Goal: Task Accomplishment & Management: Manage account settings

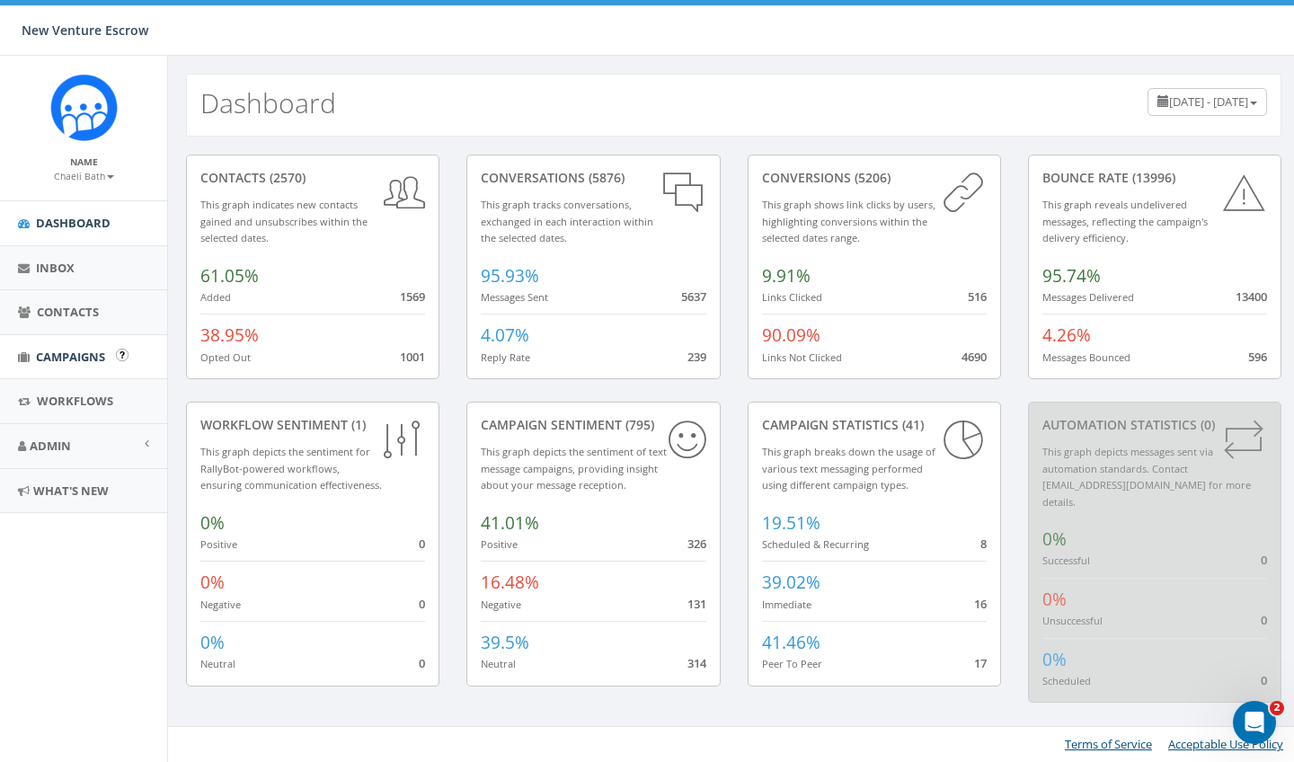
click at [71, 361] on span "Campaigns" at bounding box center [70, 357] width 69 height 16
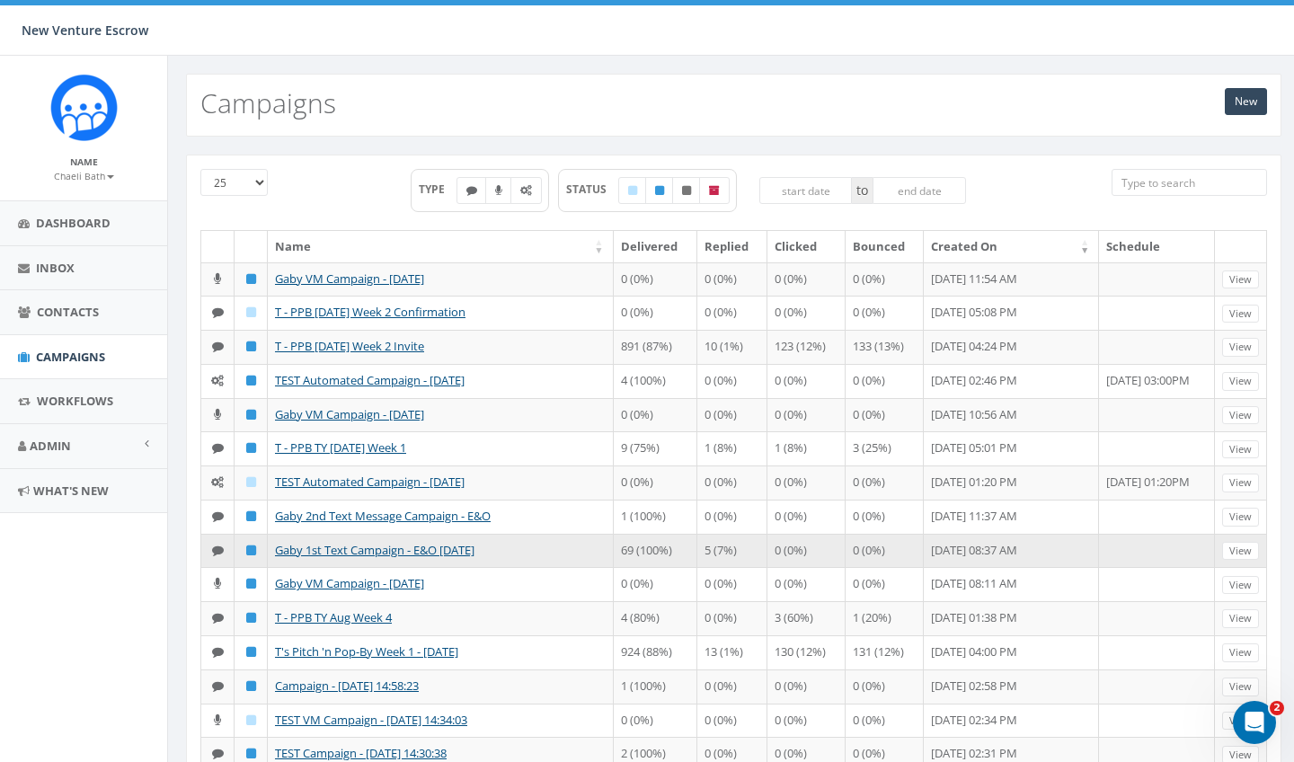
click at [476, 568] on td "Gaby 1st Text Campaign - E&O [DATE]" at bounding box center [441, 551] width 346 height 34
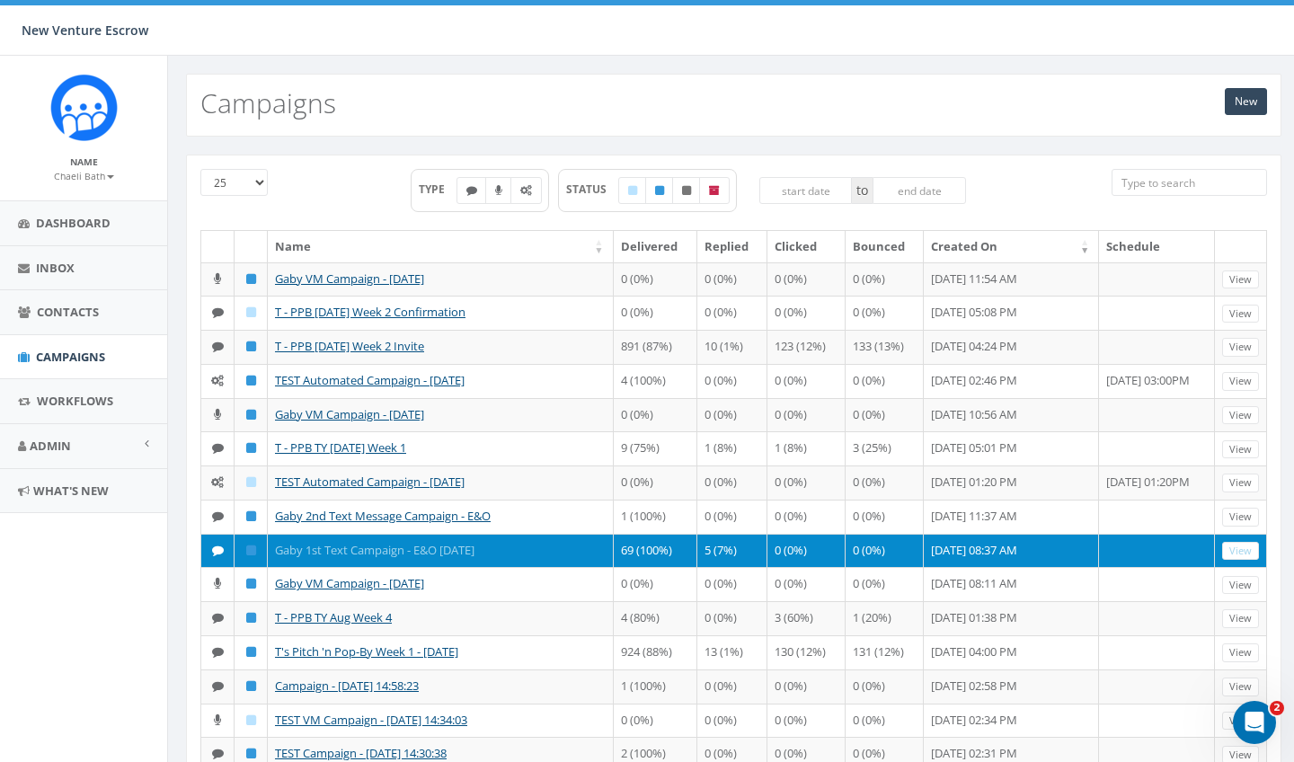
click at [468, 558] on link "Gaby 1st Text Campaign - E&O [DATE]" at bounding box center [375, 550] width 200 height 16
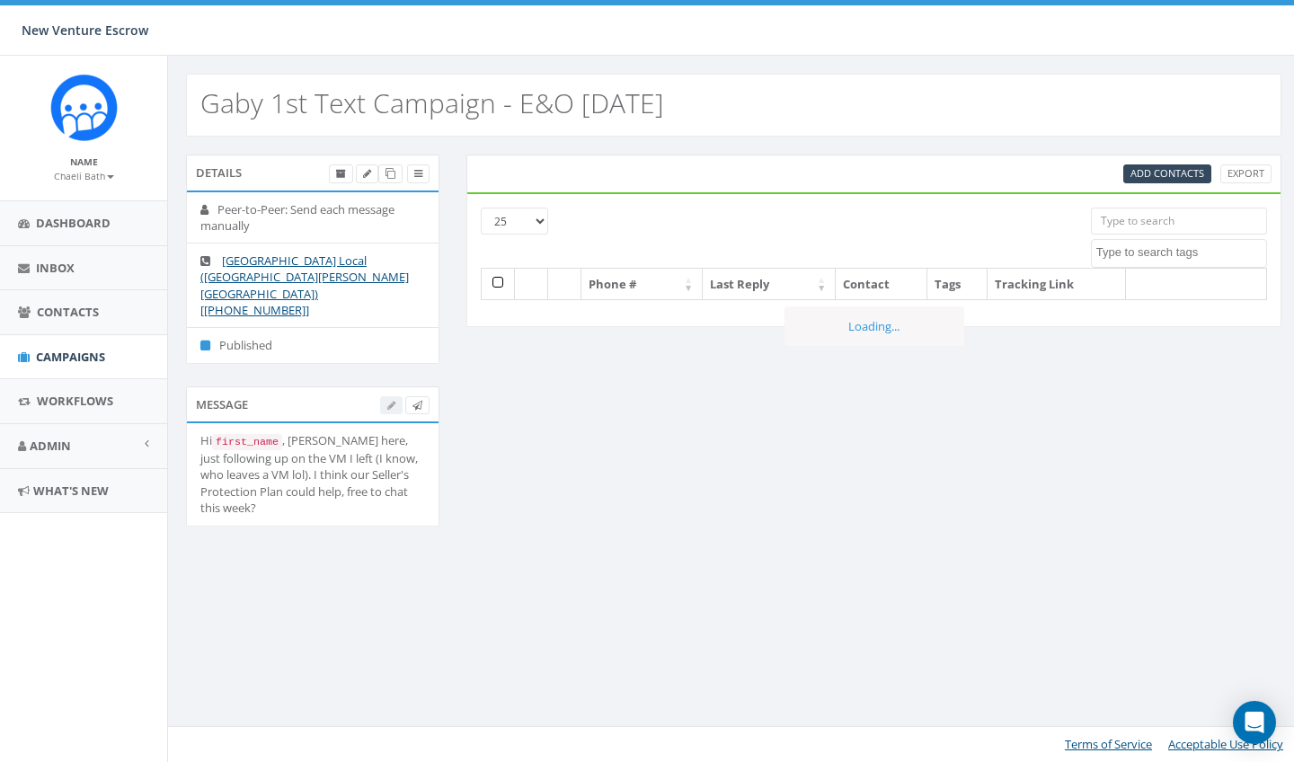
select select
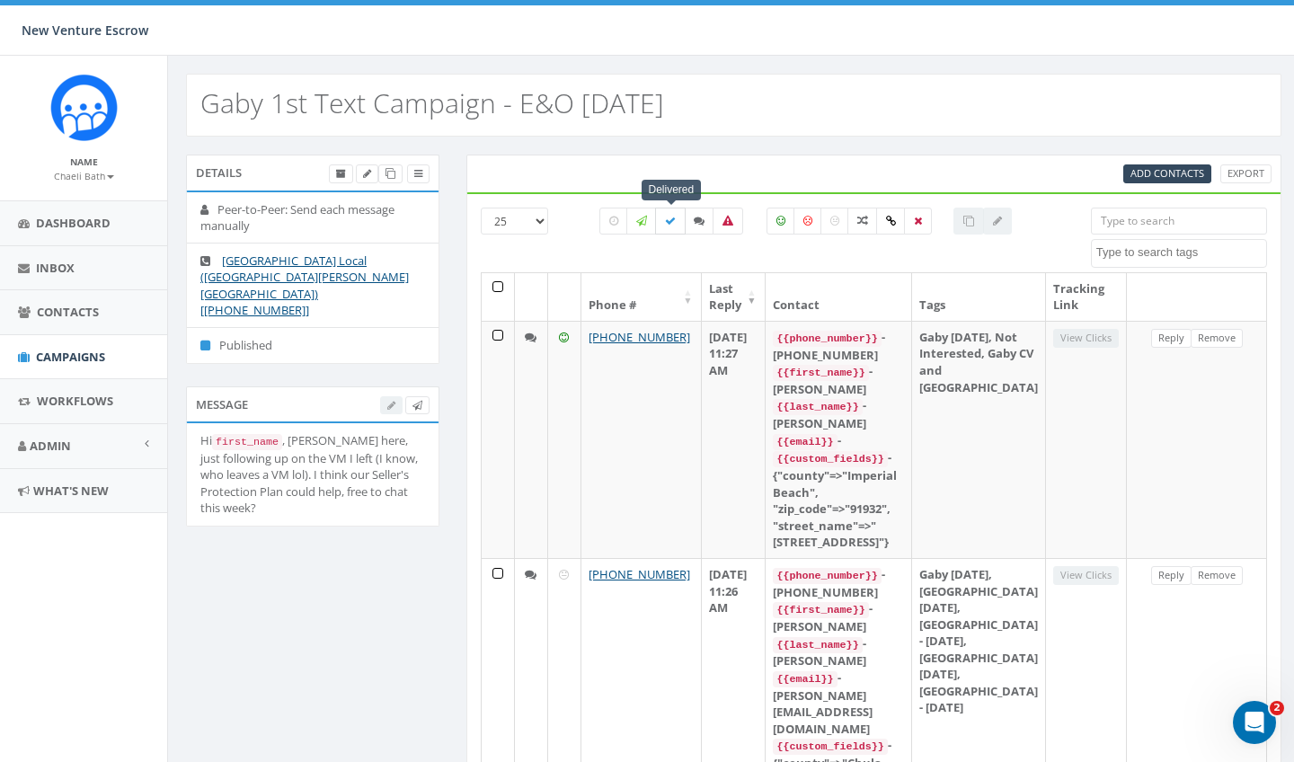
click at [671, 221] on icon at bounding box center [670, 221] width 11 height 11
checkbox input "true"
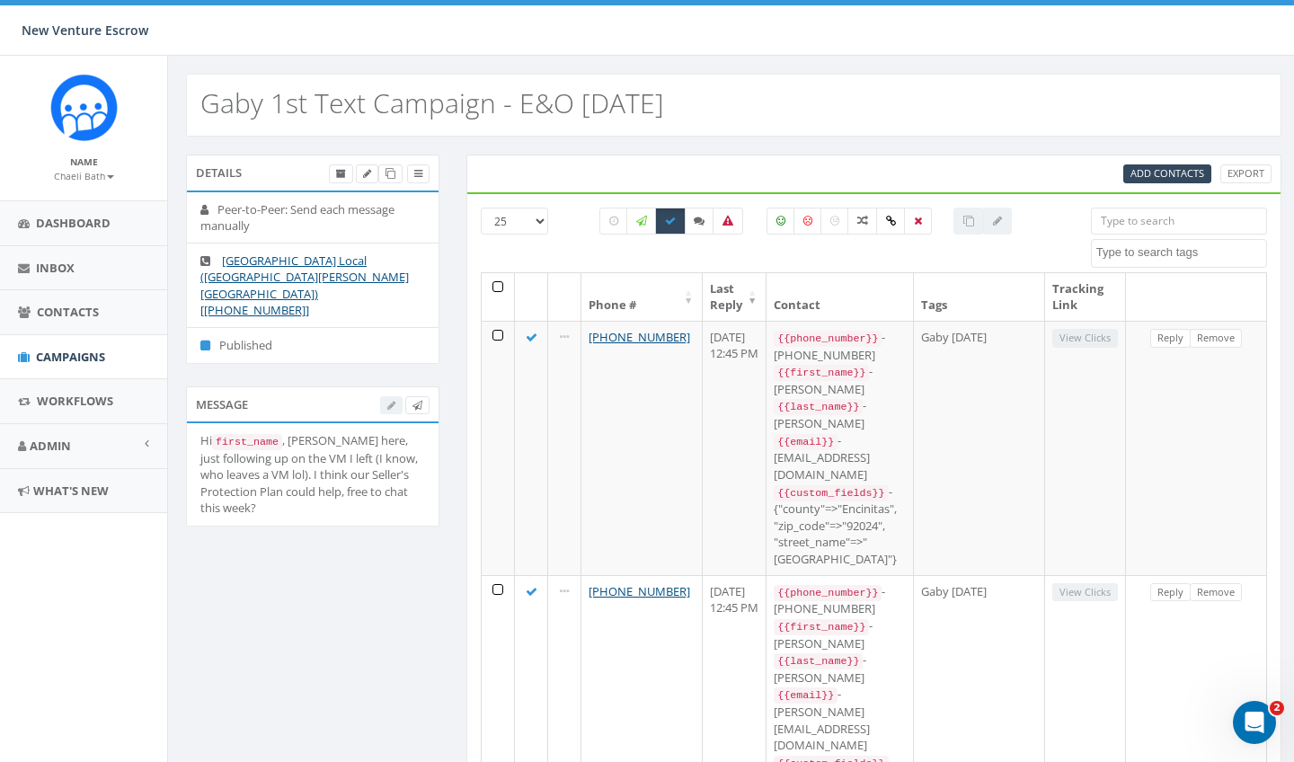
click at [494, 284] on th at bounding box center [498, 297] width 33 height 48
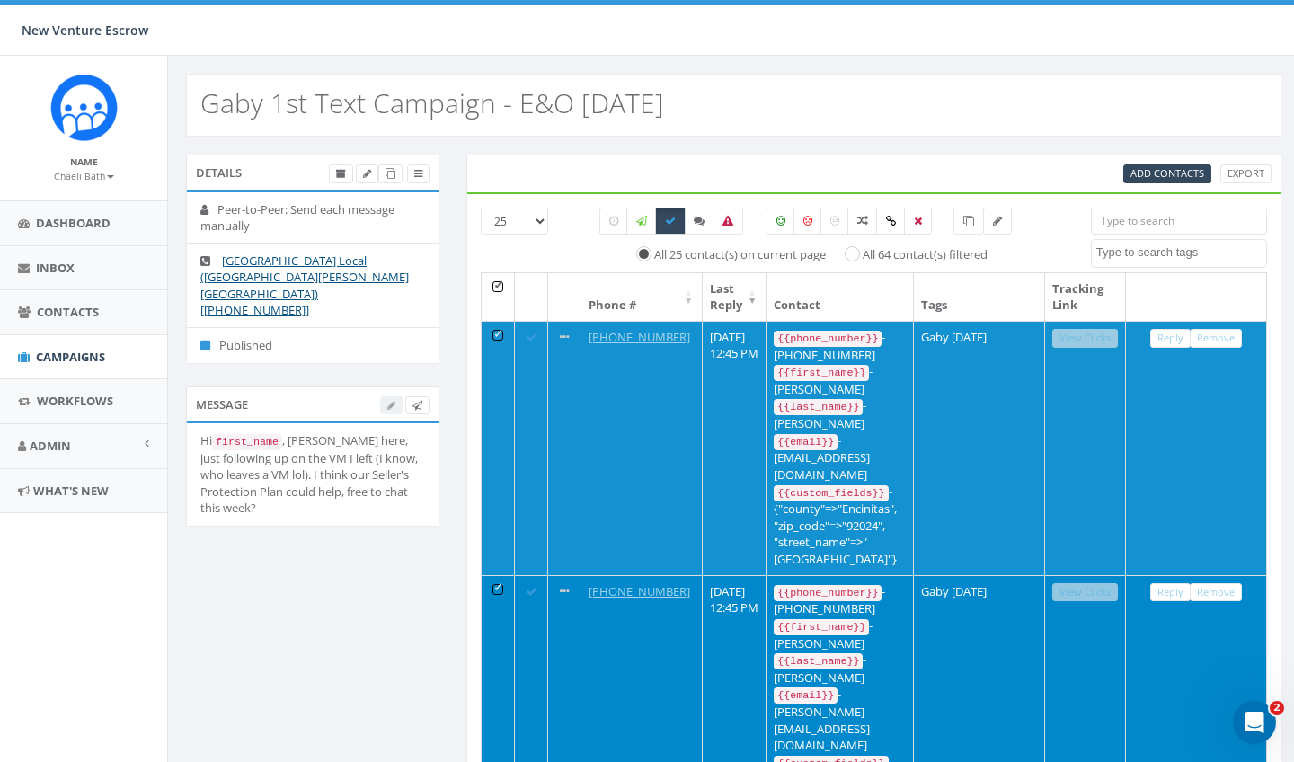
click at [494, 284] on th at bounding box center [498, 297] width 33 height 48
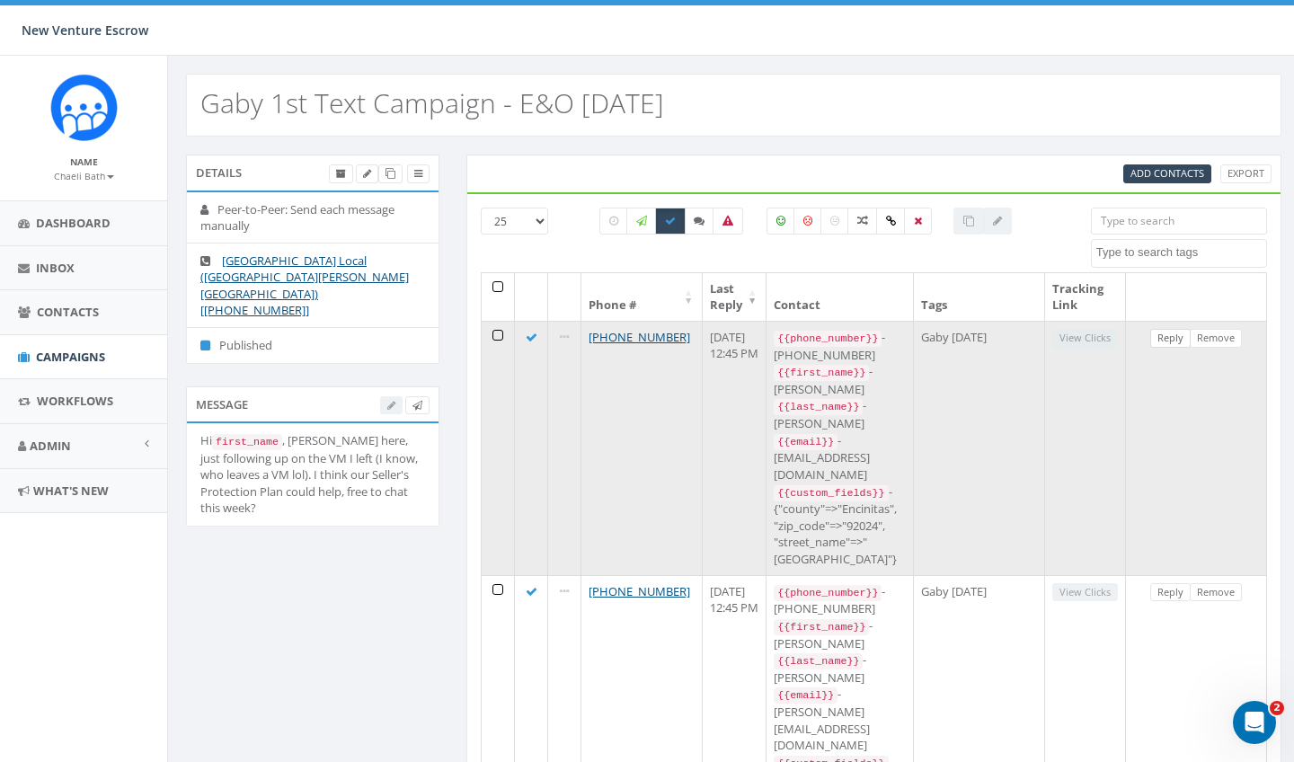
click at [1190, 342] on link "Reply" at bounding box center [1170, 338] width 40 height 19
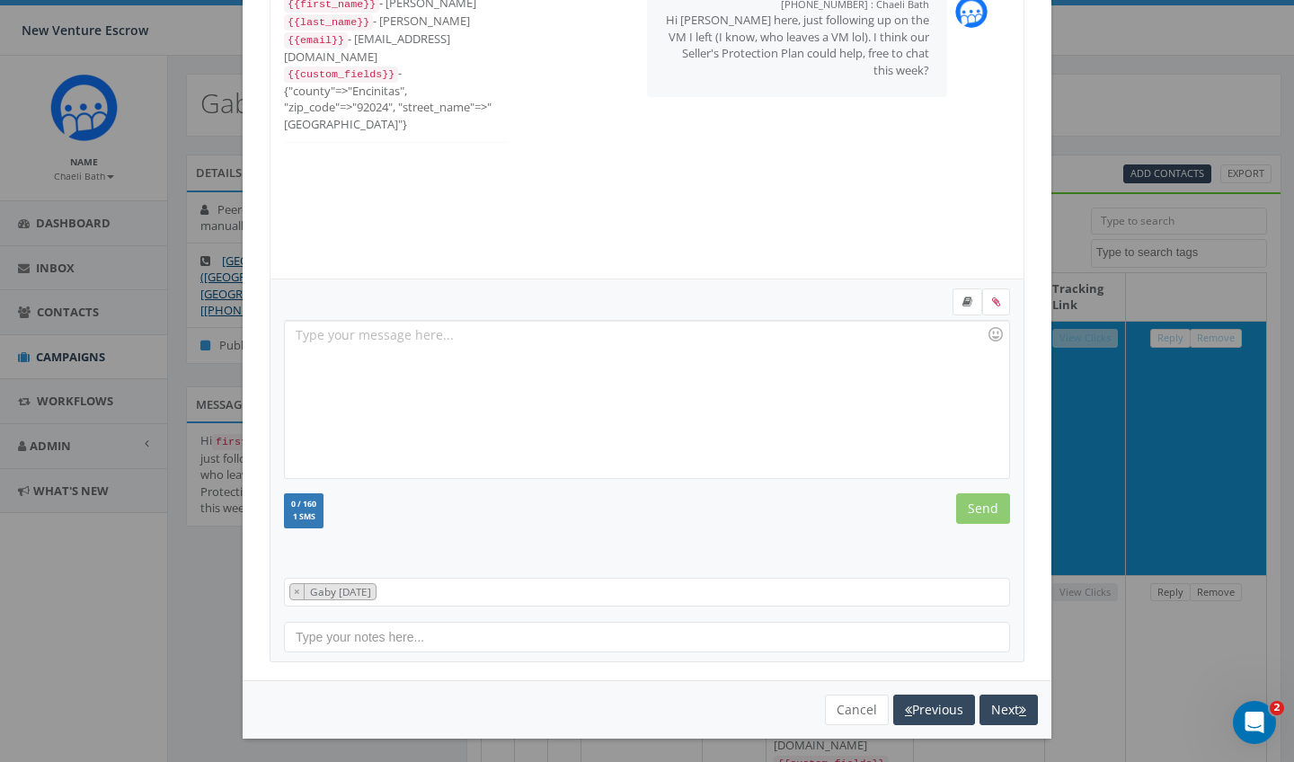
scroll to position [133, 0]
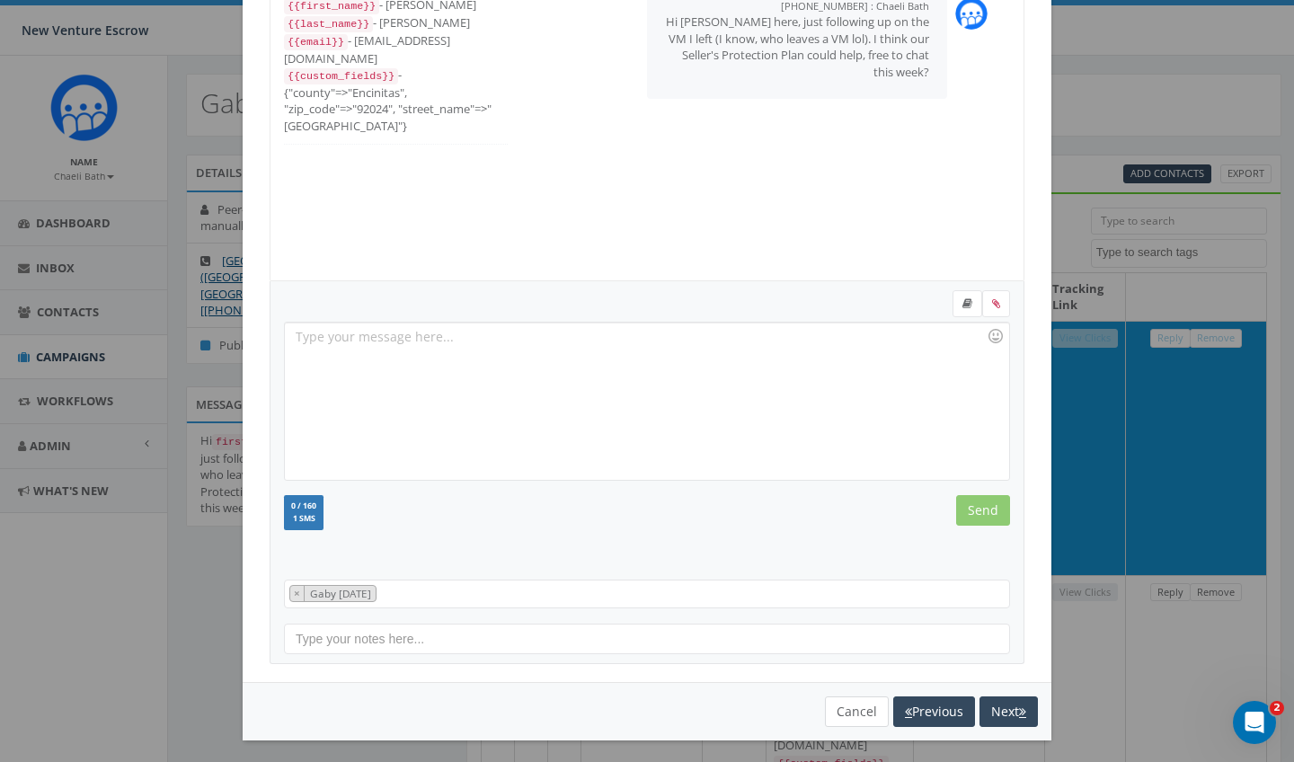
click at [854, 714] on button "Cancel" at bounding box center [857, 711] width 64 height 31
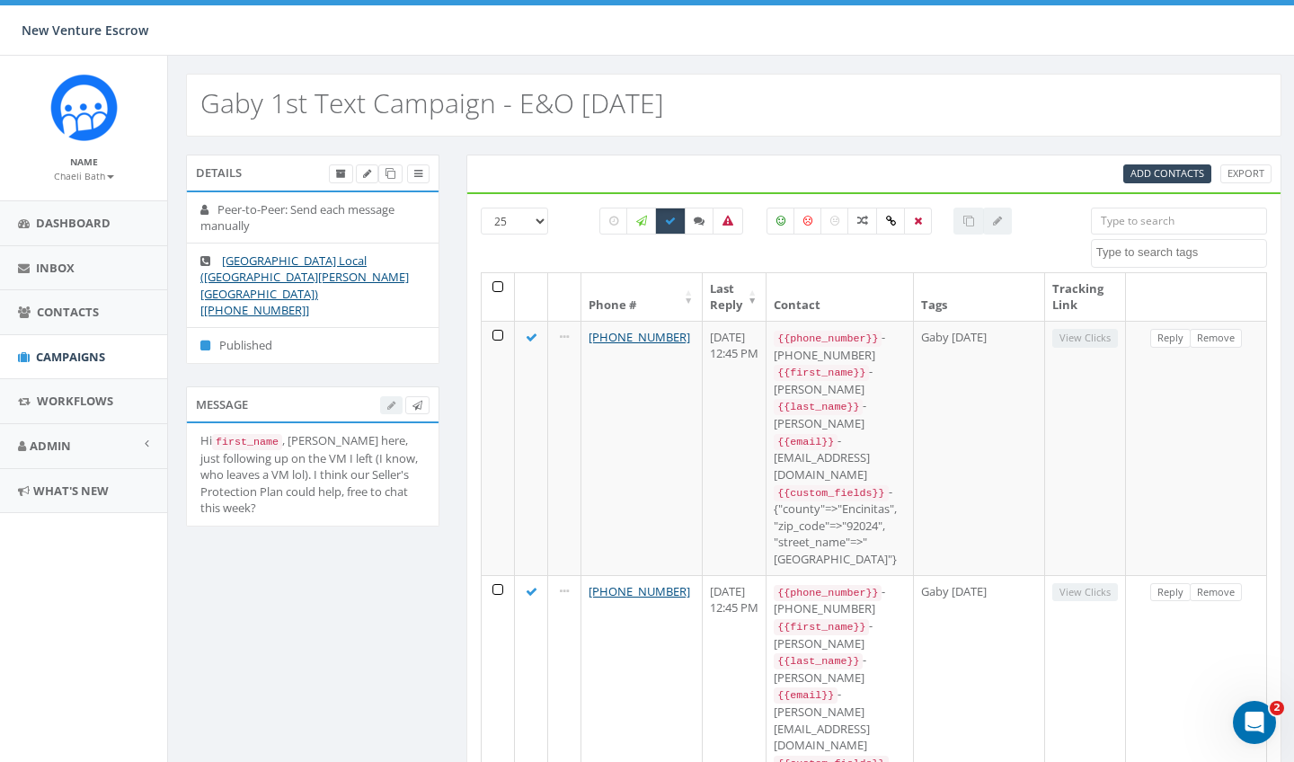
click at [504, 289] on th at bounding box center [498, 297] width 33 height 48
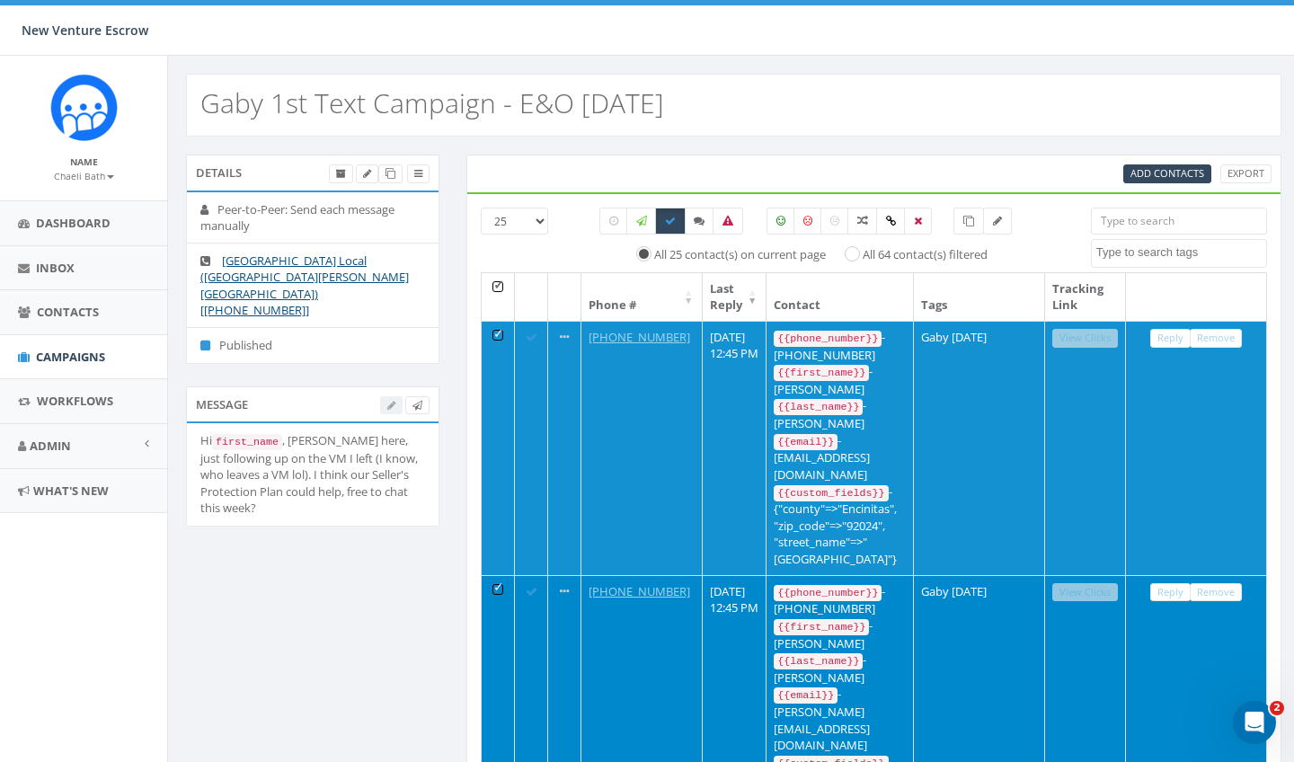
click at [855, 257] on input "All 64 contact(s) filtered" at bounding box center [858, 253] width 12 height 12
radio input "true"
click at [970, 218] on icon at bounding box center [968, 221] width 11 height 11
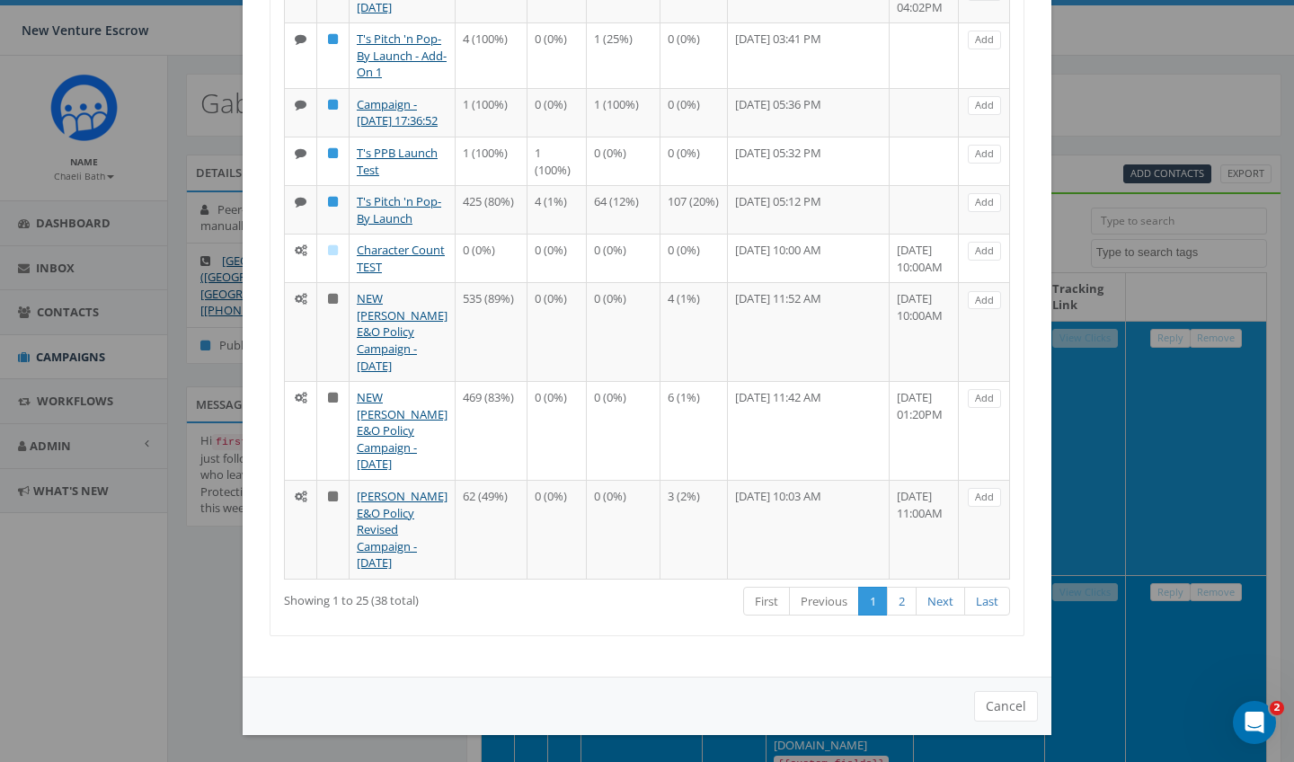
scroll to position [1486, 0]
click at [1011, 698] on button "Cancel" at bounding box center [1006, 706] width 64 height 31
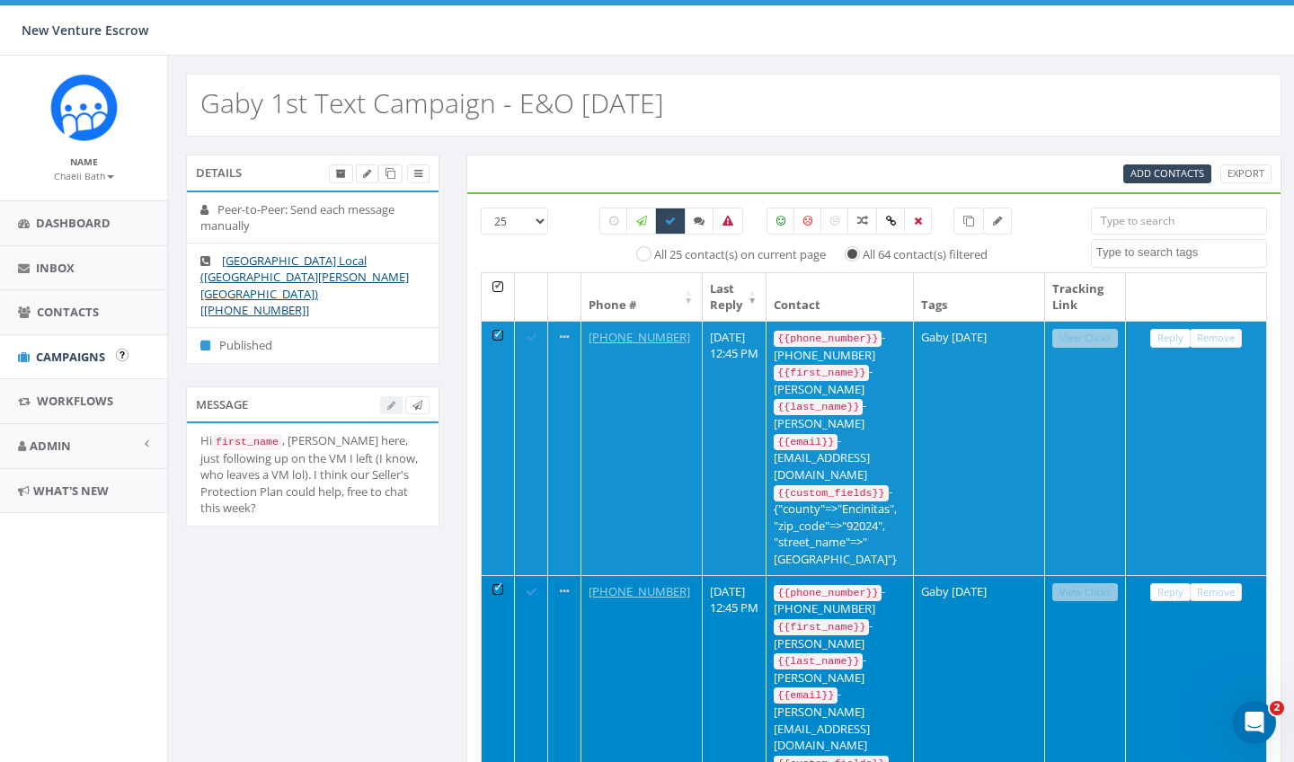
click at [69, 345] on link "Campaigns" at bounding box center [83, 357] width 167 height 44
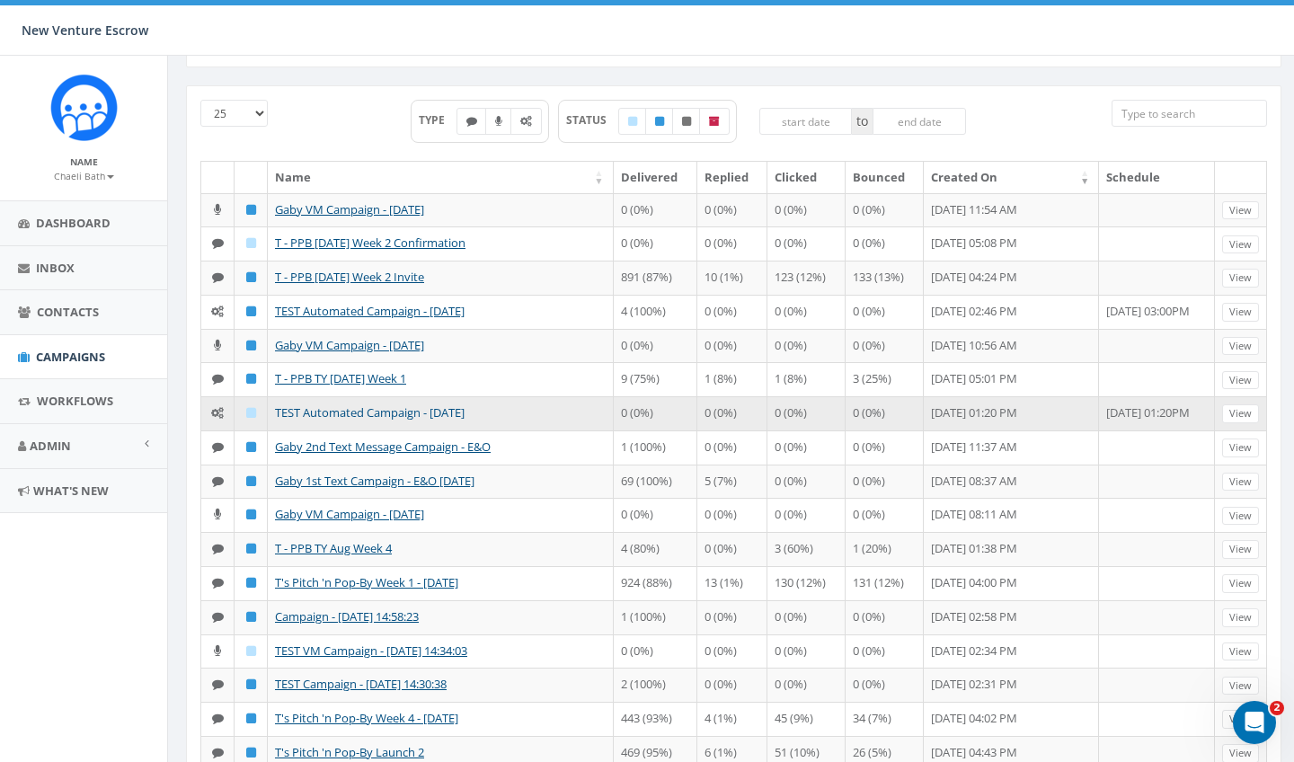
scroll to position [72, 0]
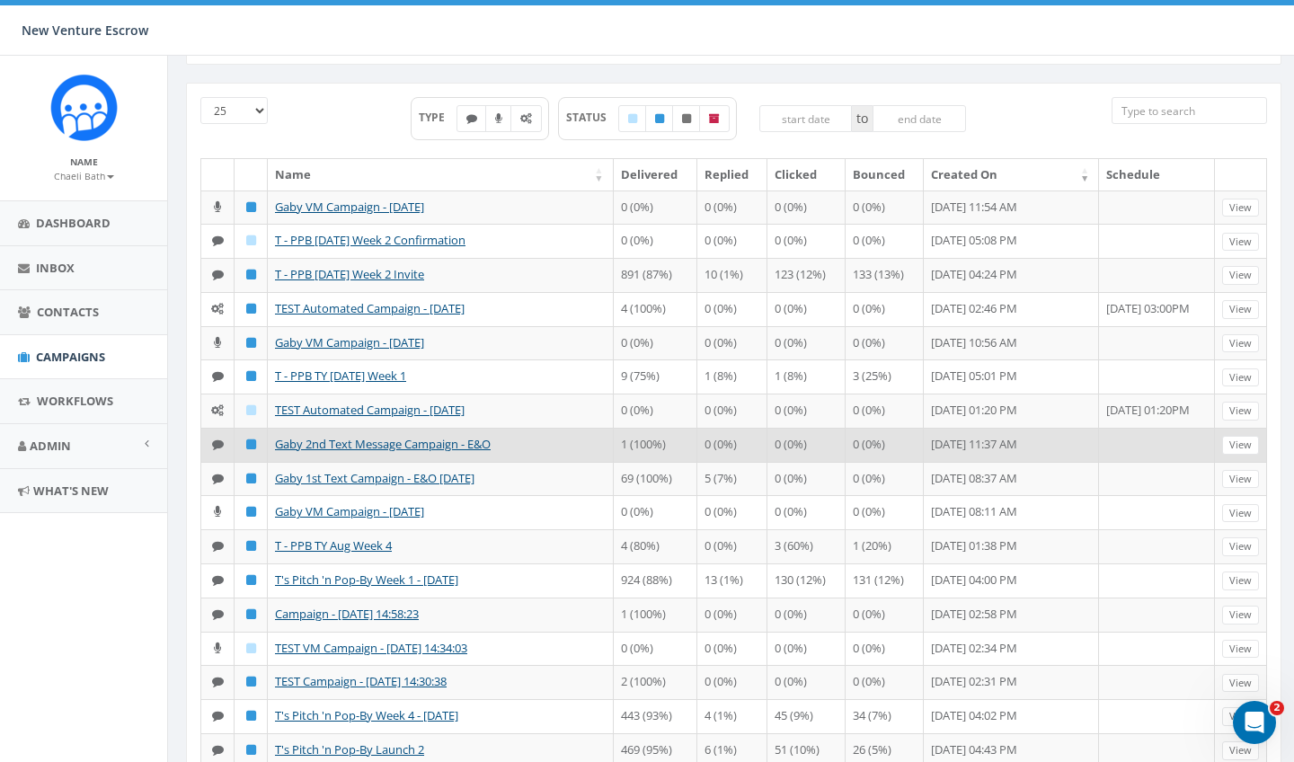
click at [386, 462] on td "Gaby 2nd Text Message Campaign - E&O" at bounding box center [441, 445] width 346 height 34
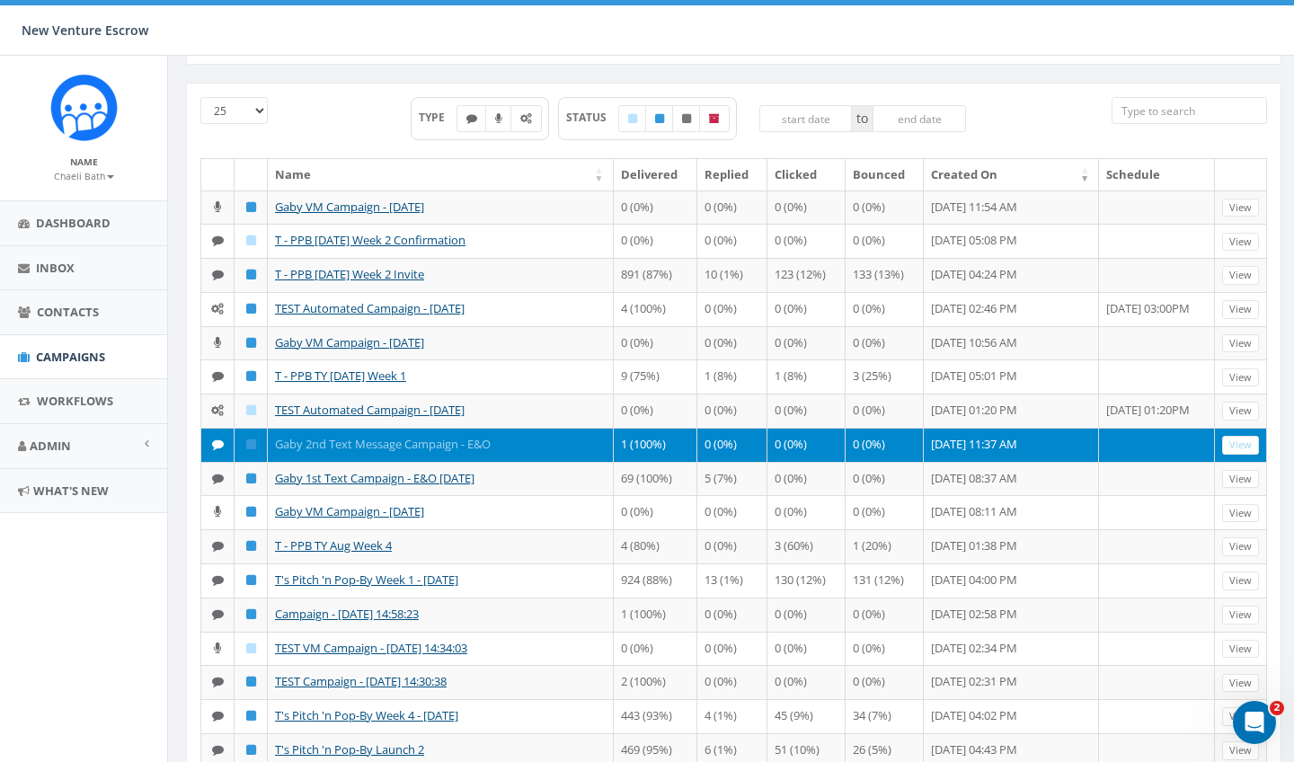
click at [384, 452] on link "Gaby 2nd Text Message Campaign - E&O" at bounding box center [383, 444] width 216 height 16
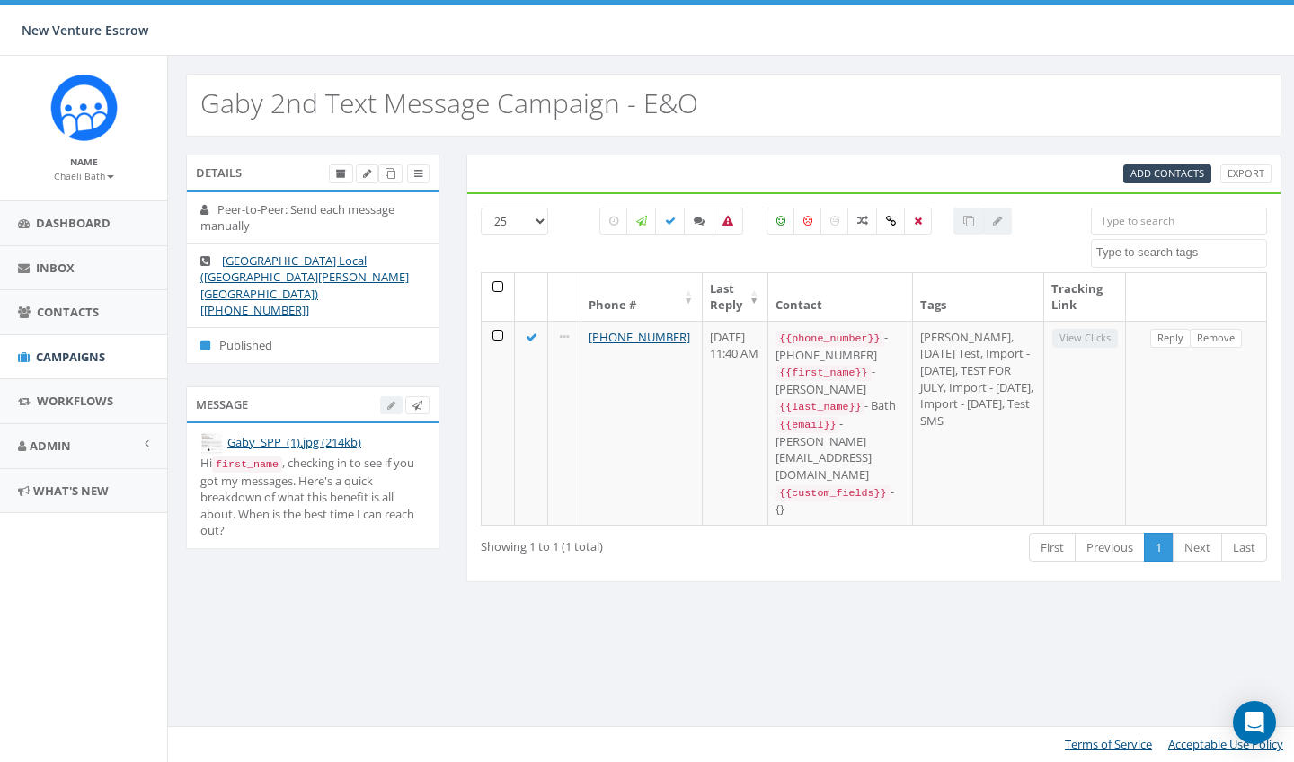
select select
click at [297, 434] on link "Gaby_SPP_(1).jpg (214kb)" at bounding box center [294, 442] width 134 height 16
click at [74, 355] on span "Campaigns" at bounding box center [70, 357] width 69 height 16
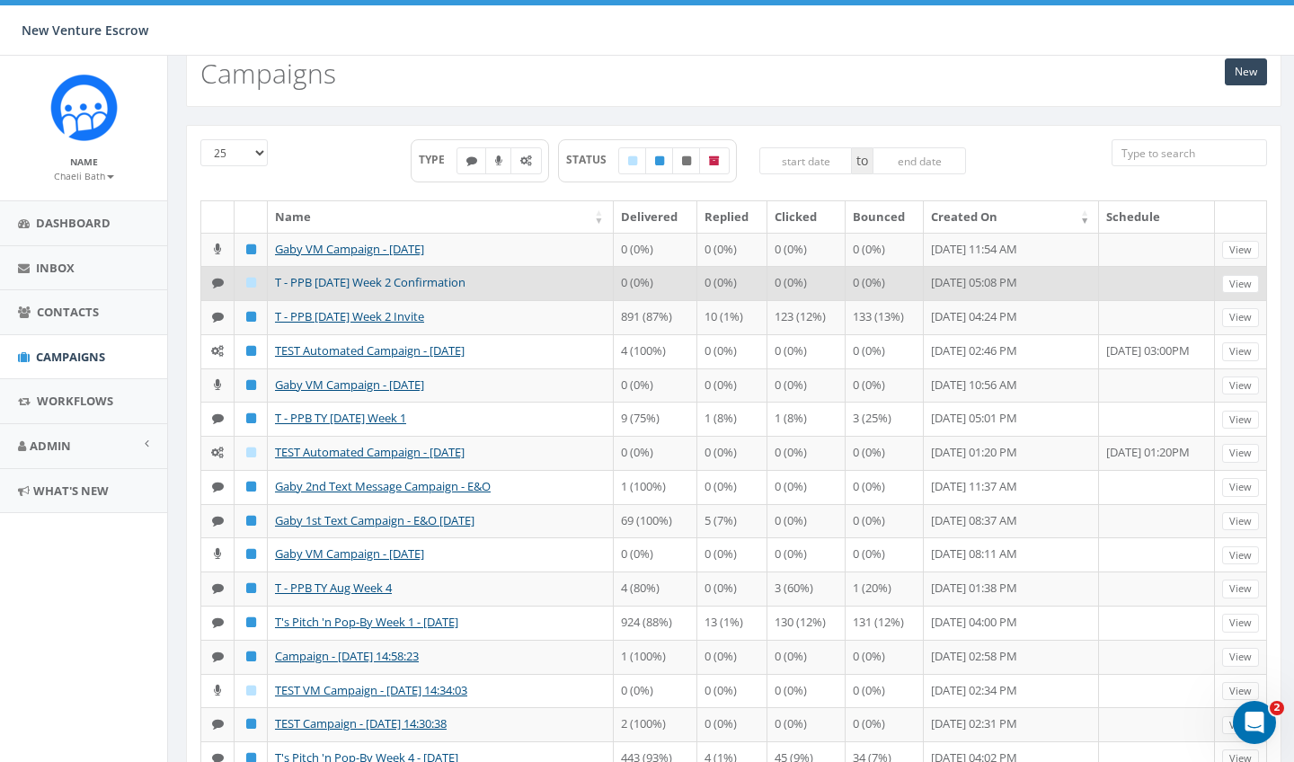
scroll to position [42, 0]
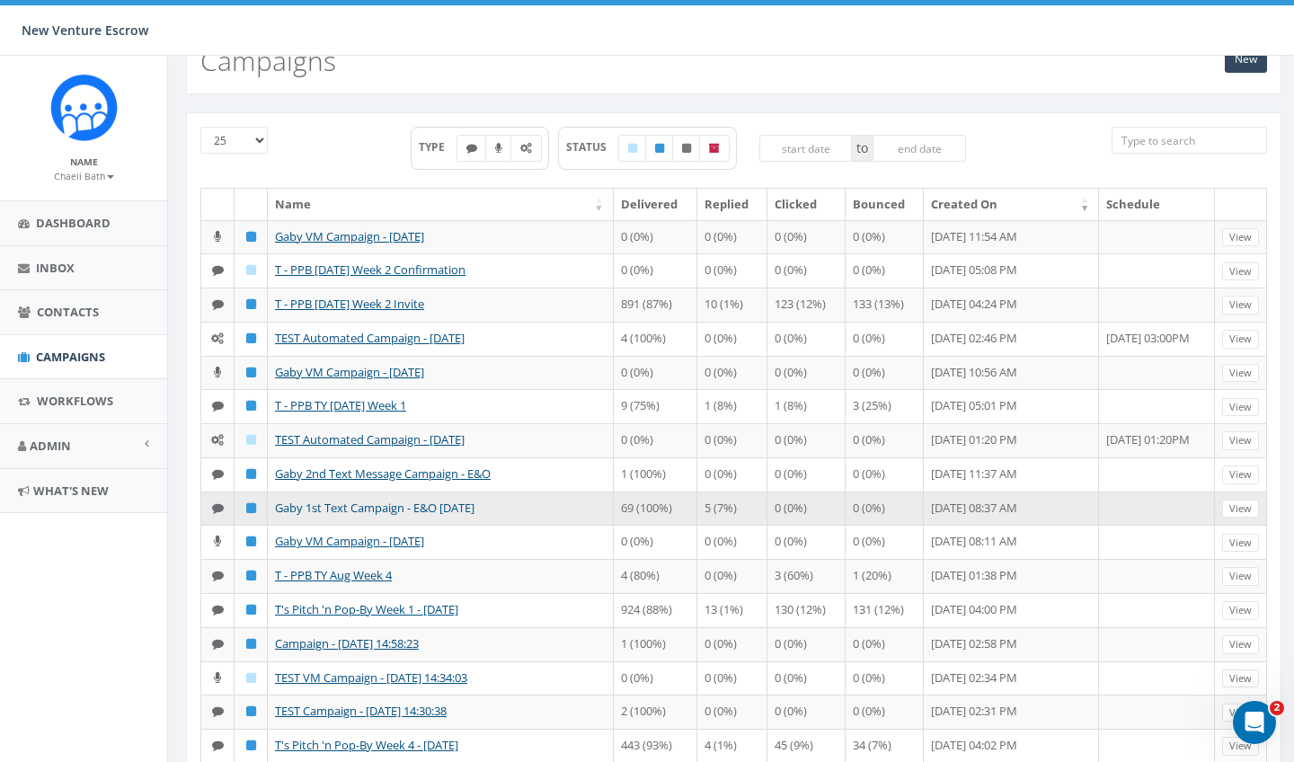
click at [408, 516] on link "Gaby 1st Text Campaign - E&O Sept 2025" at bounding box center [375, 508] width 200 height 16
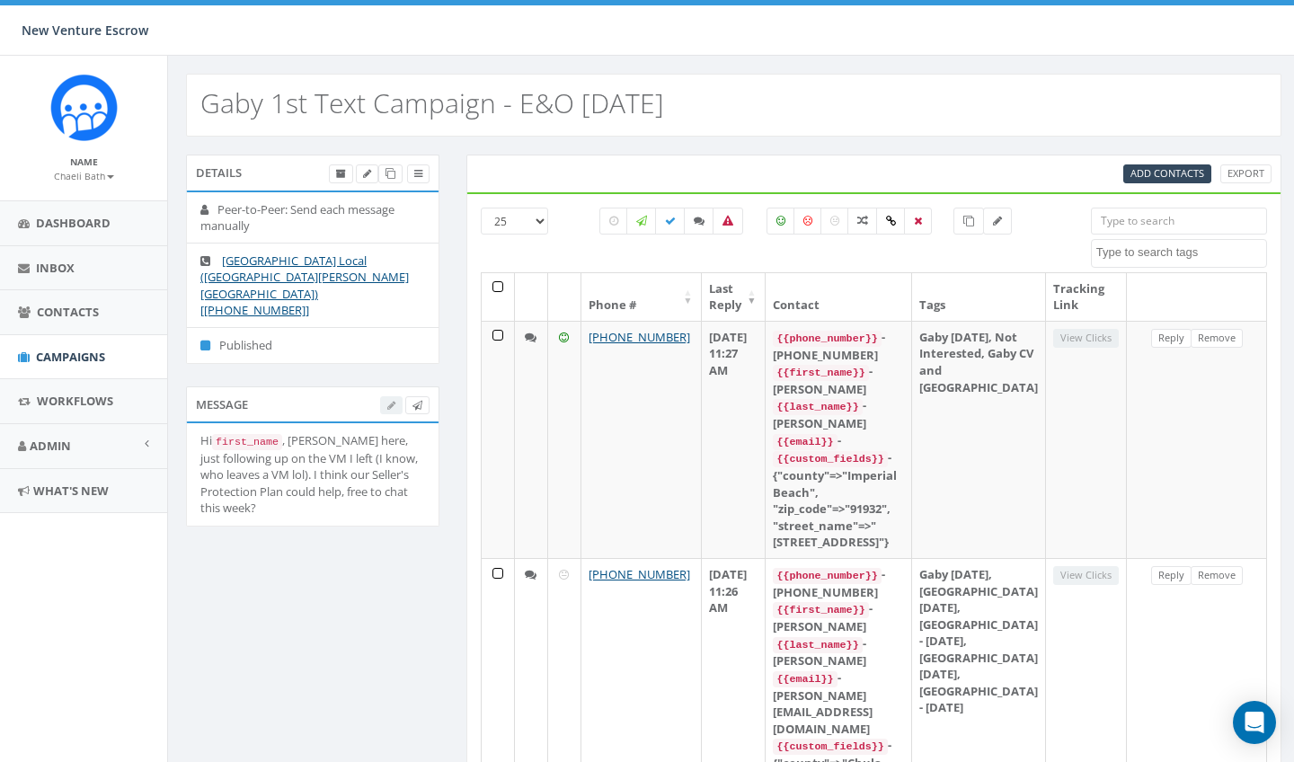
select select
click at [670, 224] on icon at bounding box center [670, 221] width 11 height 11
checkbox input "true"
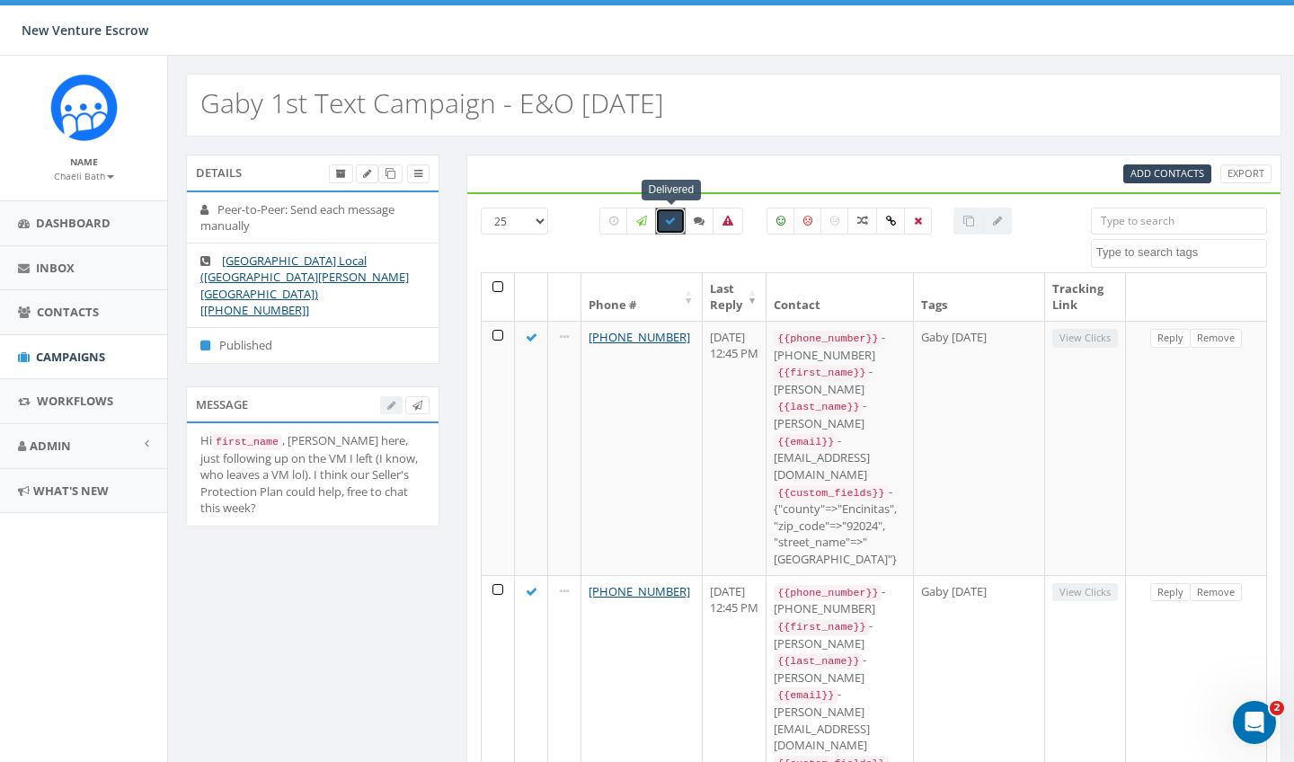
click at [493, 285] on th at bounding box center [498, 297] width 33 height 48
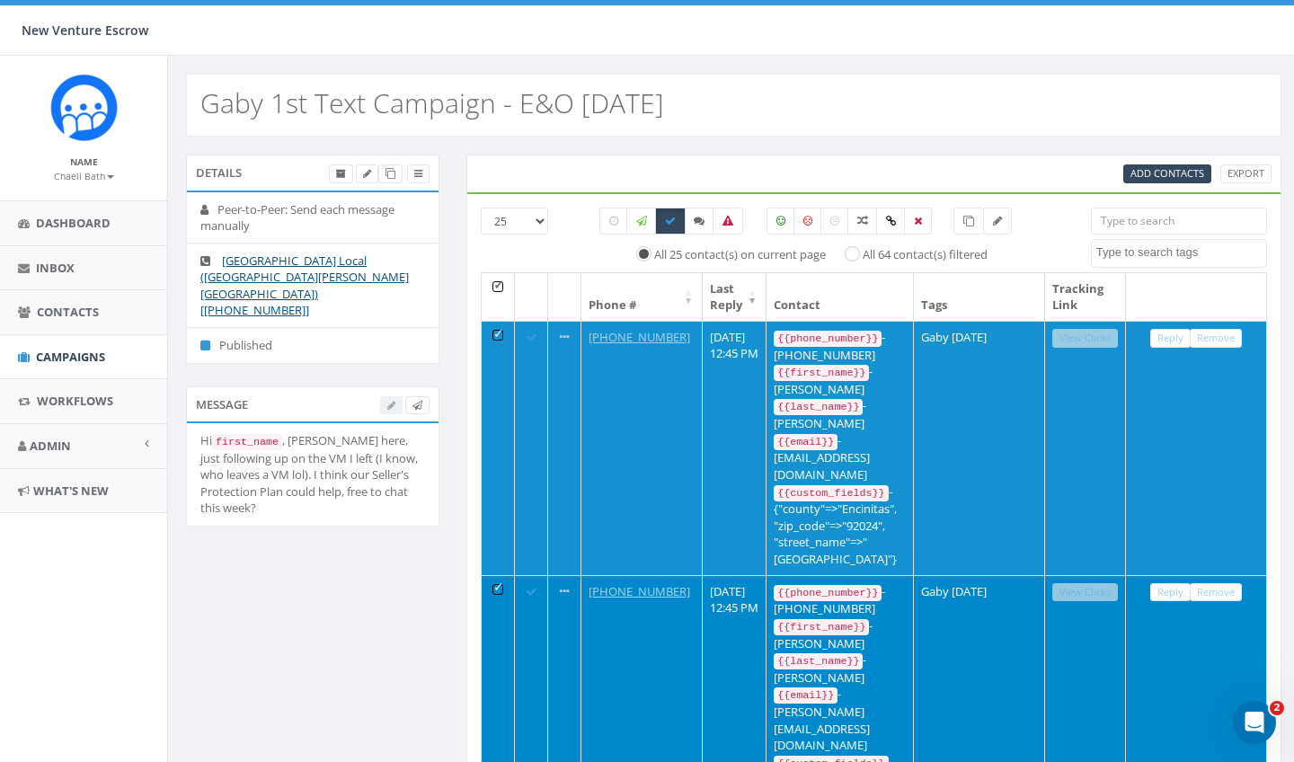
click at [861, 250] on input "All 64 contact(s) filtered" at bounding box center [858, 253] width 12 height 12
radio input "true"
click at [972, 218] on icon at bounding box center [968, 221] width 11 height 11
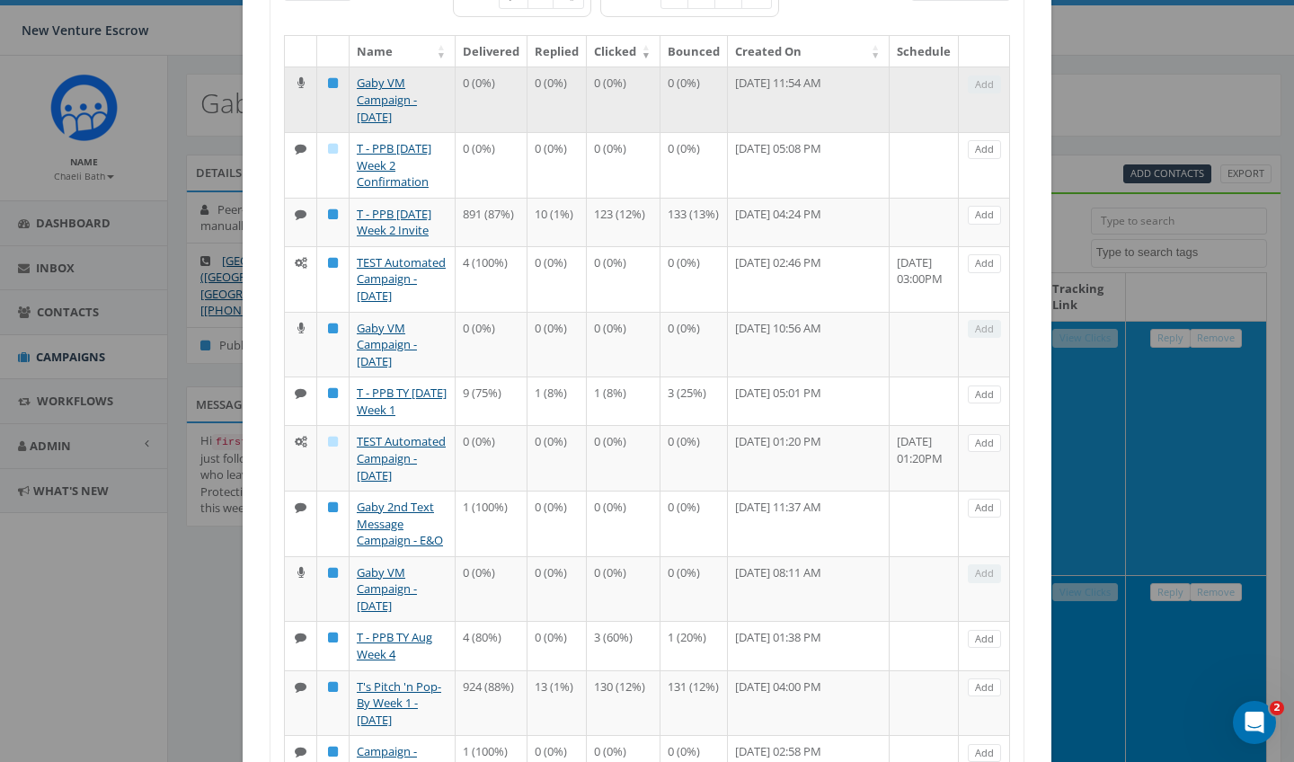
scroll to position [212, 0]
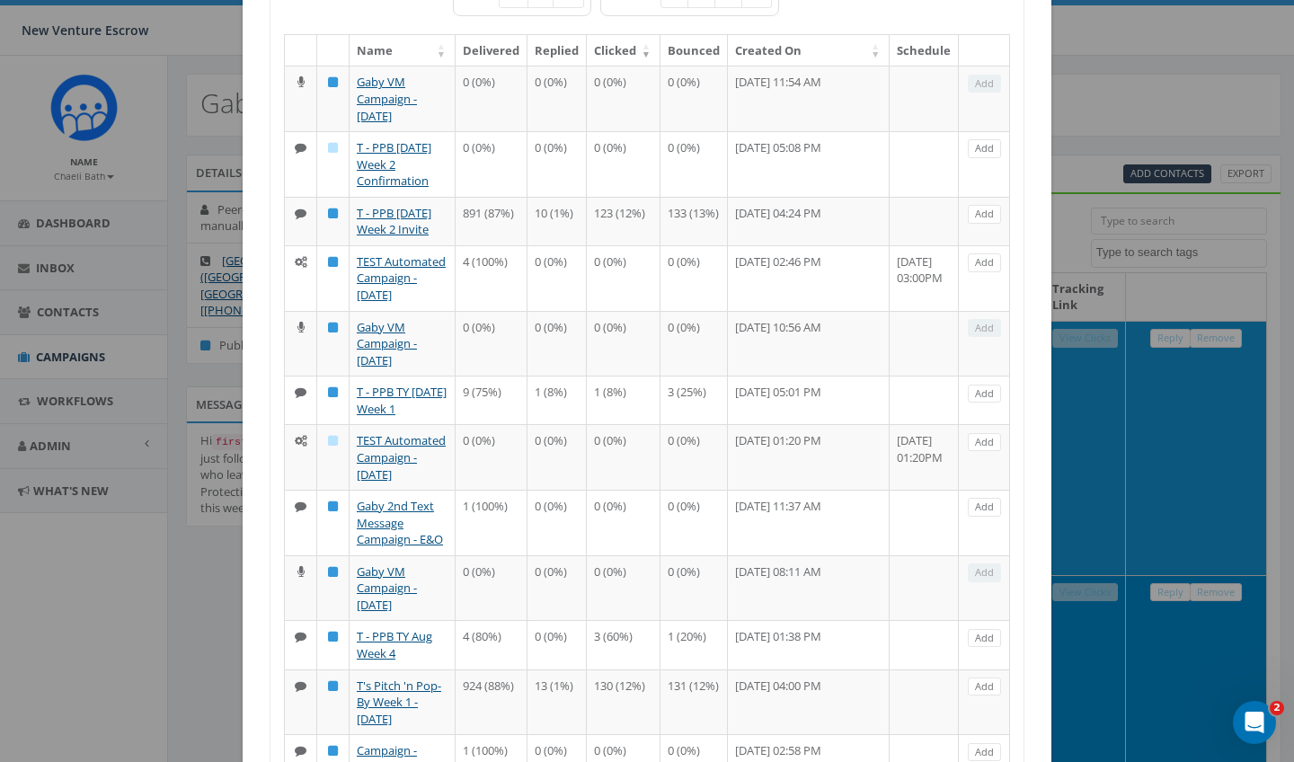
click at [396, 547] on link "Gaby 2nd Text Message Campaign - E&O" at bounding box center [400, 522] width 86 height 49
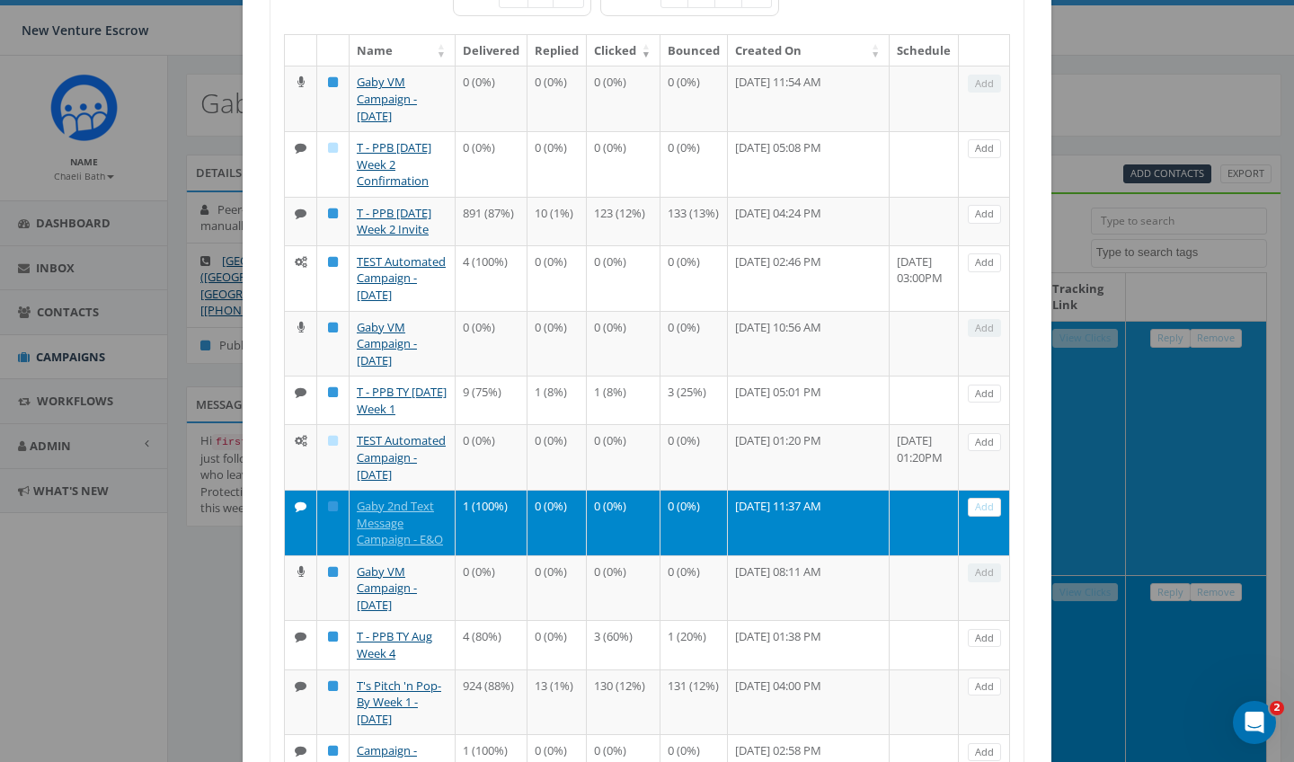
click at [984, 517] on link "Add" at bounding box center [984, 507] width 33 height 19
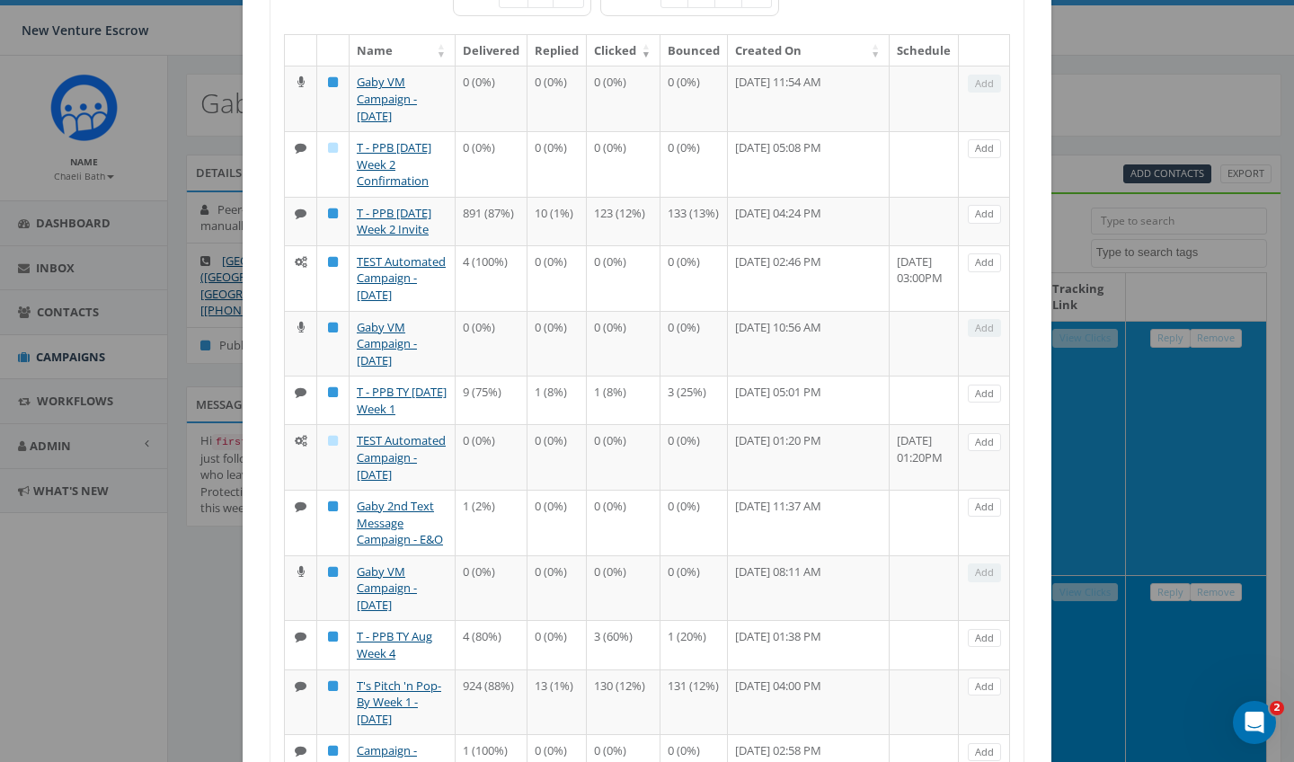
click at [1095, 538] on div "Add Contacts to Campaign 25 50 100 TYPE STATUS Name Delivered Replied Clicked B…" at bounding box center [647, 381] width 1294 height 762
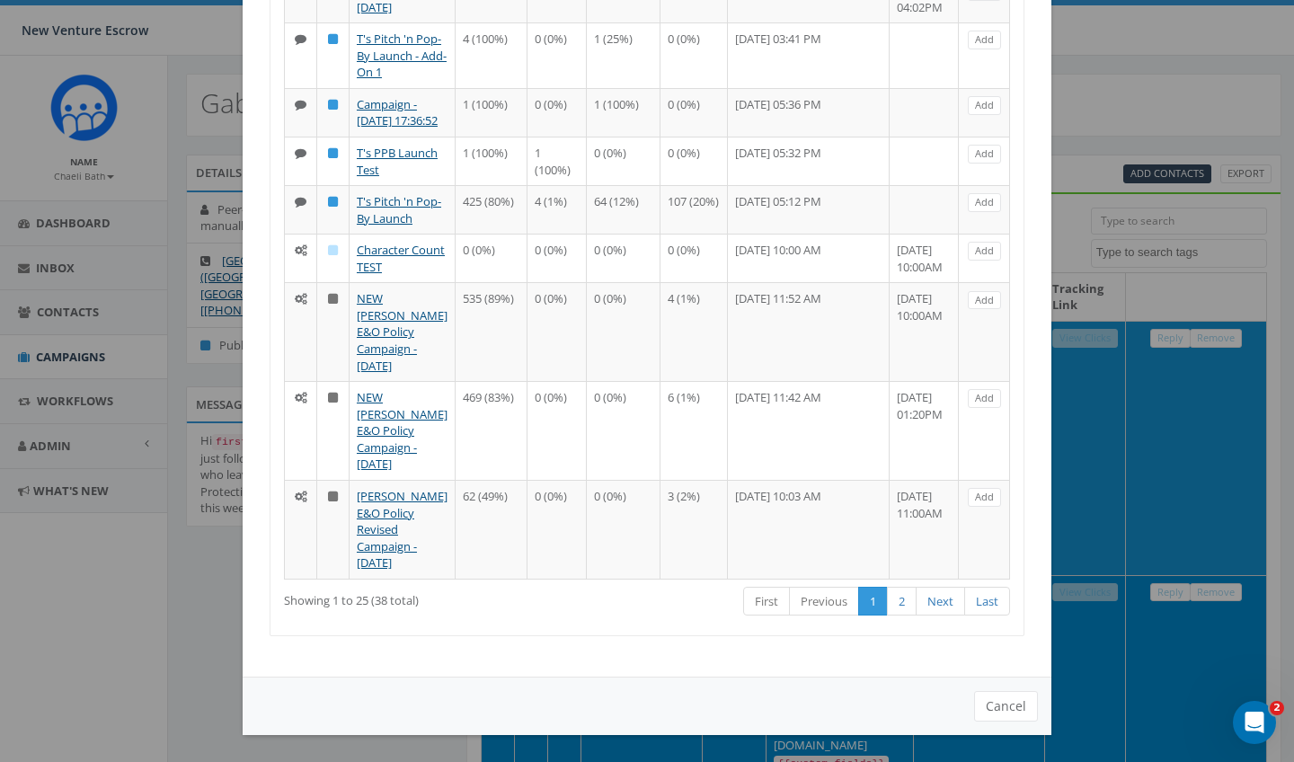
scroll to position [1486, 0]
click at [1007, 711] on button "Cancel" at bounding box center [1006, 706] width 64 height 31
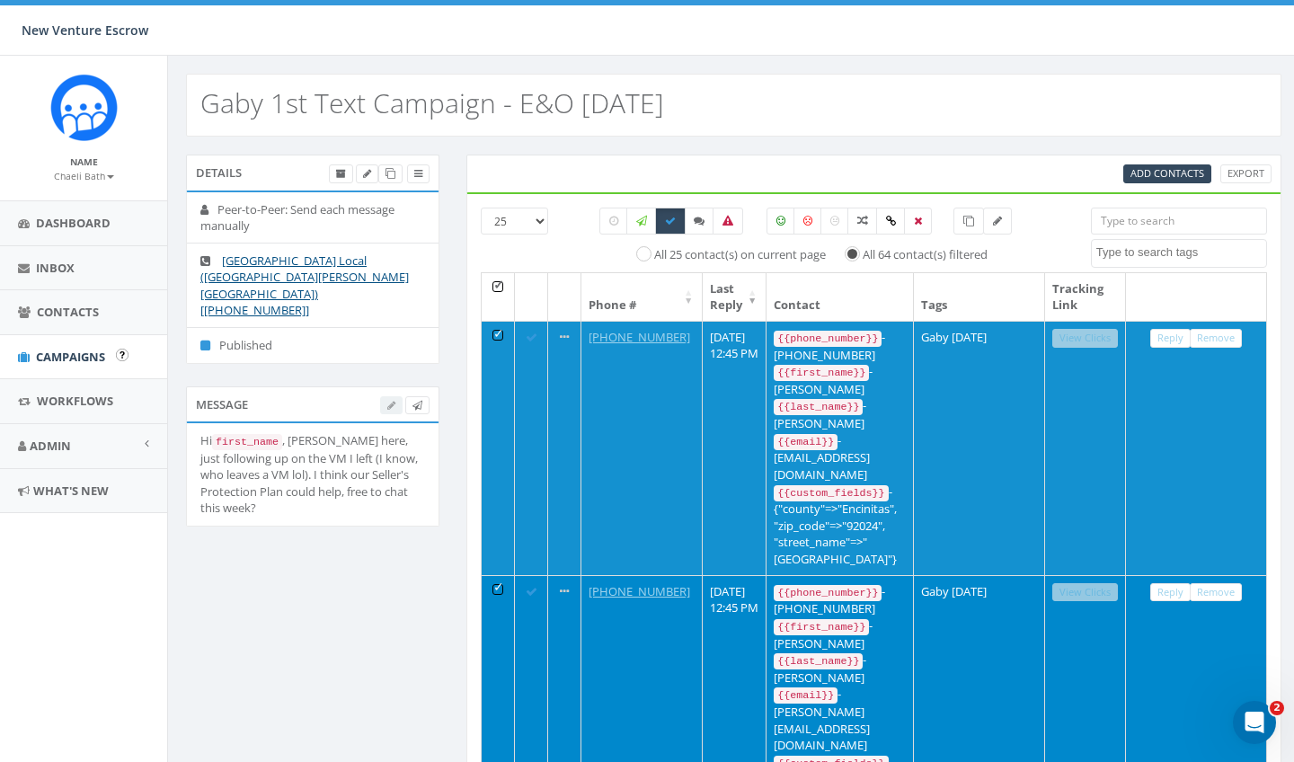
click at [62, 356] on span "Campaigns" at bounding box center [70, 357] width 69 height 16
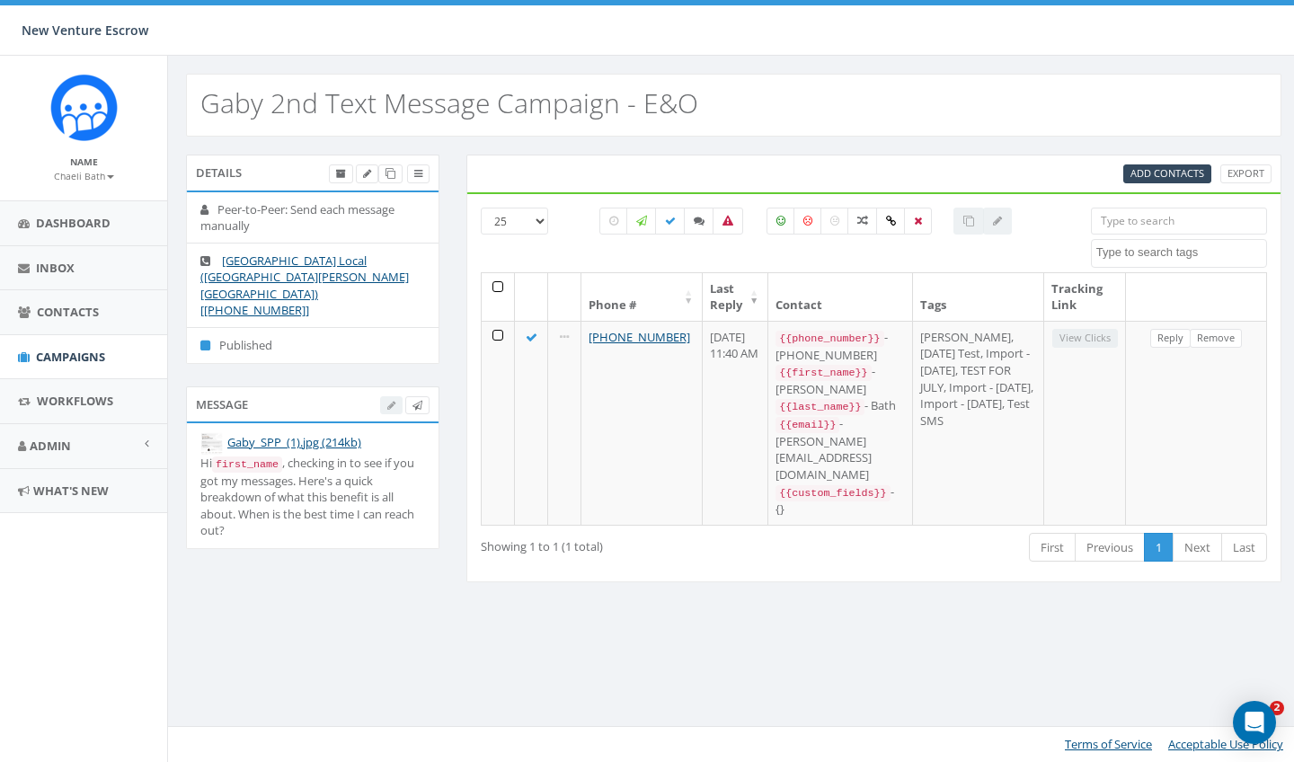
select select
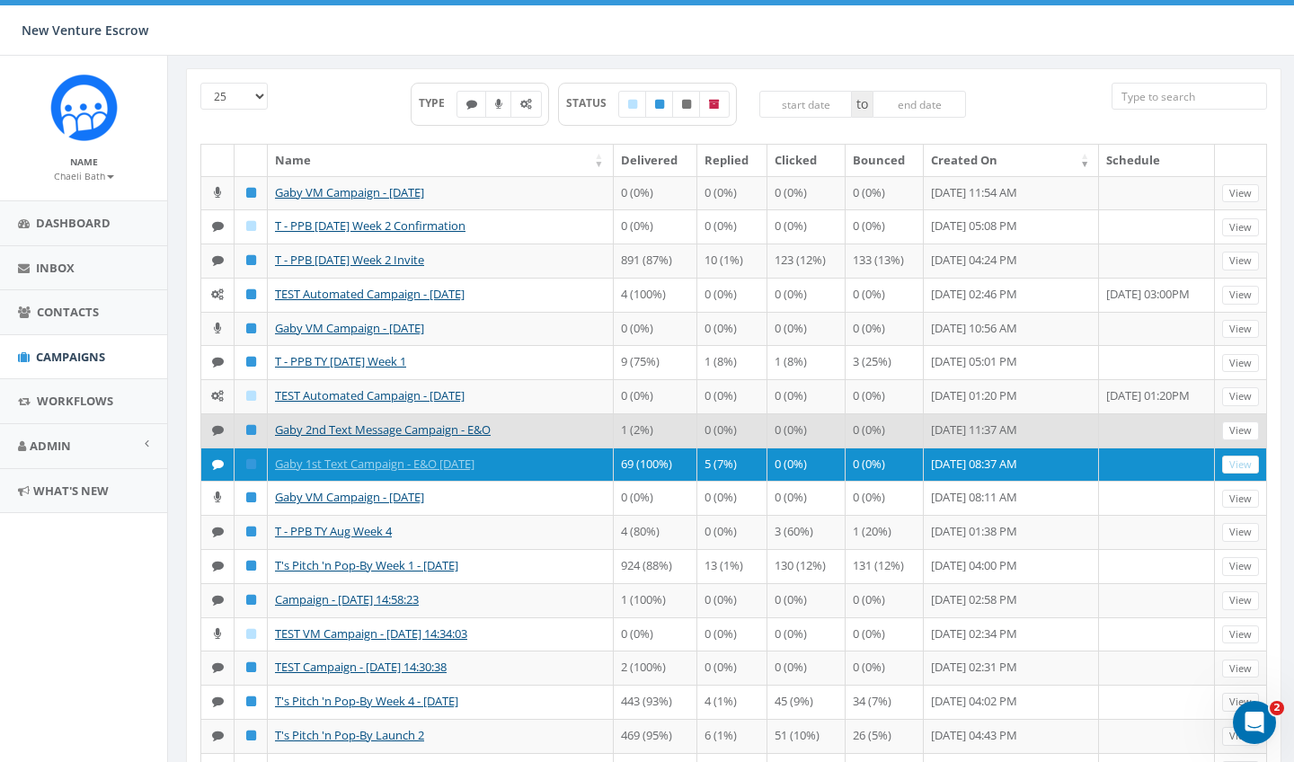
click at [390, 448] on td "Gaby 2nd Text Message Campaign - E&O" at bounding box center [441, 430] width 346 height 34
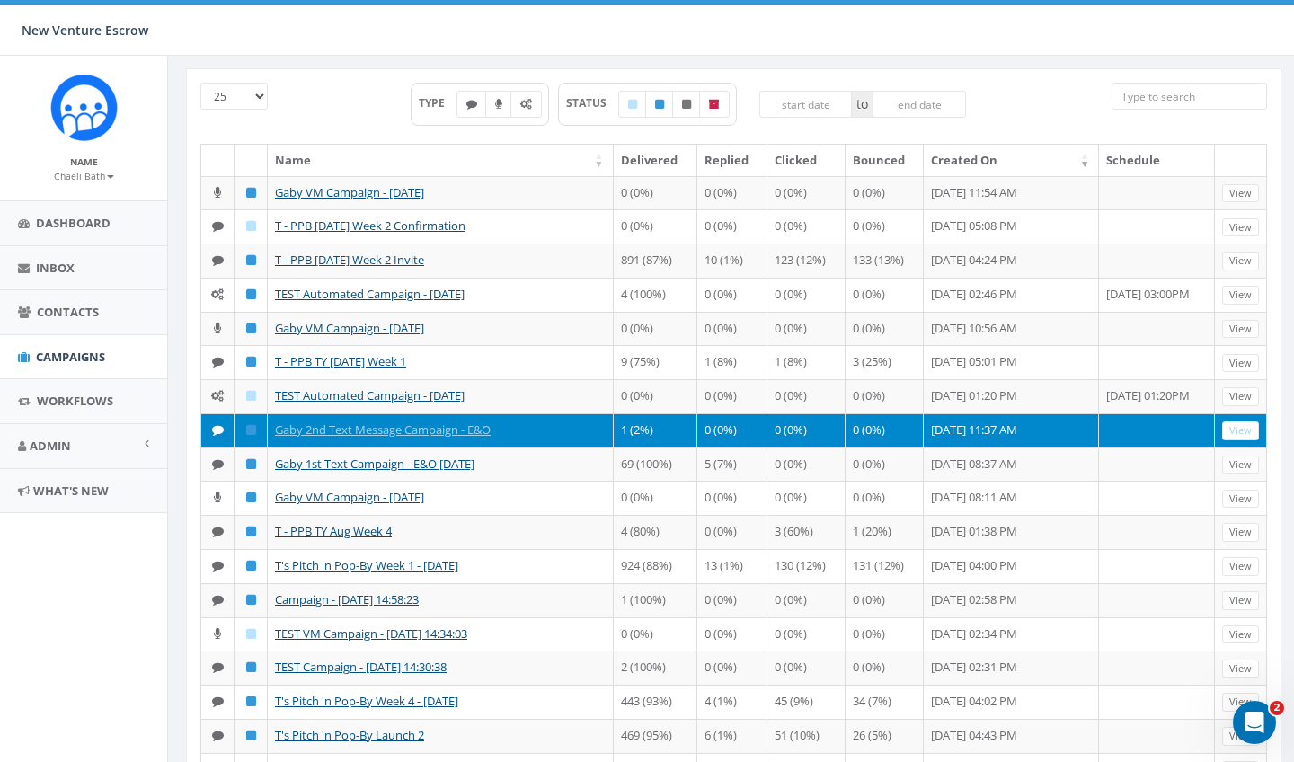
click at [390, 448] on td "Gaby 2nd Text Message Campaign - E&O" at bounding box center [441, 430] width 346 height 34
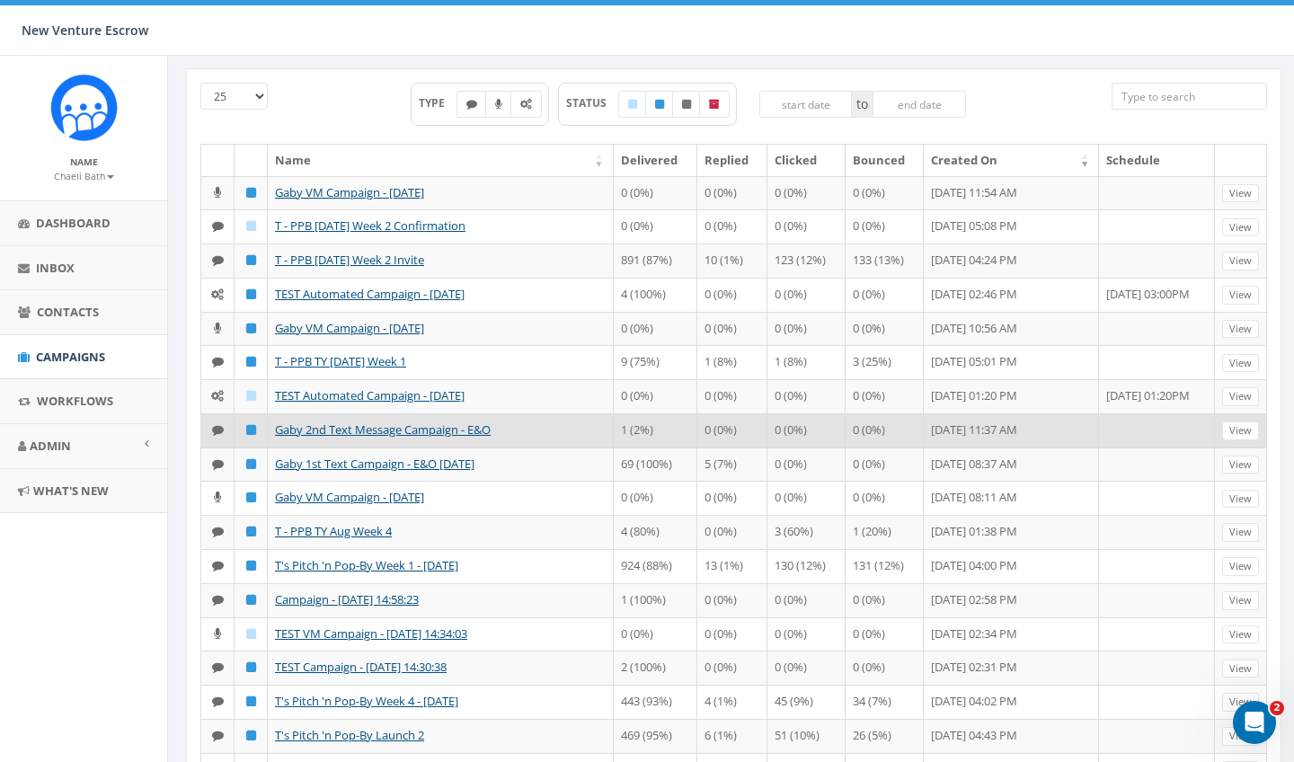
click at [390, 448] on td "Gaby 2nd Text Message Campaign - E&O" at bounding box center [441, 430] width 346 height 34
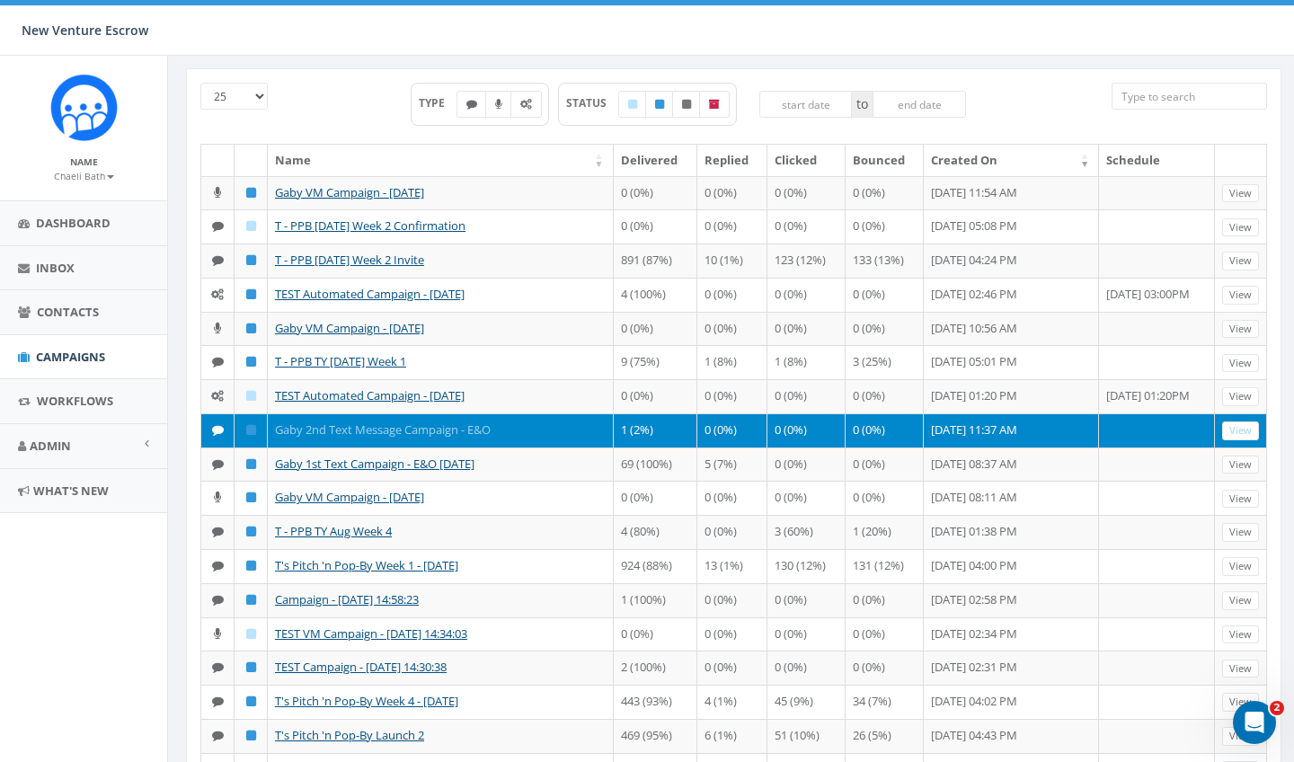
click at [389, 438] on link "Gaby 2nd Text Message Campaign - E&O" at bounding box center [383, 429] width 216 height 16
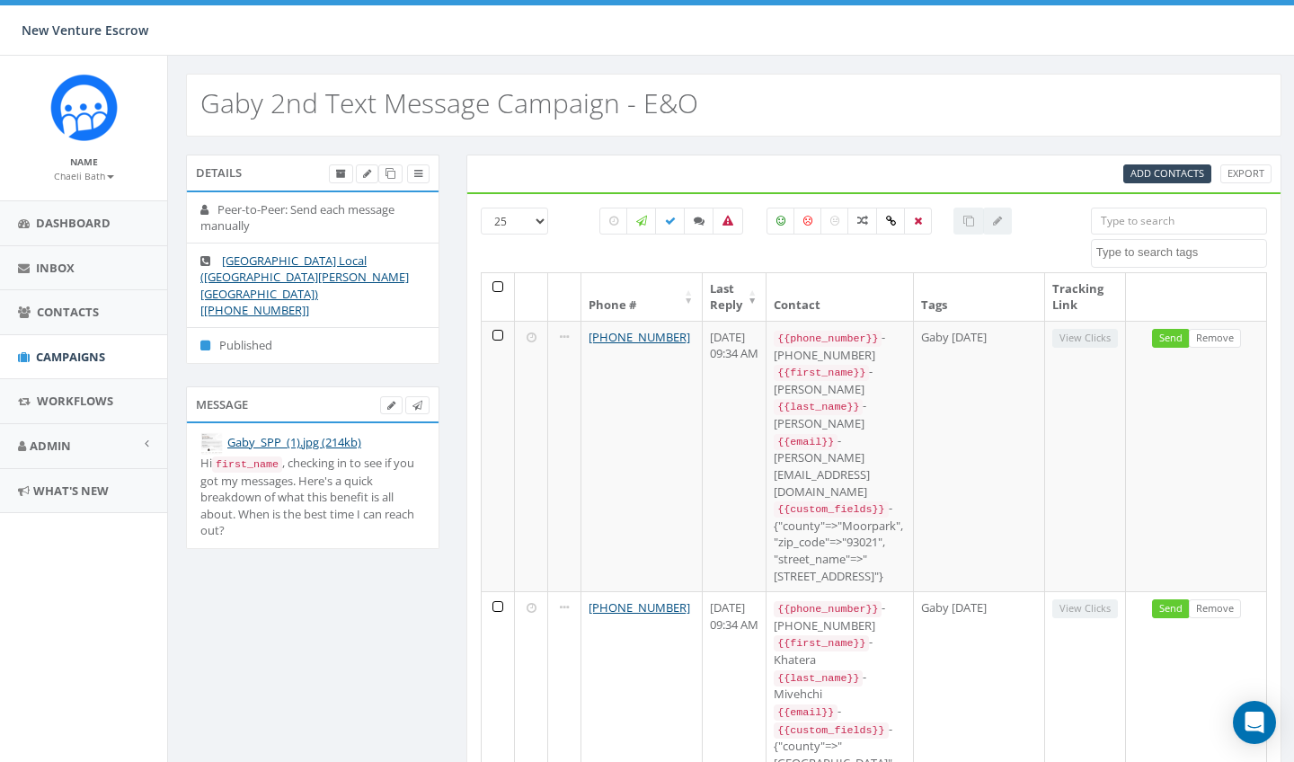
select select
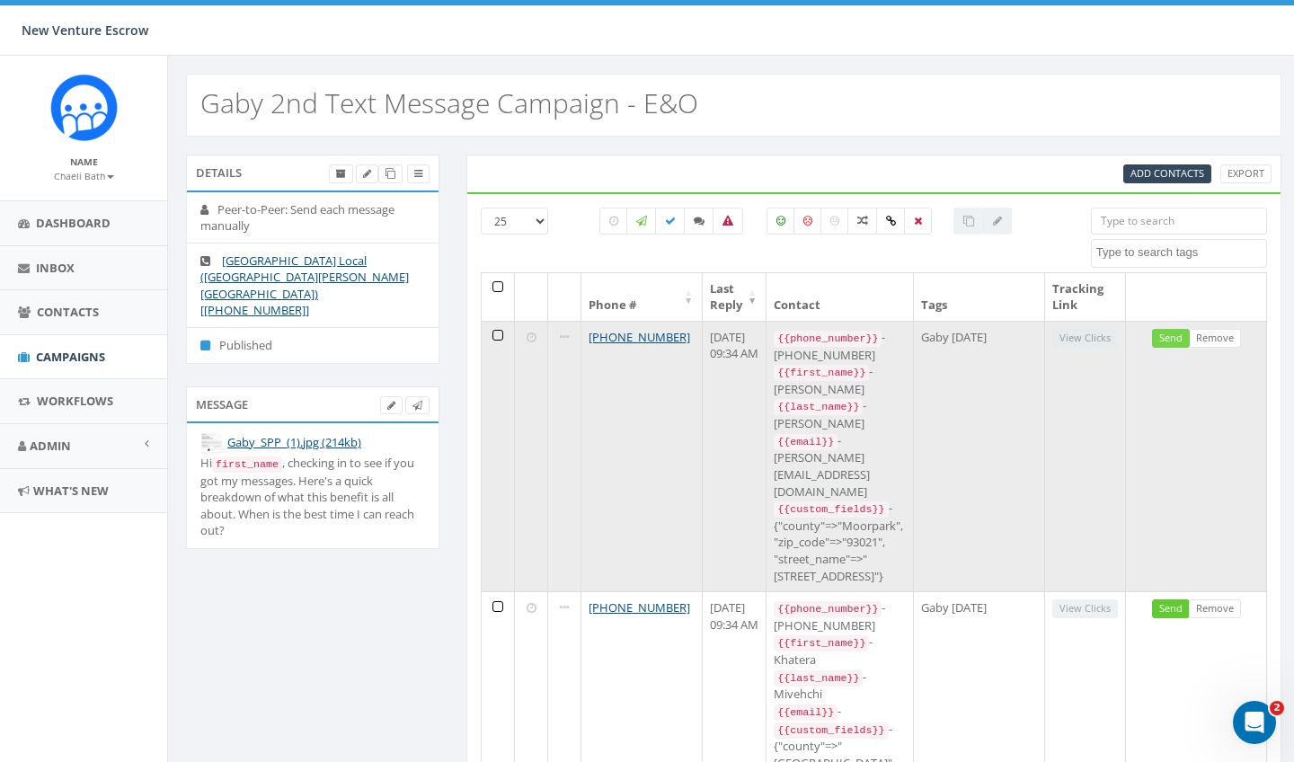
click at [1183, 341] on link "Send" at bounding box center [1171, 338] width 38 height 19
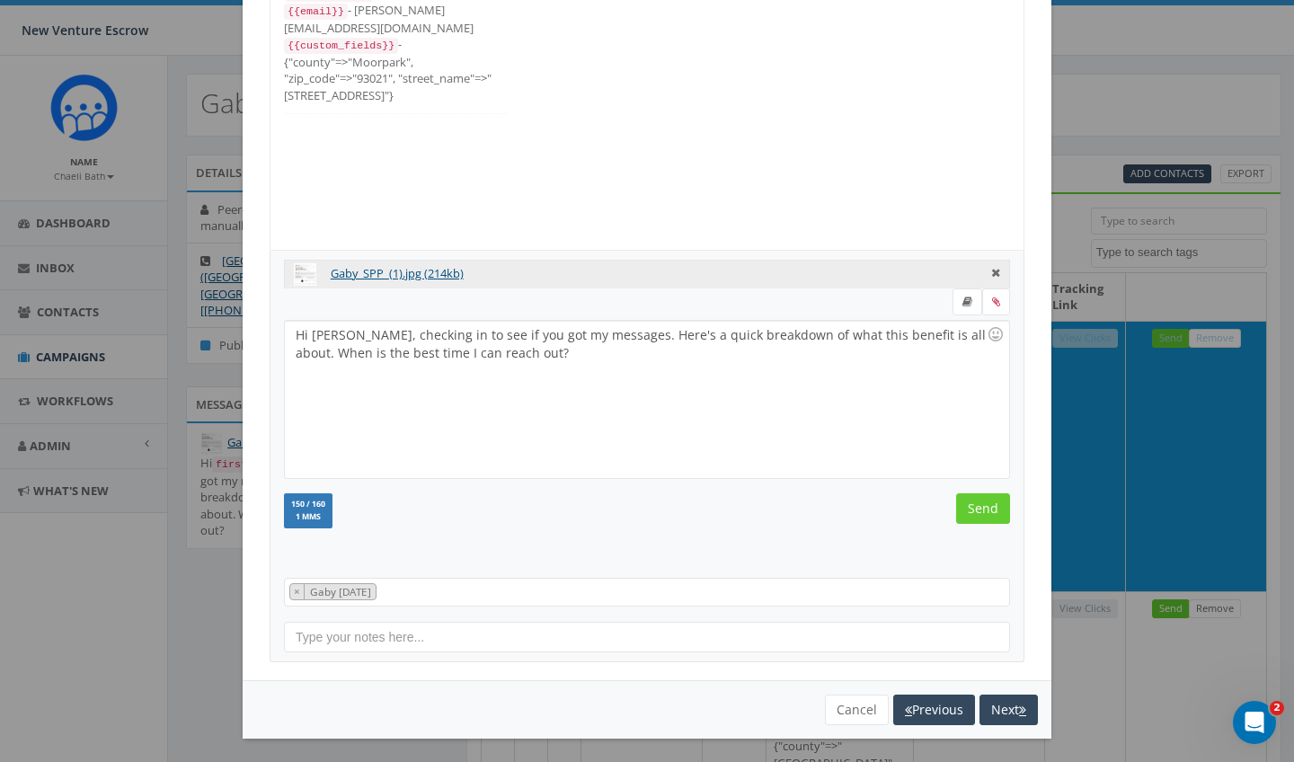
scroll to position [162, 0]
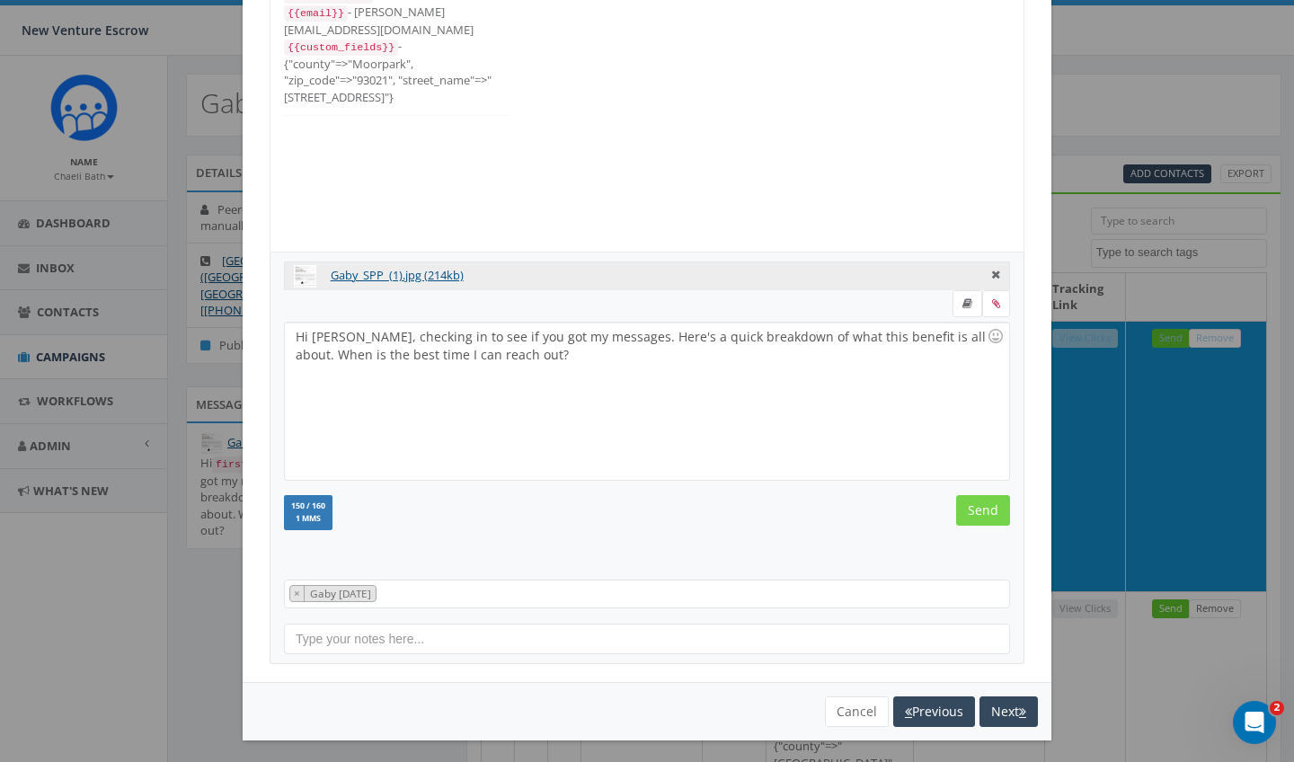
click at [992, 514] on input "Send" at bounding box center [983, 510] width 54 height 31
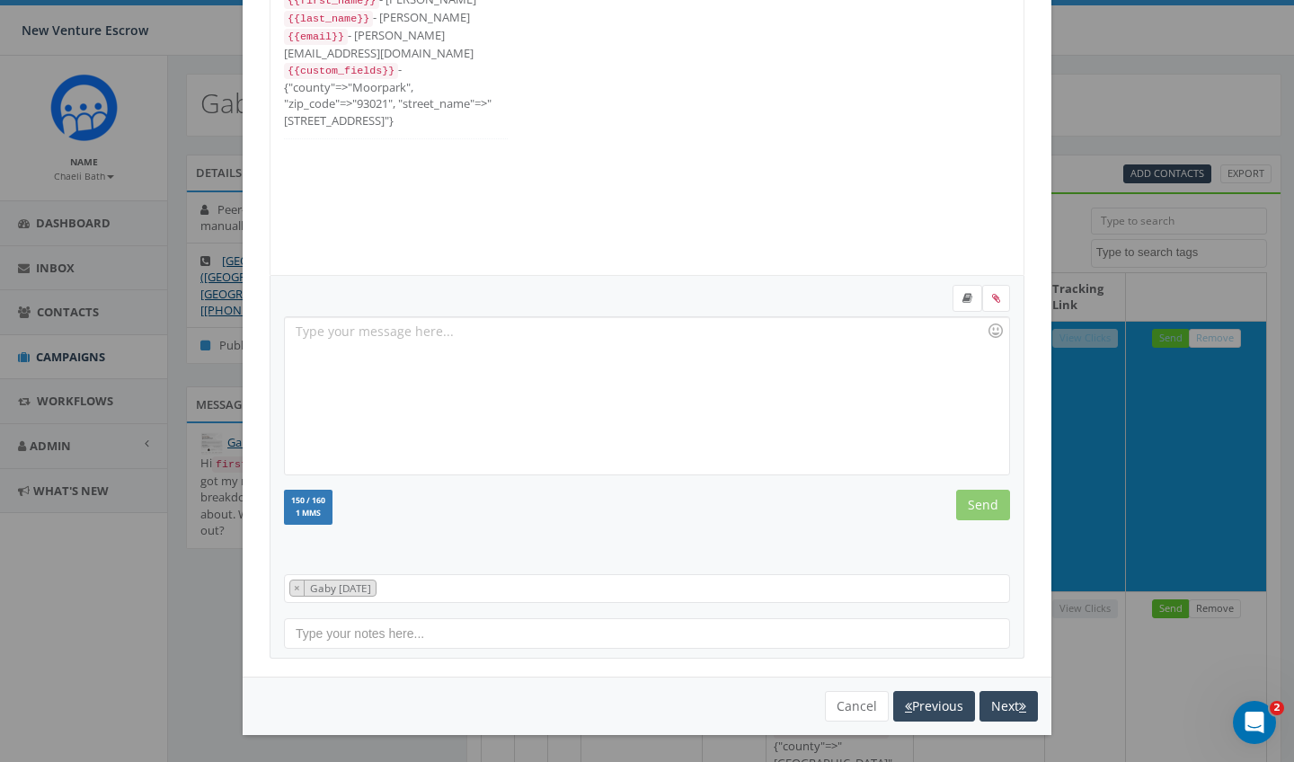
scroll to position [133, 0]
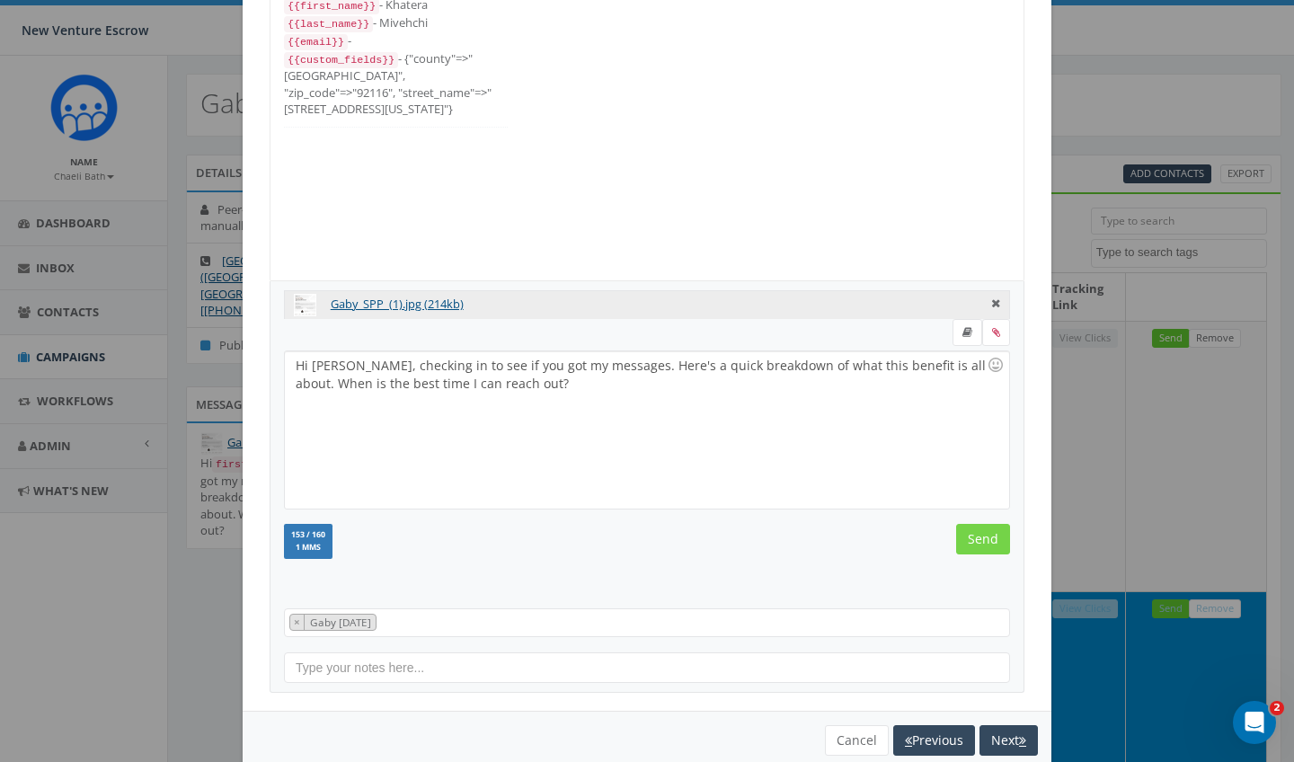
click at [987, 531] on input "Send" at bounding box center [983, 539] width 54 height 31
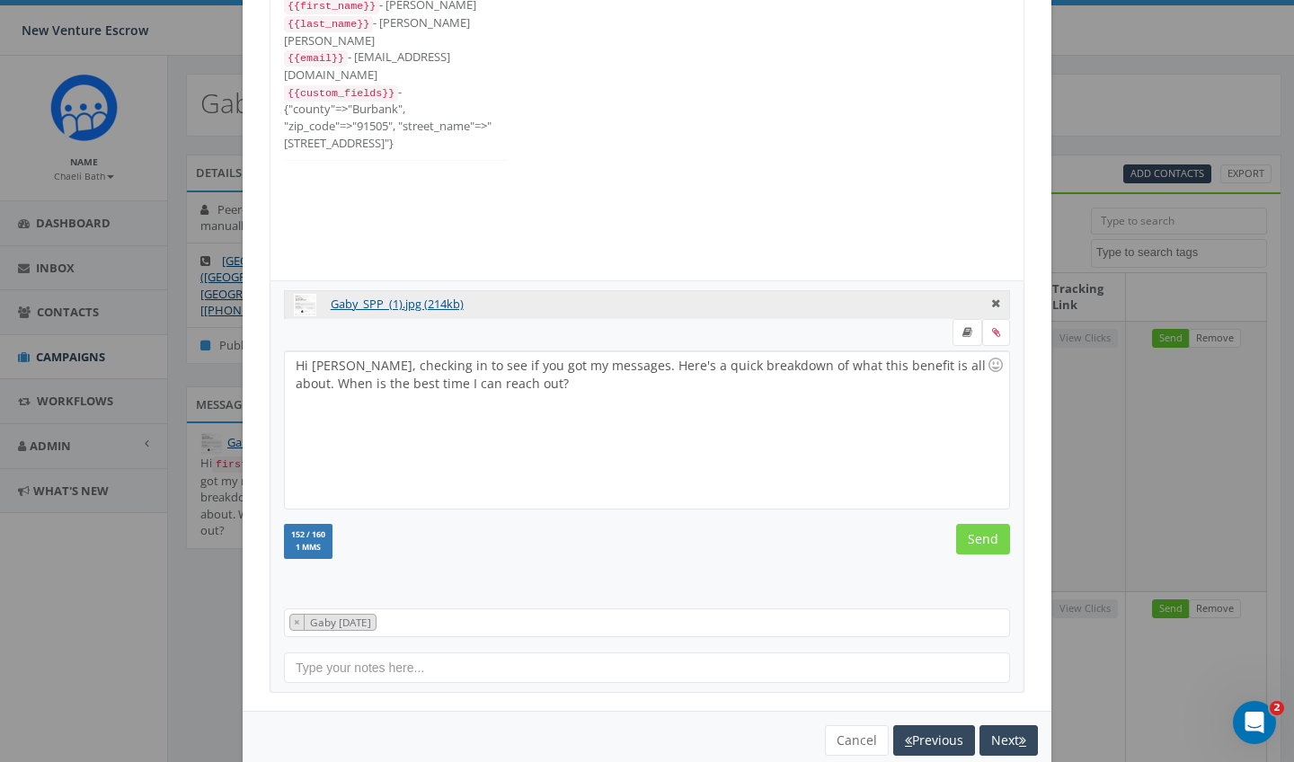
click at [986, 543] on input "Send" at bounding box center [983, 539] width 54 height 31
click at [983, 538] on input "Send" at bounding box center [983, 539] width 54 height 31
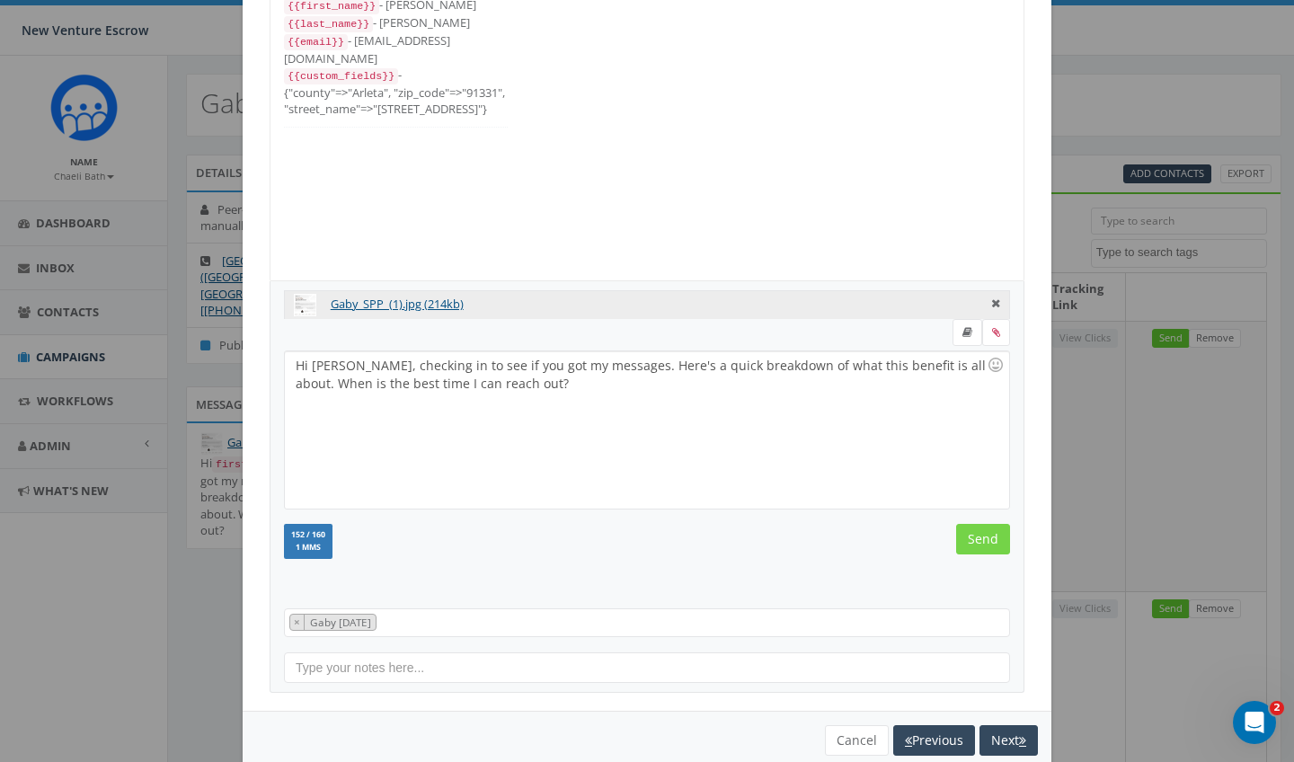
click at [982, 536] on input "Send" at bounding box center [983, 539] width 54 height 31
click at [980, 536] on input "Send" at bounding box center [983, 539] width 54 height 31
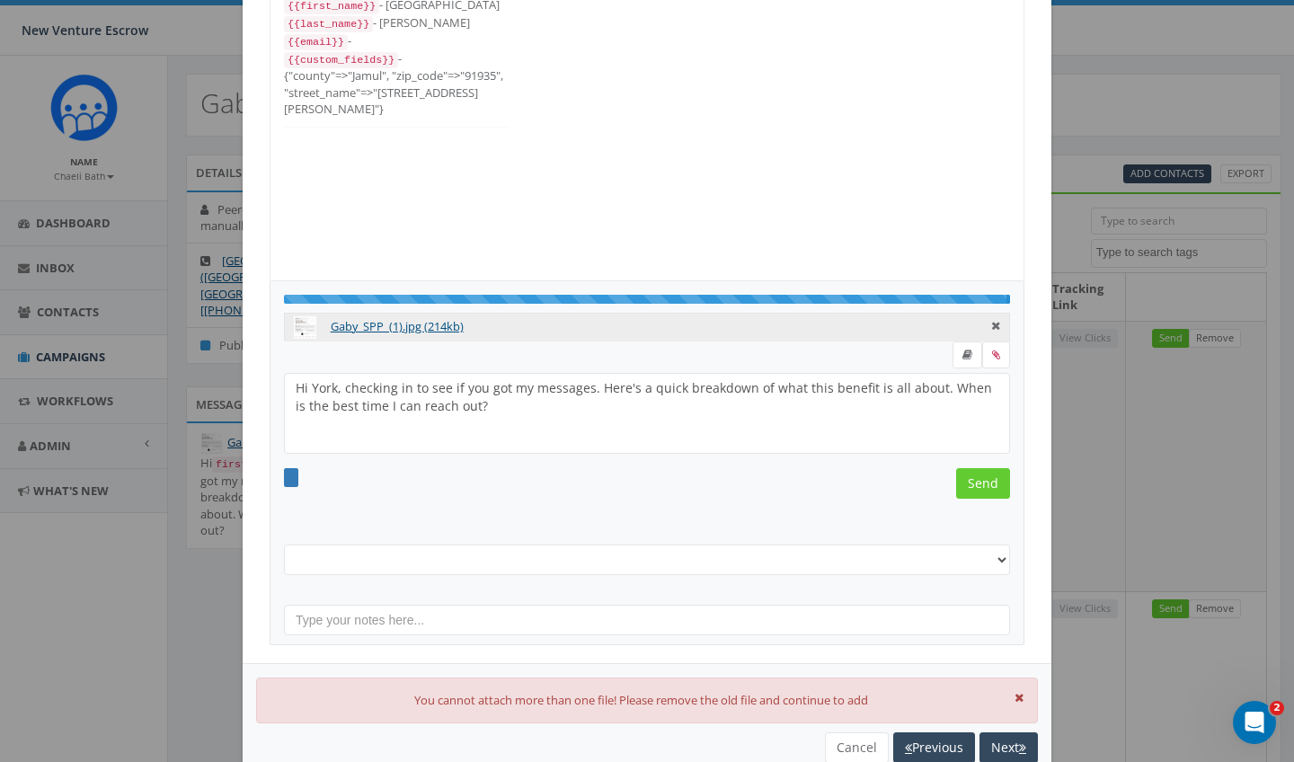
select select "Gaby Sept 4 2025"
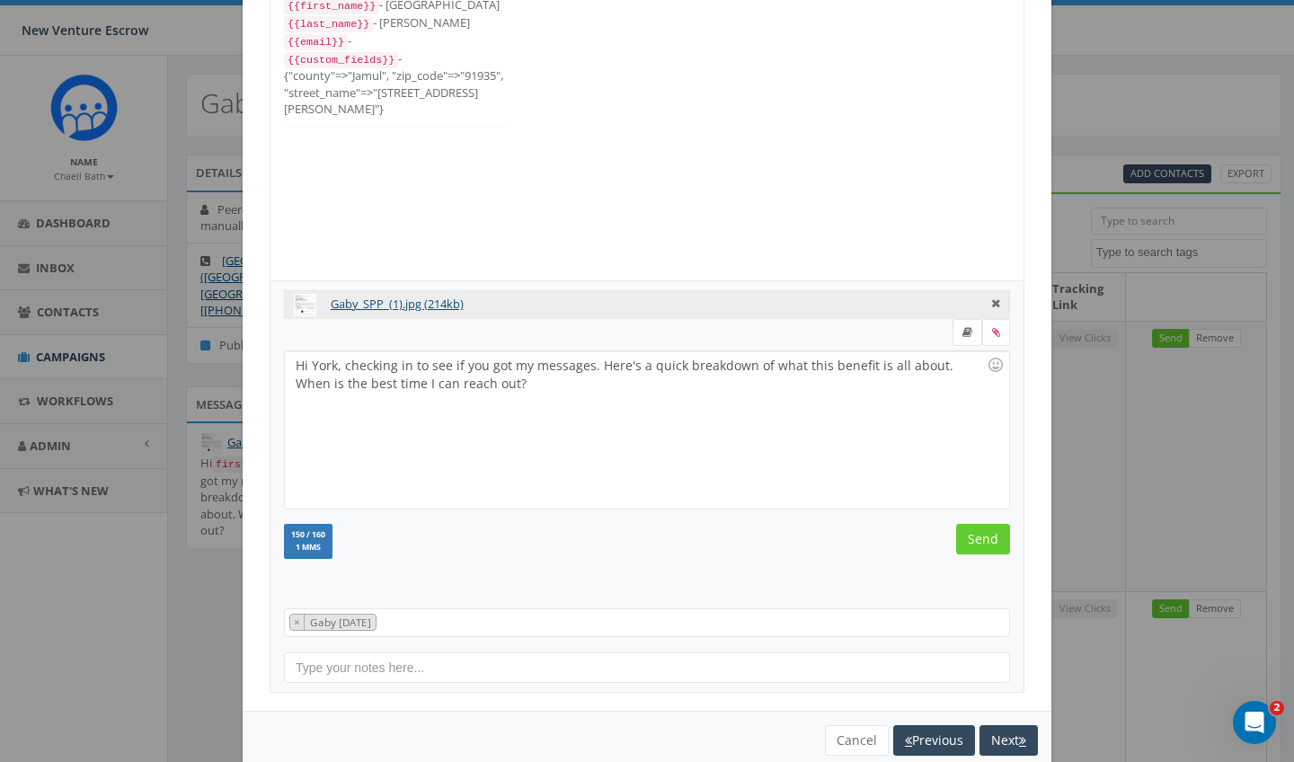
click at [980, 536] on input "Send" at bounding box center [983, 539] width 54 height 31
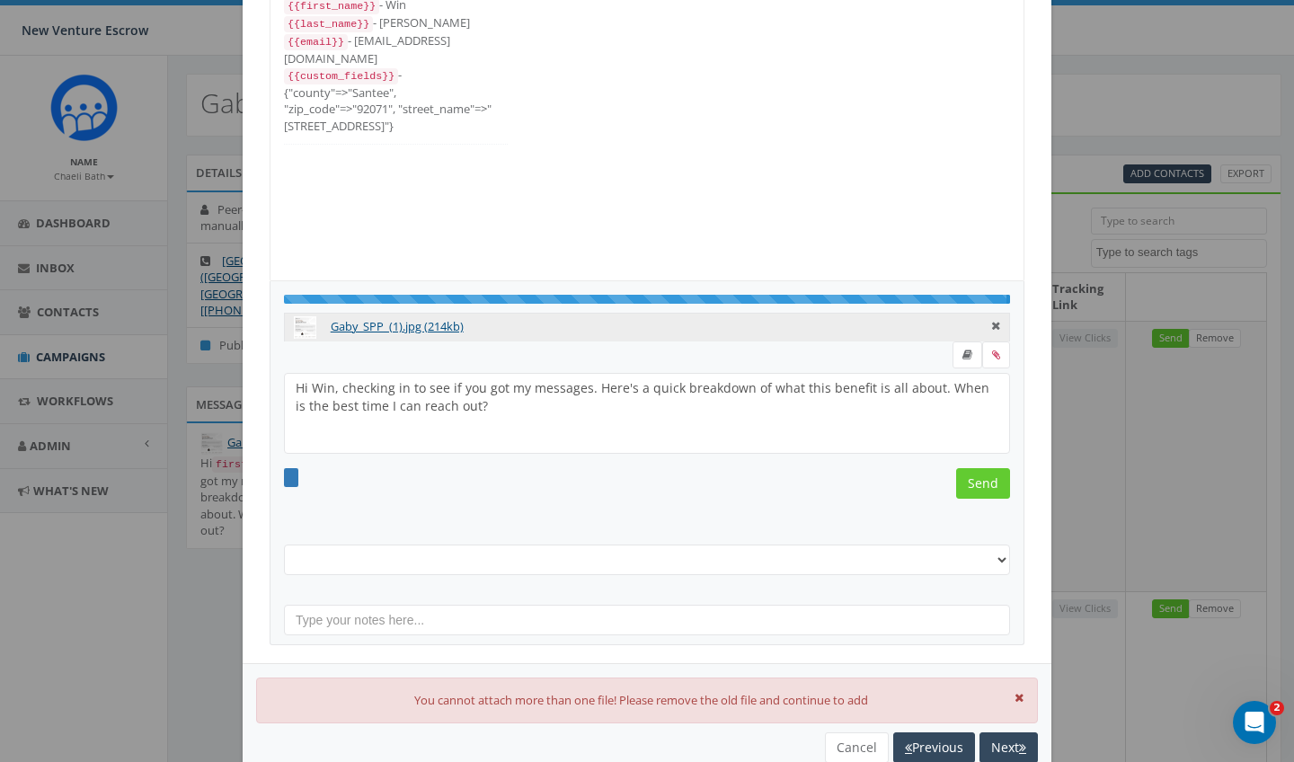
select select "Gaby Sept 4 2025"
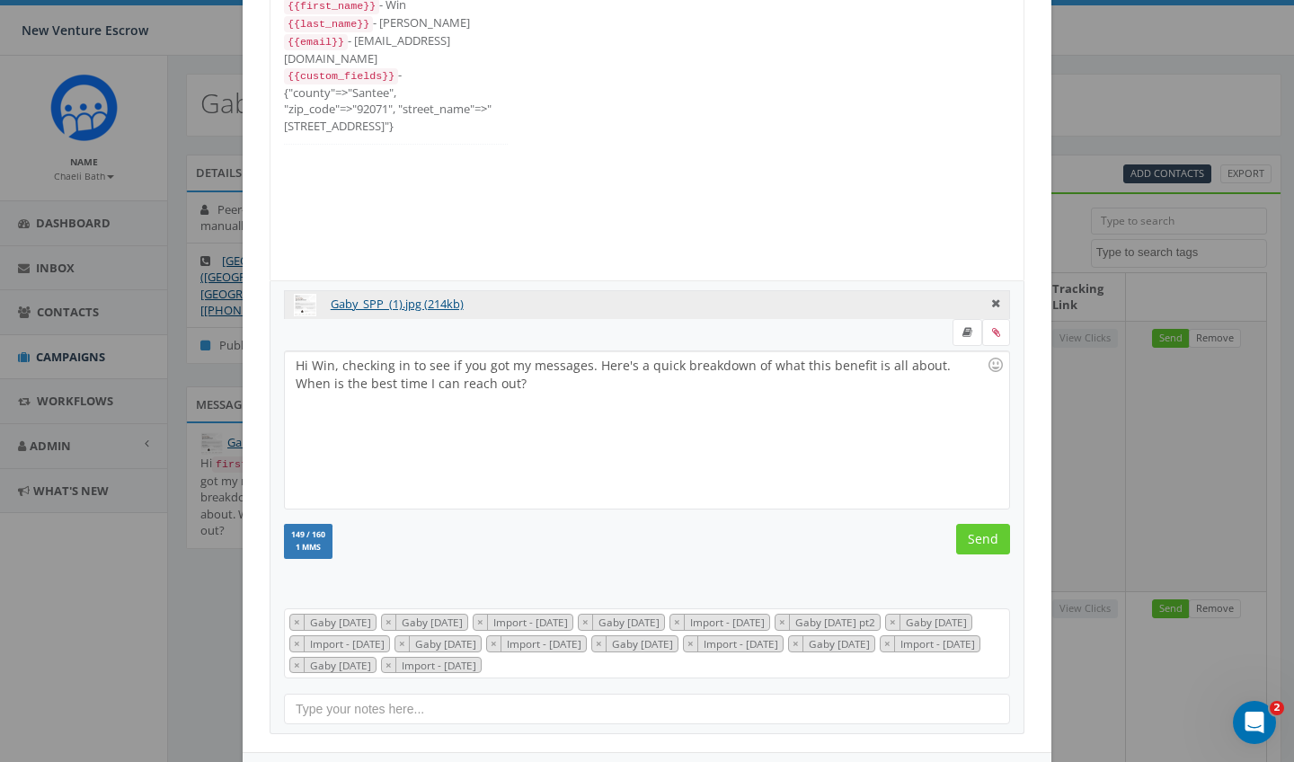
scroll to position [216, 0]
click at [980, 536] on input "Send" at bounding box center [983, 539] width 54 height 31
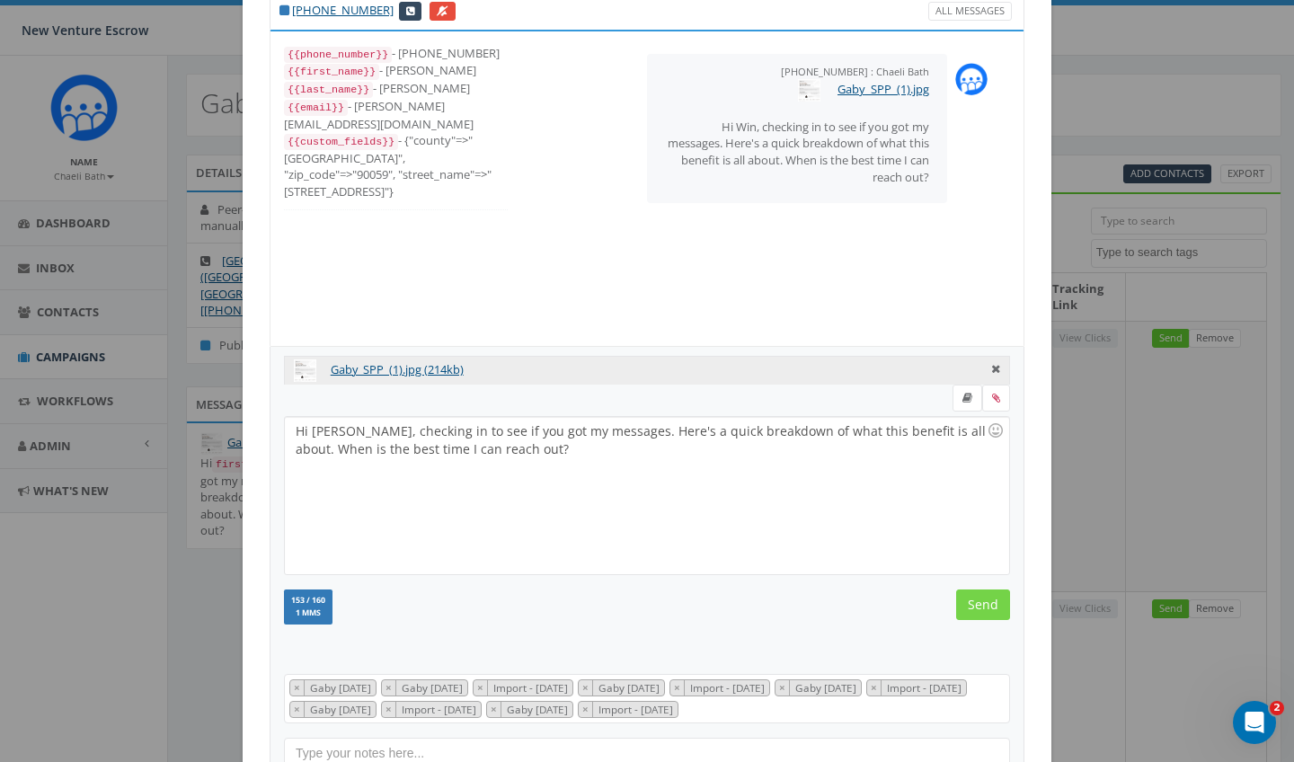
scroll to position [67, 0]
click at [978, 593] on input "Send" at bounding box center [983, 605] width 54 height 31
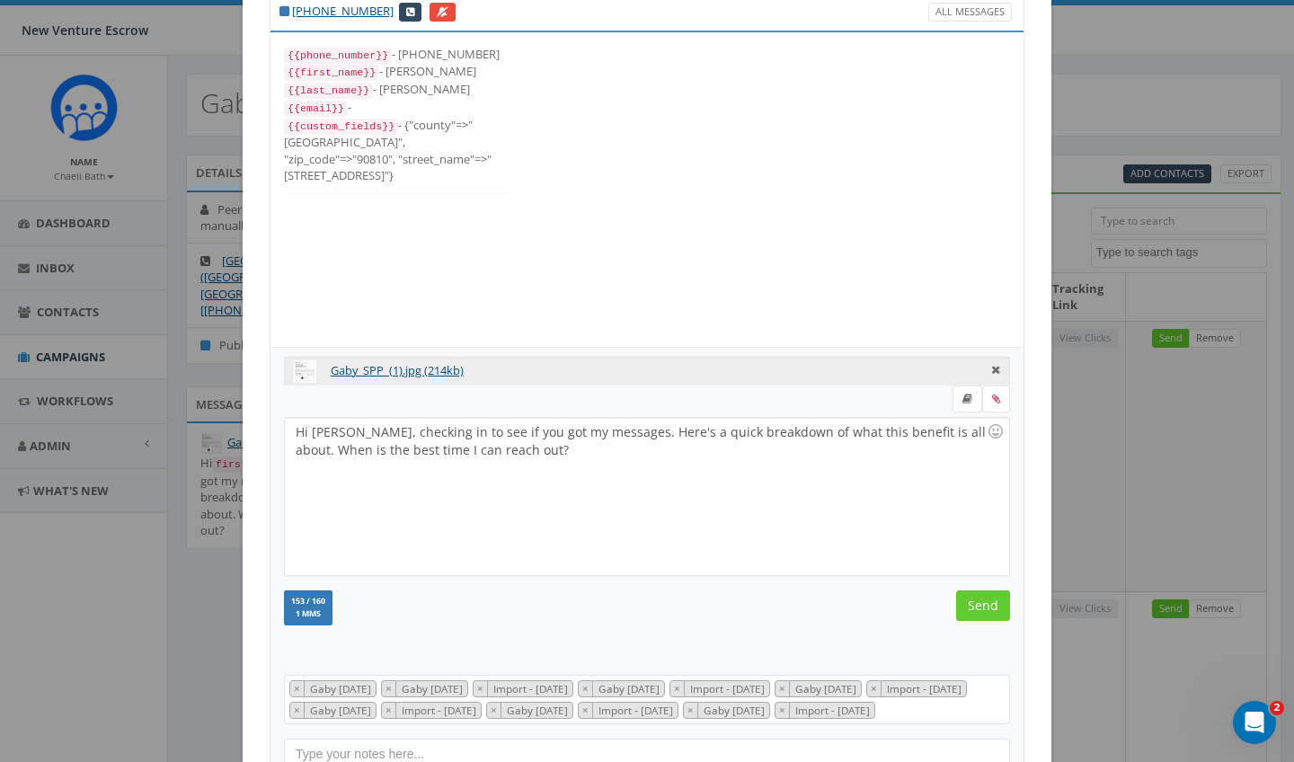
scroll to position [162, 0]
click at [976, 608] on input "Send" at bounding box center [983, 605] width 54 height 31
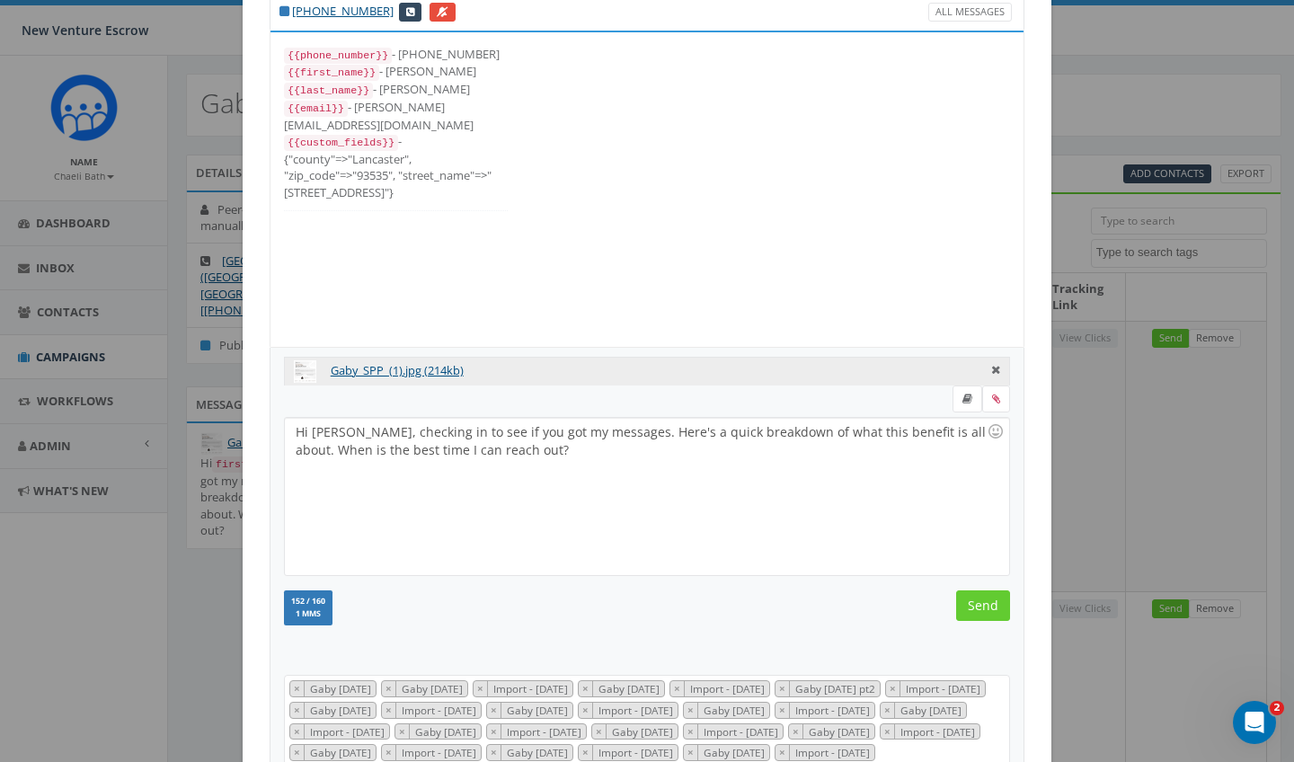
scroll to position [413, 0]
click at [976, 608] on input "Send" at bounding box center [983, 605] width 54 height 31
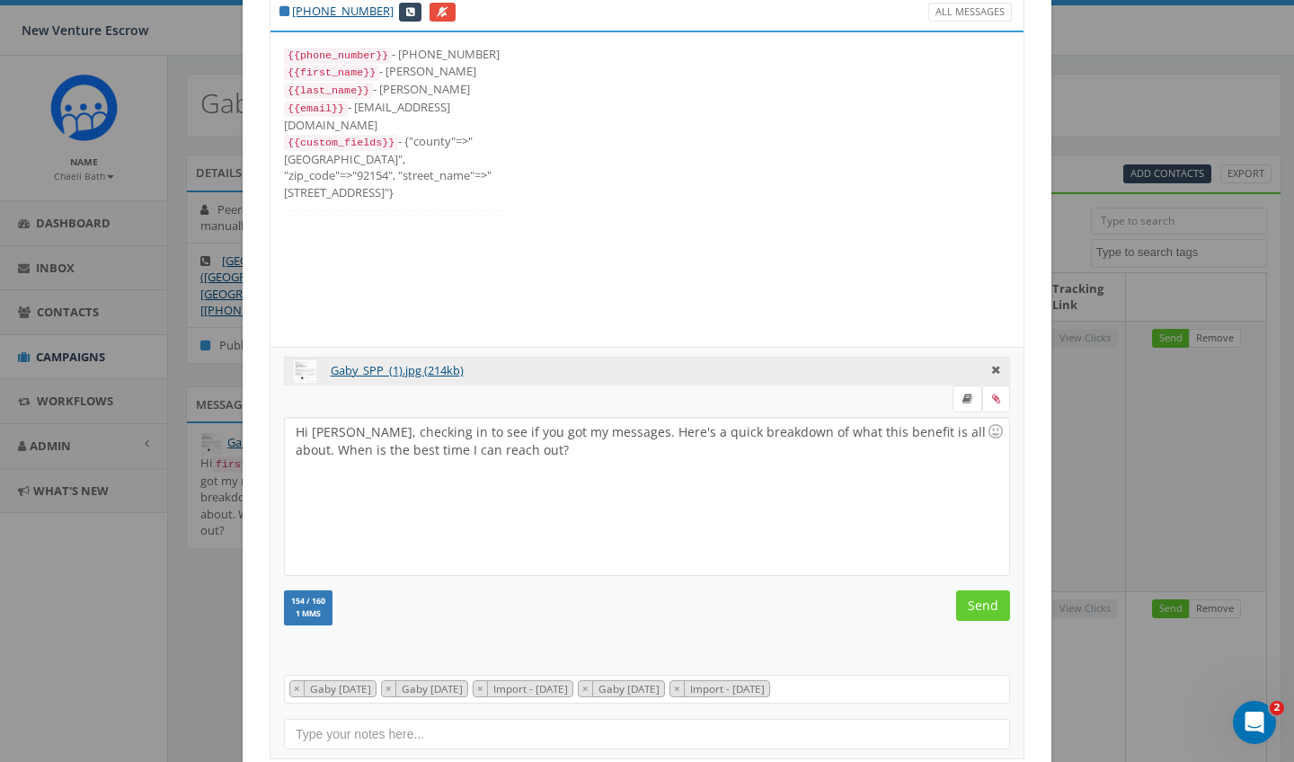
scroll to position [18, 0]
click at [976, 608] on input "Send" at bounding box center [983, 605] width 54 height 31
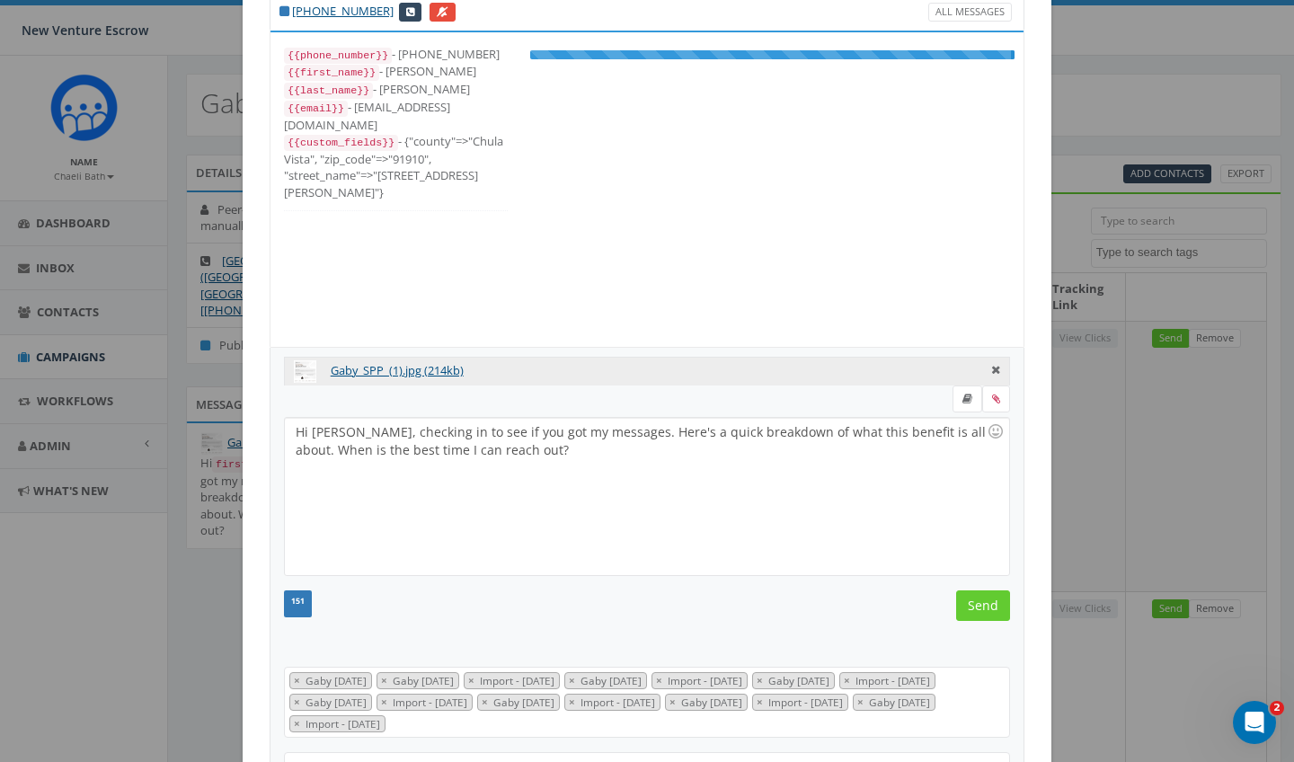
scroll to position [198, 0]
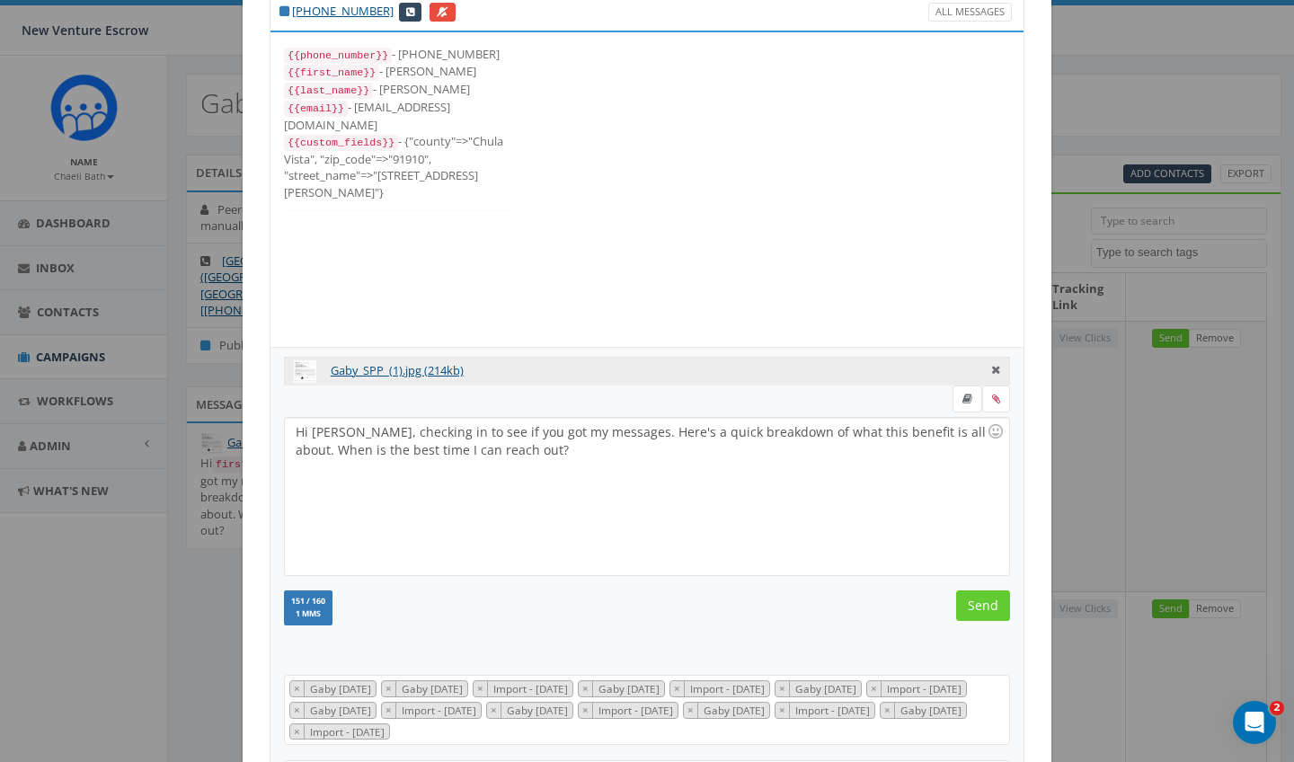
click at [976, 608] on input "Send" at bounding box center [983, 605] width 54 height 31
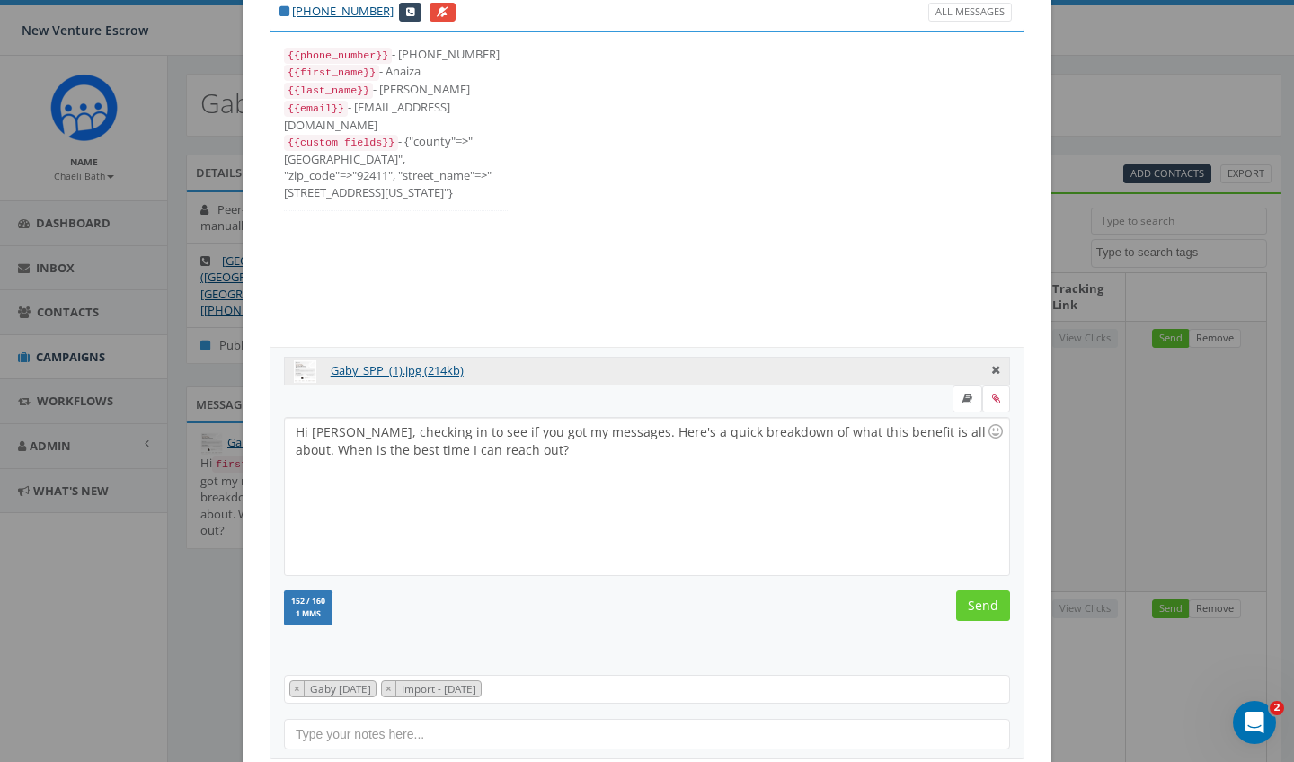
click at [976, 608] on input "Send" at bounding box center [983, 605] width 54 height 31
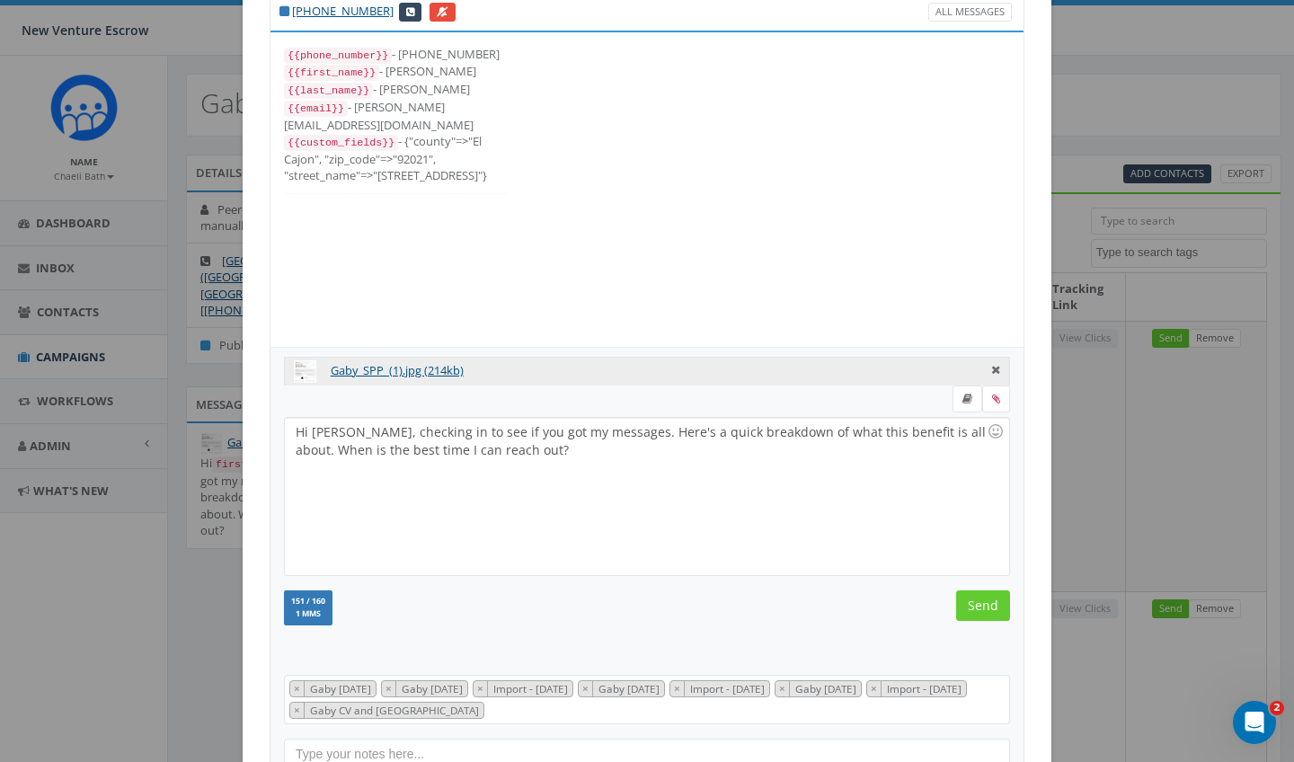
scroll to position [72, 0]
click at [976, 608] on input "Send" at bounding box center [983, 605] width 54 height 31
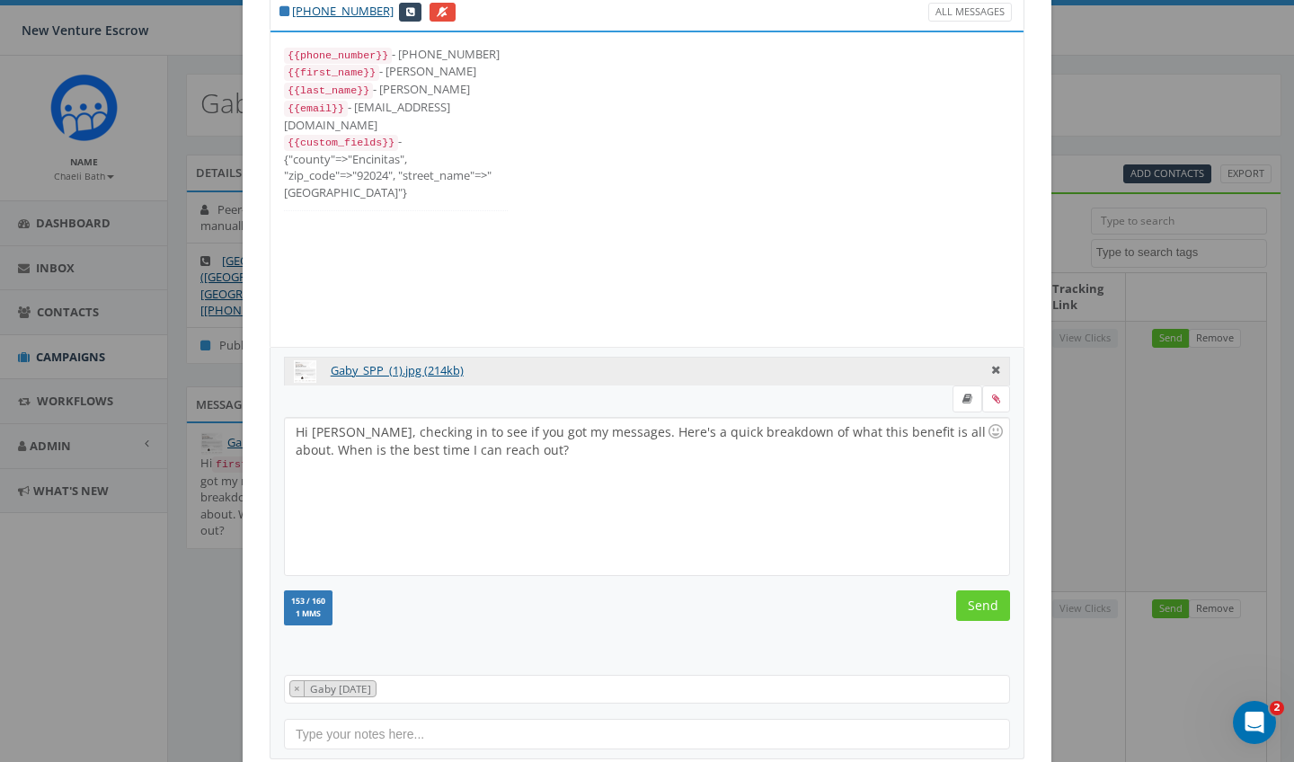
click at [976, 608] on input "Send" at bounding box center [983, 605] width 54 height 31
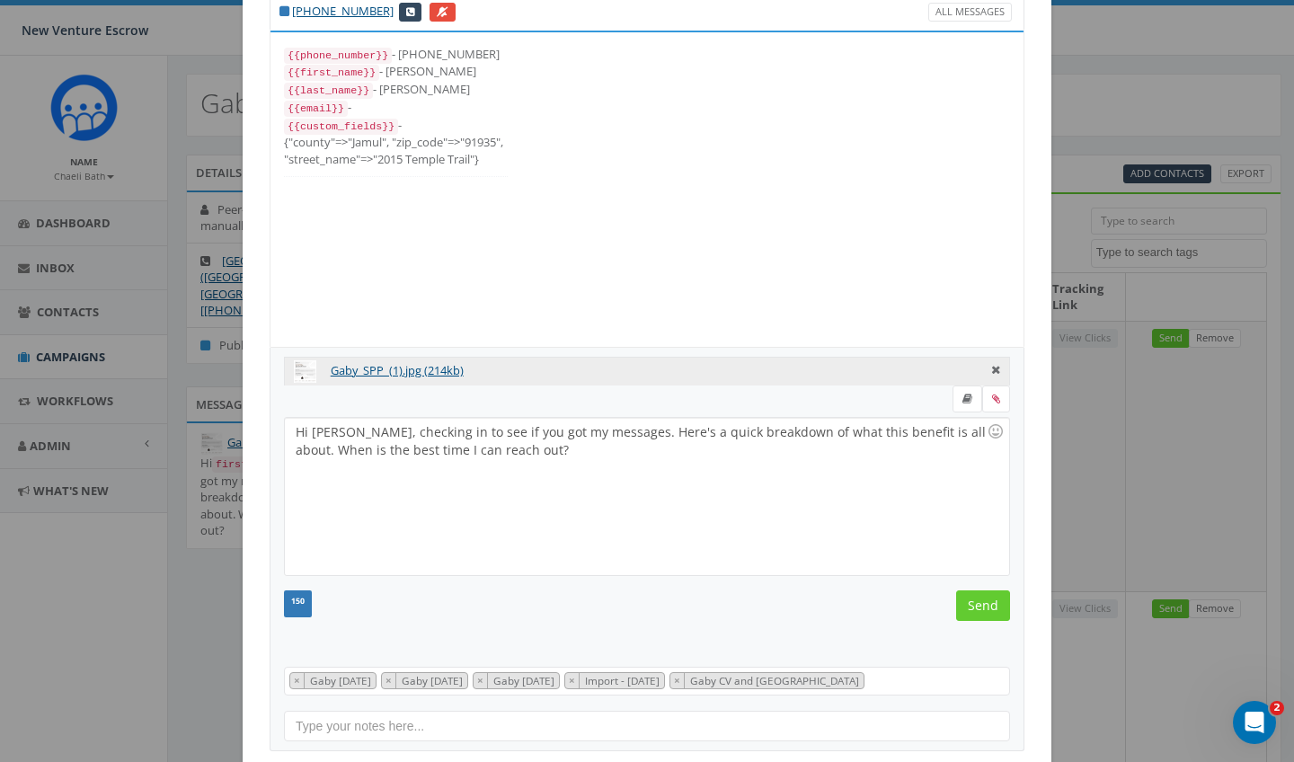
click at [976, 608] on input "Send" at bounding box center [983, 605] width 54 height 31
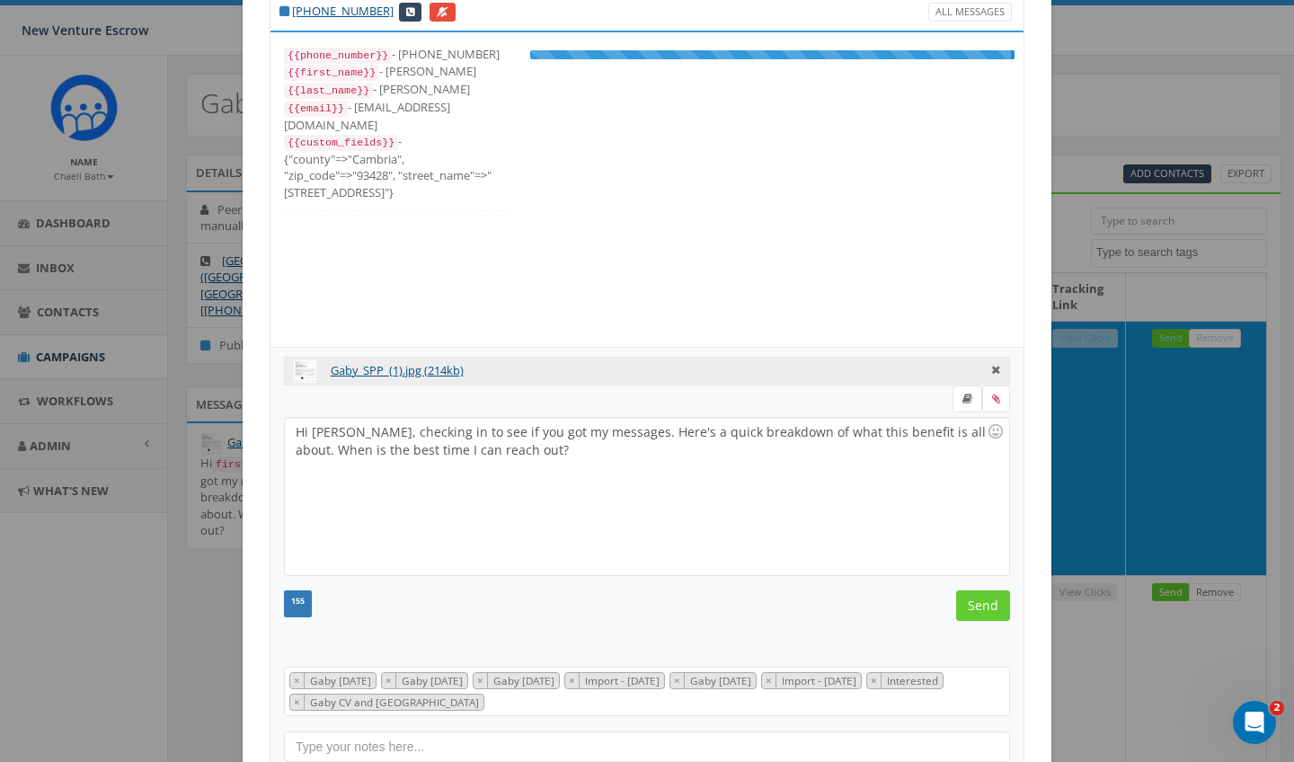
click at [976, 608] on input "Send" at bounding box center [983, 605] width 54 height 31
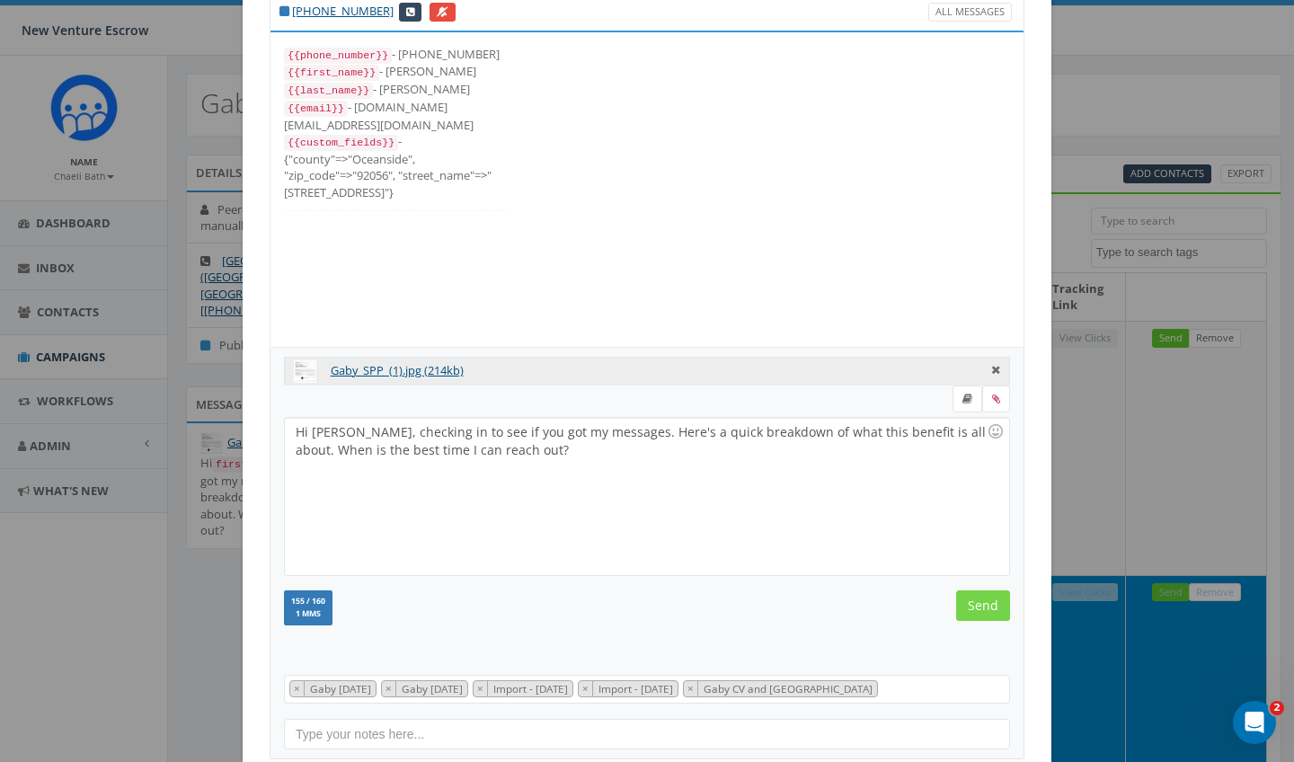
click at [976, 604] on input "Send" at bounding box center [983, 605] width 54 height 31
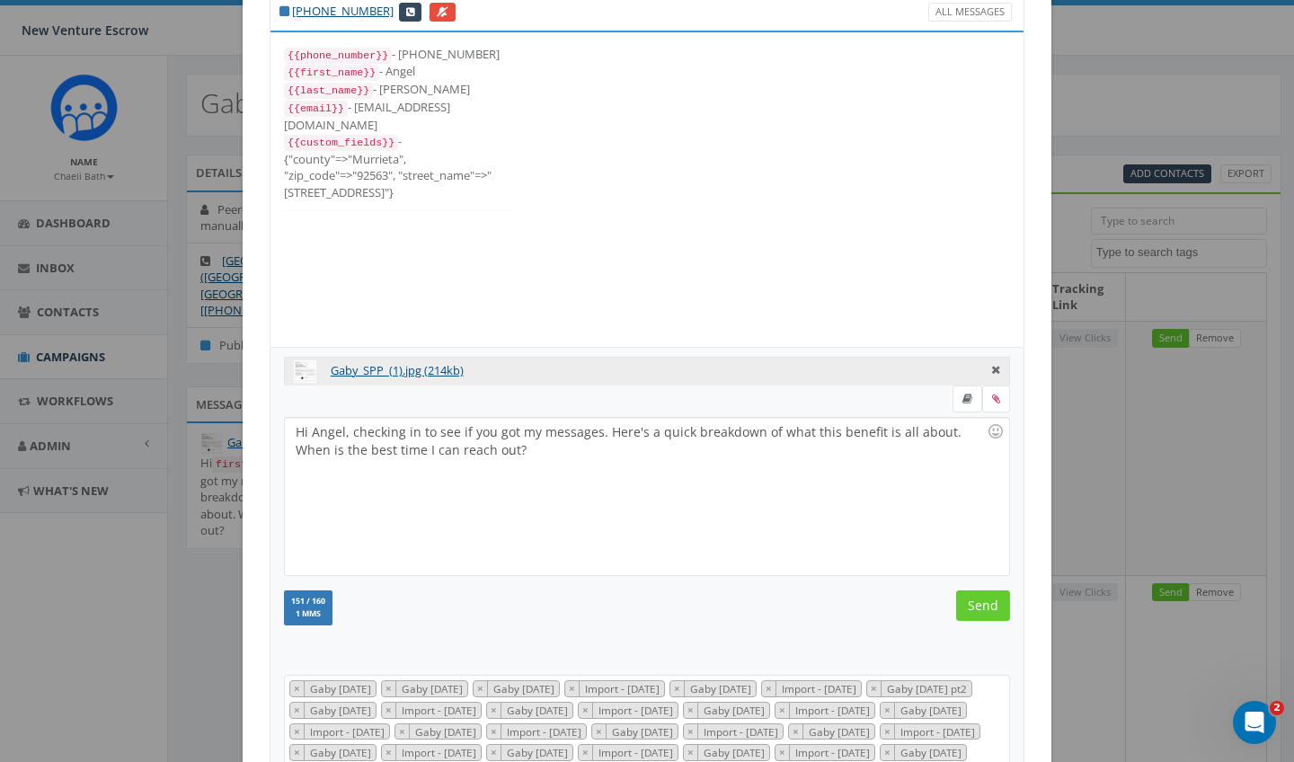
scroll to position [665, 0]
click at [976, 604] on input "Send" at bounding box center [983, 605] width 54 height 31
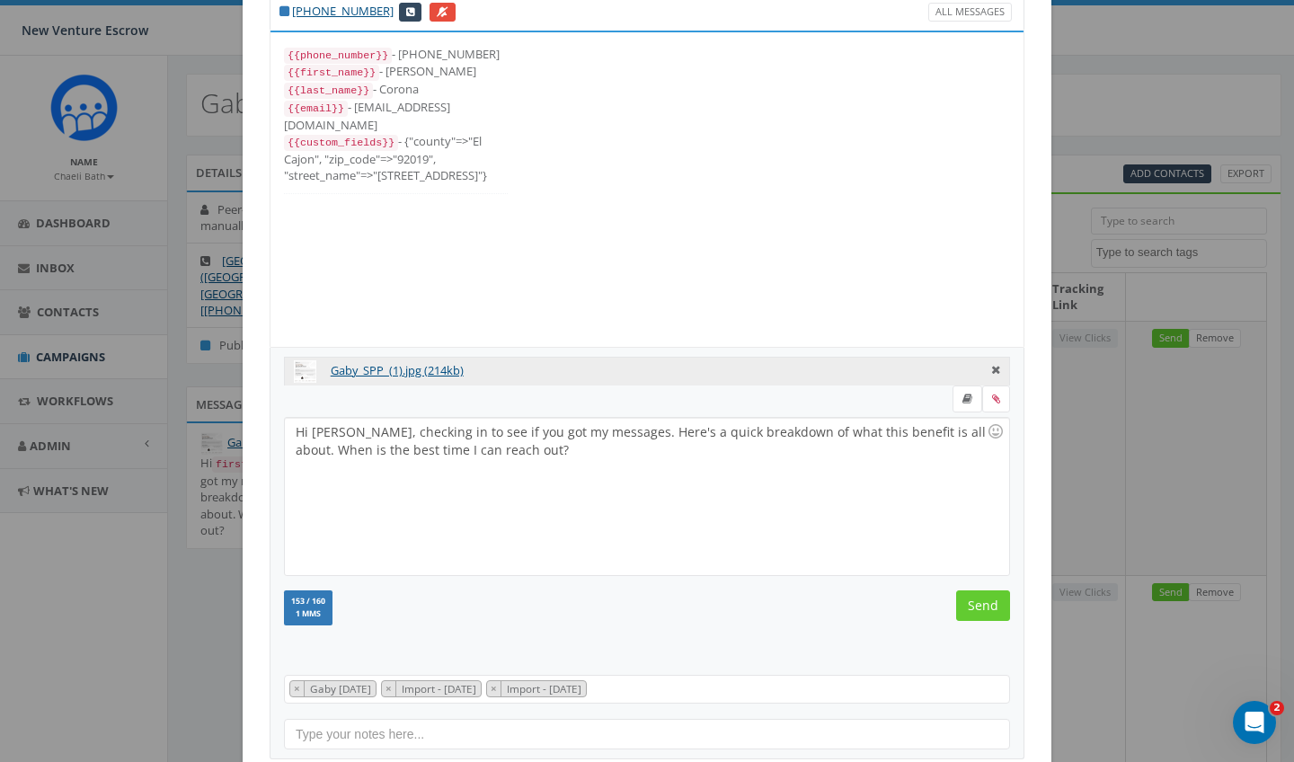
click at [976, 604] on input "Send" at bounding box center [983, 605] width 54 height 31
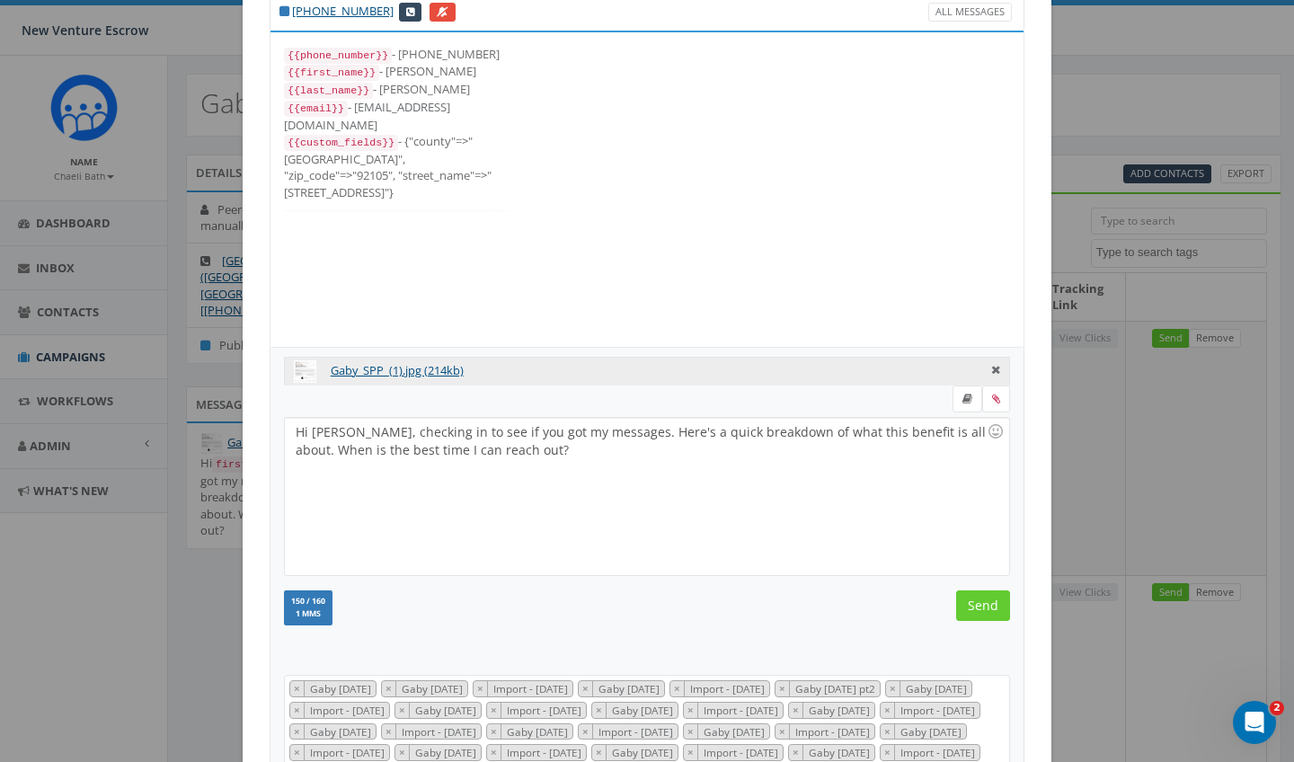
scroll to position [467, 0]
click at [976, 604] on input "Send" at bounding box center [983, 605] width 54 height 31
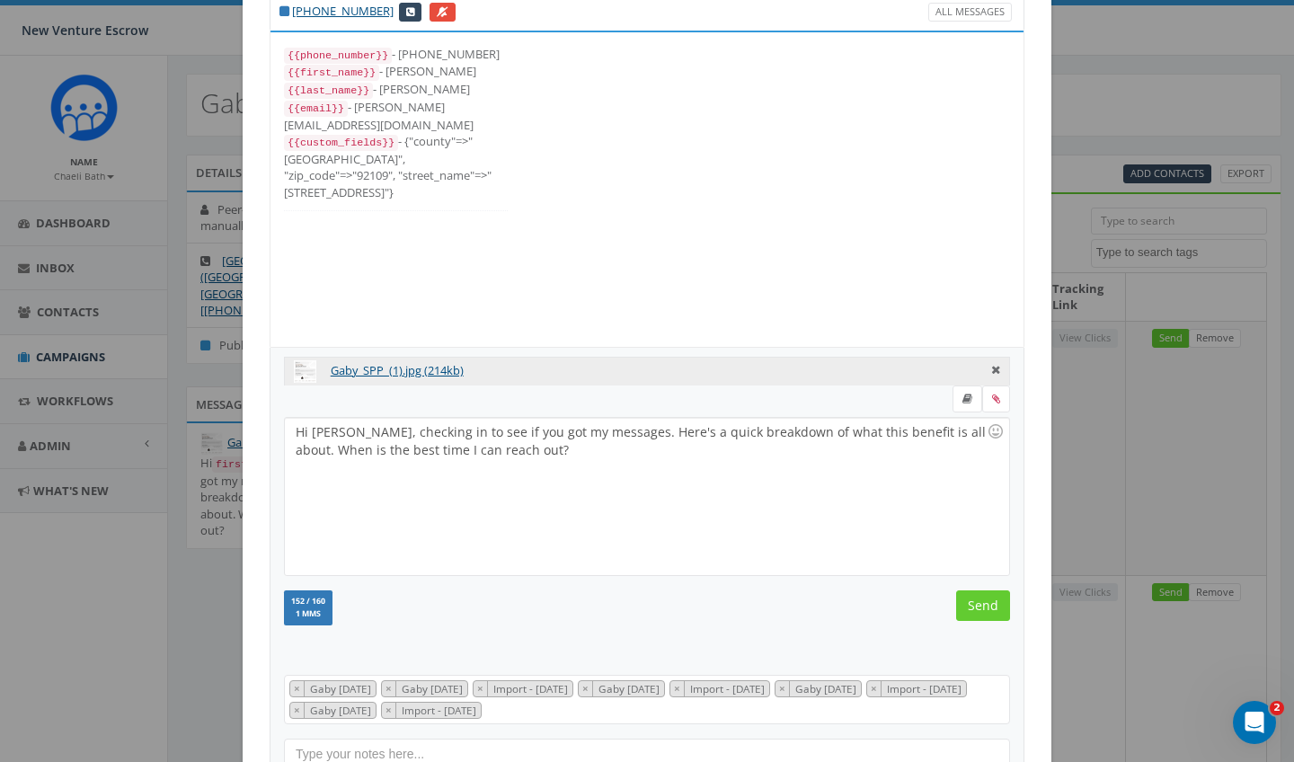
scroll to position [90, 0]
click at [976, 604] on input "Send" at bounding box center [983, 605] width 54 height 31
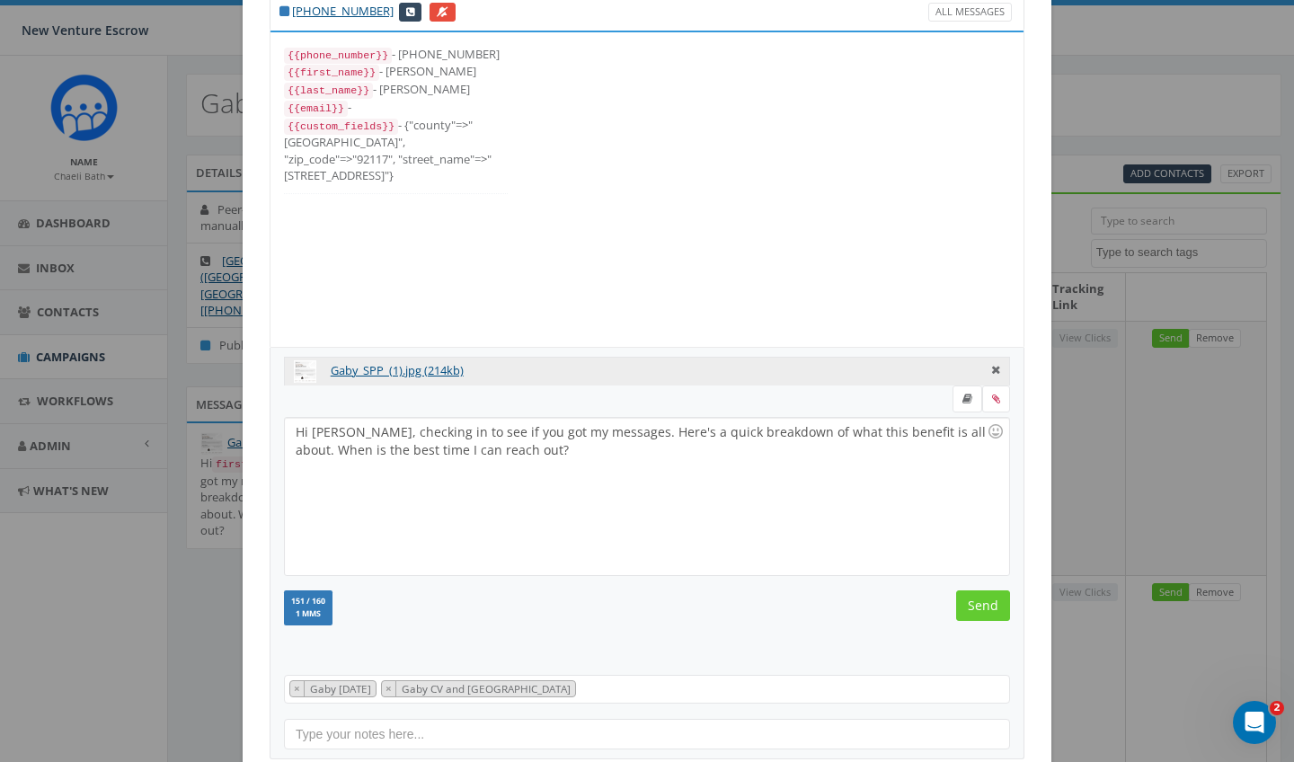
click at [976, 604] on input "Send" at bounding box center [983, 605] width 54 height 31
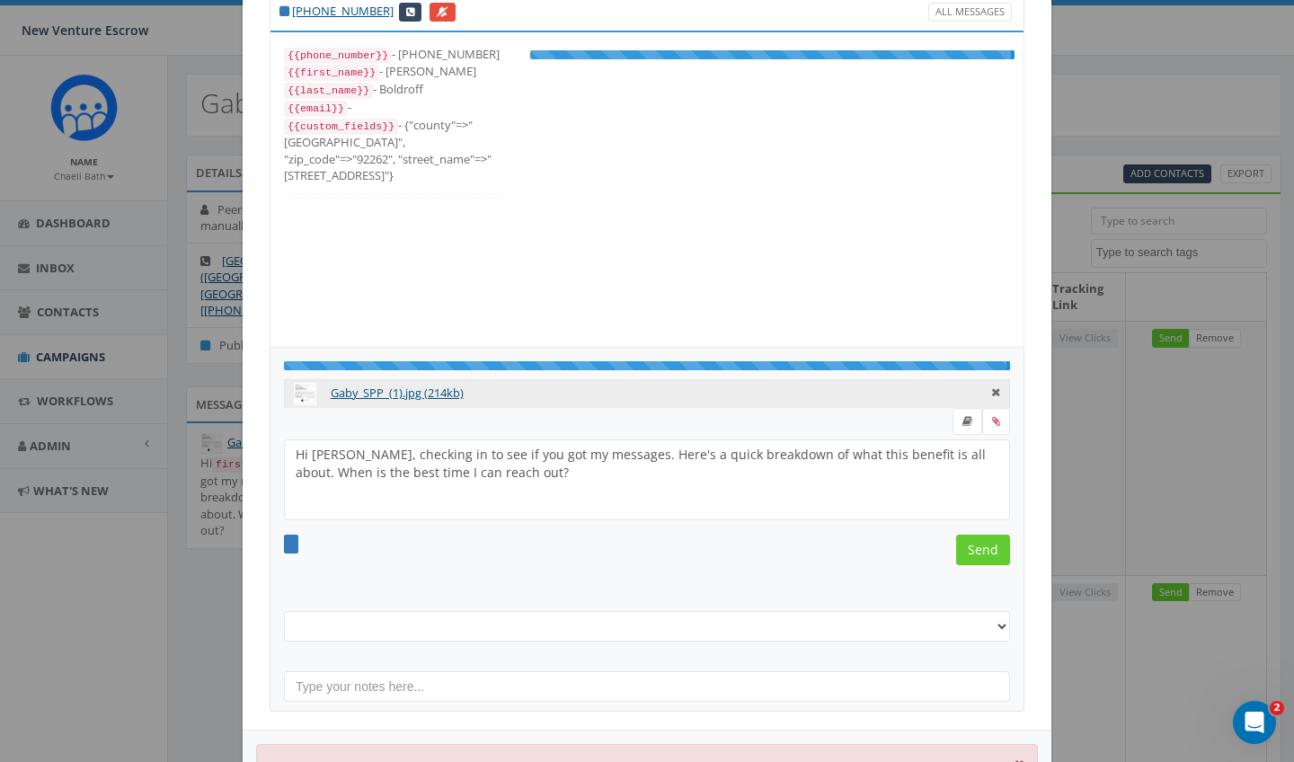
select select "Gaby [DATE]"
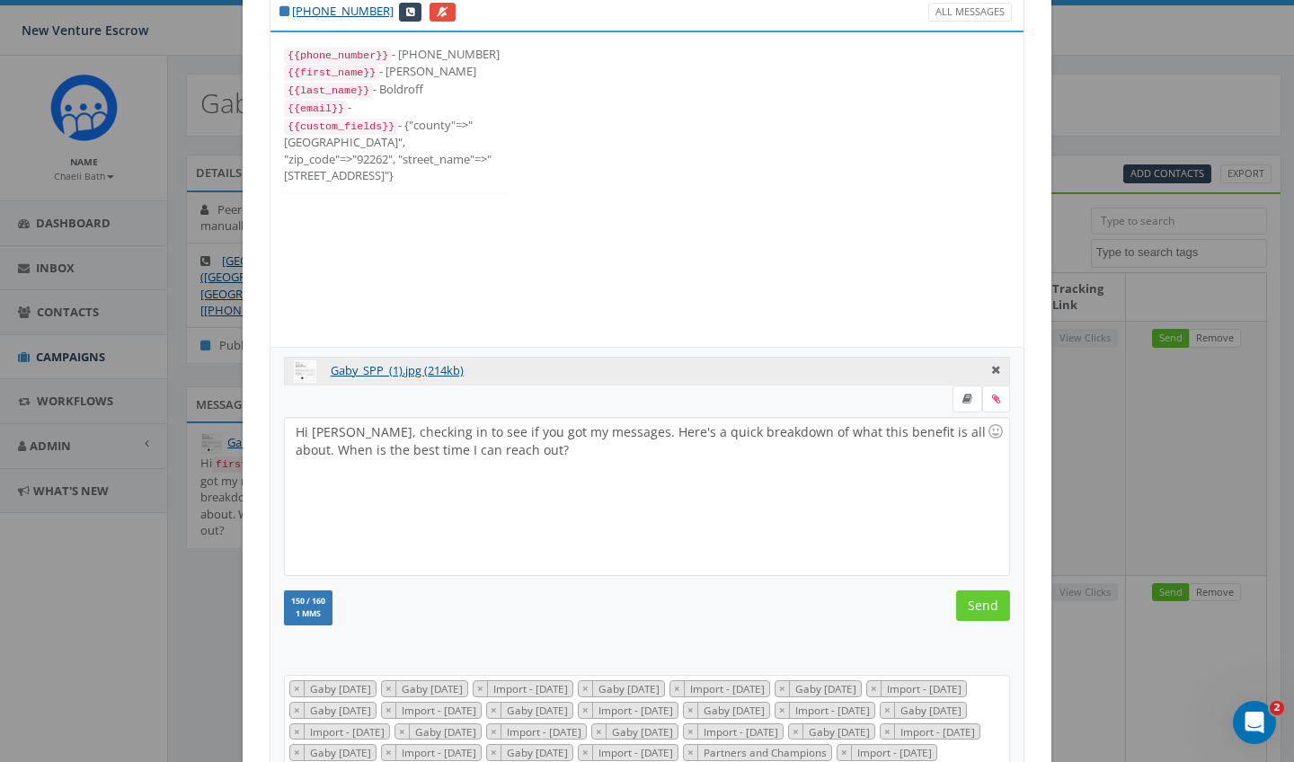
scroll to position [431, 0]
click at [976, 604] on input "Send" at bounding box center [983, 605] width 54 height 31
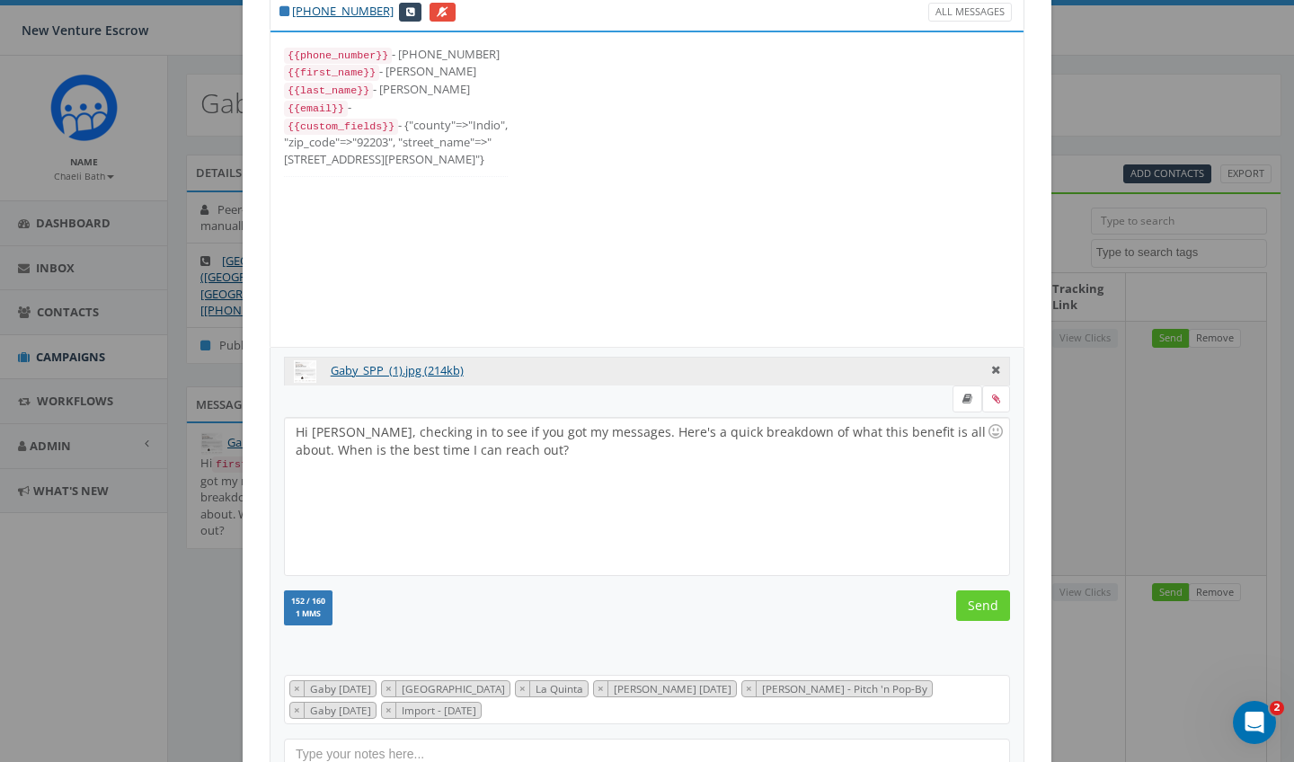
scroll to position [54, 0]
click at [976, 604] on input "Send" at bounding box center [983, 605] width 54 height 31
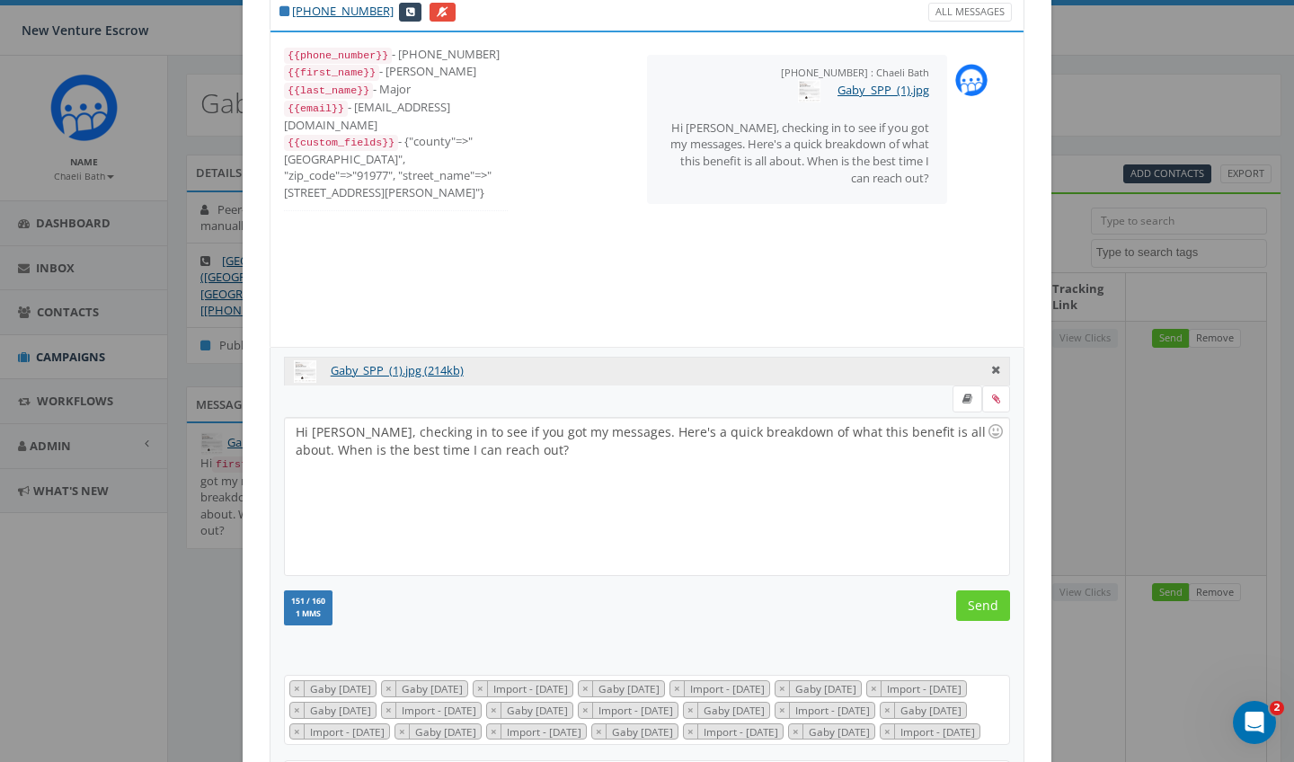
scroll to position [306, 0]
click at [976, 604] on input "Send" at bounding box center [983, 605] width 54 height 31
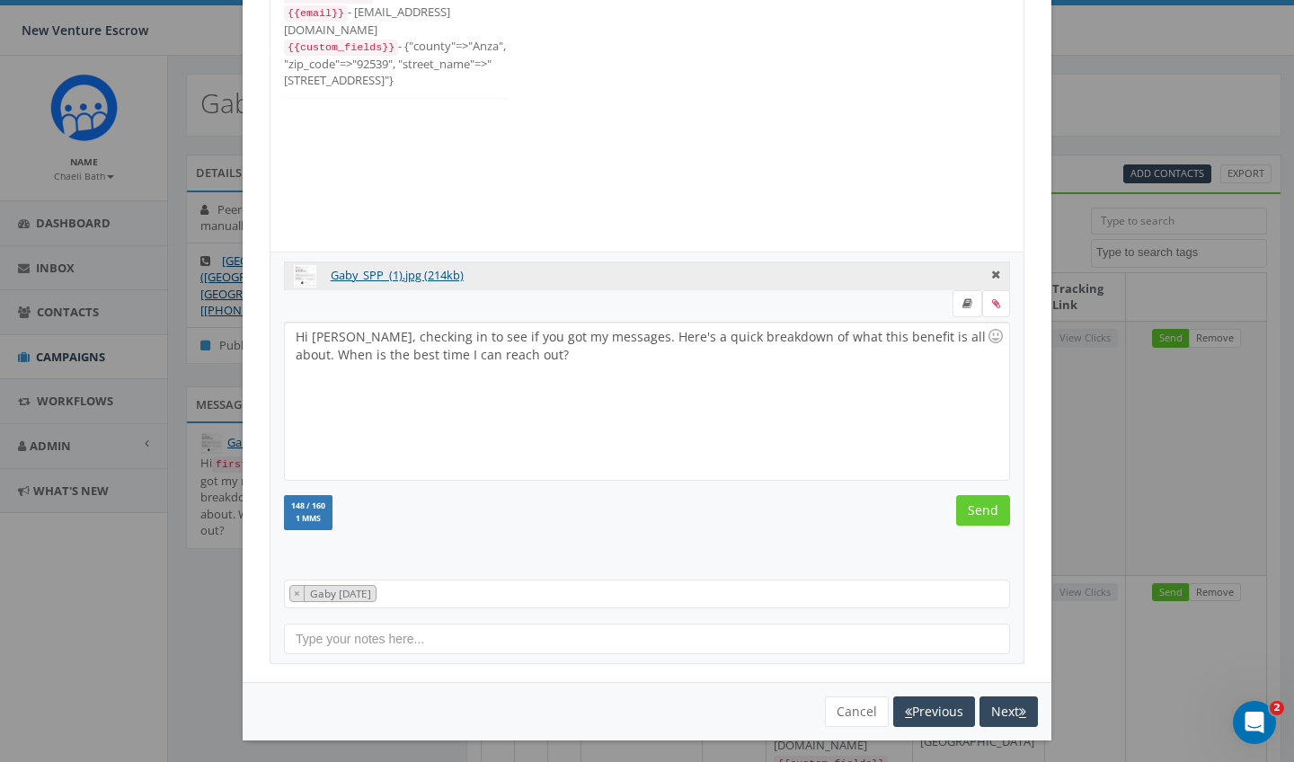
scroll to position [23, 0]
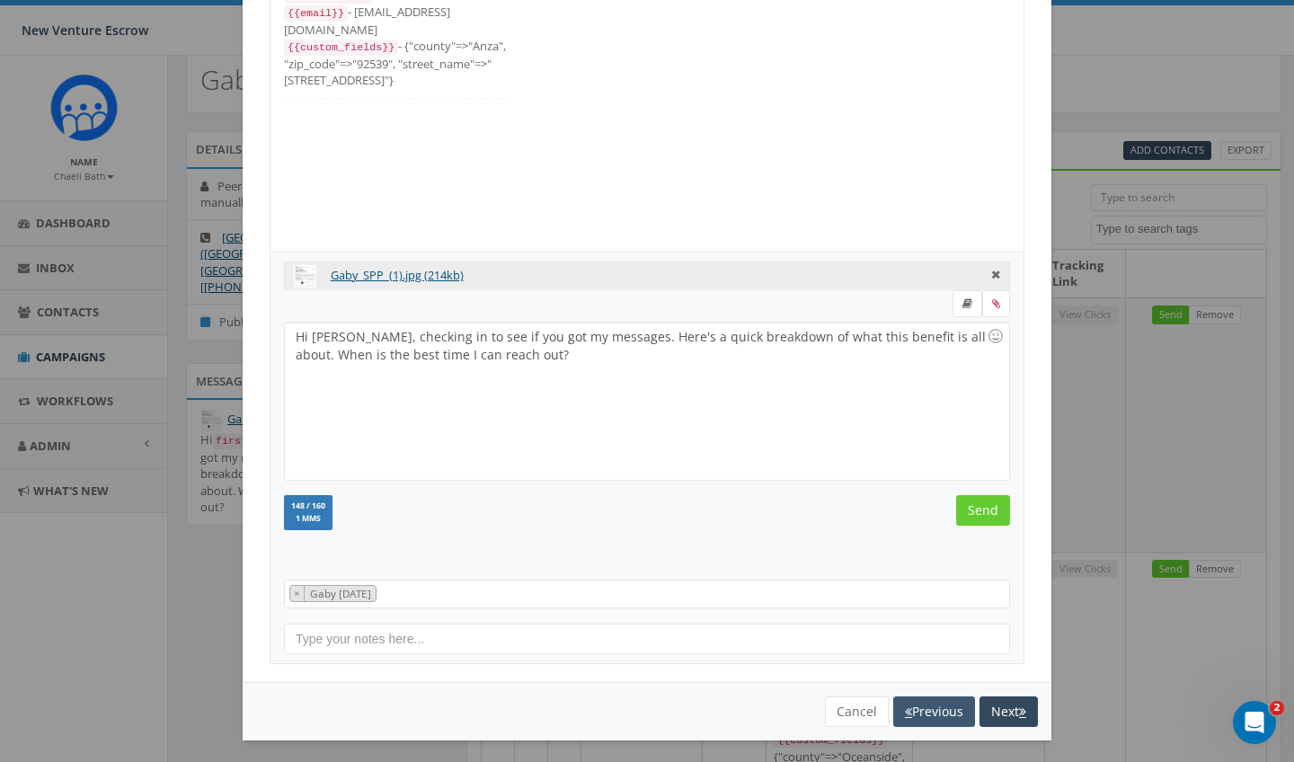
click at [905, 705] on icon "button" at bounding box center [908, 711] width 7 height 13
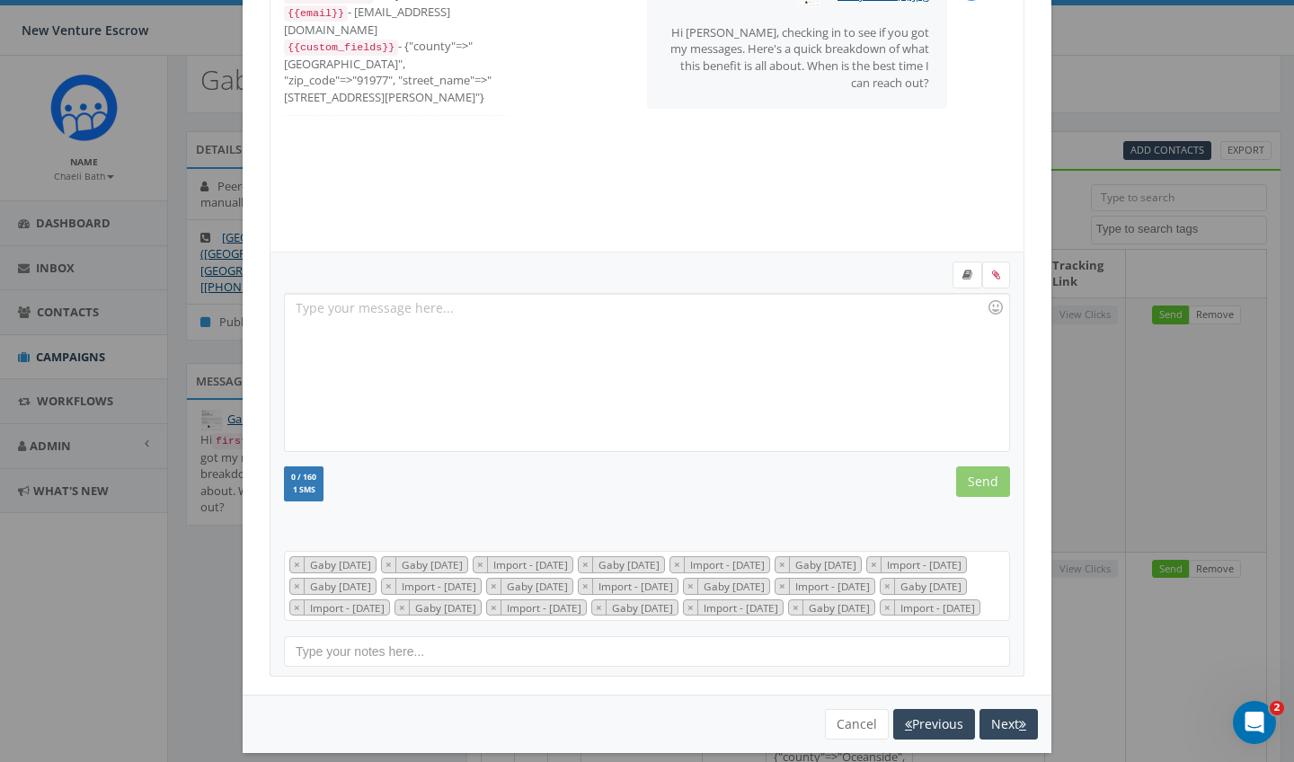
scroll to position [306, 0]
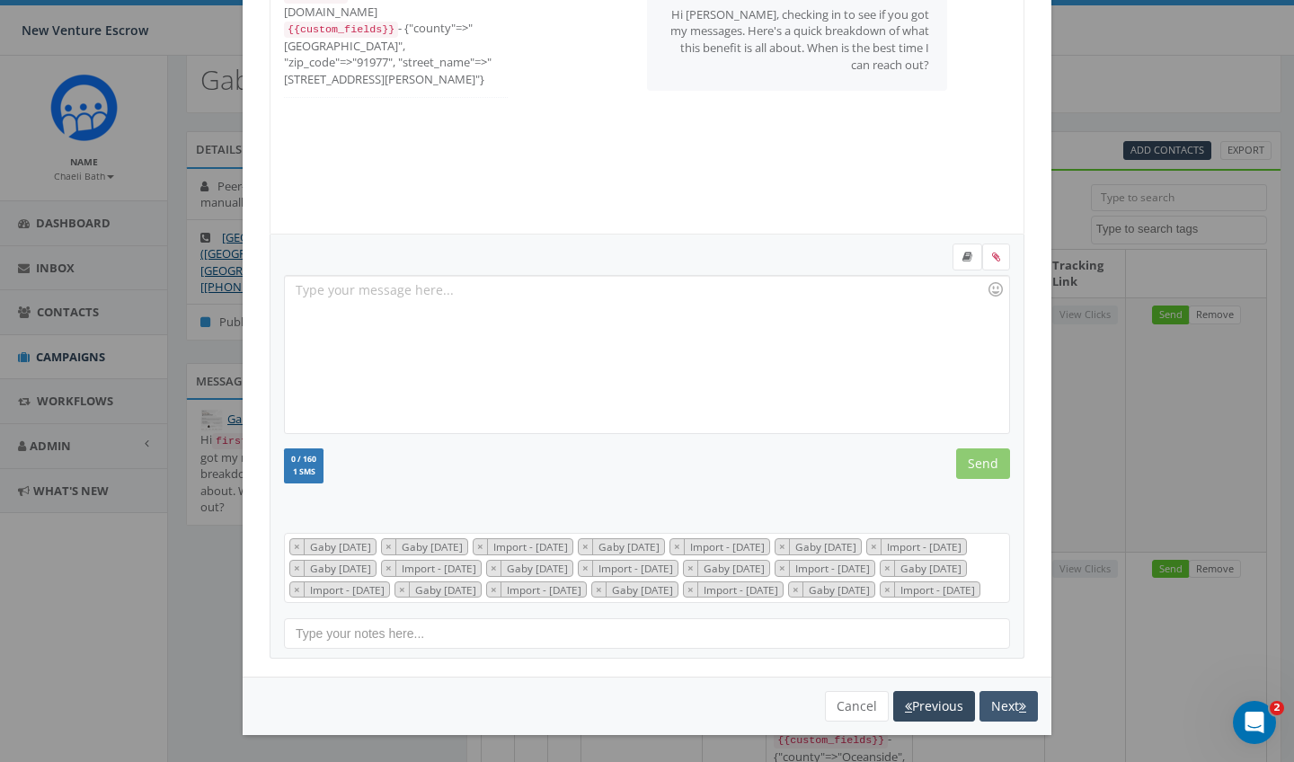
click at [1009, 709] on button "Next" at bounding box center [1009, 706] width 58 height 31
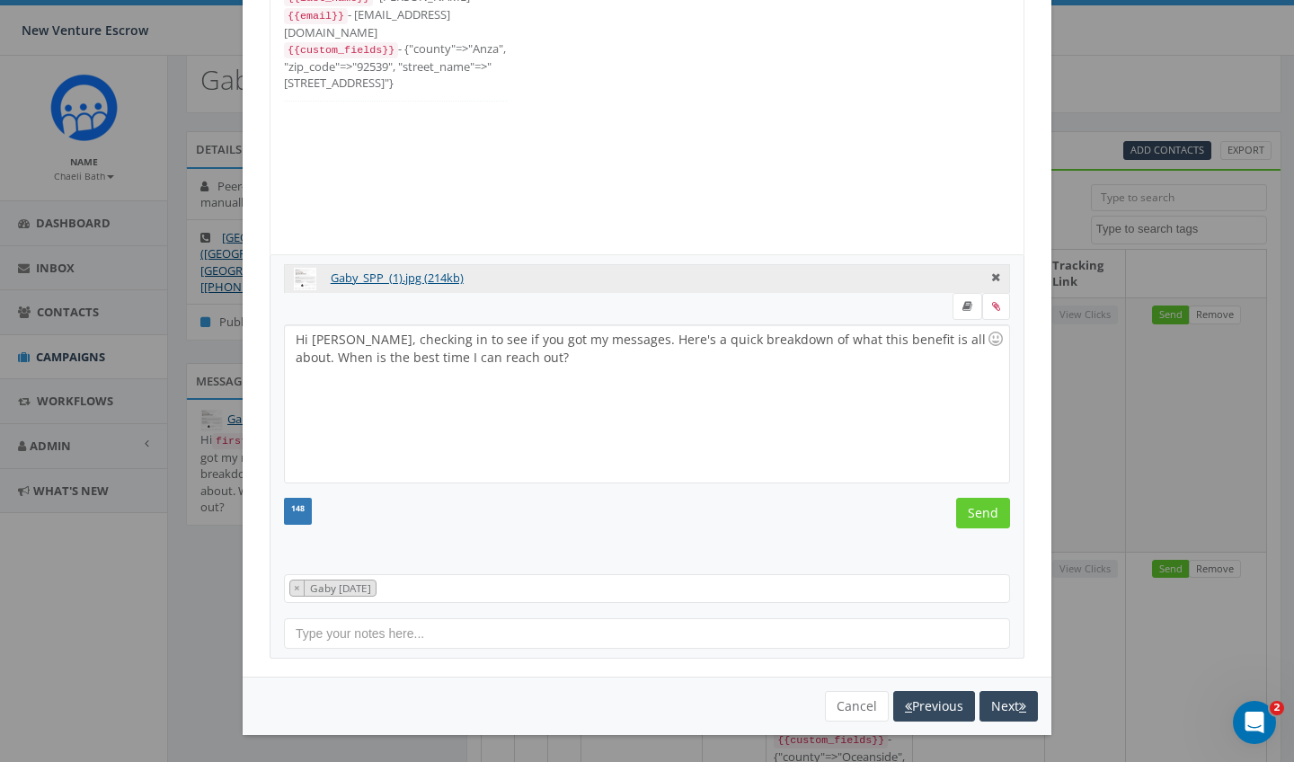
scroll to position [155, 0]
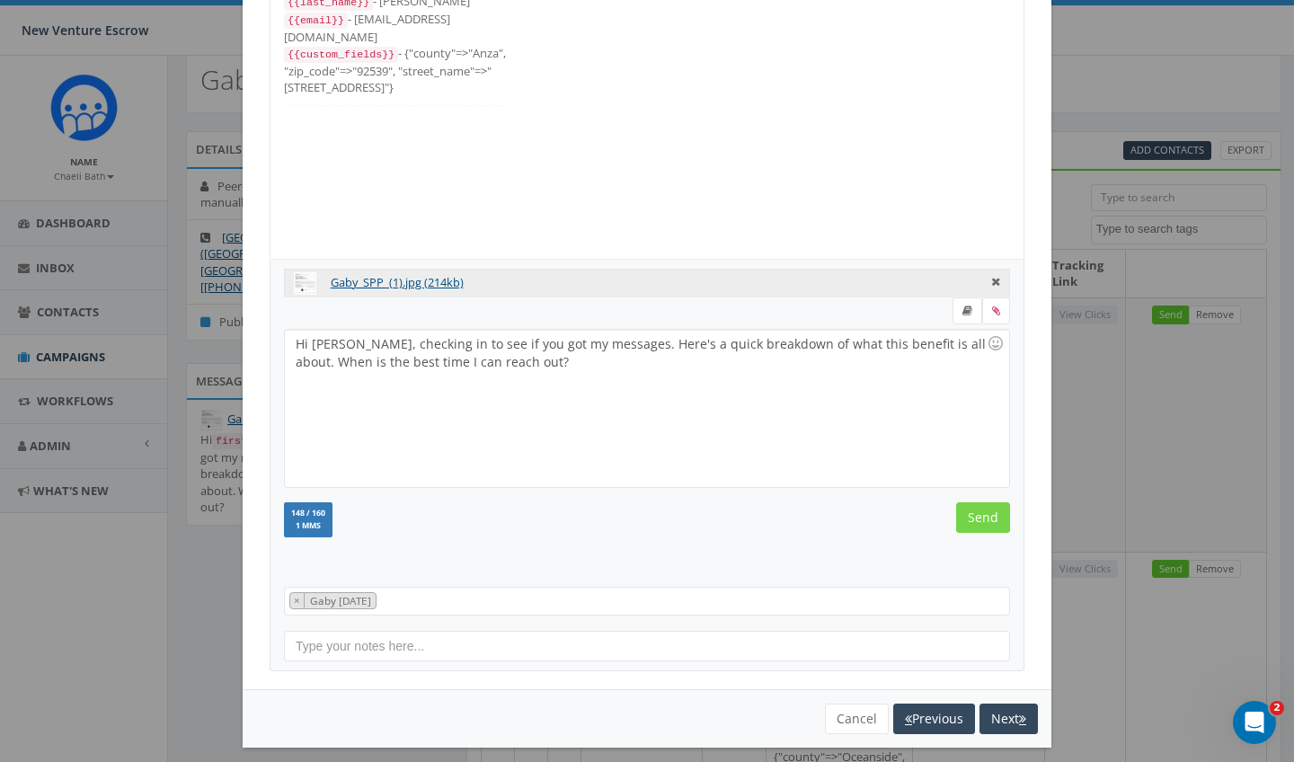
click at [989, 527] on input "Send" at bounding box center [983, 517] width 54 height 31
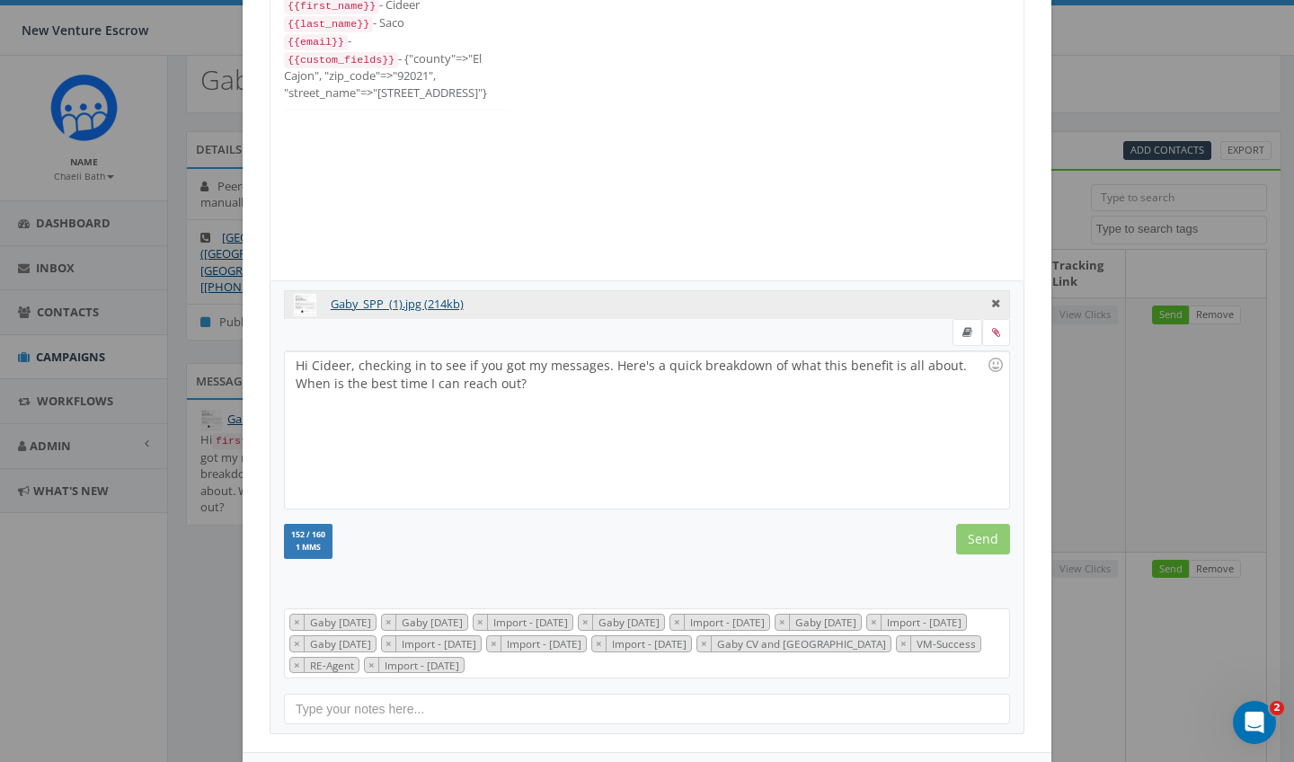
scroll to position [198, 0]
click at [984, 536] on input "Send" at bounding box center [983, 539] width 54 height 31
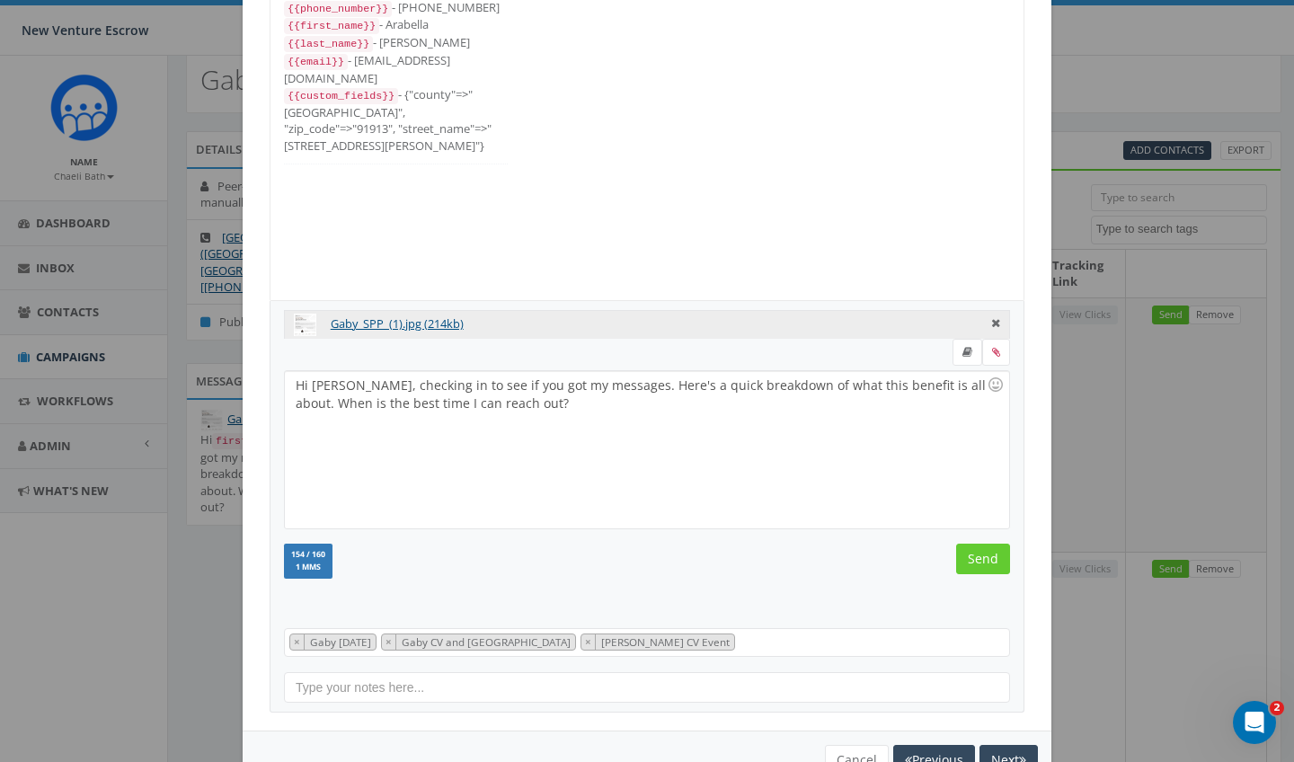
scroll to position [120, 0]
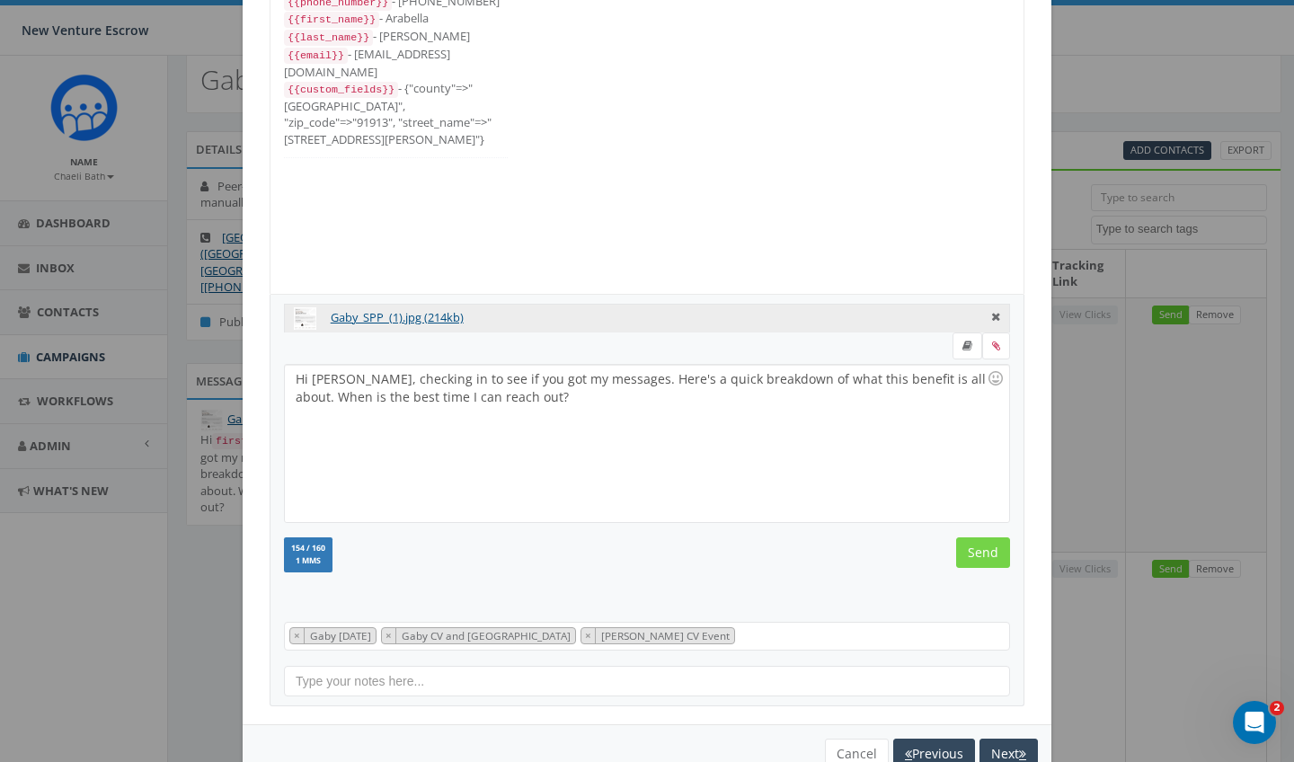
click at [976, 550] on input "Send" at bounding box center [983, 552] width 54 height 31
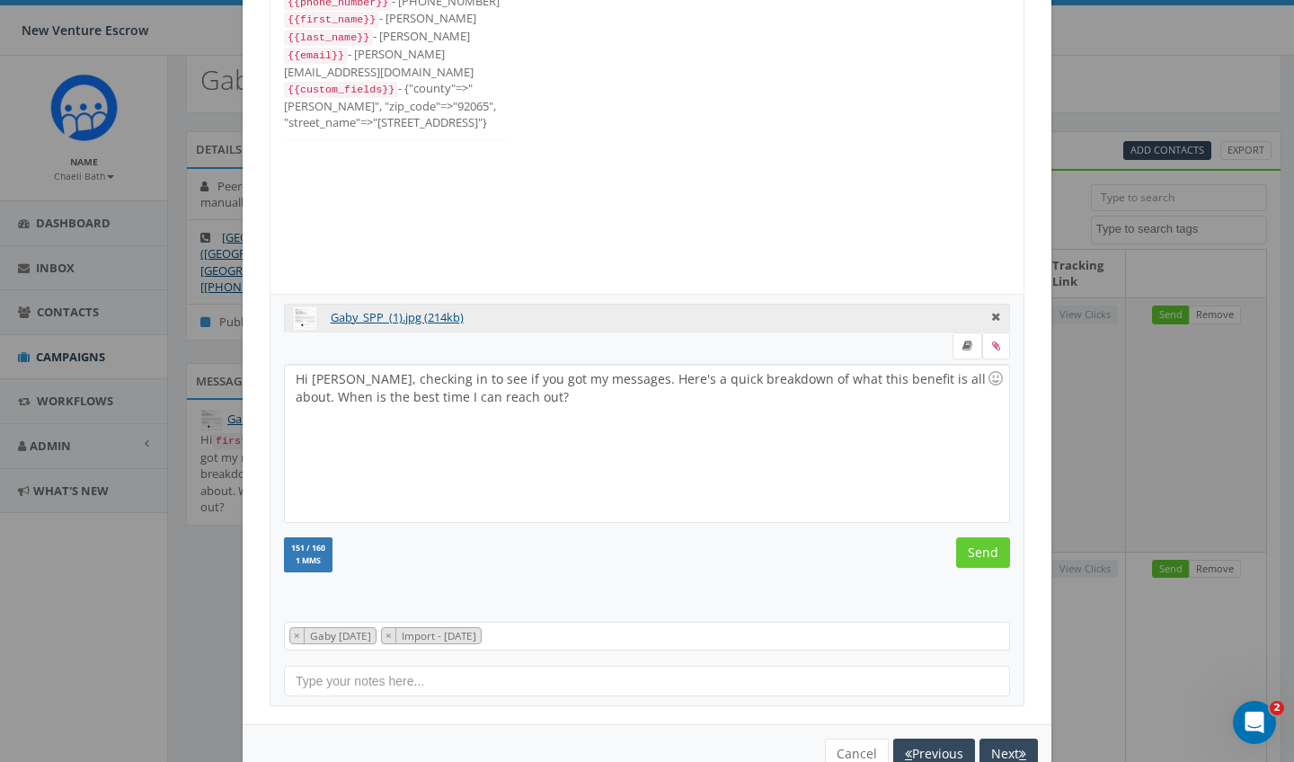
click at [976, 550] on input "Send" at bounding box center [983, 552] width 54 height 31
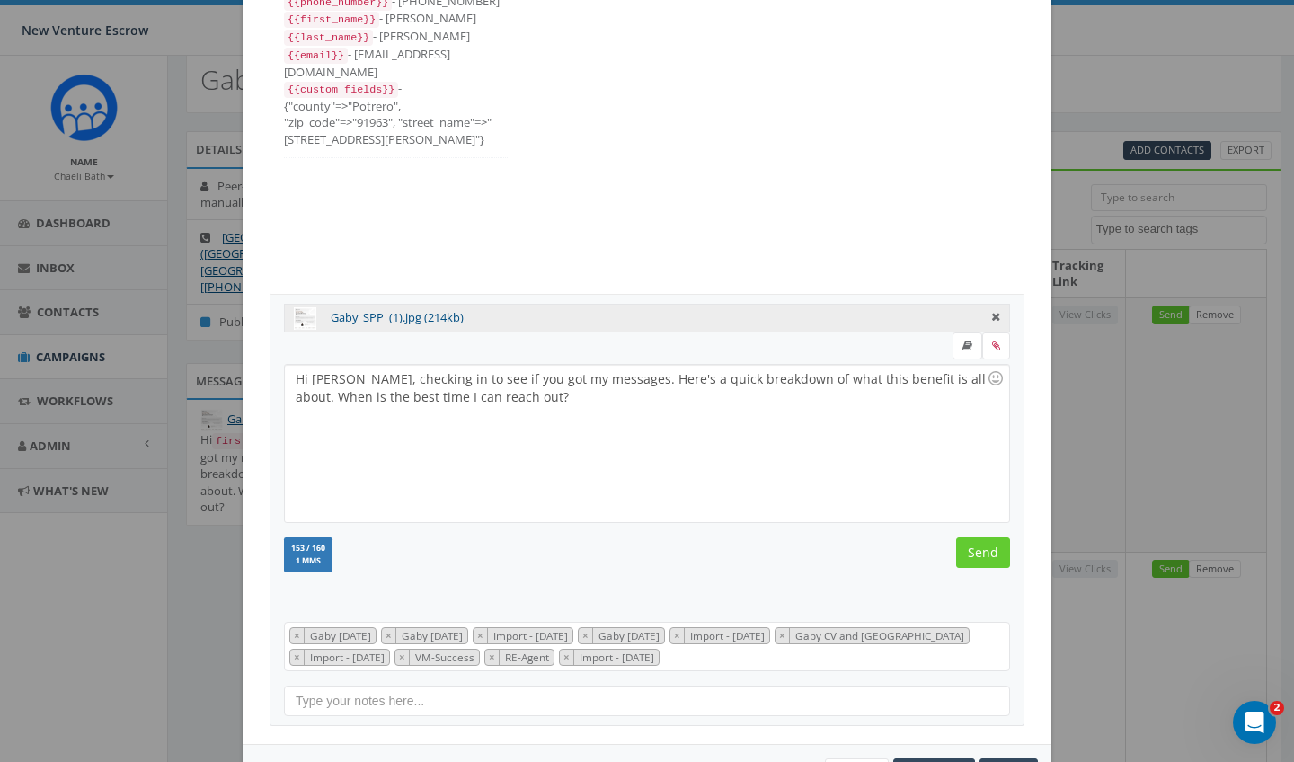
scroll to position [108, 0]
click at [976, 550] on input "Send" at bounding box center [983, 552] width 54 height 31
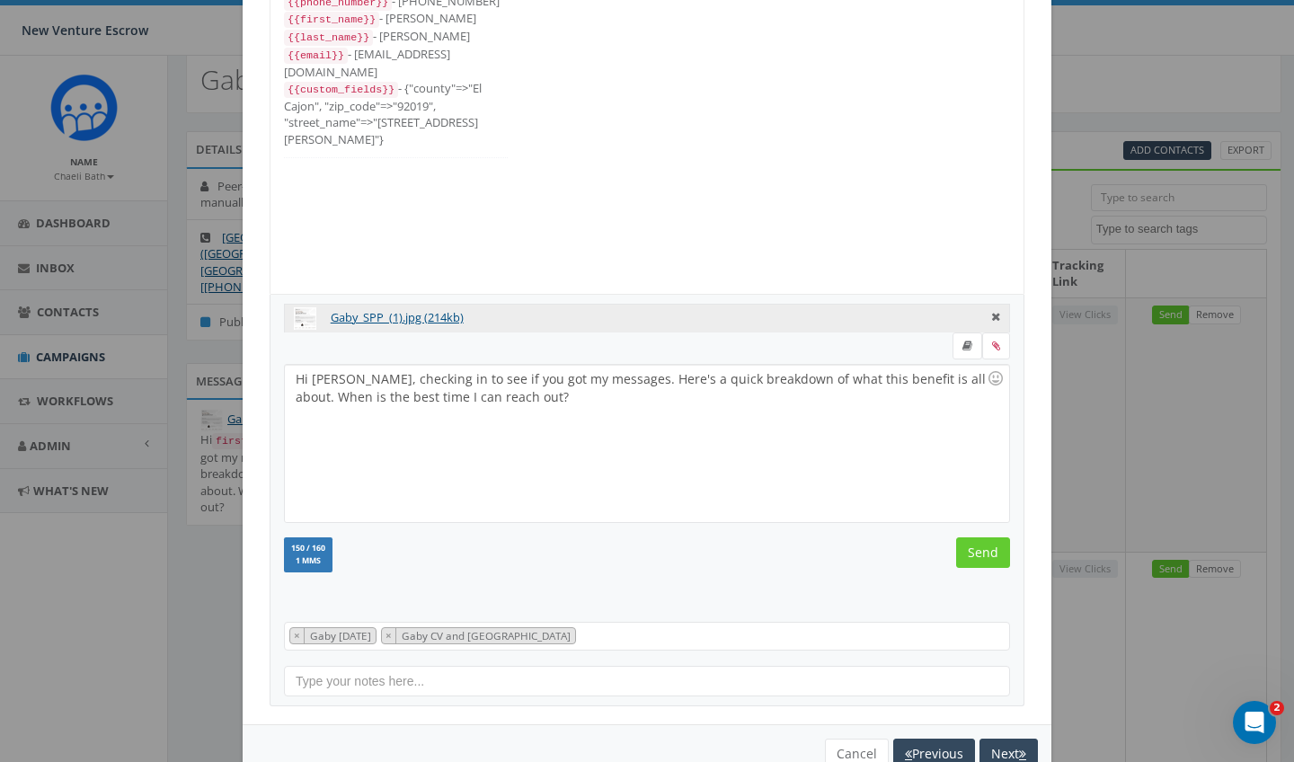
click at [976, 550] on input "Send" at bounding box center [983, 552] width 54 height 31
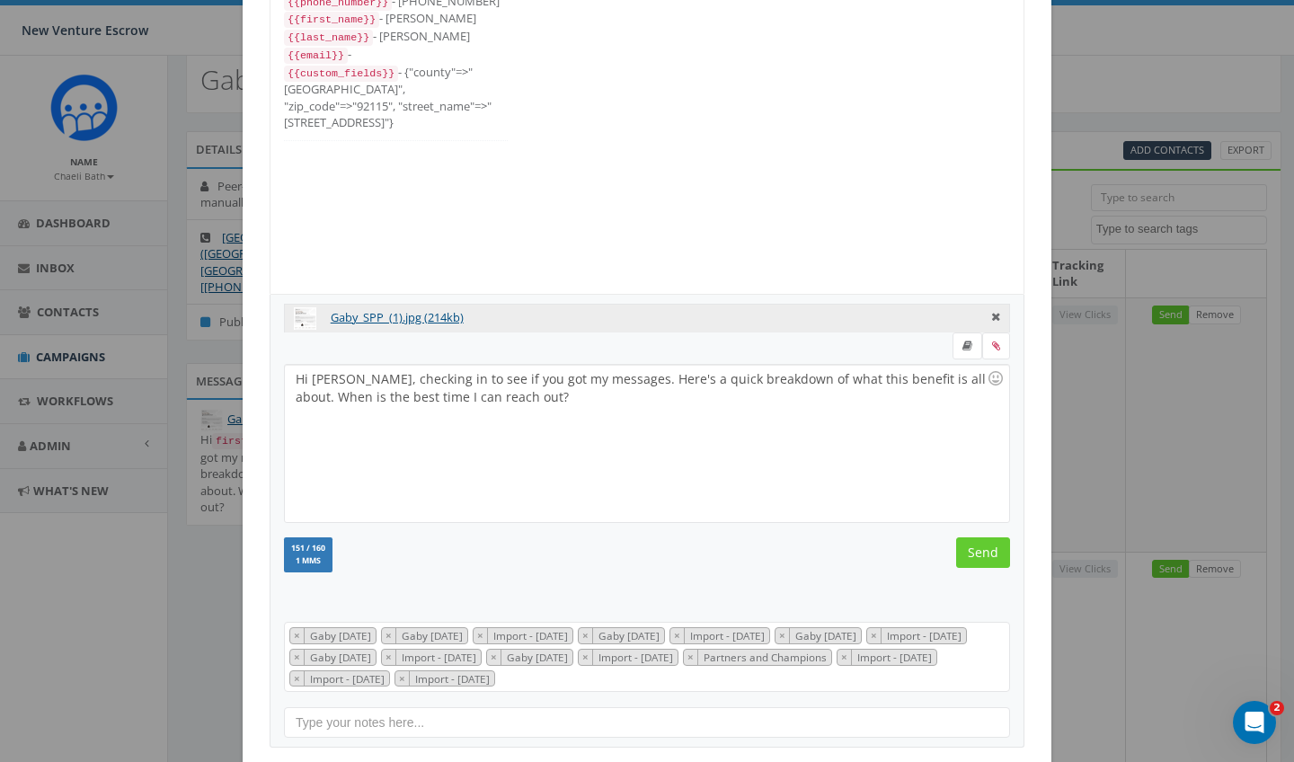
scroll to position [198, 0]
click at [976, 550] on input "Send" at bounding box center [983, 552] width 54 height 31
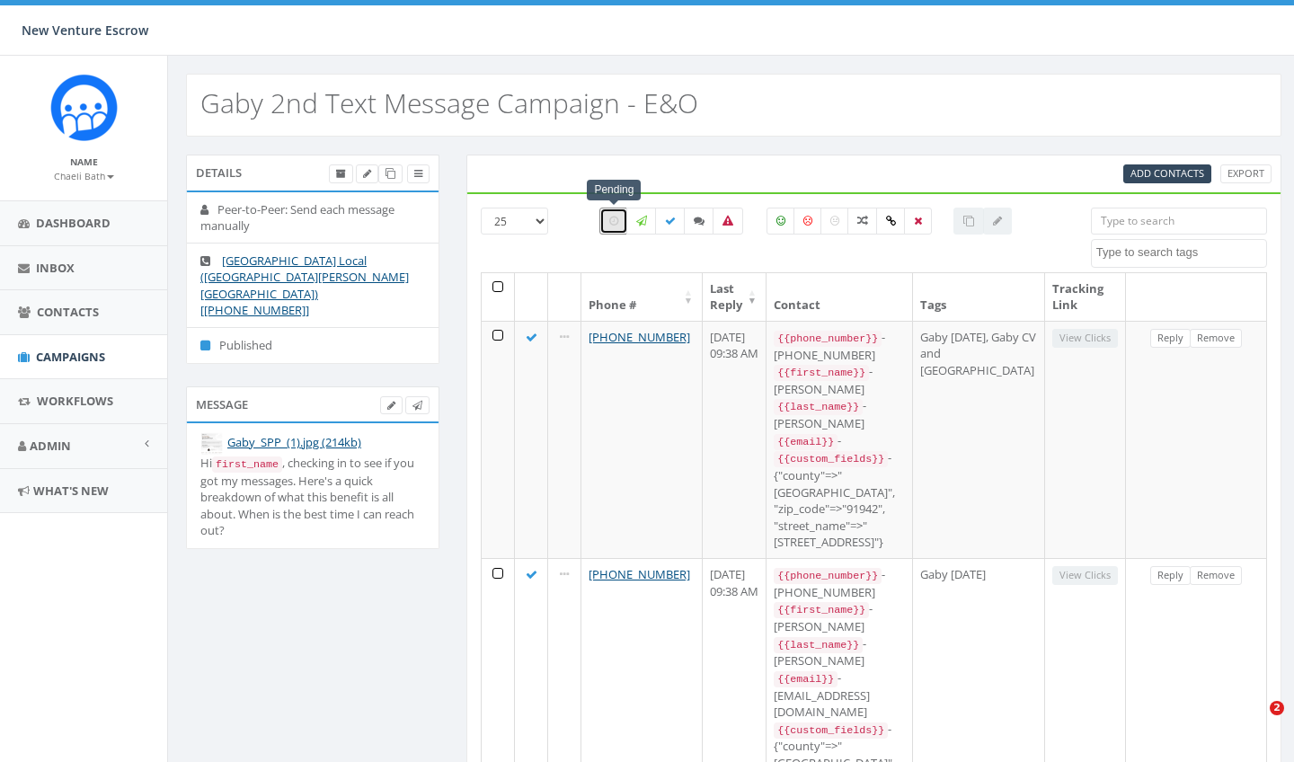
select select
click at [70, 349] on span "Campaigns" at bounding box center [70, 357] width 69 height 16
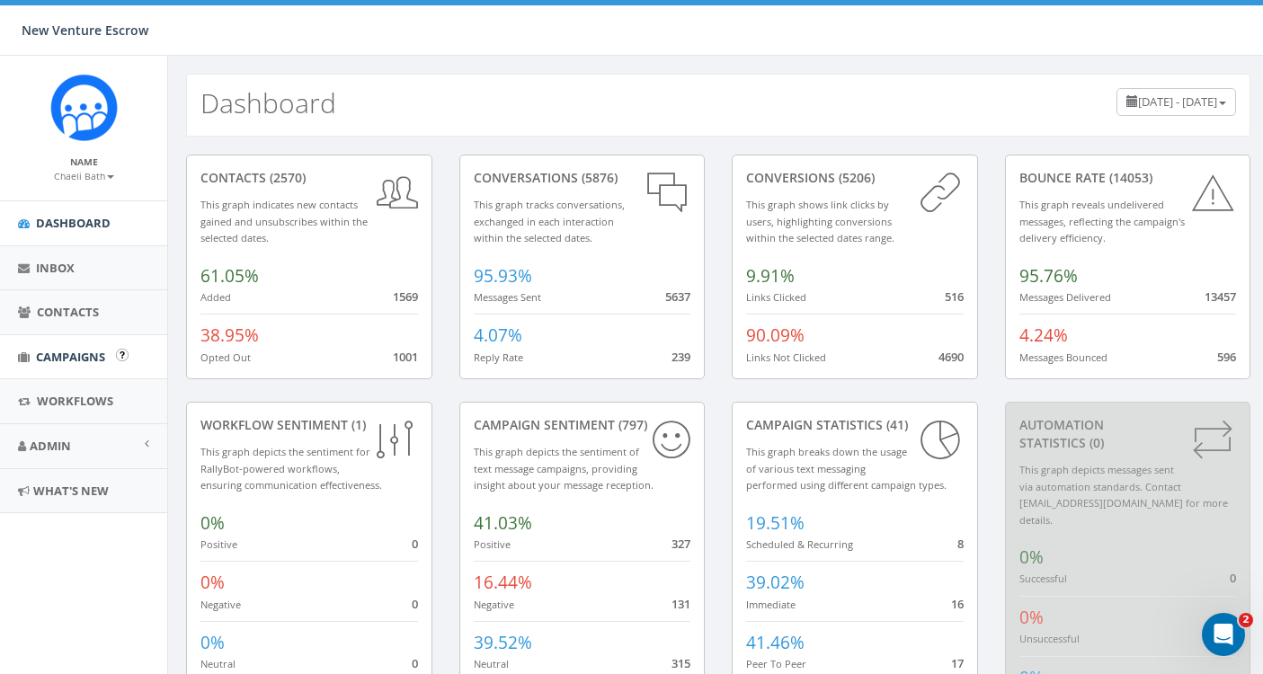
click at [58, 360] on span "Campaigns" at bounding box center [70, 357] width 69 height 16
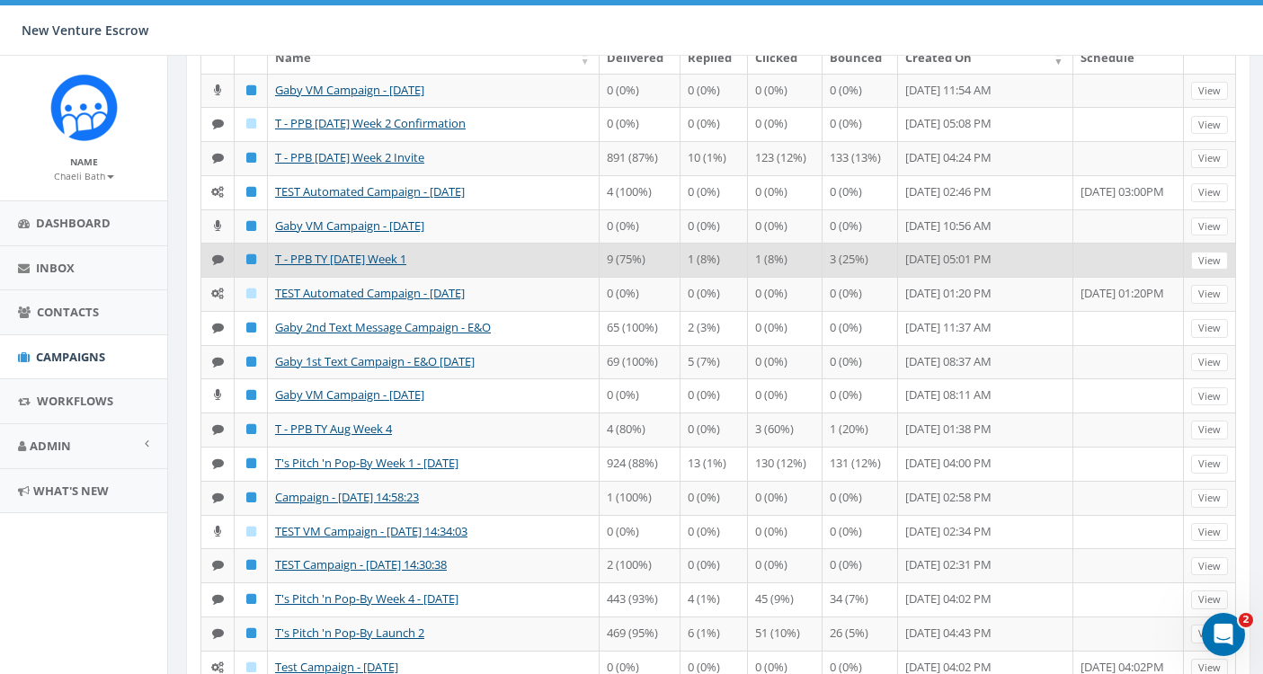
scroll to position [200, 0]
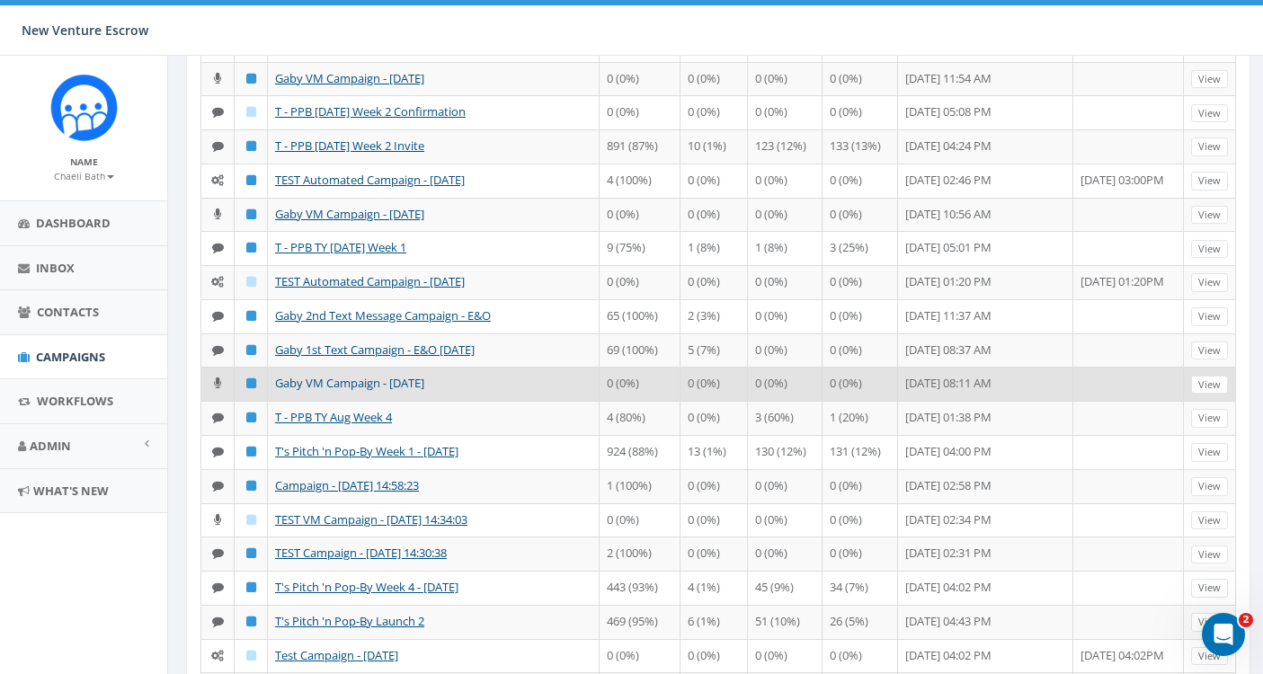
click at [342, 391] on link "Gaby VM Campaign - [DATE]" at bounding box center [349, 383] width 149 height 16
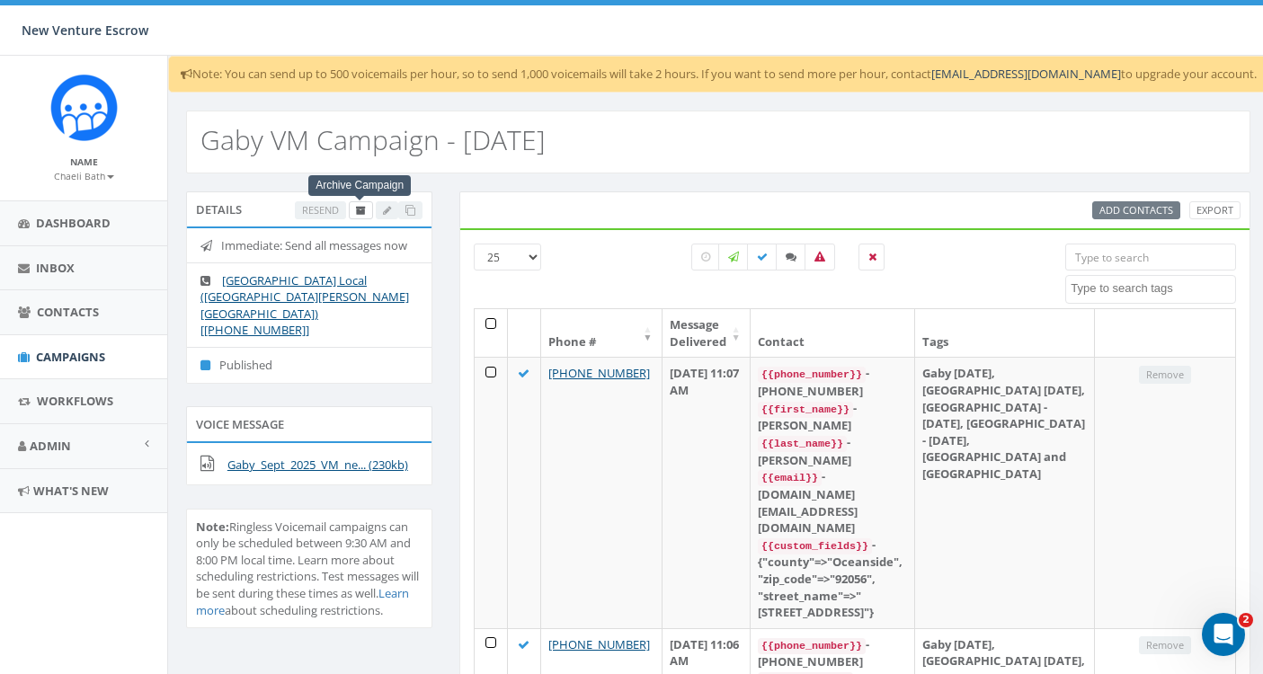
click at [359, 214] on icon at bounding box center [361, 211] width 10 height 10
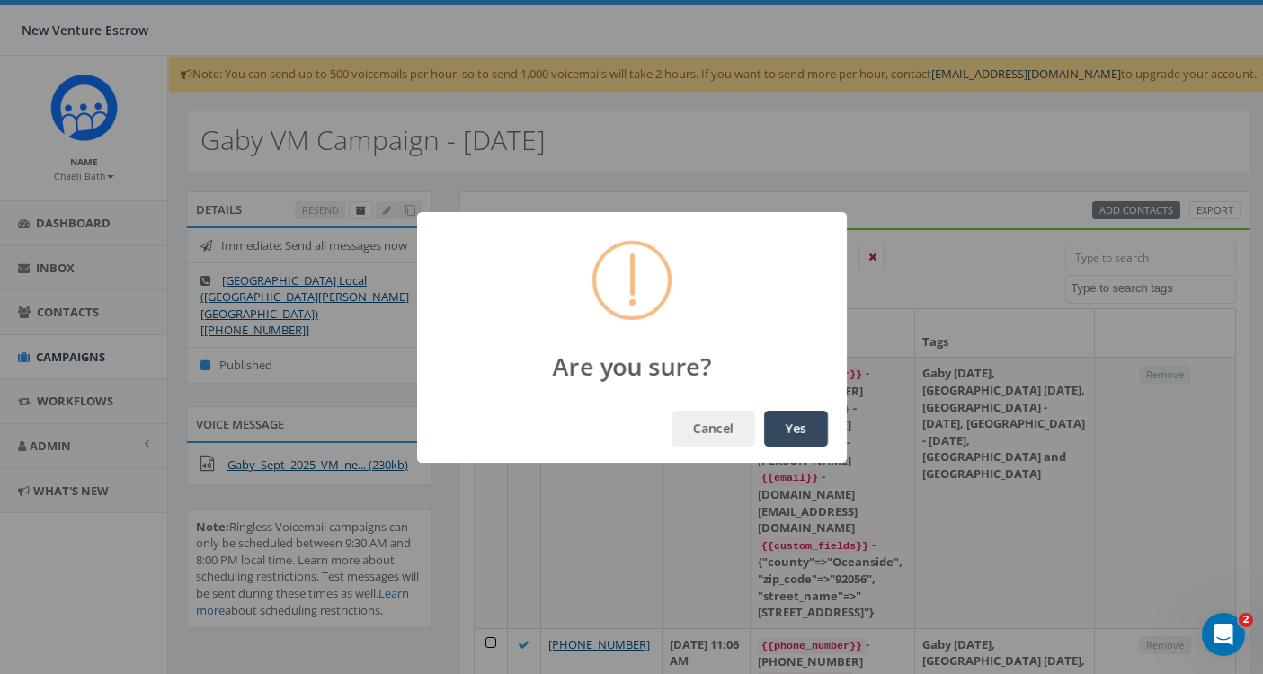
click at [794, 430] on button "Yes" at bounding box center [796, 429] width 64 height 36
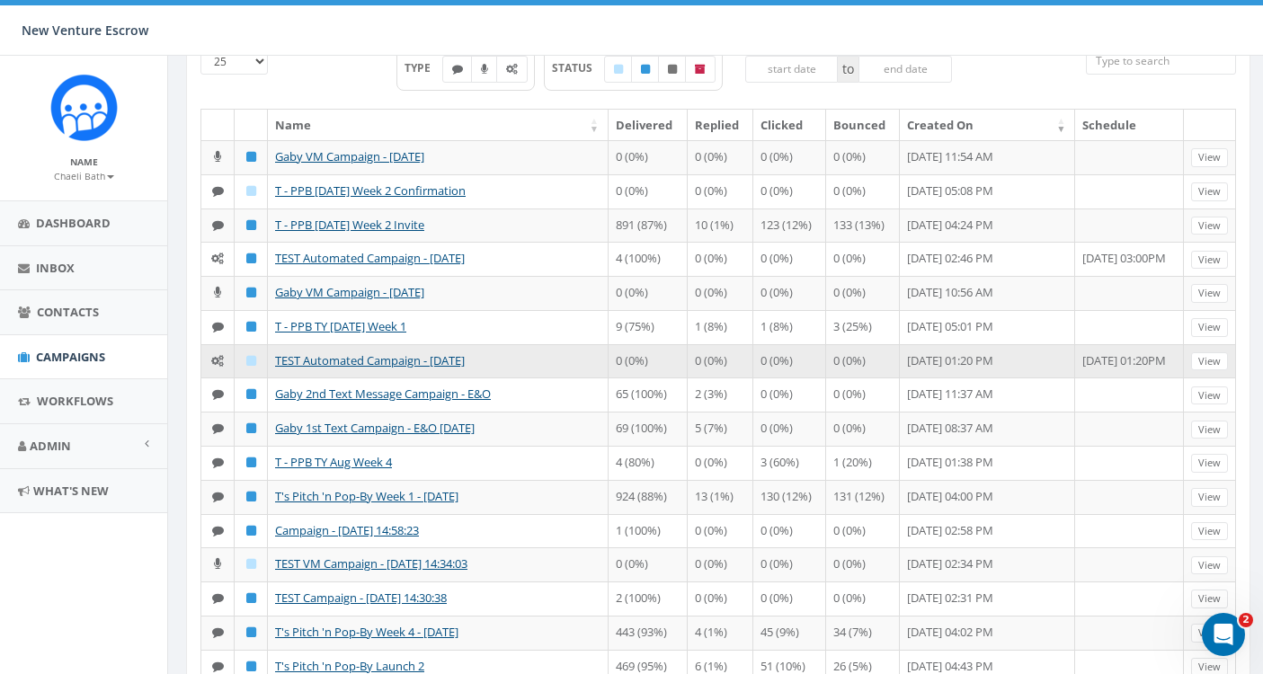
scroll to position [176, 0]
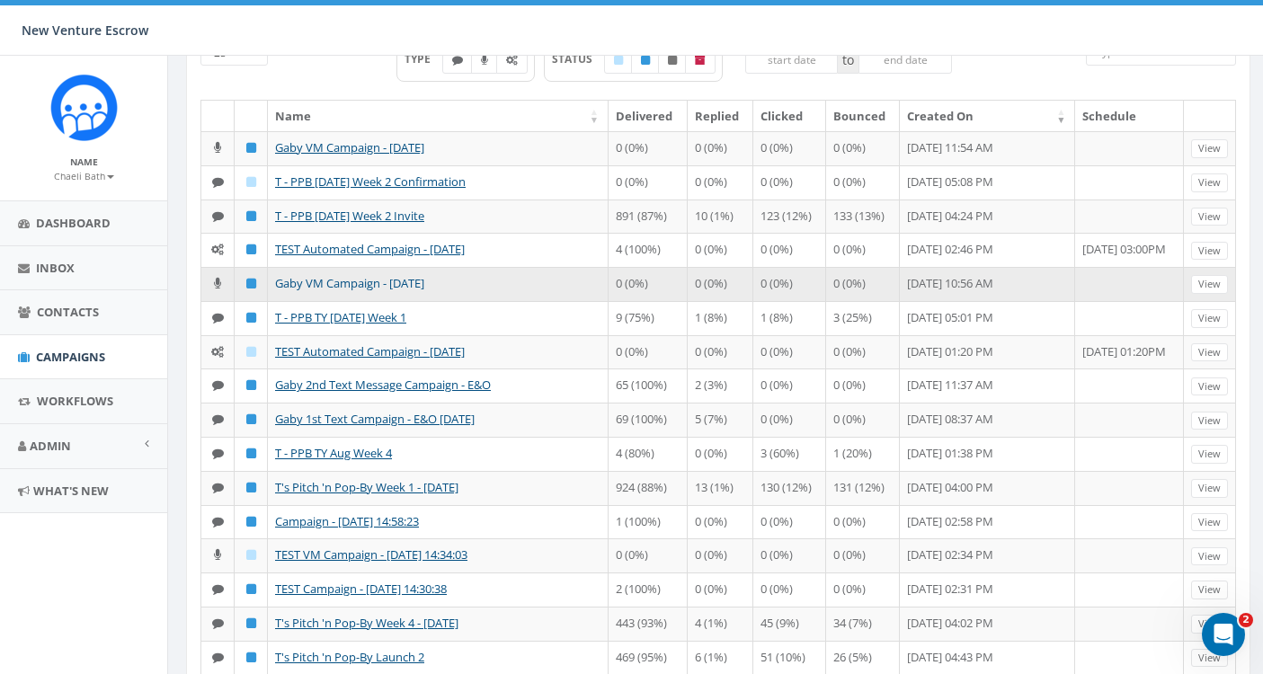
click at [372, 291] on link "Gaby VM Campaign - [DATE]" at bounding box center [349, 283] width 149 height 16
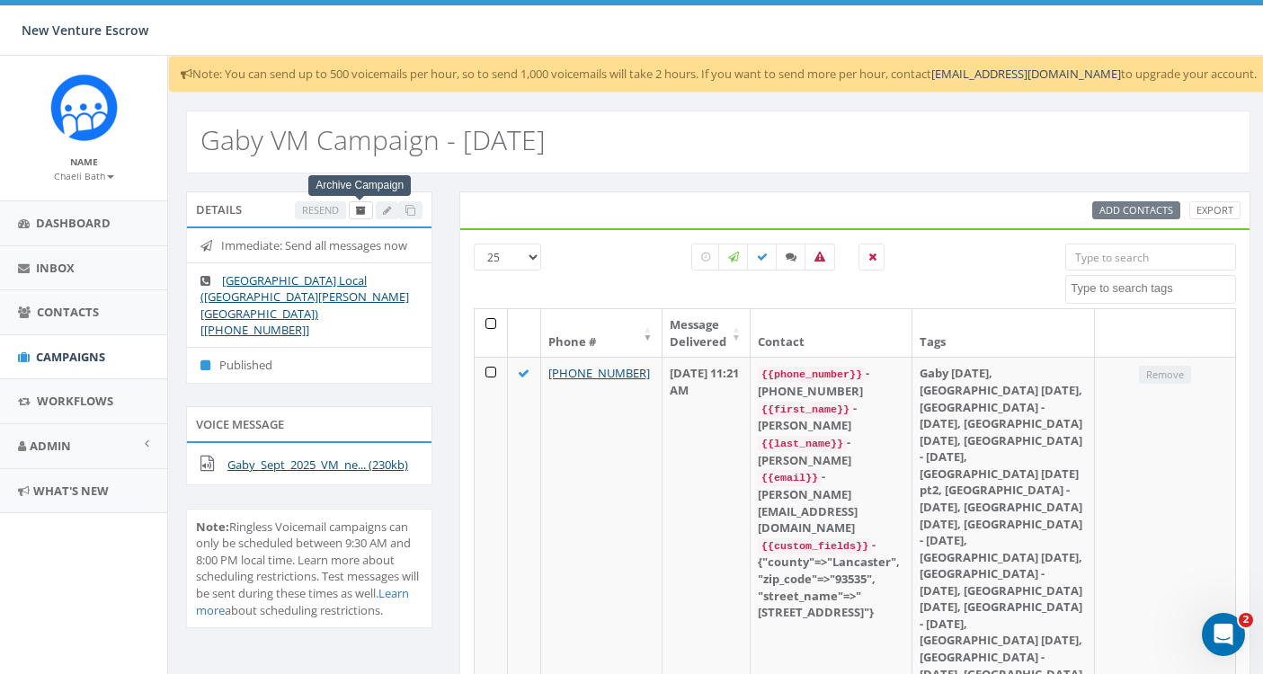
click at [360, 212] on icon at bounding box center [361, 211] width 10 height 10
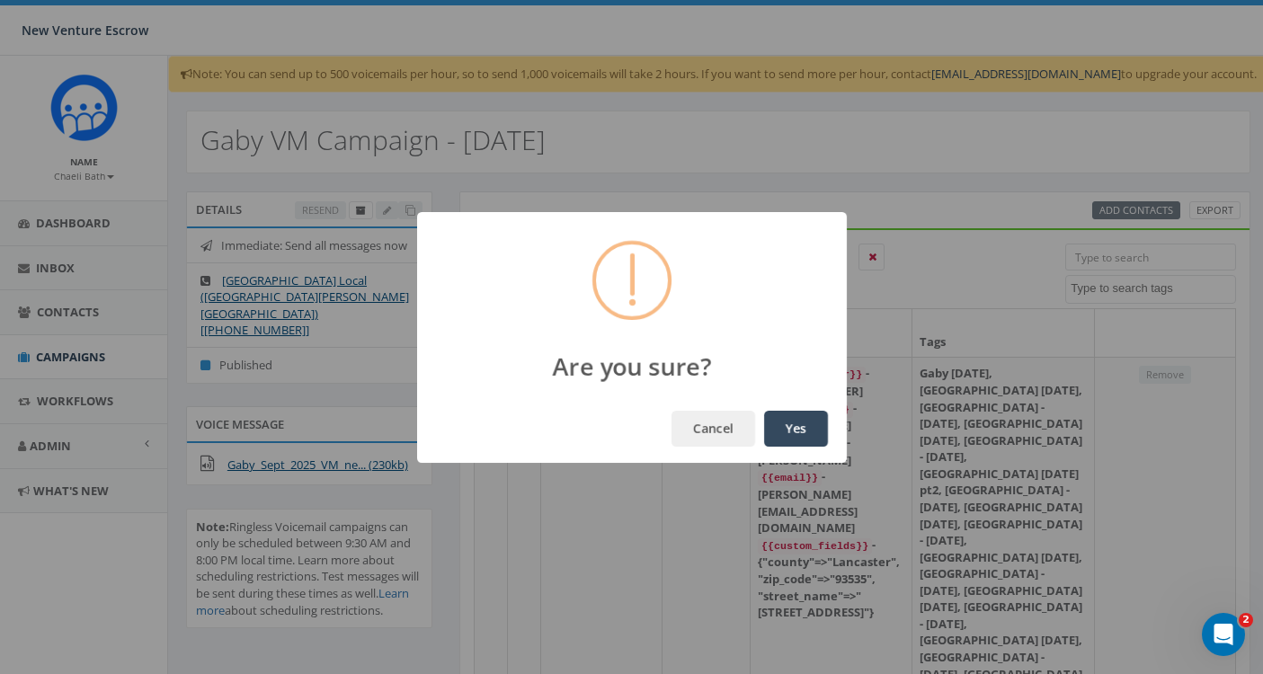
click at [794, 424] on button "Yes" at bounding box center [796, 429] width 64 height 36
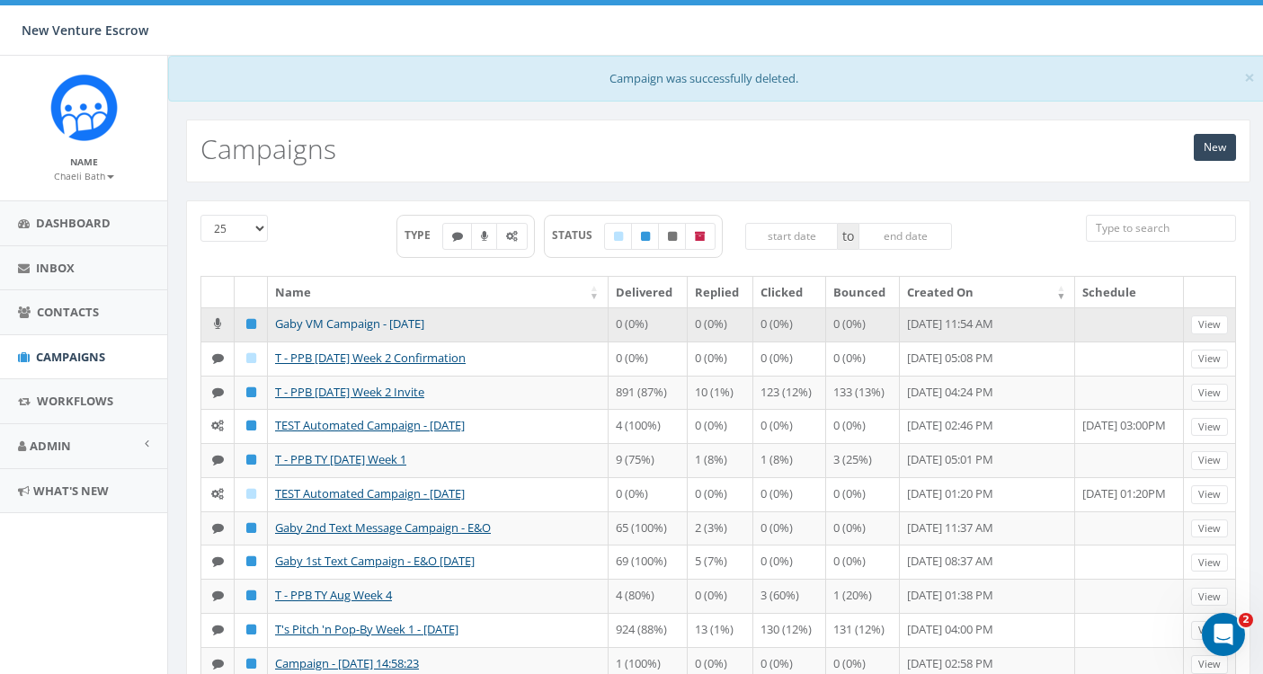
click at [399, 325] on link "Gaby VM Campaign - 09/08/2025" at bounding box center [349, 323] width 149 height 16
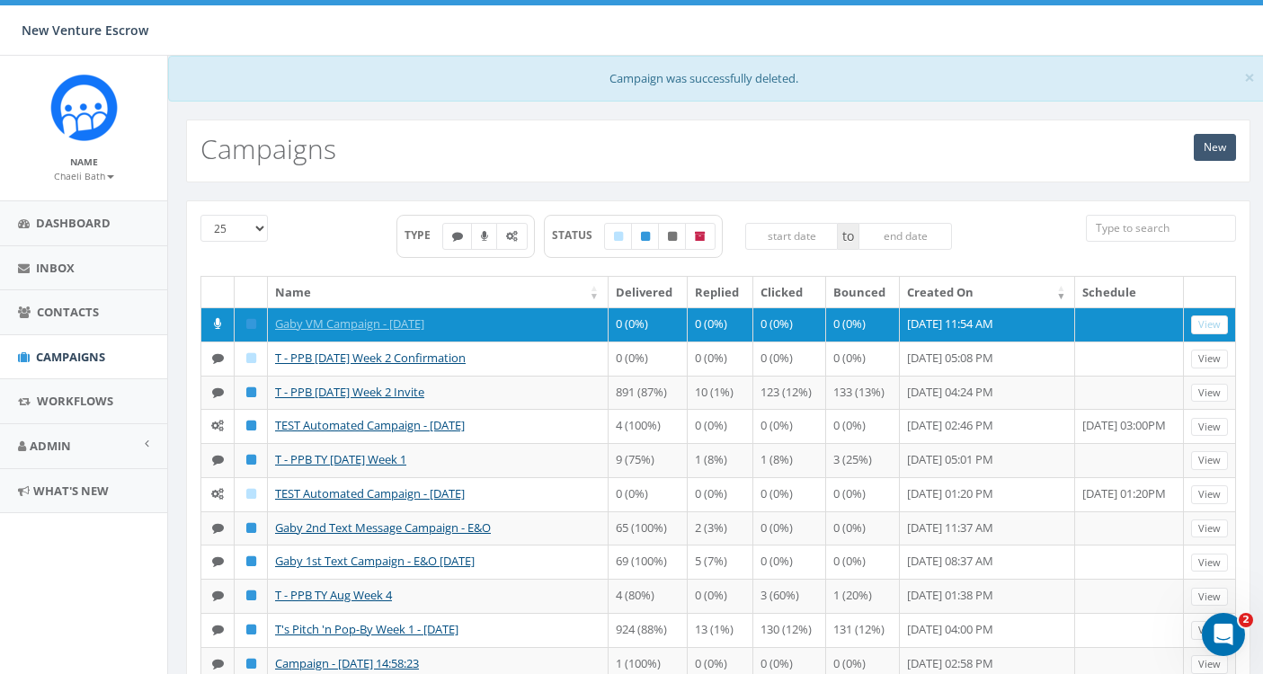
click at [1209, 146] on link "New" at bounding box center [1214, 147] width 42 height 27
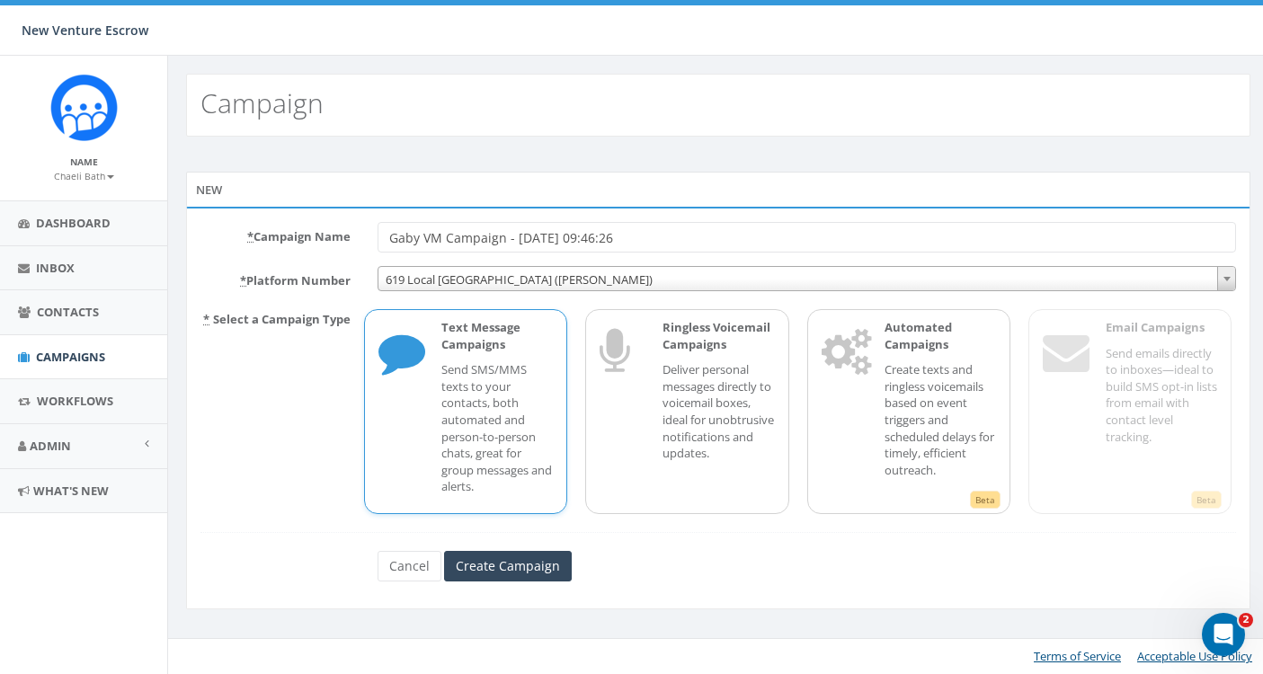
type input "Gaby VM Campaign - [DATE] 09:46:26"
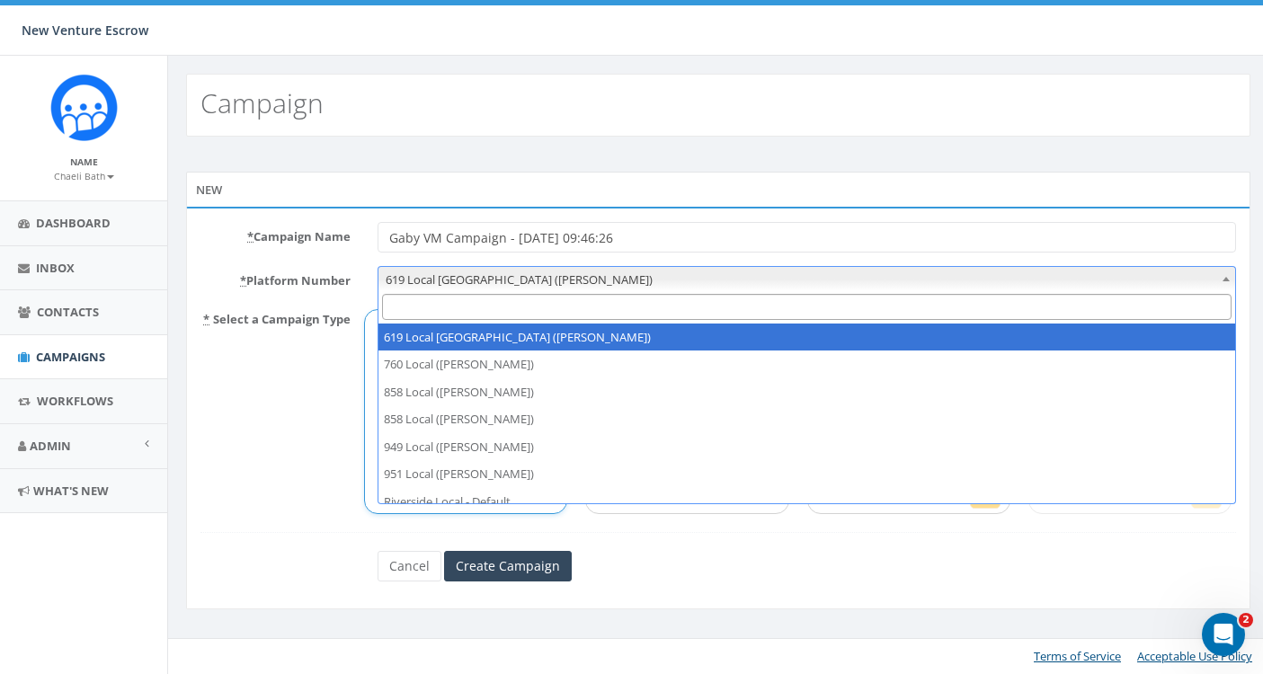
click at [703, 279] on span "619 Local [GEOGRAPHIC_DATA] ([PERSON_NAME])" at bounding box center [806, 279] width 856 height 25
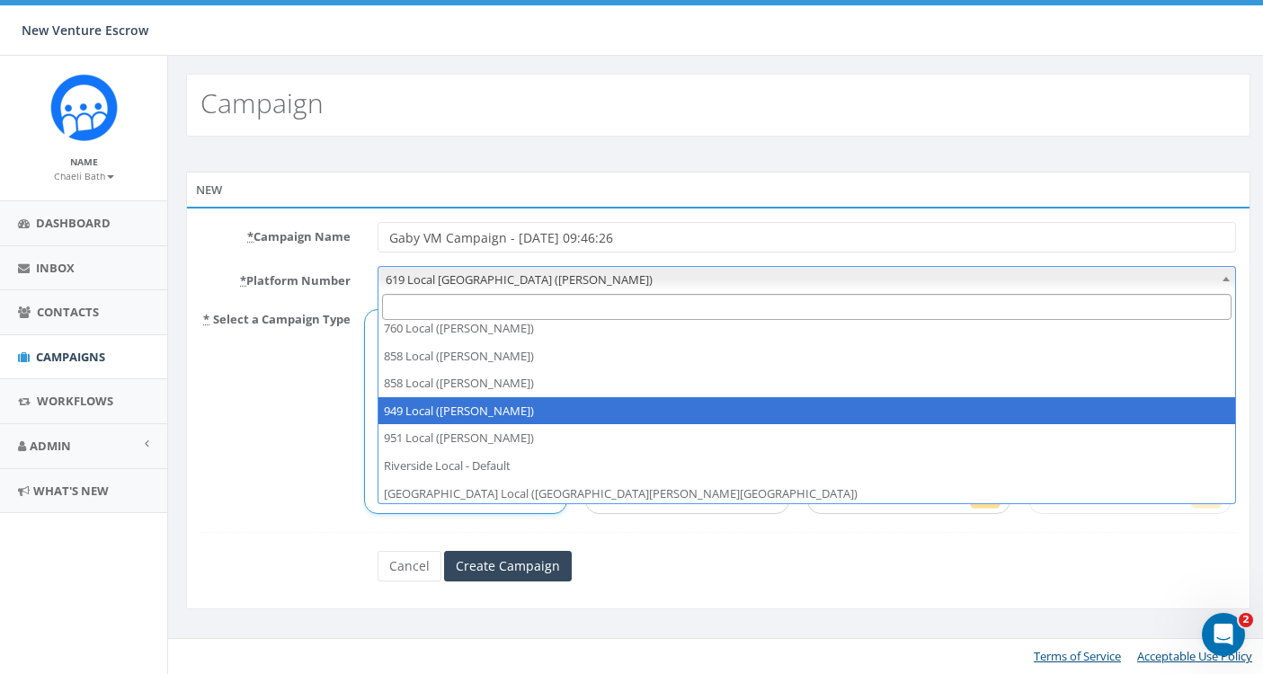
scroll to position [40, 0]
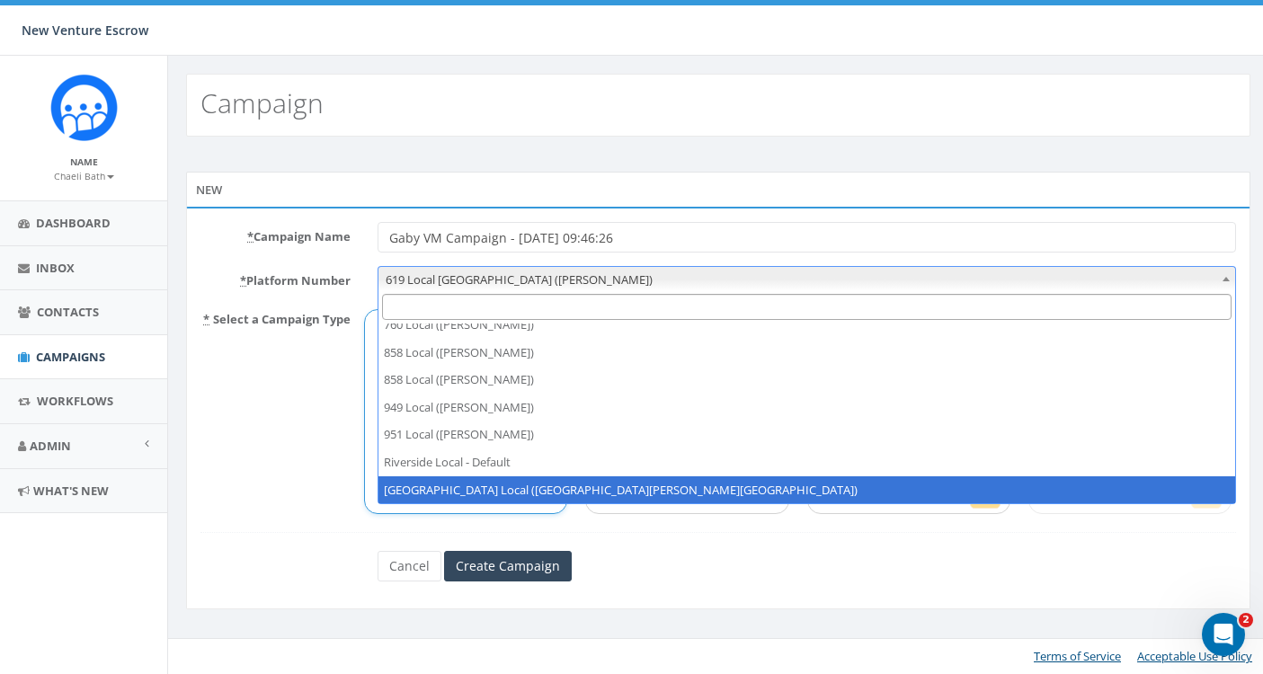
select select "6964756"
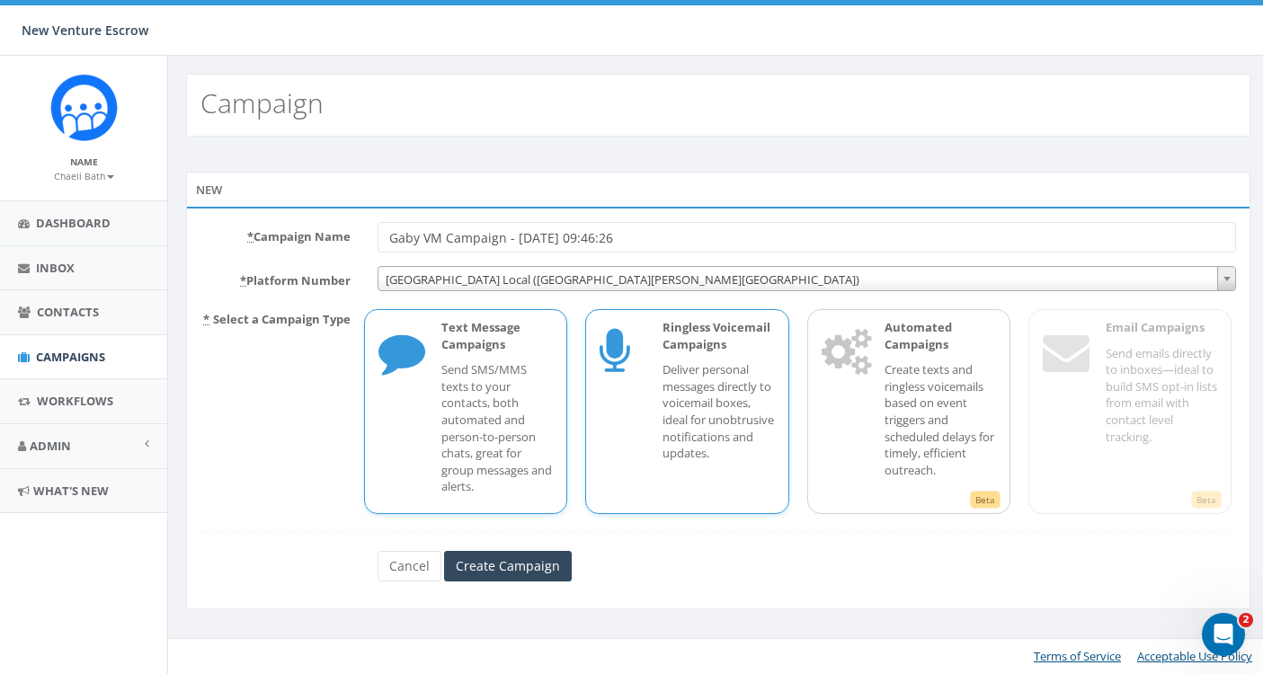
click at [682, 427] on p "Deliver personal messages directly to voicemail boxes, ideal for unobtrusive no…" at bounding box center [717, 411] width 111 height 100
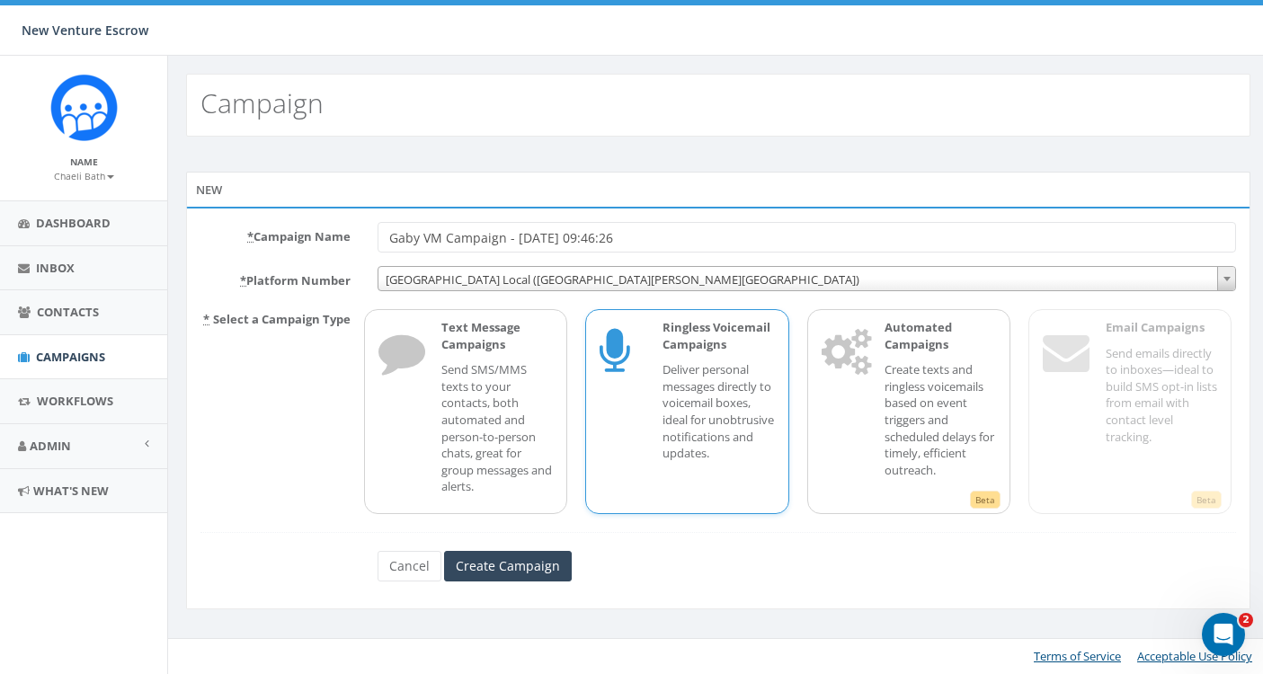
click at [682, 456] on p "Deliver personal messages directly to voicemail boxes, ideal for unobtrusive no…" at bounding box center [717, 411] width 111 height 100
click at [536, 565] on input "Create Campaign" at bounding box center [508, 566] width 128 height 31
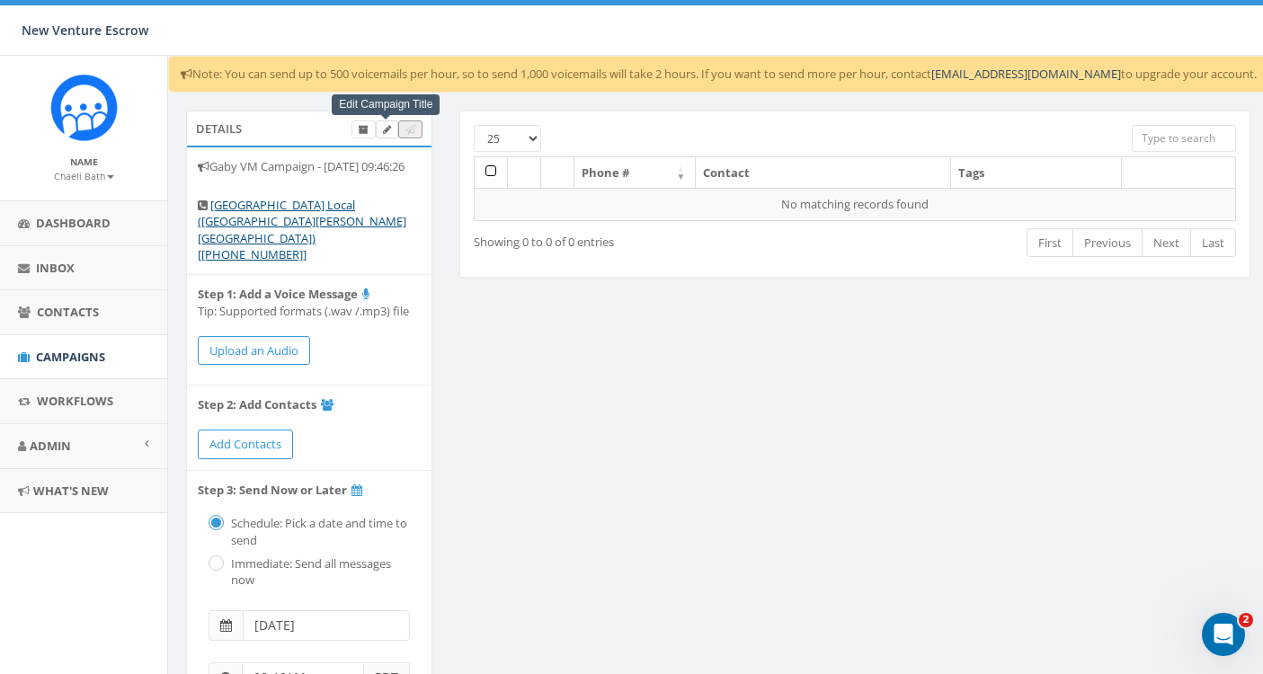
click at [385, 135] on span at bounding box center [387, 128] width 8 height 13
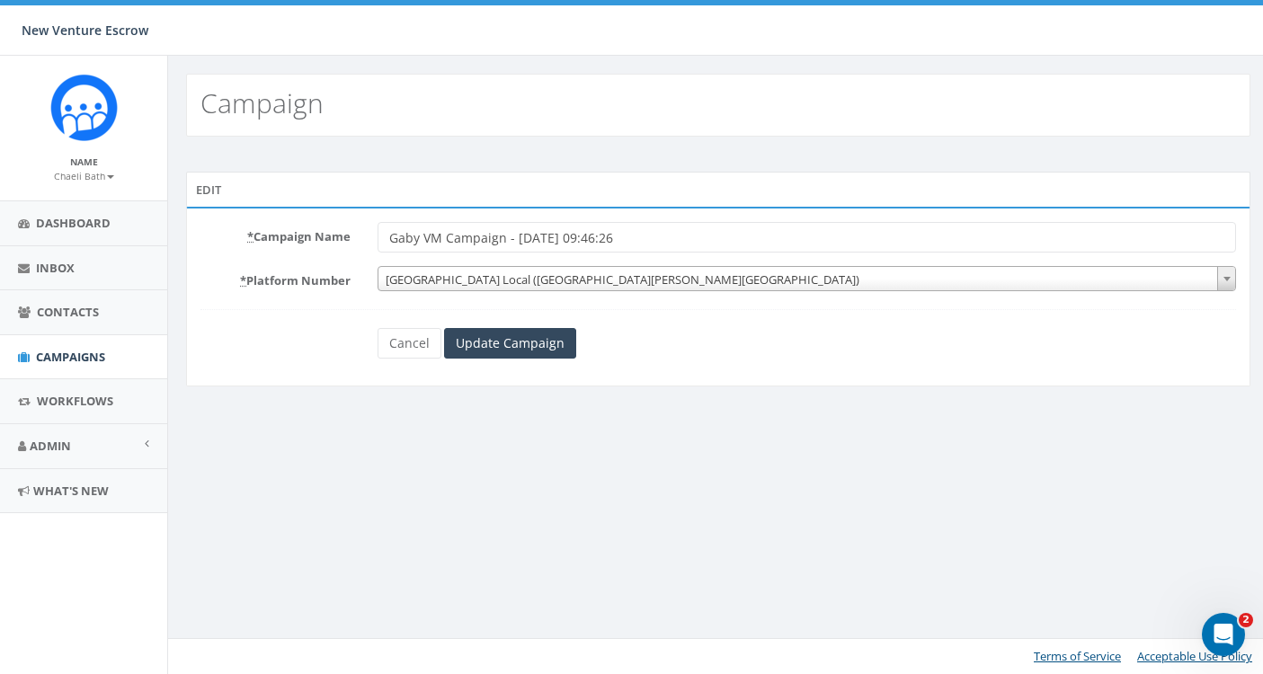
drag, startPoint x: 648, startPoint y: 239, endPoint x: 590, endPoint y: 241, distance: 58.4
click at [590, 241] on input "Gaby VM Campaign - 09/09/2025, 09:46:26" at bounding box center [806, 237] width 858 height 31
type input "Gaby VM Campaign - [DATE]"
click at [528, 342] on input "Update Campaign" at bounding box center [510, 343] width 132 height 31
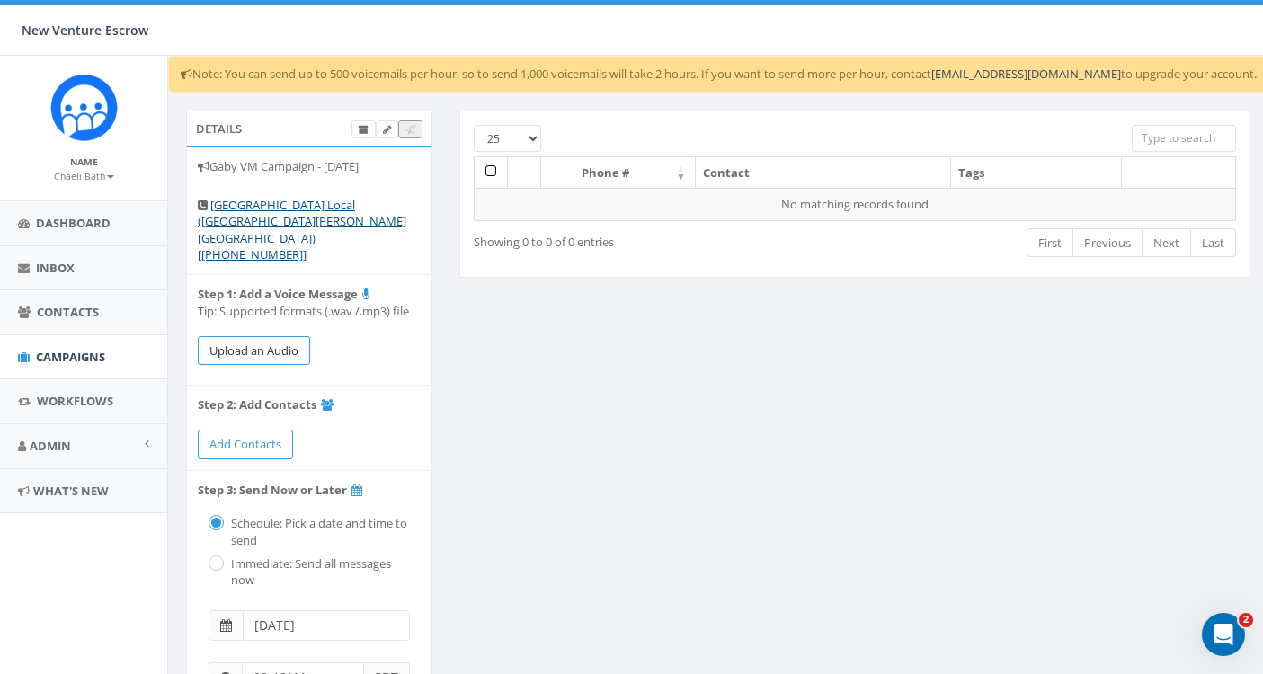
click at [238, 336] on button "Upload an Audio" at bounding box center [254, 351] width 112 height 30
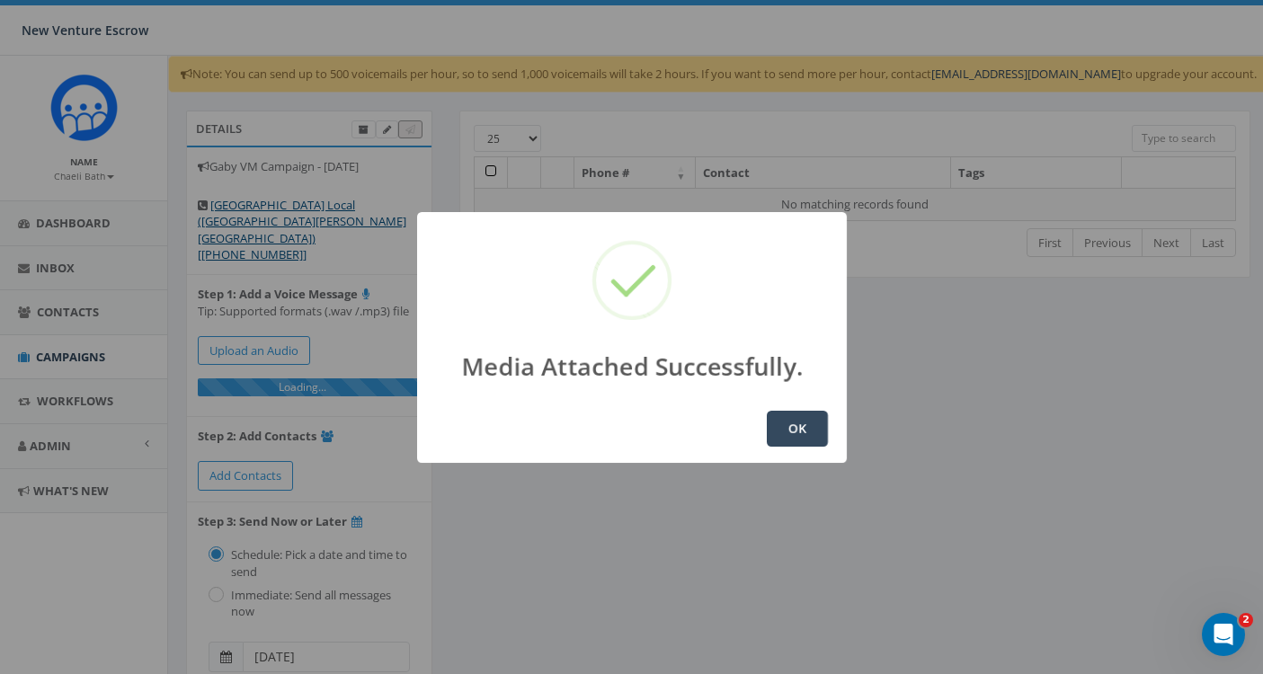
click at [820, 430] on button "OK" at bounding box center [797, 429] width 61 height 36
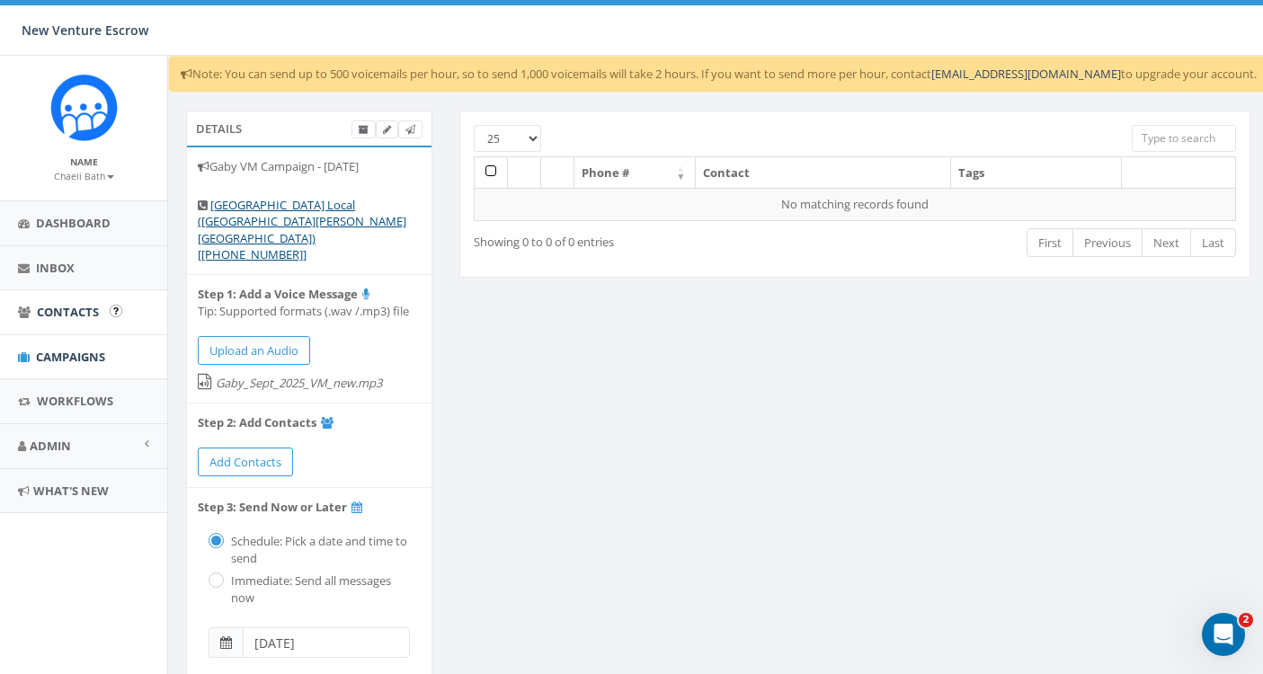
click at [58, 319] on link "Contacts" at bounding box center [83, 312] width 167 height 44
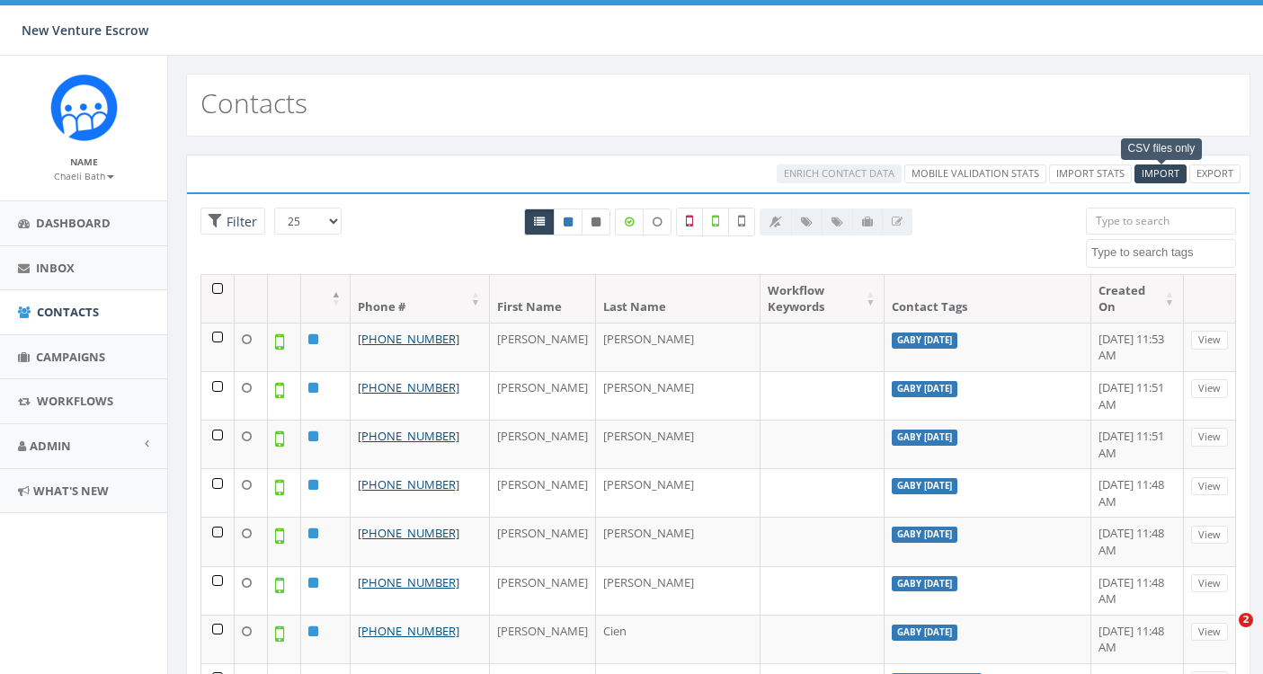
select select
click at [1154, 177] on span "Import" at bounding box center [1160, 172] width 38 height 13
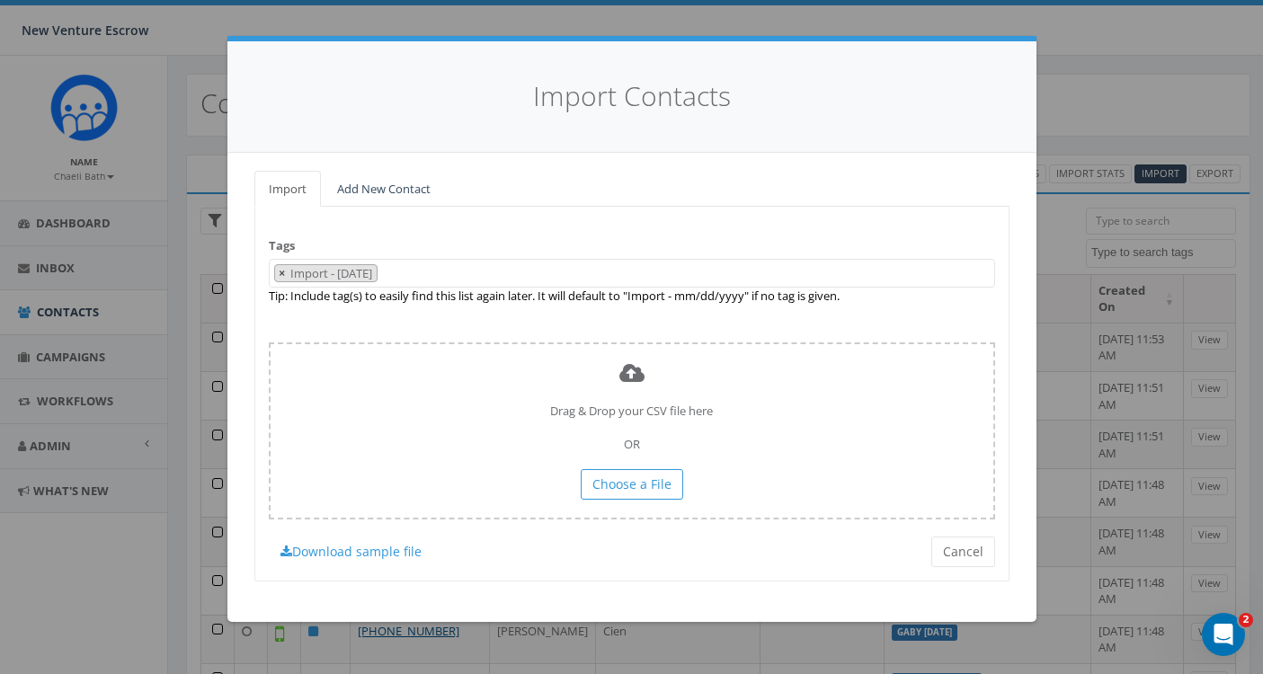
click at [281, 271] on span "×" at bounding box center [282, 273] width 6 height 16
select select
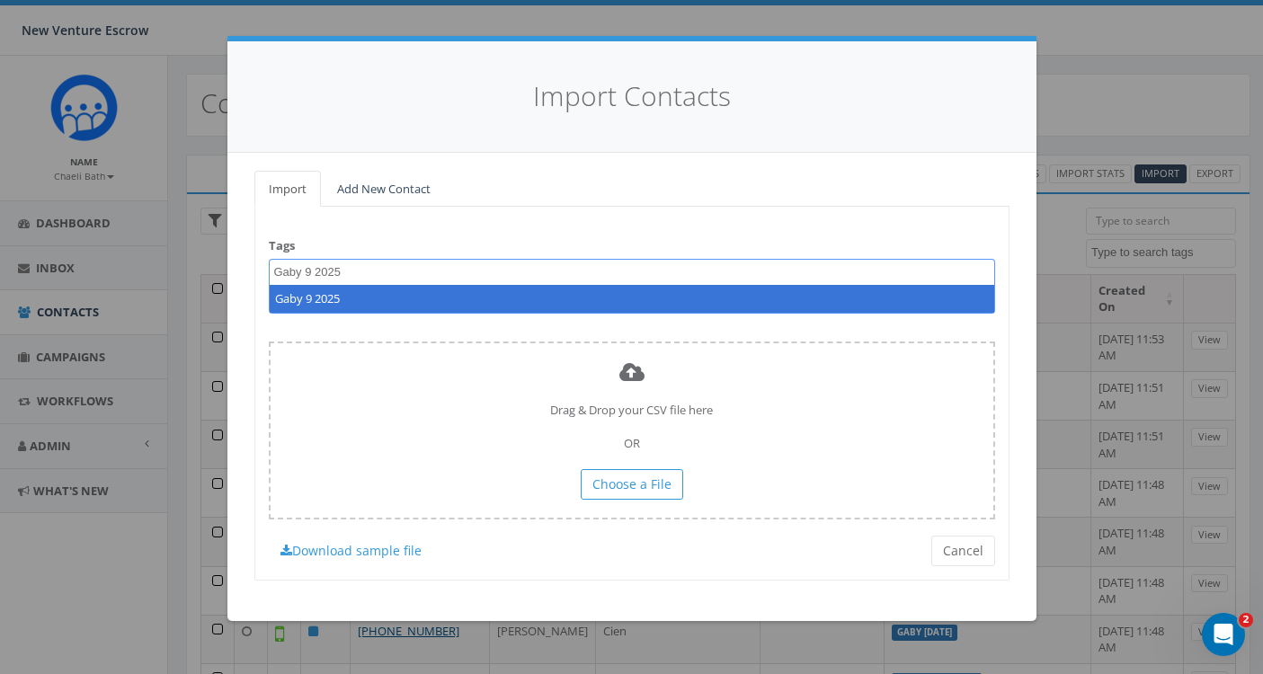
type textarea "Gaby 9 2025"
select select "Gaby 9 2025"
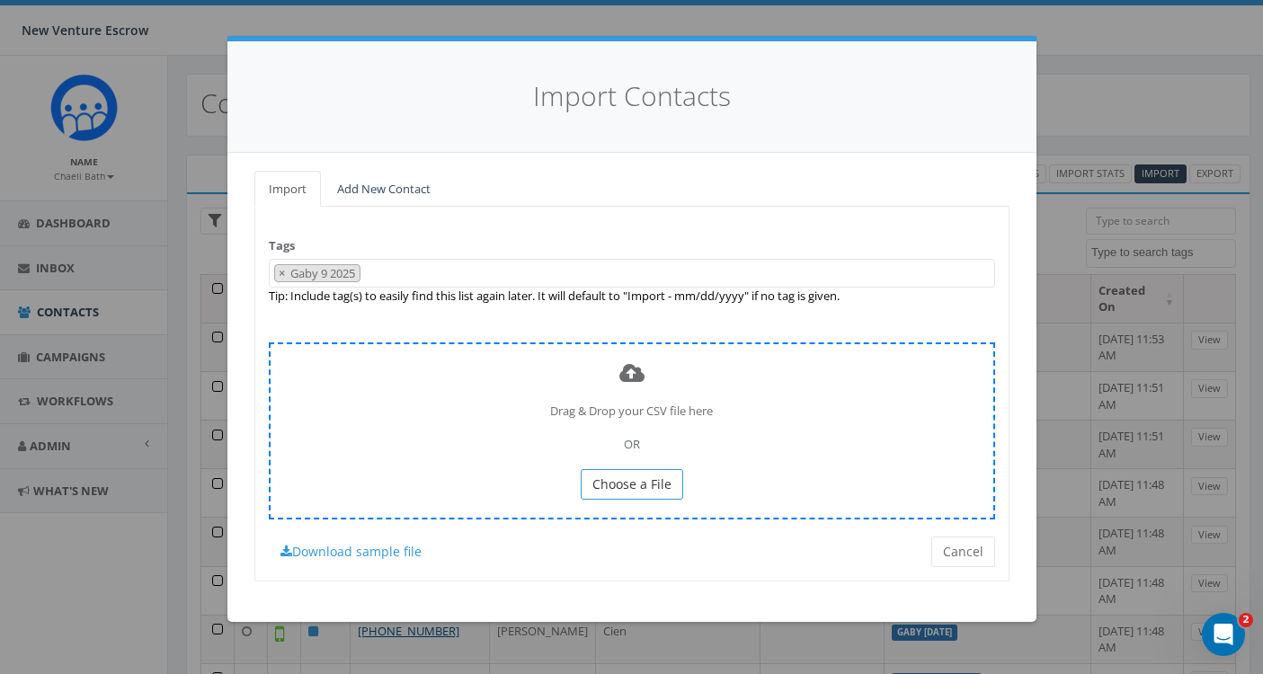
click at [641, 485] on button "Choose a File" at bounding box center [632, 484] width 102 height 31
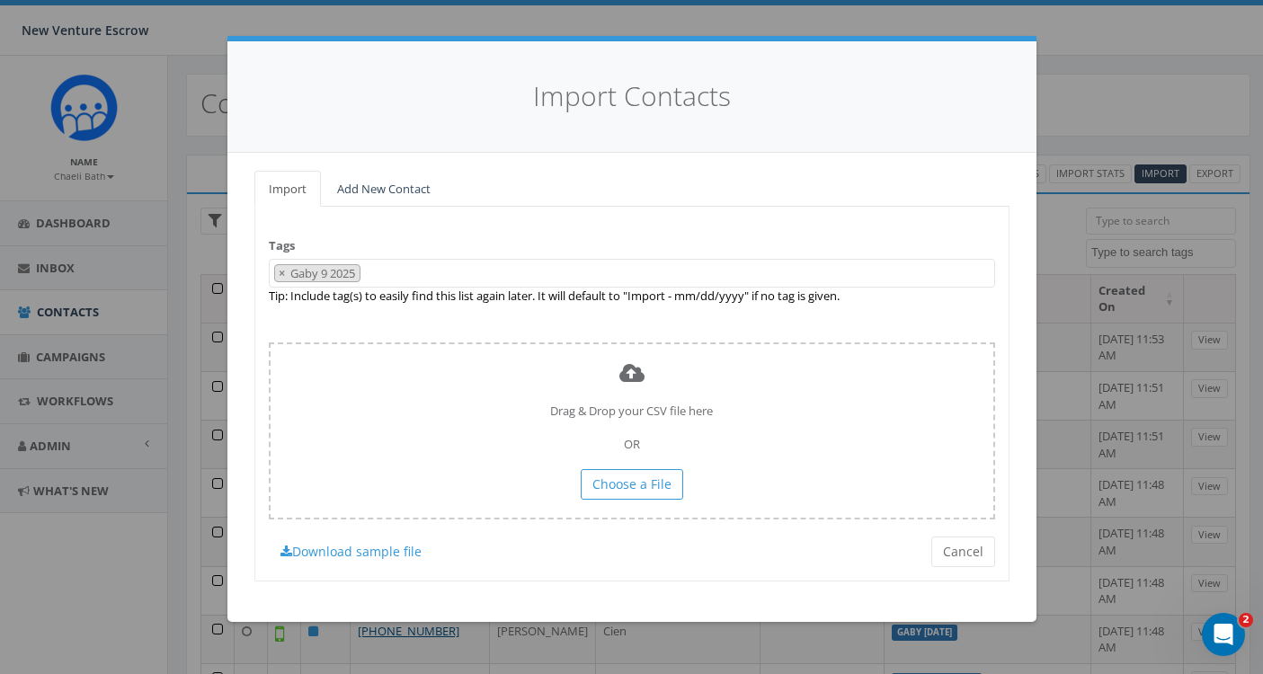
click at [377, 274] on span "× Gaby 9 2025" at bounding box center [632, 274] width 726 height 30
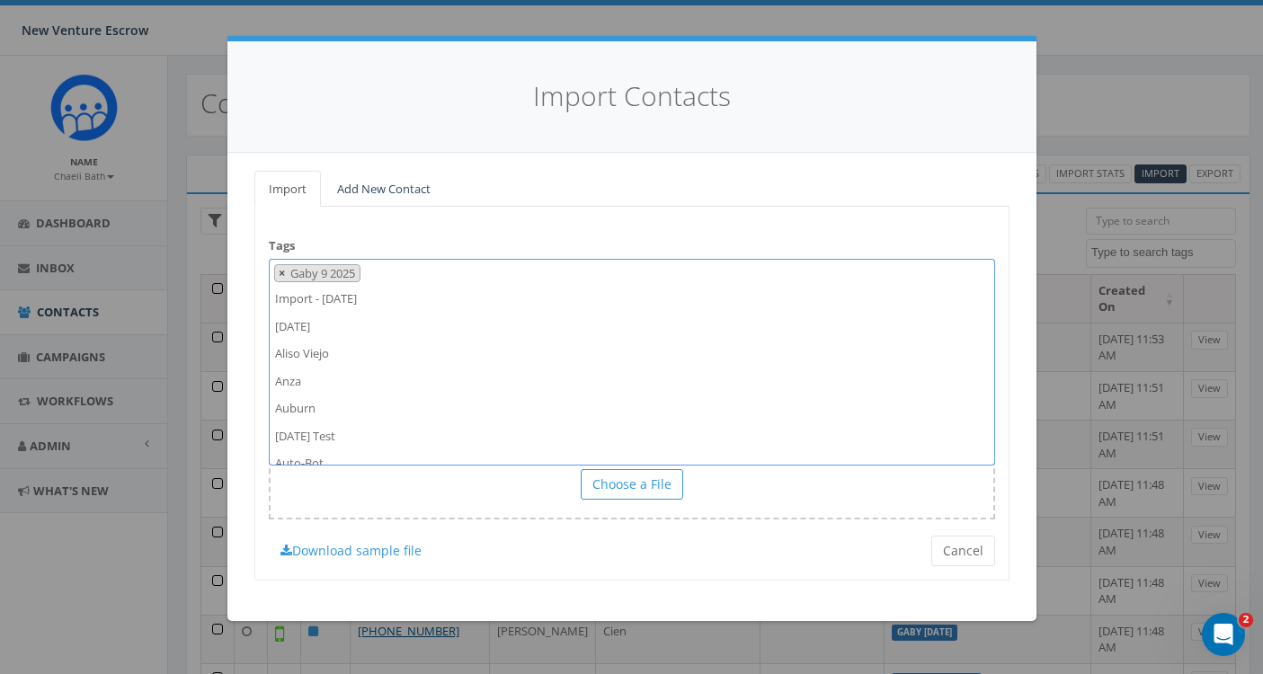
scroll to position [9257, 0]
click at [279, 272] on span "×" at bounding box center [282, 273] width 6 height 16
select select
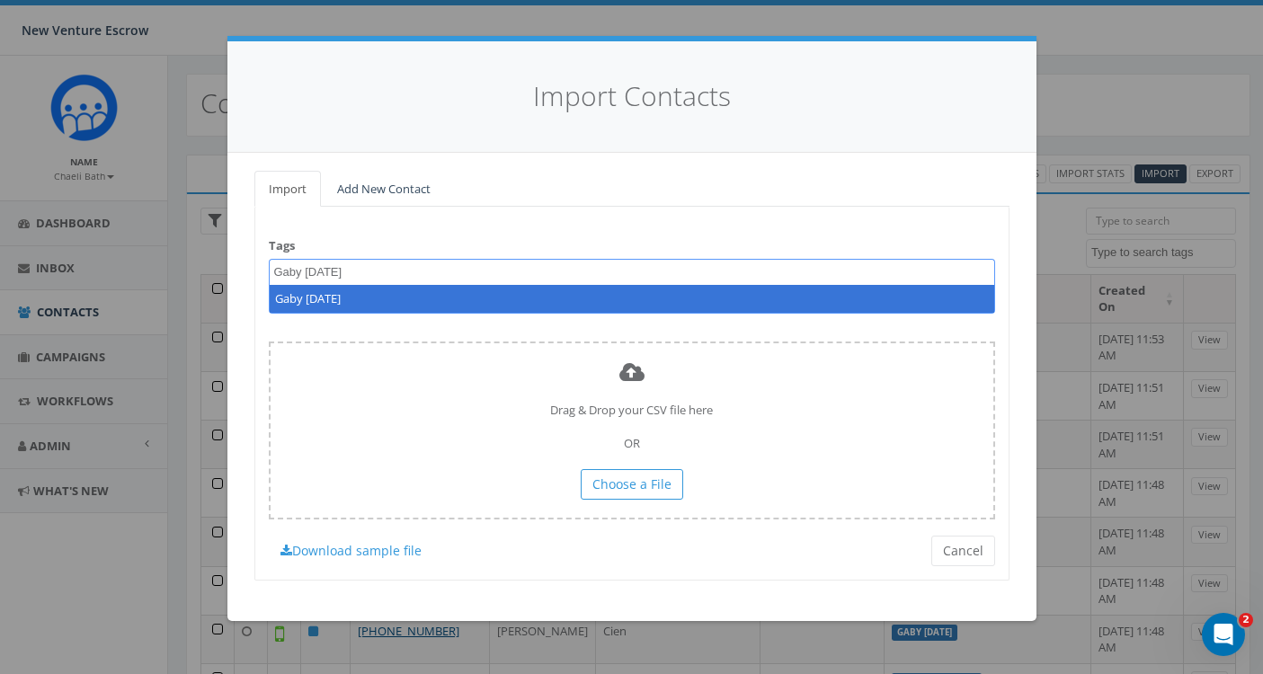
type textarea "Gaby [DATE]"
select select "Gaby [DATE]"
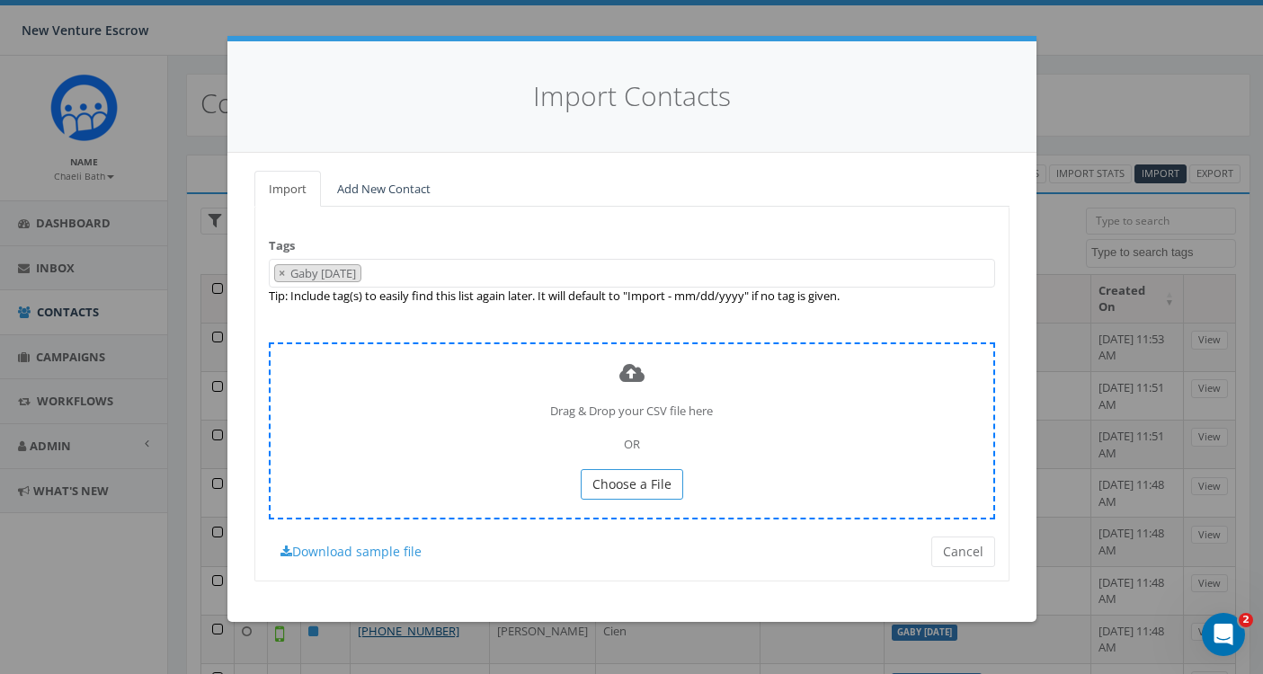
click at [663, 481] on span "Choose a File" at bounding box center [631, 483] width 79 height 17
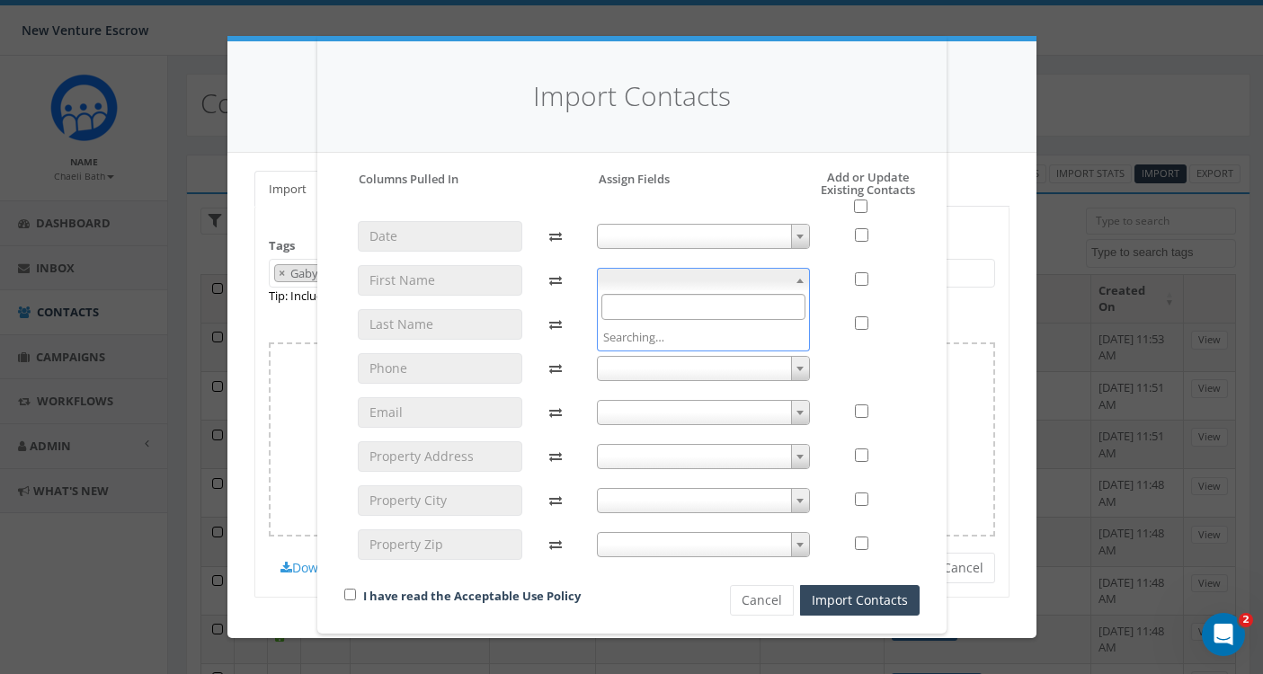
click at [727, 284] on span at bounding box center [703, 280] width 213 height 25
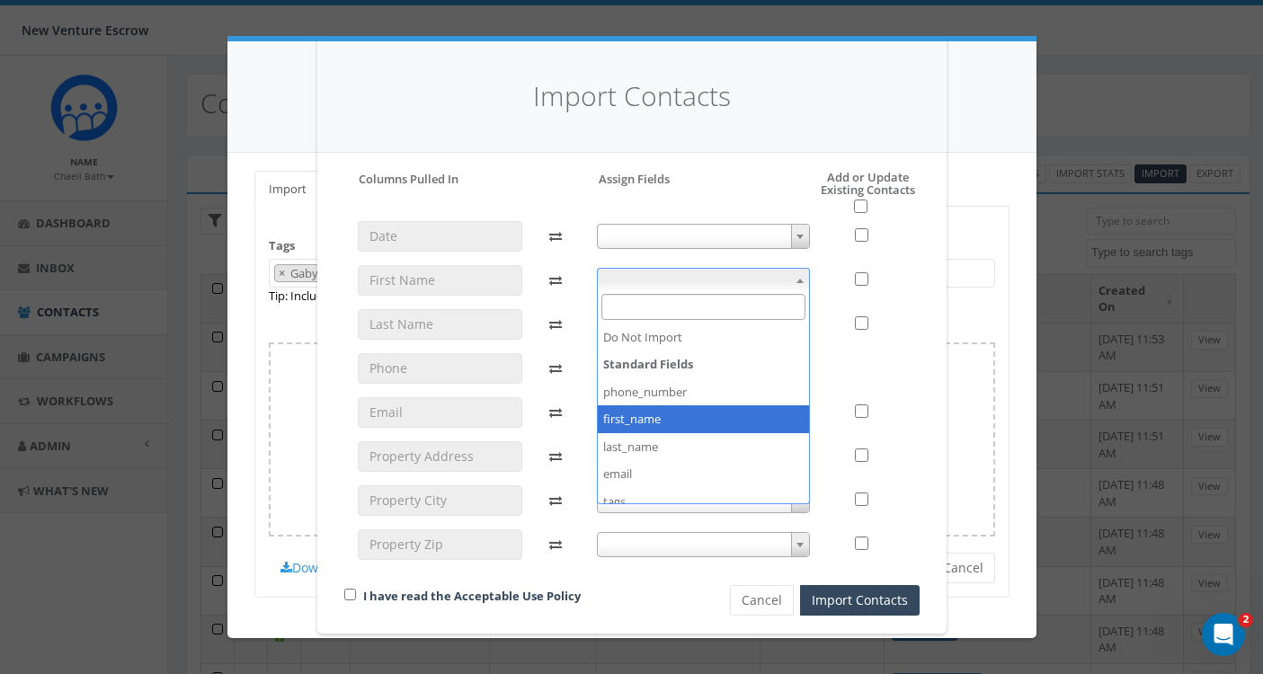
select select "first_name"
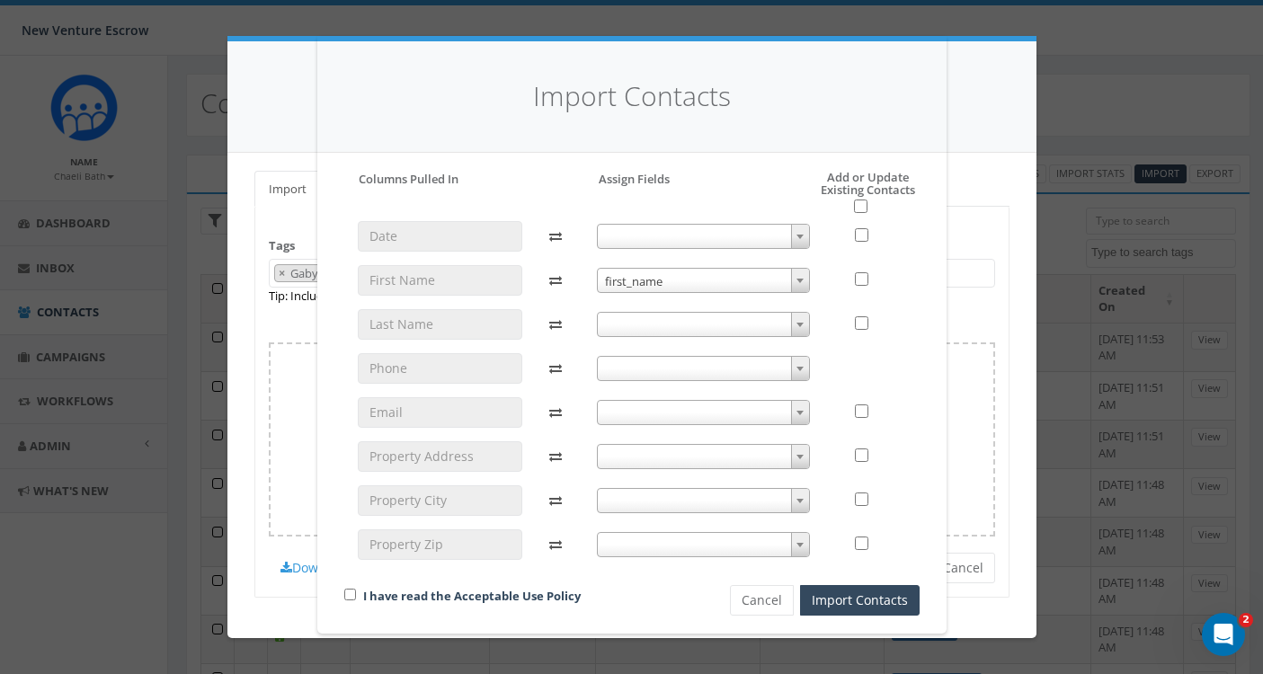
click at [658, 324] on span at bounding box center [703, 324] width 213 height 25
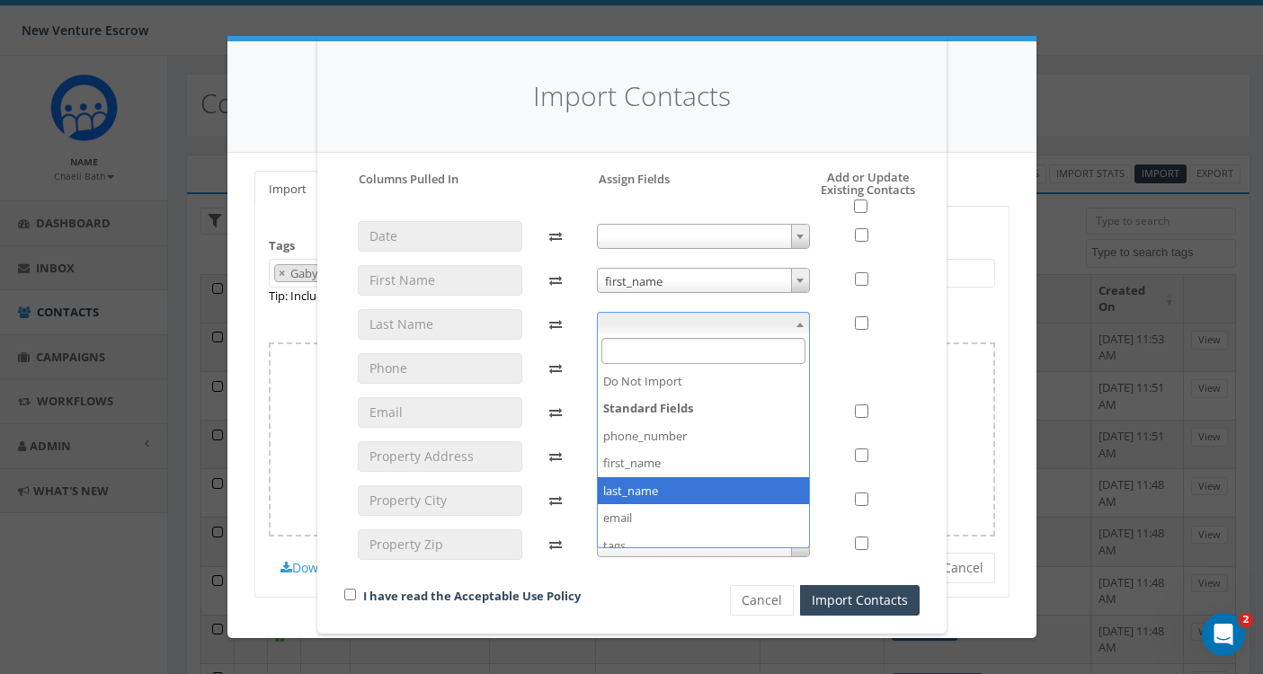
select select "last_name"
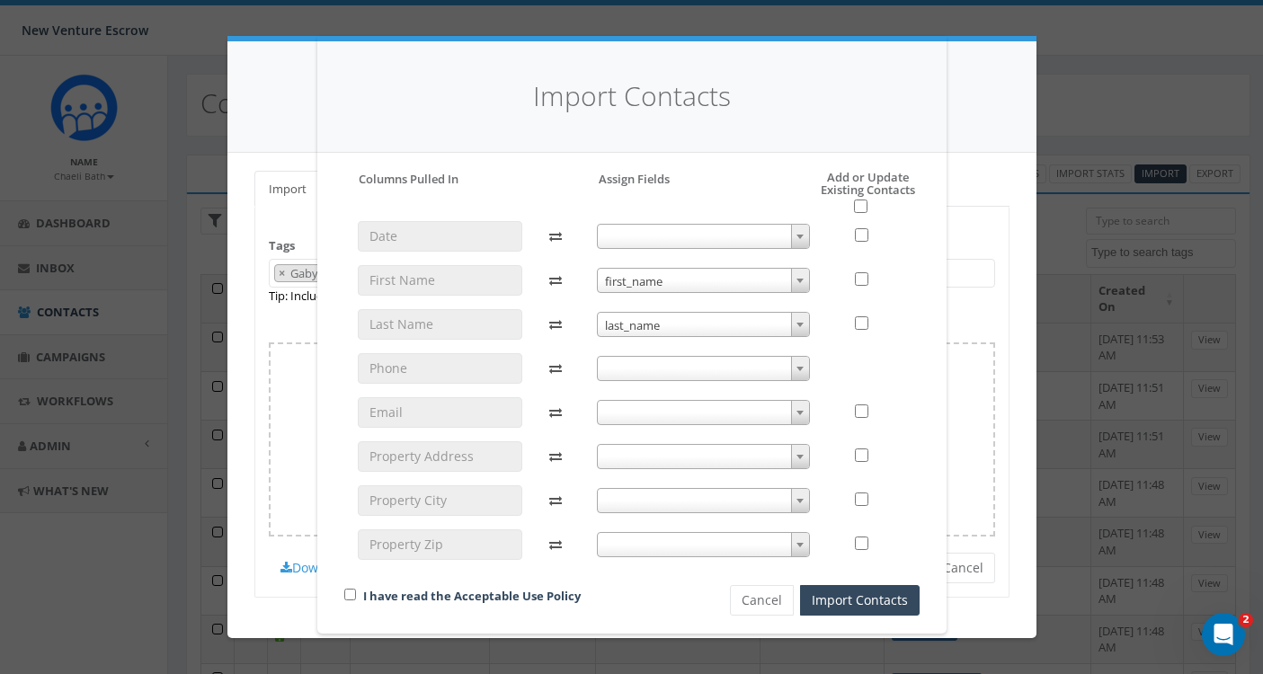
click at [624, 368] on span at bounding box center [703, 368] width 213 height 25
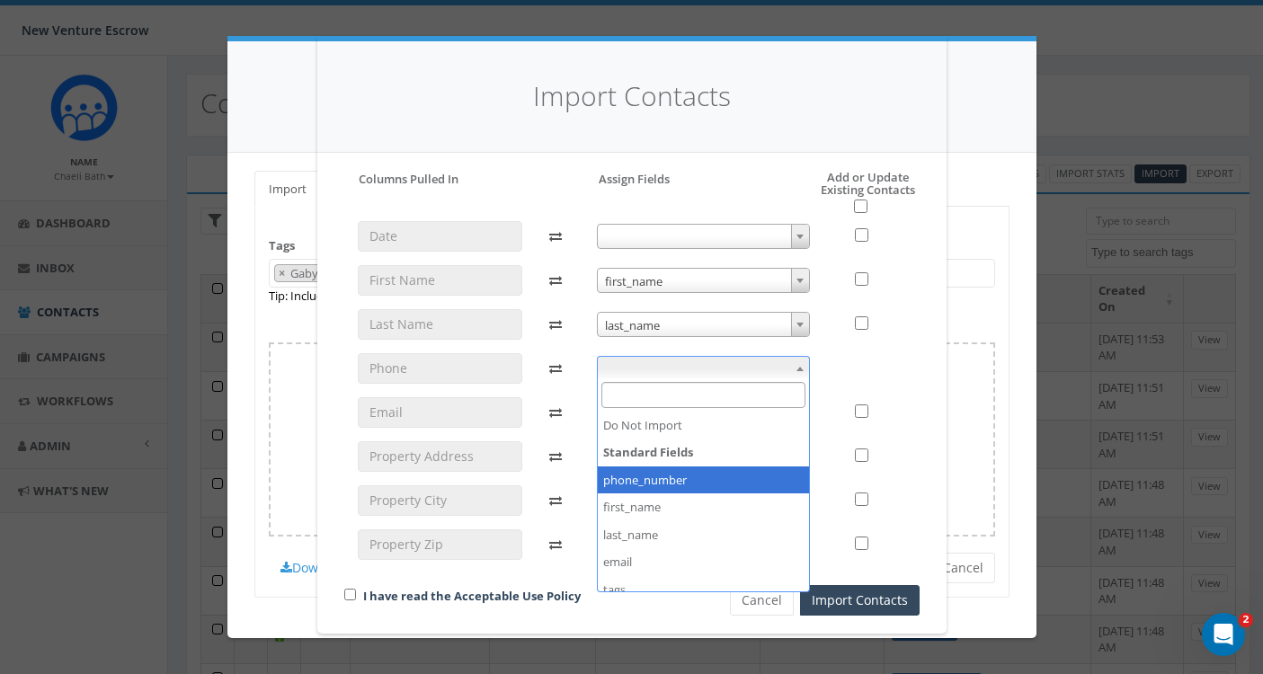
select select "phone_number"
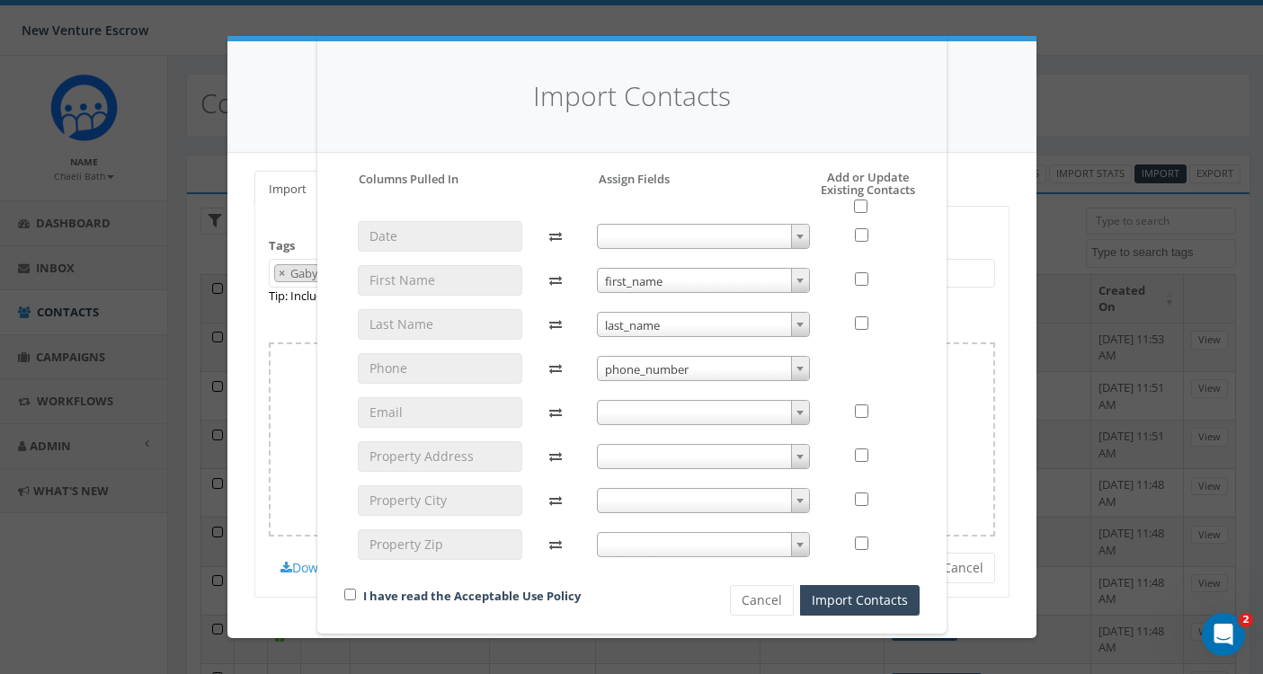
click at [614, 418] on span at bounding box center [703, 412] width 213 height 25
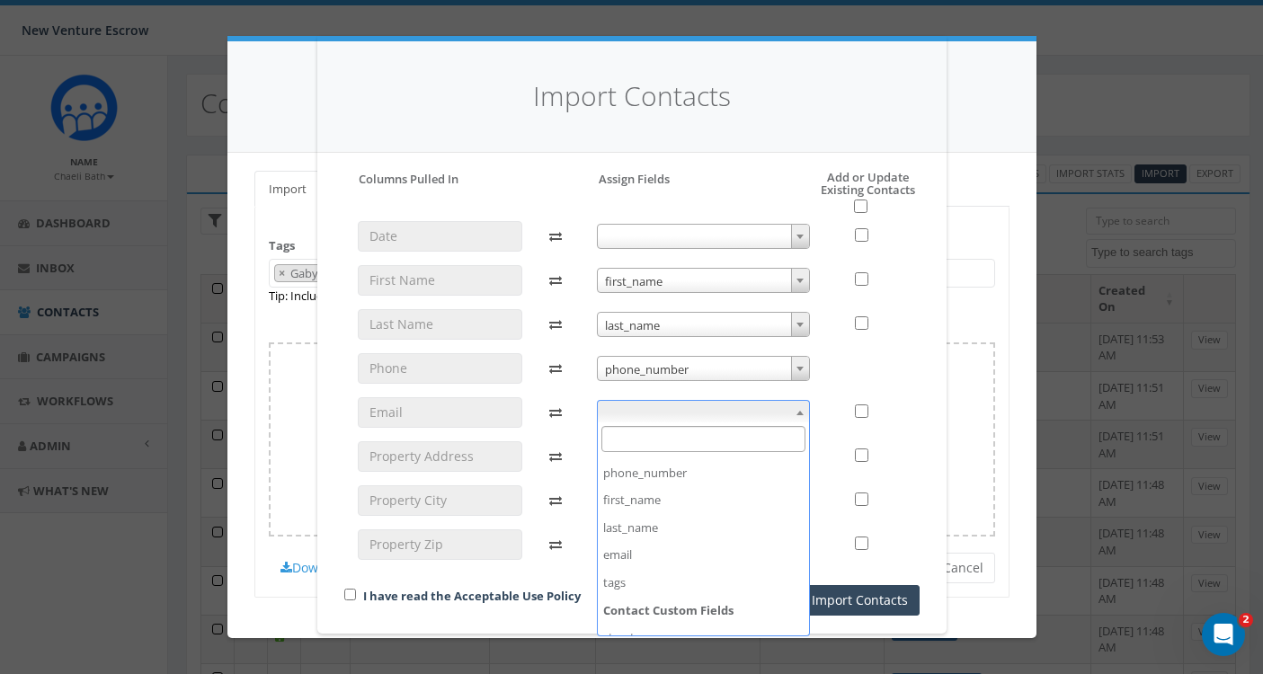
scroll to position [55, 0]
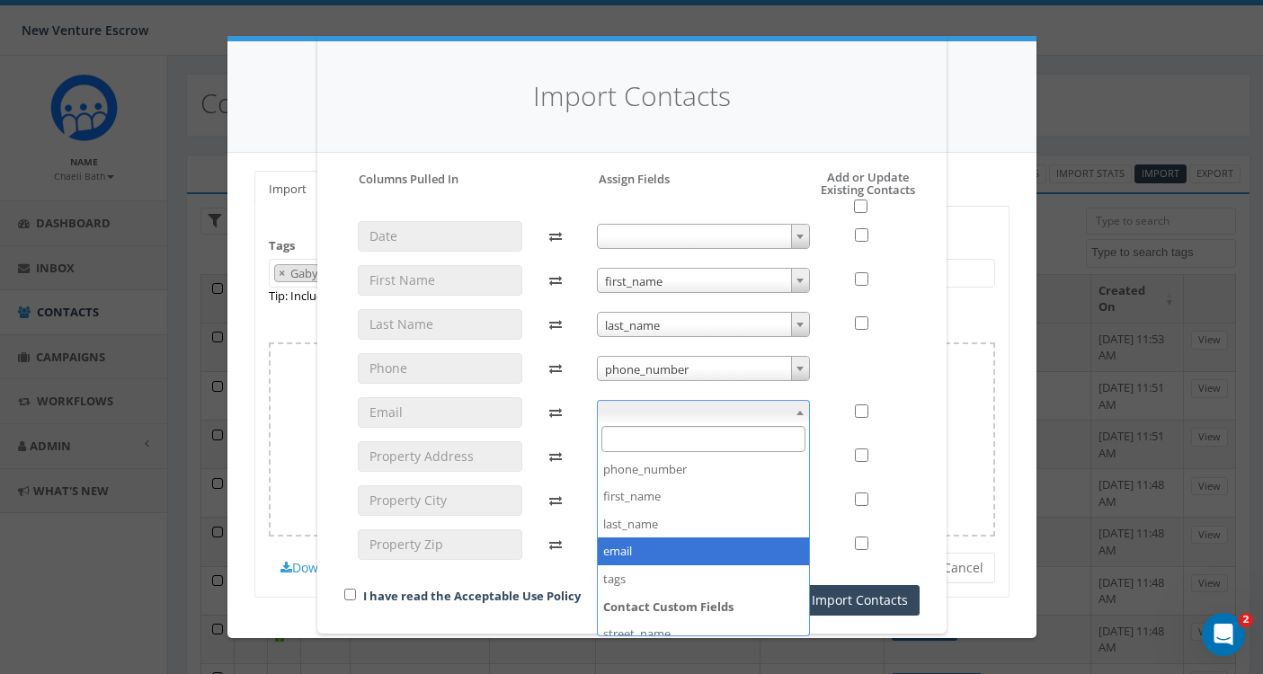
select select "email"
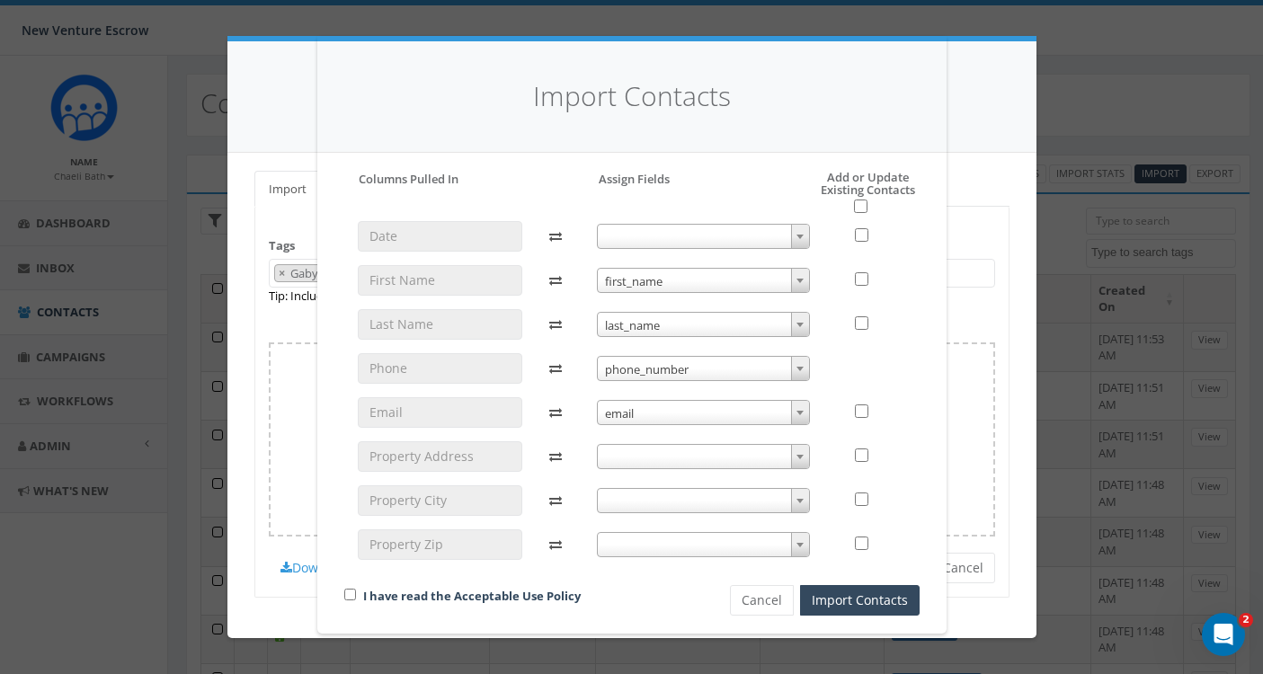
click at [637, 456] on span at bounding box center [703, 456] width 213 height 25
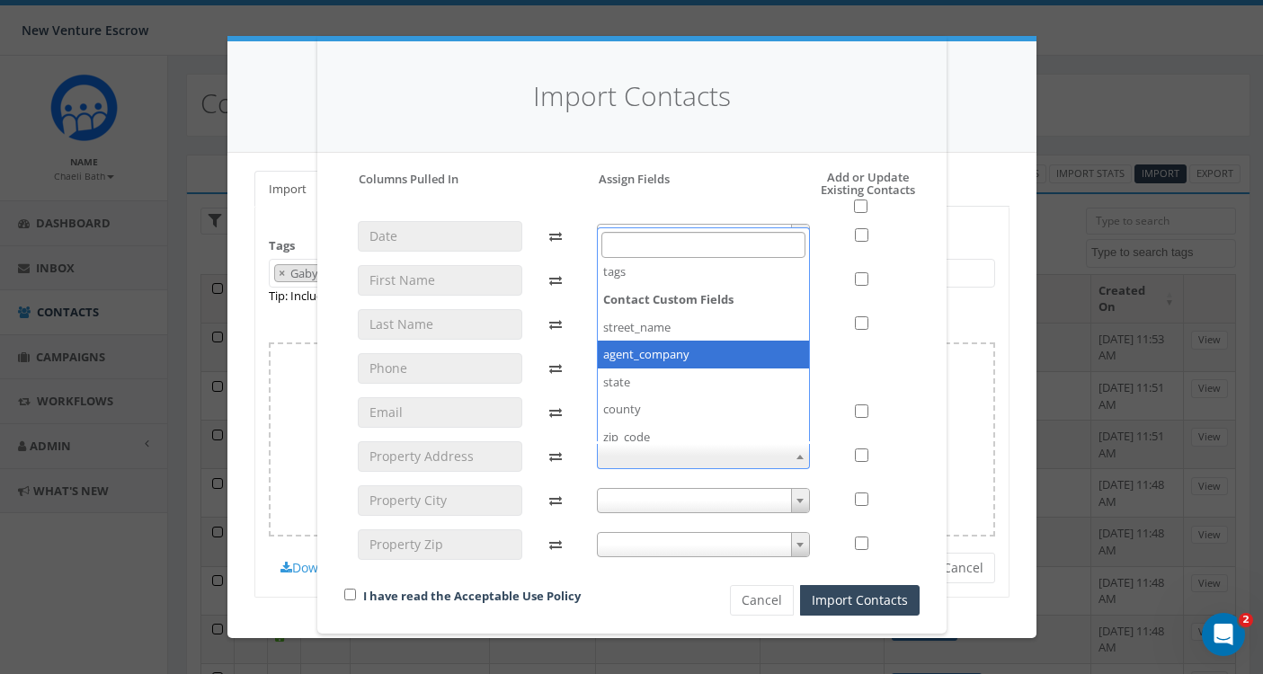
scroll to position [172, 0]
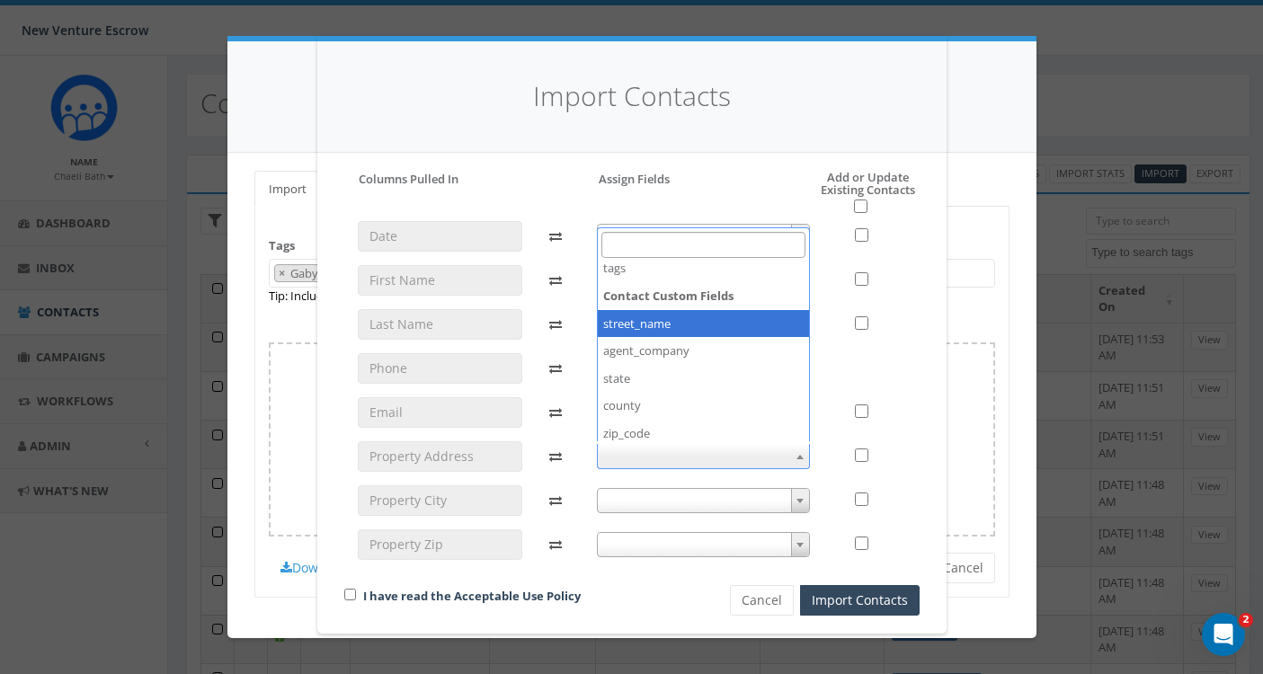
select select "street_name"
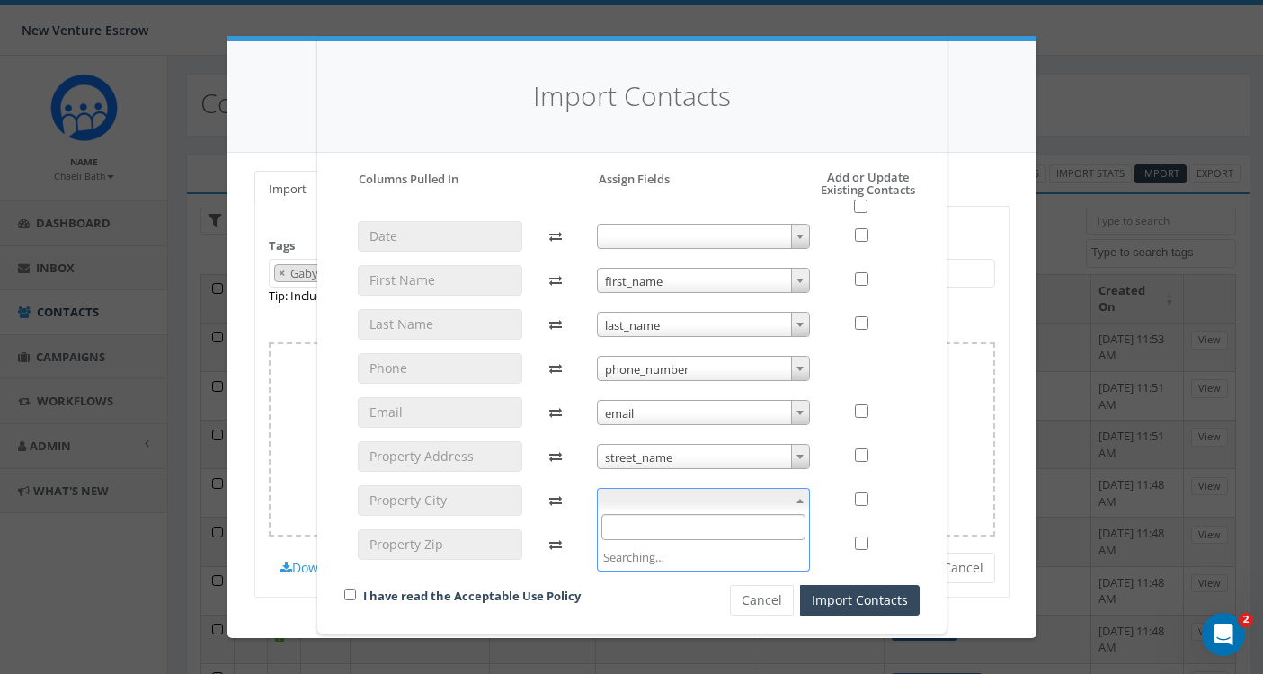
click at [628, 507] on span at bounding box center [703, 500] width 213 height 25
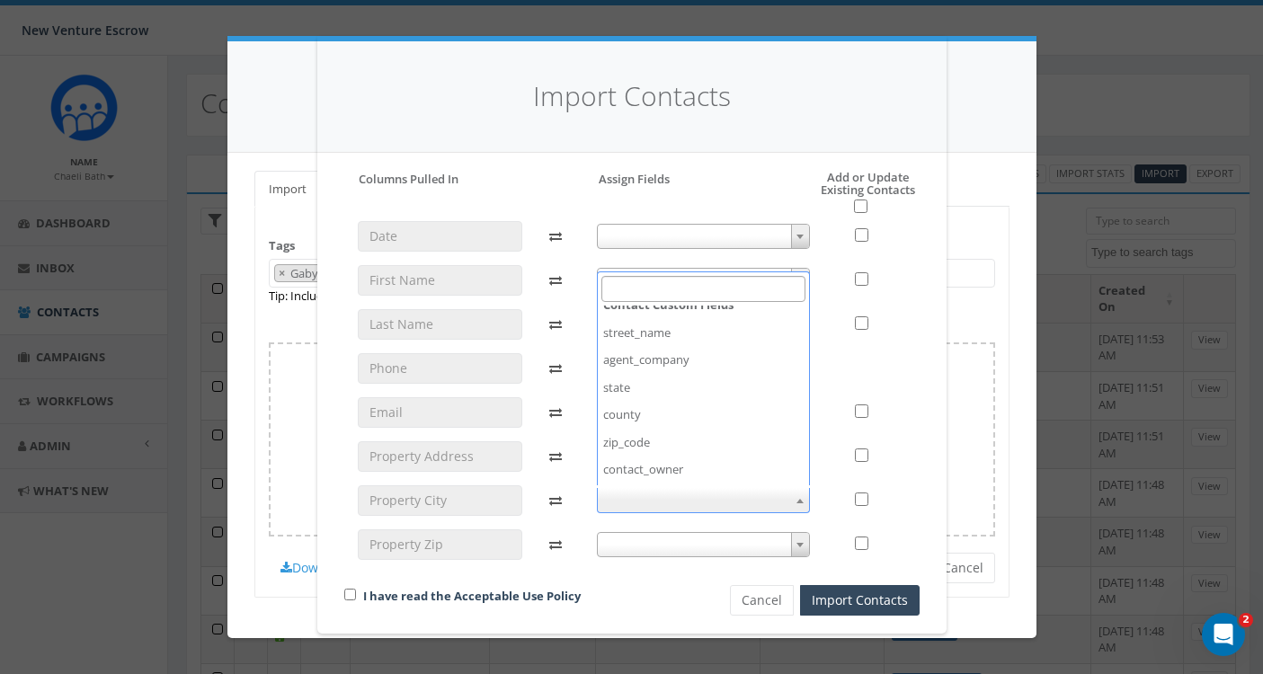
scroll to position [208, 0]
select select "county"
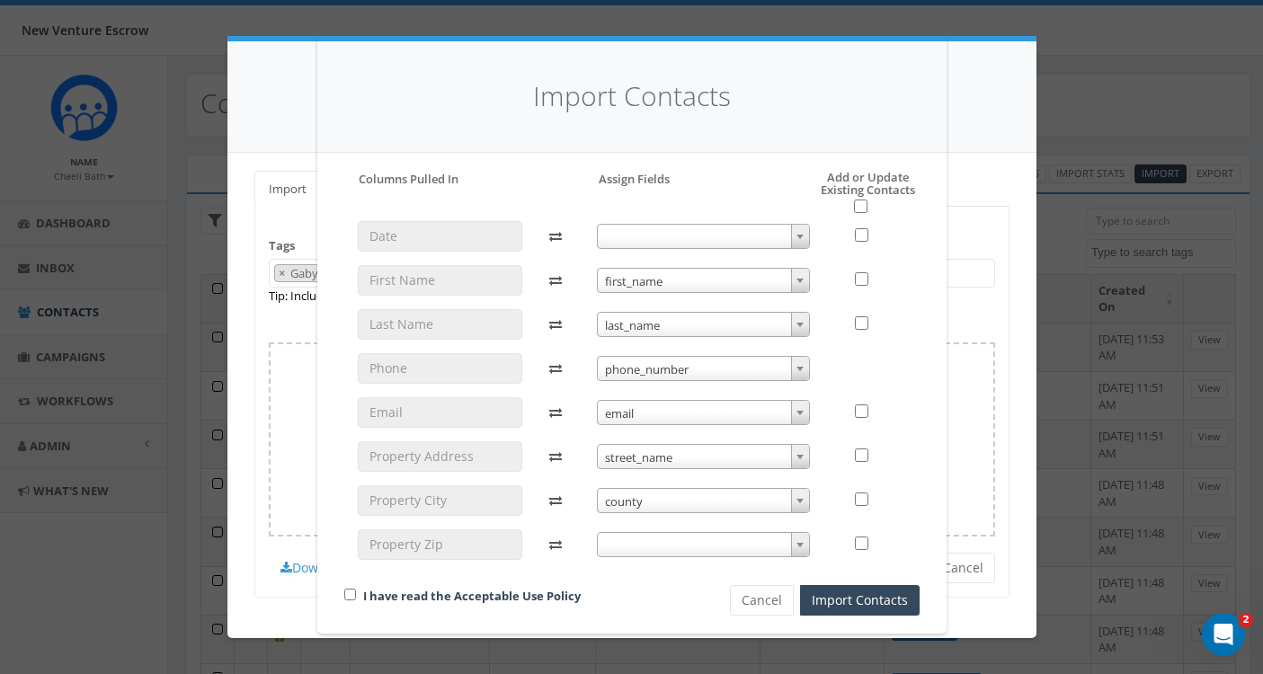
click at [616, 543] on span at bounding box center [703, 544] width 213 height 25
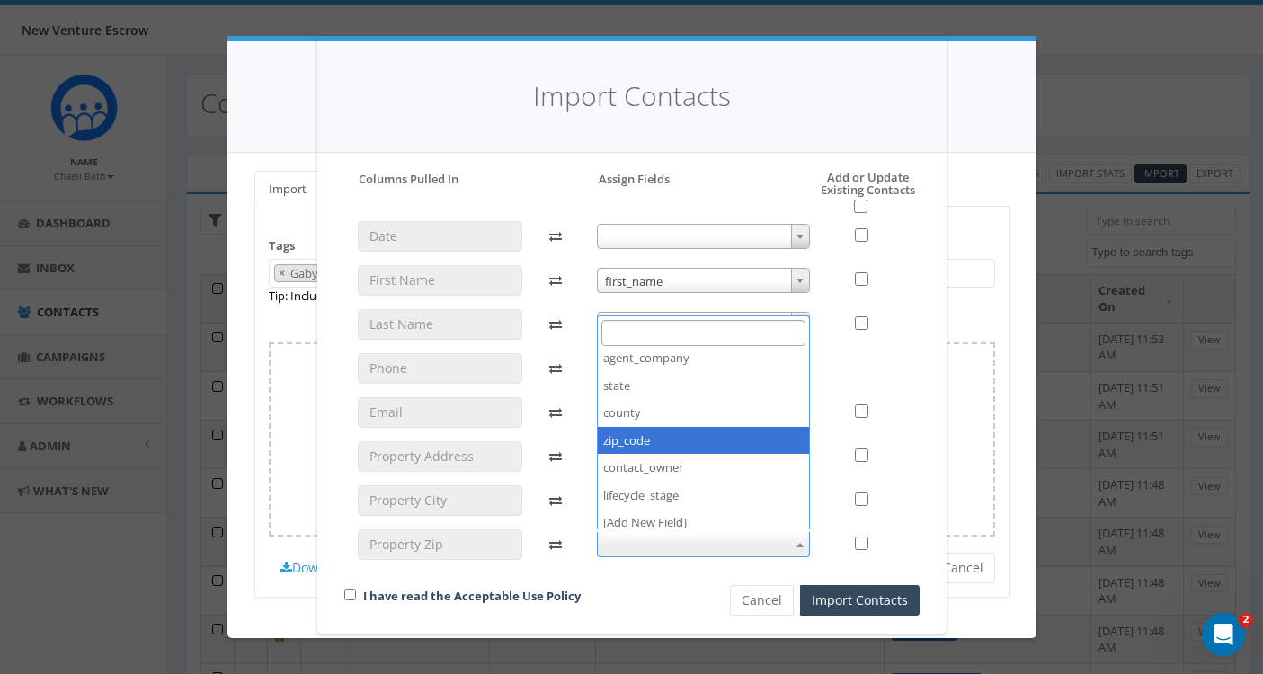
scroll to position [252, 0]
select select "zip_code"
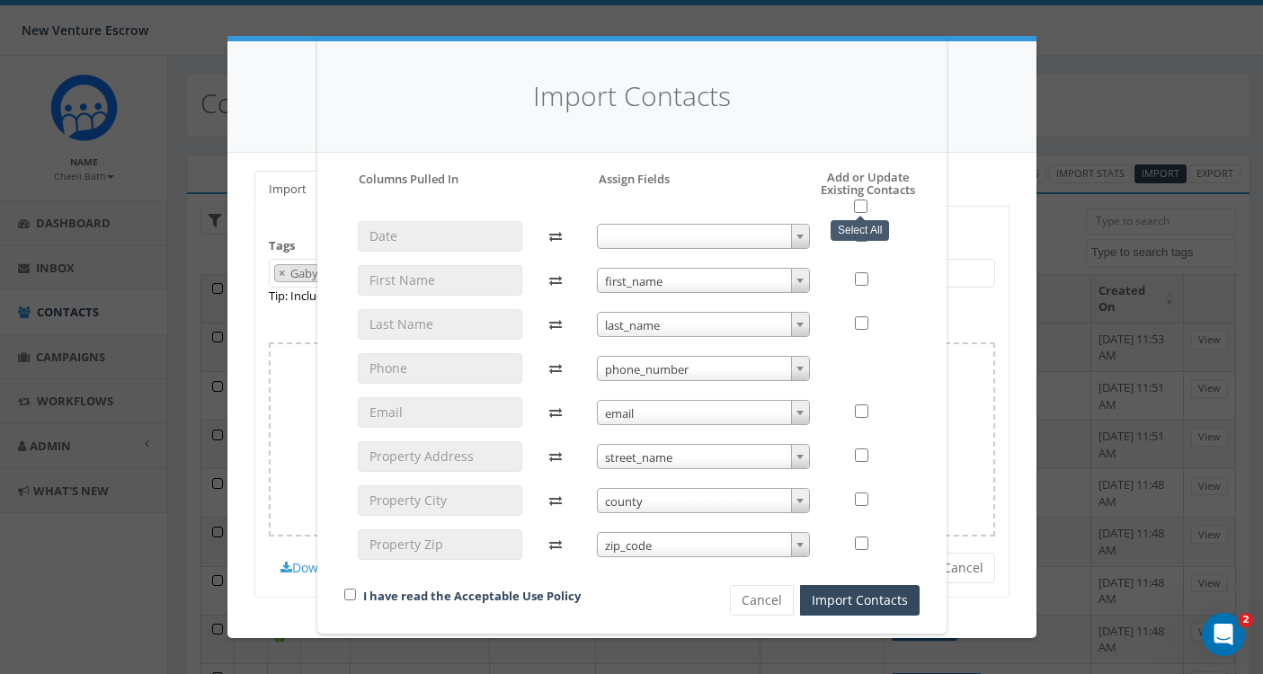
click at [858, 208] on input "checkbox" at bounding box center [860, 206] width 13 height 13
checkbox input "true"
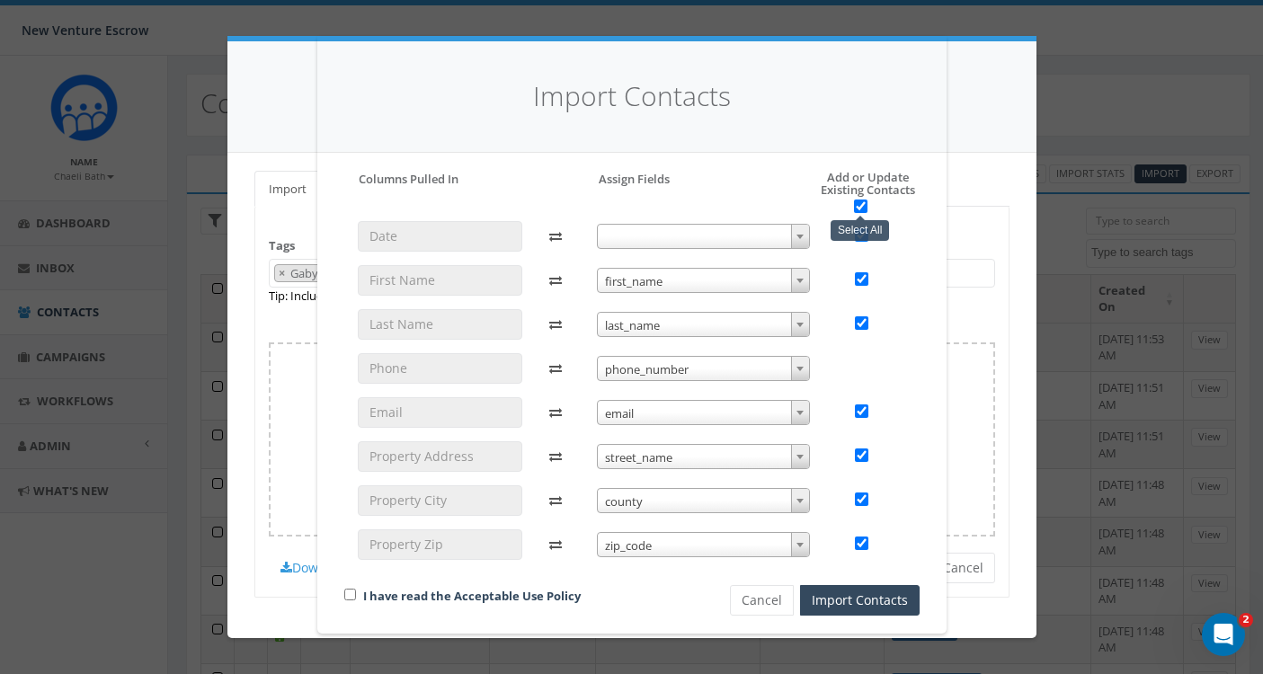
checkbox input "true"
click at [351, 594] on input "checkbox" at bounding box center [350, 595] width 12 height 12
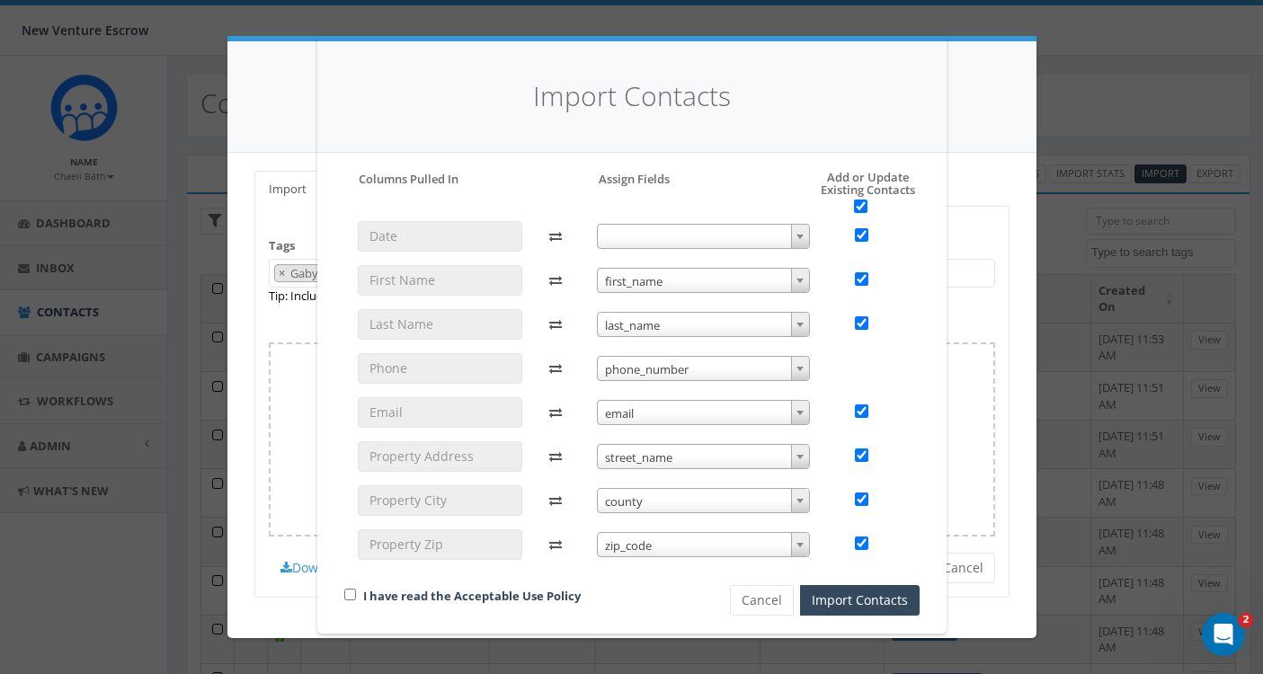
checkbox input "true"
click at [856, 600] on button "Import Contacts" at bounding box center [860, 600] width 120 height 31
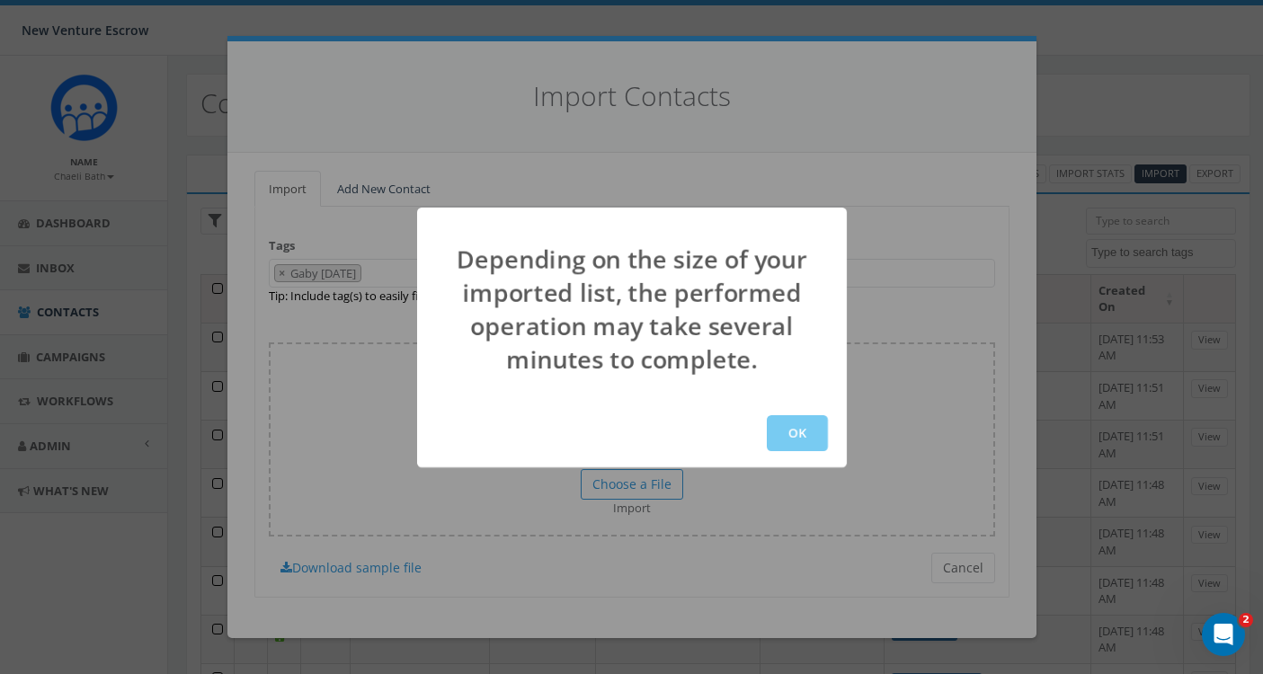
click at [827, 425] on button "OK" at bounding box center [797, 433] width 61 height 36
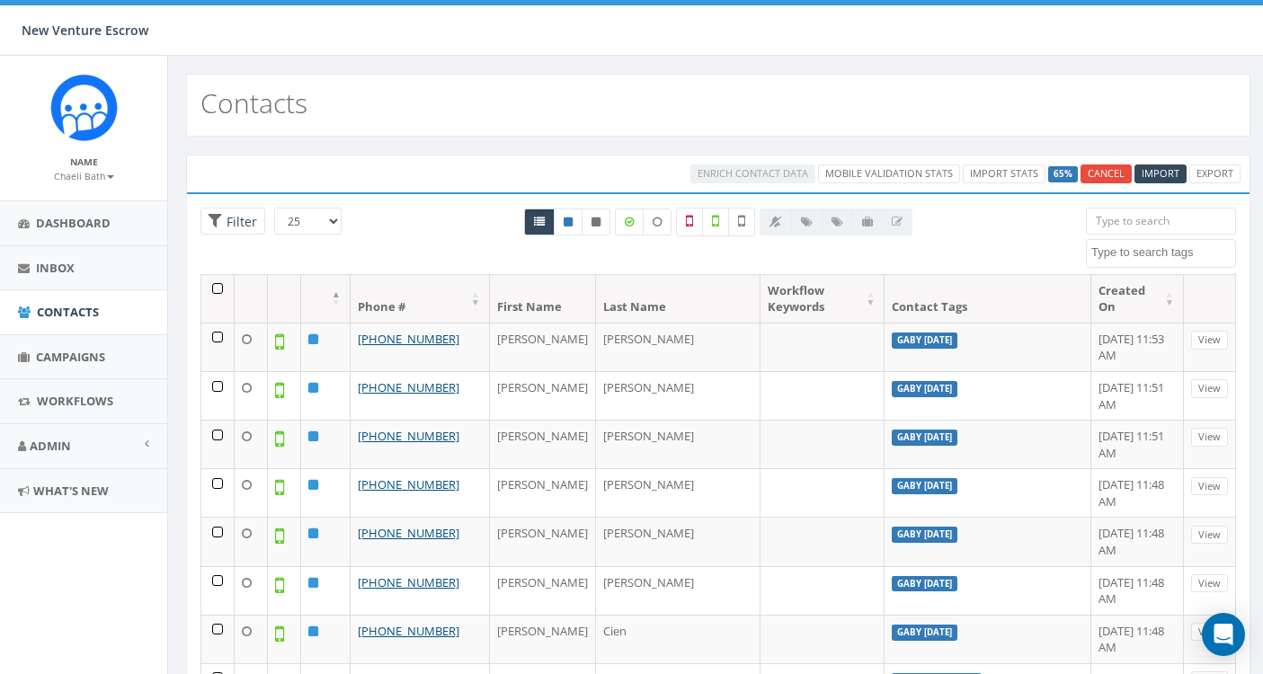
select select
click at [1074, 173] on link "Import Stats" at bounding box center [1090, 173] width 83 height 19
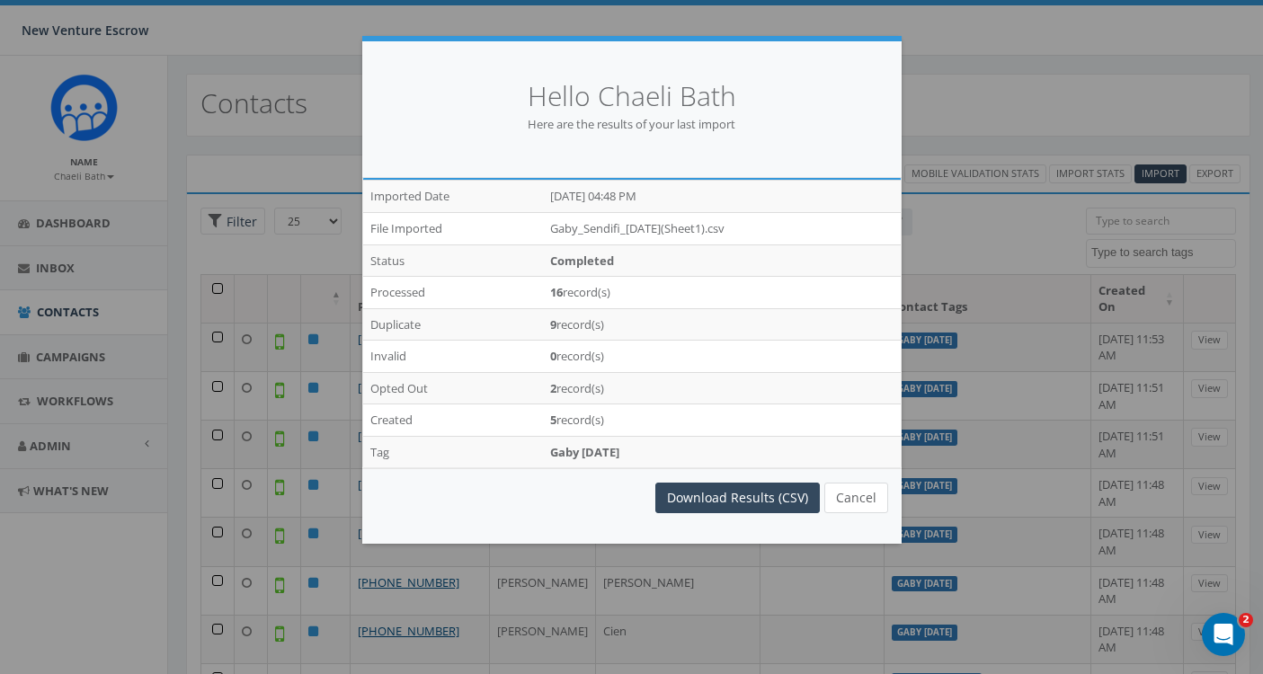
click at [869, 503] on button "Cancel" at bounding box center [856, 498] width 64 height 31
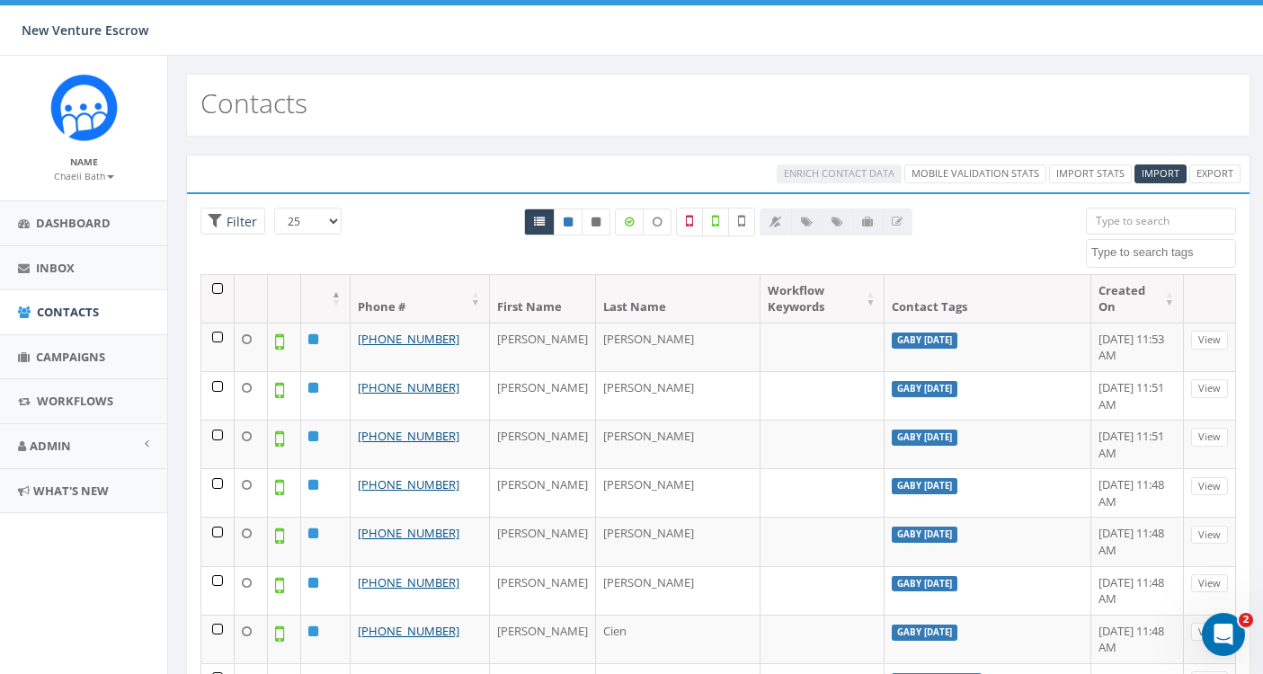
click at [1109, 252] on textarea "Search" at bounding box center [1163, 252] width 144 height 16
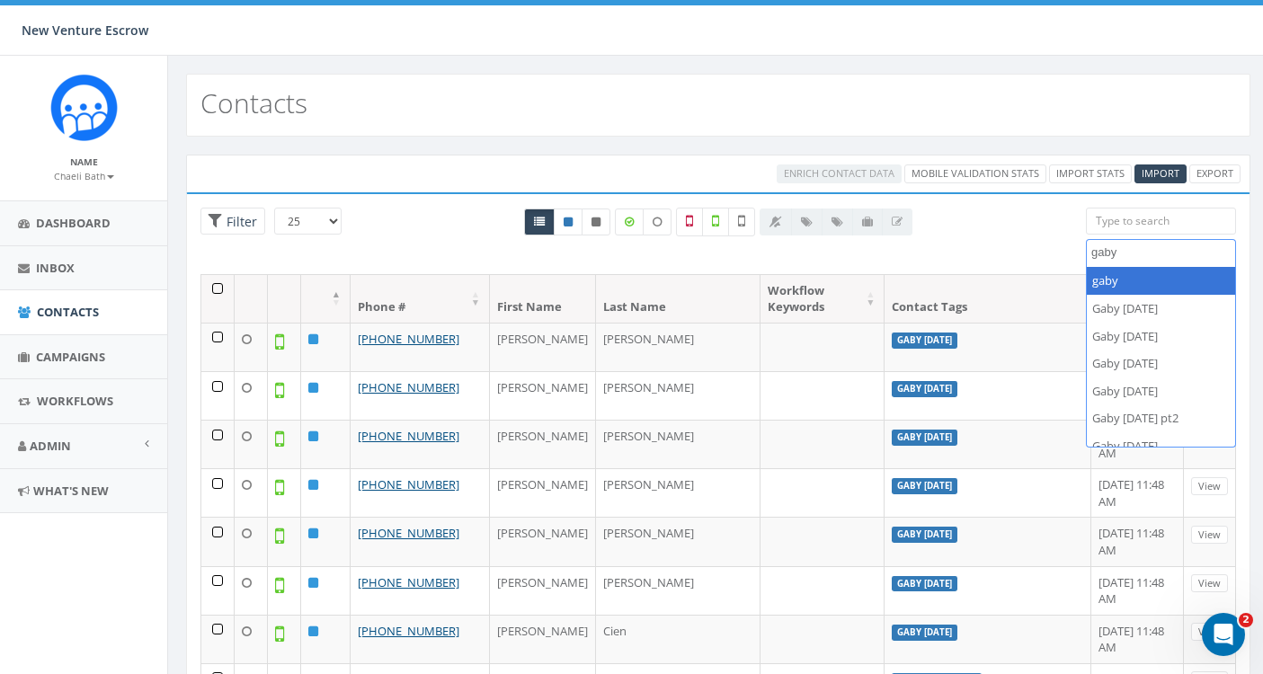
drag, startPoint x: 1148, startPoint y: 251, endPoint x: 1098, endPoint y: 251, distance: 49.4
click at [1098, 251] on textarea "gaby" at bounding box center [1163, 252] width 144 height 16
type textarea "g"
click at [953, 223] on div at bounding box center [718, 241] width 708 height 67
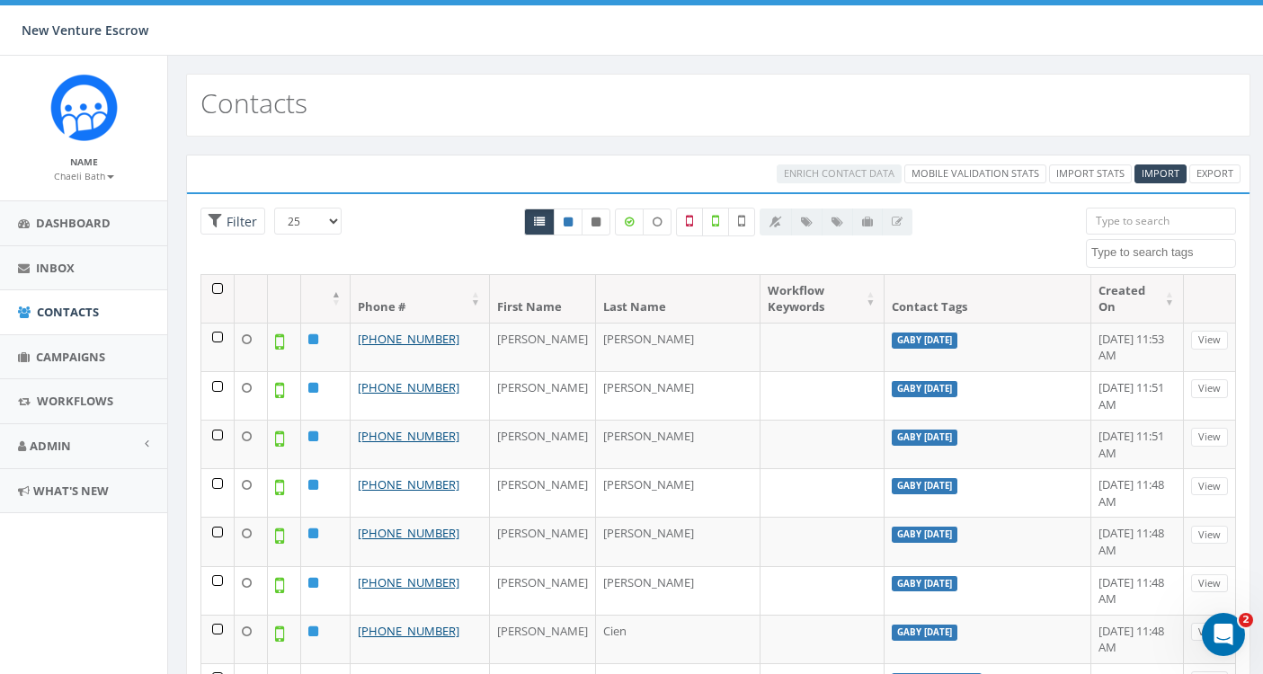
click at [217, 297] on th at bounding box center [217, 299] width 33 height 48
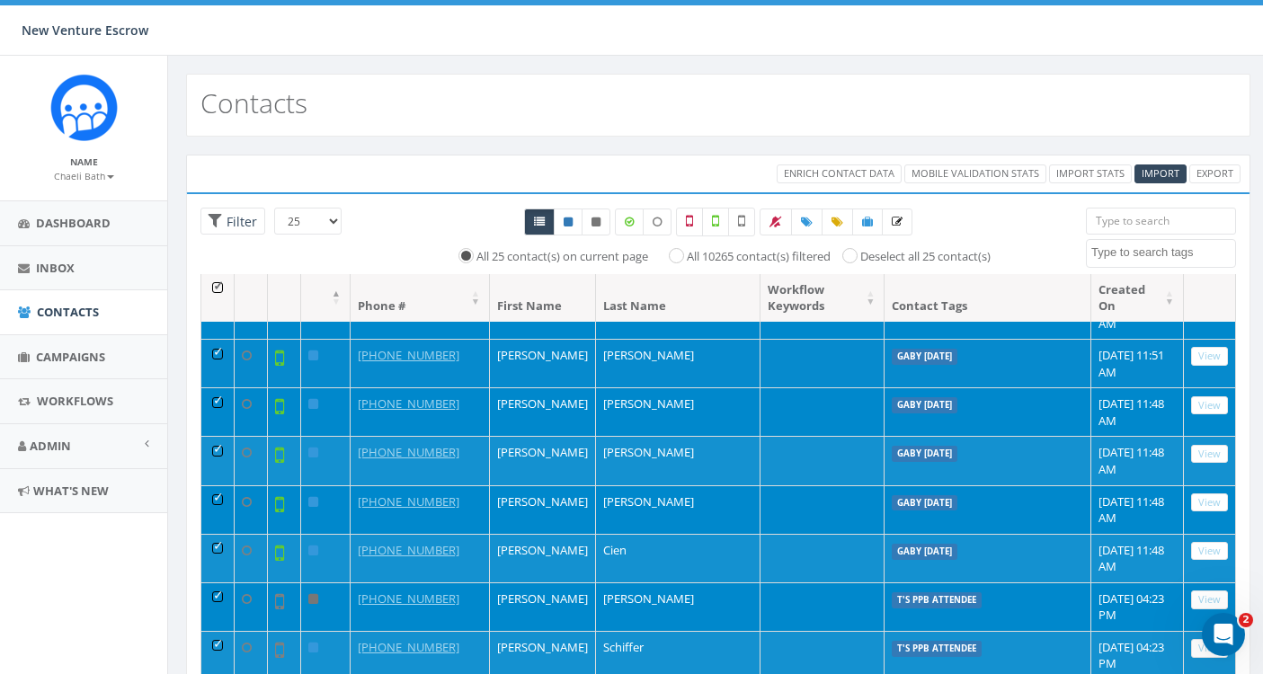
scroll to position [84, 0]
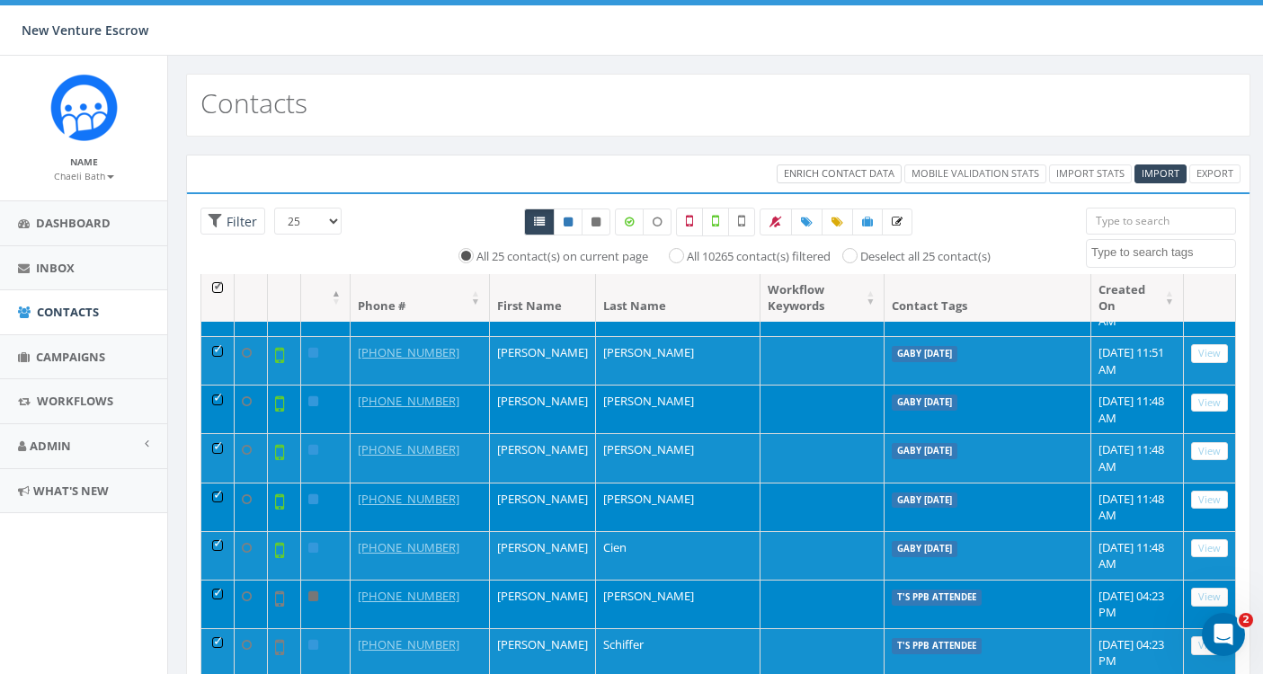
click at [804, 171] on span "Enrich Contact Data" at bounding box center [839, 172] width 111 height 13
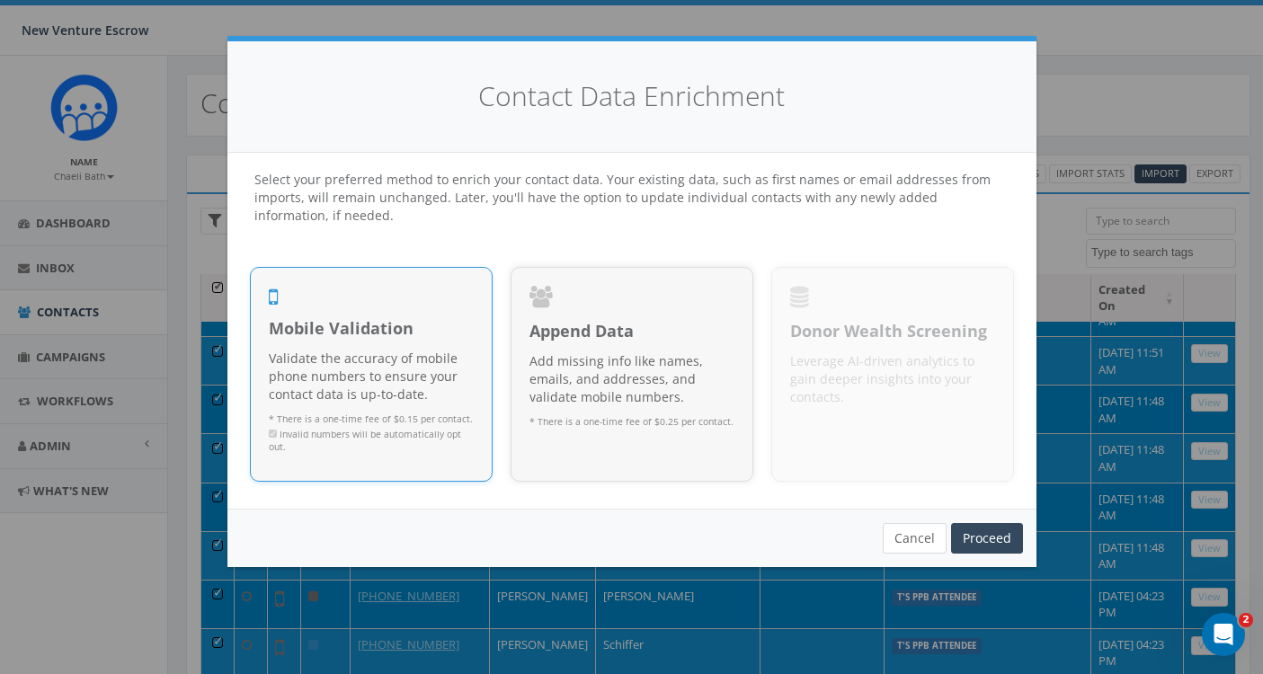
click at [910, 534] on button "Cancel" at bounding box center [915, 538] width 64 height 31
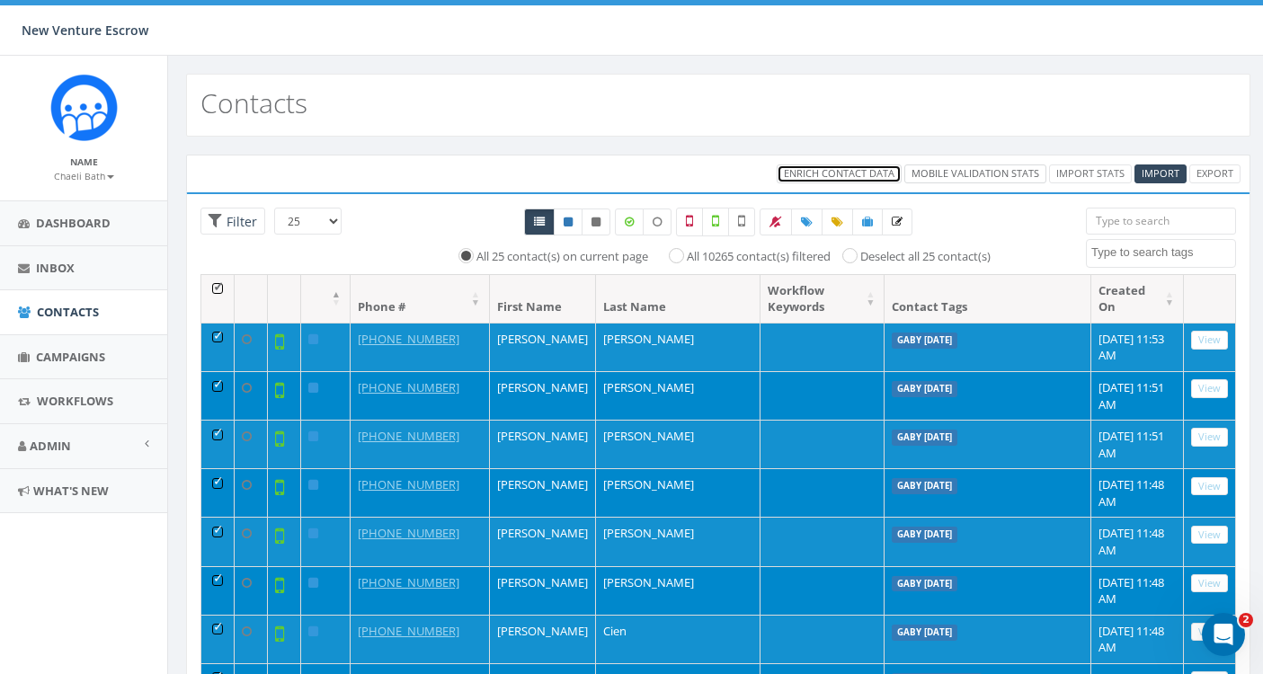
scroll to position [0, 0]
click at [943, 175] on link "Mobile Validation Stats" at bounding box center [975, 173] width 142 height 19
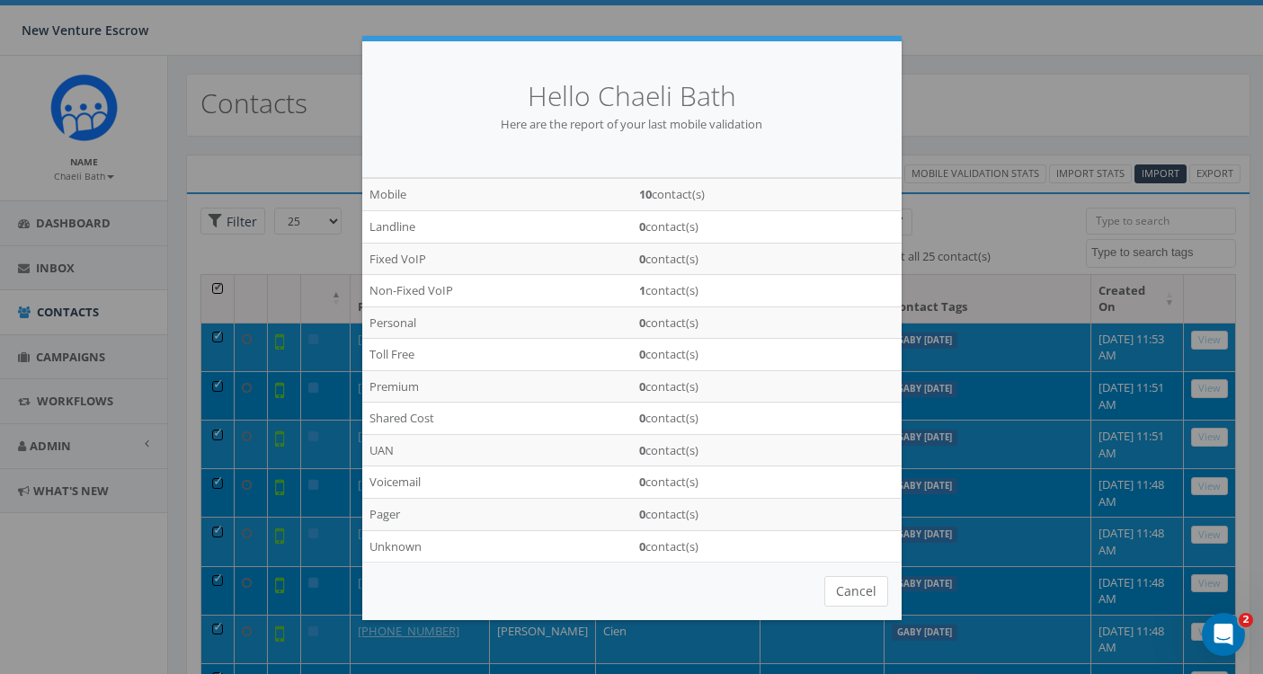
click at [865, 583] on button "Cancel" at bounding box center [856, 591] width 64 height 31
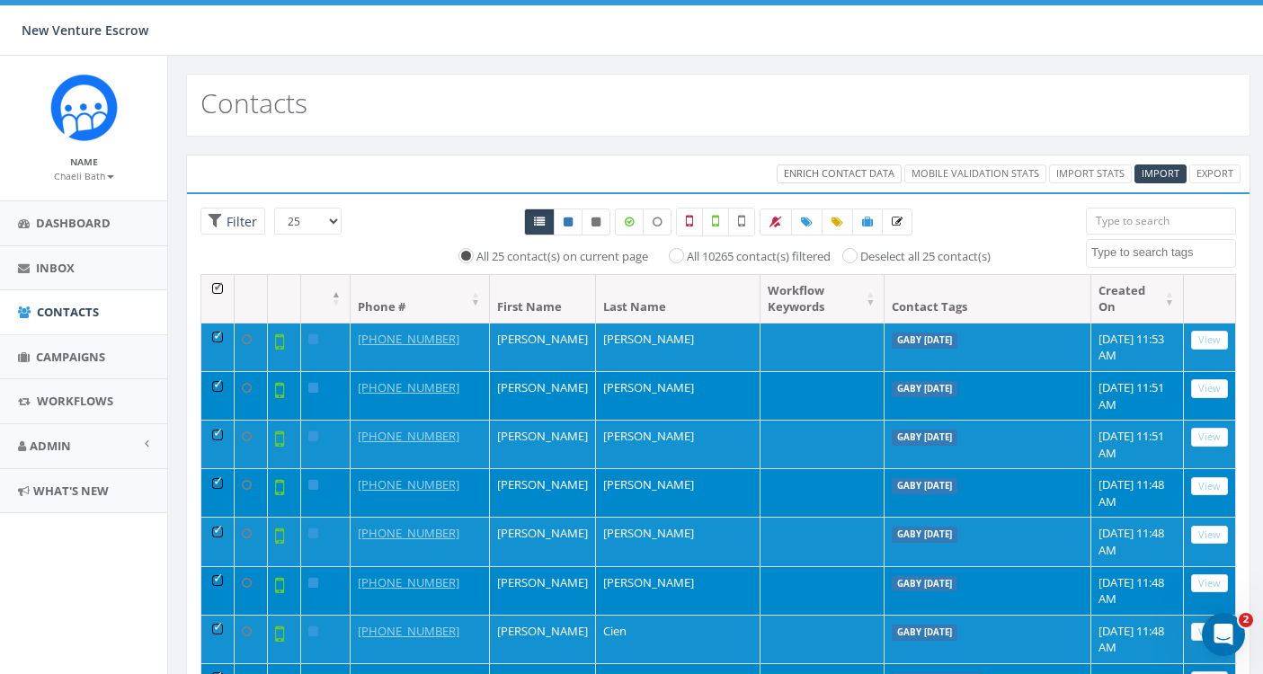
click at [845, 173] on span "Enrich Contact Data" at bounding box center [839, 172] width 111 height 13
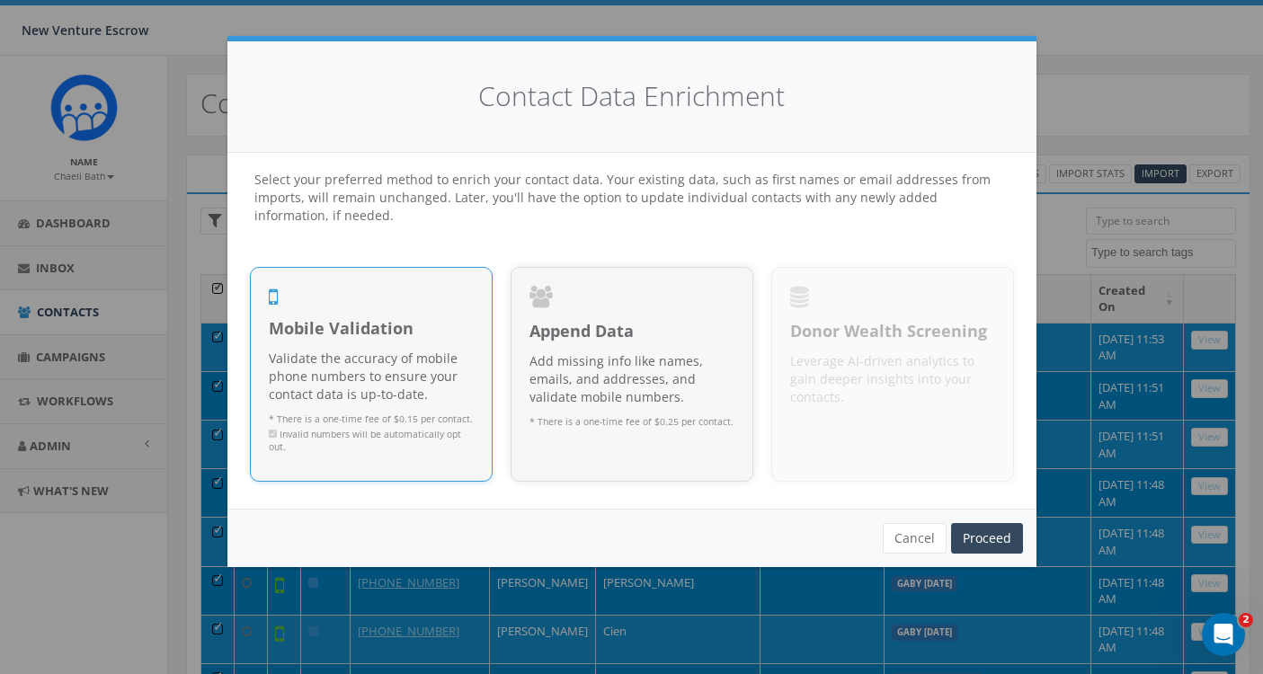
click at [328, 377] on p "Validate the accuracy of mobile phone numbers to ensure your contact data is up…" at bounding box center [371, 377] width 205 height 54
click at [974, 533] on link "Proceed" at bounding box center [987, 538] width 72 height 31
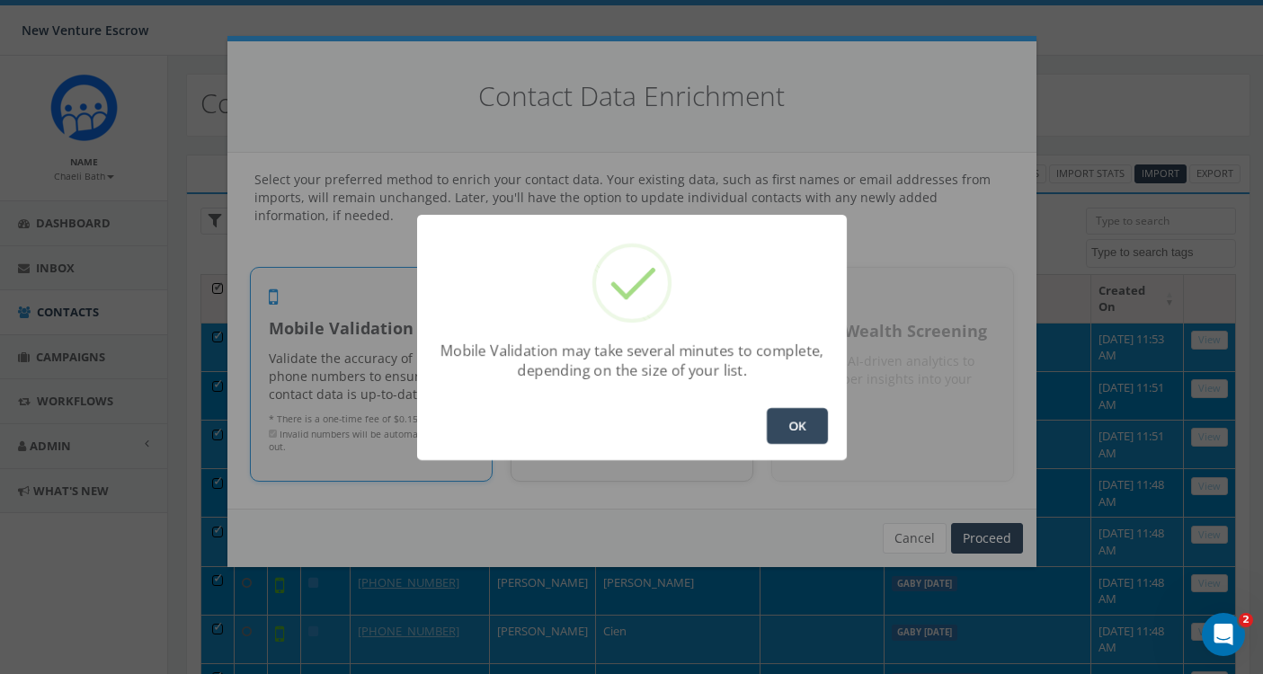
click at [795, 423] on button "OK" at bounding box center [797, 426] width 61 height 36
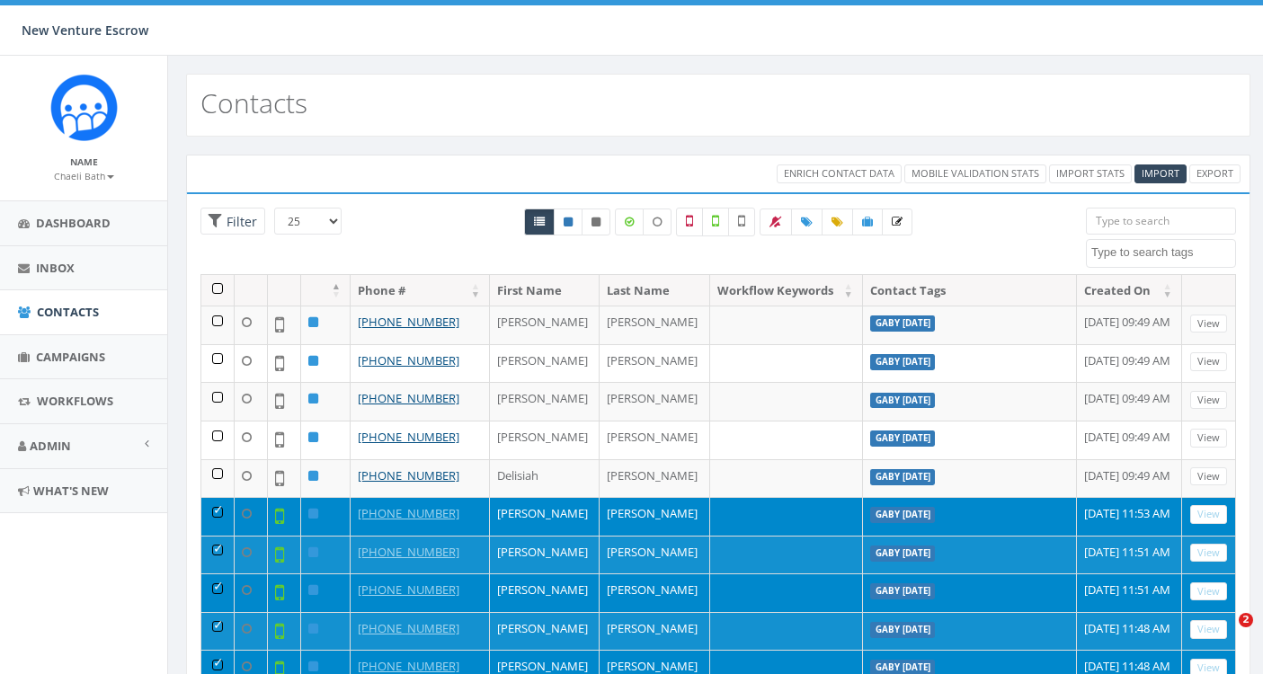
select select
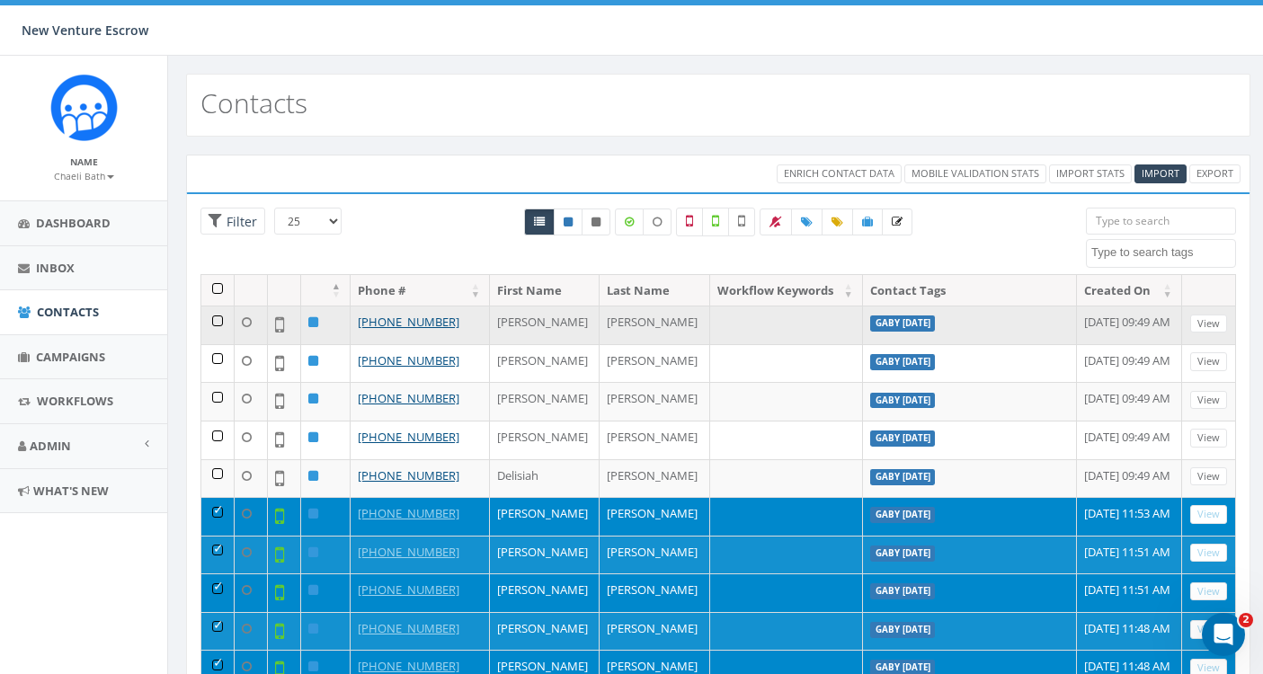
click at [214, 328] on td at bounding box center [217, 325] width 33 height 39
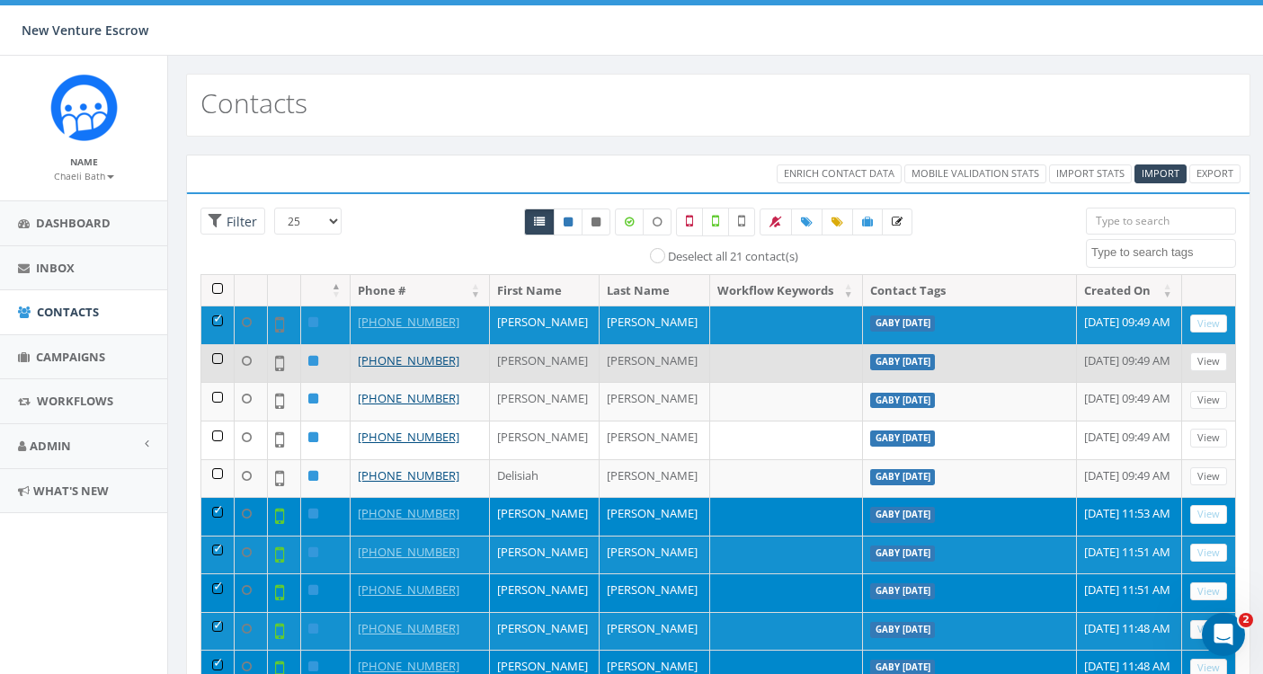
click at [214, 360] on td at bounding box center [217, 363] width 33 height 39
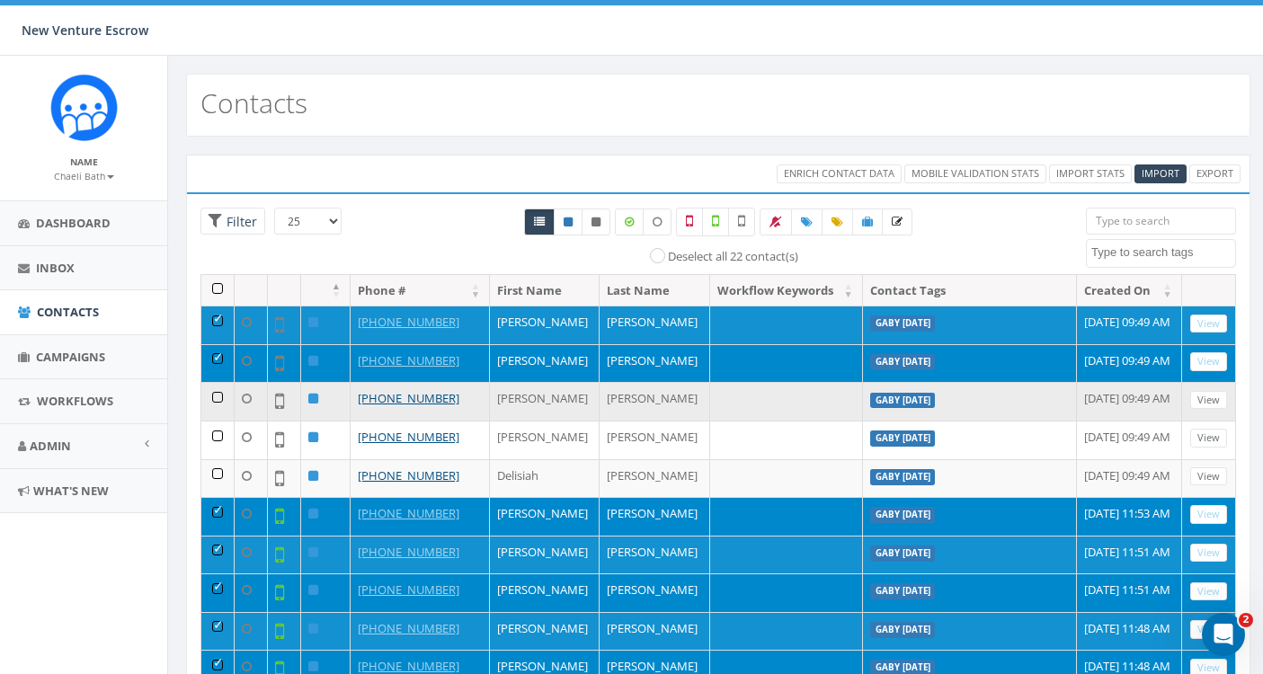
click at [215, 397] on td at bounding box center [217, 401] width 33 height 39
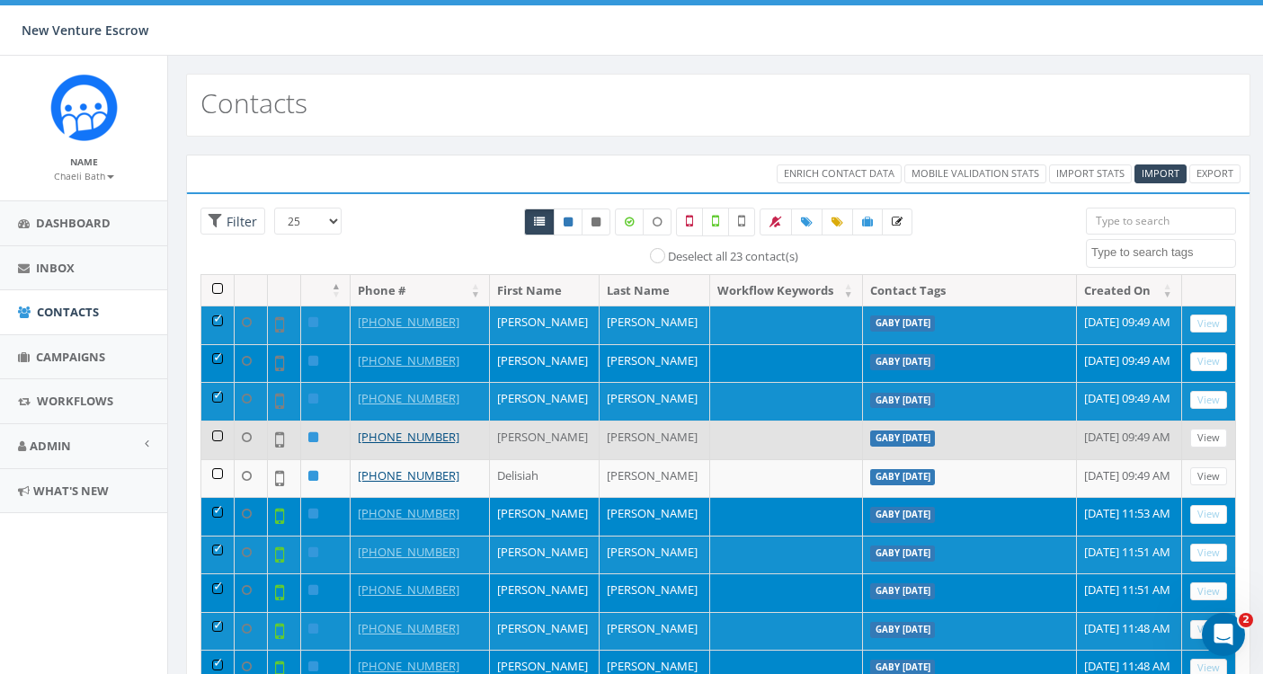
click at [215, 448] on td at bounding box center [217, 440] width 33 height 39
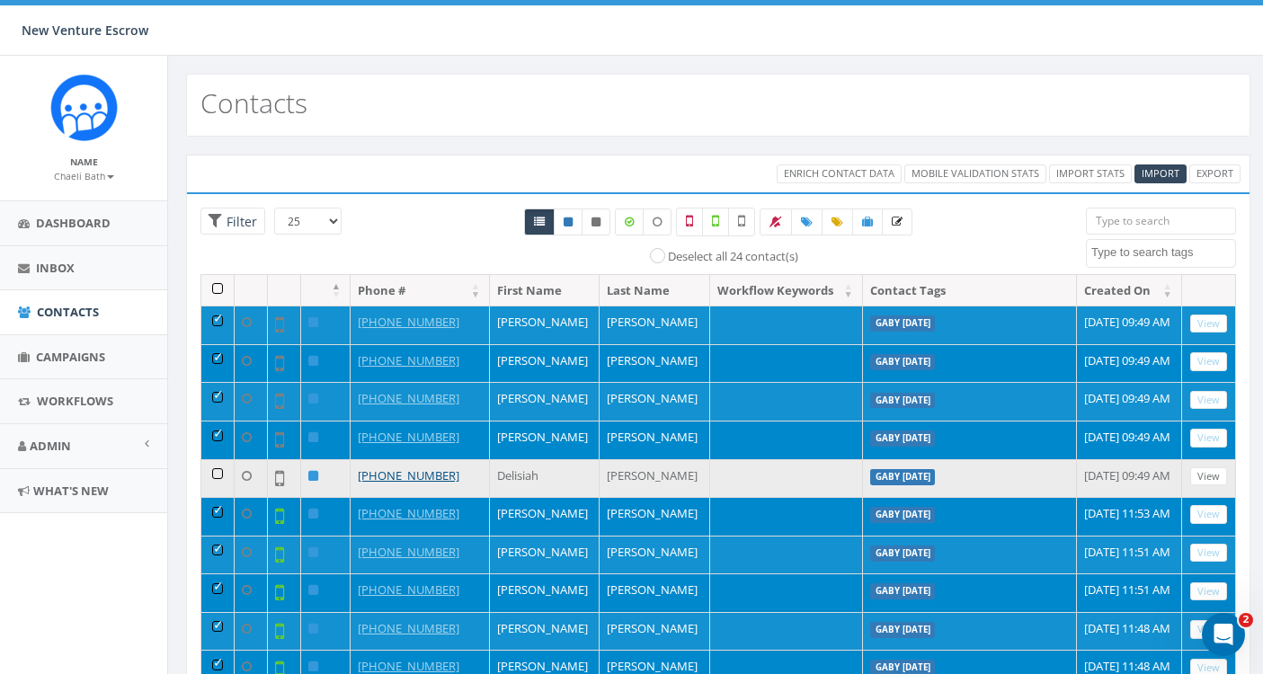
click at [215, 470] on td at bounding box center [217, 478] width 33 height 39
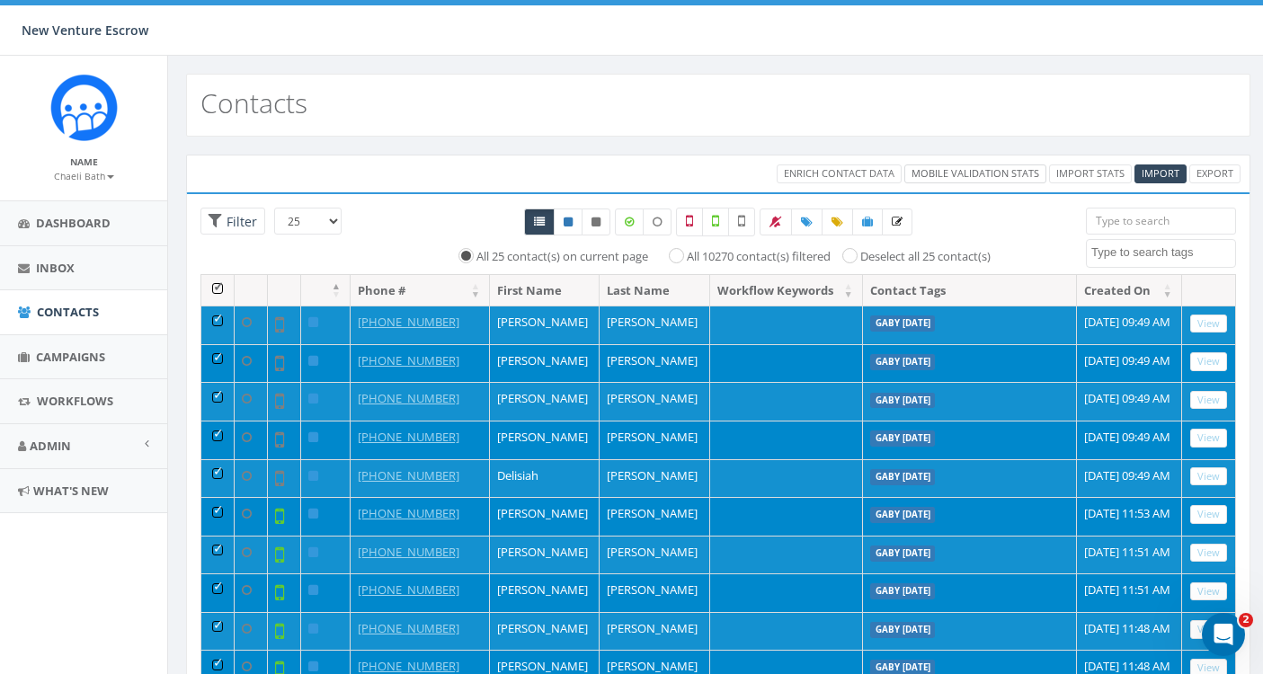
click at [936, 170] on link "Mobile Validation Stats" at bounding box center [975, 173] width 142 height 19
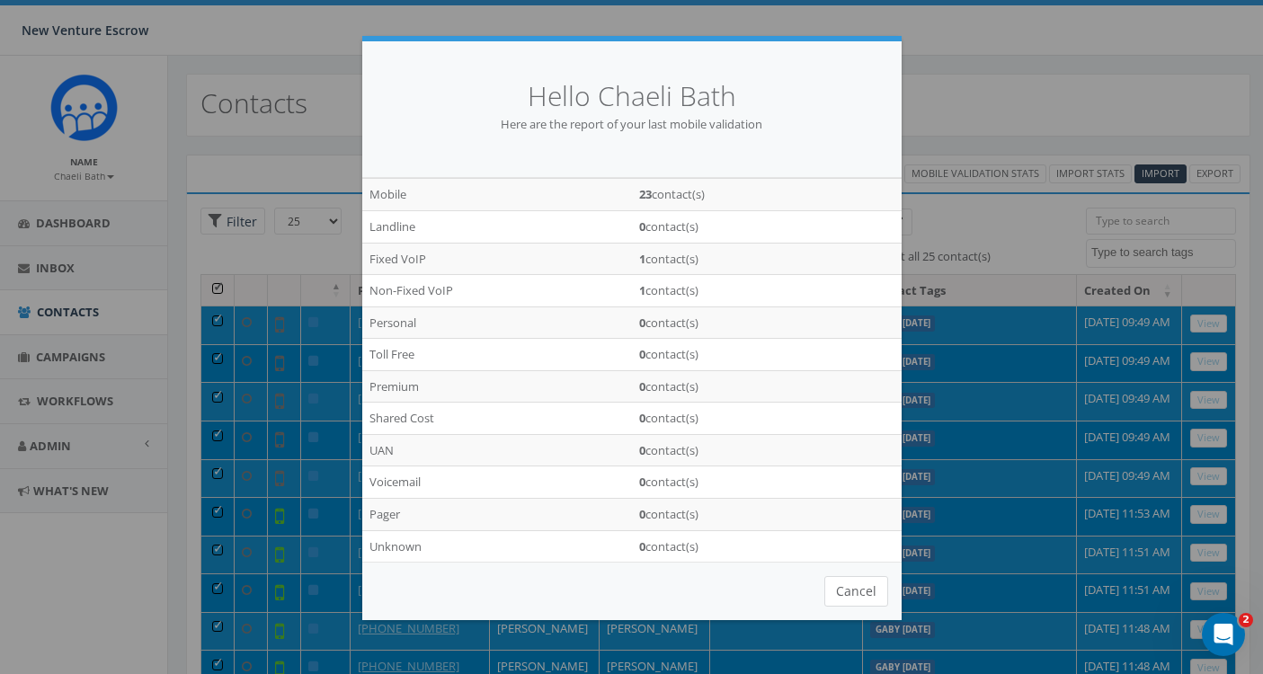
click at [857, 591] on button "Cancel" at bounding box center [856, 591] width 64 height 31
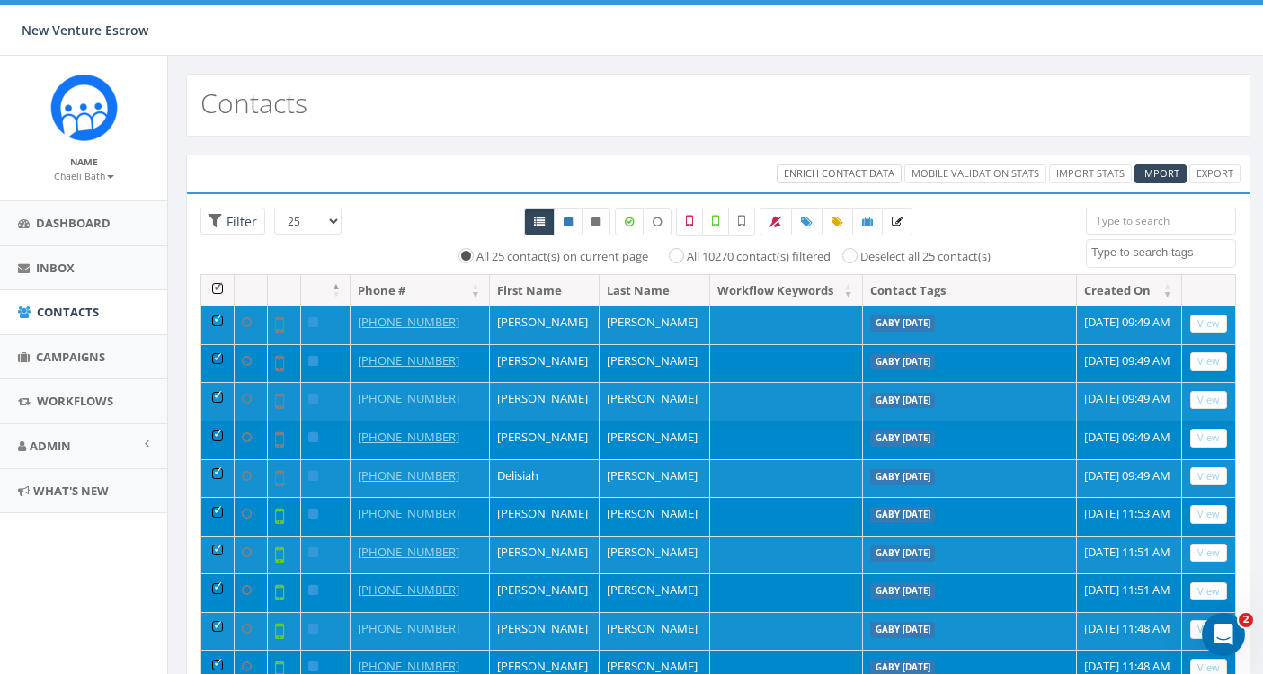
click at [841, 177] on span "Enrich Contact Data" at bounding box center [839, 172] width 111 height 13
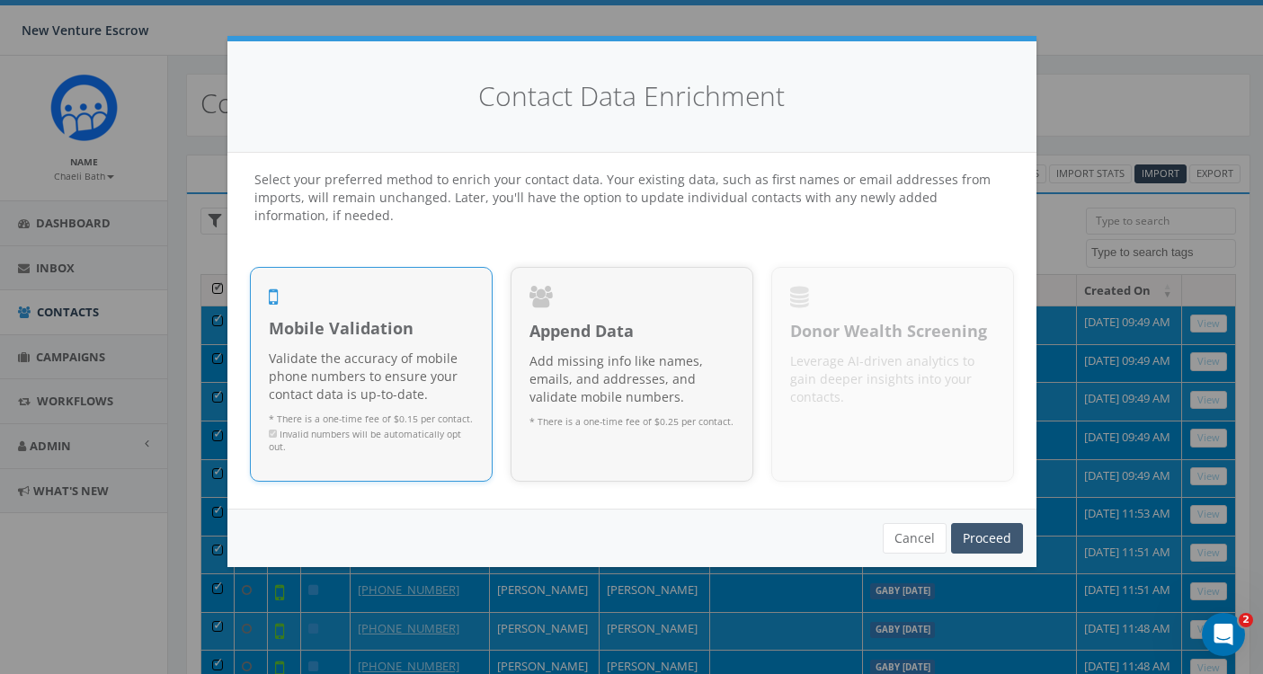
click at [969, 530] on link "Proceed" at bounding box center [987, 538] width 72 height 31
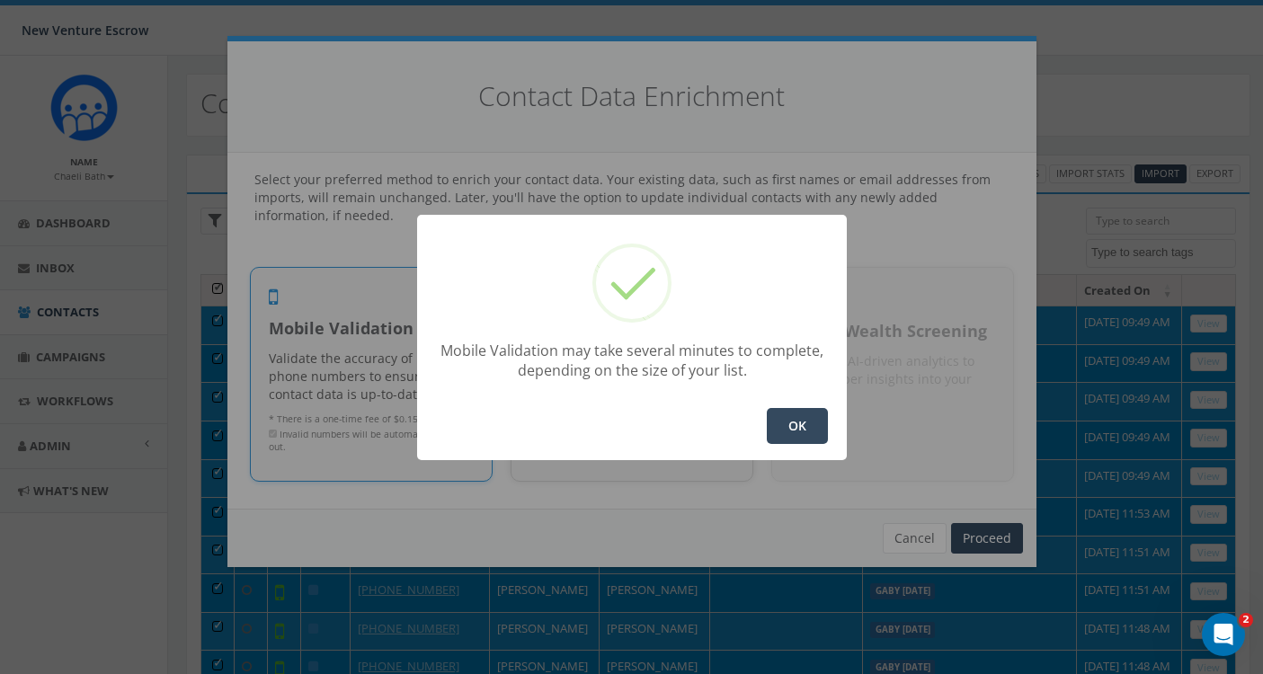
click at [798, 418] on button "OK" at bounding box center [797, 426] width 61 height 36
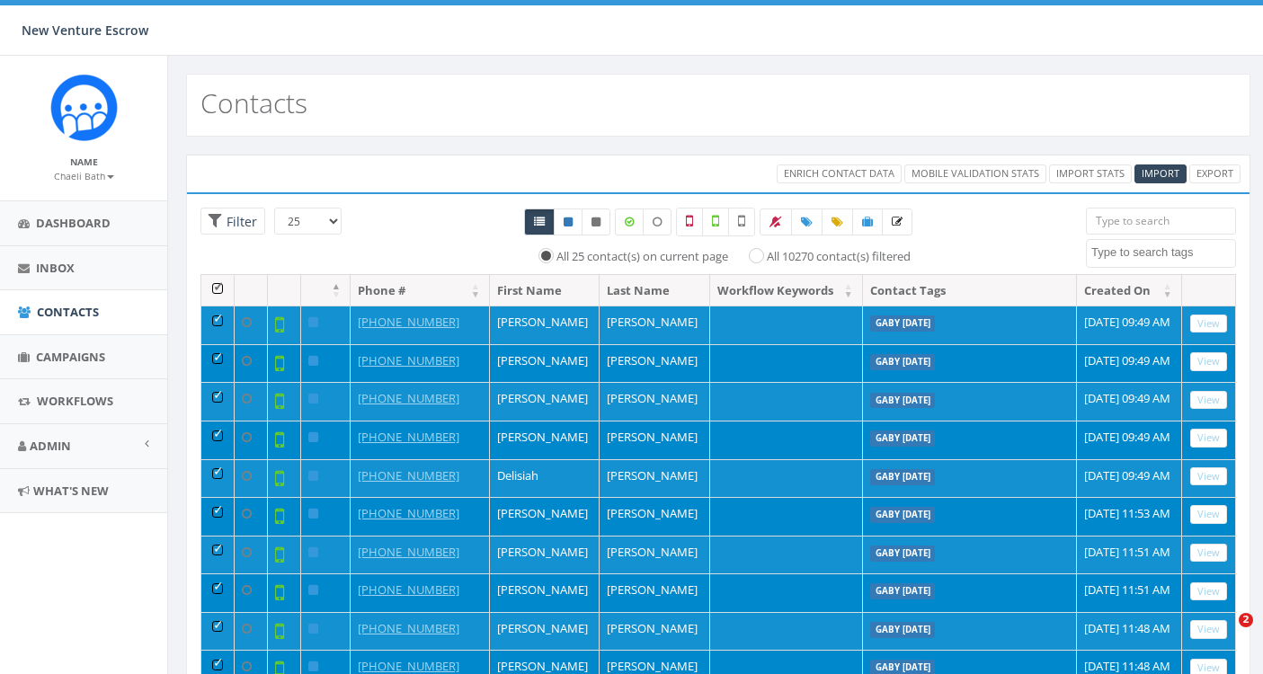
select select
click at [492, 191] on div "Enrich Contact Data Mobile Validation Stats Import Stats Import Export" at bounding box center [718, 174] width 1064 height 38
click at [214, 287] on th at bounding box center [217, 290] width 33 height 31
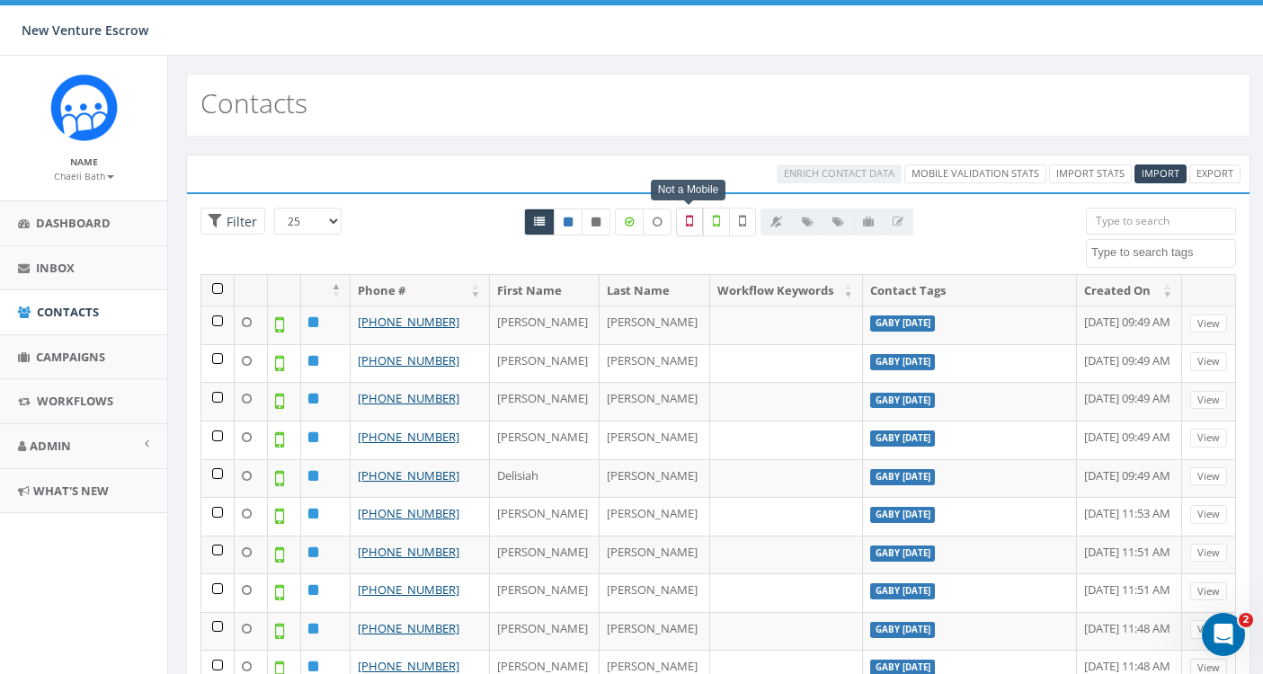
click at [687, 225] on icon at bounding box center [689, 221] width 7 height 16
checkbox input "true"
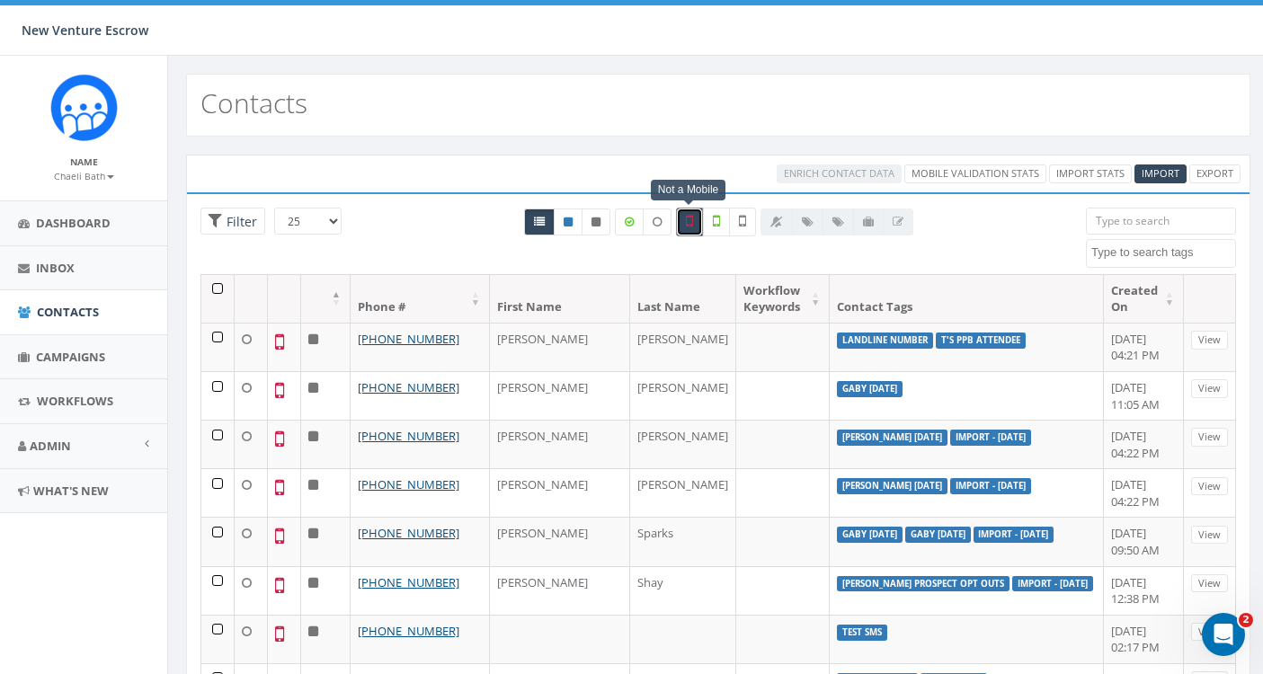
click at [1161, 257] on textarea "Search" at bounding box center [1163, 252] width 144 height 16
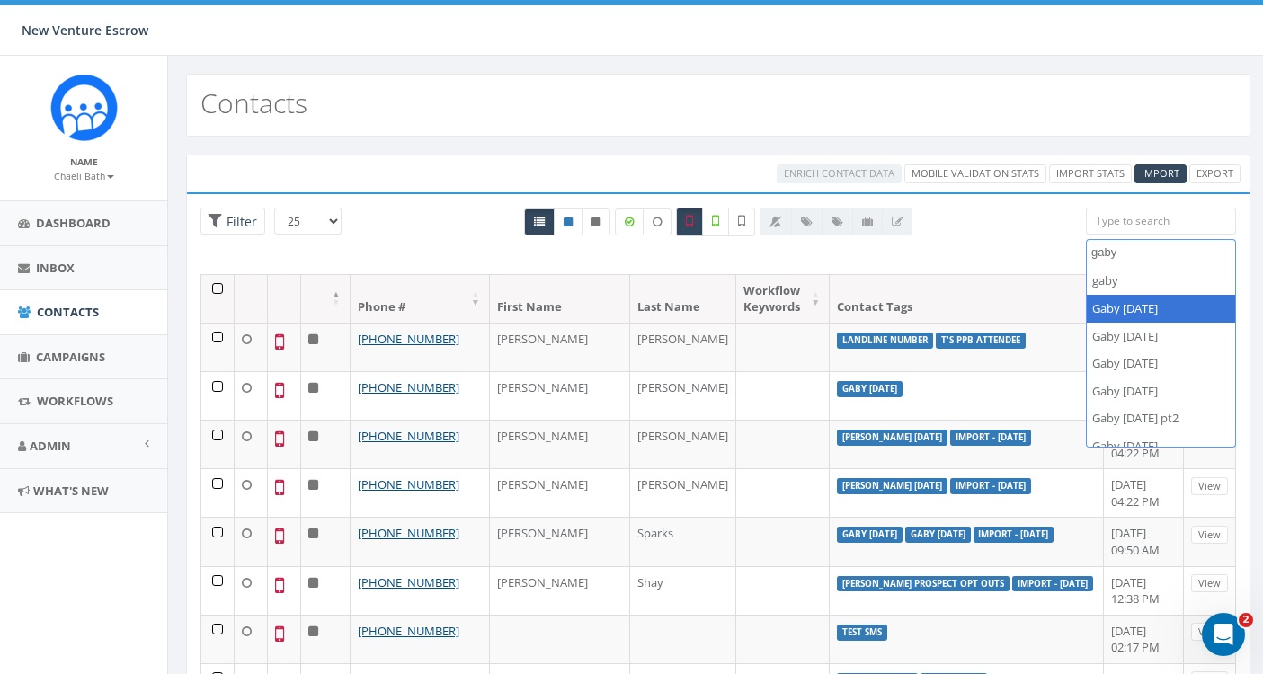
type textarea "gaby"
select select "Gaby August 1 2025"
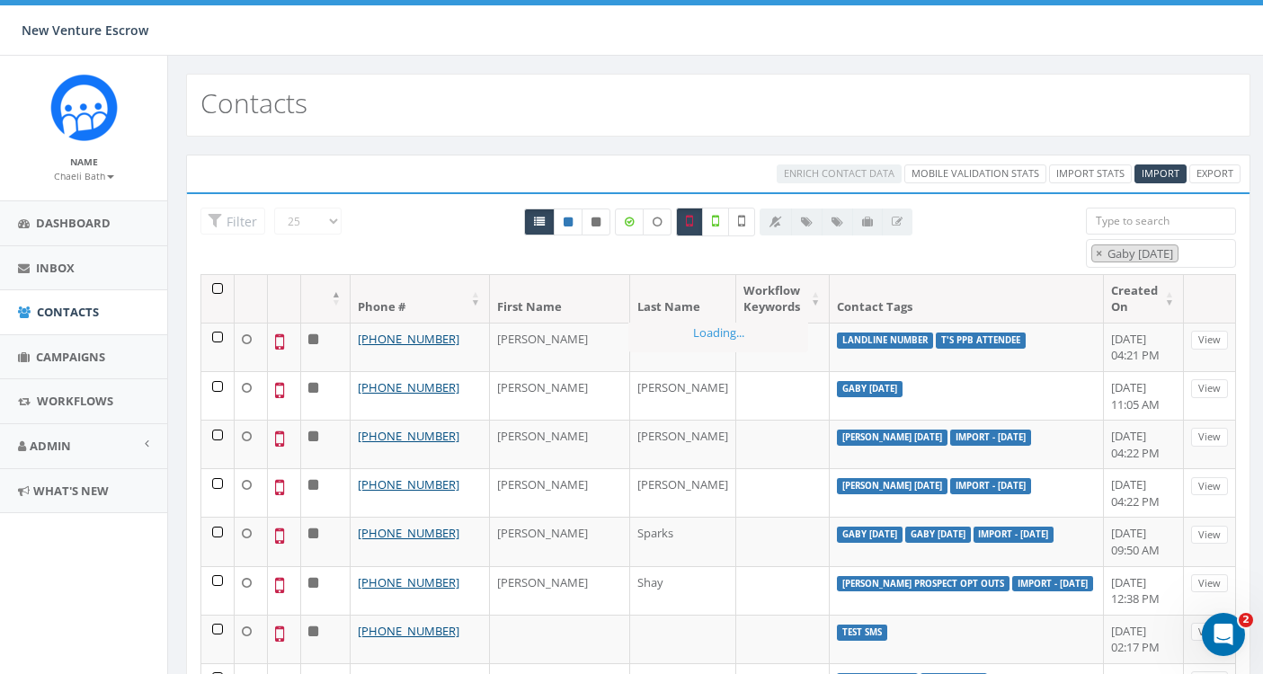
scroll to position [501, 0]
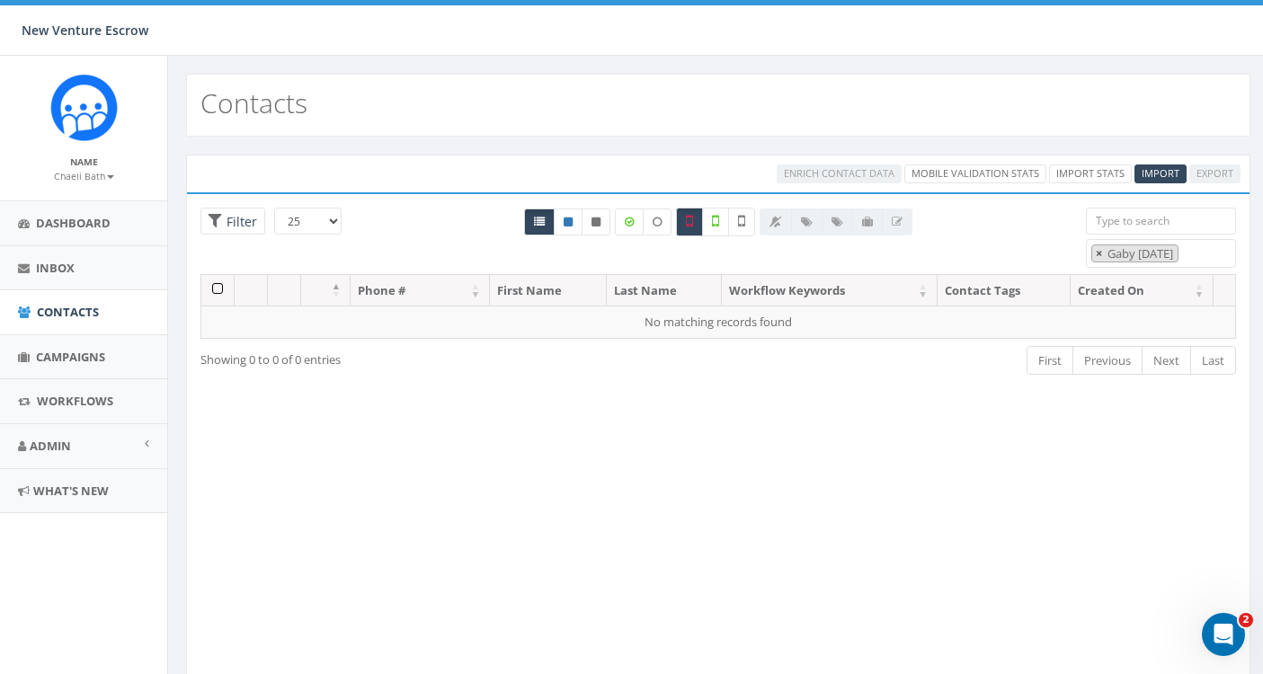
click at [1096, 251] on span "×" at bounding box center [1099, 253] width 6 height 16
select select
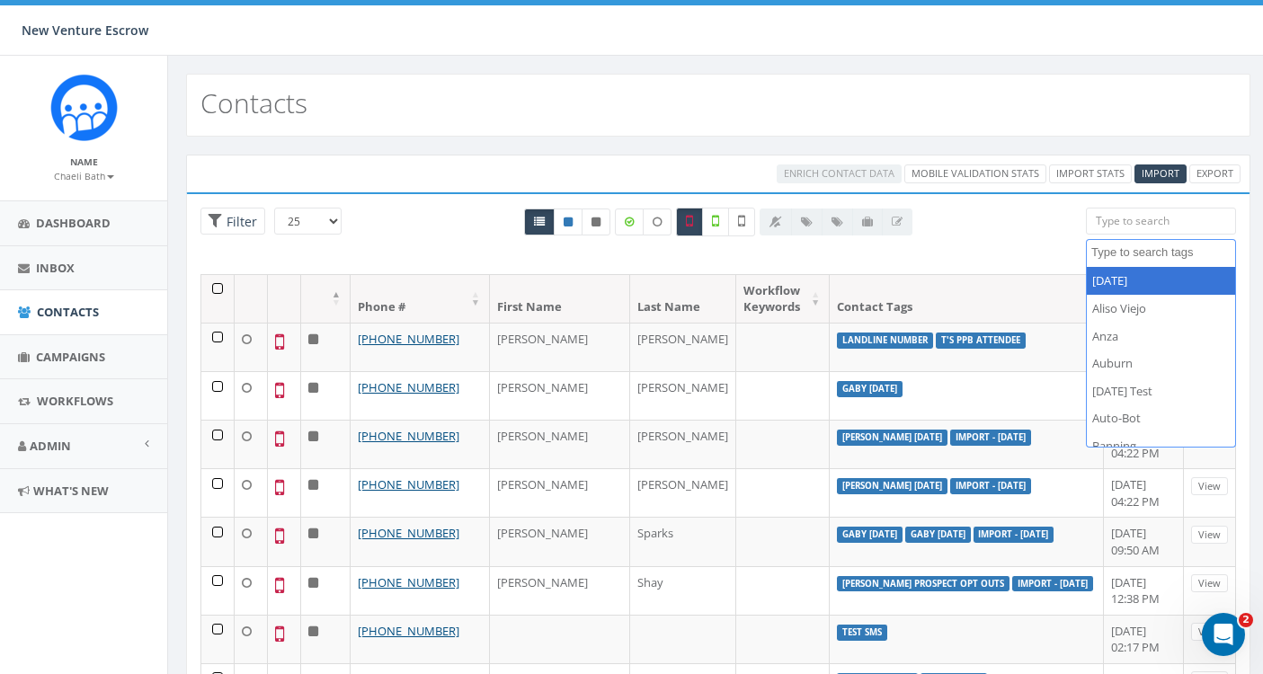
click at [1037, 242] on div "All 0 contact(s) on current page All 348 contact(s) filtered" at bounding box center [718, 241] width 708 height 67
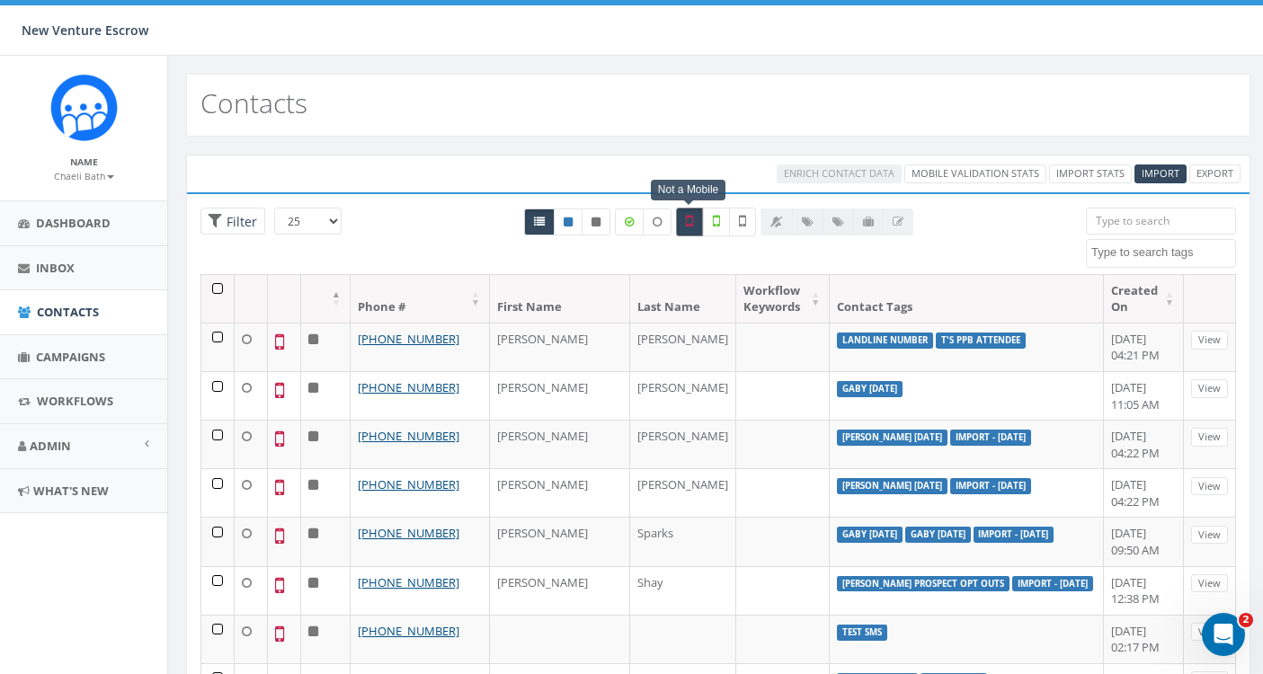
click at [688, 227] on icon at bounding box center [689, 221] width 7 height 16
checkbox input "false"
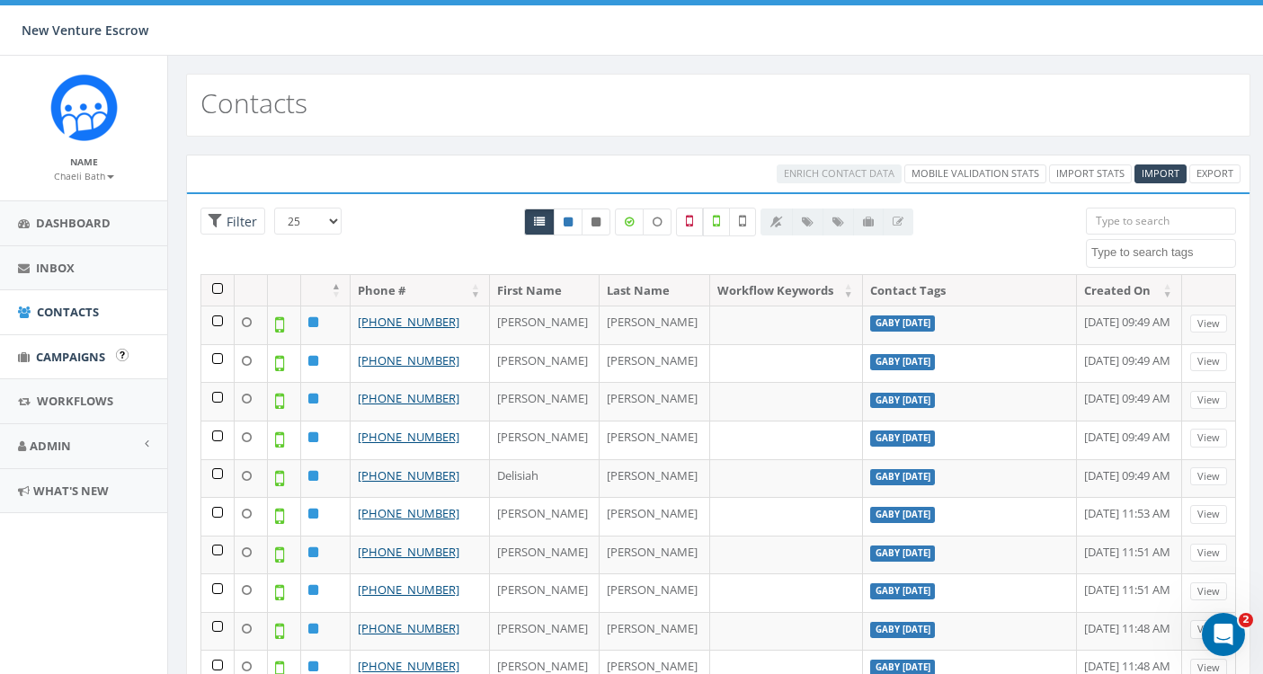
click at [60, 367] on link "Campaigns" at bounding box center [83, 357] width 167 height 44
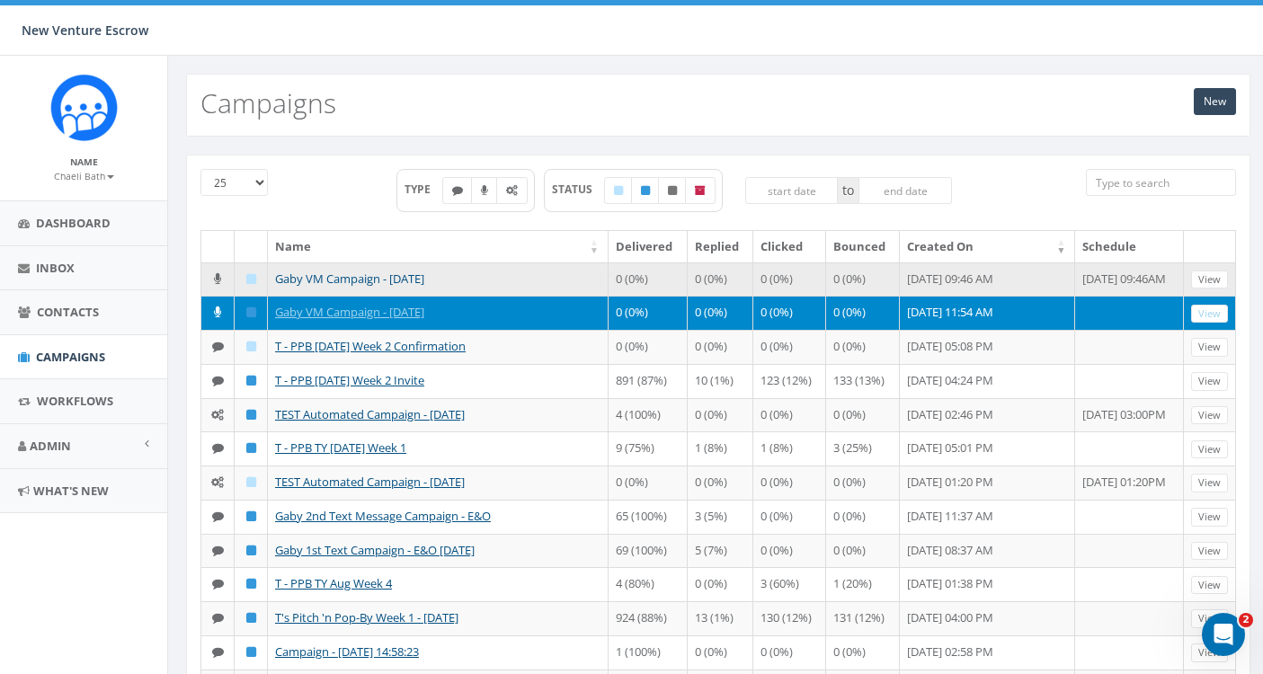
click at [337, 281] on link "Gaby VM Campaign - [DATE]" at bounding box center [349, 279] width 149 height 16
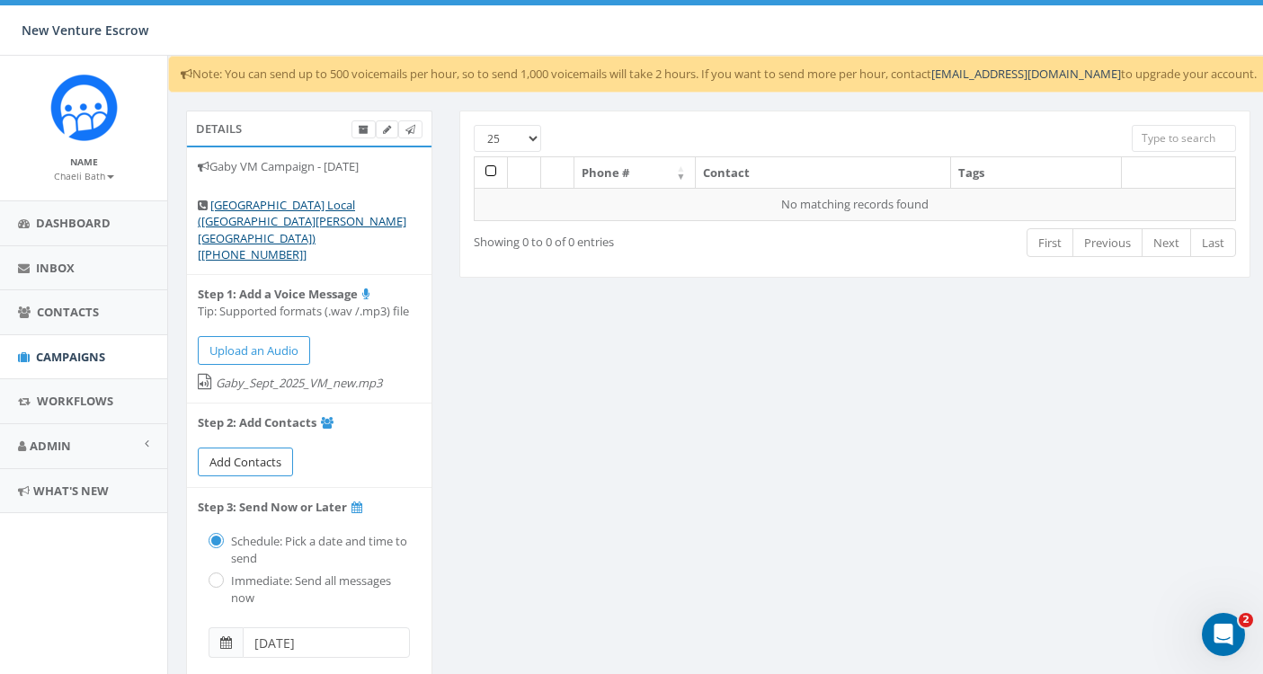
click at [272, 448] on link "Add Contacts" at bounding box center [245, 463] width 95 height 30
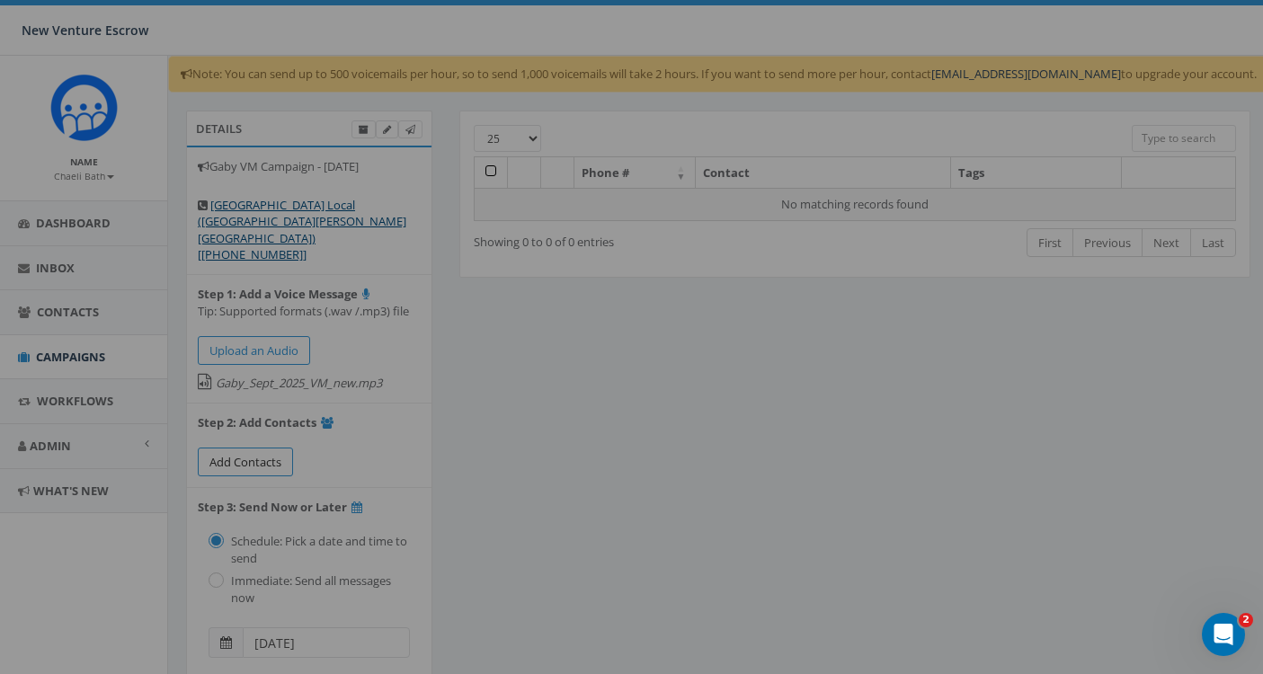
select select
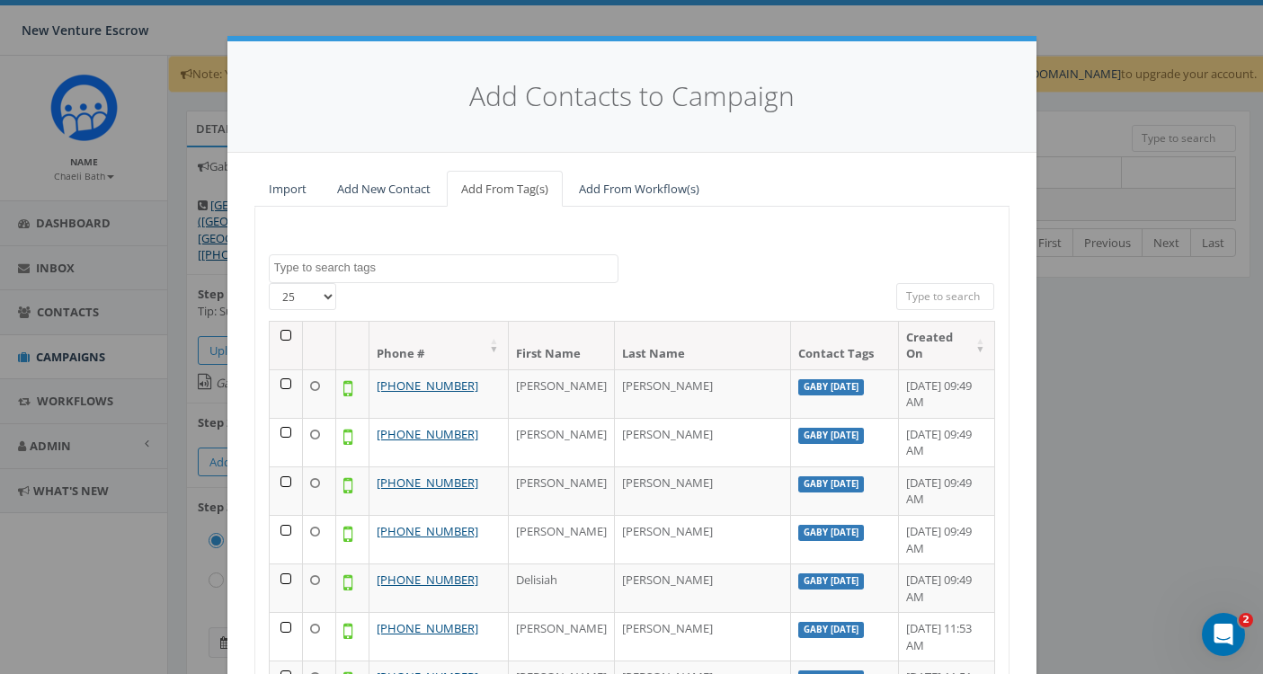
click at [473, 271] on textarea "Search" at bounding box center [445, 268] width 343 height 16
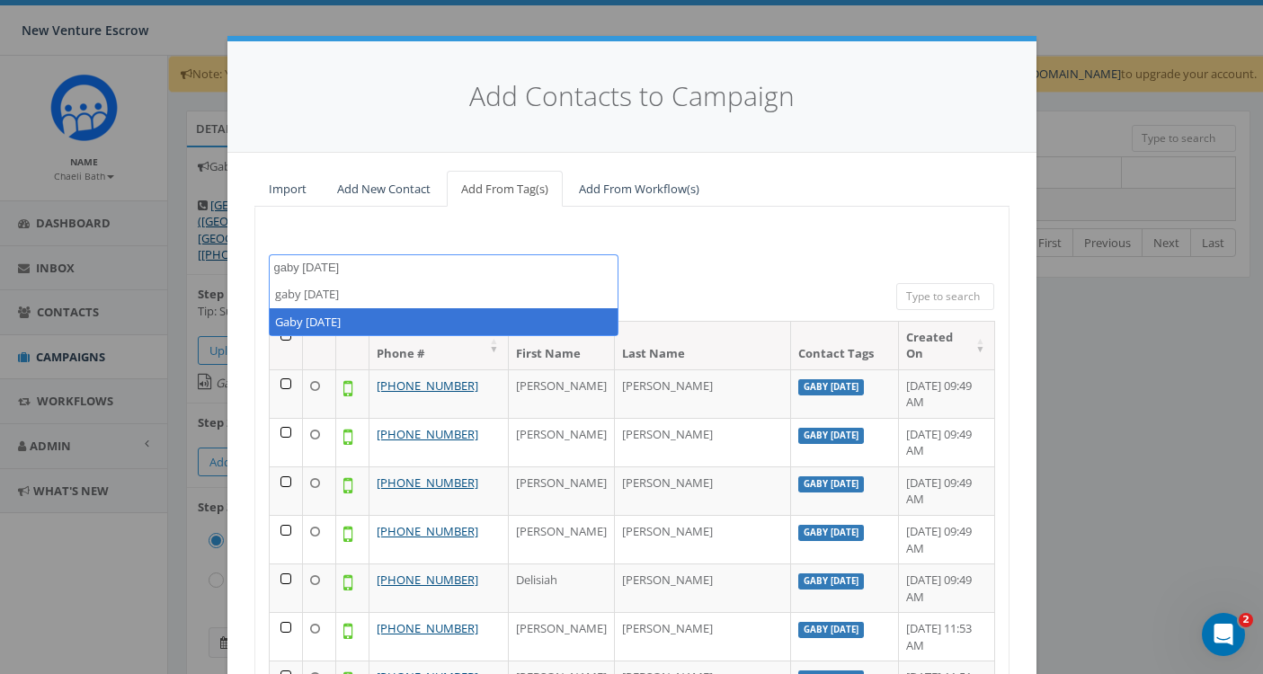
type textarea "gaby sept 9"
select select "Gaby [DATE]"
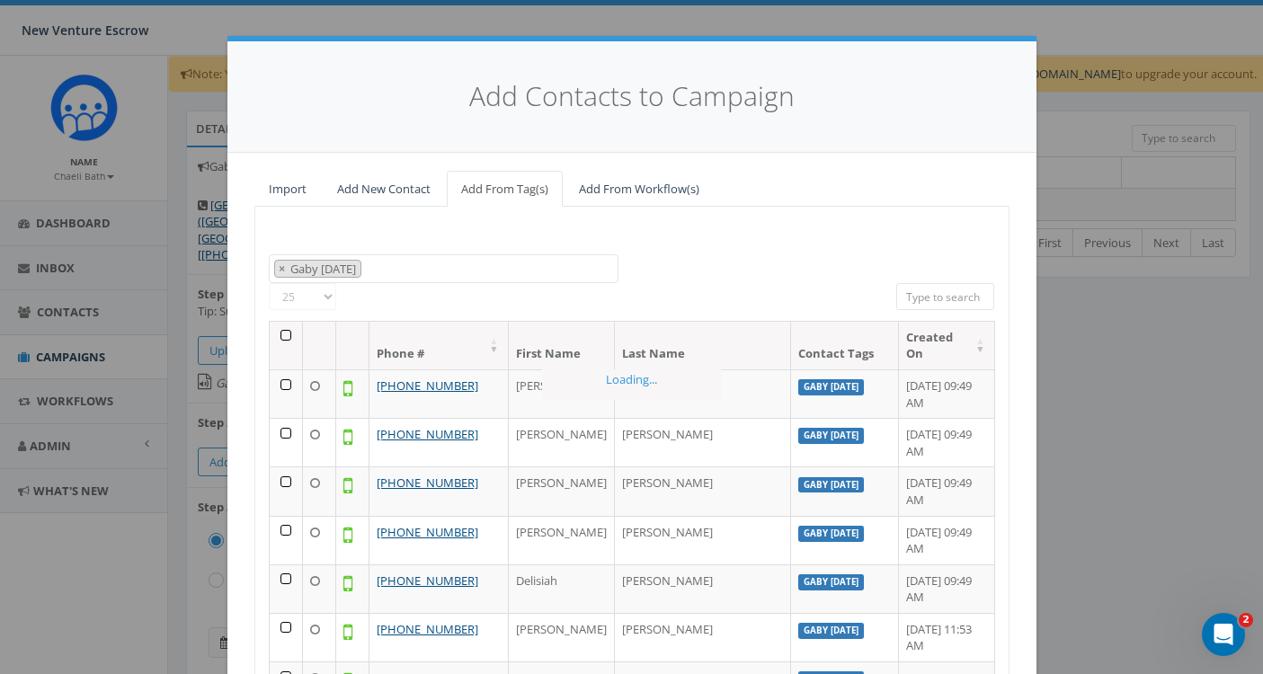
scroll to position [857, 0]
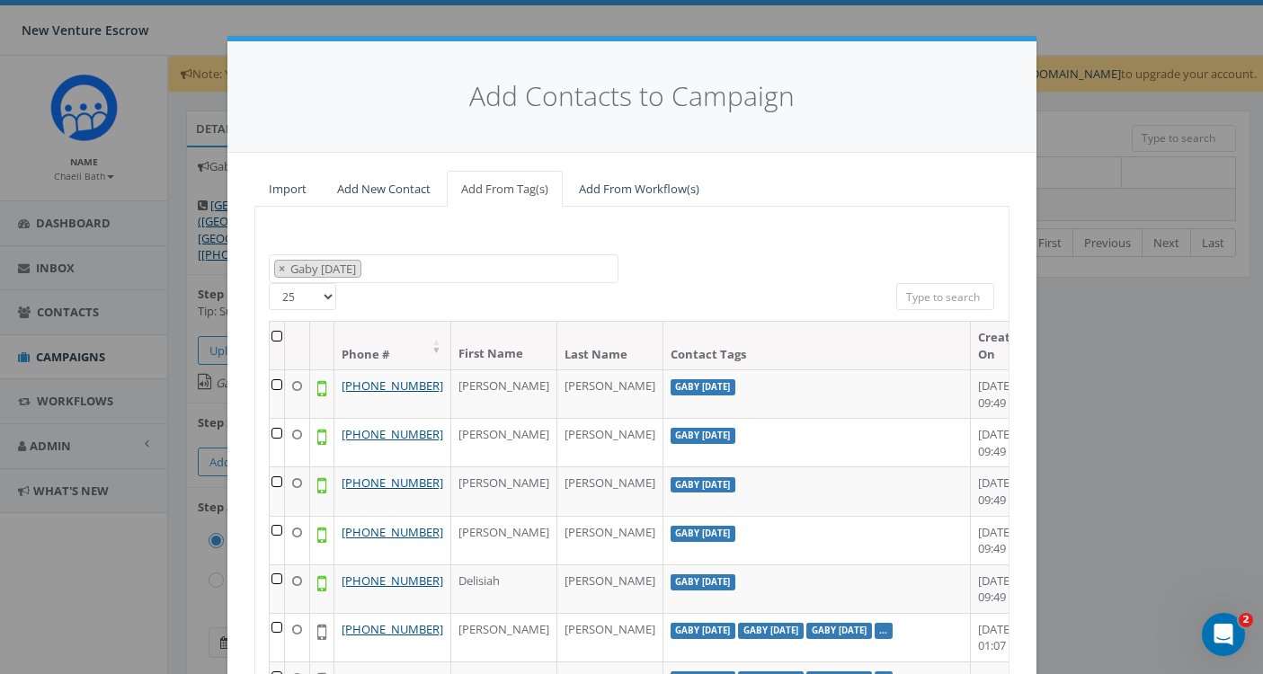
click at [273, 331] on th at bounding box center [277, 346] width 15 height 48
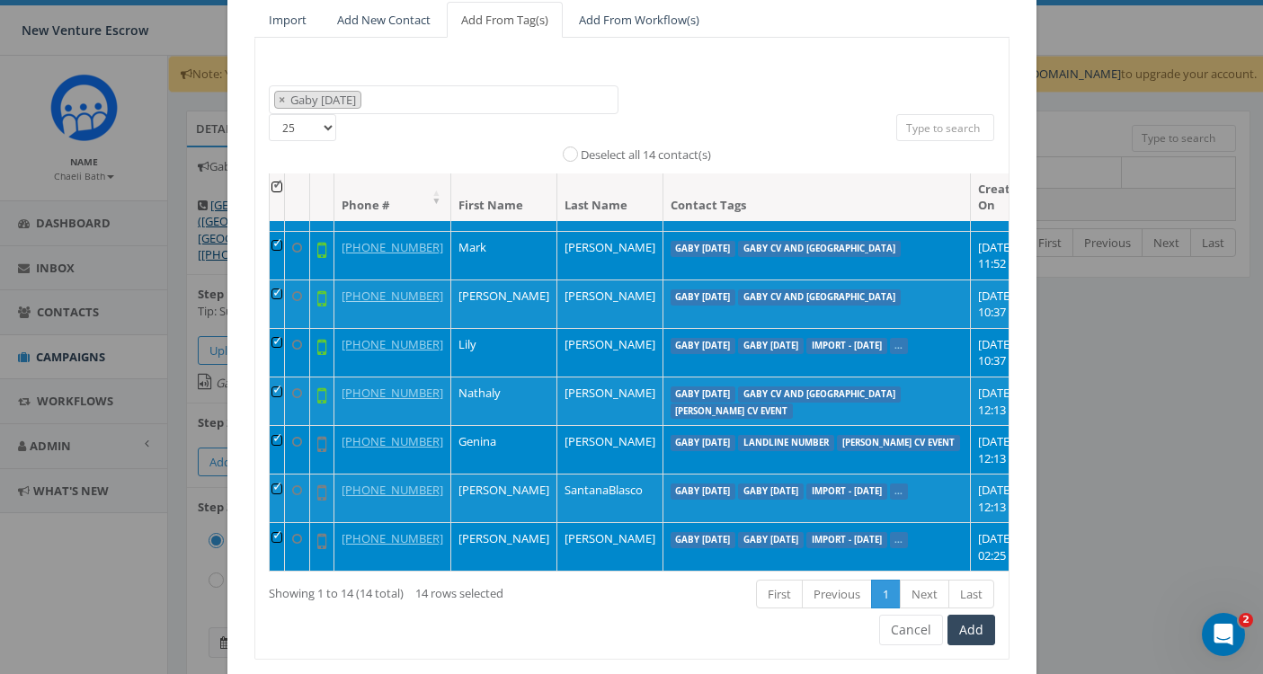
scroll to position [340, 0]
click at [980, 617] on button "Add" at bounding box center [971, 630] width 48 height 31
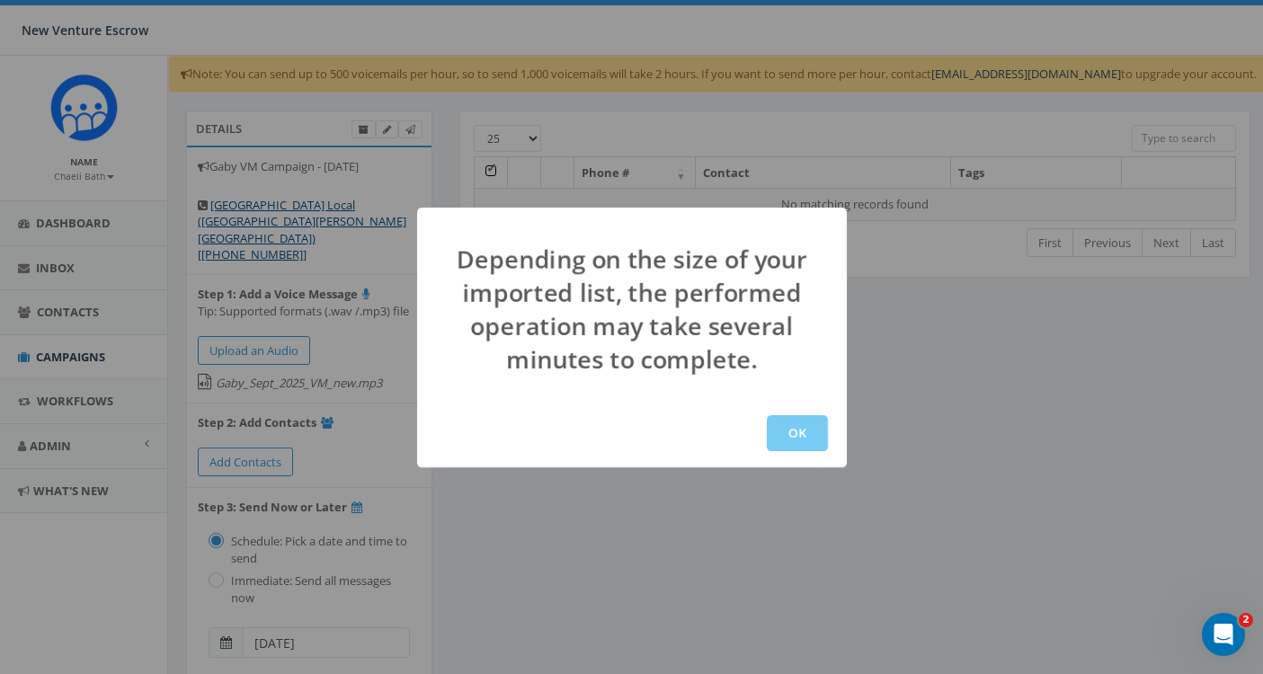
click at [800, 438] on button "OK" at bounding box center [797, 433] width 61 height 36
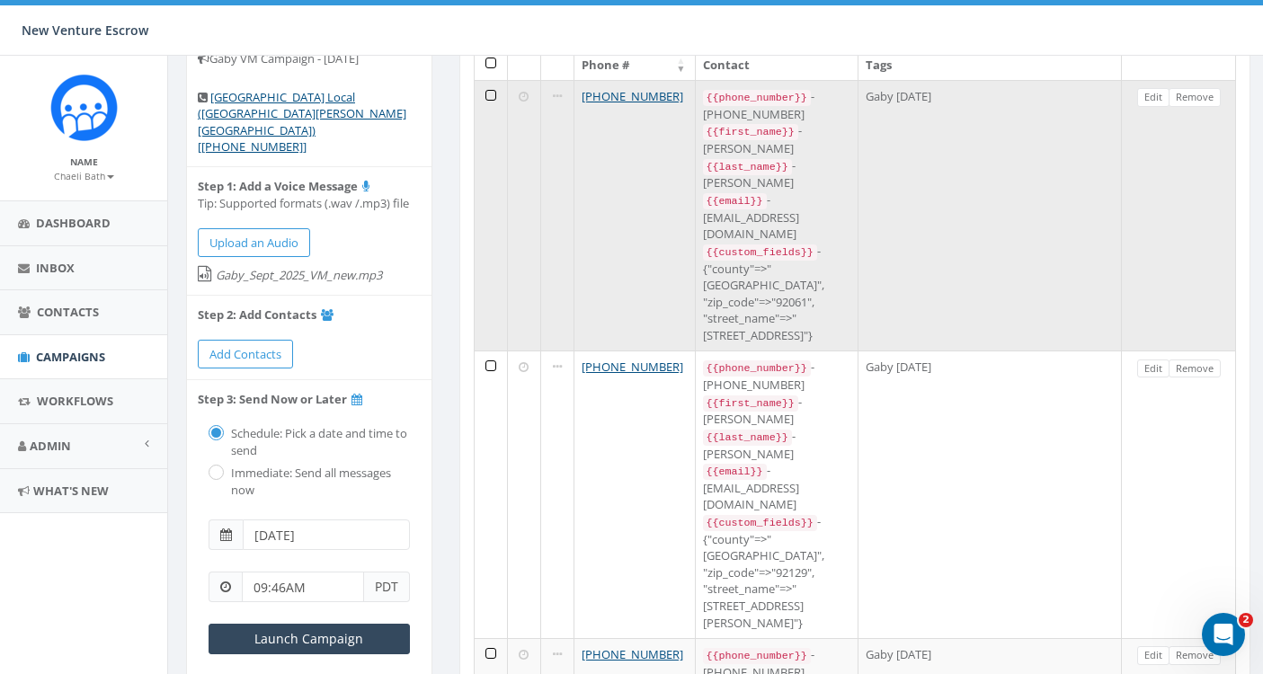
scroll to position [112, 0]
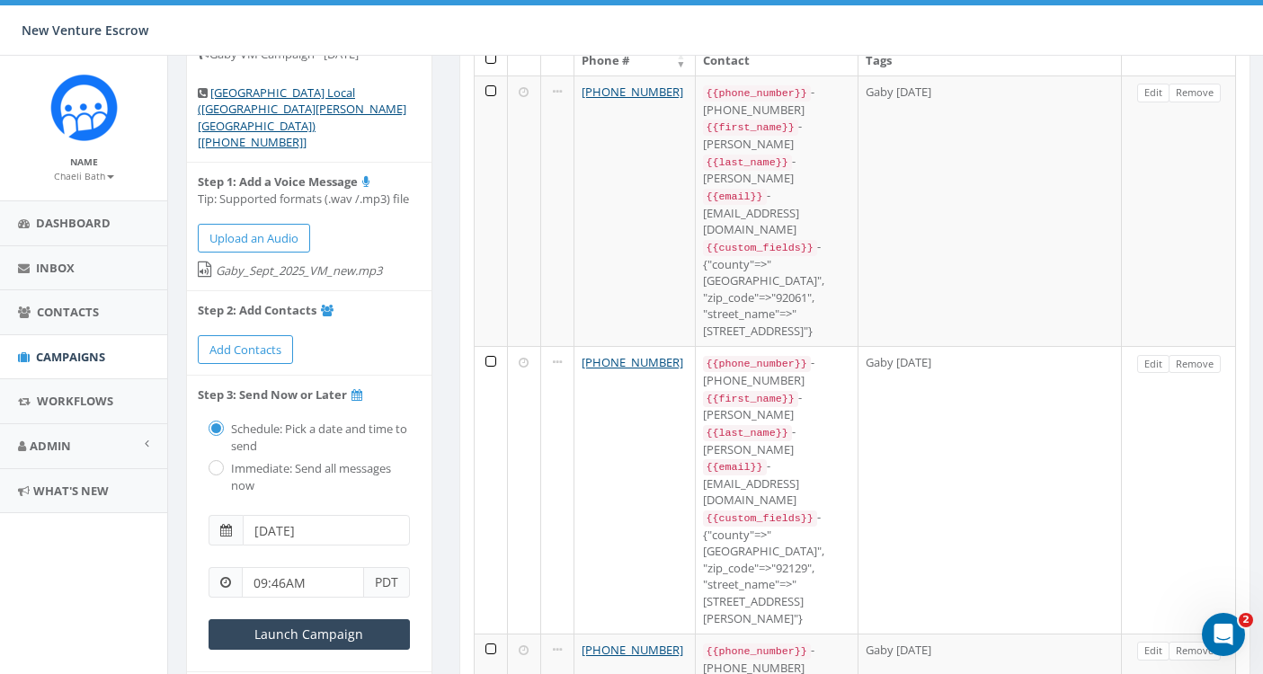
click at [218, 464] on input "radio" at bounding box center [214, 470] width 12 height 12
radio input "true"
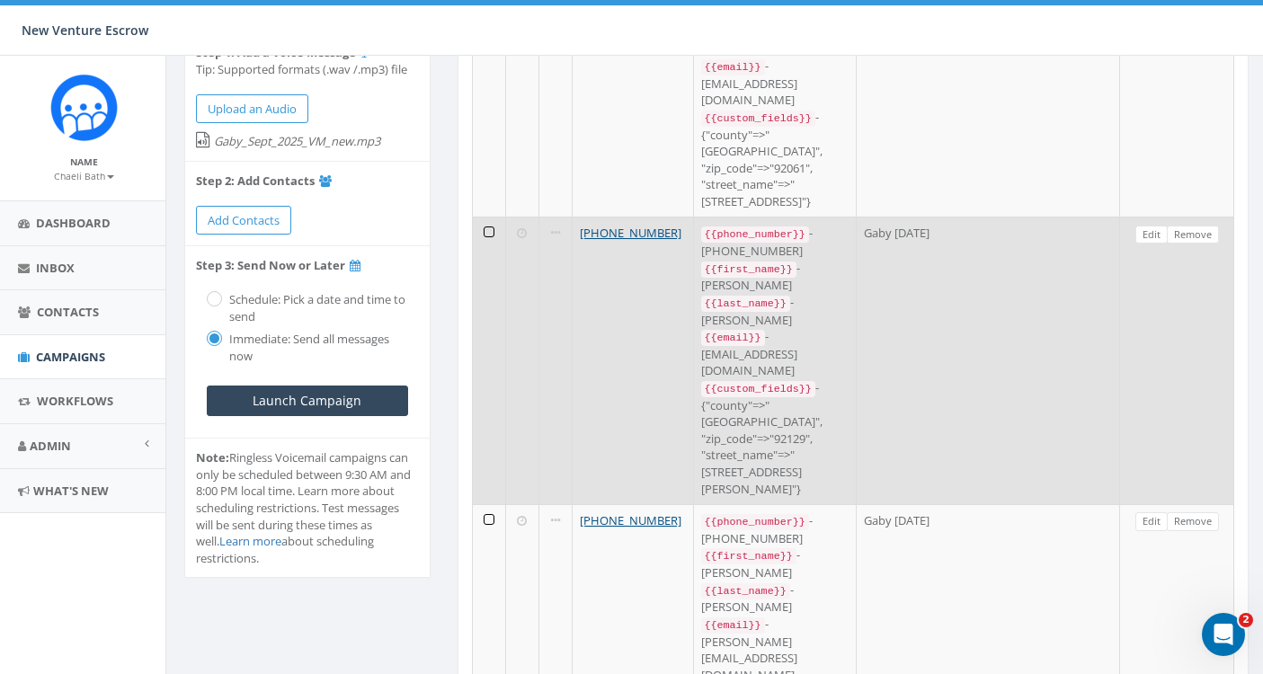
scroll to position [255, 2]
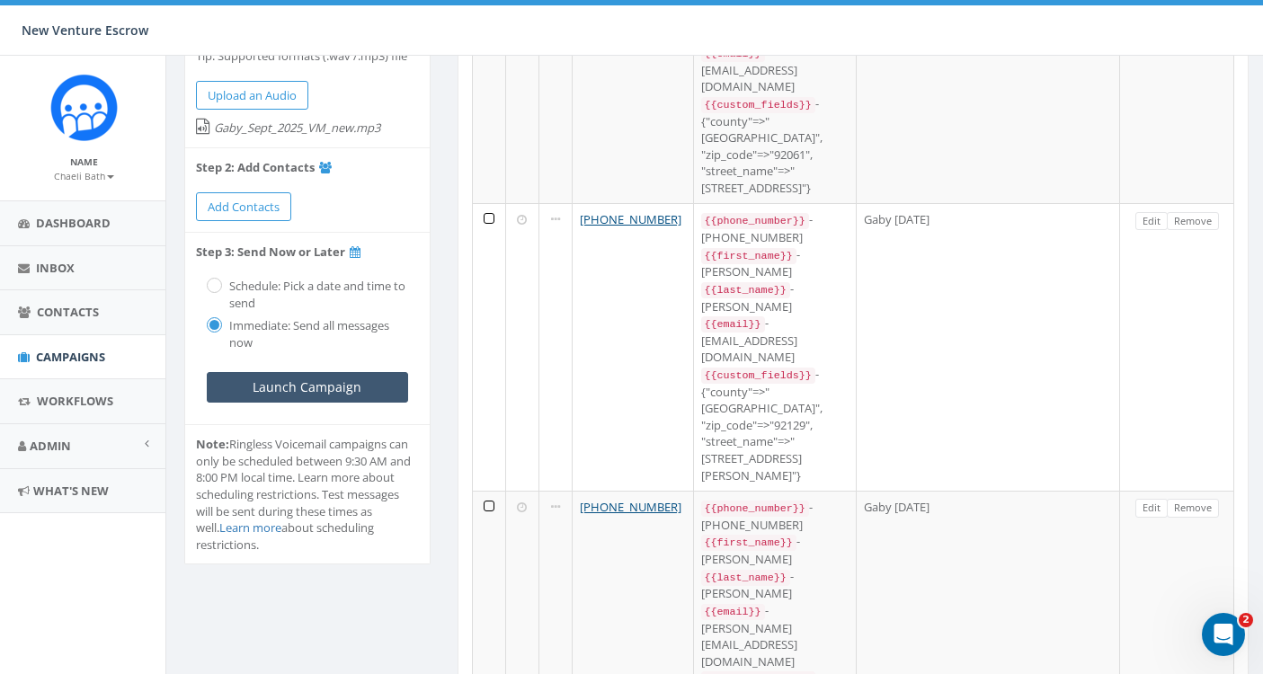
click at [344, 372] on input "Launch Campaign" at bounding box center [307, 387] width 201 height 31
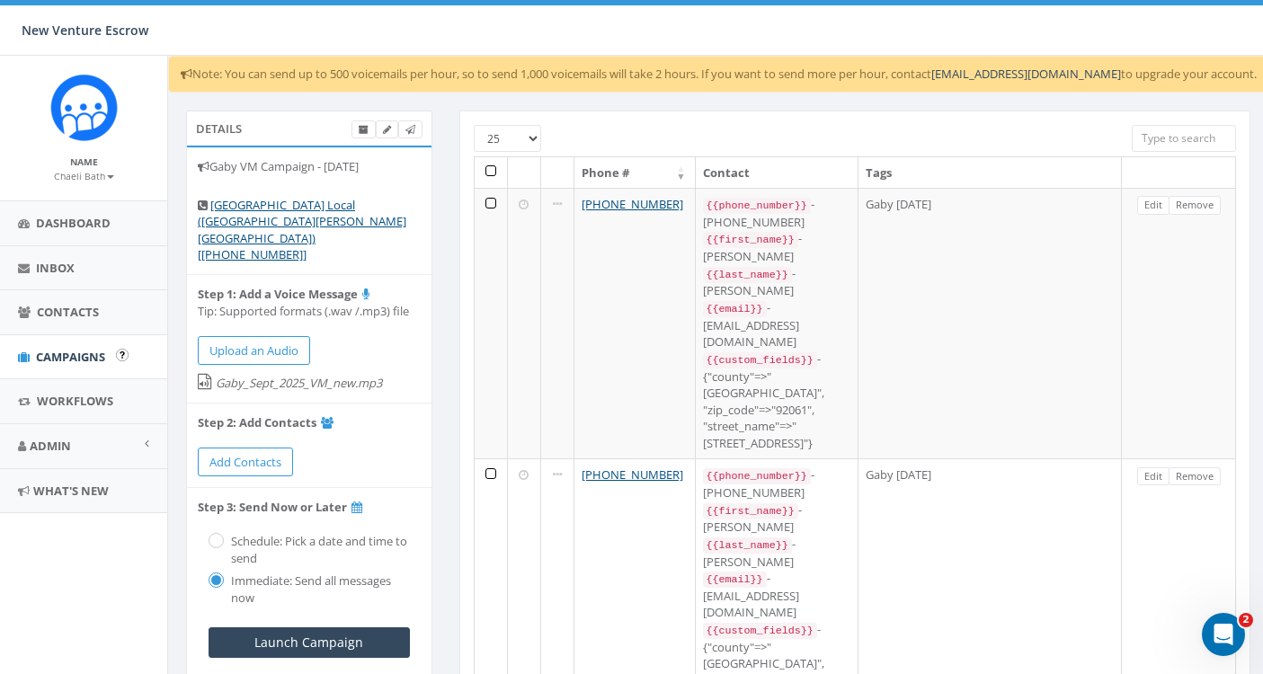
click at [75, 360] on span "Campaigns" at bounding box center [70, 357] width 69 height 16
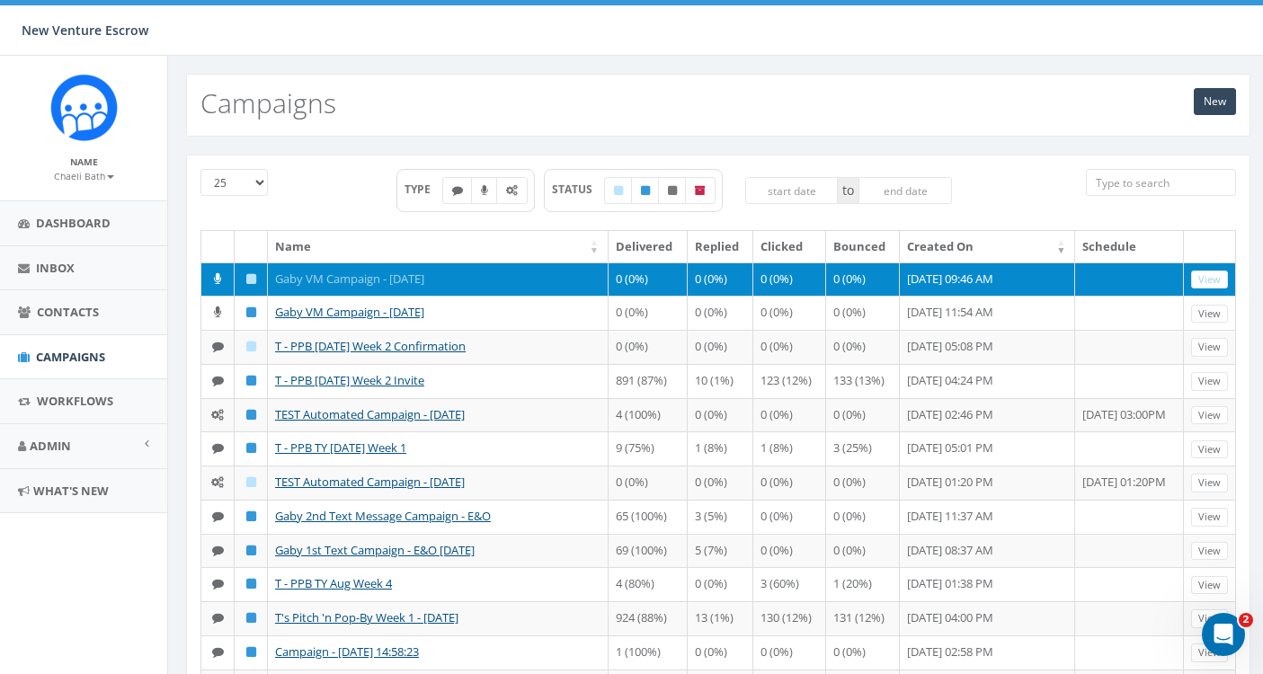
click at [368, 278] on link "Gaby VM Campaign - [DATE]" at bounding box center [349, 279] width 149 height 16
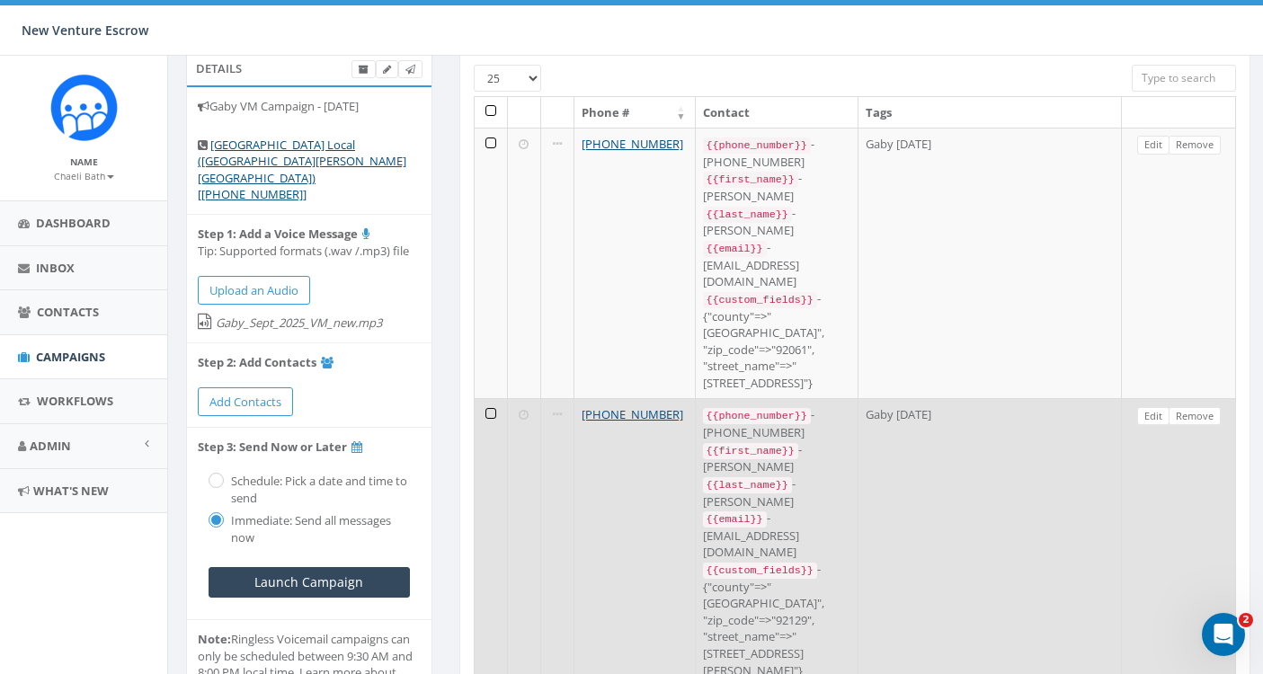
scroll to position [96, 0]
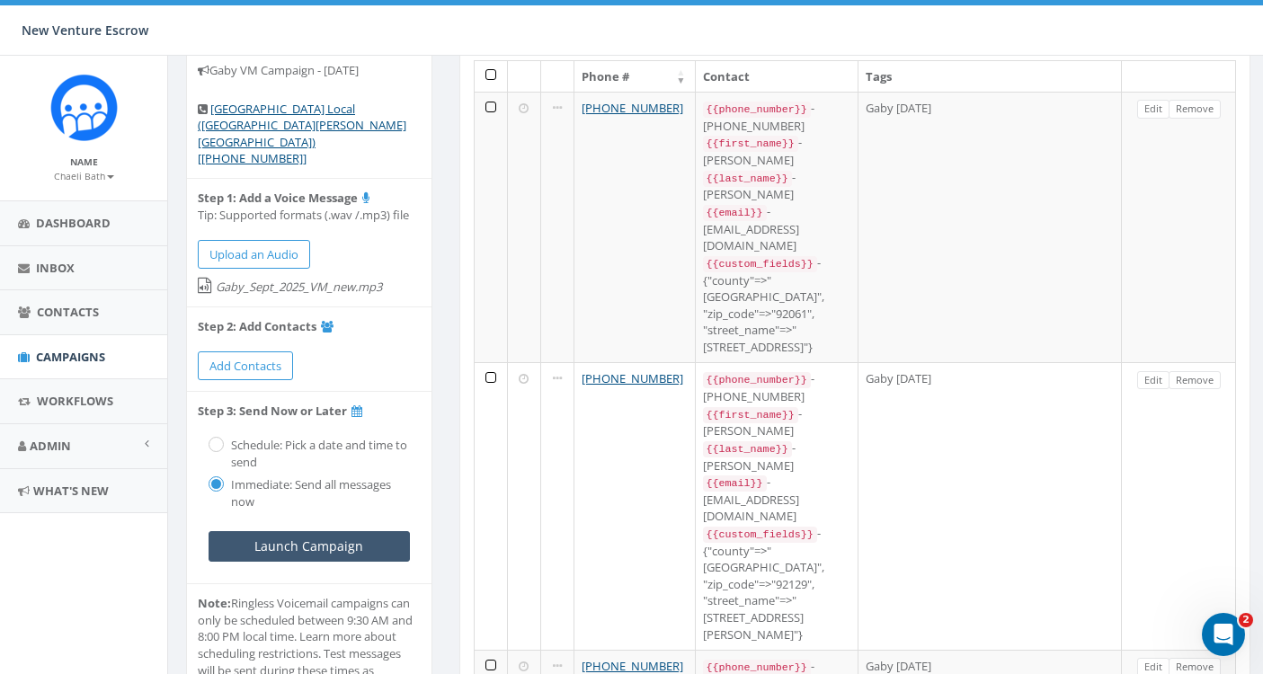
click at [346, 531] on input "Launch Campaign" at bounding box center [308, 546] width 201 height 31
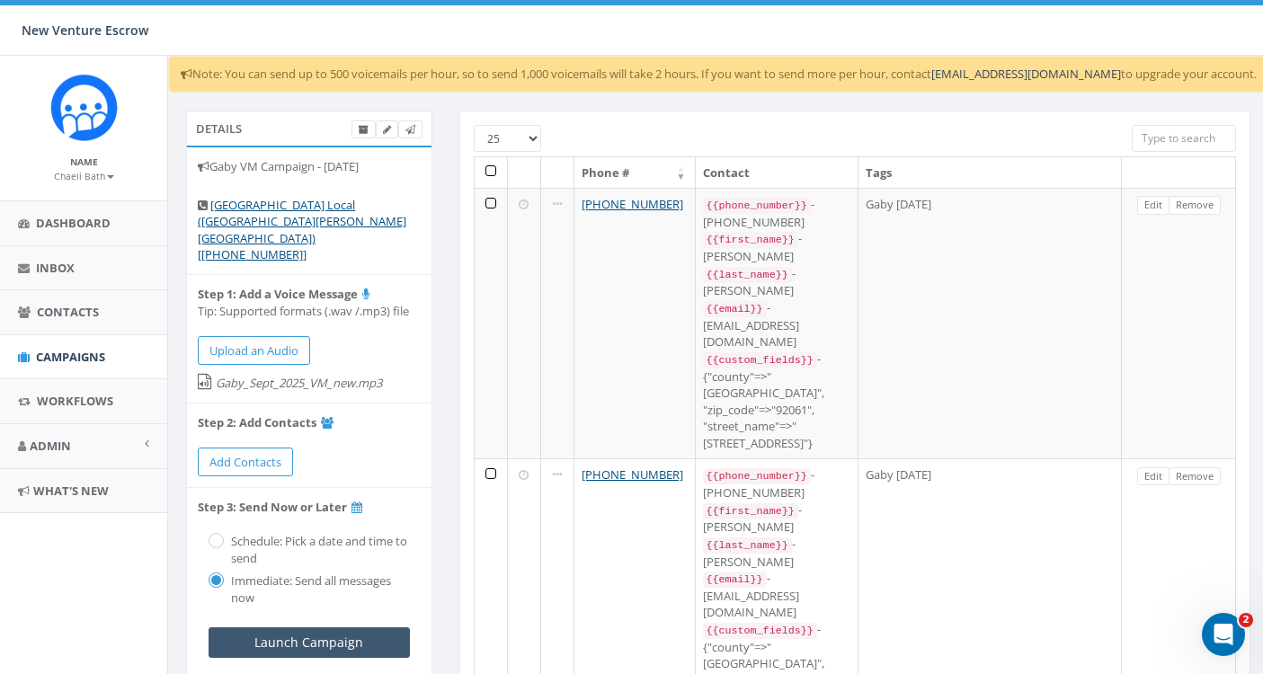
click at [316, 627] on input "Launch Campaign" at bounding box center [308, 642] width 201 height 31
click at [90, 349] on span "Campaigns" at bounding box center [70, 357] width 69 height 16
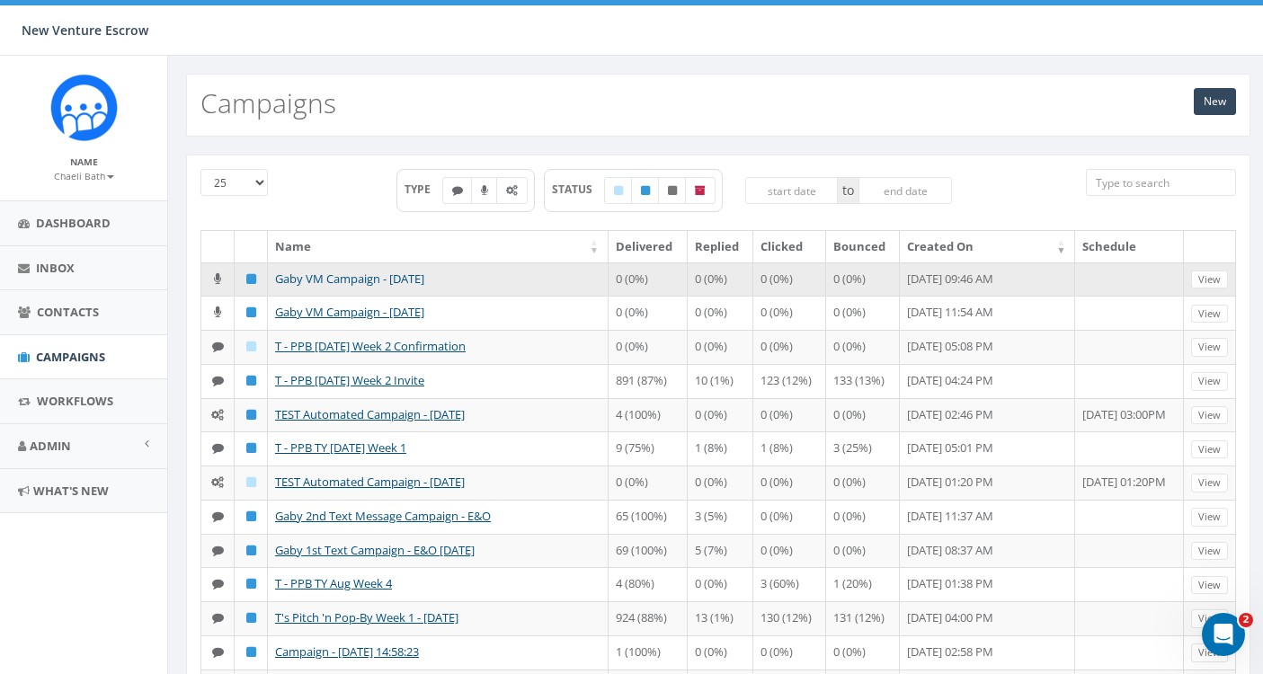
click at [386, 271] on link "Gaby VM Campaign - [DATE]" at bounding box center [349, 279] width 149 height 16
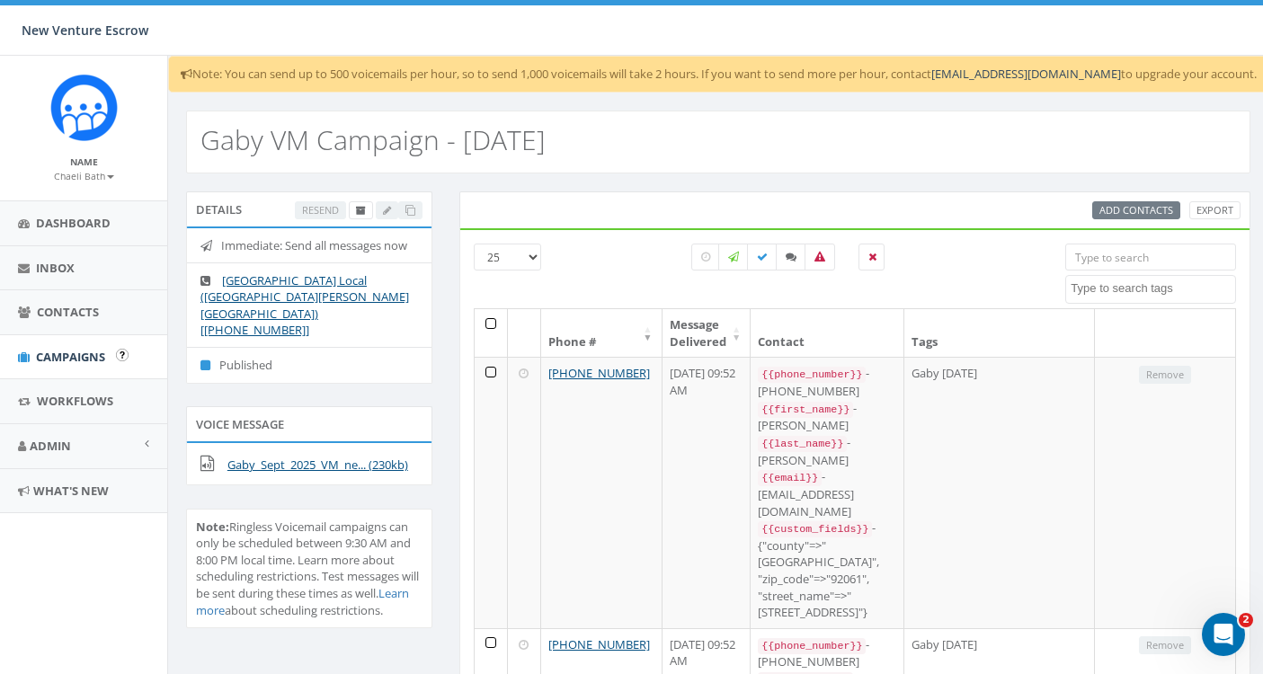
click at [80, 352] on span "Campaigns" at bounding box center [70, 357] width 69 height 16
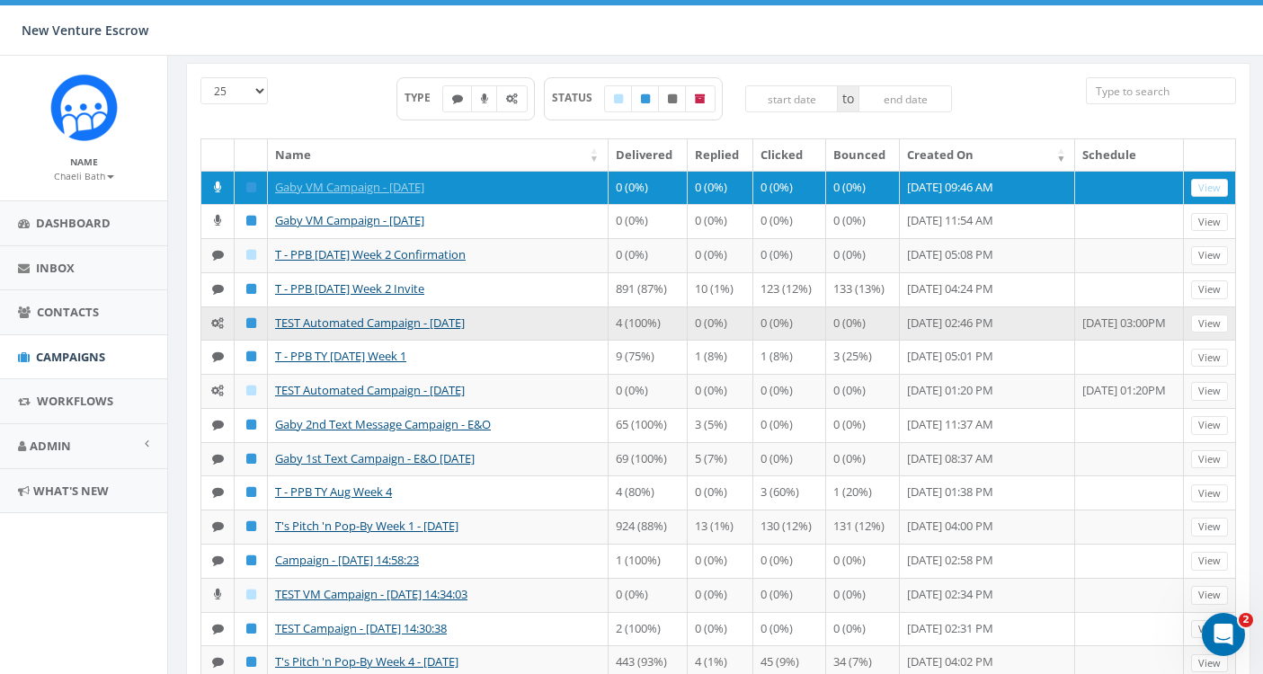
scroll to position [99, 0]
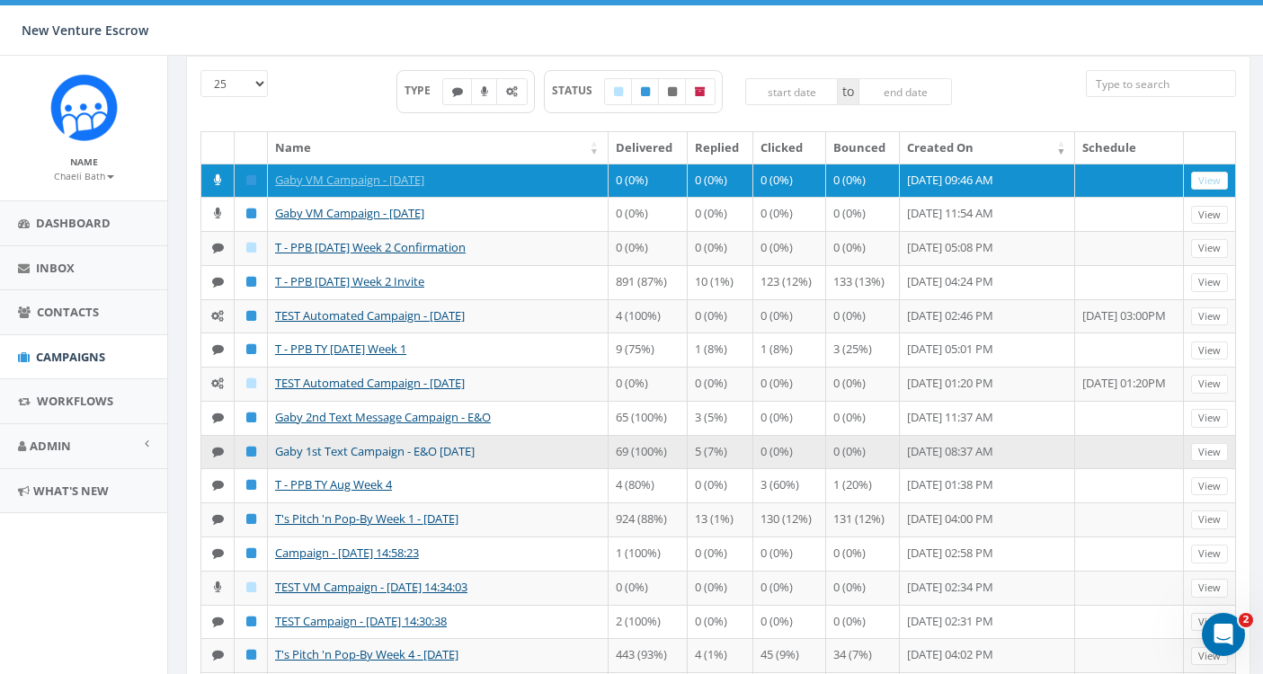
click at [404, 459] on link "Gaby 1st Text Campaign - E&O [DATE]" at bounding box center [375, 451] width 200 height 16
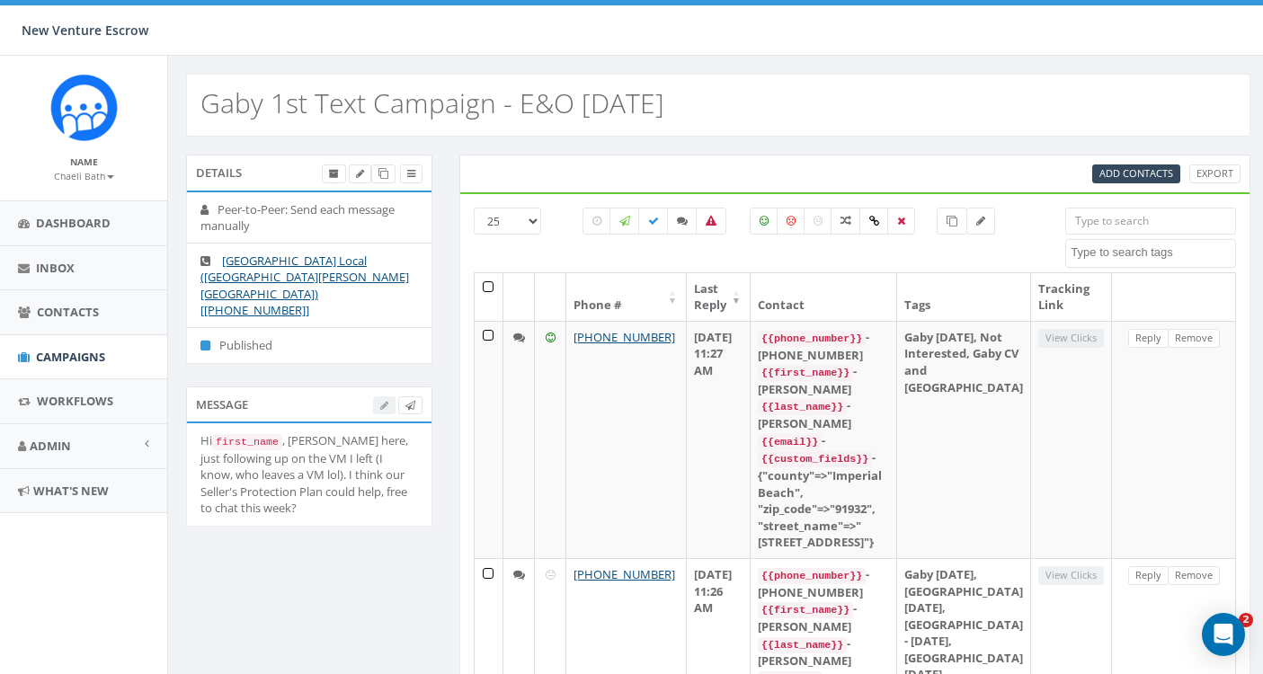
select select
click at [1148, 178] on span "Add Contacts" at bounding box center [1136, 172] width 74 height 13
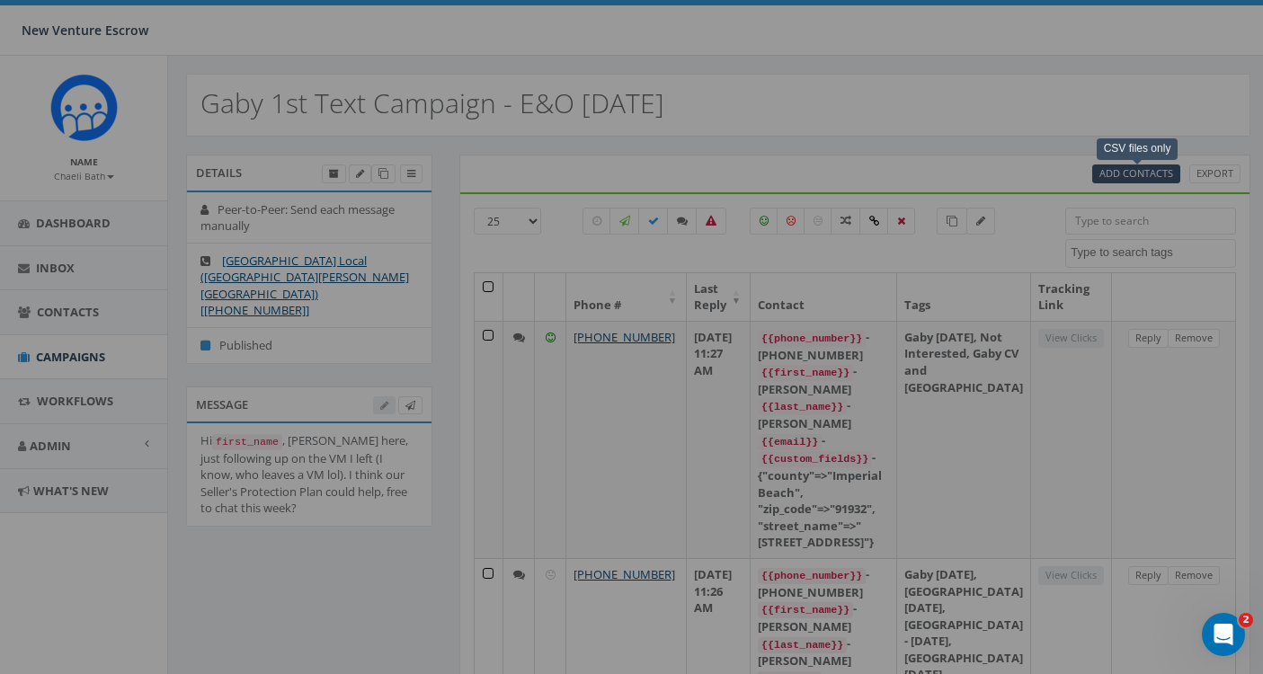
select select
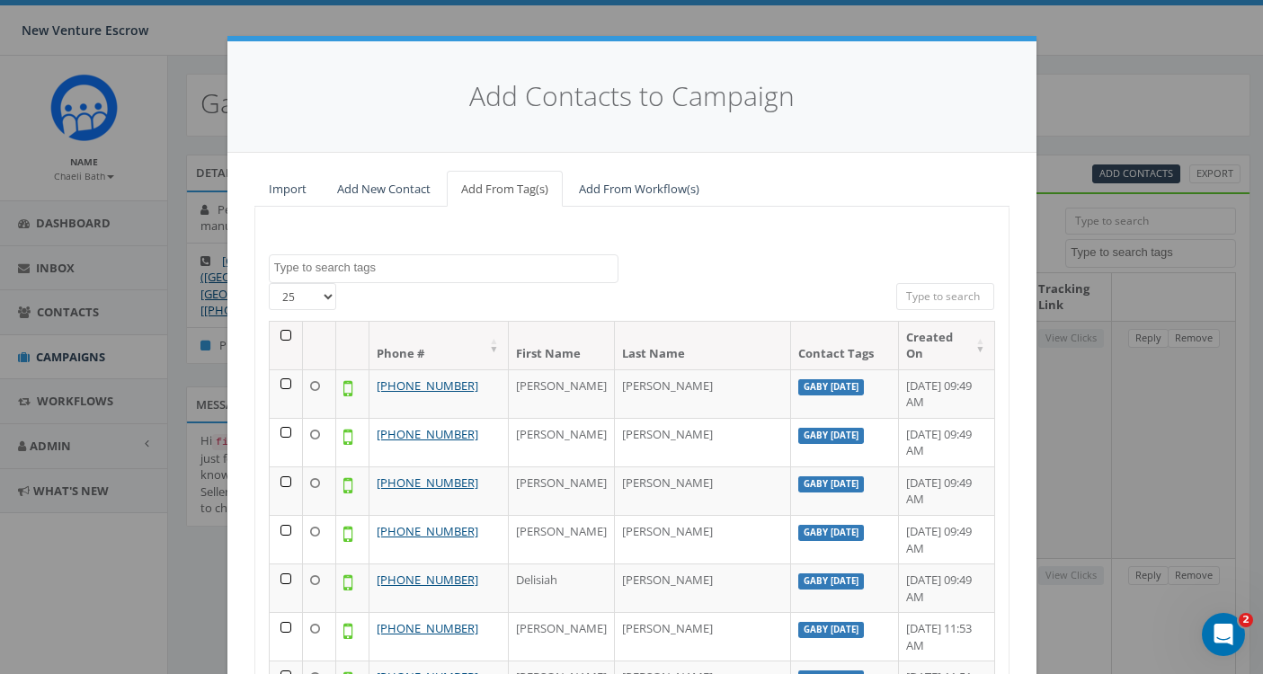
click at [563, 261] on textarea "Search" at bounding box center [445, 268] width 343 height 16
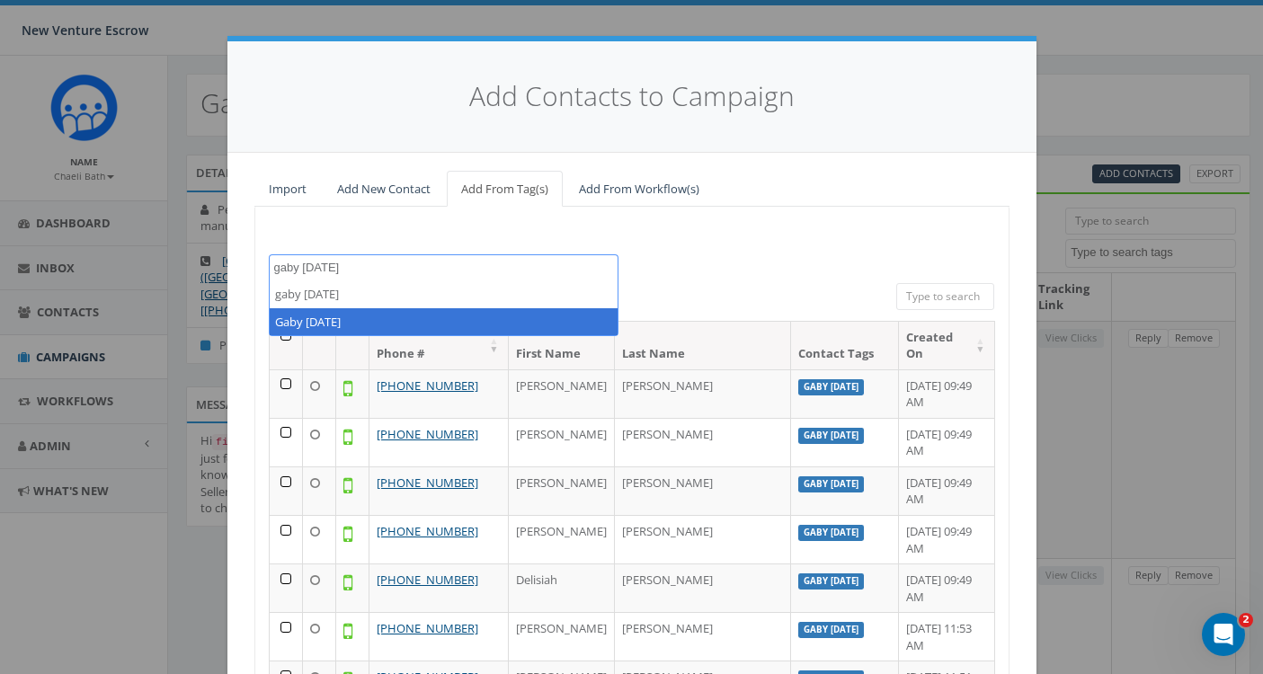
type textarea "gaby [DATE]"
select select "Gaby [DATE]"
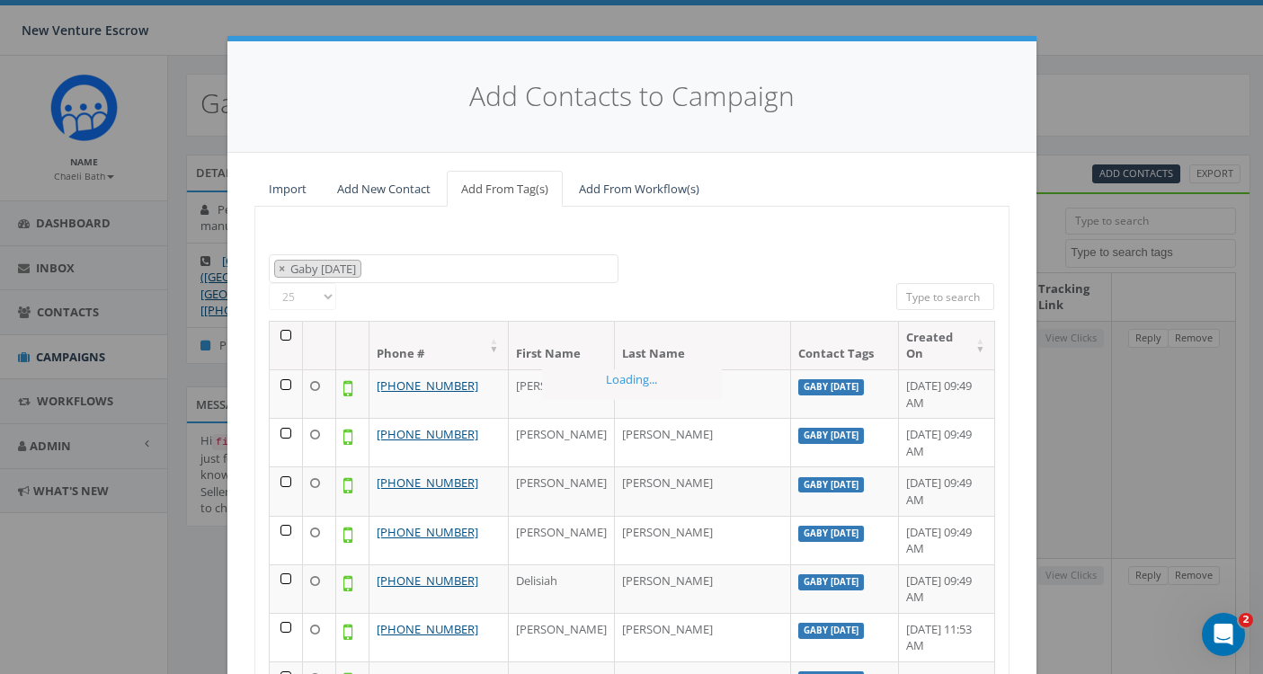
scroll to position [841, 0]
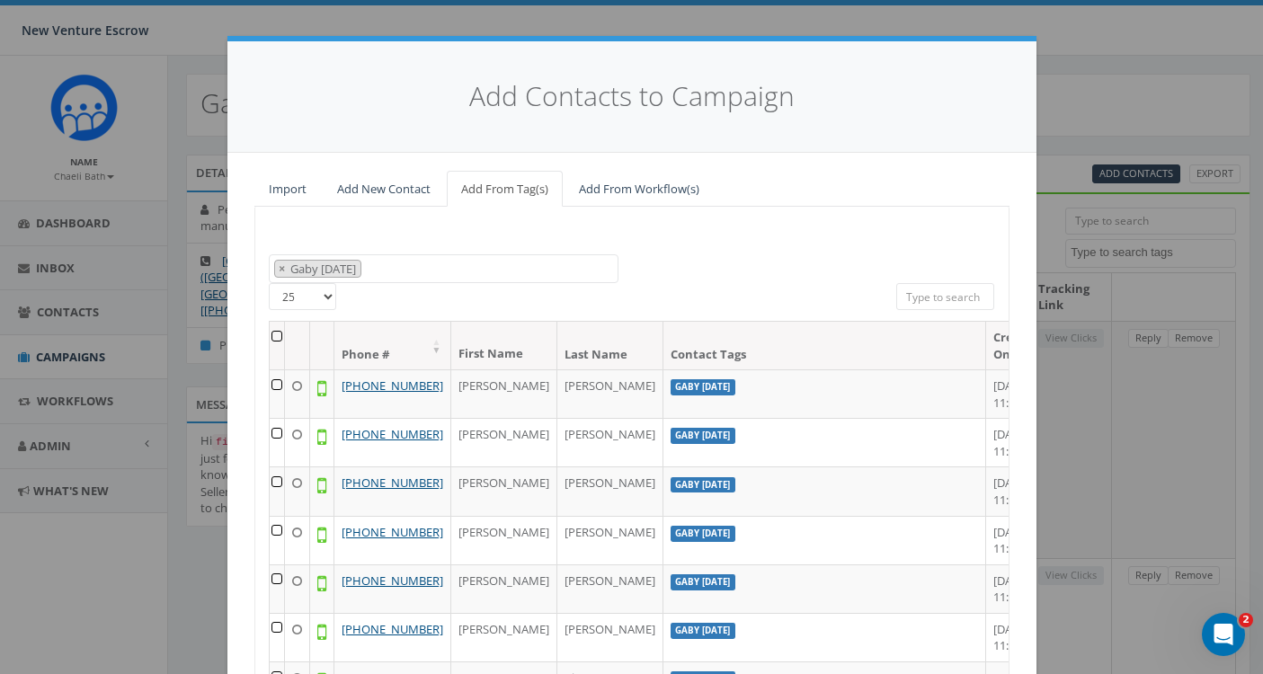
click at [279, 334] on th at bounding box center [277, 346] width 15 height 48
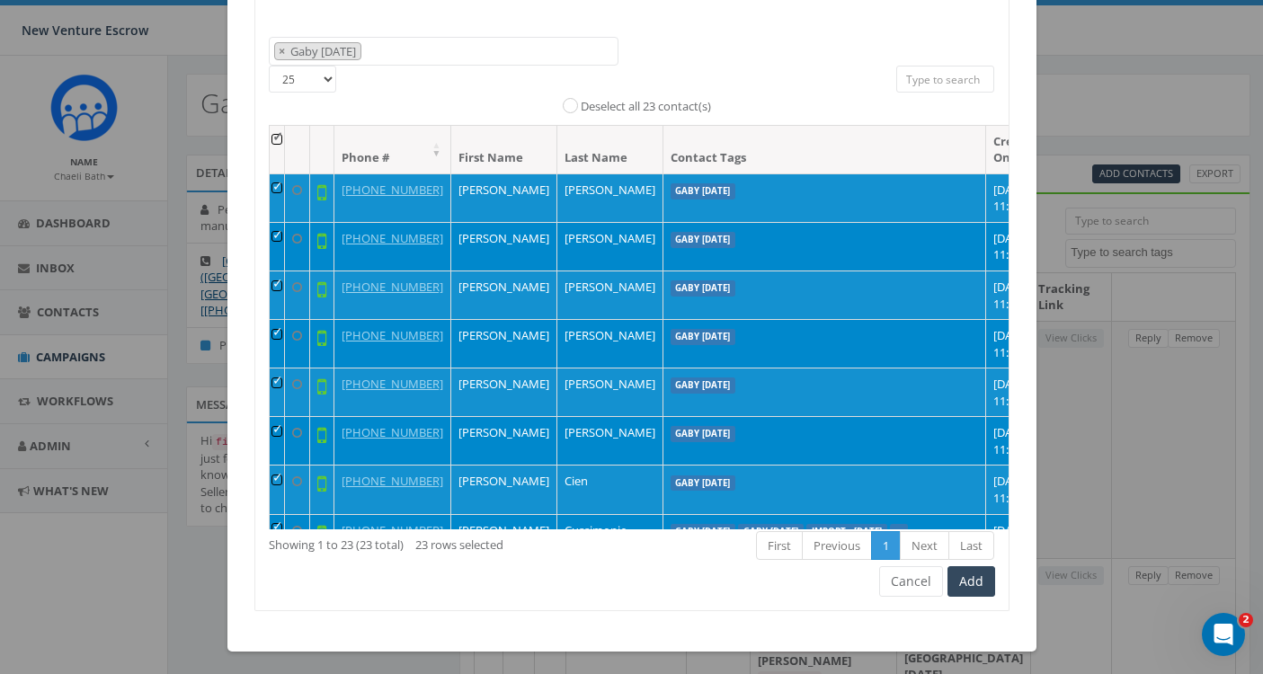
scroll to position [216, 0]
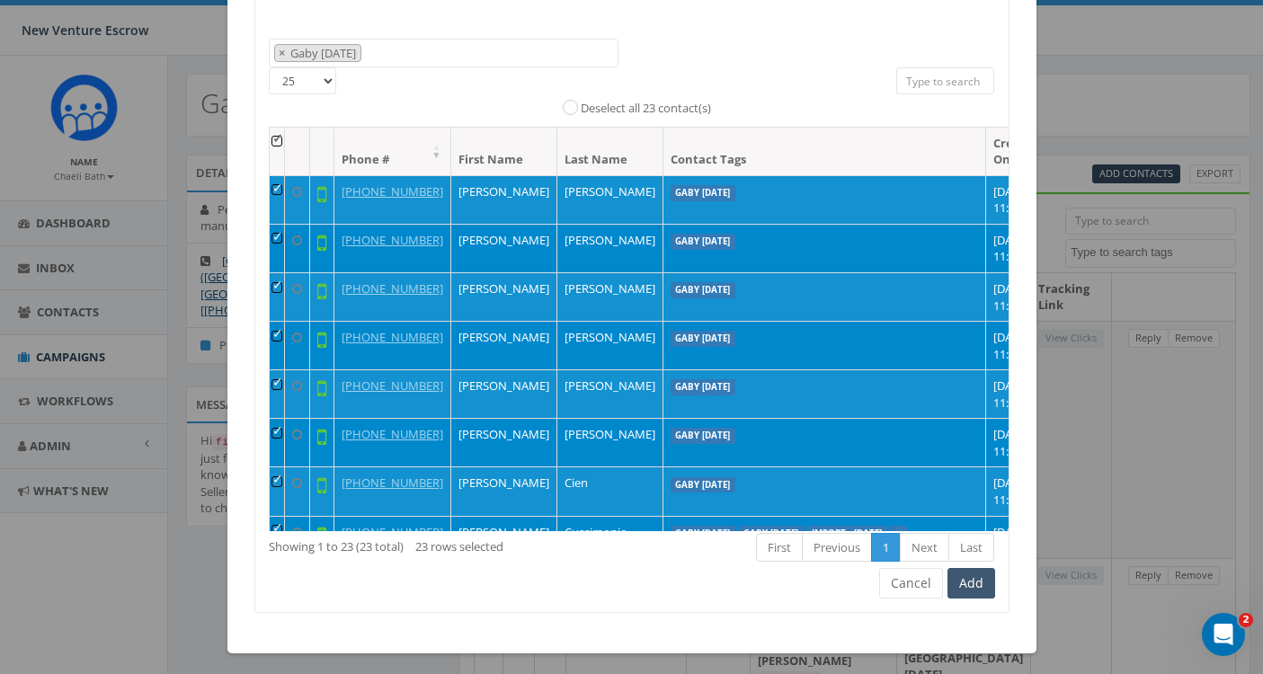
click at [979, 580] on button "Add" at bounding box center [971, 583] width 48 height 31
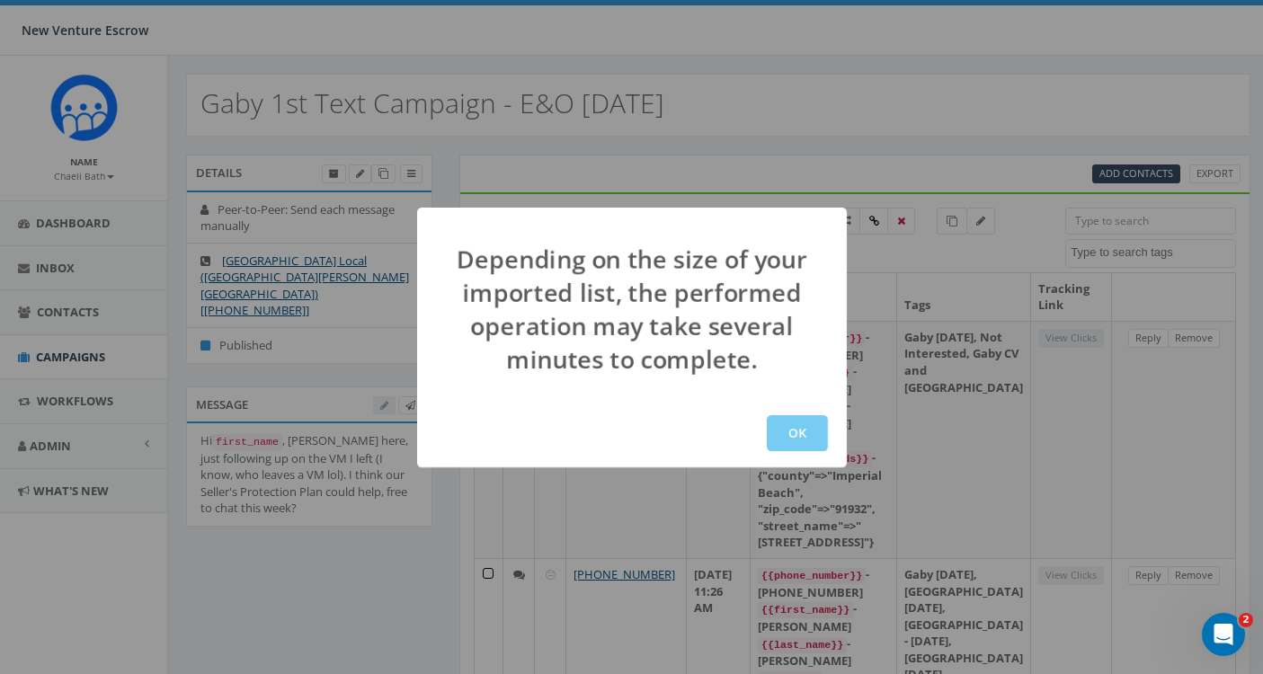
click at [784, 437] on button "OK" at bounding box center [797, 433] width 61 height 36
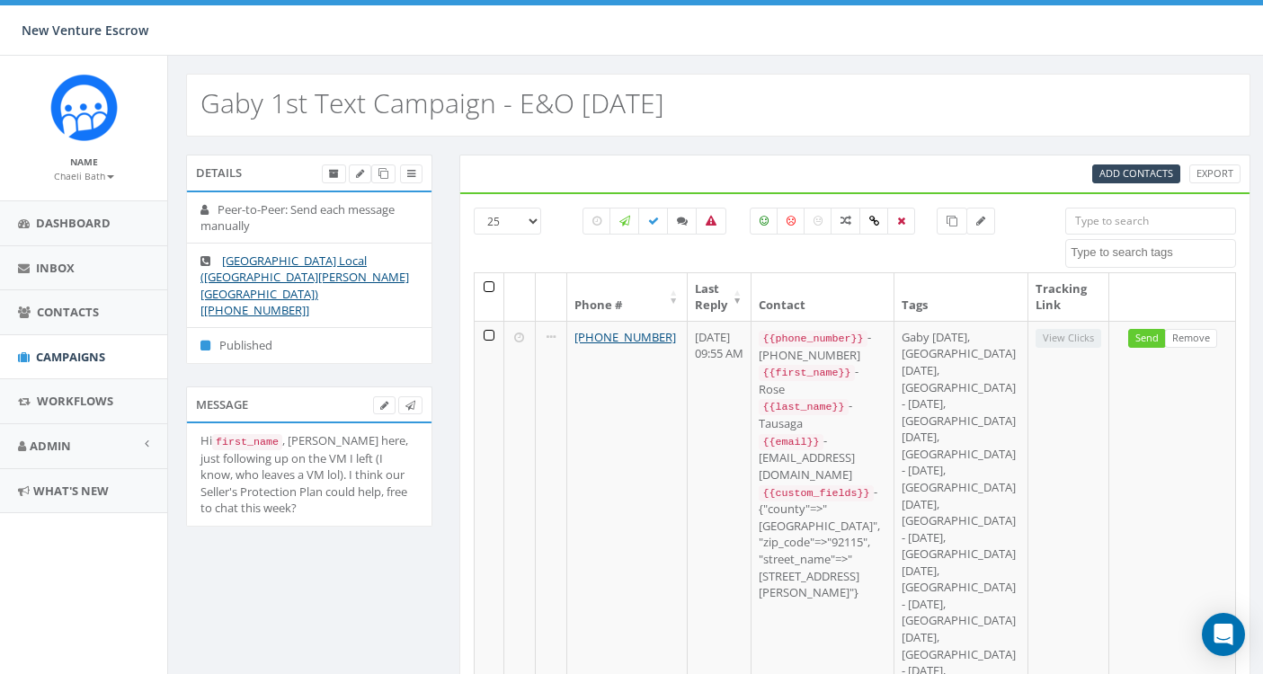
select select
click at [1132, 169] on span "Add Contacts" at bounding box center [1136, 172] width 74 height 13
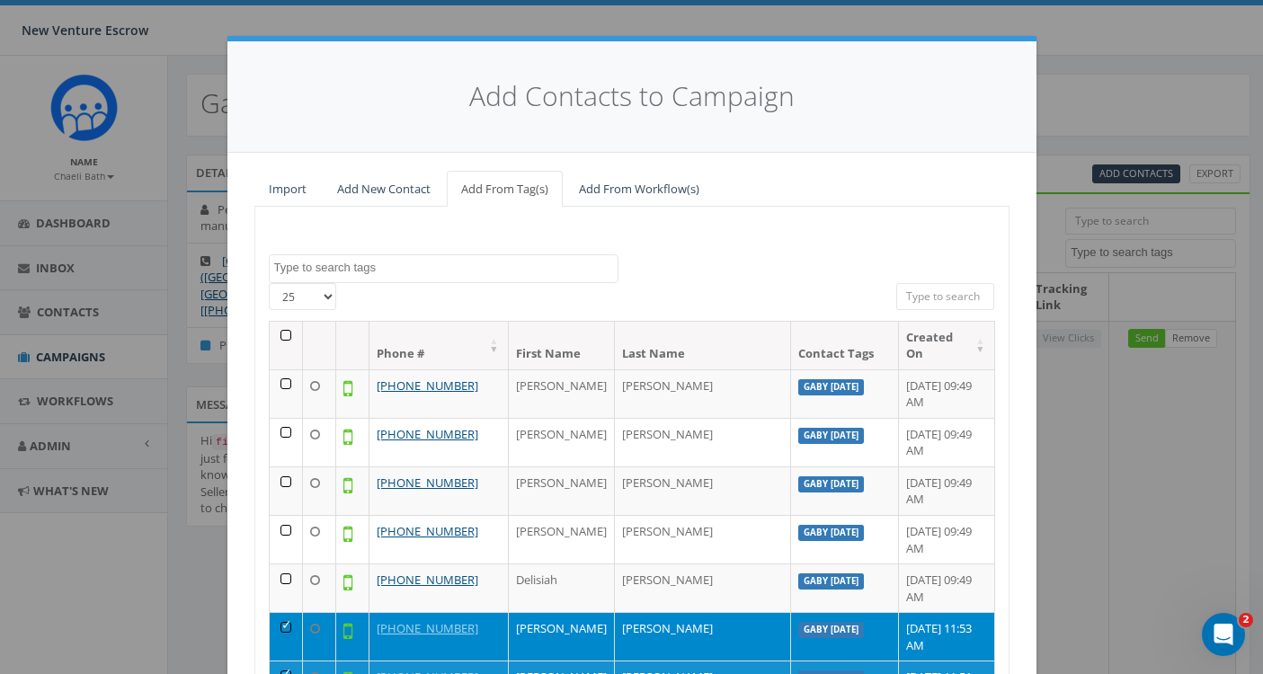
click at [359, 271] on textarea "Search" at bounding box center [445, 268] width 343 height 16
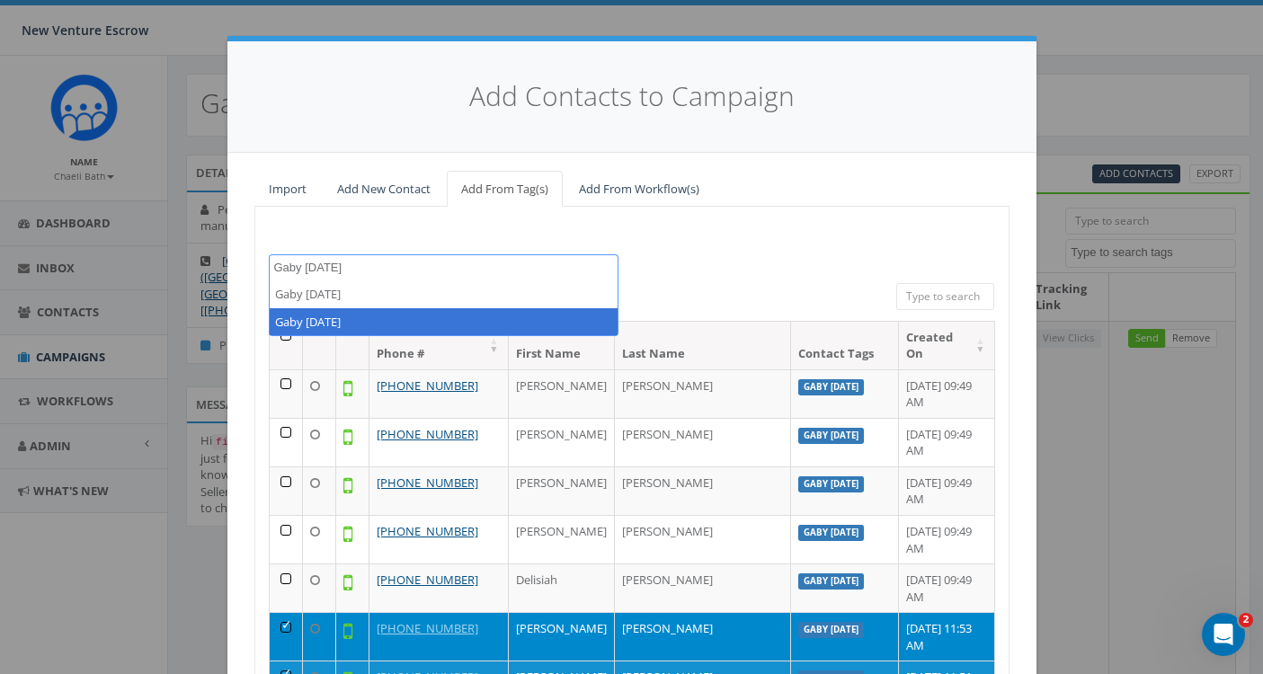
type textarea "Gaby sept 9"
select select "Gaby [DATE]"
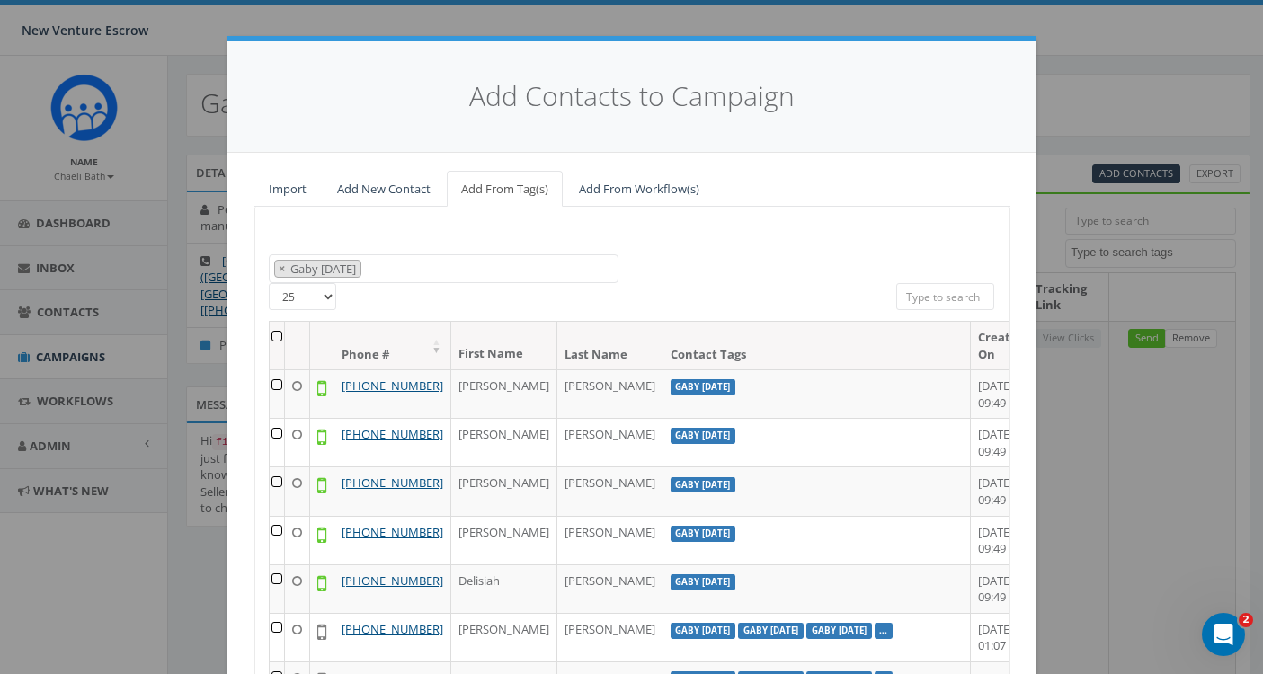
click at [276, 330] on th at bounding box center [277, 346] width 15 height 48
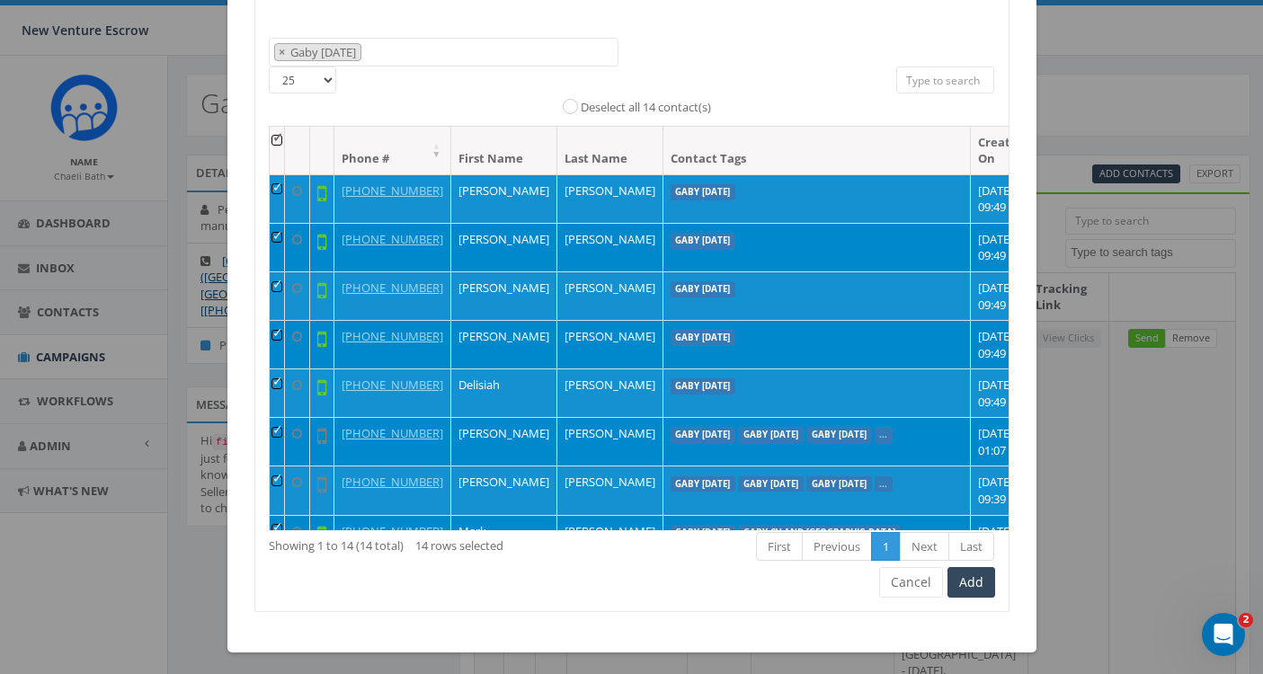
scroll to position [216, 0]
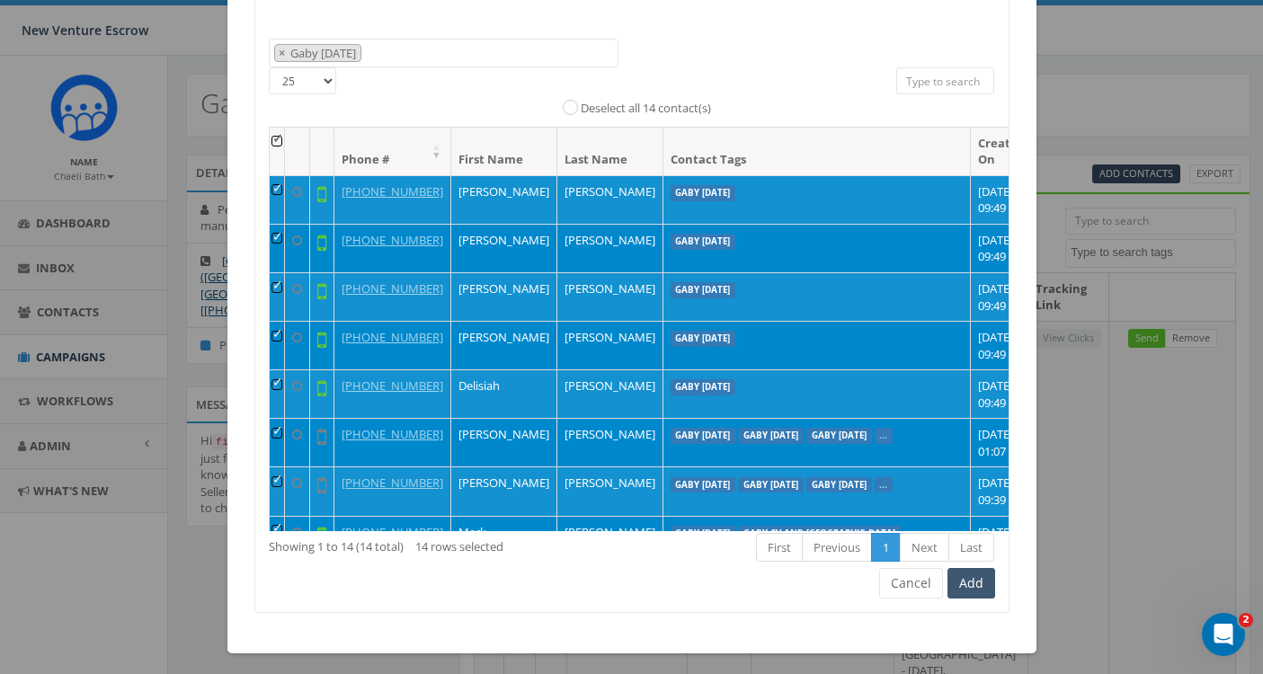
click at [973, 577] on button "Add" at bounding box center [971, 583] width 48 height 31
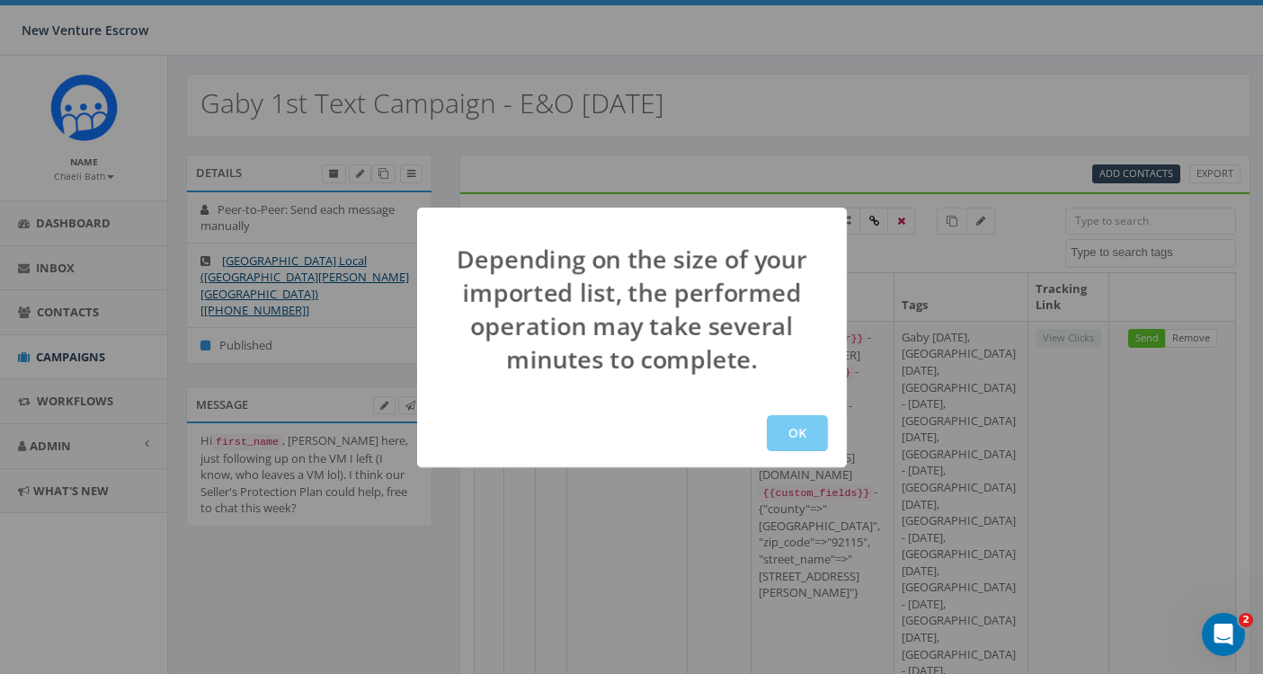
click button "OK"
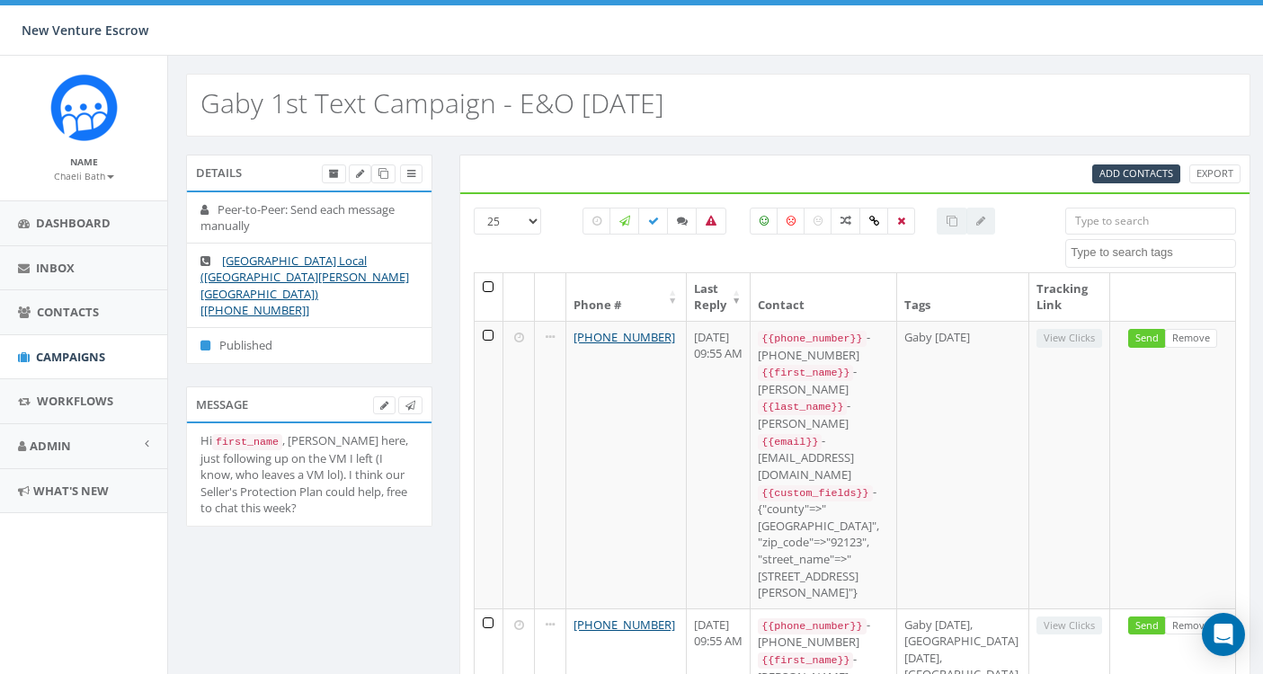
select select
click at [492, 294] on th at bounding box center [490, 297] width 30 height 48
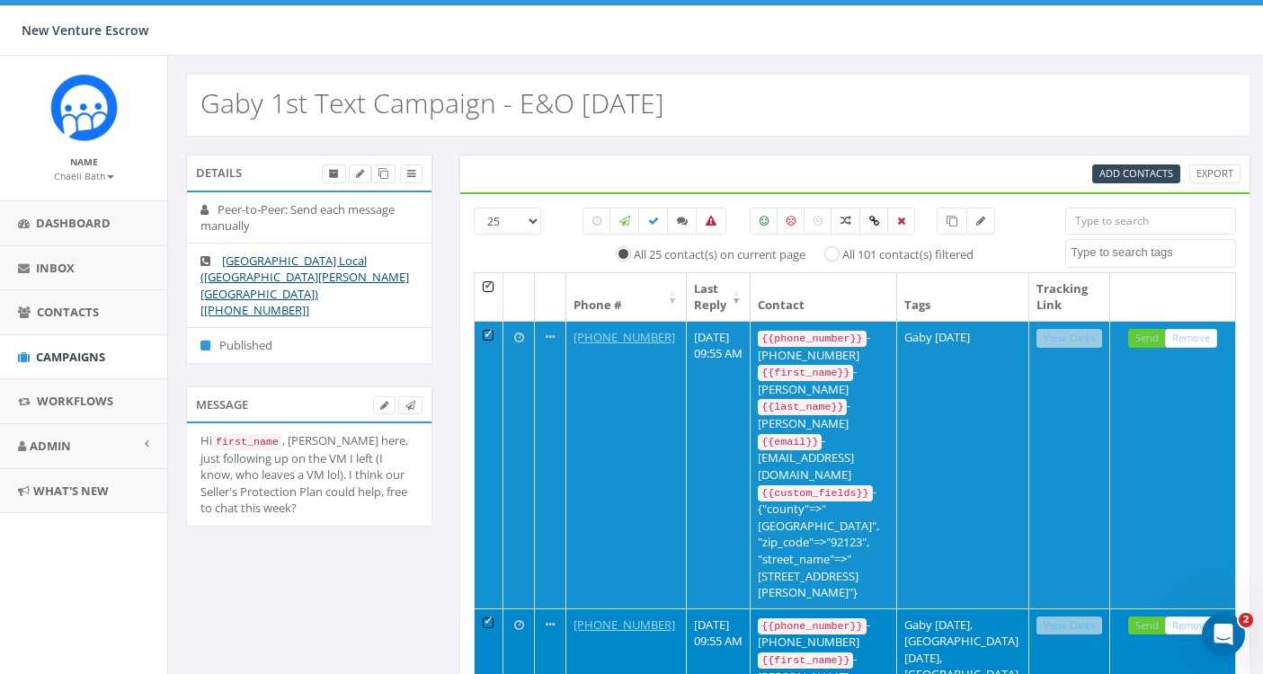
click at [488, 283] on th at bounding box center [490, 297] width 30 height 48
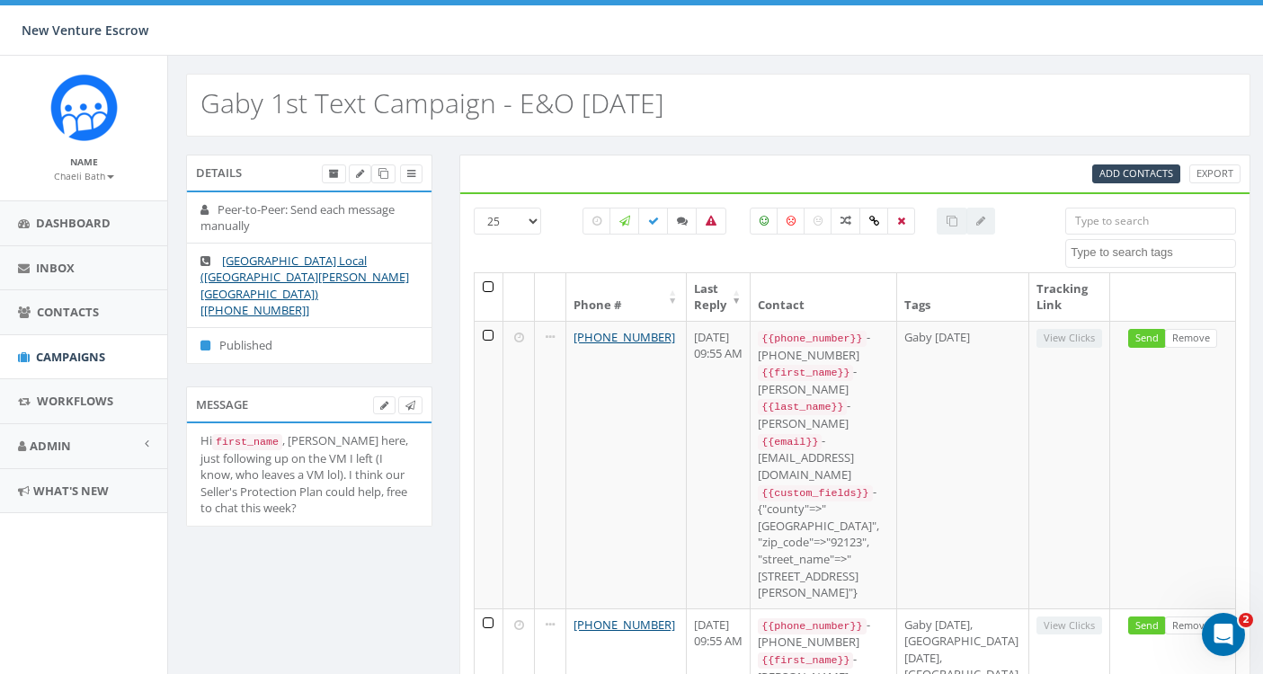
click at [1166, 247] on textarea "Search" at bounding box center [1152, 252] width 164 height 16
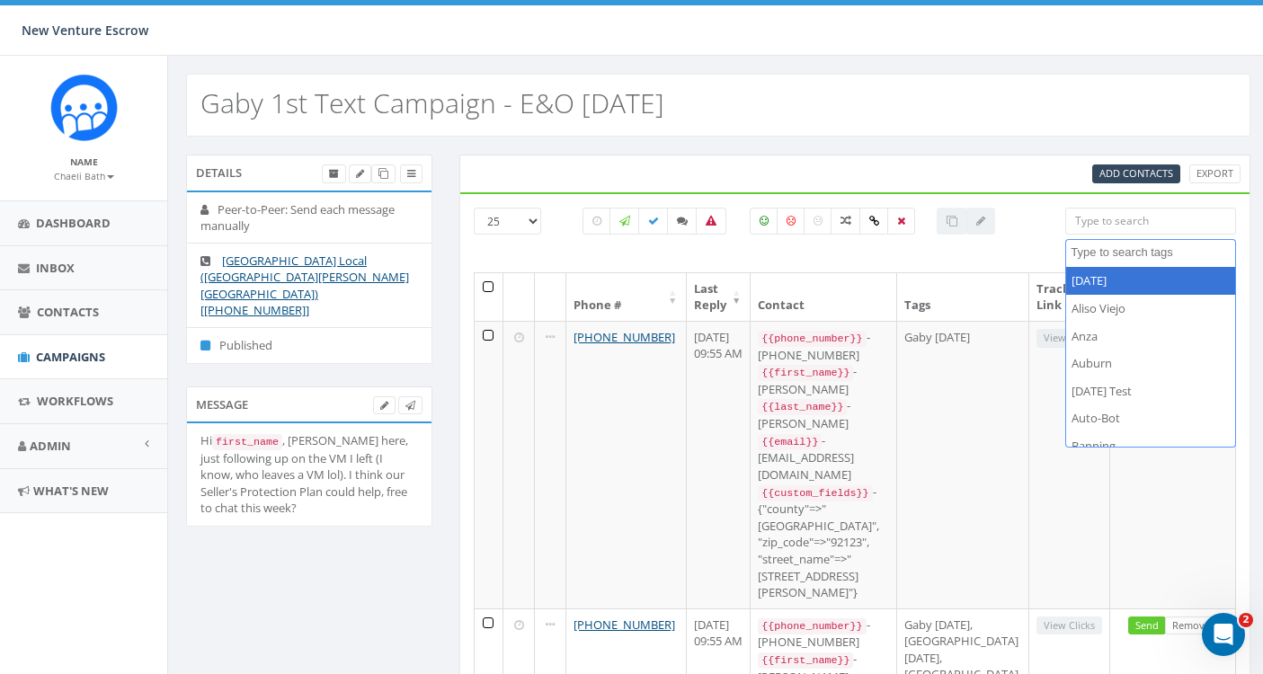
click at [1166, 247] on textarea "Search" at bounding box center [1152, 252] width 164 height 16
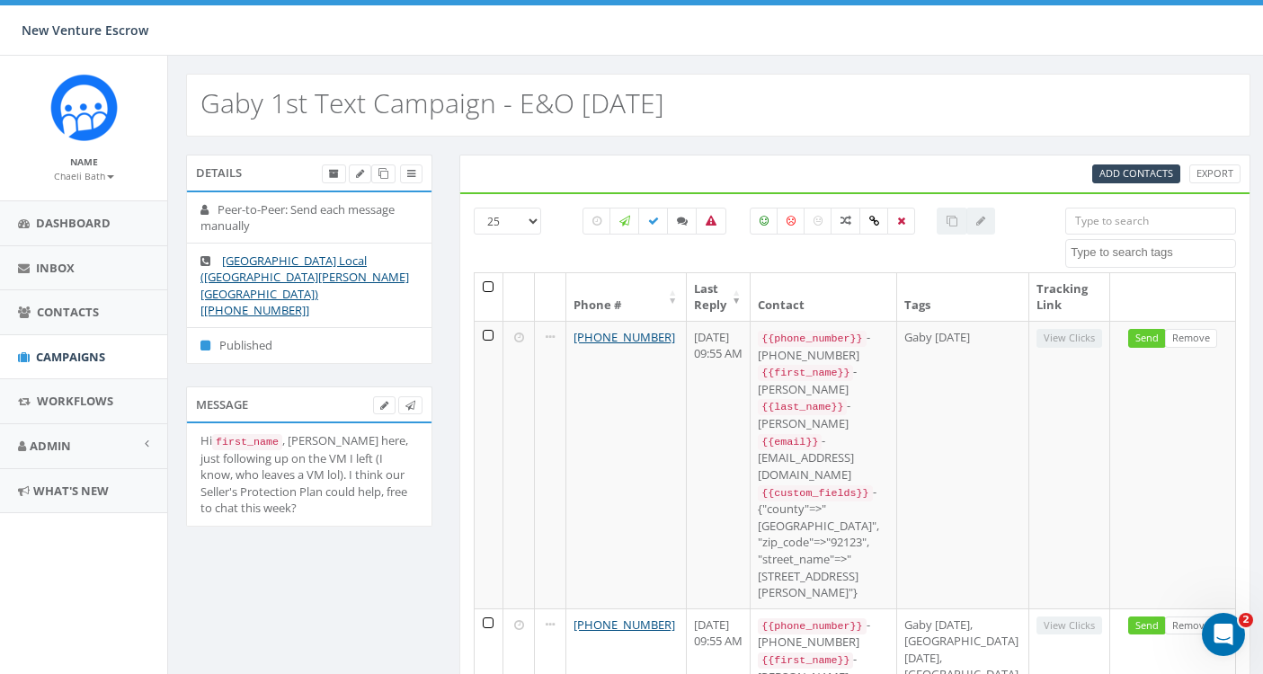
click at [1166, 247] on textarea "Search" at bounding box center [1152, 252] width 164 height 16
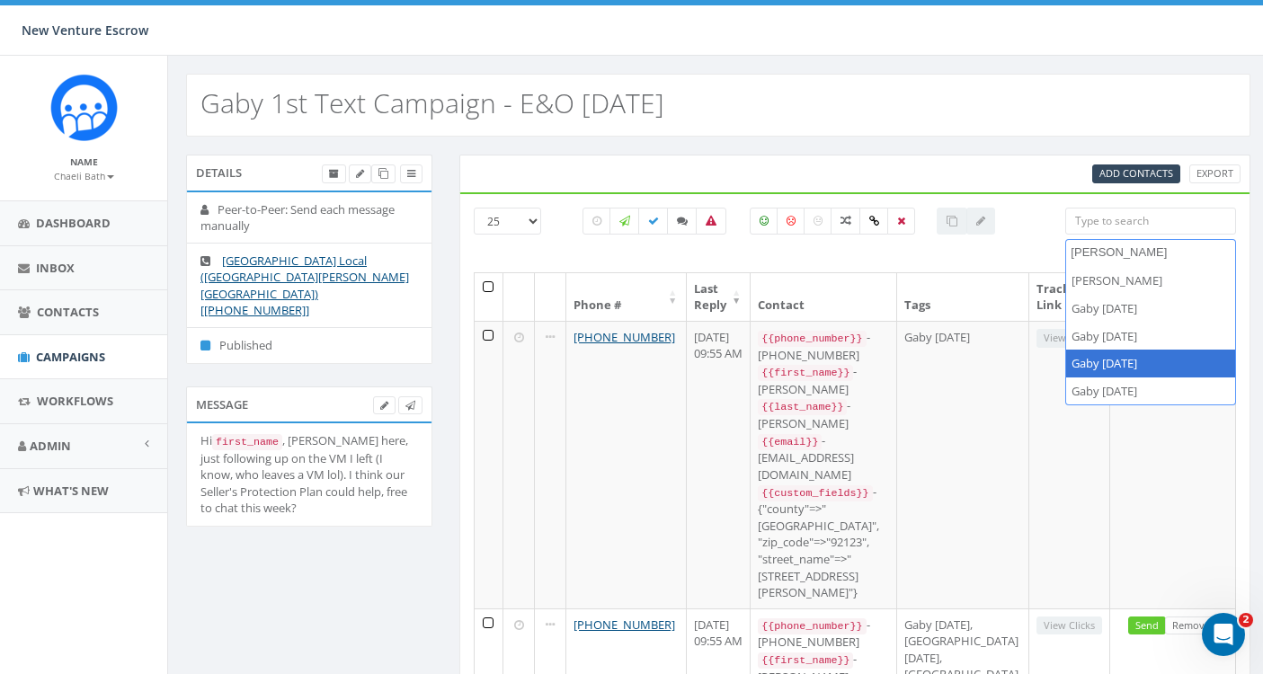
type textarea "gaby sep"
select select "Gaby [DATE]"
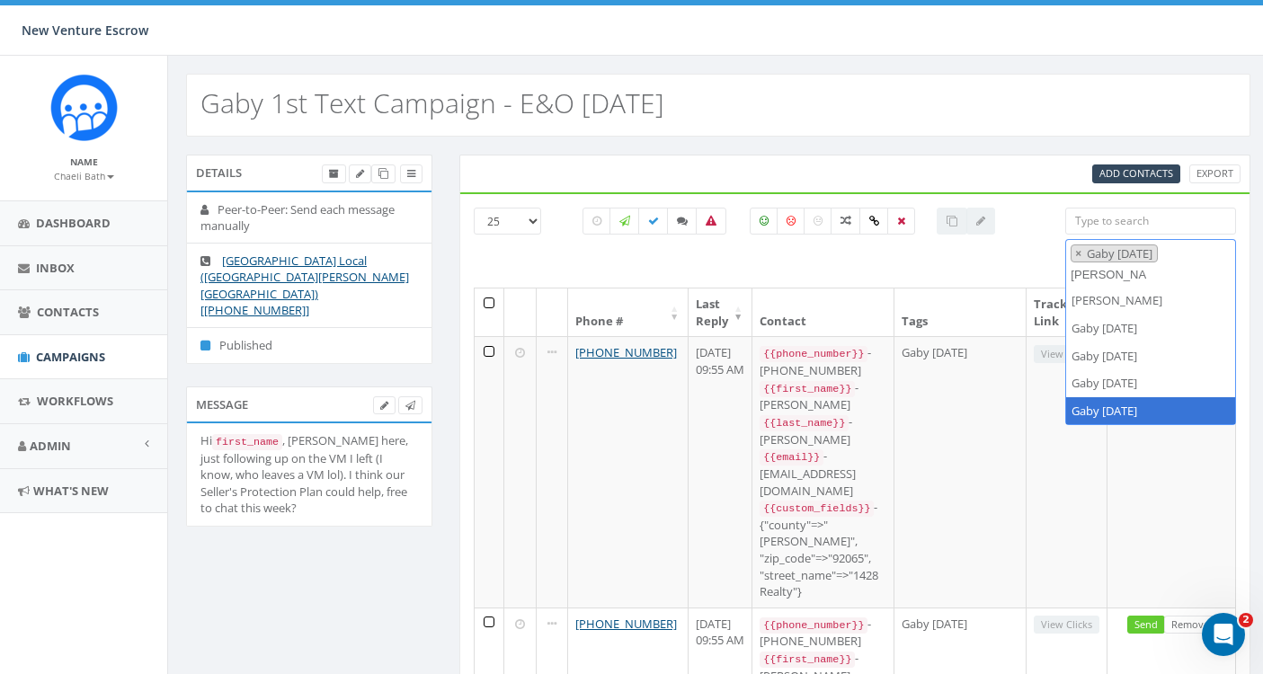
type textarea "gaby sep"
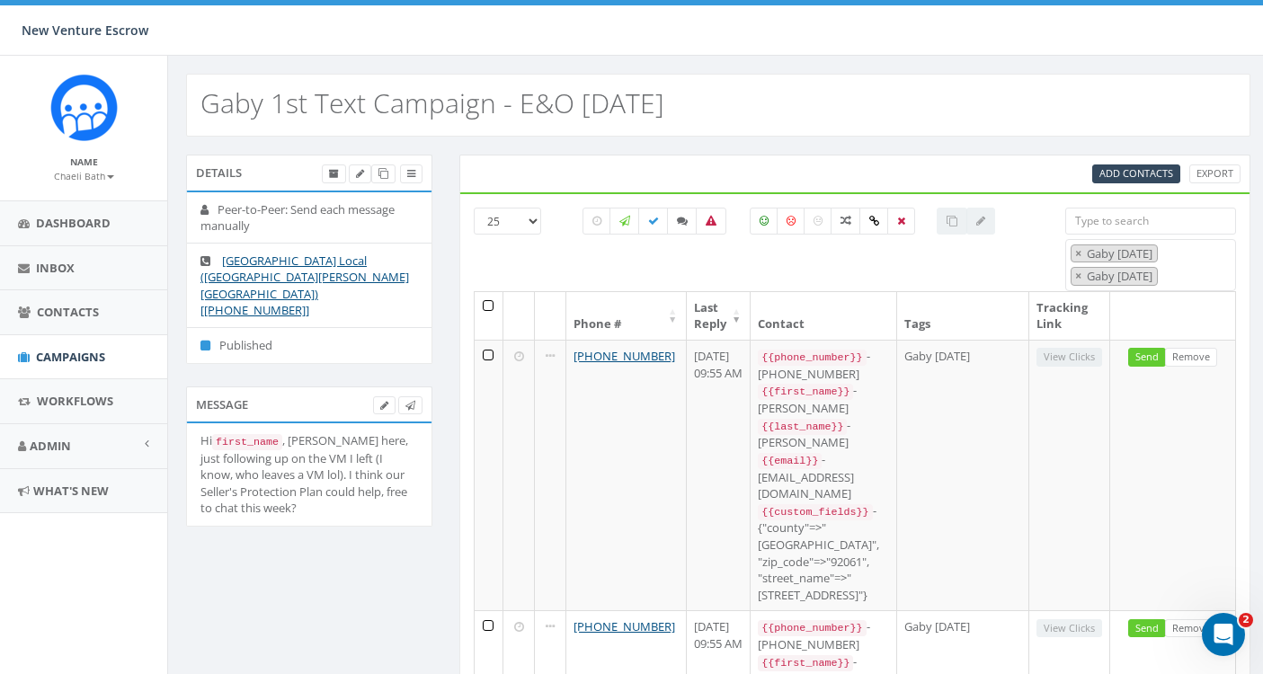
click at [490, 301] on th at bounding box center [490, 316] width 30 height 48
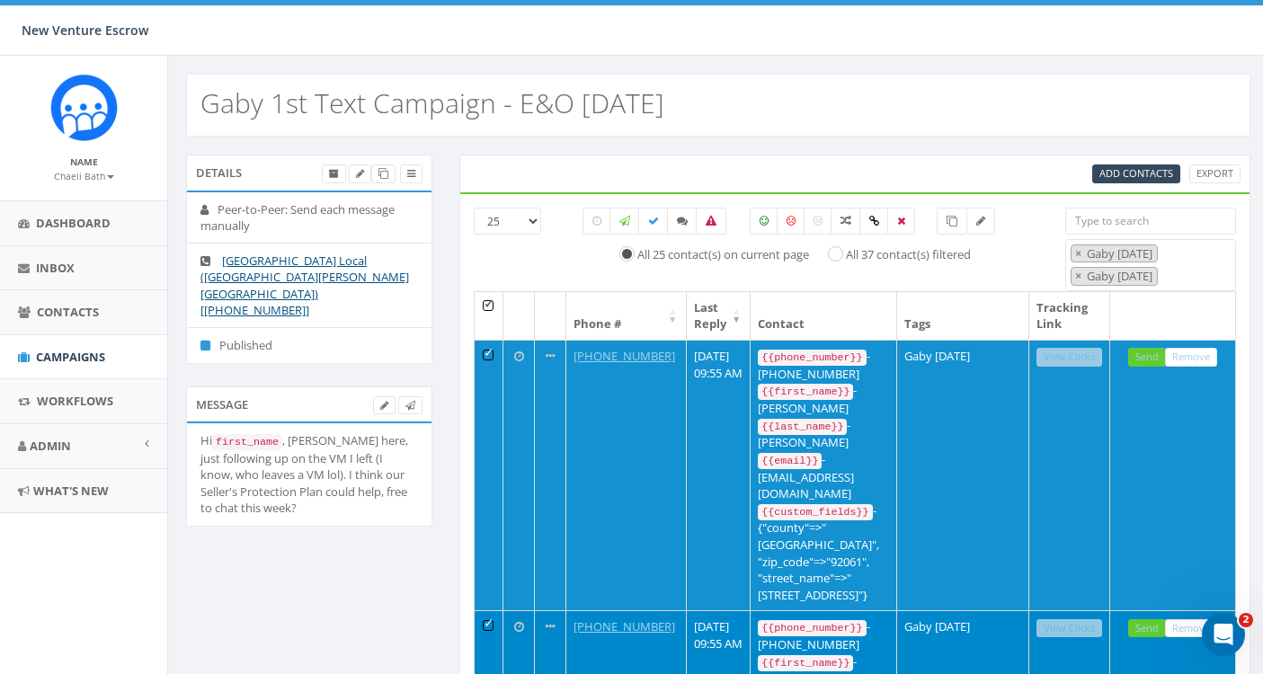
click at [492, 306] on th at bounding box center [490, 316] width 30 height 48
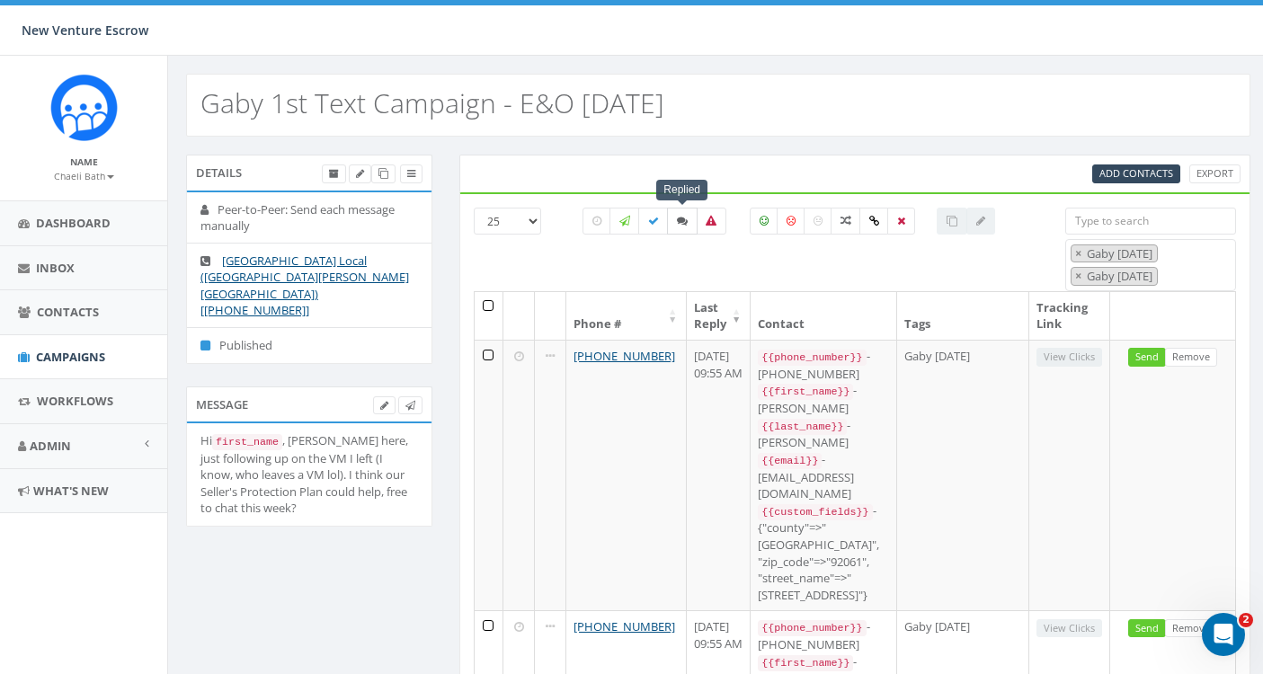
click at [676, 231] on label at bounding box center [682, 221] width 31 height 27
checkbox input "true"
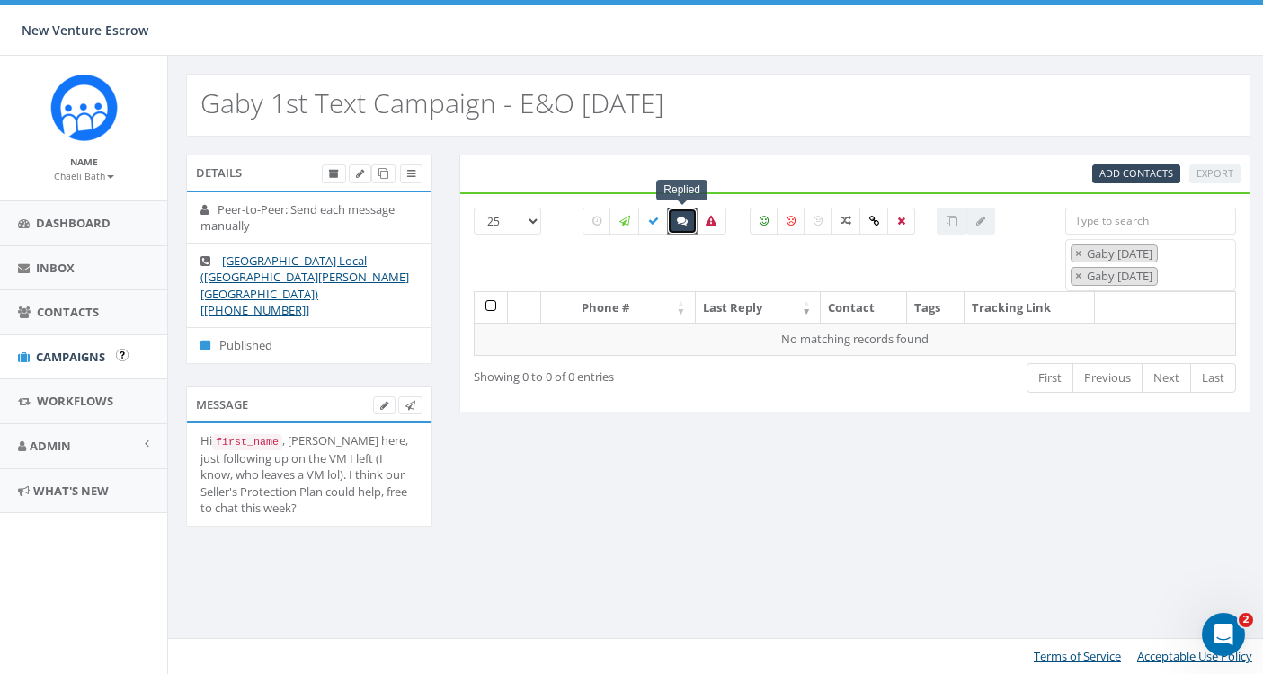
click at [86, 358] on span "Campaigns" at bounding box center [70, 357] width 69 height 16
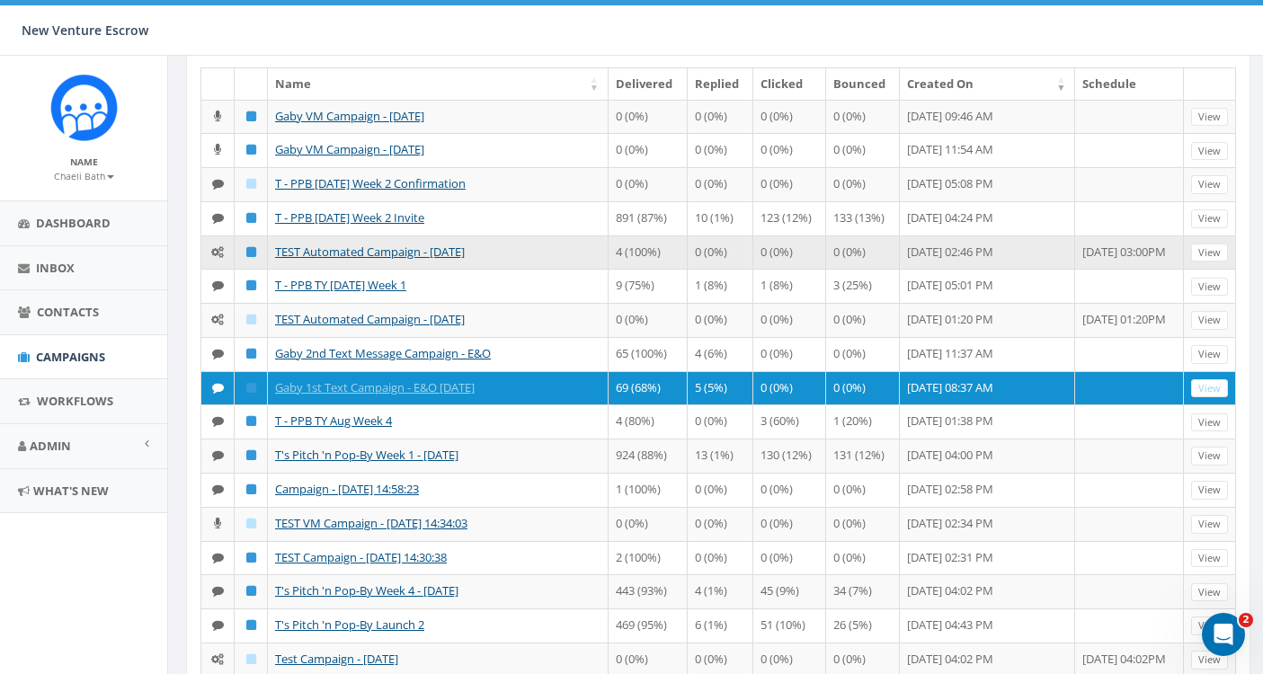
scroll to position [178, 0]
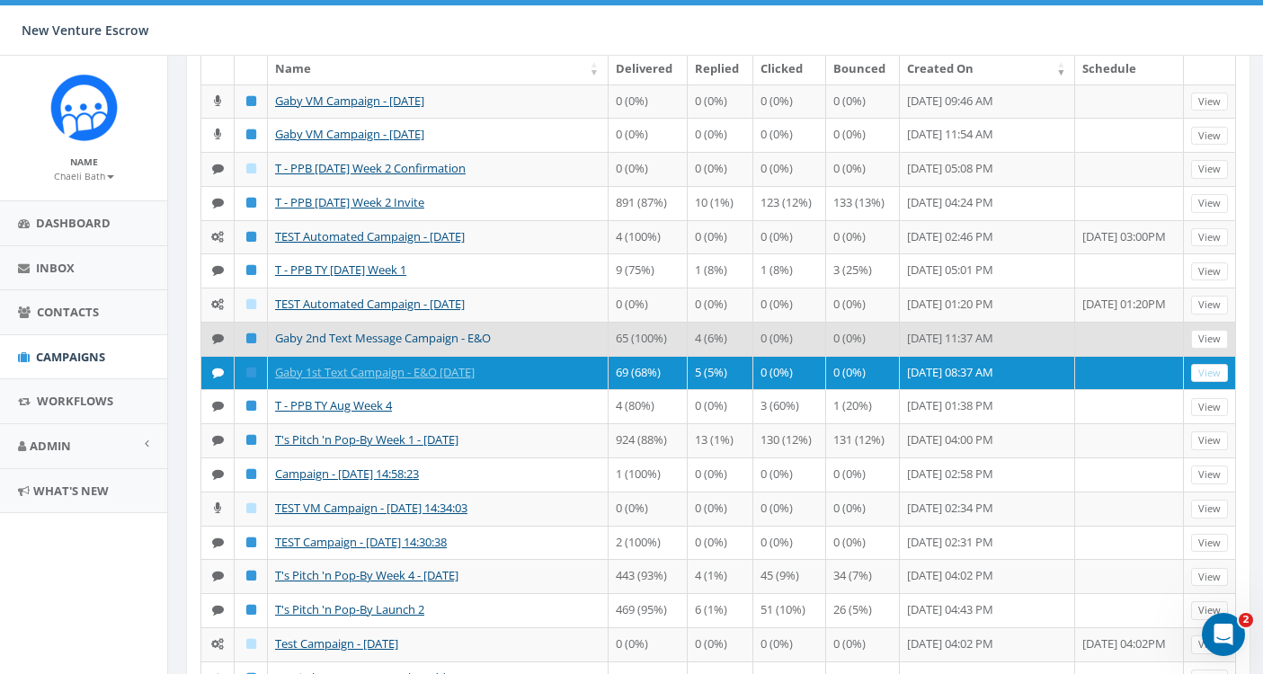
click at [341, 346] on link "Gaby 2nd Text Message Campaign - E&O" at bounding box center [383, 338] width 216 height 16
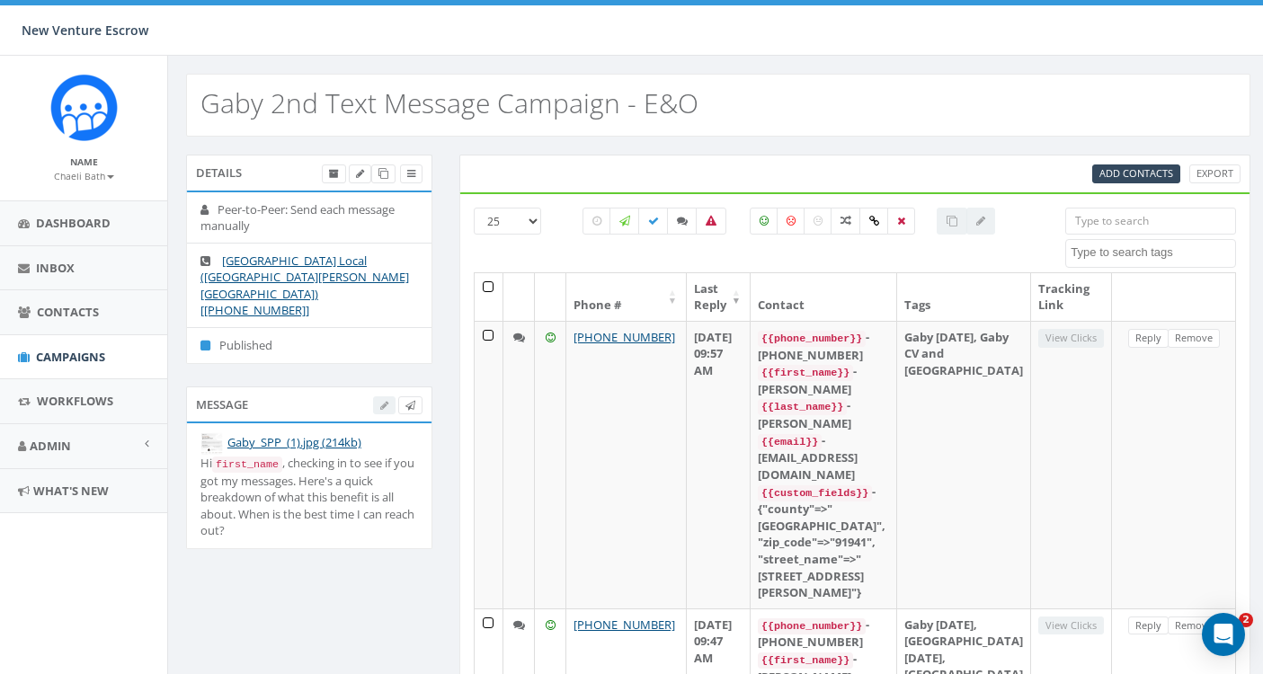
select select
click at [1166, 251] on textarea "Search" at bounding box center [1152, 252] width 164 height 16
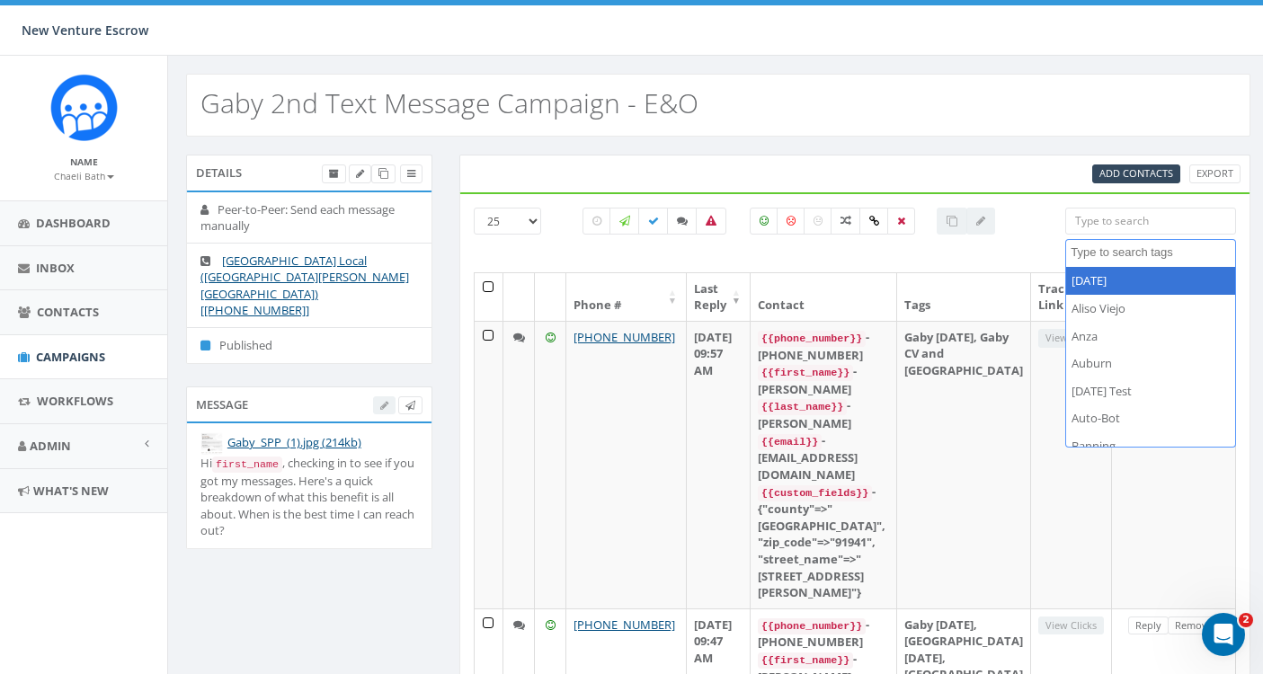
click at [590, 262] on div at bounding box center [789, 254] width 439 height 20
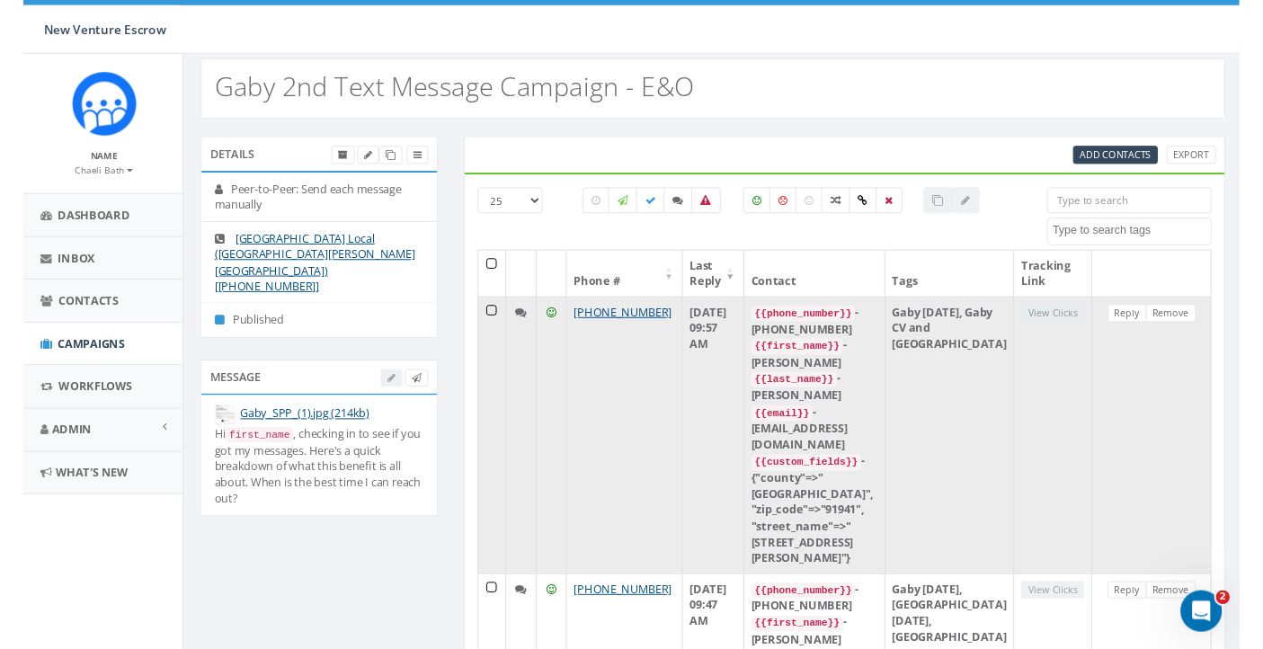
scroll to position [3, 2]
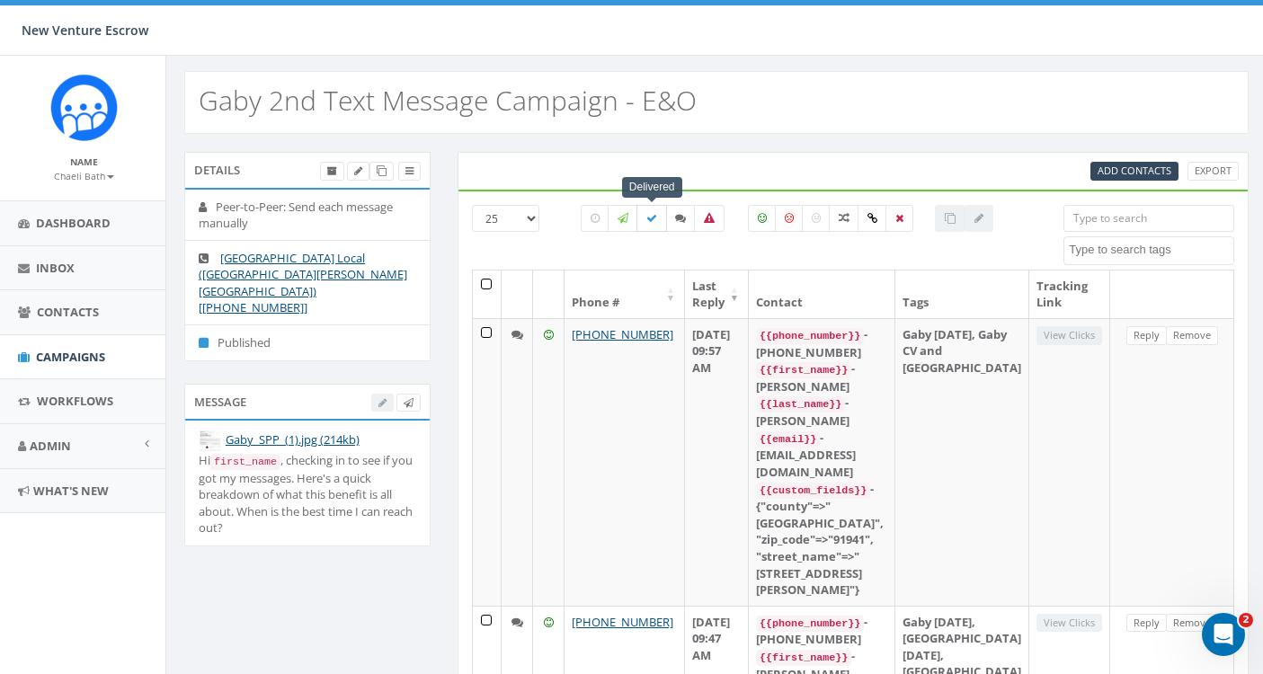
click at [654, 210] on label at bounding box center [651, 218] width 31 height 27
checkbox input "true"
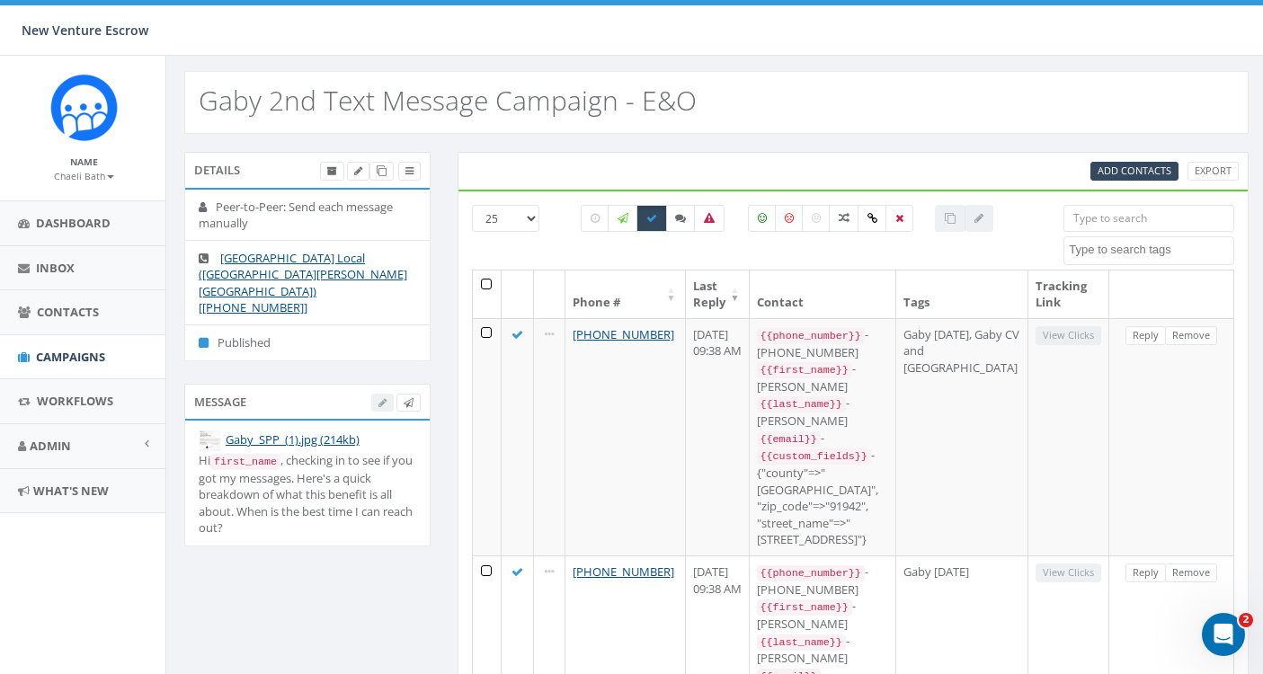
click at [488, 286] on th at bounding box center [488, 295] width 30 height 48
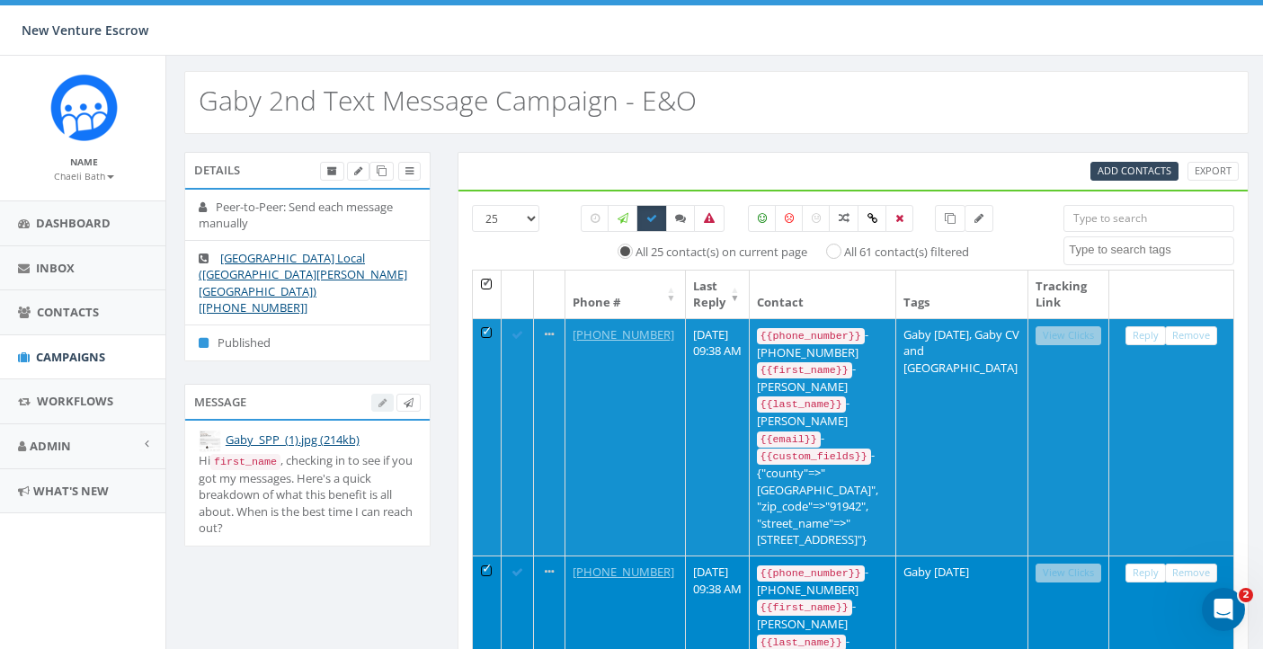
click at [54, 349] on span "Campaigns" at bounding box center [70, 357] width 69 height 16
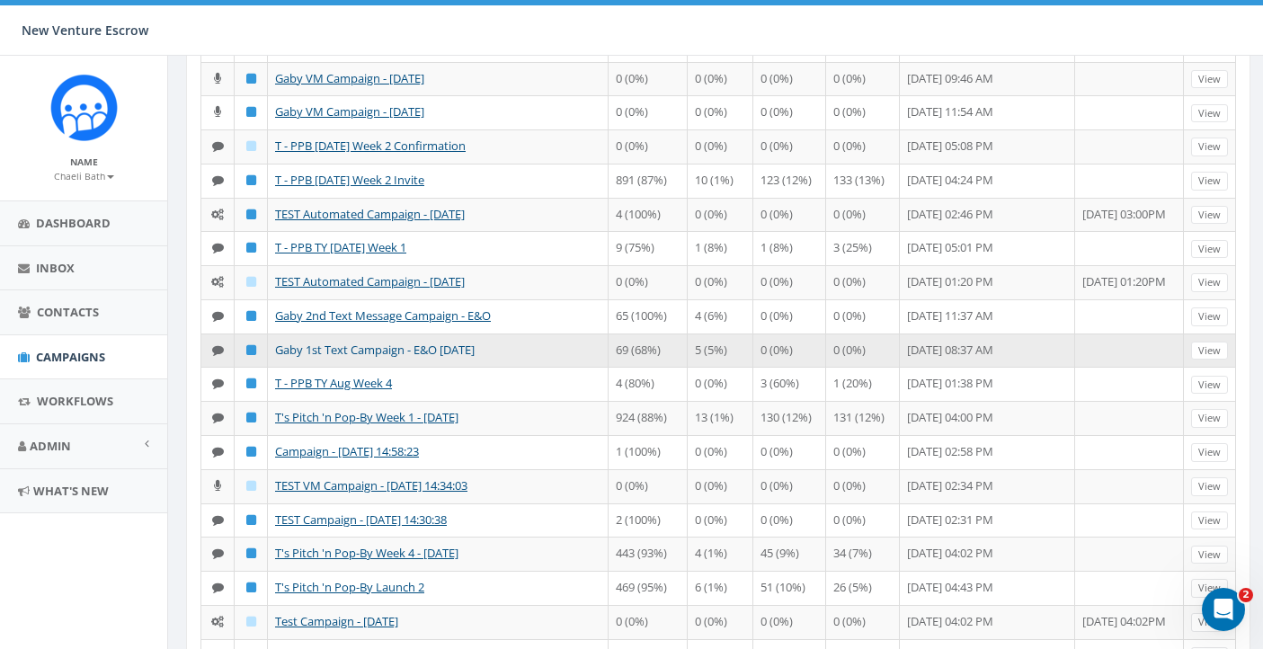
click at [426, 358] on link "Gaby 1st Text Campaign - E&O [DATE]" at bounding box center [375, 350] width 200 height 16
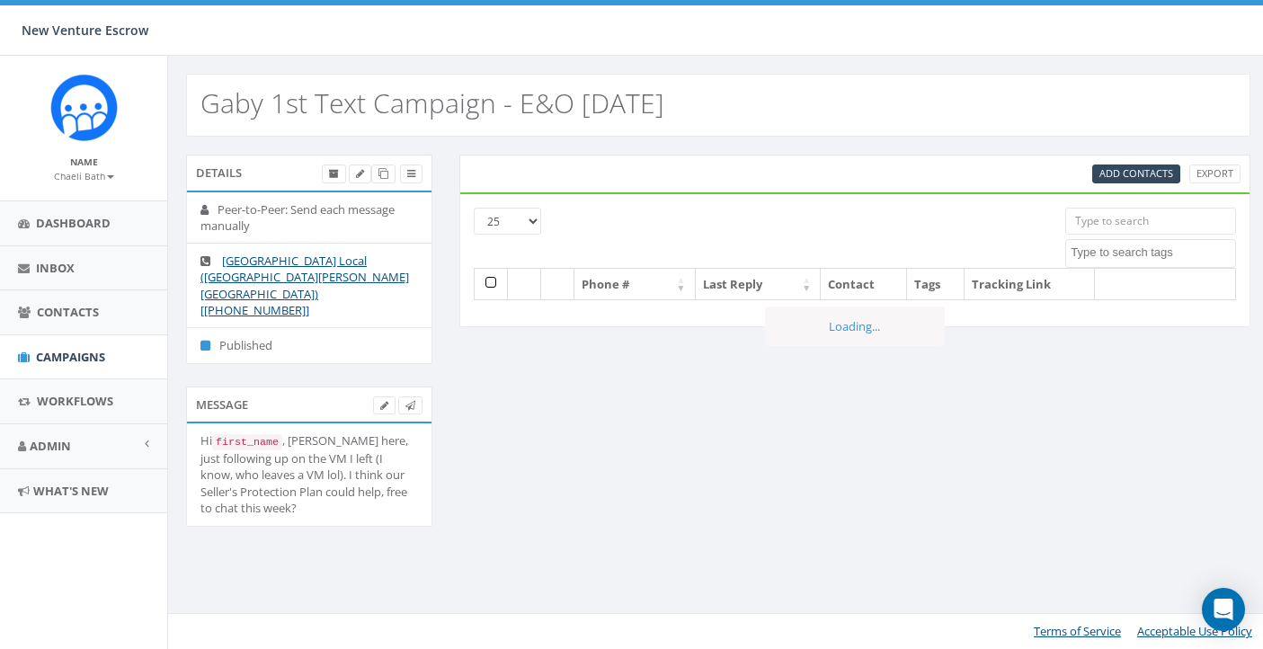
select select
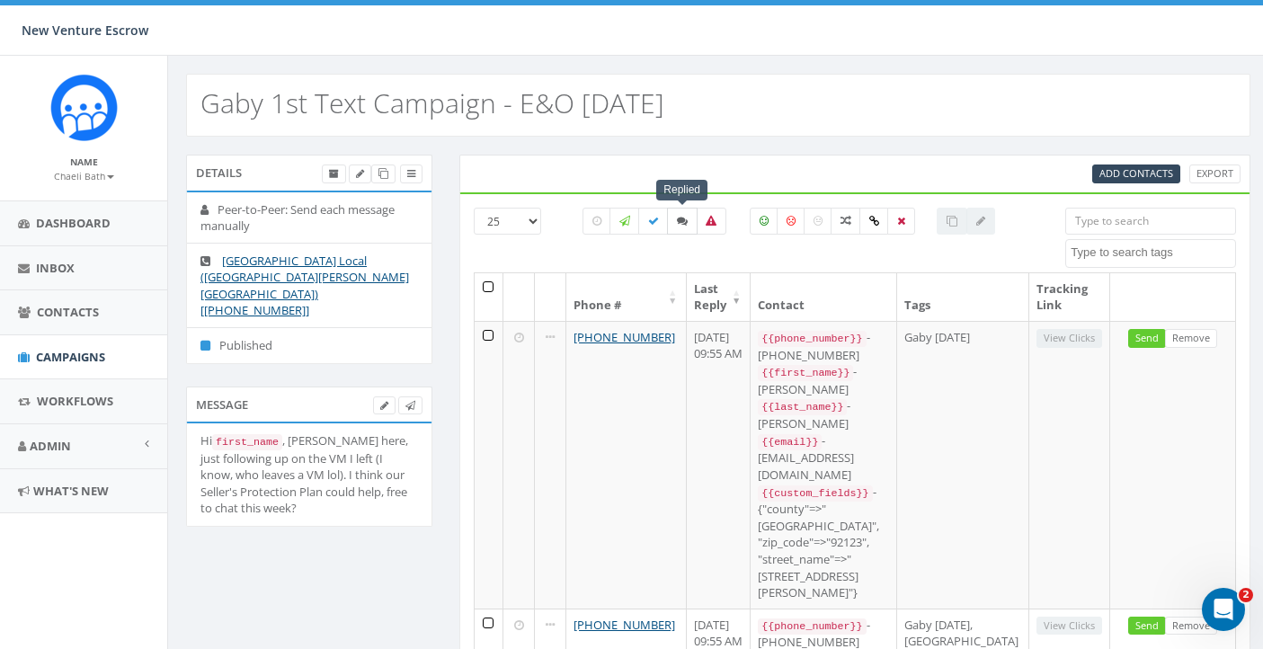
click icon
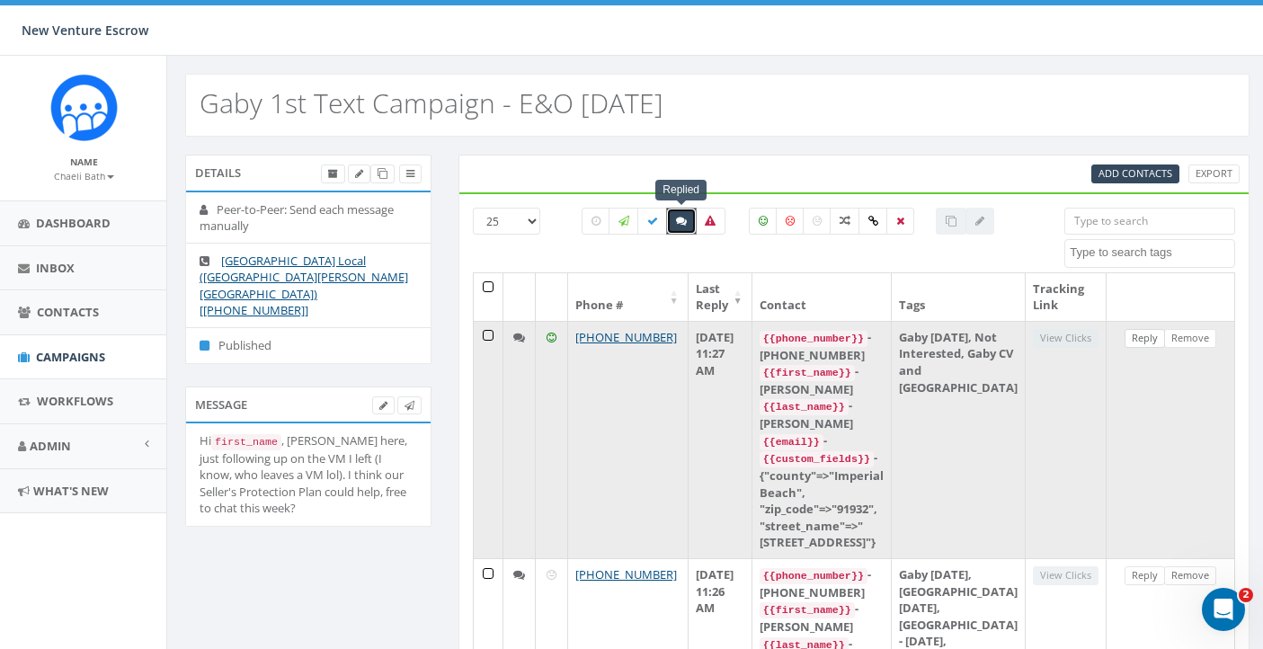
scroll to position [0, 1]
click link "Reply"
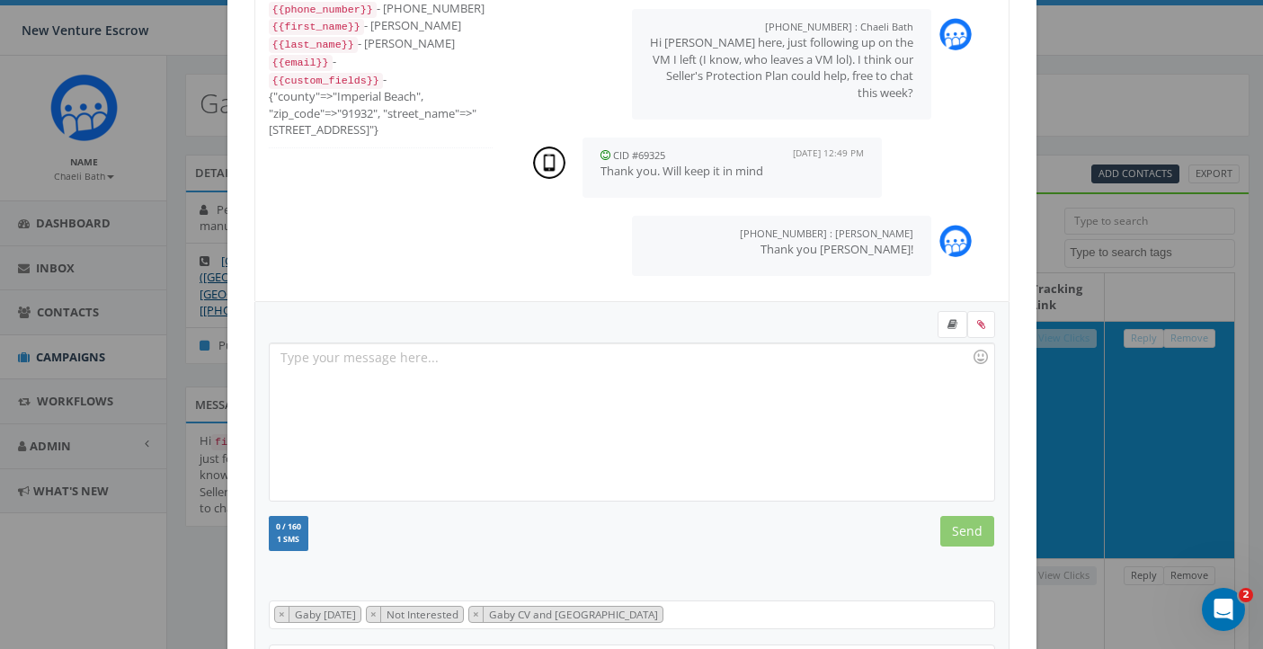
scroll to position [123, 0]
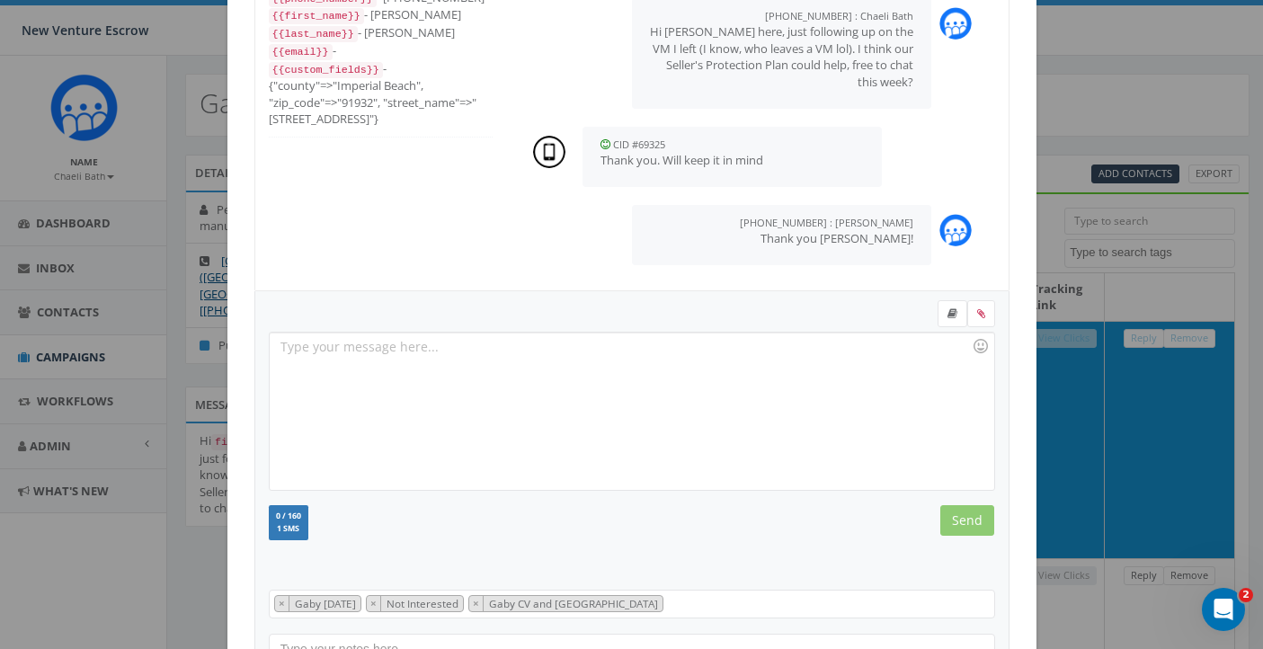
click div "+1 619-992-6914 All Messages {{phone_number}} - +16199926914 {{first_name}} - K…"
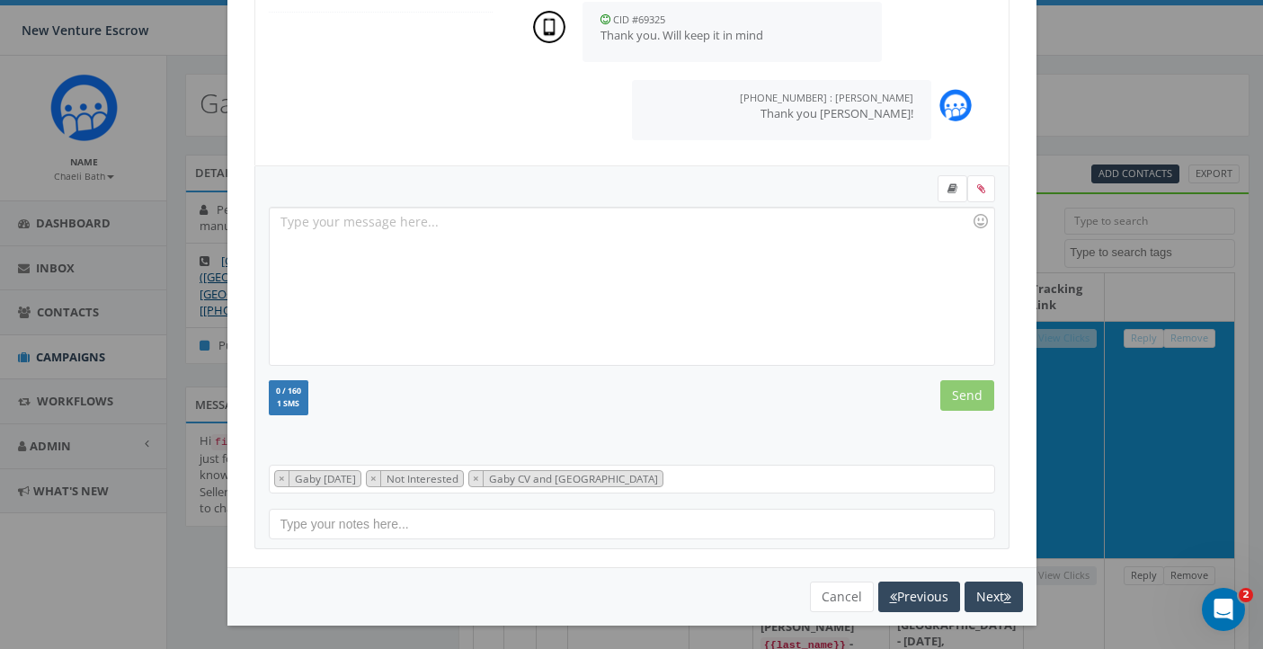
scroll to position [246, 0]
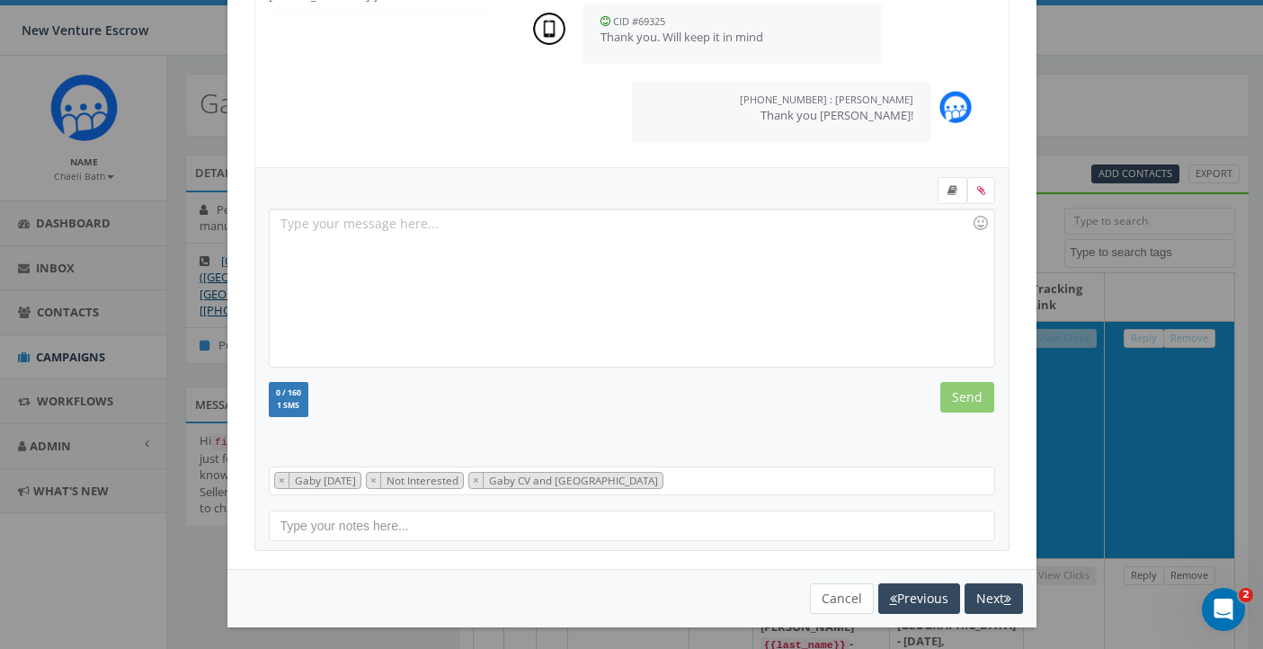
click button "Cancel"
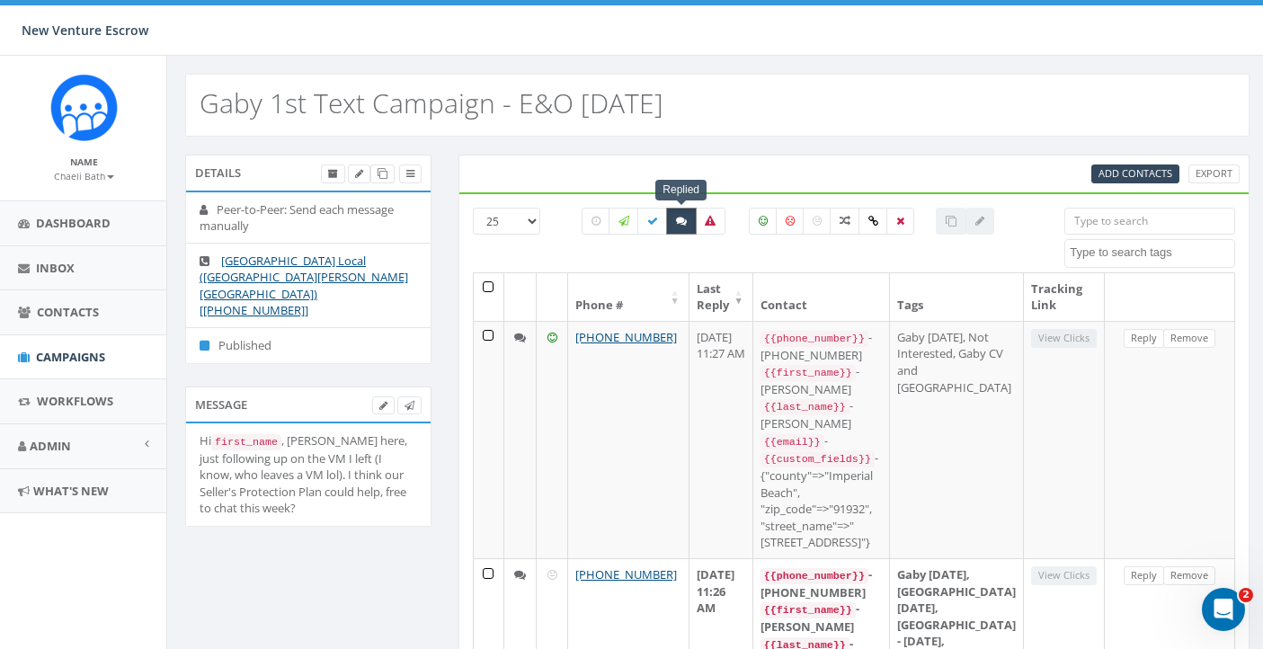
click icon
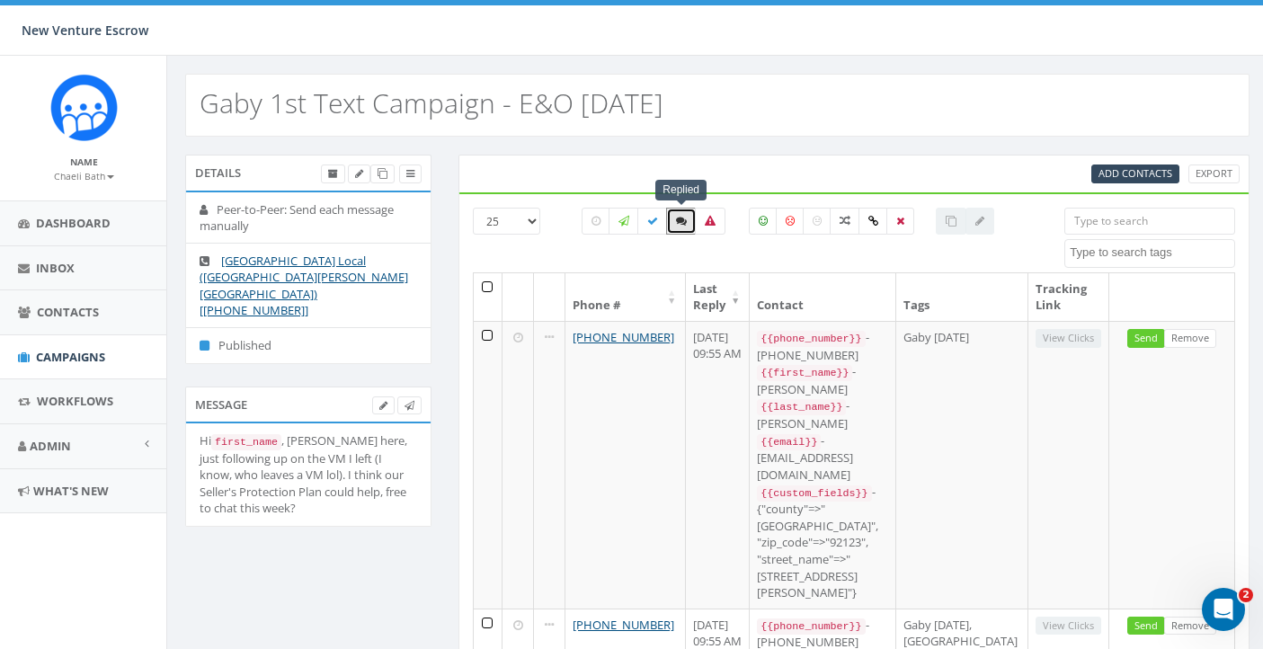
click textarea "Search"
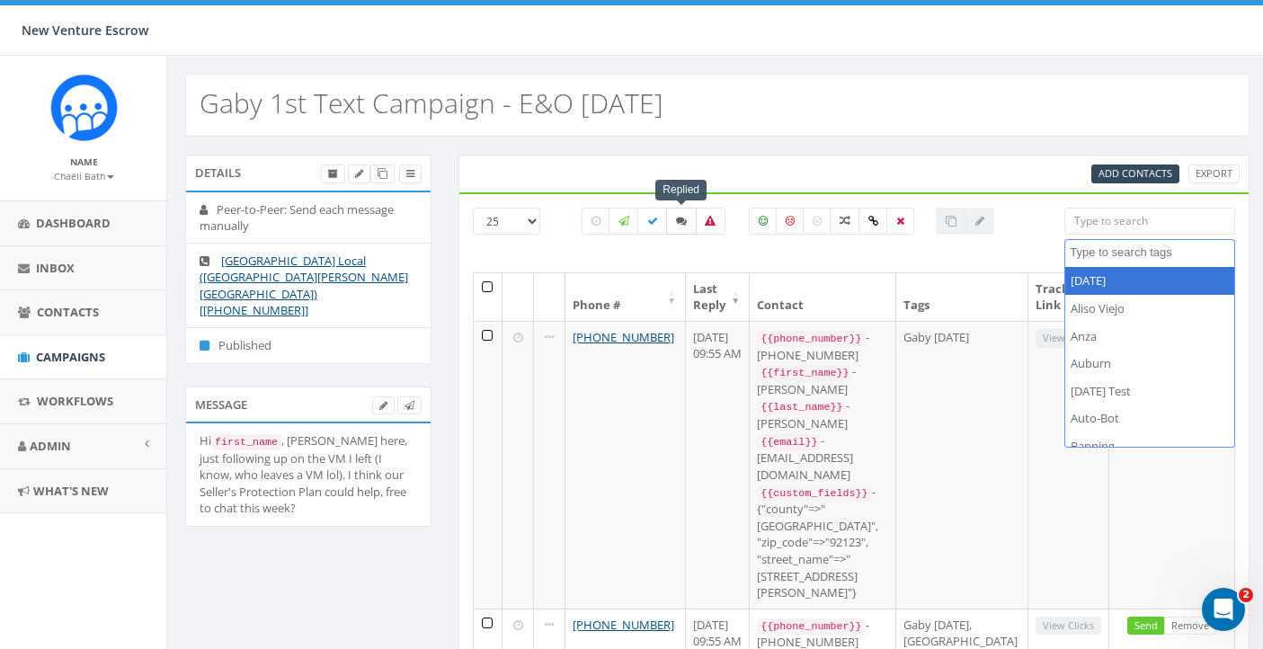
click icon
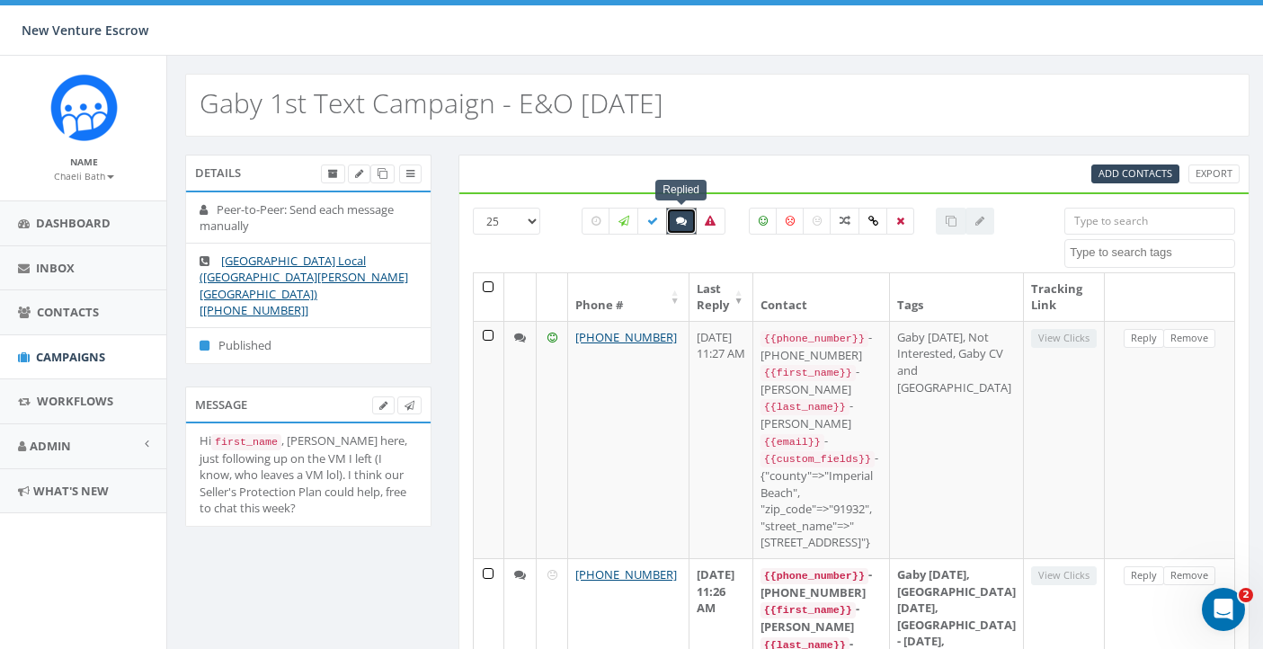
click th
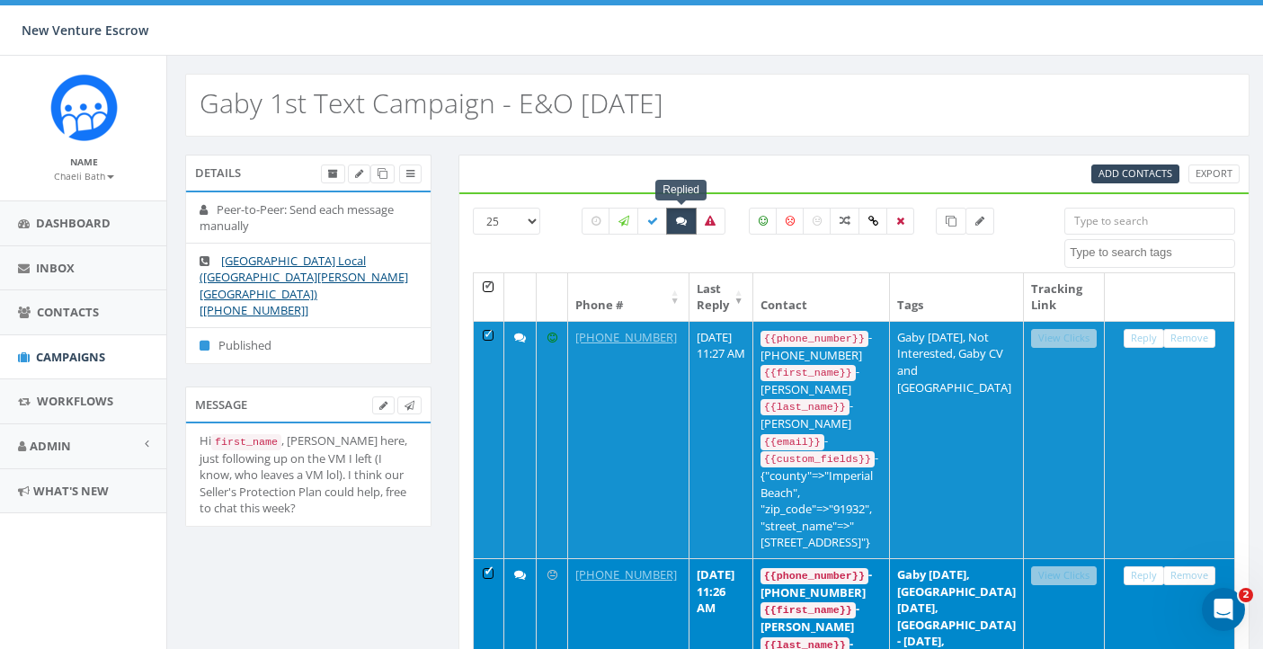
click icon
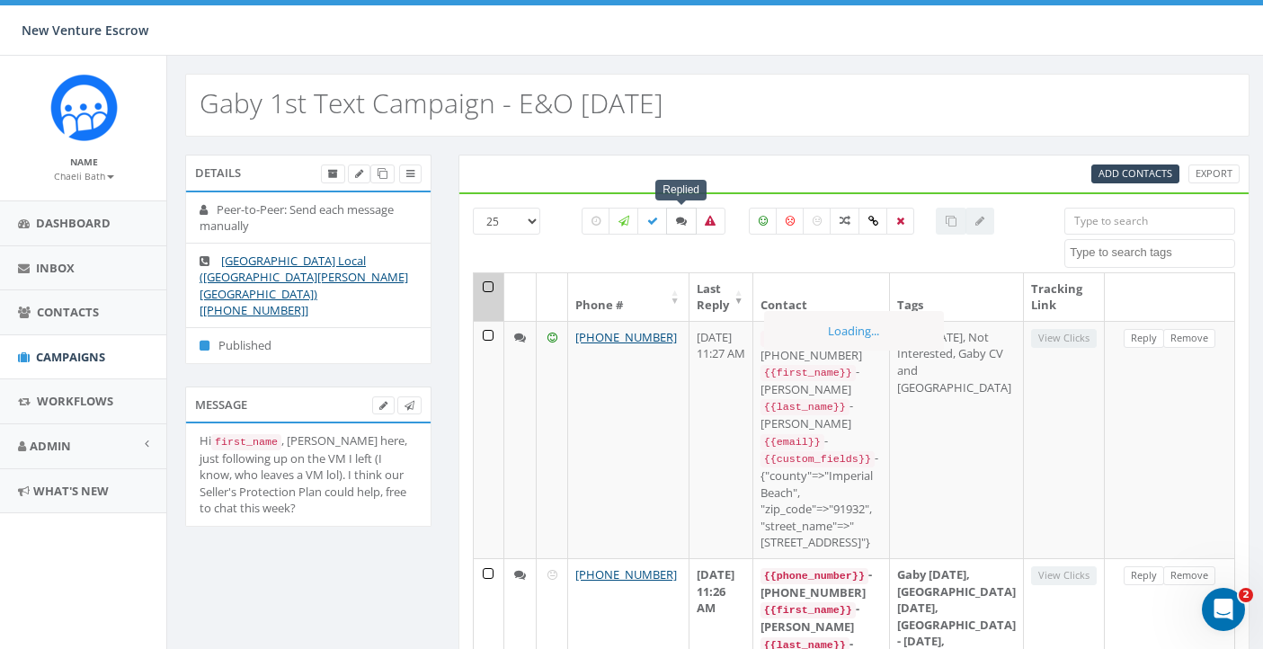
click icon
checkbox input "true"
click th
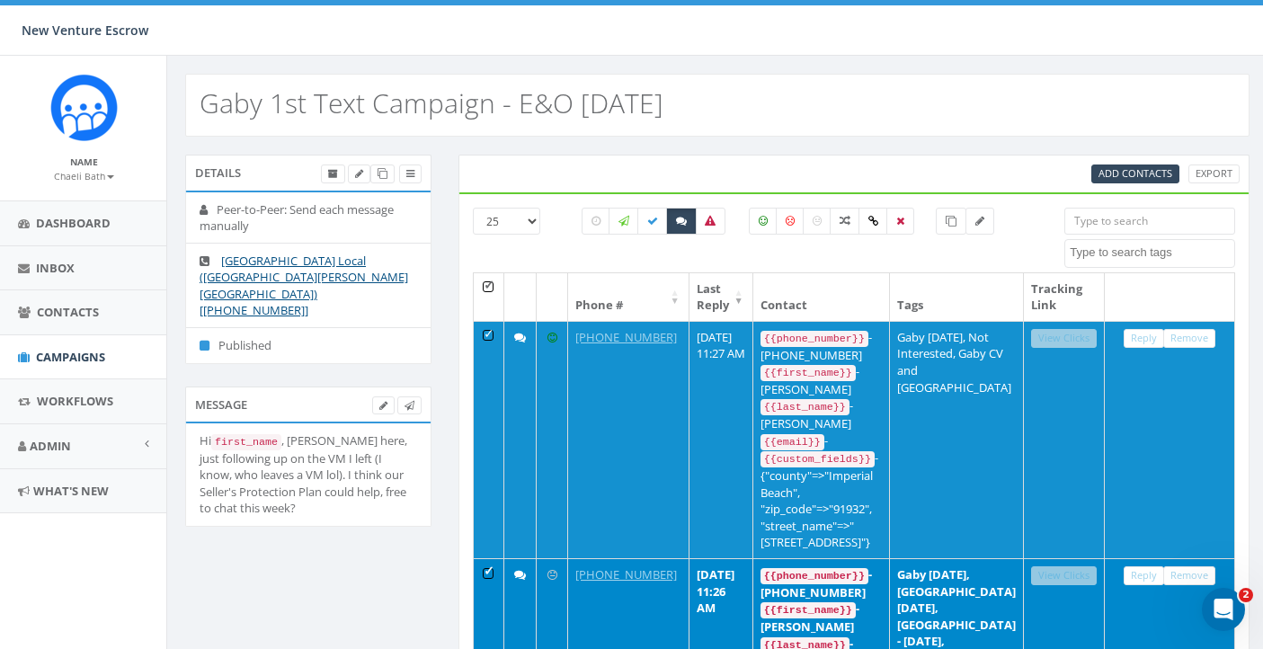
scroll to position [0, 1]
click th
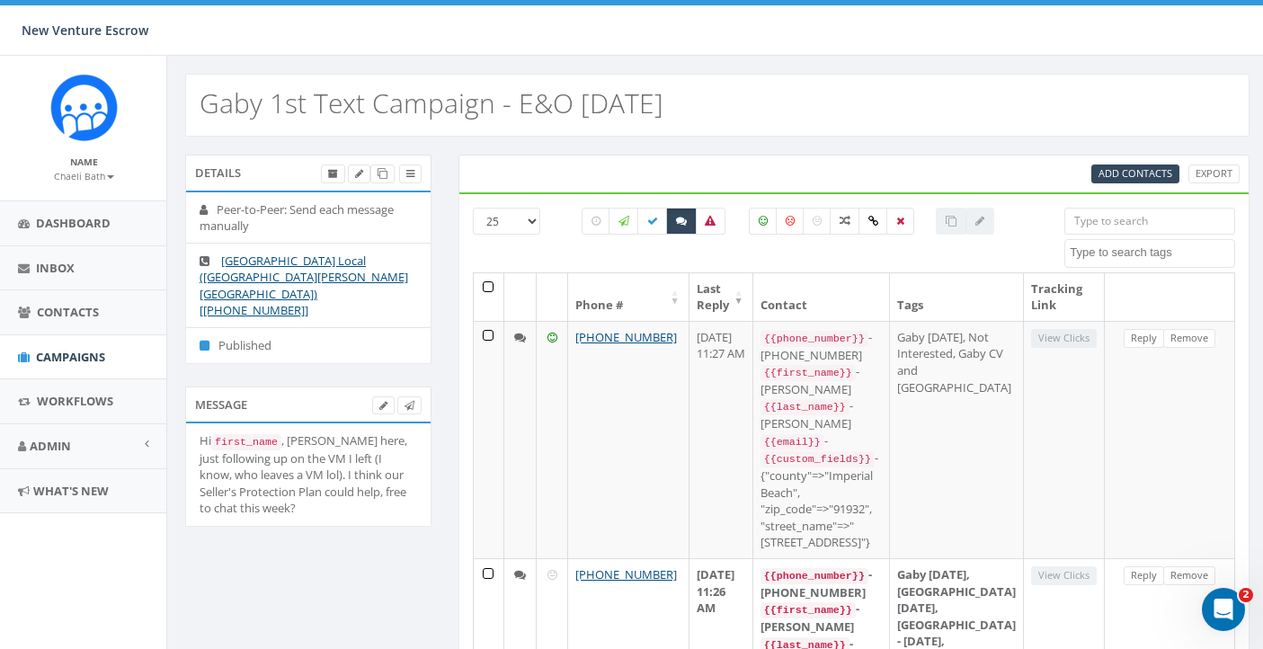
click textarea "Search"
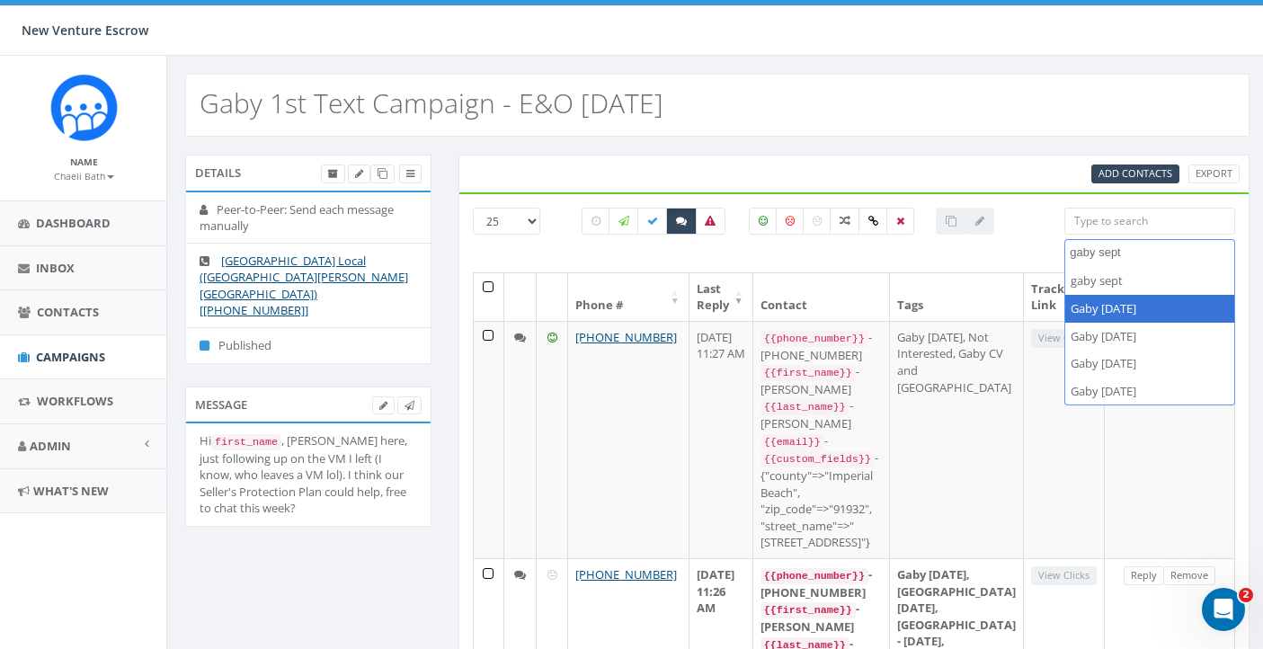
type textarea "gaby sept"
select select "Gaby Sept 4 2025"
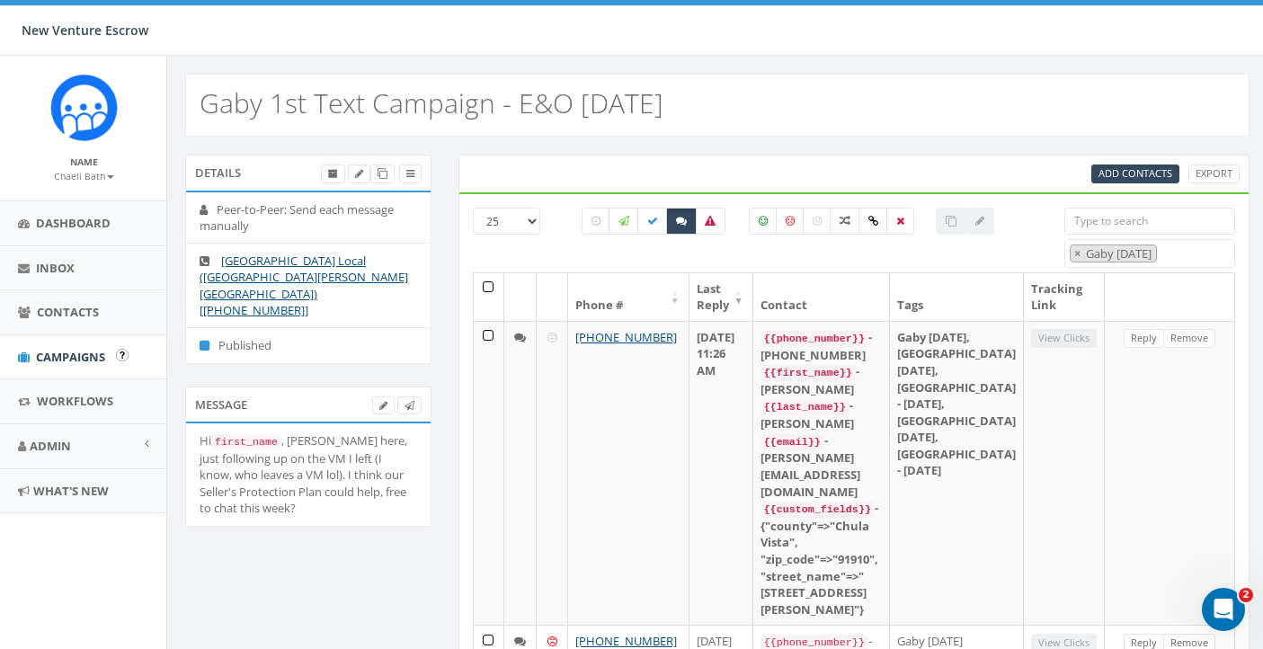
click span "Campaigns"
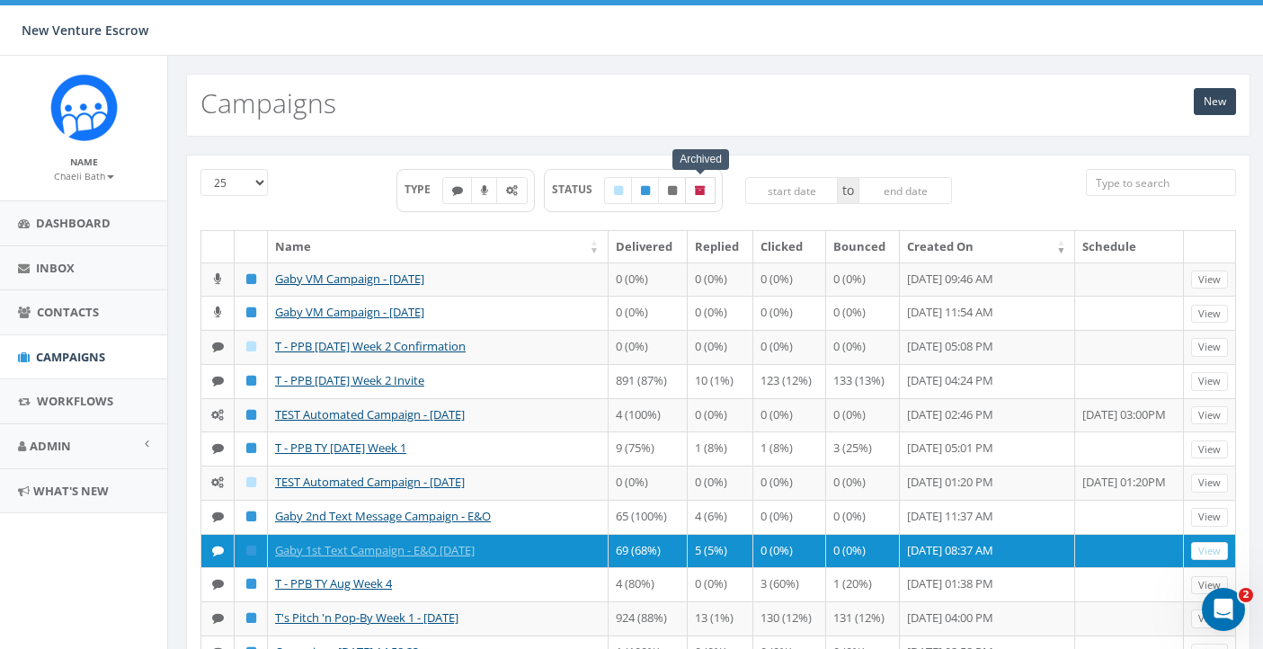
click at [705, 187] on icon at bounding box center [700, 190] width 11 height 11
checkbox input "true"
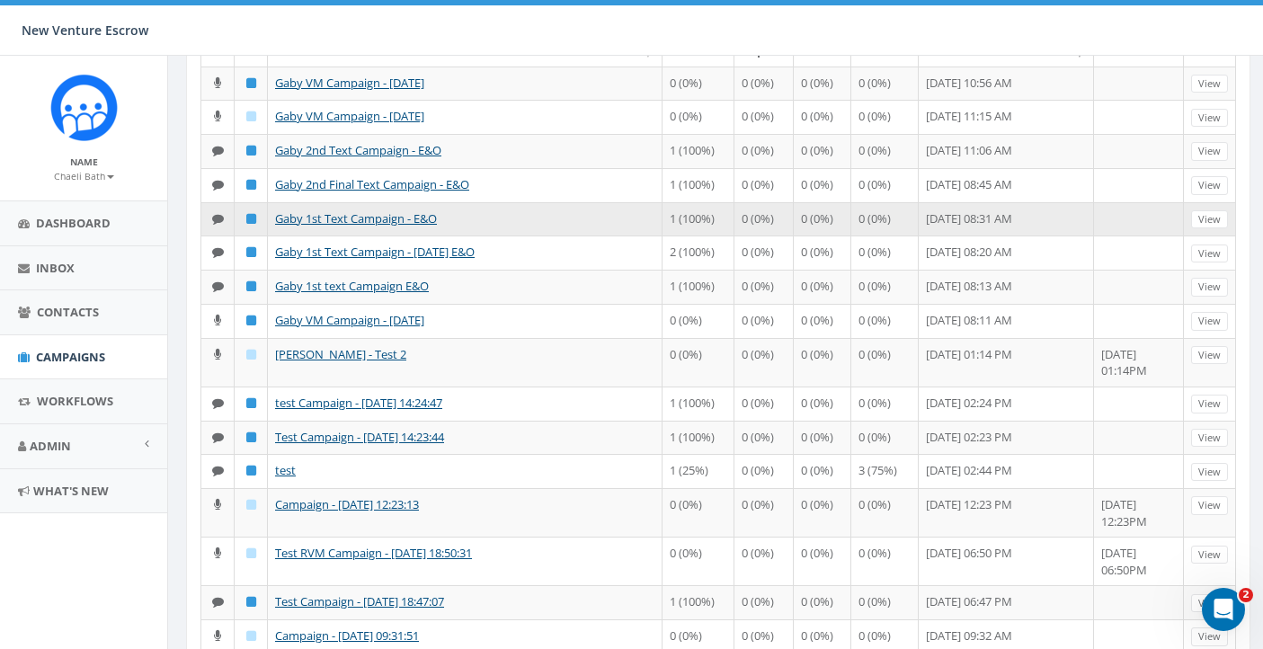
scroll to position [203, 0]
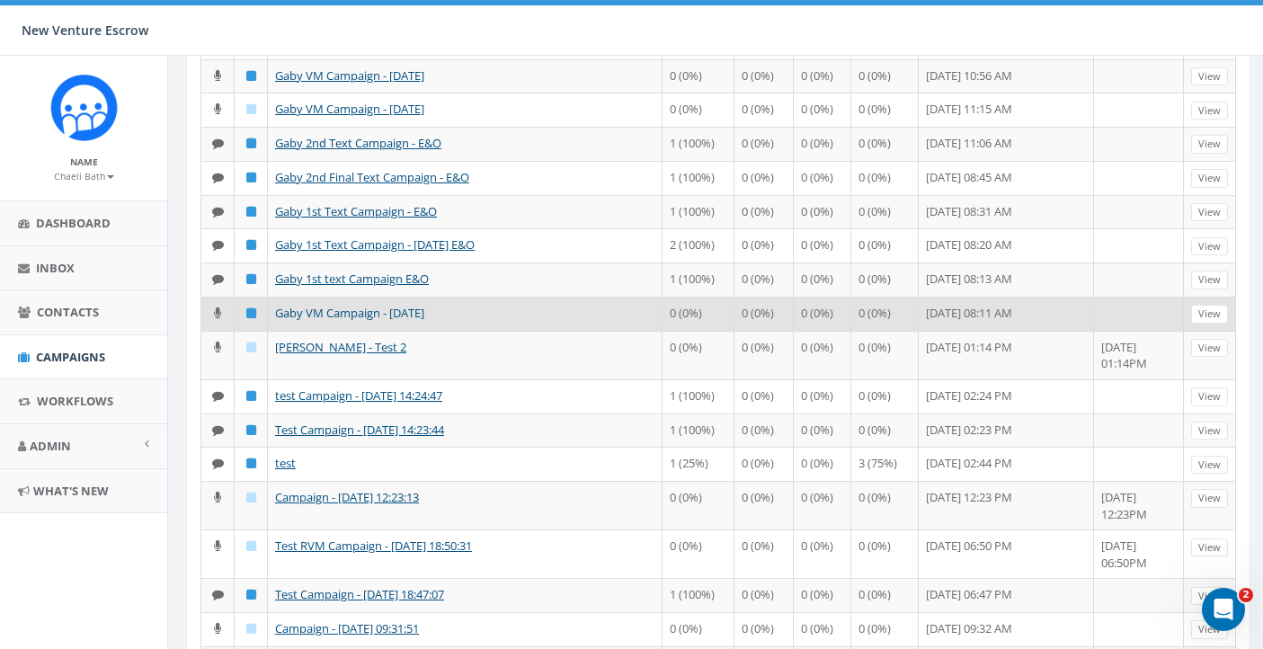
click at [382, 321] on link "Gaby VM Campaign - [DATE]" at bounding box center [349, 313] width 149 height 16
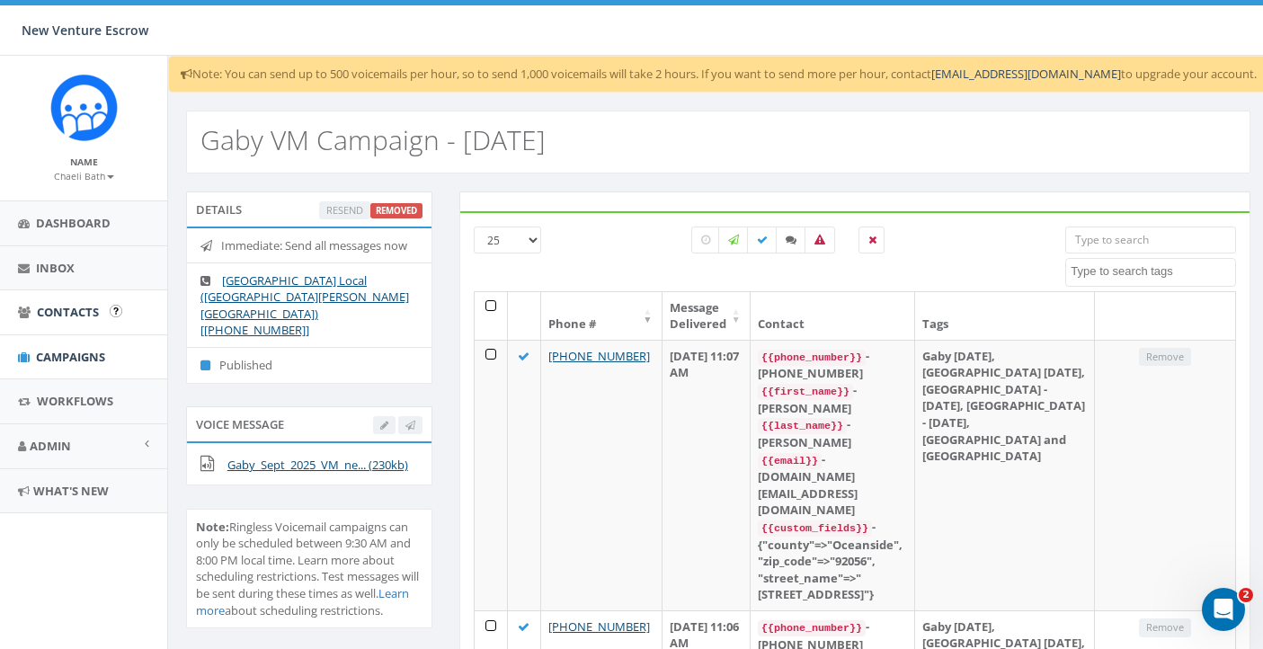
click at [61, 314] on span "Contacts" at bounding box center [68, 312] width 62 height 16
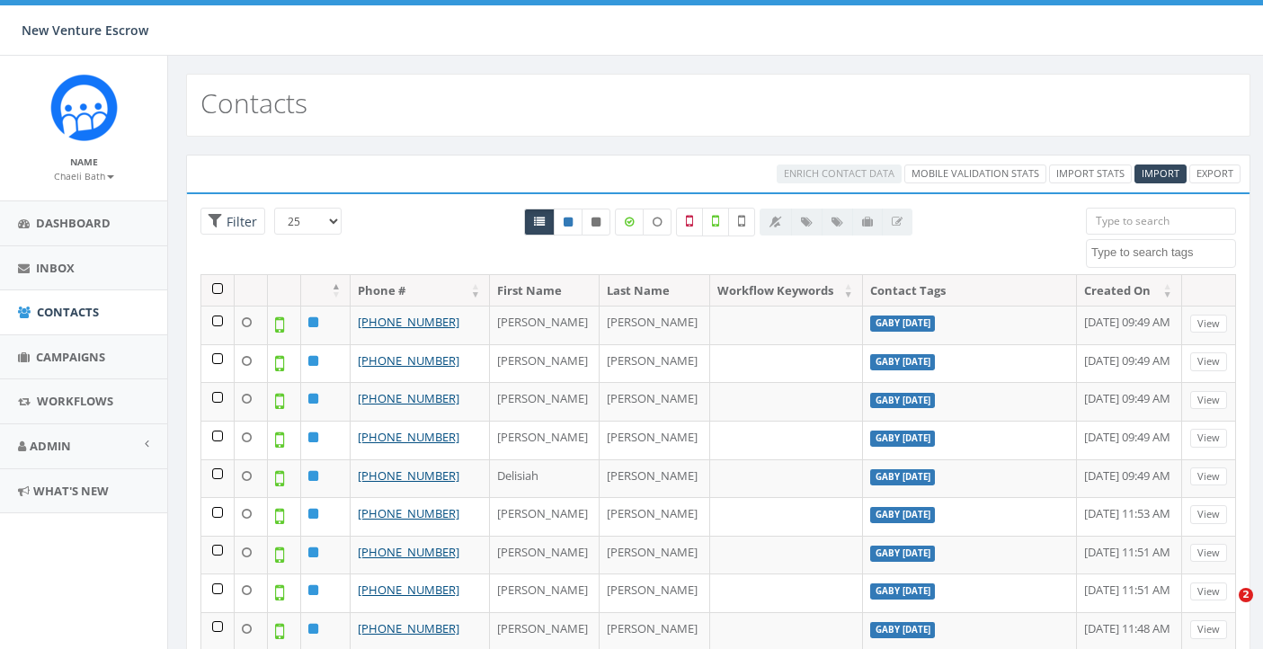
select select
click at [101, 313] on link "Contacts" at bounding box center [83, 312] width 167 height 44
select select
click at [1078, 178] on link "Import Stats" at bounding box center [1090, 173] width 83 height 19
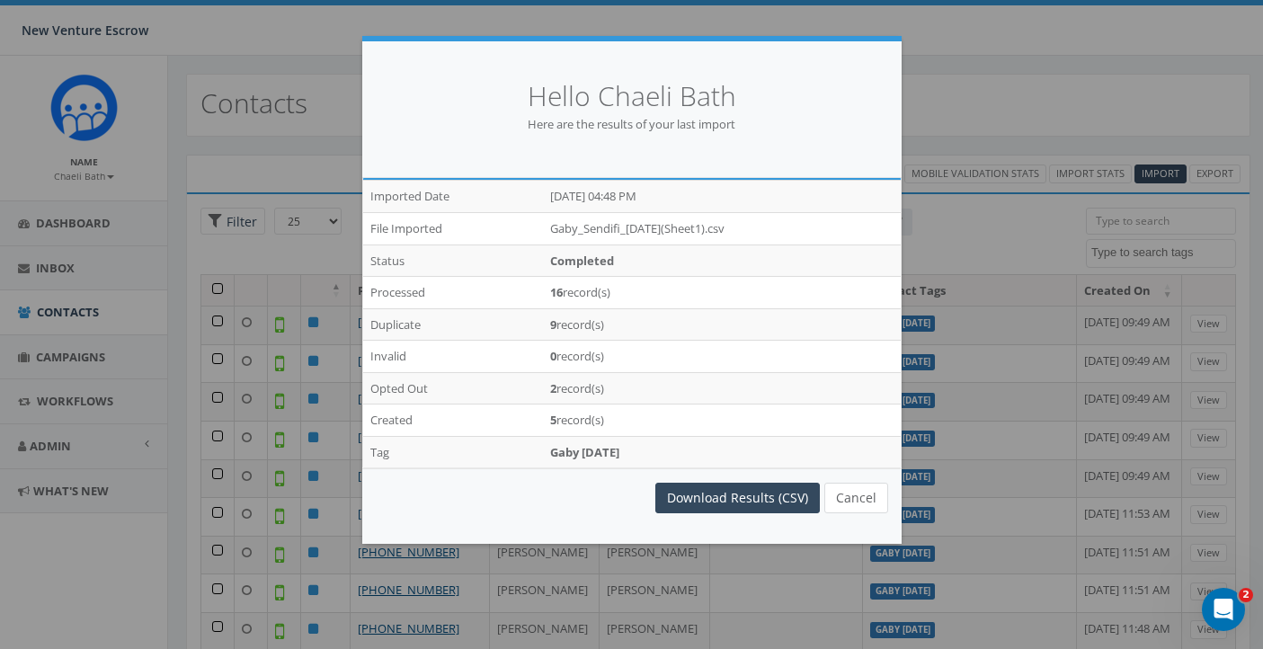
click at [871, 500] on button "Cancel" at bounding box center [856, 498] width 64 height 31
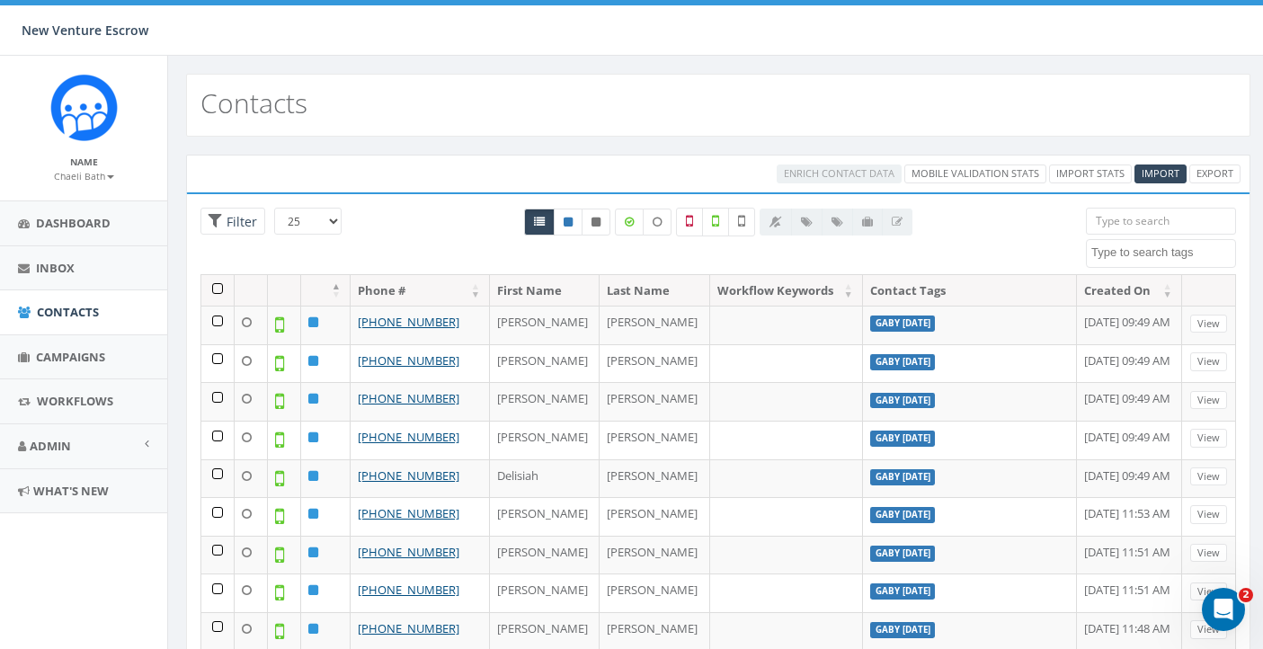
click at [1106, 256] on textarea "Search" at bounding box center [1163, 252] width 144 height 16
type textarea "gaby [DATE]"
select select "Gaby [DATE]"
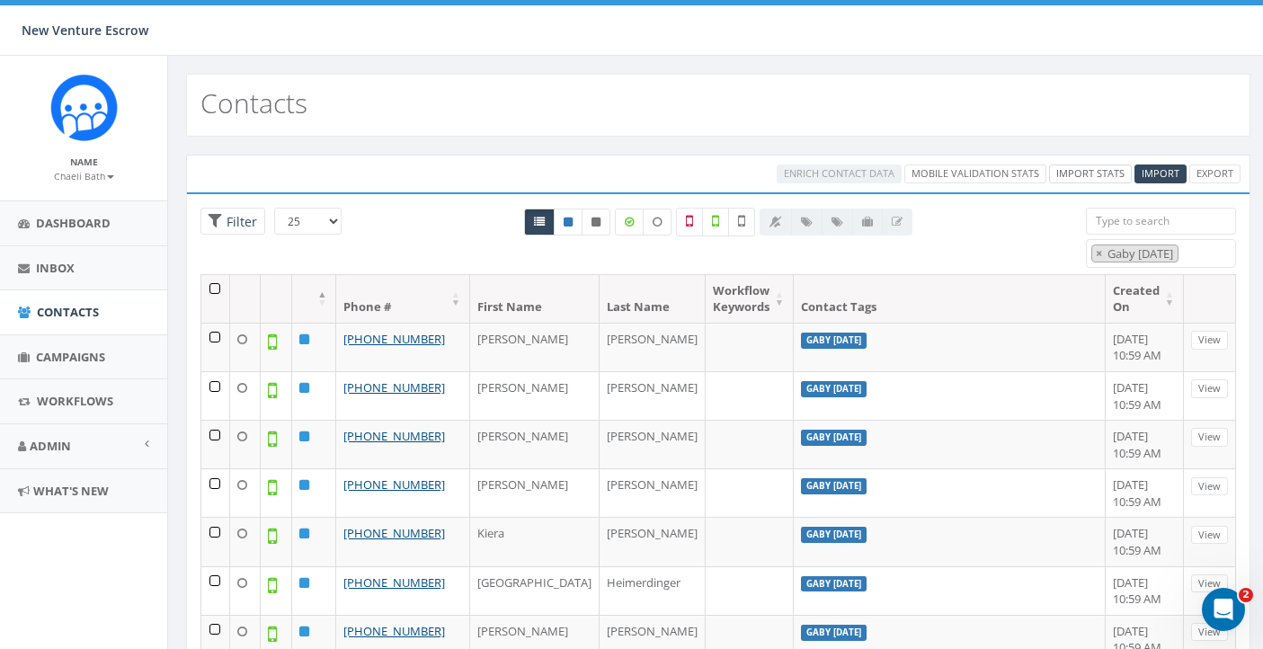
click at [1103, 177] on link "Import Stats" at bounding box center [1090, 173] width 83 height 19
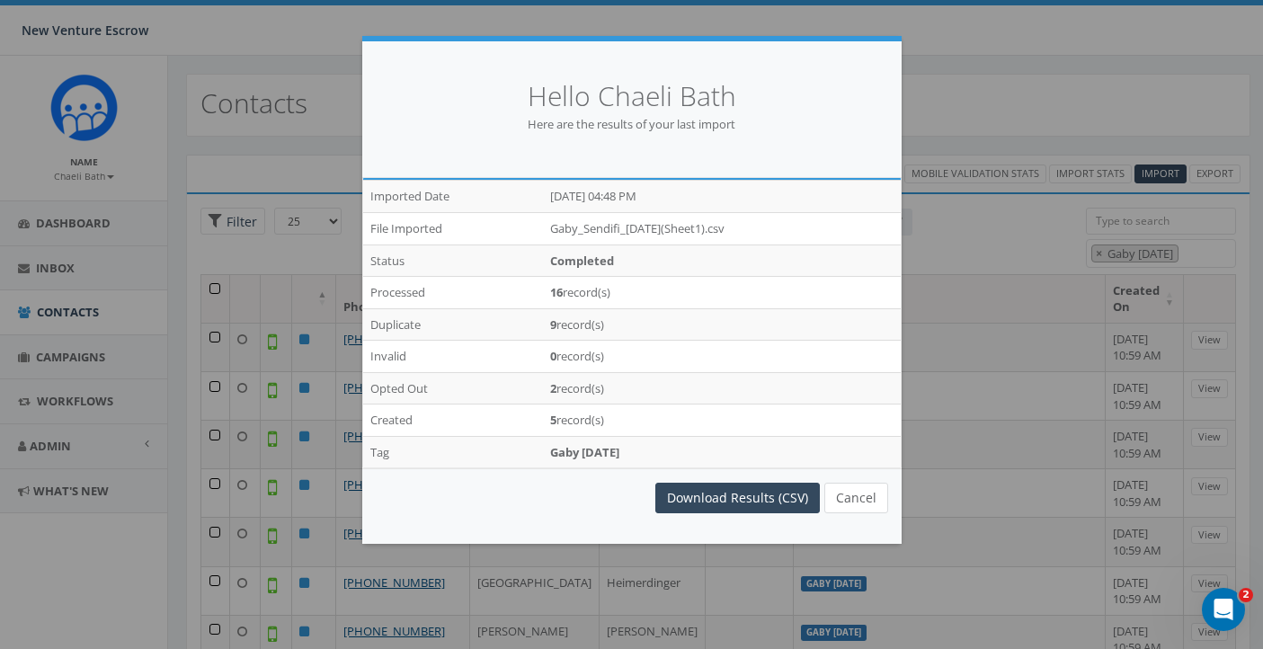
click at [859, 493] on button "Cancel" at bounding box center [856, 498] width 64 height 31
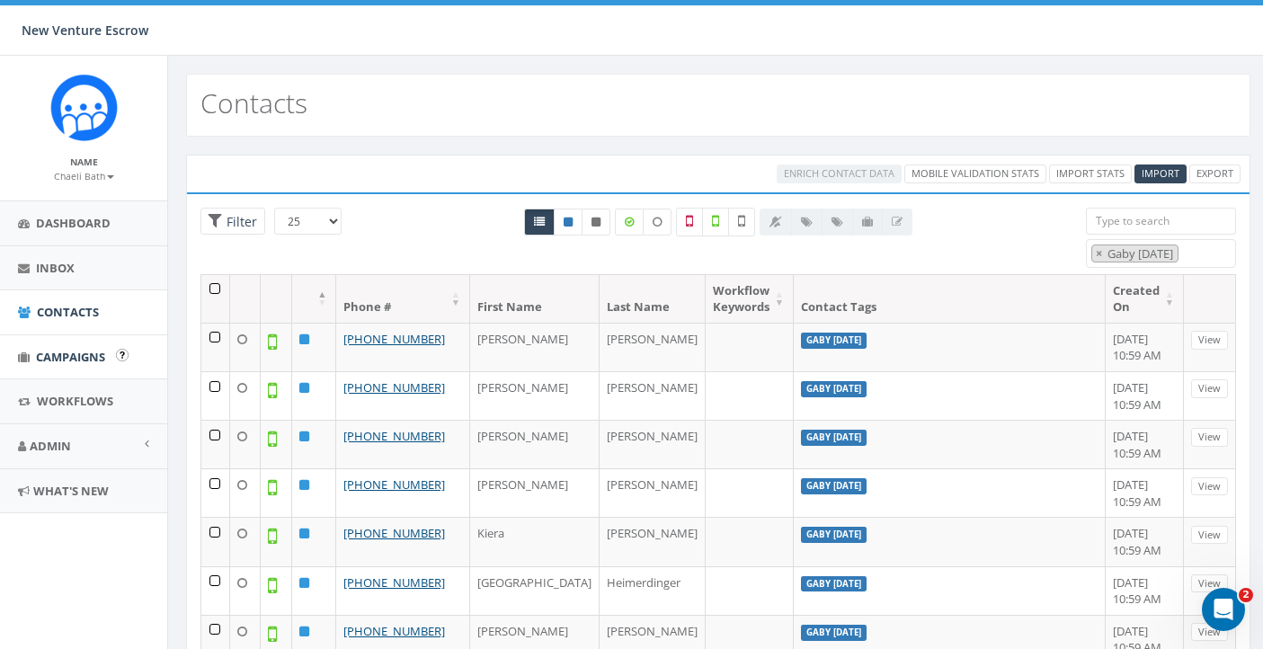
click at [60, 355] on span "Campaigns" at bounding box center [70, 357] width 69 height 16
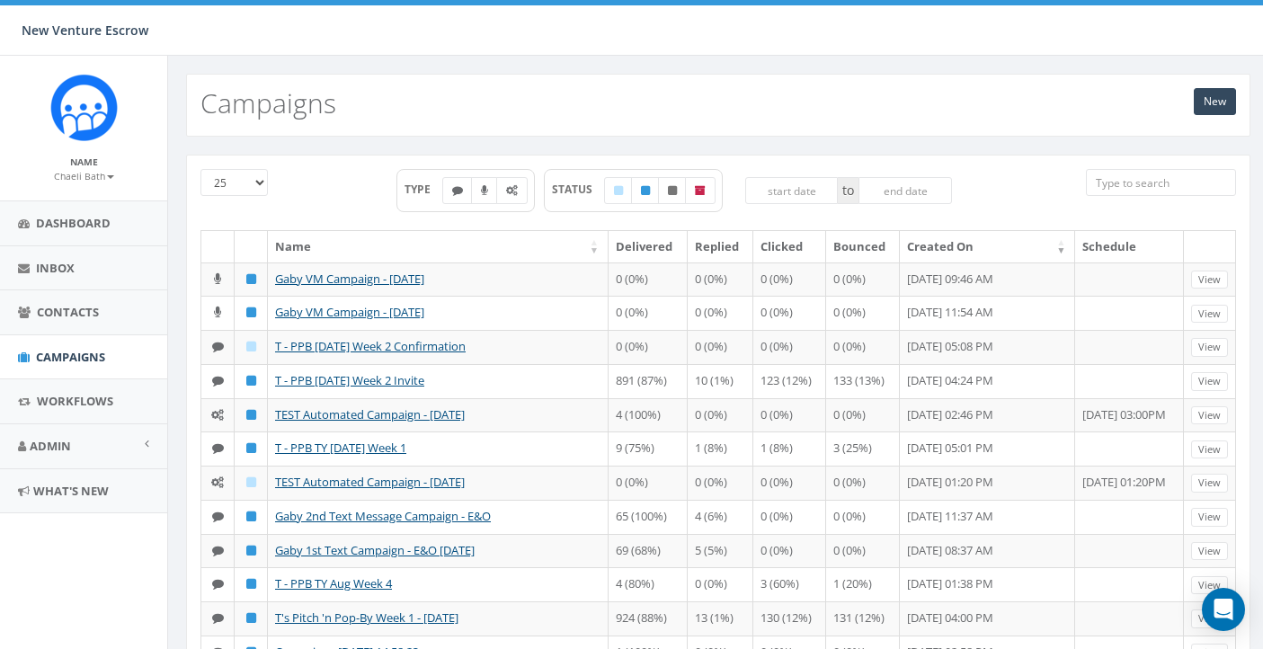
click at [60, 311] on span "Contacts" at bounding box center [68, 312] width 62 height 16
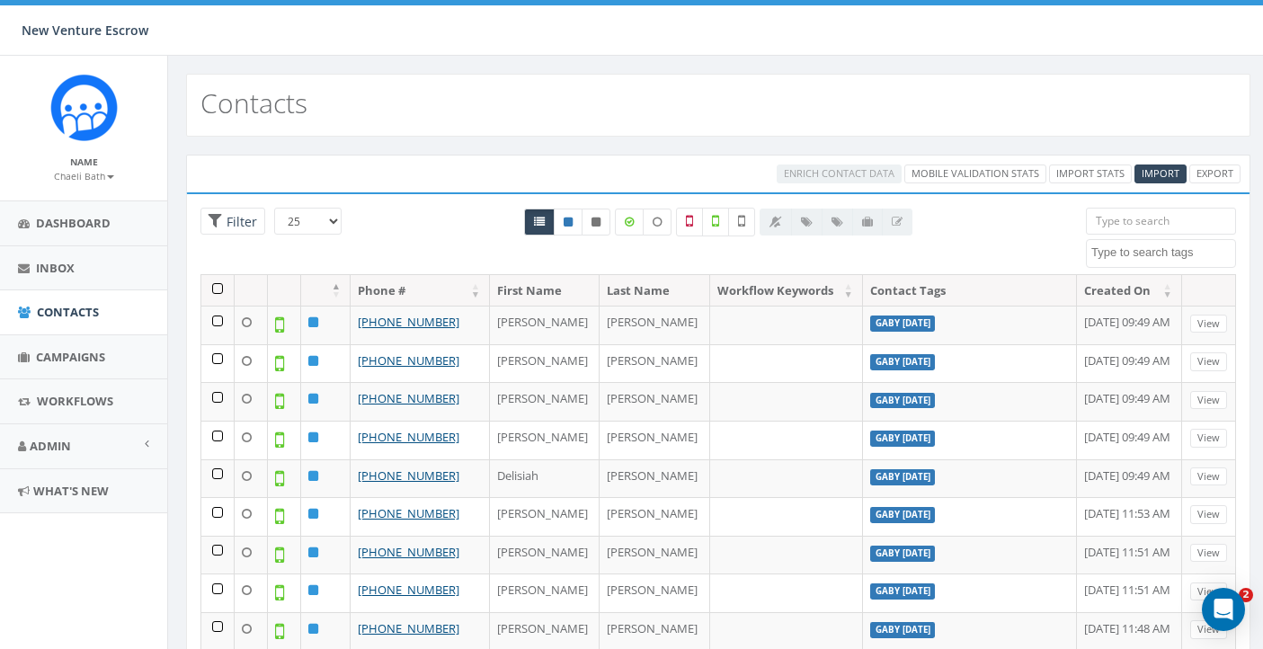
select select
click at [89, 356] on span "Campaigns" at bounding box center [70, 357] width 69 height 16
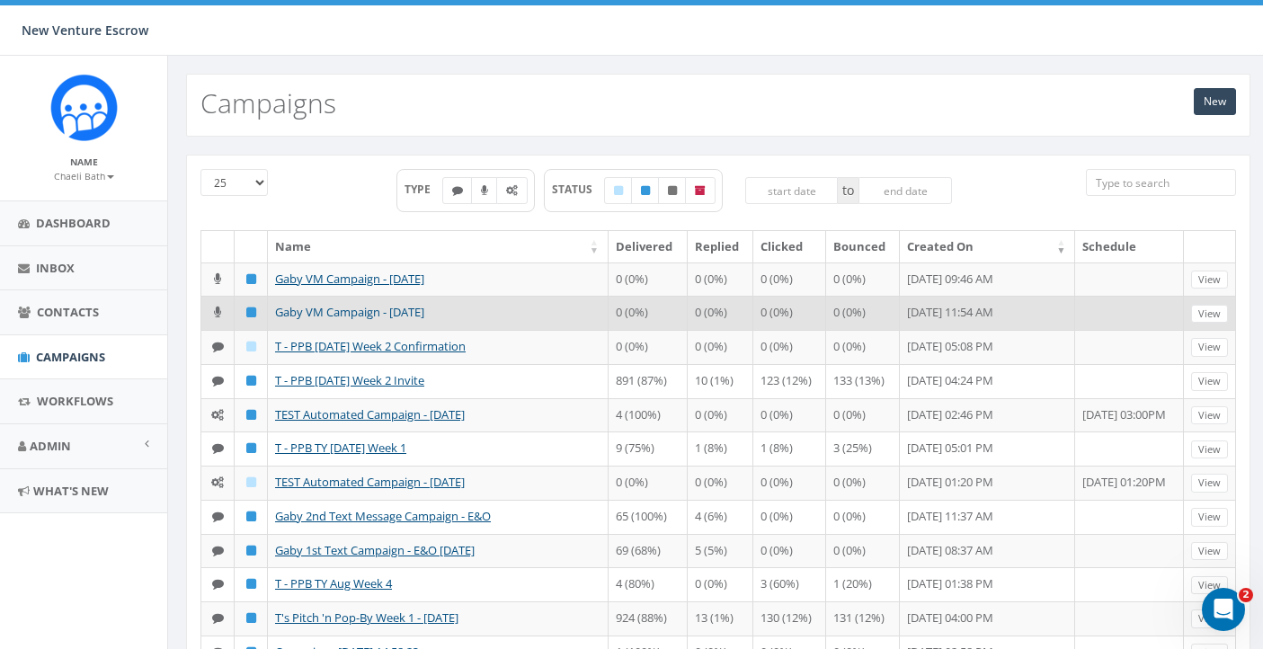
click at [413, 320] on link "Gaby VM Campaign - [DATE]" at bounding box center [349, 312] width 149 height 16
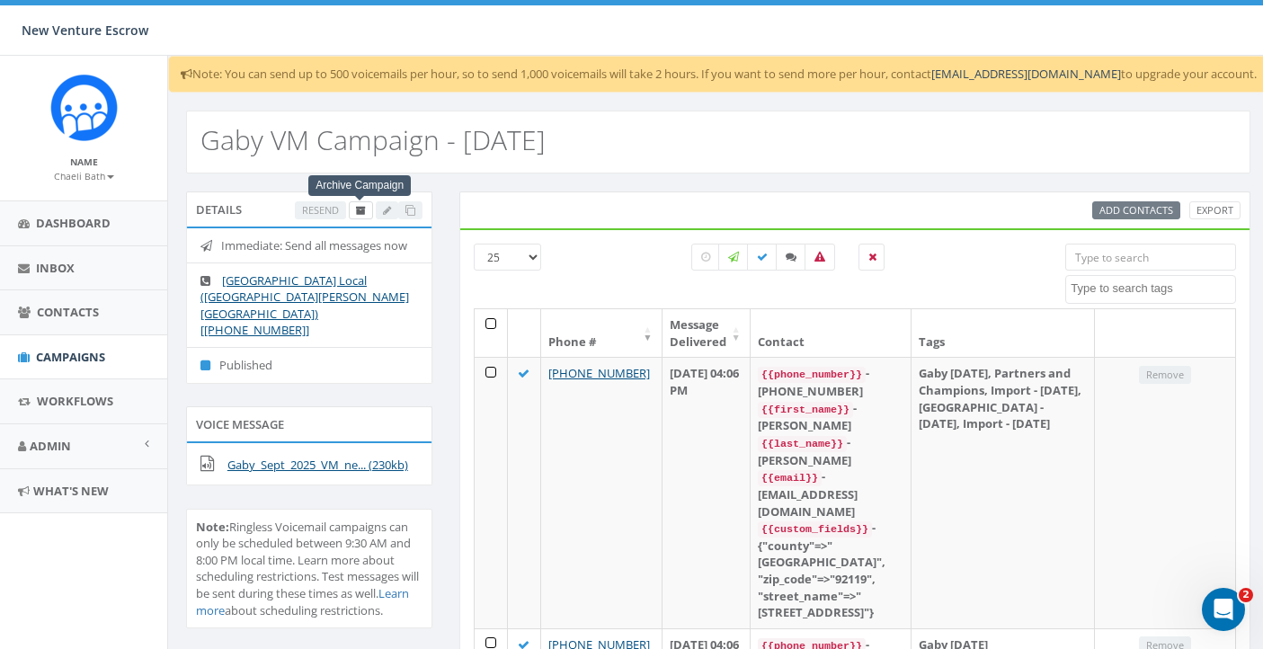
click at [358, 211] on icon at bounding box center [361, 211] width 10 height 10
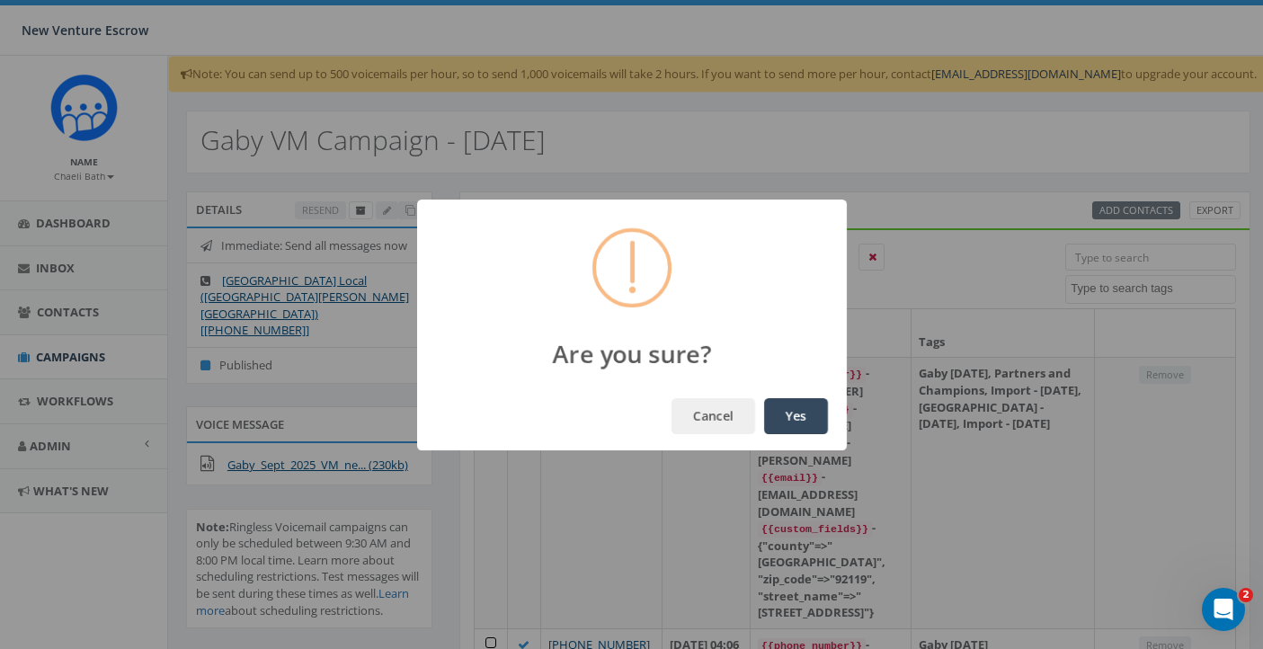
click at [783, 430] on button "Yes" at bounding box center [796, 416] width 64 height 36
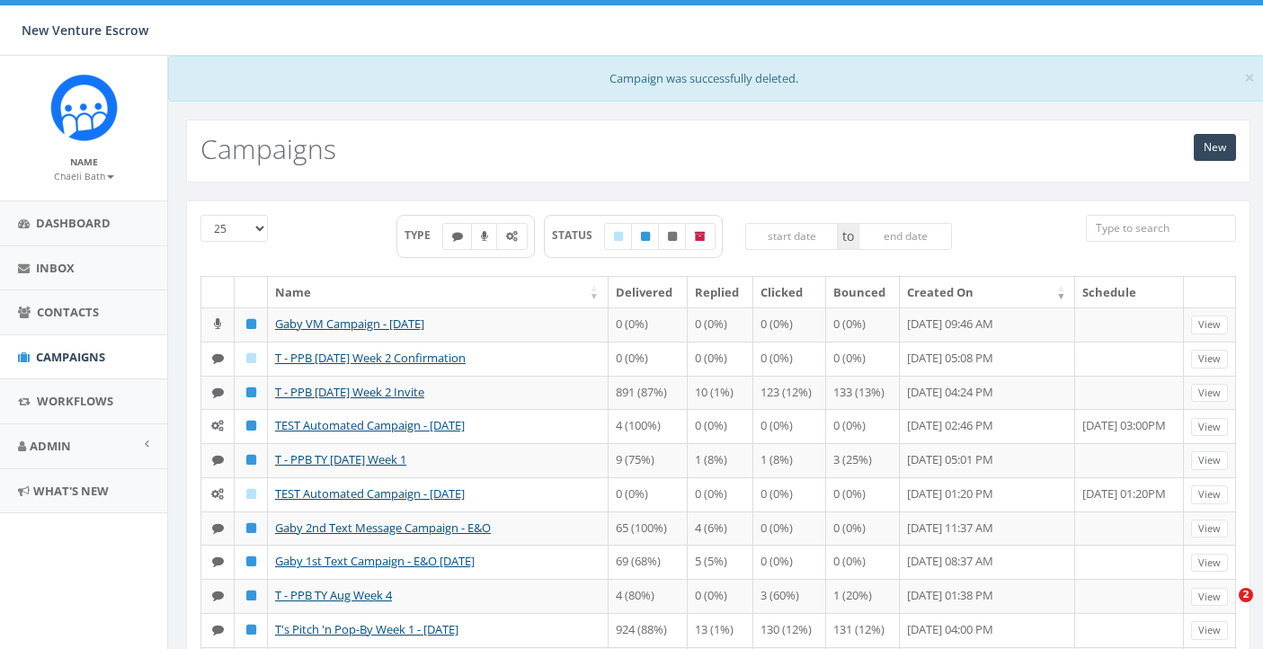
click at [84, 355] on span "Campaigns" at bounding box center [70, 357] width 69 height 16
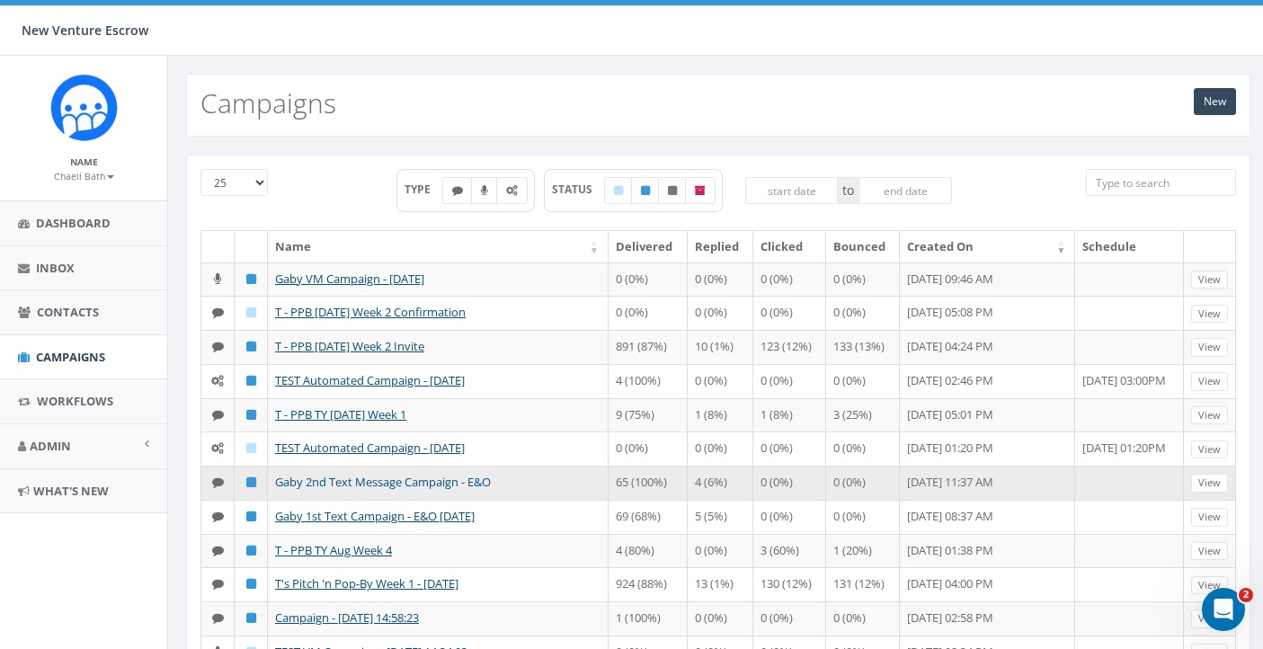
click at [444, 490] on link "Gaby 2nd Text Message Campaign - E&O" at bounding box center [383, 482] width 216 height 16
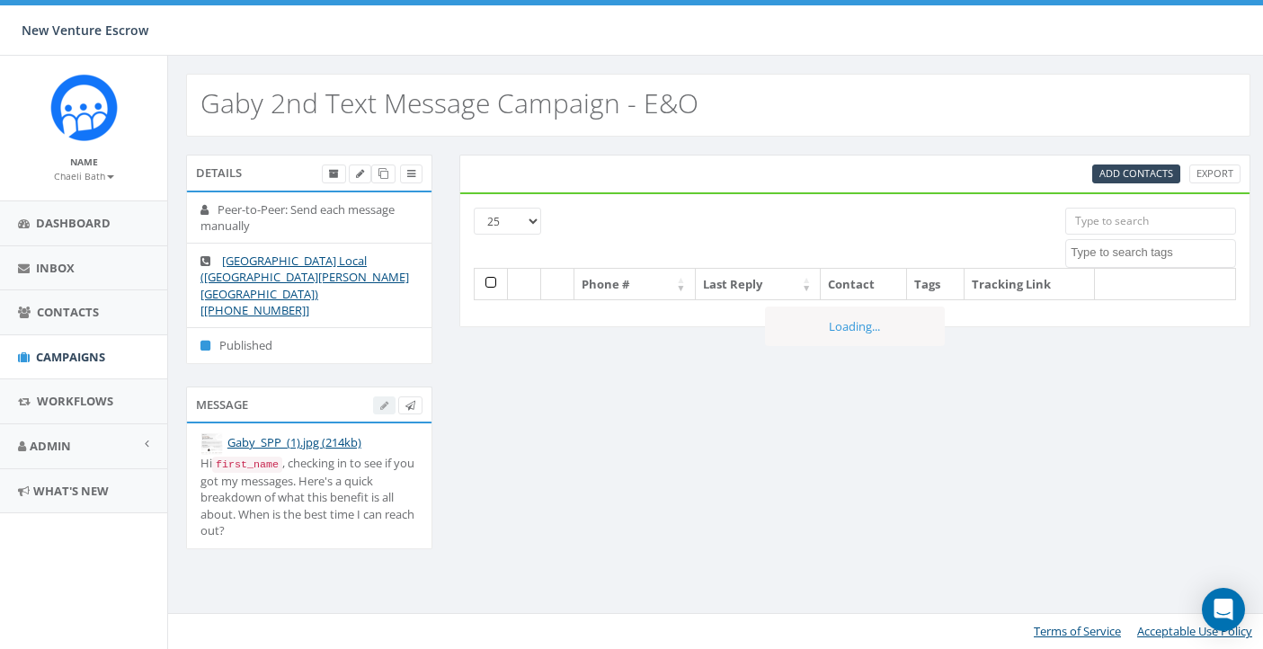
select select
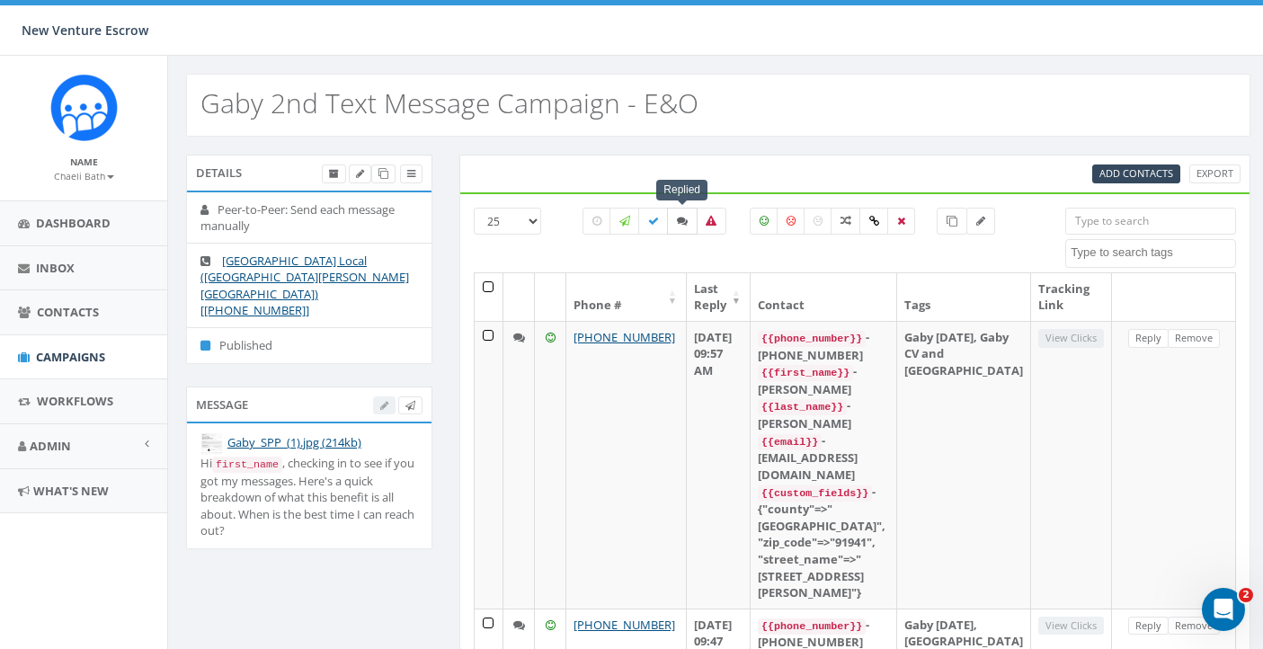
click at [678, 222] on icon at bounding box center [682, 221] width 11 height 11
checkbox input "true"
click at [492, 288] on th at bounding box center [490, 297] width 30 height 48
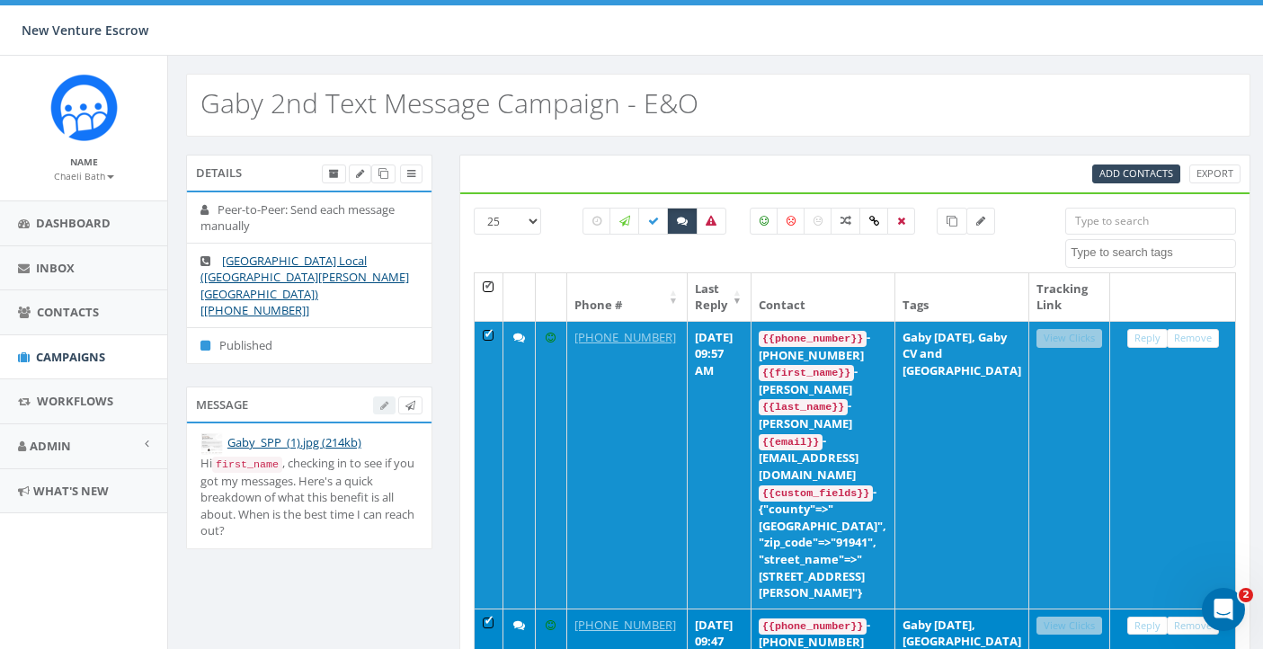
click at [486, 285] on th at bounding box center [490, 297] width 30 height 48
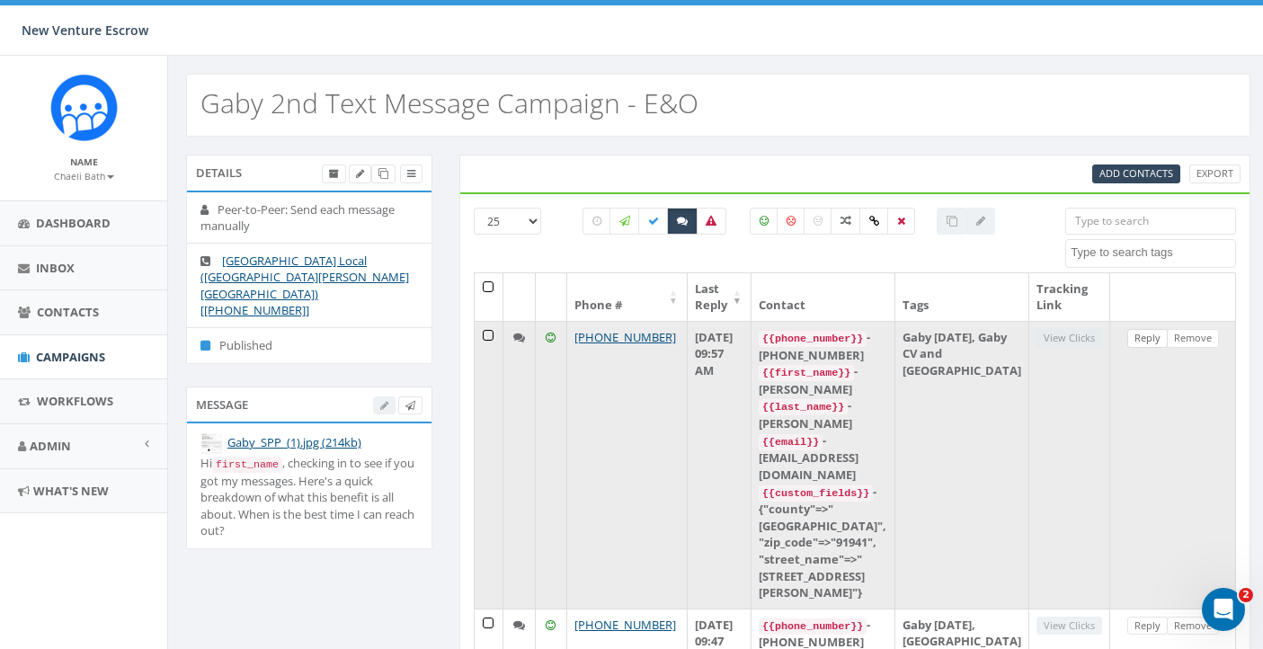
click at [1137, 342] on link "Reply" at bounding box center [1147, 338] width 40 height 19
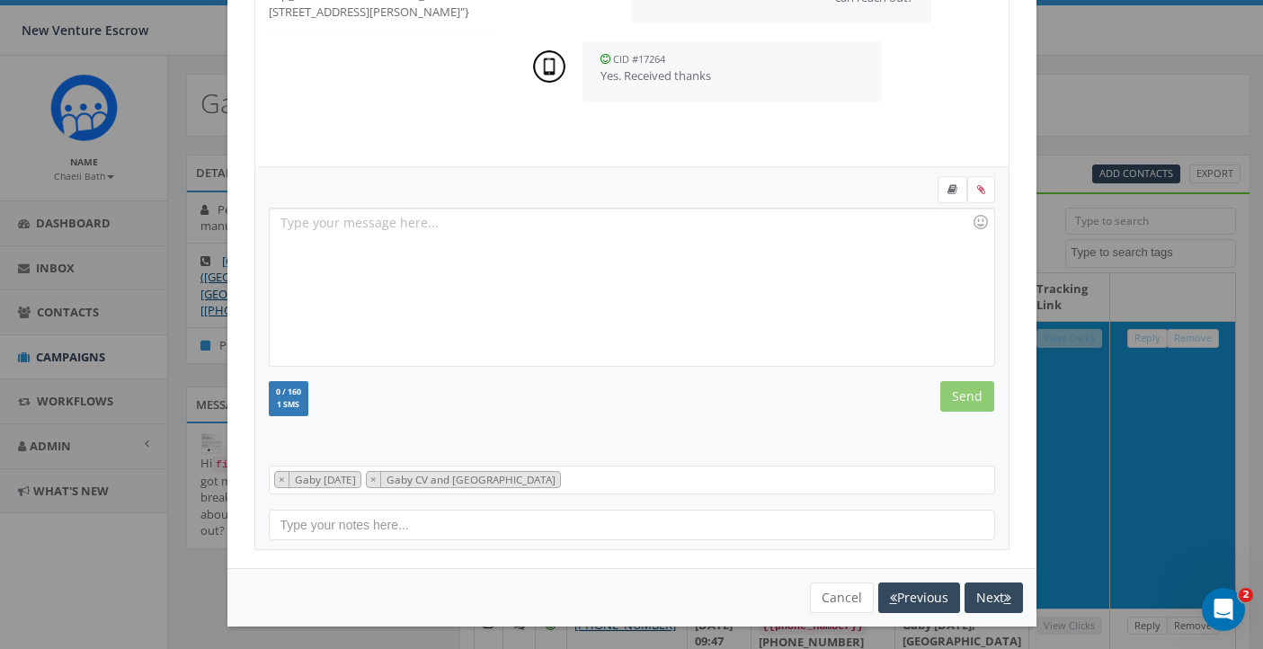
scroll to position [246, 0]
click at [837, 595] on button "Cancel" at bounding box center [842, 598] width 64 height 31
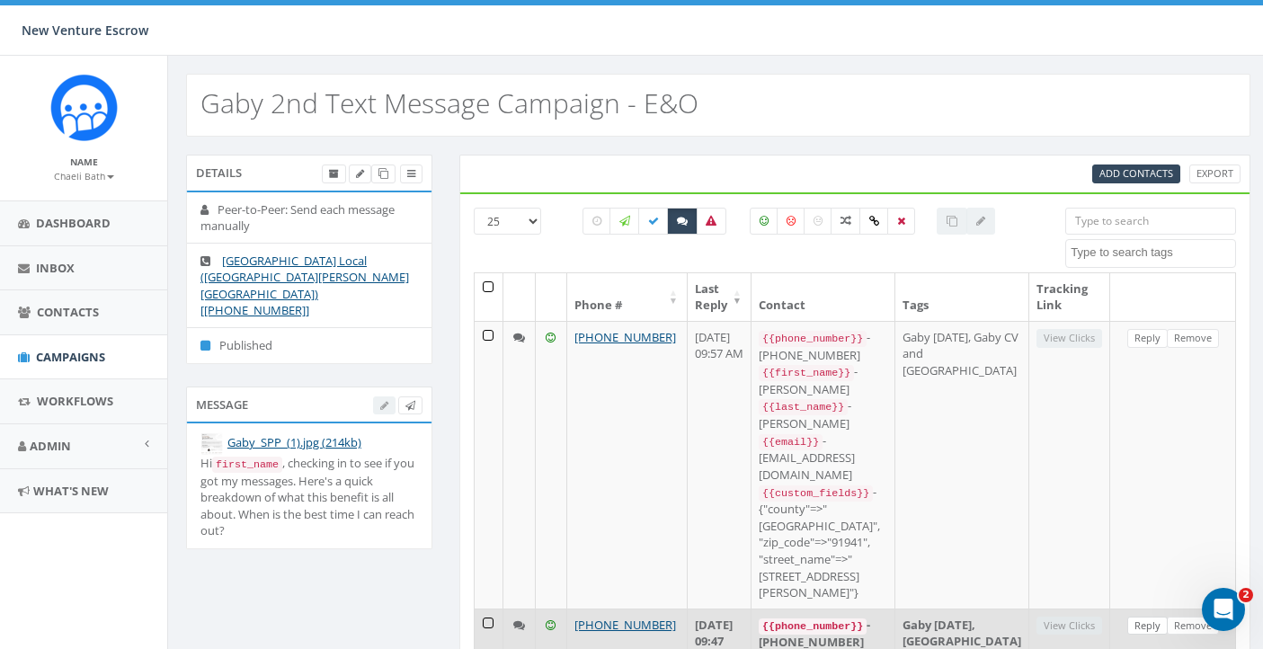
click at [1144, 617] on link "Reply" at bounding box center [1147, 626] width 40 height 19
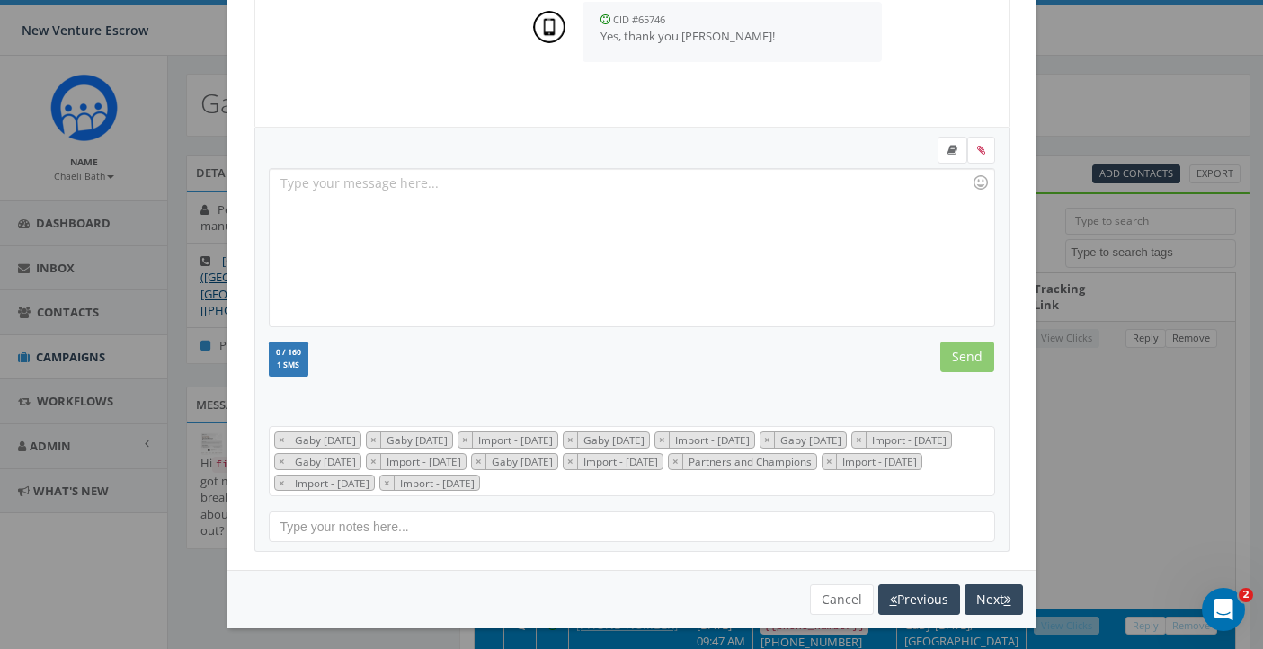
scroll to position [286, 0]
click at [833, 596] on button "Cancel" at bounding box center [842, 600] width 64 height 31
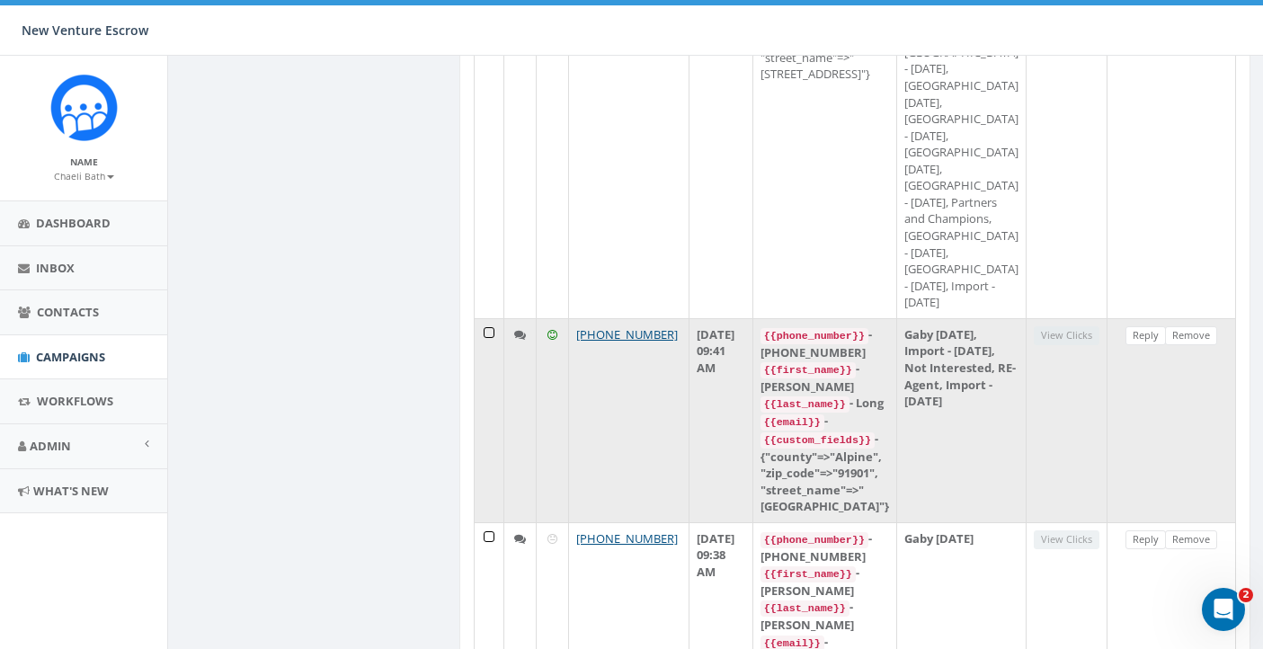
scroll to position [758, 0]
click at [1145, 343] on link "Reply" at bounding box center [1145, 333] width 40 height 19
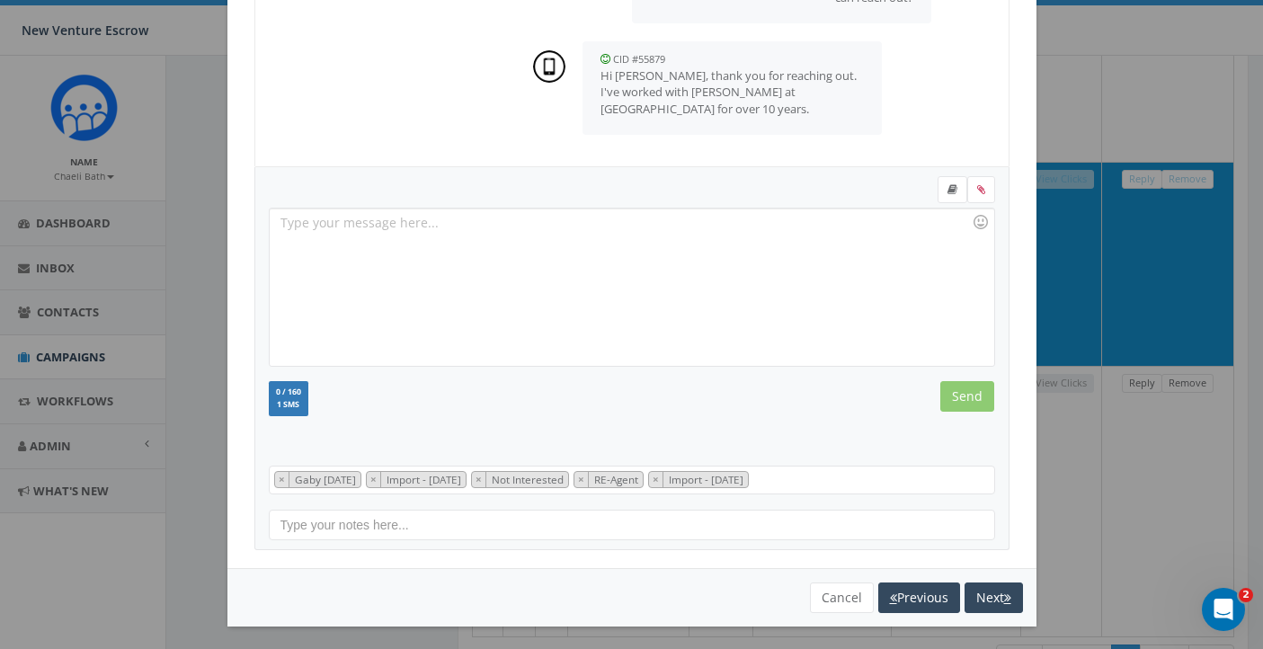
scroll to position [246, 0]
click at [822, 588] on button "Cancel" at bounding box center [842, 598] width 64 height 31
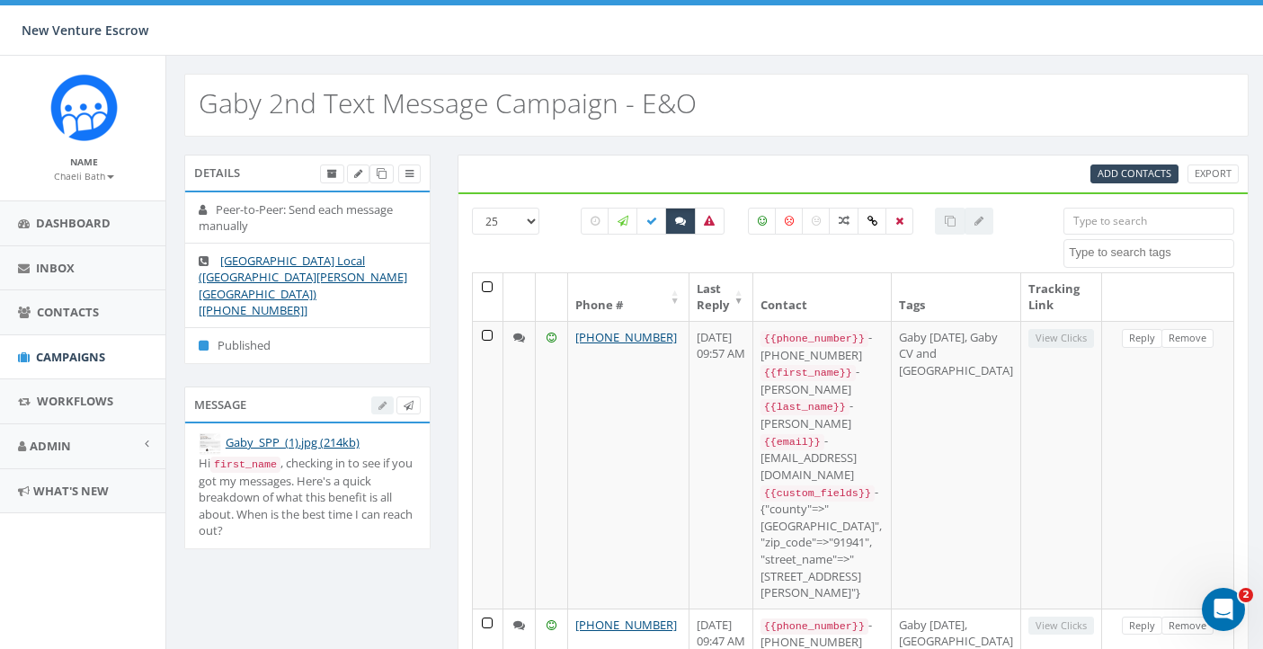
scroll to position [0, 2]
click at [1116, 246] on textarea "Search" at bounding box center [1151, 252] width 164 height 16
type textarea "inter"
select select "Interested"
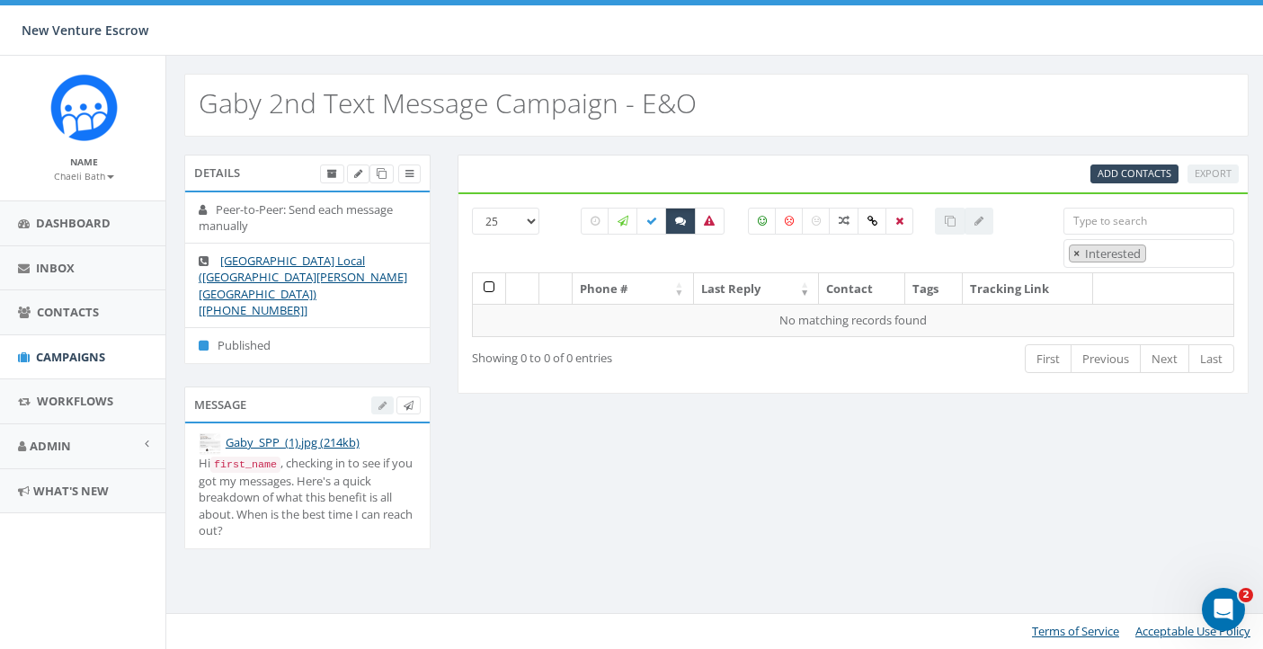
click at [1079, 256] on span "×" at bounding box center [1076, 253] width 6 height 16
select select
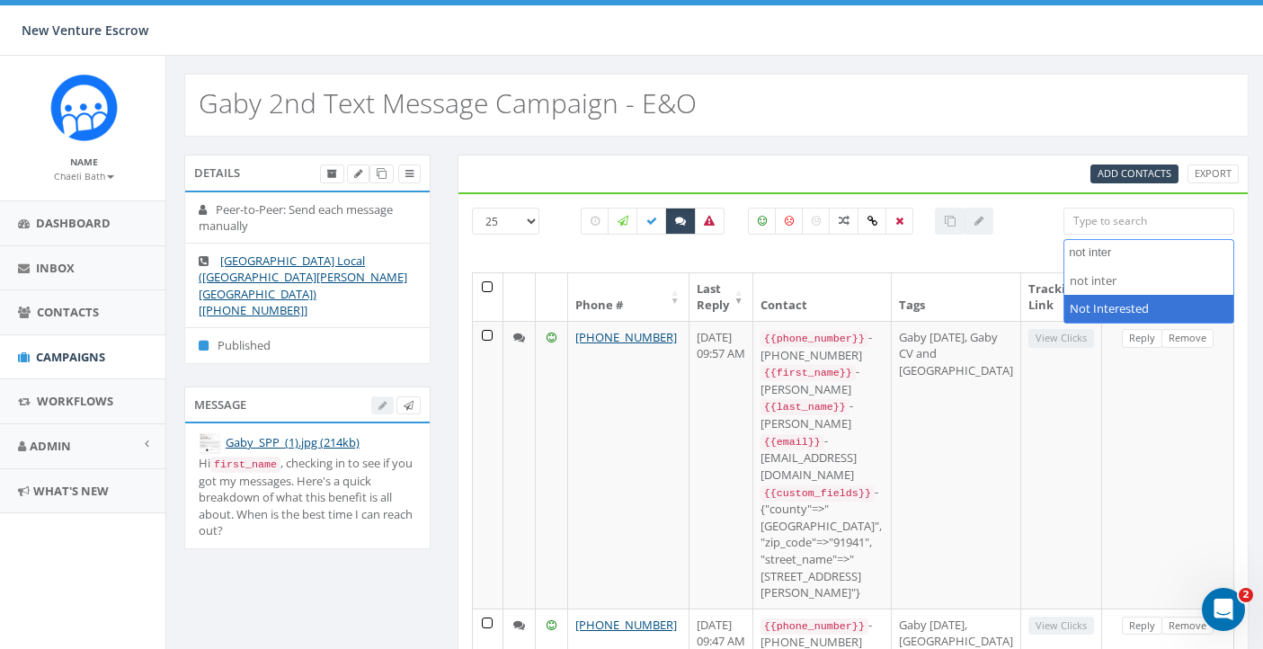
type textarea "not inter"
select select "Not Interested"
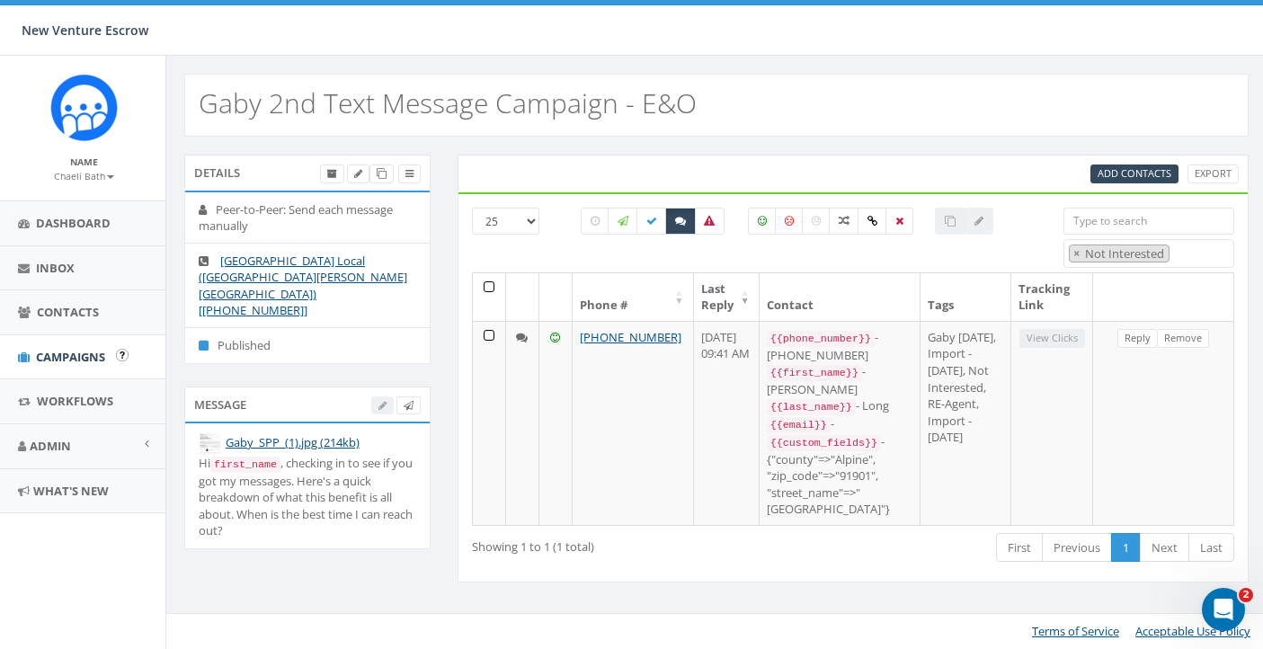
click at [89, 350] on span "Campaigns" at bounding box center [70, 357] width 69 height 16
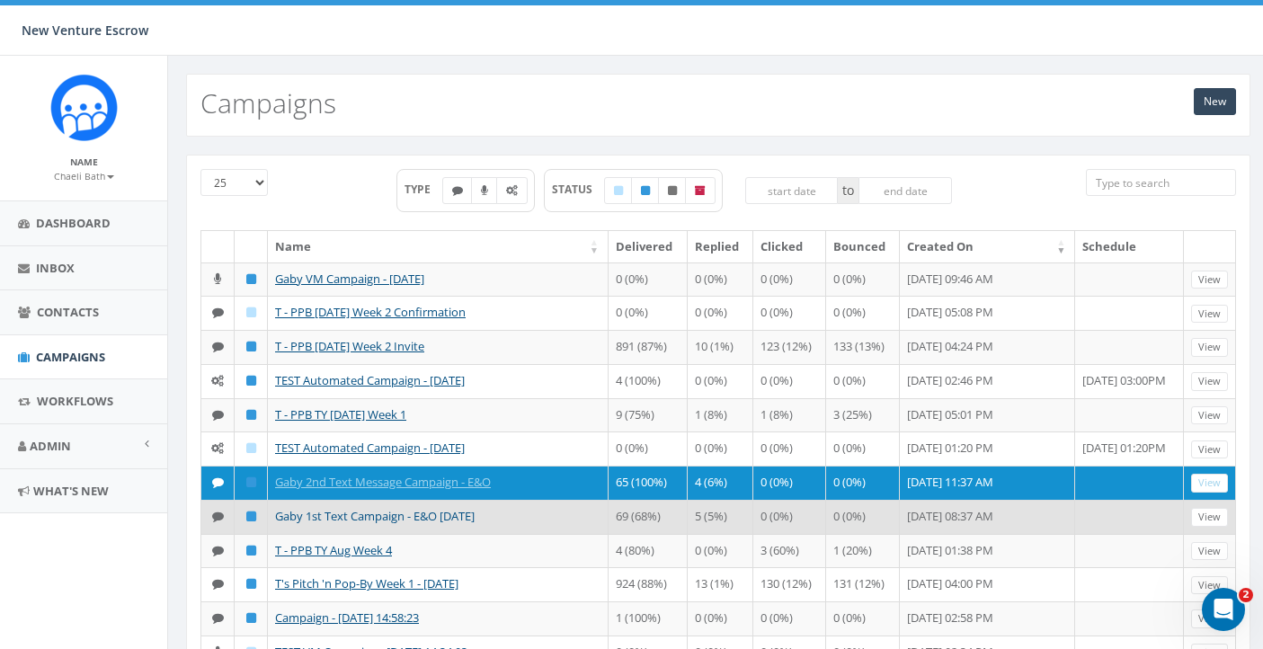
click at [467, 524] on link "Gaby 1st Text Campaign - E&O [DATE]" at bounding box center [375, 516] width 200 height 16
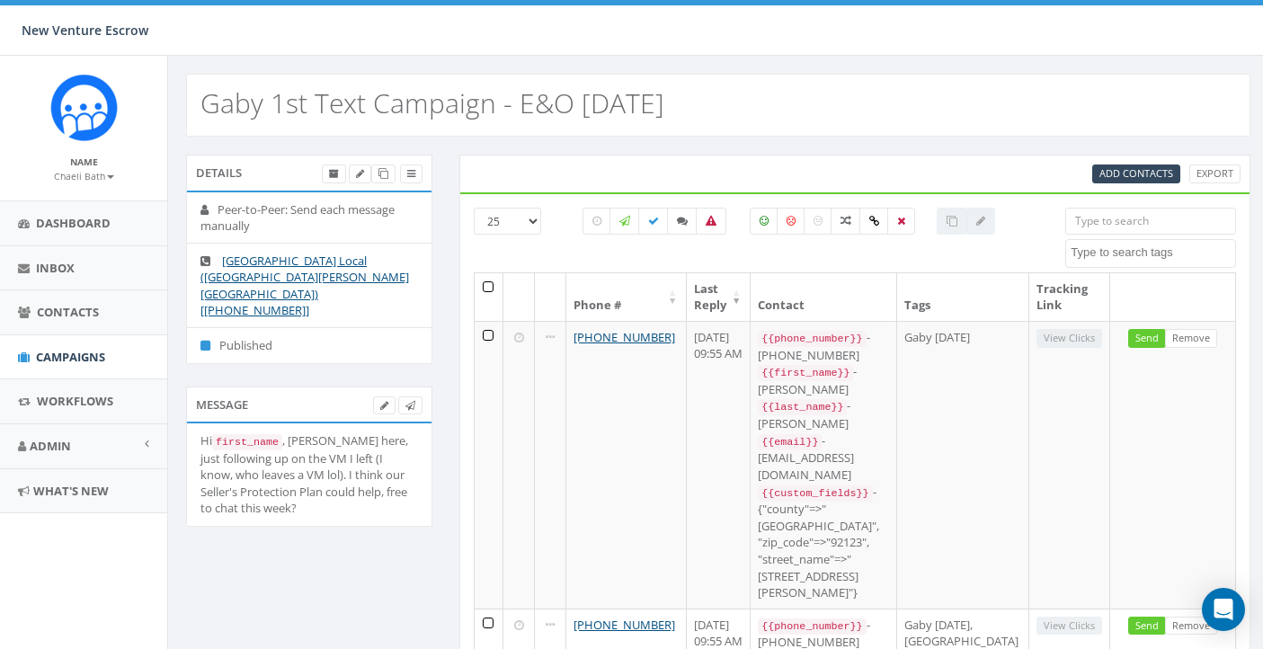
select select
click at [785, 73] on div "Gaby 1st Text Campaign - E&O [DATE]" at bounding box center [718, 96] width 1100 height 81
click at [91, 359] on span "Campaigns" at bounding box center [70, 357] width 69 height 16
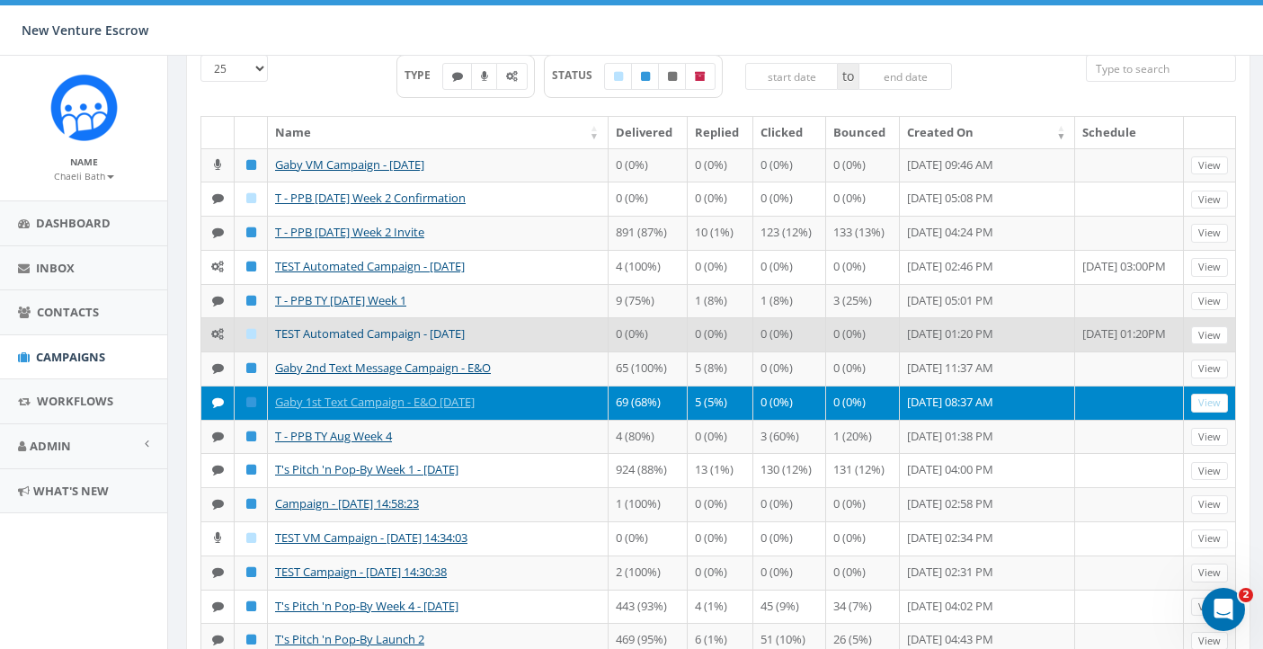
scroll to position [116, 0]
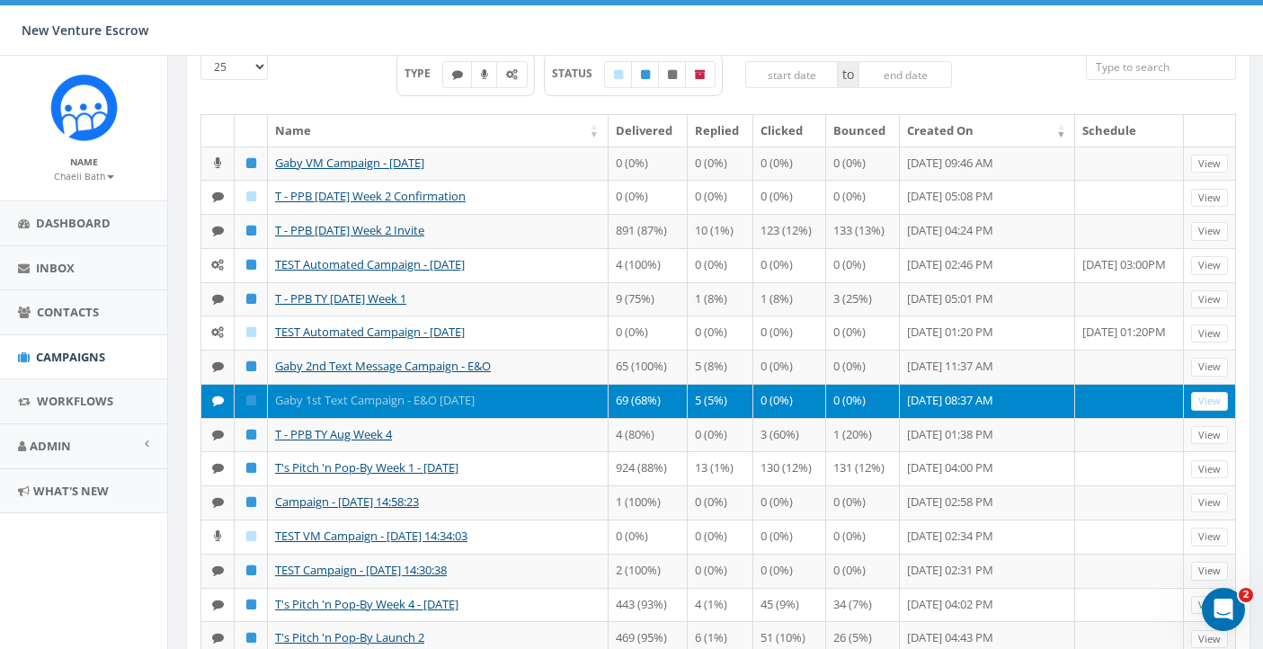
click at [457, 408] on link "Gaby 1st Text Campaign - E&O [DATE]" at bounding box center [375, 400] width 200 height 16
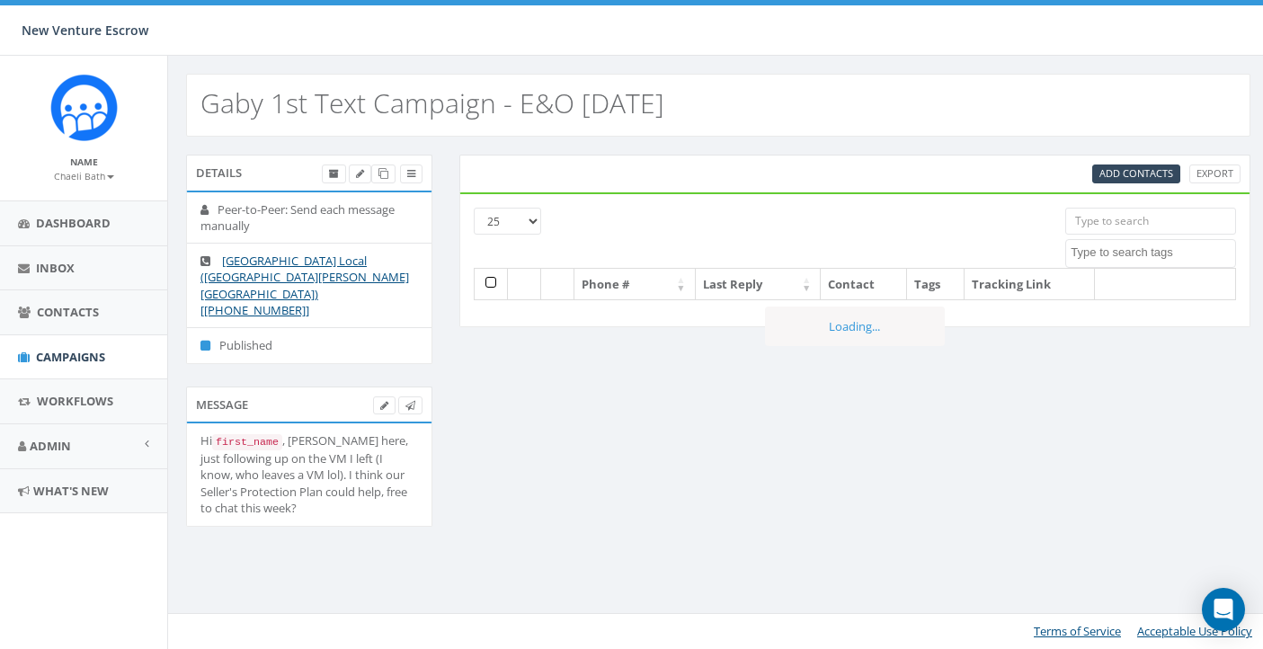
select select
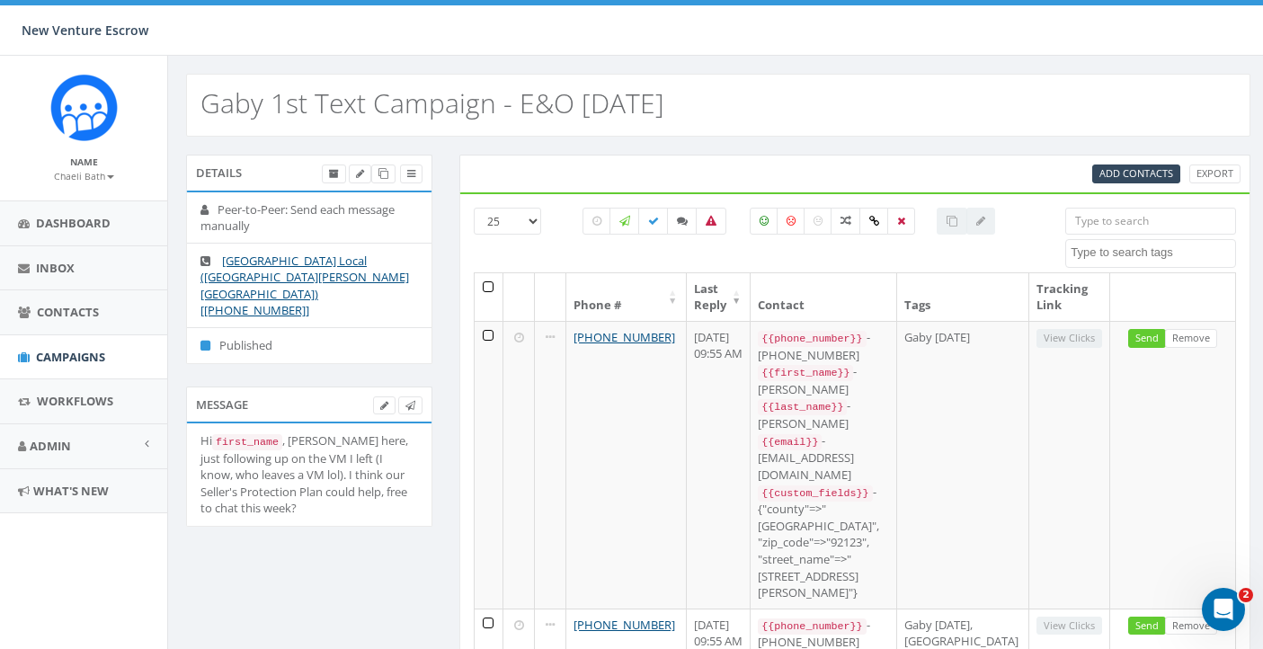
click at [1105, 256] on textarea "Search" at bounding box center [1152, 252] width 164 height 16
type textarea "gaby [DATE]"
select select "Gaby [DATE]"
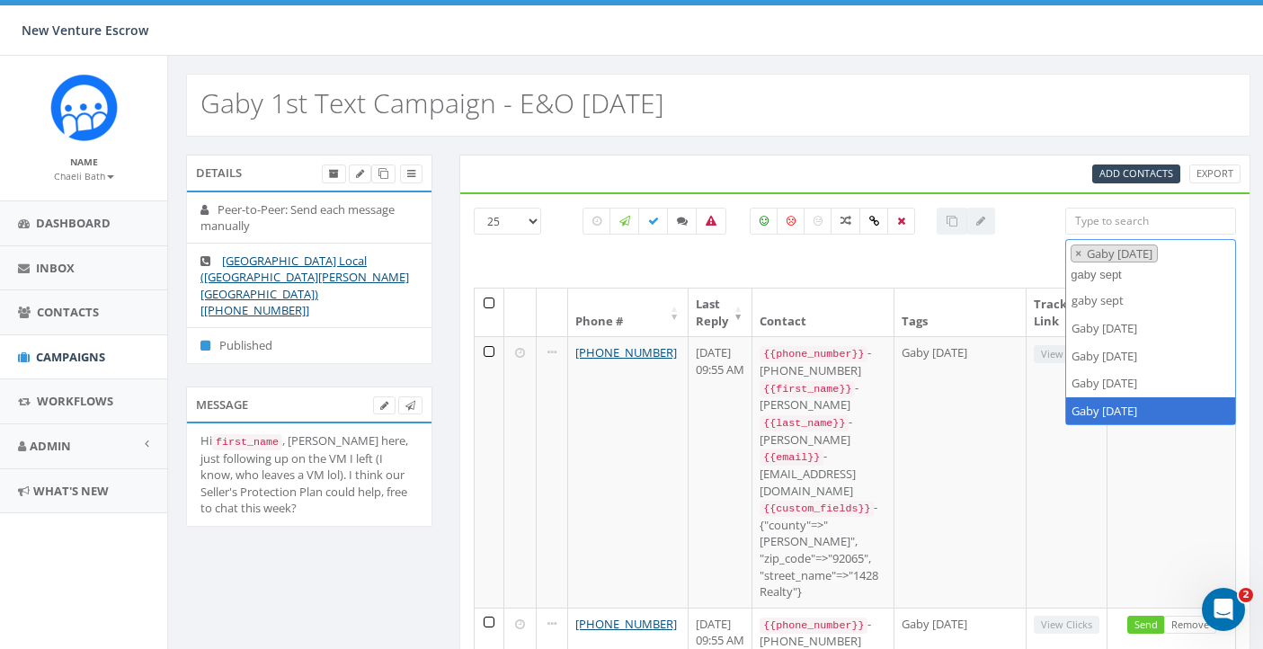
type textarea "gaby sept"
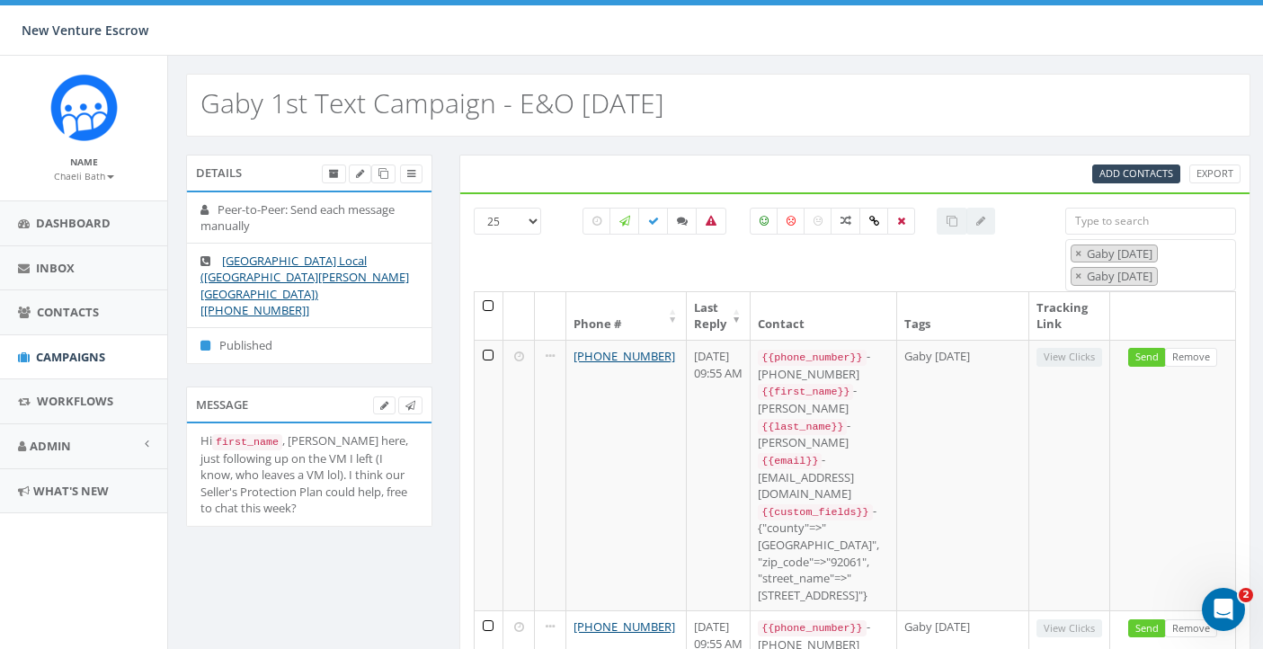
click at [494, 300] on th at bounding box center [490, 316] width 30 height 48
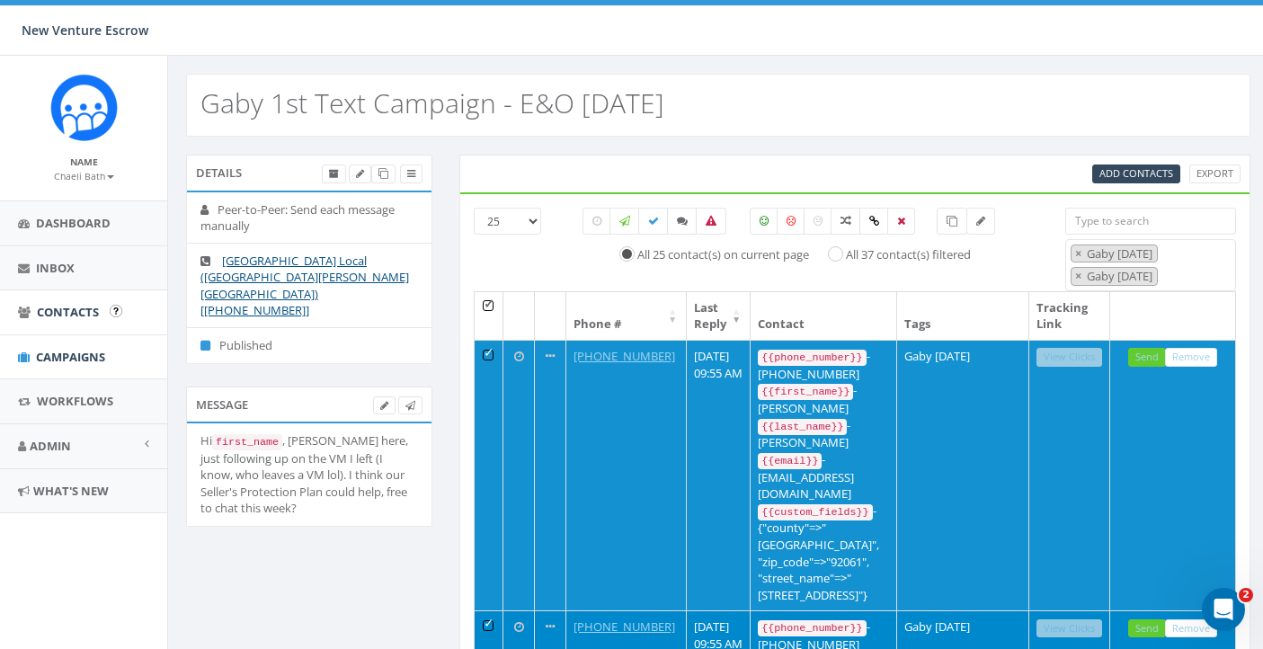
click at [48, 323] on link "Contacts" at bounding box center [83, 312] width 167 height 44
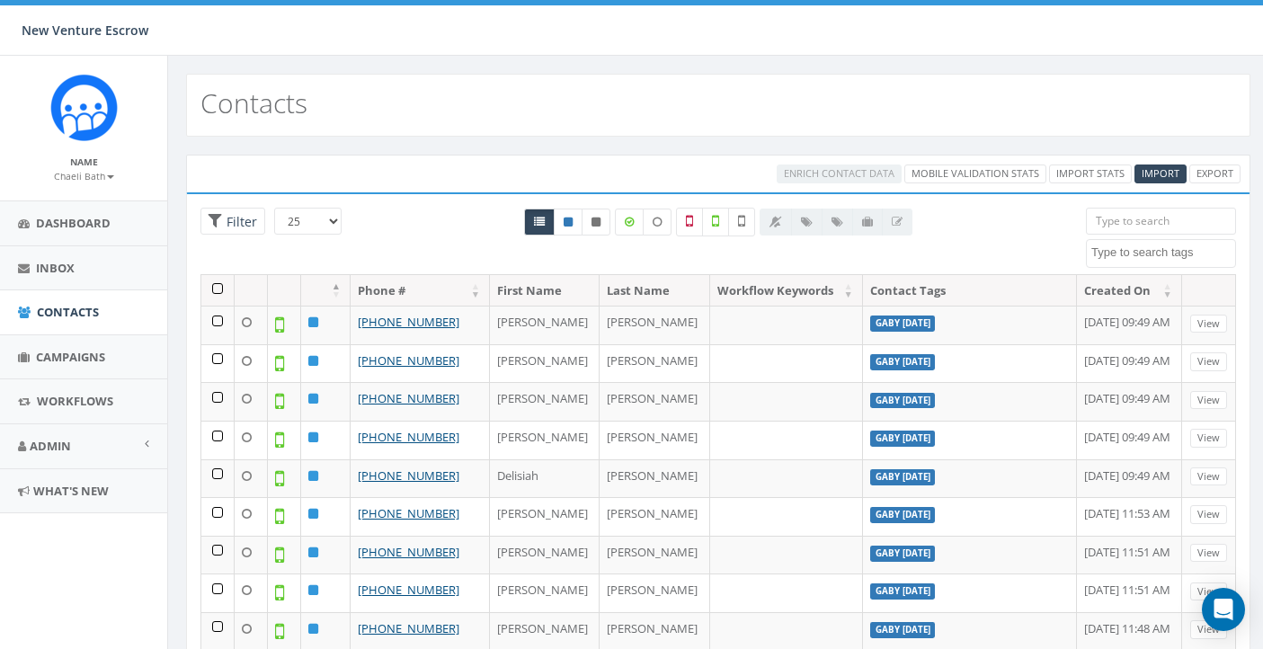
select select
click at [1065, 179] on link "Import Stats" at bounding box center [1090, 173] width 83 height 19
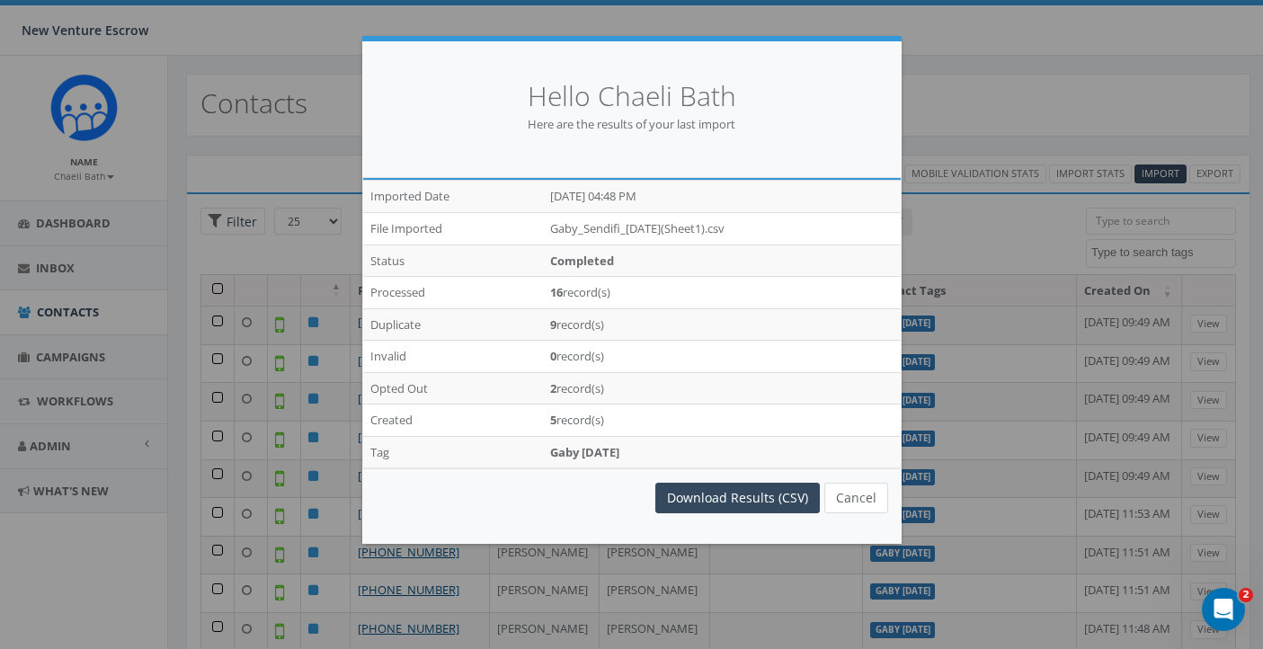
click at [859, 498] on button "Cancel" at bounding box center [856, 498] width 64 height 31
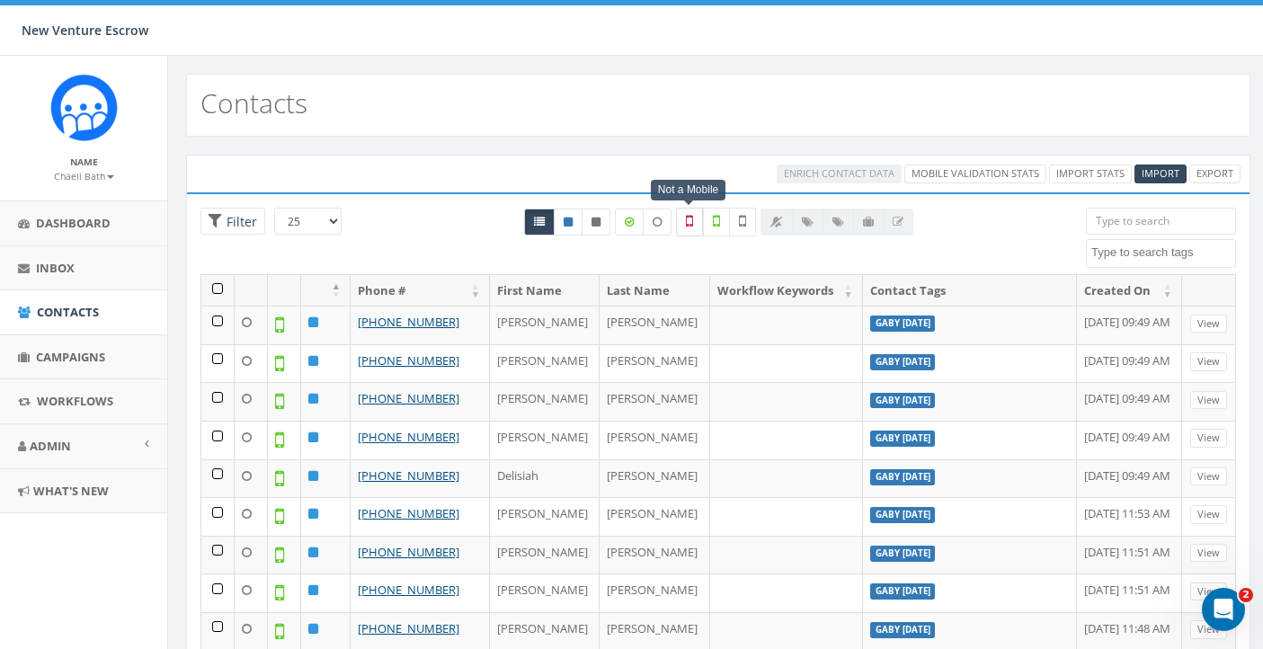
click at [690, 222] on icon at bounding box center [689, 221] width 7 height 16
checkbox input "true"
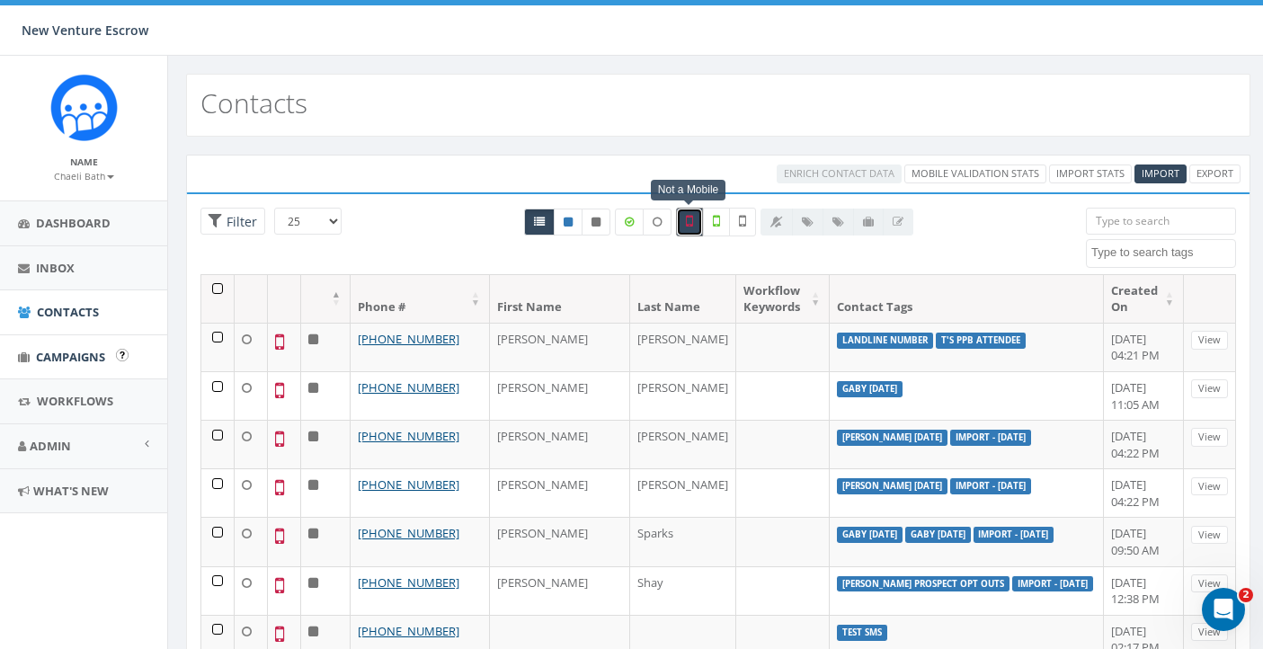
click at [89, 356] on span "Campaigns" at bounding box center [70, 357] width 69 height 16
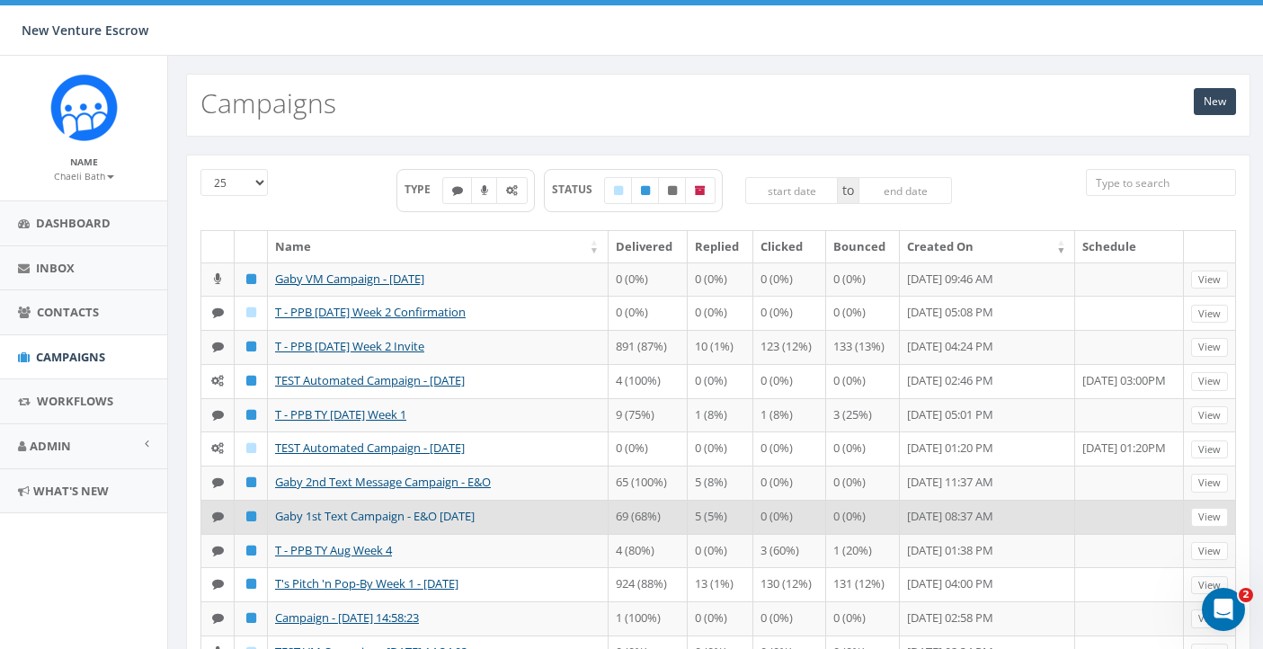
click at [357, 524] on link "Gaby 1st Text Campaign - E&O [DATE]" at bounding box center [375, 516] width 200 height 16
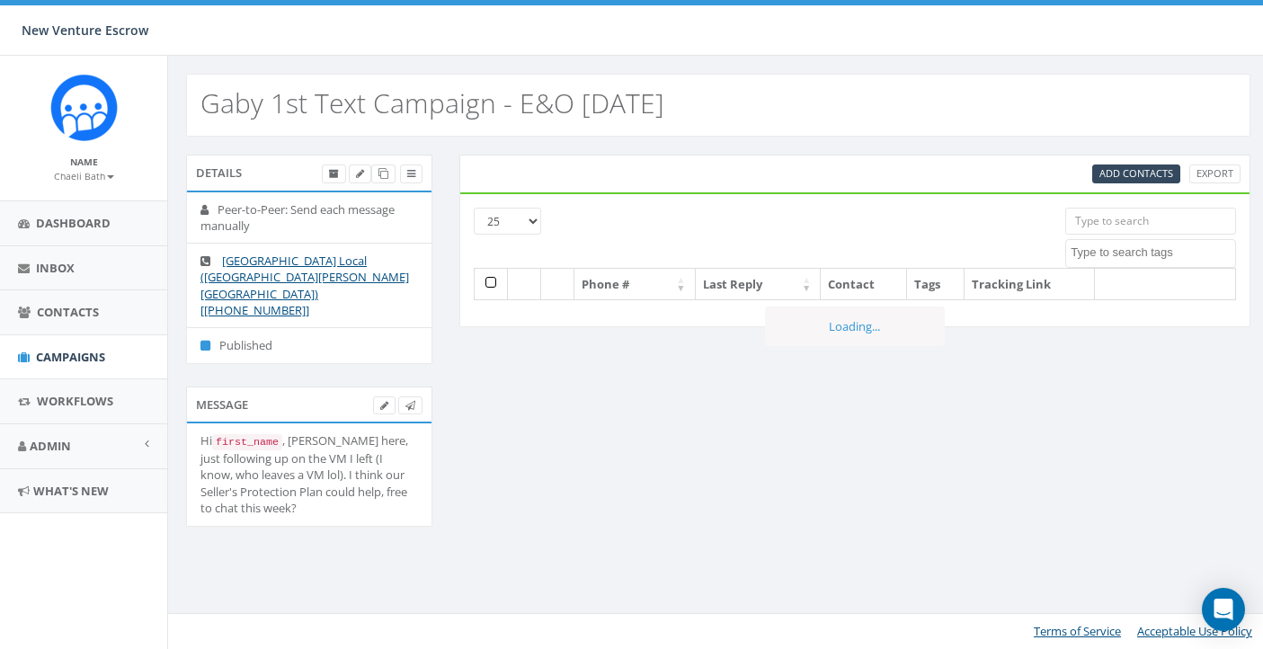
select select
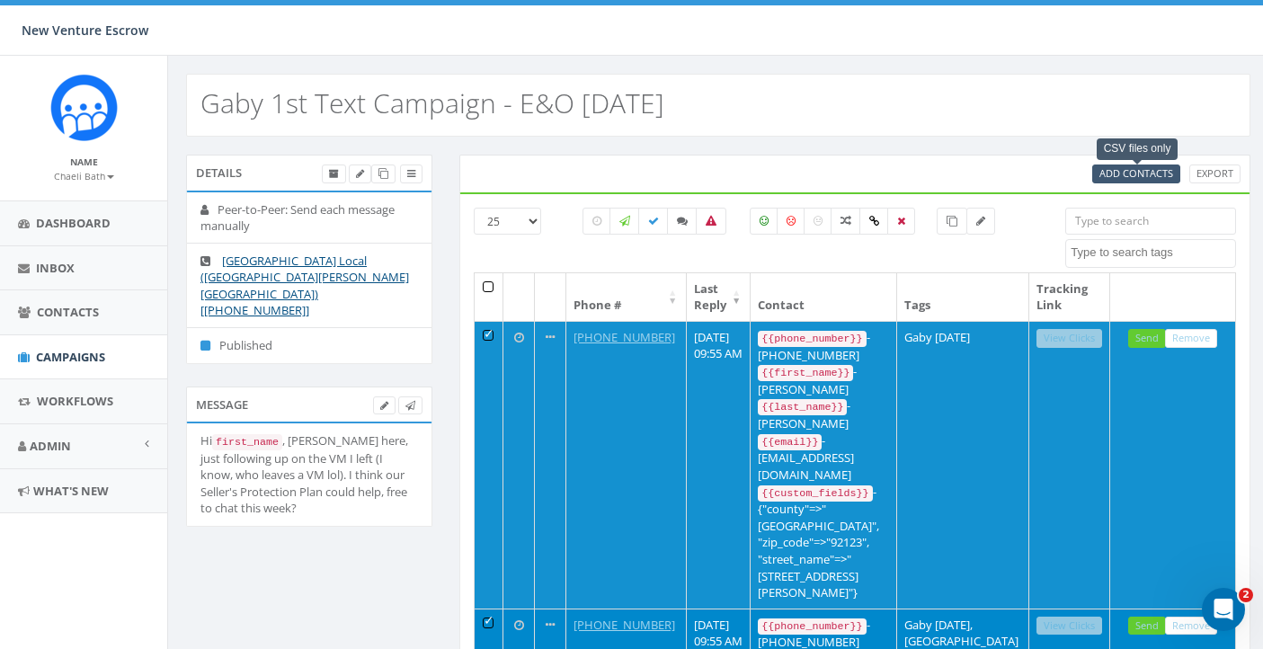
click at [1122, 171] on span "Add Contacts" at bounding box center [1136, 172] width 74 height 13
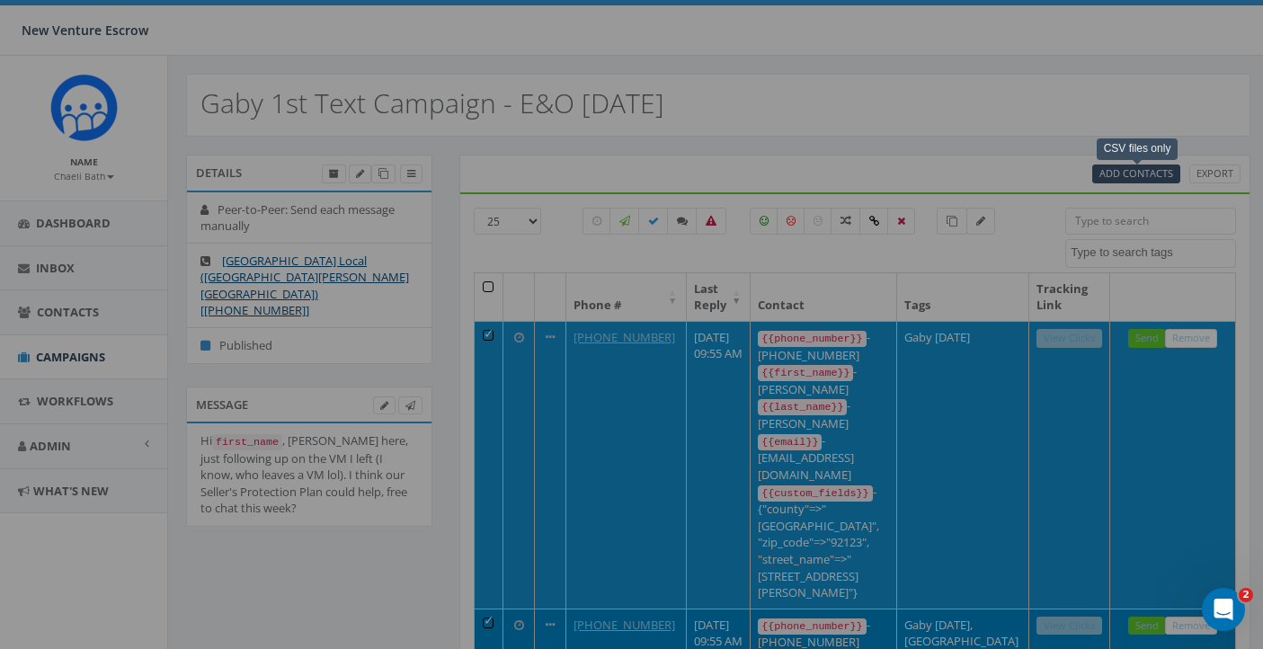
select select
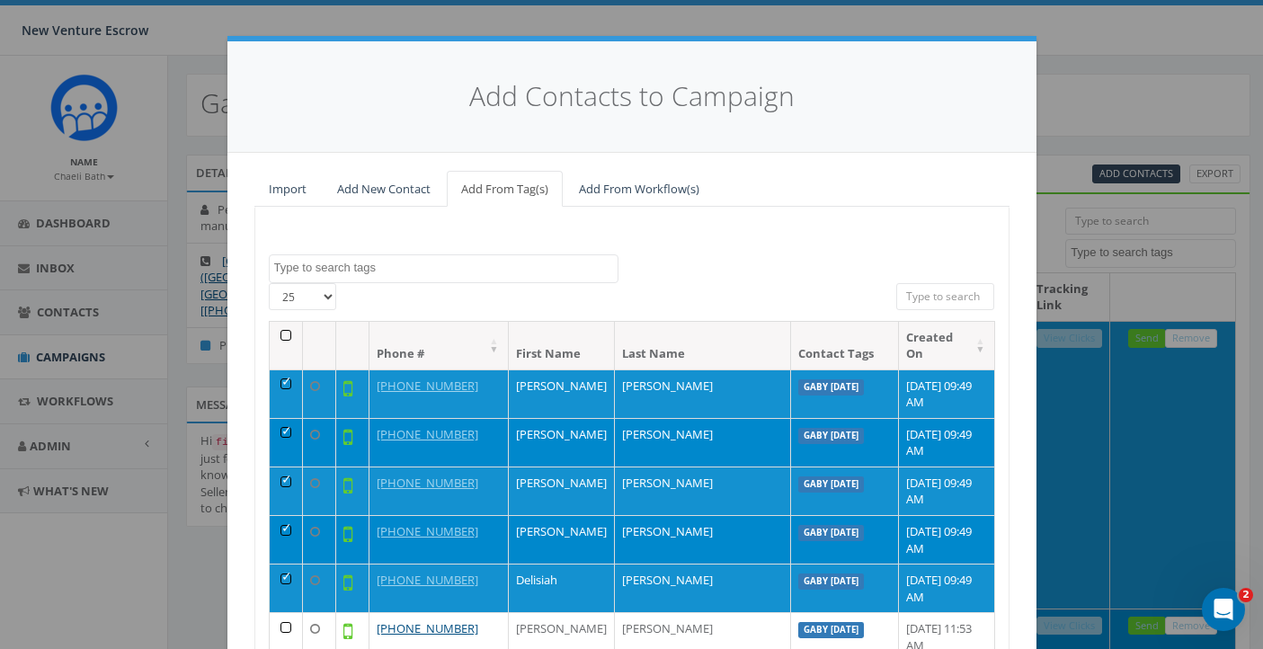
click at [394, 266] on textarea "Search" at bounding box center [445, 268] width 343 height 16
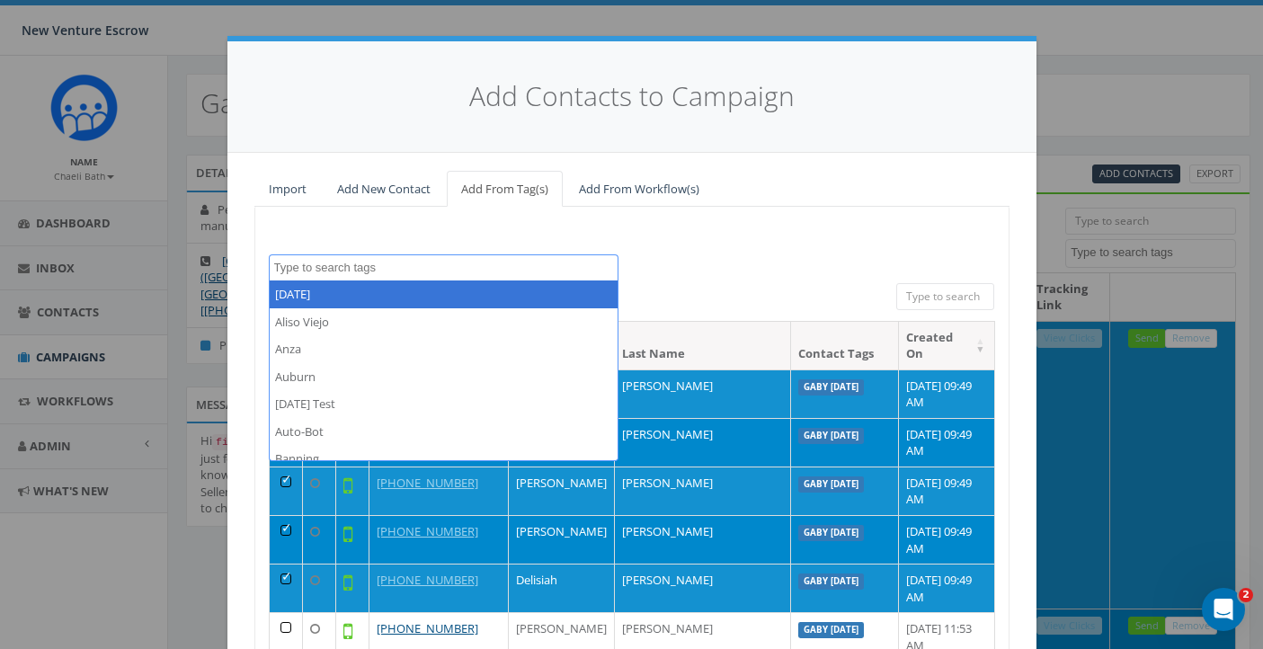
click at [402, 226] on div "2024/11/12 Aliso Viejo Anza Auburn August 28 Test Auto-Bot Banning Beaumont Bec…" at bounding box center [631, 514] width 755 height 614
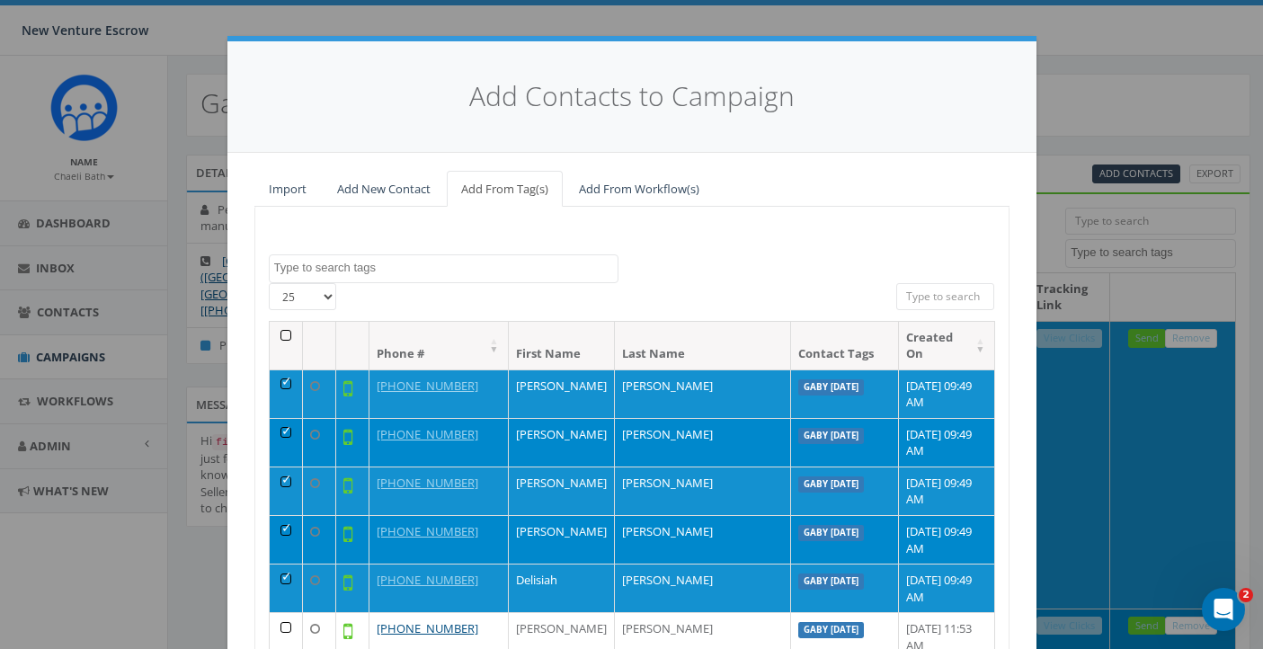
click at [287, 332] on th at bounding box center [286, 346] width 33 height 48
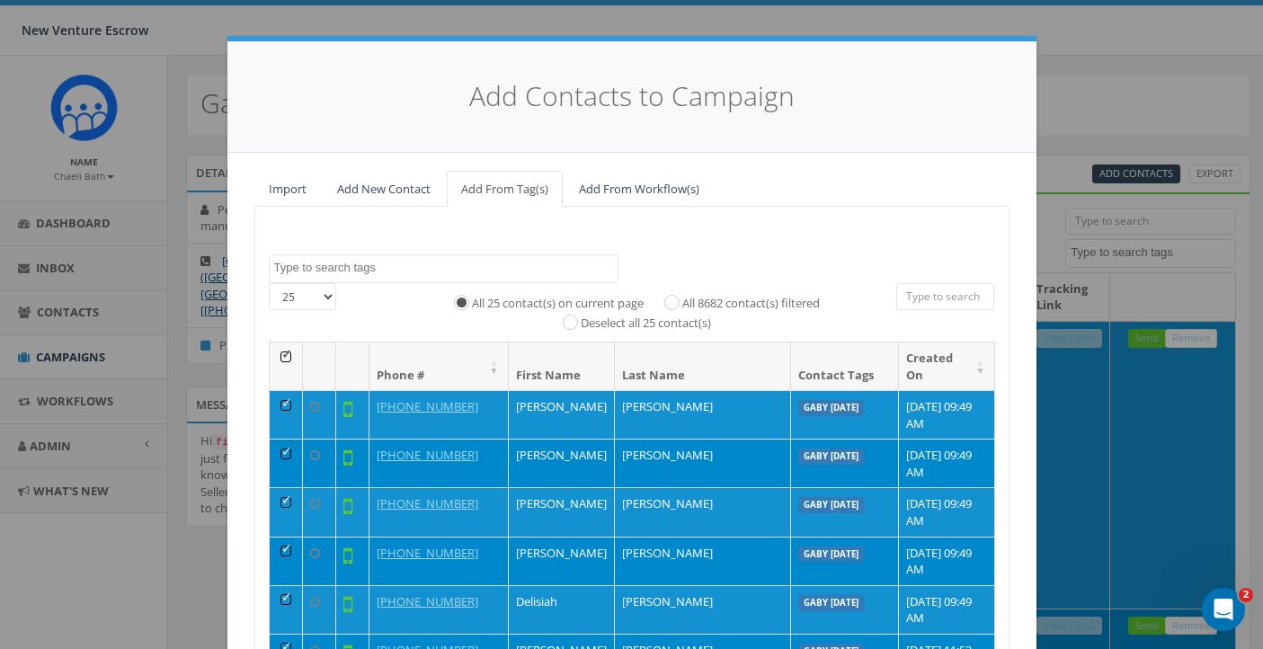
click at [286, 350] on th at bounding box center [286, 366] width 33 height 48
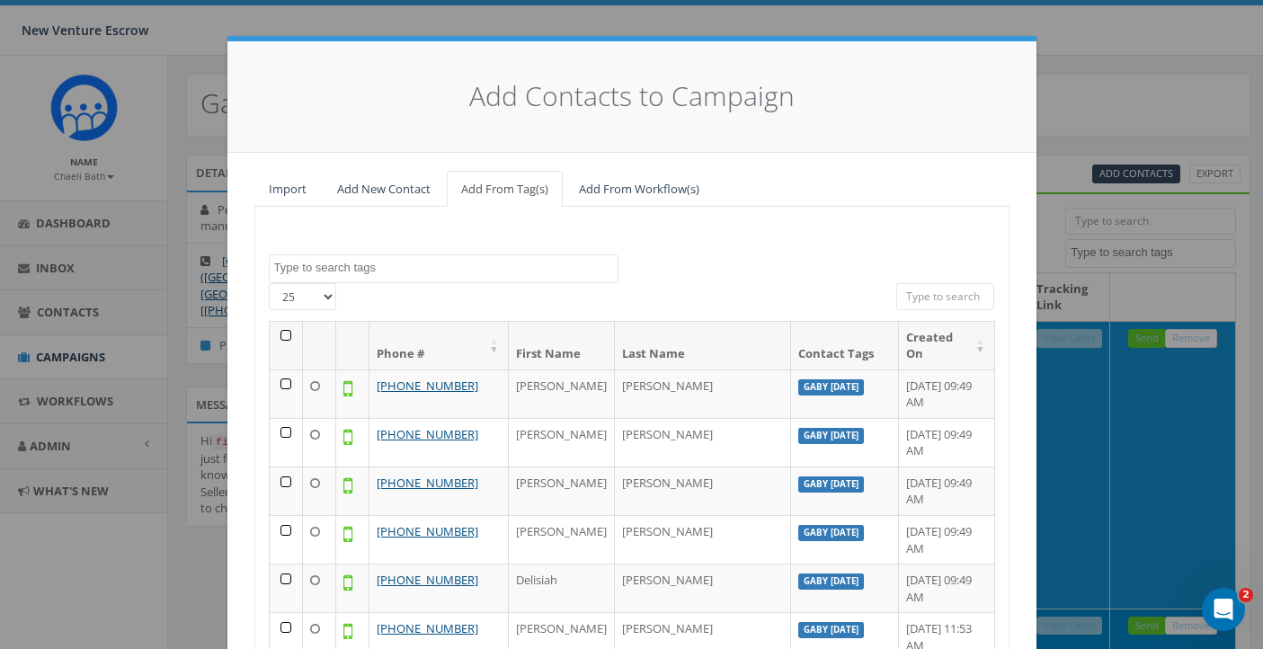
click at [285, 338] on th at bounding box center [286, 346] width 33 height 48
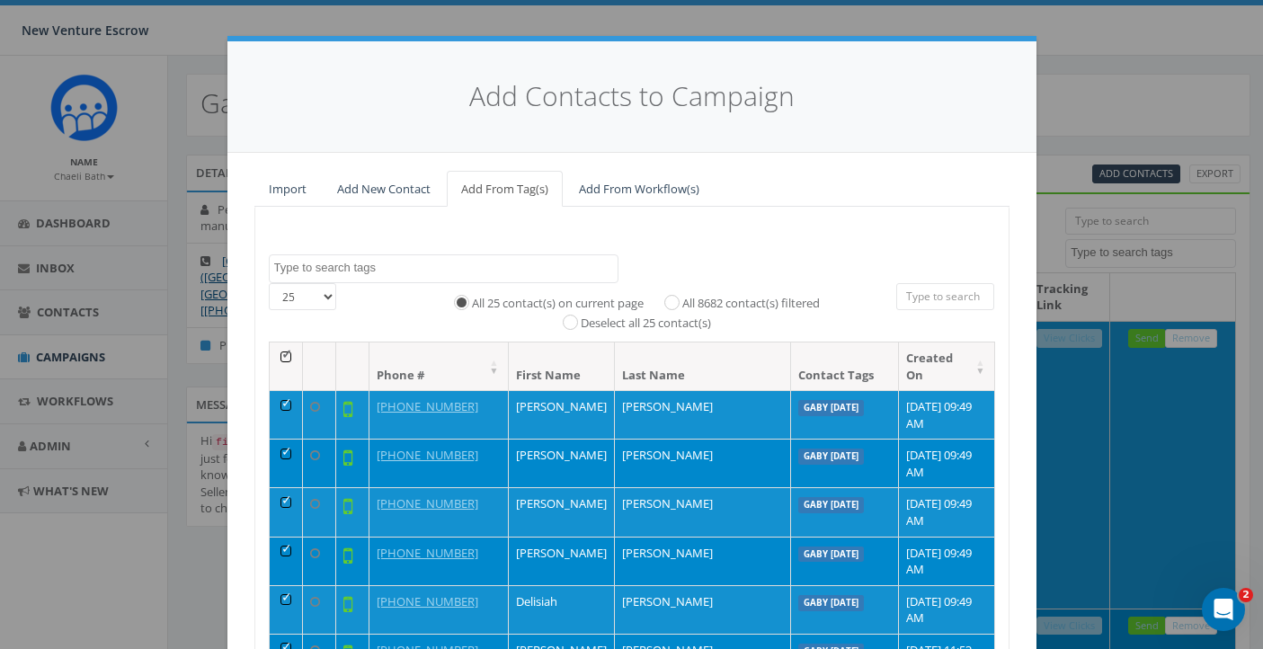
click at [682, 295] on label "All 8682 contact(s) filtered" at bounding box center [751, 304] width 138 height 18
click at [672, 296] on input "All 8682 contact(s) filtered" at bounding box center [676, 302] width 12 height 12
radio input "true"
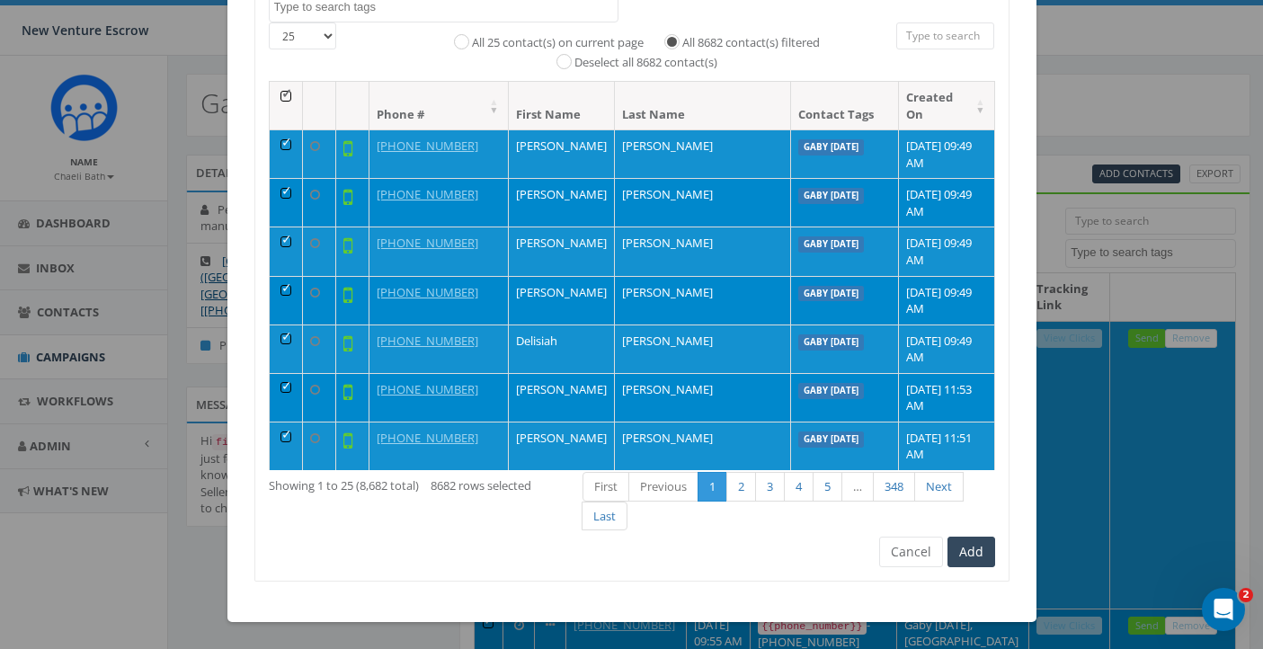
scroll to position [262, 0]
click at [908, 563] on button "Cancel" at bounding box center [911, 552] width 64 height 31
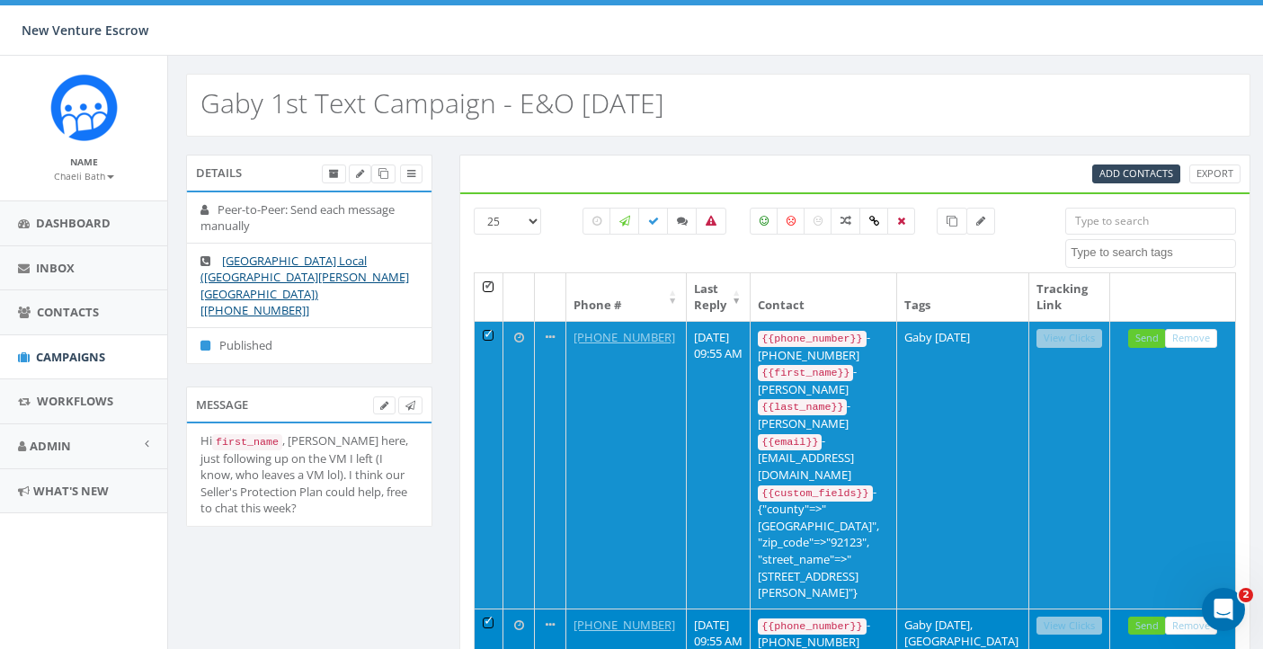
click at [489, 288] on th at bounding box center [490, 297] width 30 height 48
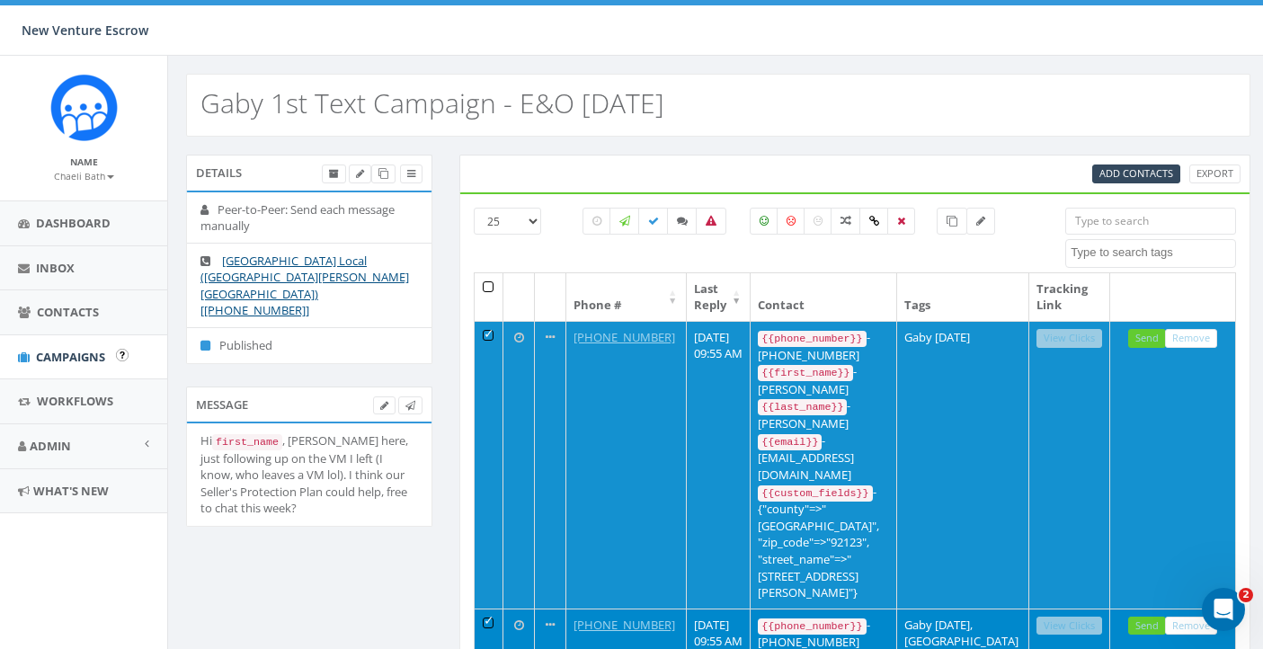
click at [95, 354] on span "Campaigns" at bounding box center [70, 357] width 69 height 16
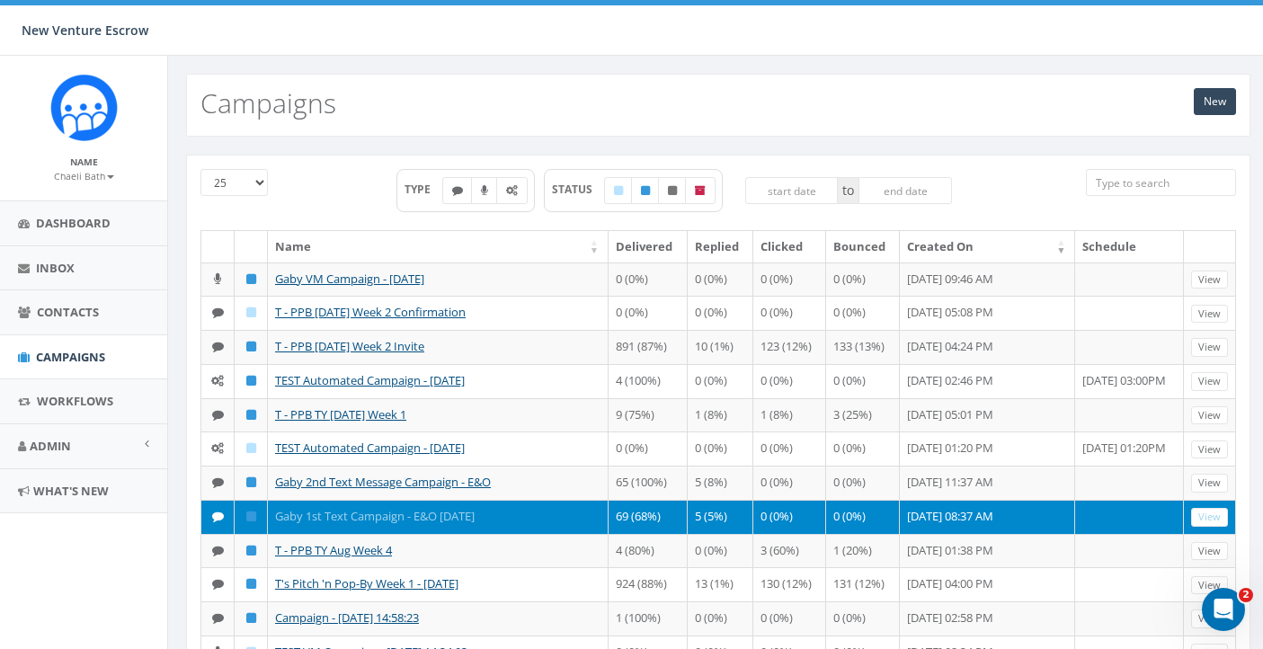
click at [407, 524] on link "Gaby 1st Text Campaign - E&O [DATE]" at bounding box center [375, 516] width 200 height 16
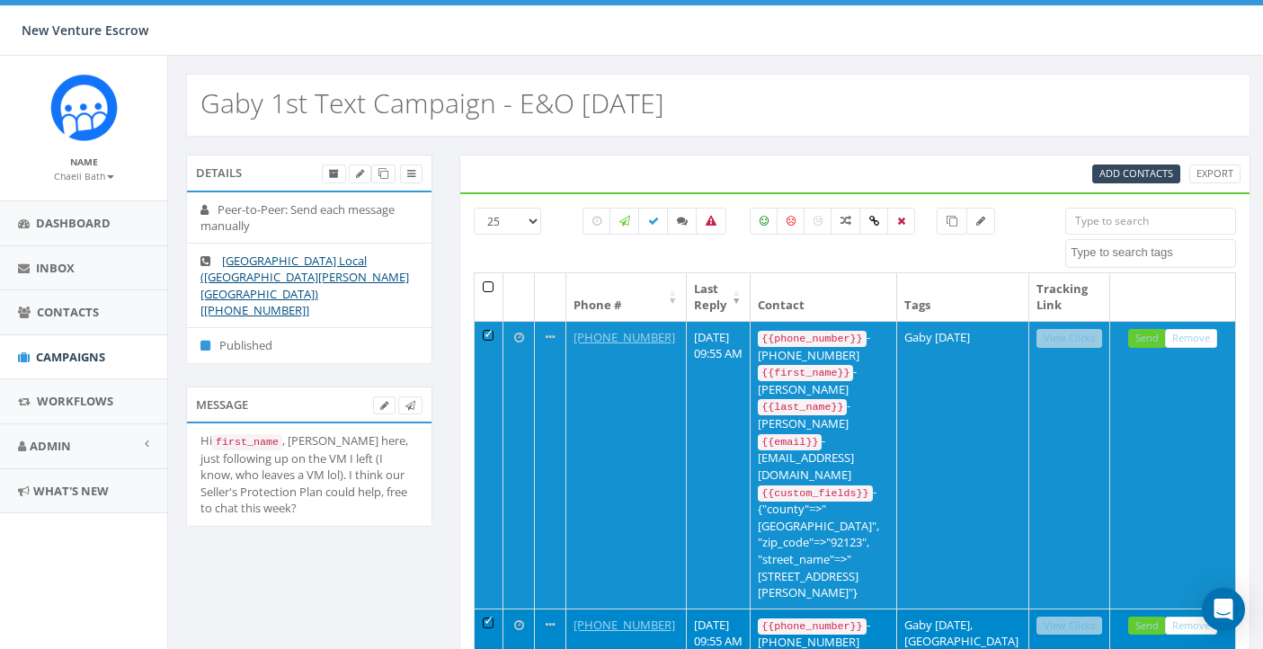
select select
click at [487, 283] on th at bounding box center [490, 297] width 30 height 48
click at [842, 254] on label "All 101 contact(s) filtered" at bounding box center [907, 255] width 131 height 18
click at [831, 254] on input "All 101 contact(s) filtered" at bounding box center [837, 253] width 12 height 12
radio input "true"
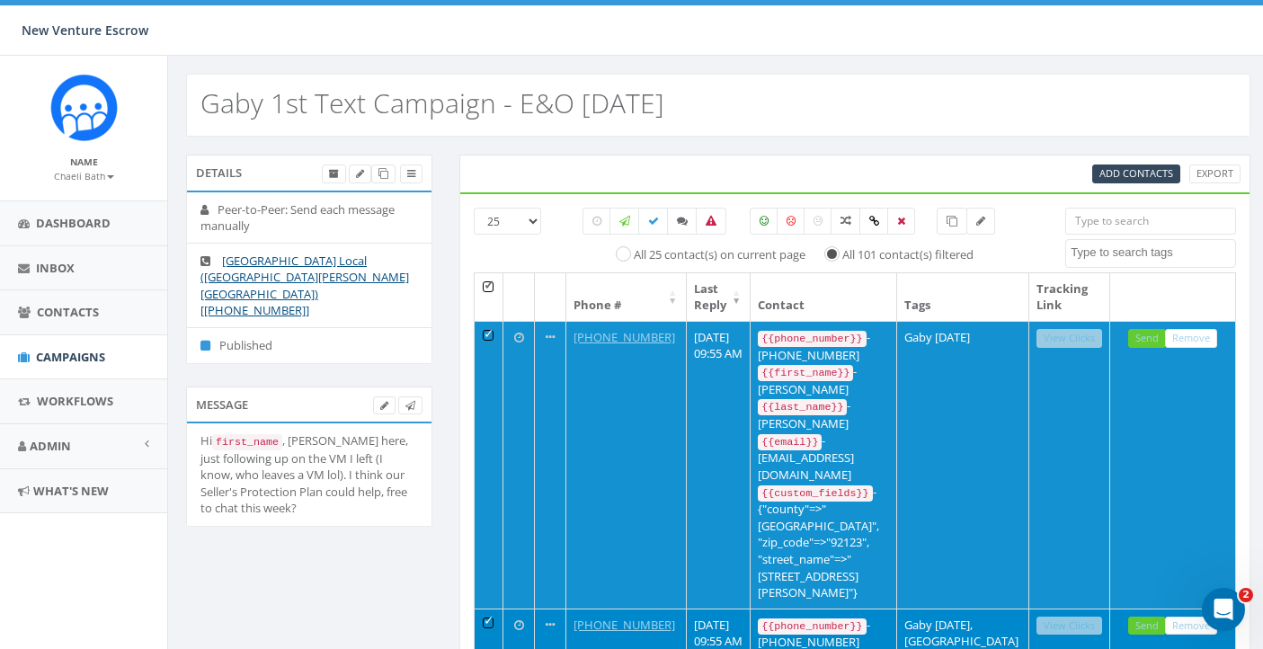
click at [842, 254] on label "All 101 contact(s) filtered" at bounding box center [907, 255] width 131 height 18
click at [831, 254] on input "All 101 contact(s) filtered" at bounding box center [837, 253] width 12 height 12
click at [491, 289] on th at bounding box center [490, 297] width 30 height 48
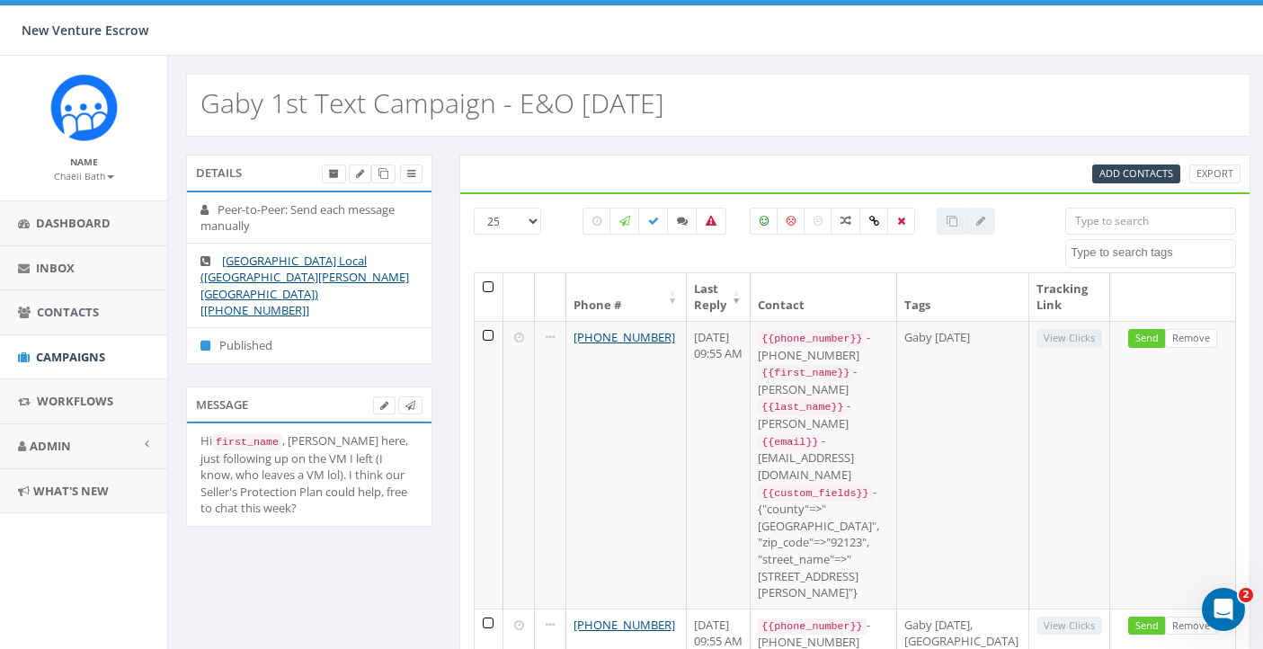
click at [1084, 248] on textarea "Search" at bounding box center [1152, 252] width 164 height 16
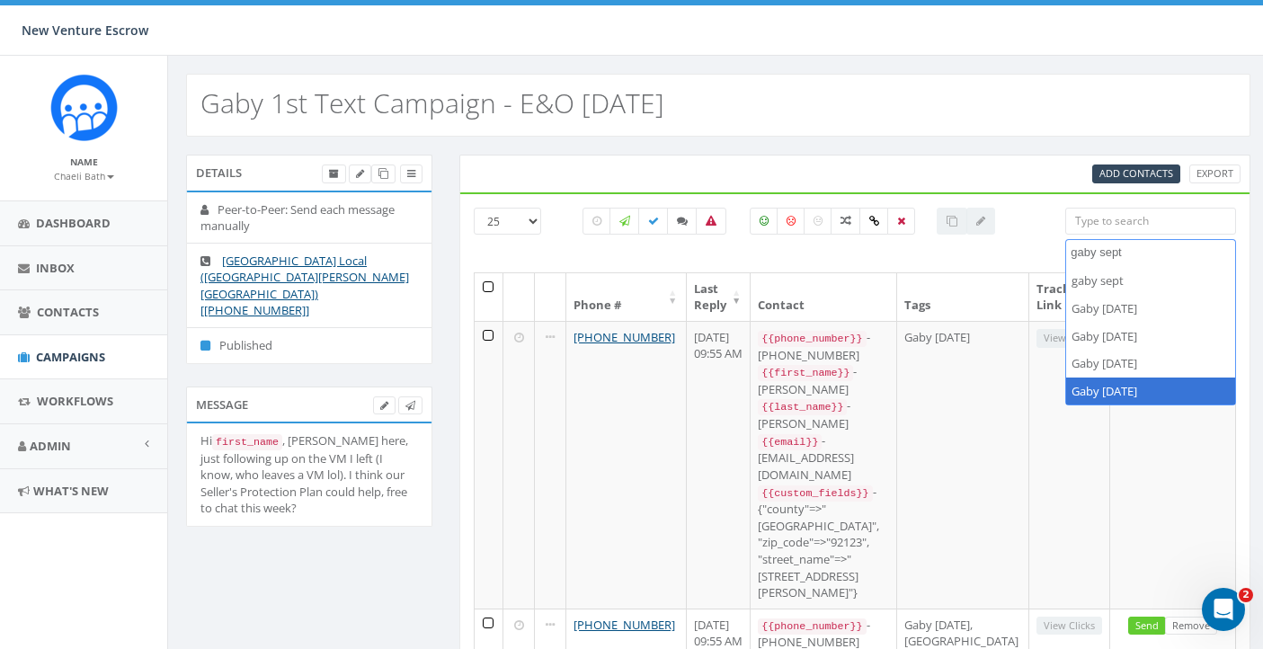
type textarea "gaby sept"
select select "Gaby [DATE]"
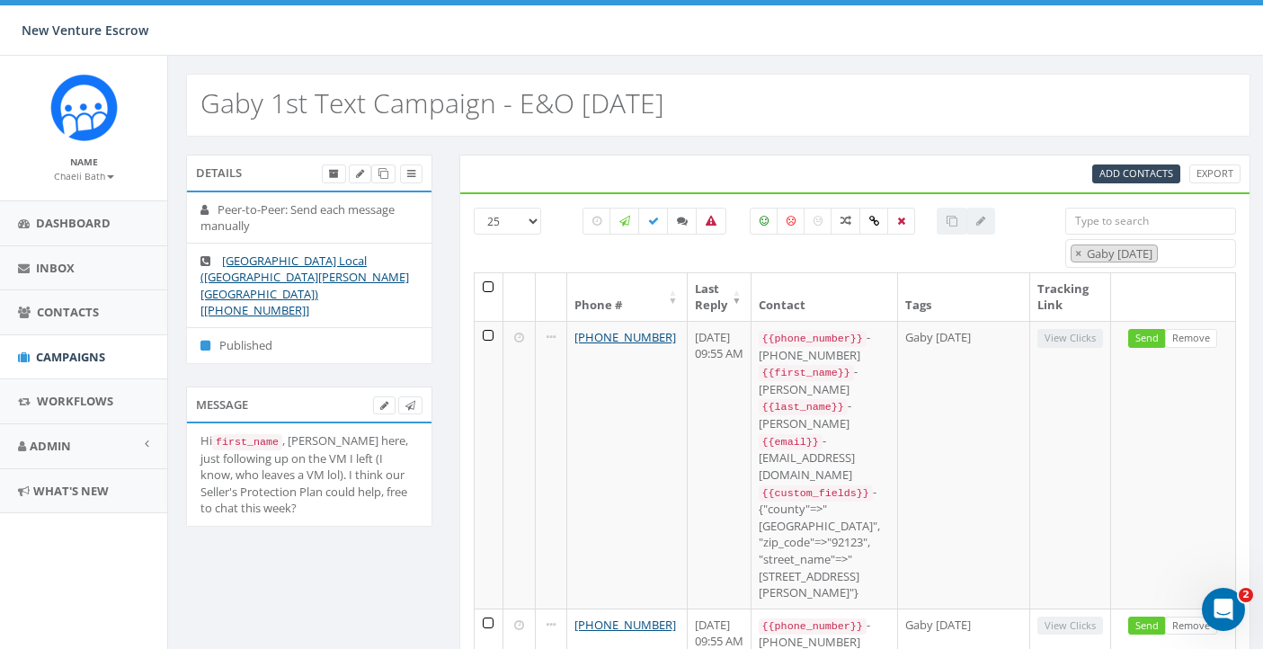
click at [491, 286] on th at bounding box center [490, 297] width 30 height 48
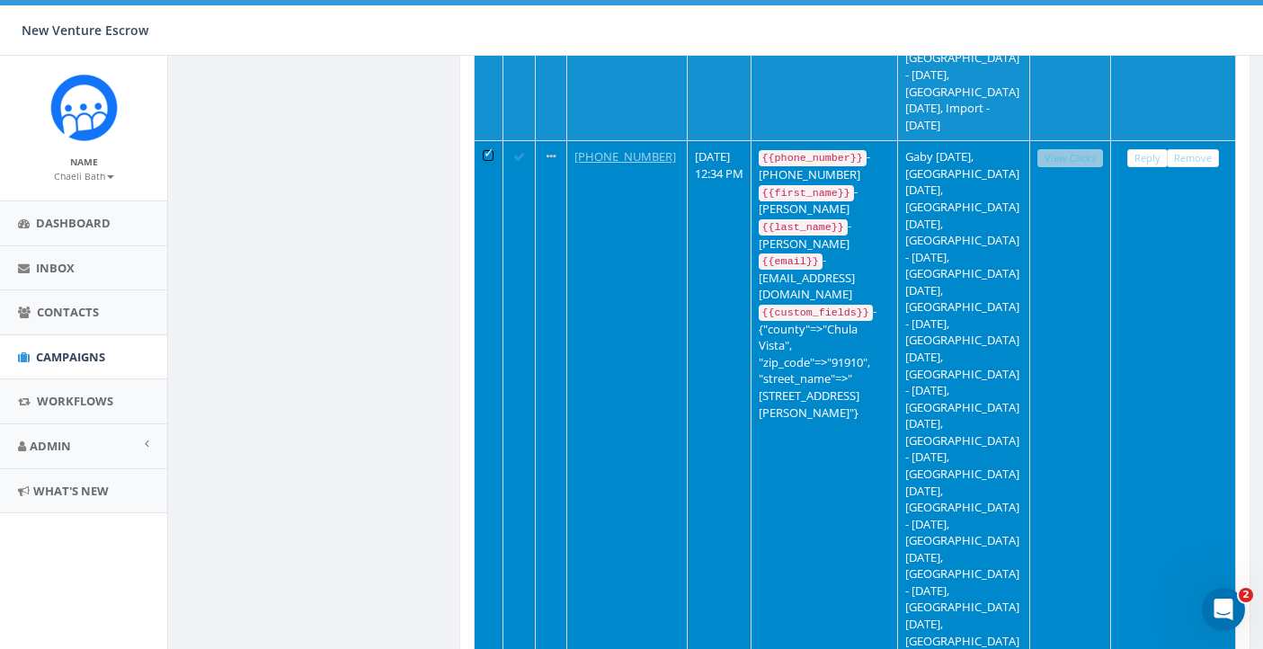
scroll to position [5594, 0]
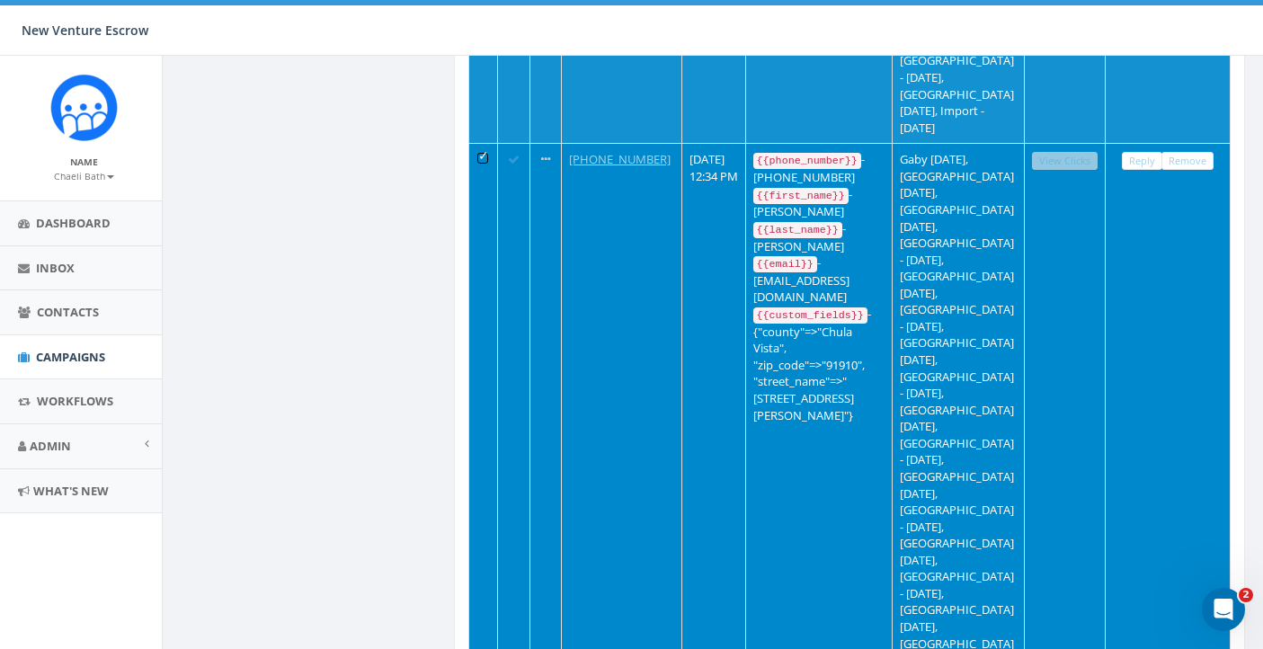
click at [100, 351] on span "Campaigns" at bounding box center [70, 357] width 69 height 16
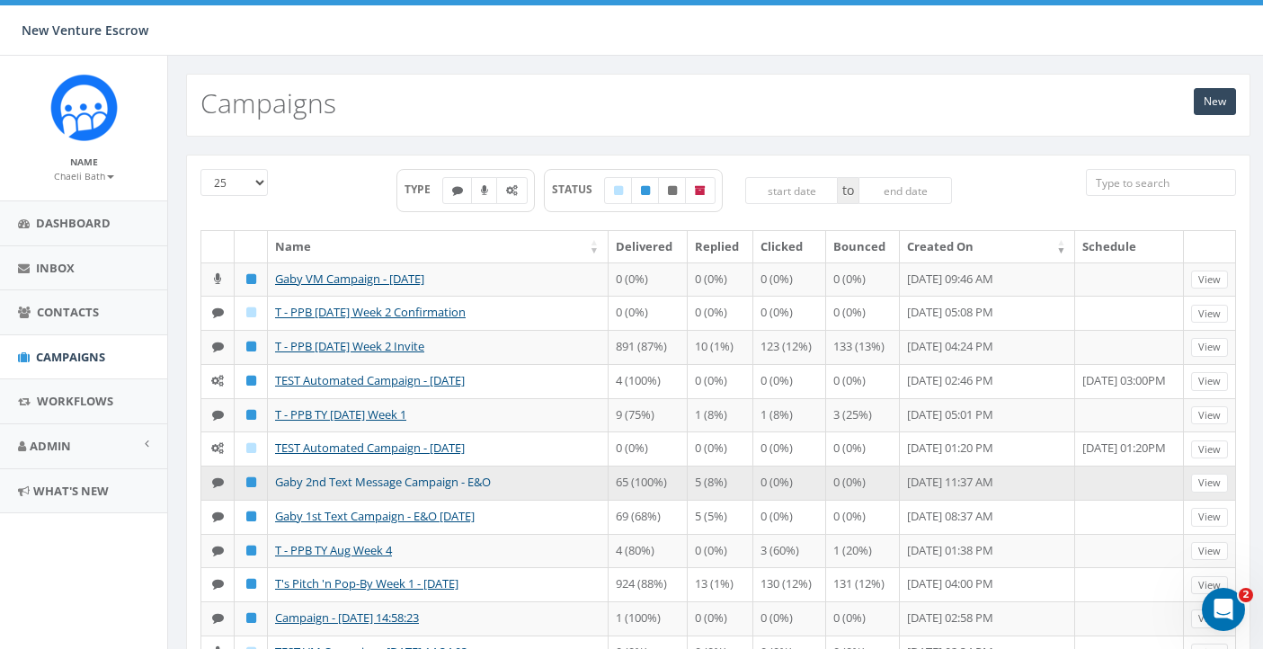
click at [423, 490] on link "Gaby 2nd Text Message Campaign - E&O" at bounding box center [383, 482] width 216 height 16
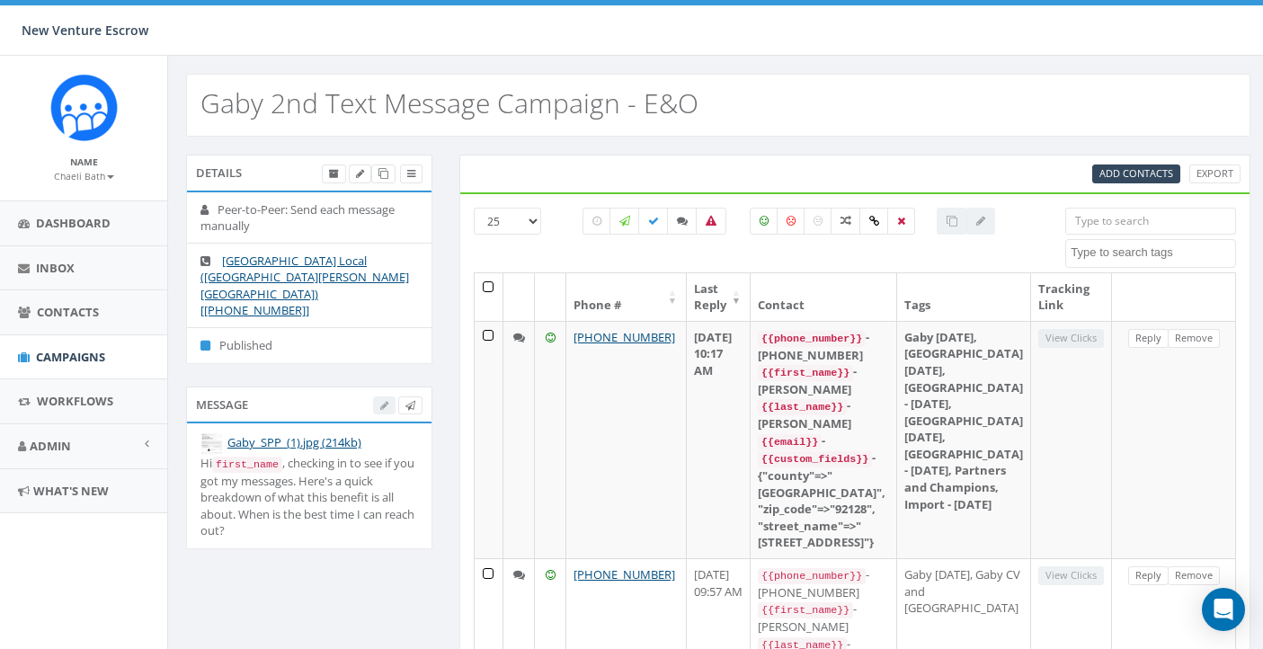
select select
click at [98, 355] on span "Campaigns" at bounding box center [70, 357] width 69 height 16
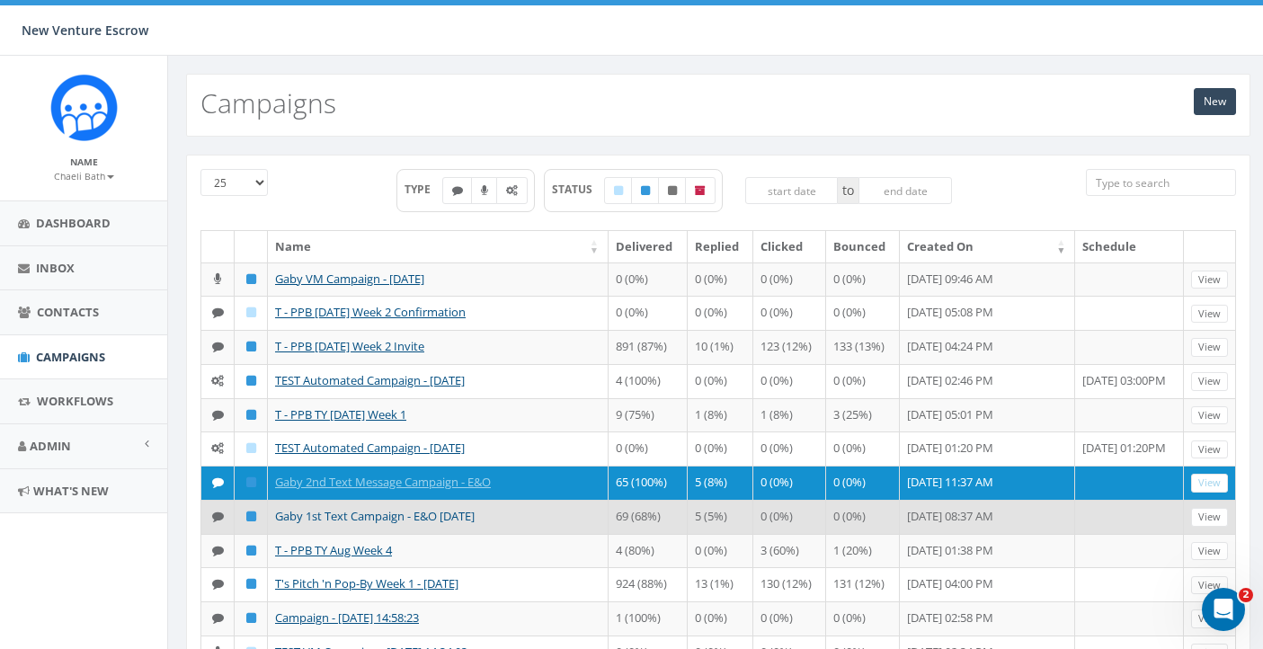
click at [442, 524] on link "Gaby 1st Text Campaign - E&O [DATE]" at bounding box center [375, 516] width 200 height 16
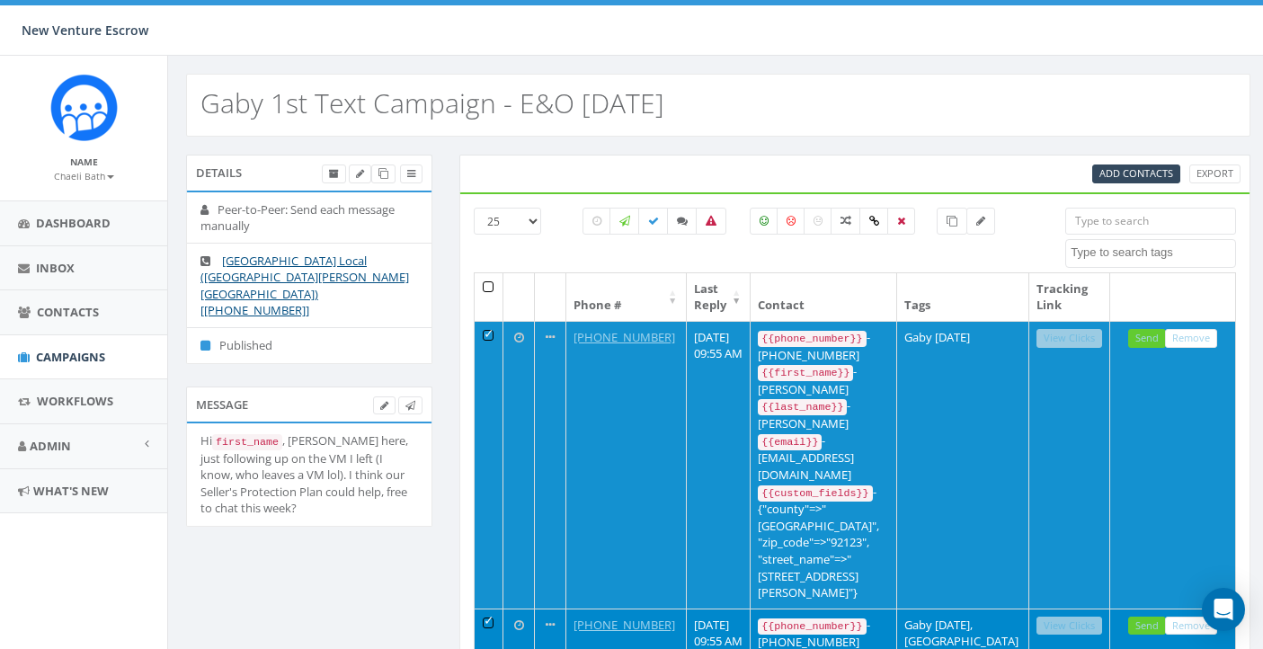
select select
click at [487, 294] on th at bounding box center [490, 297] width 30 height 48
click at [834, 250] on input "All 101 contact(s) filtered" at bounding box center [837, 253] width 12 height 12
radio input "true"
click at [492, 284] on th at bounding box center [490, 297] width 30 height 48
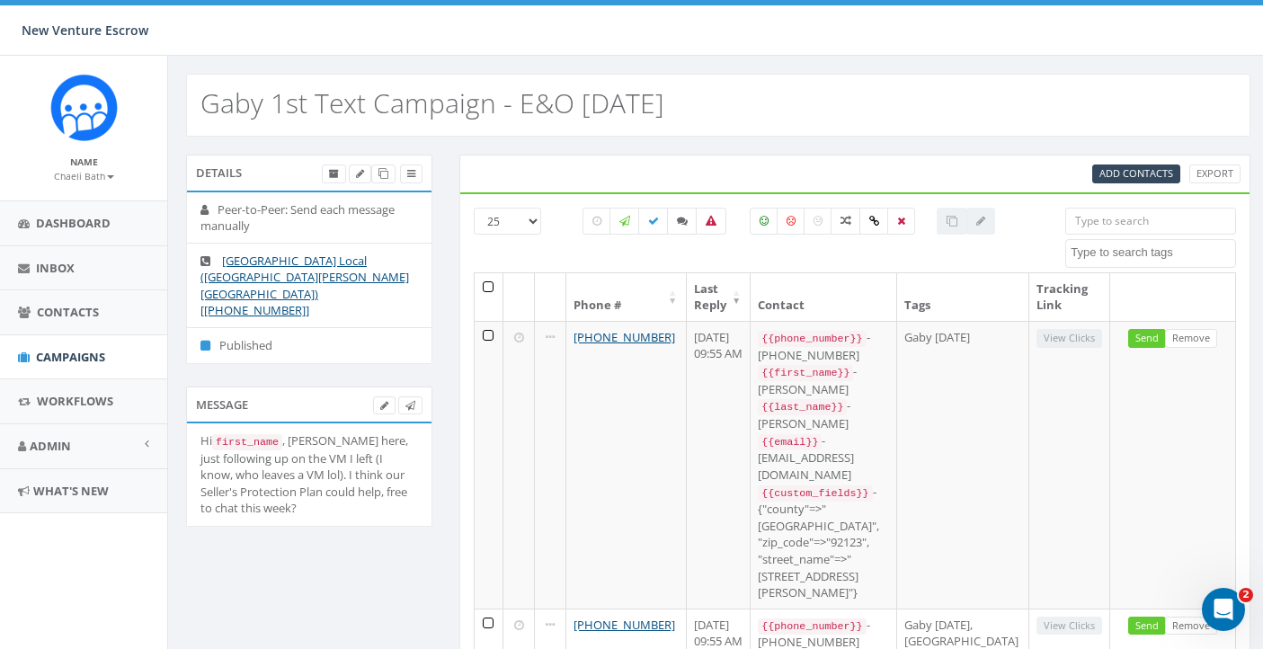
click at [492, 284] on th at bounding box center [490, 297] width 30 height 48
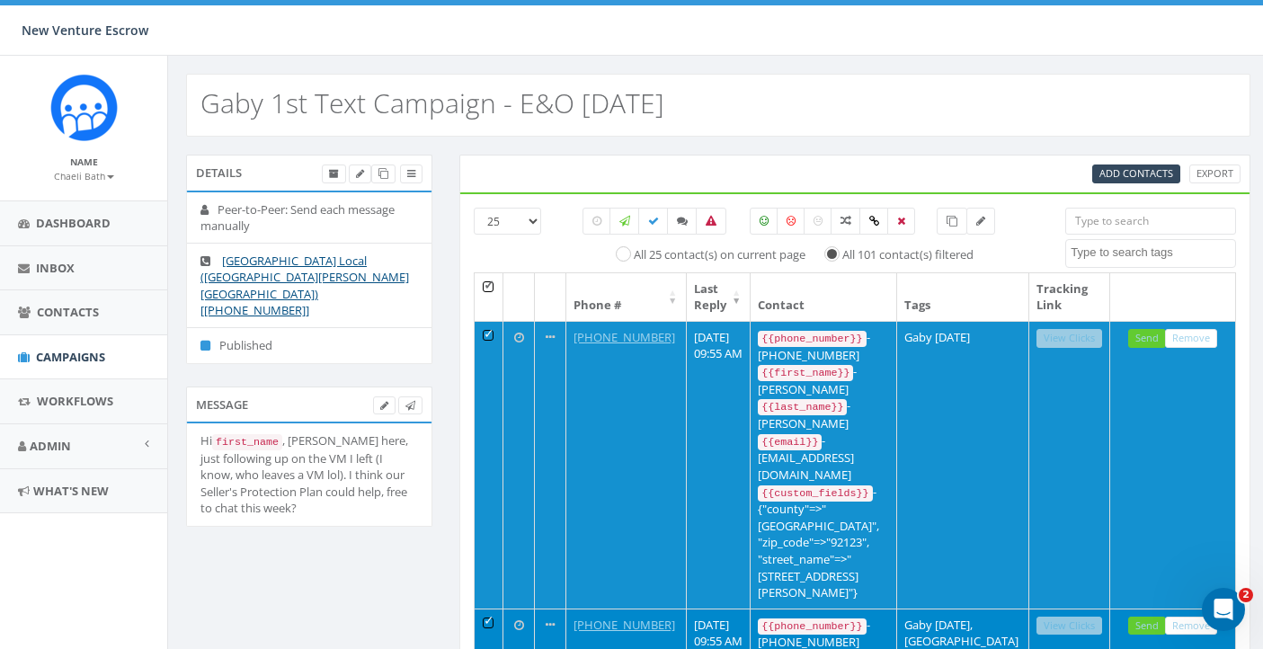
click at [1085, 60] on div "Gaby 1st Text Campaign - E&O [DATE]" at bounding box center [718, 96] width 1100 height 81
click at [949, 220] on icon at bounding box center [951, 221] width 11 height 11
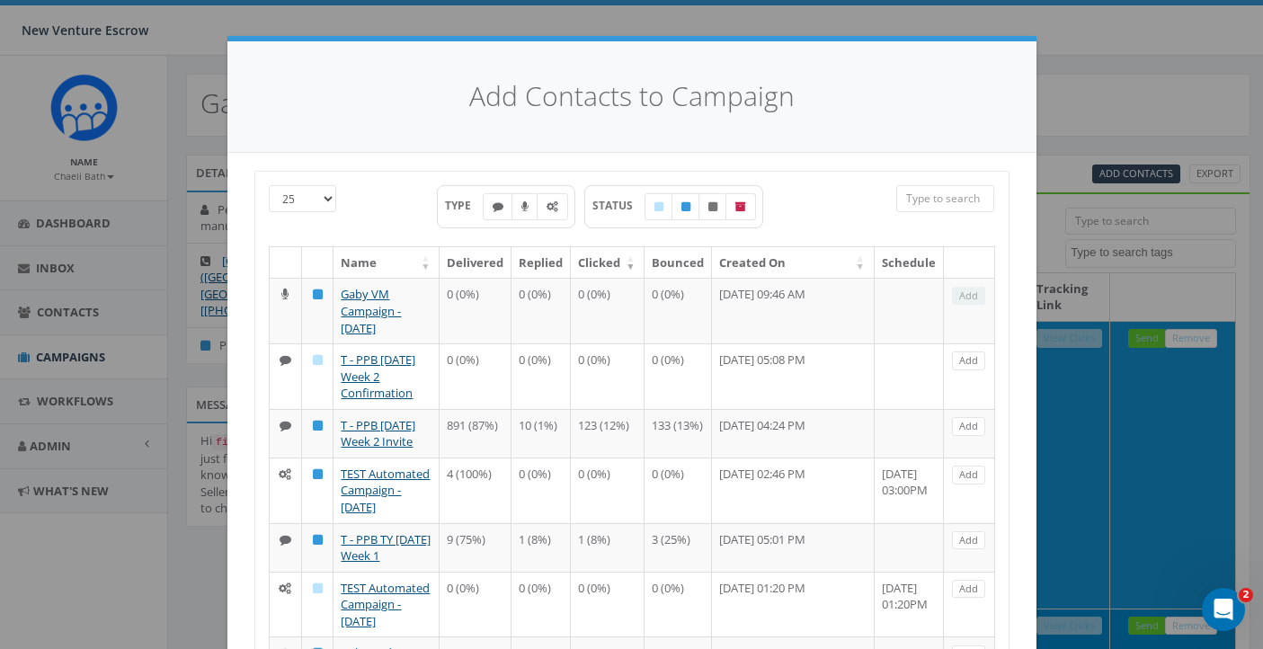
click at [1076, 92] on div "Add Contacts to Campaign 25 50 100 TYPE STATUS Name Delivered Replied Clicked B…" at bounding box center [631, 324] width 1263 height 649
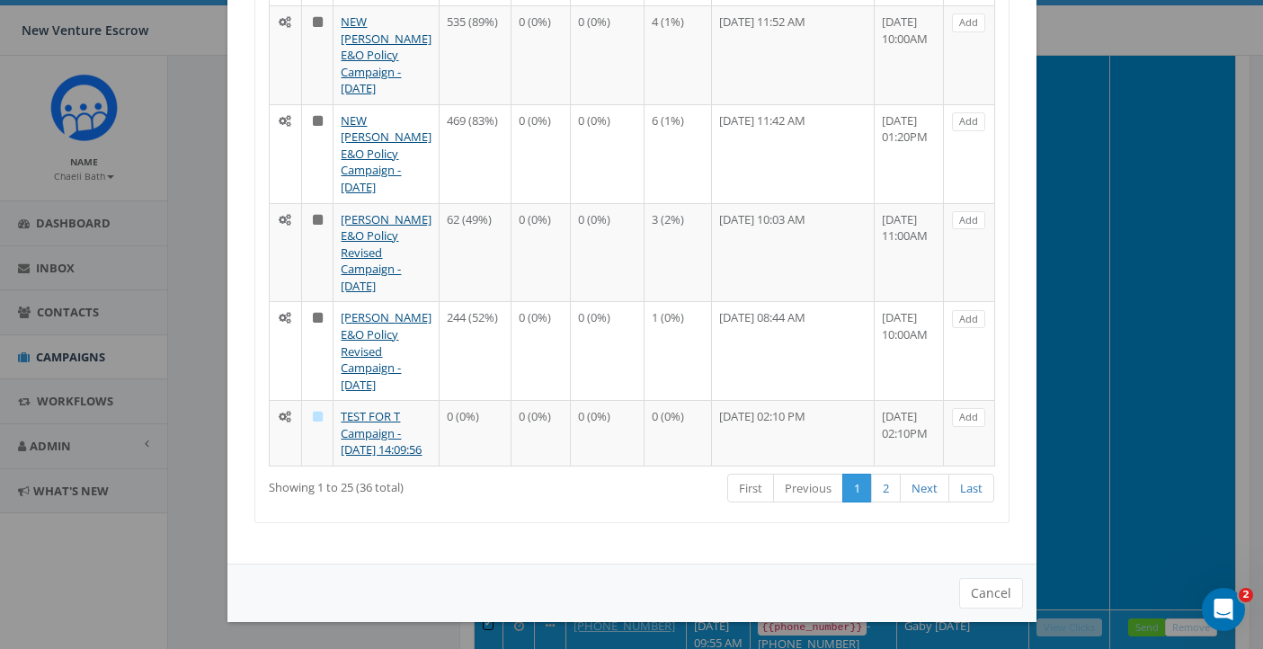
scroll to position [1648, 0]
click at [999, 603] on button "Cancel" at bounding box center [991, 593] width 64 height 31
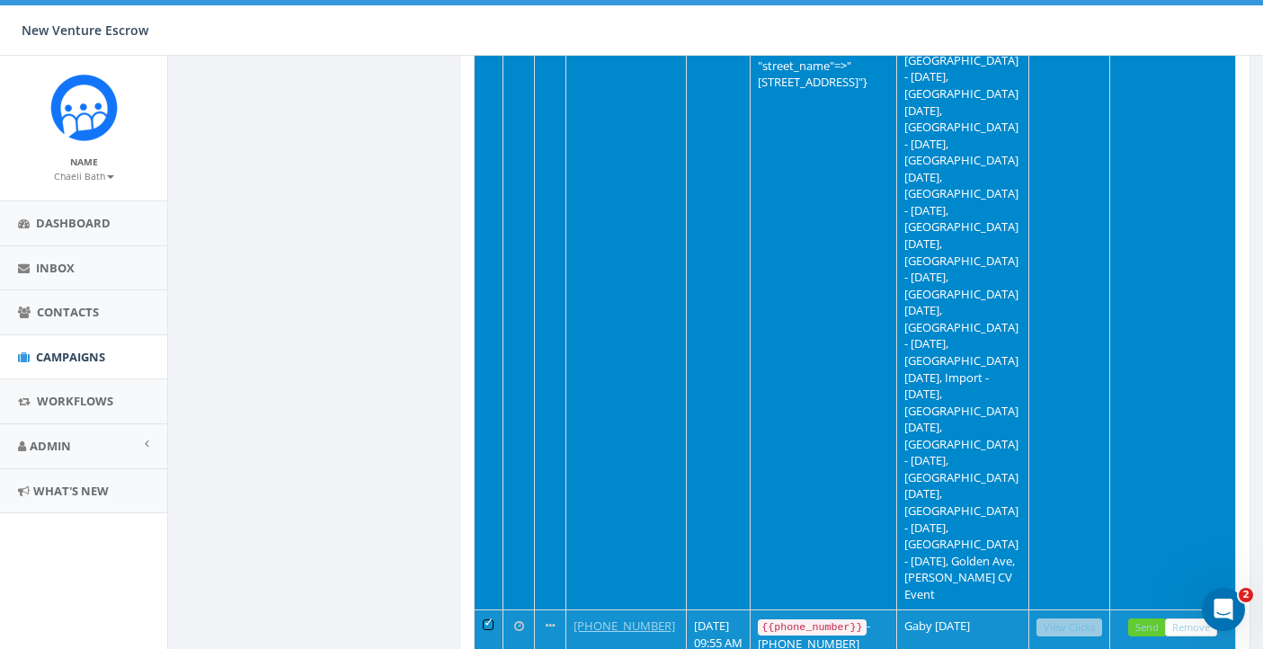
scroll to position [0, 0]
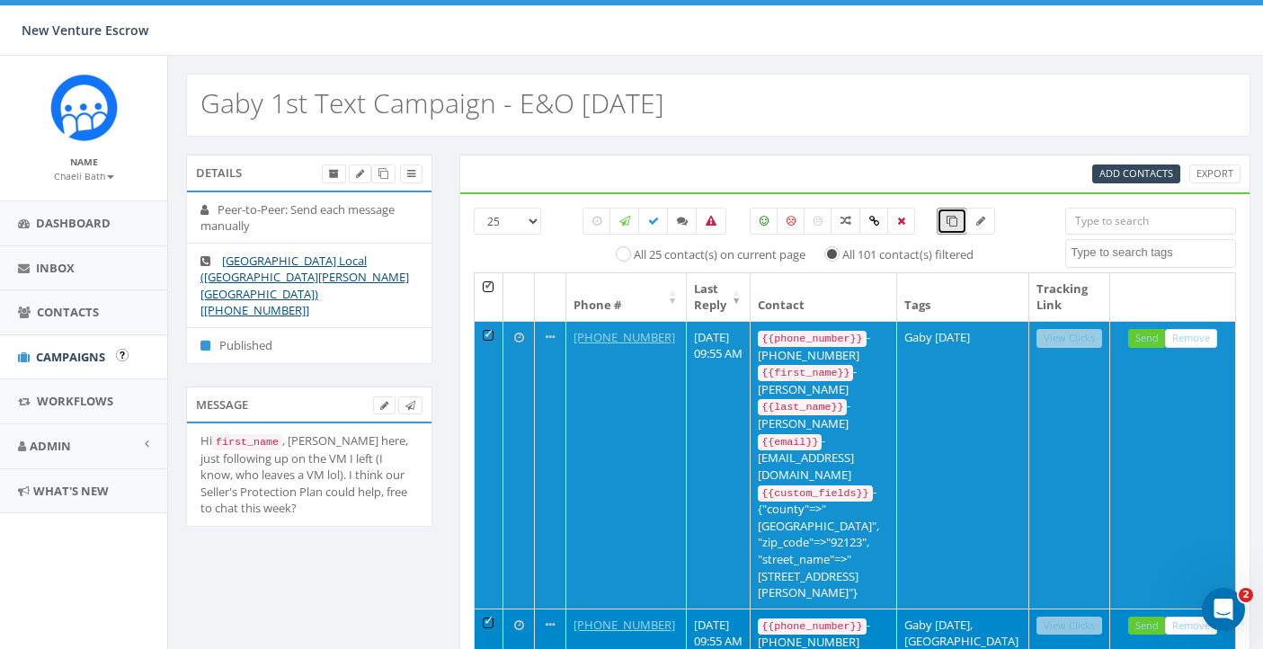
click at [84, 358] on span "Campaigns" at bounding box center [70, 357] width 69 height 16
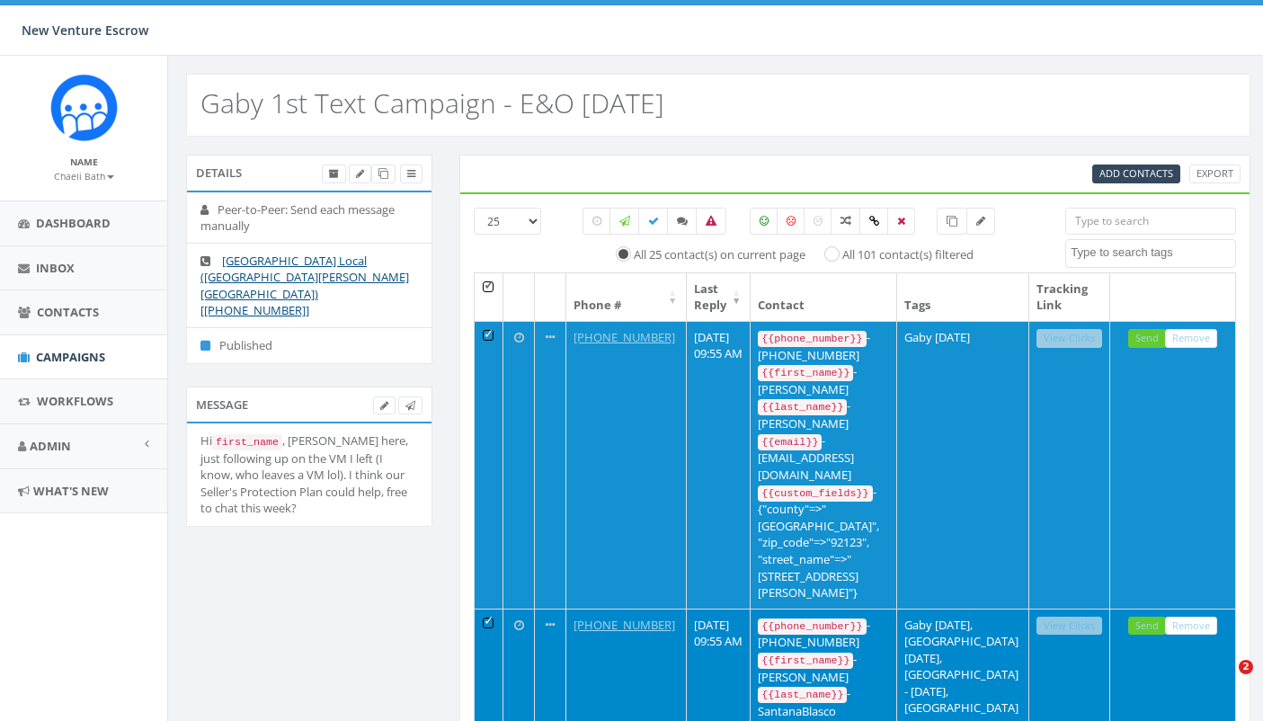
select select
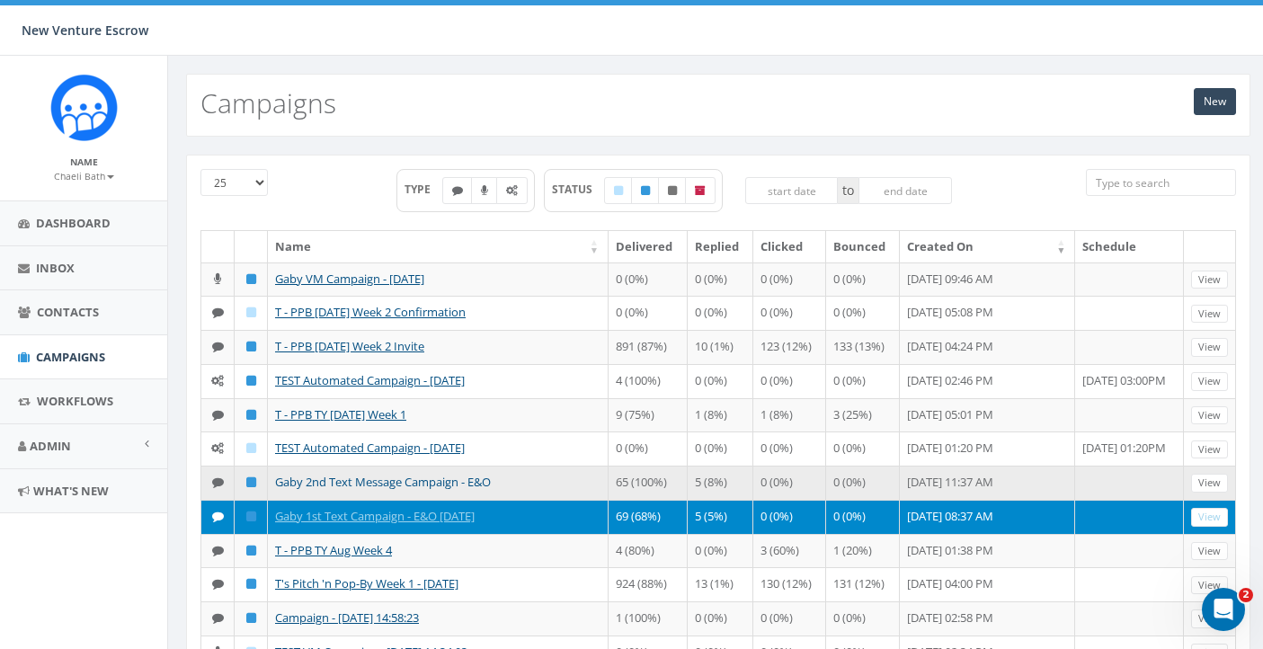
click at [427, 490] on link "Gaby 2nd Text Message Campaign - E&O" at bounding box center [383, 482] width 216 height 16
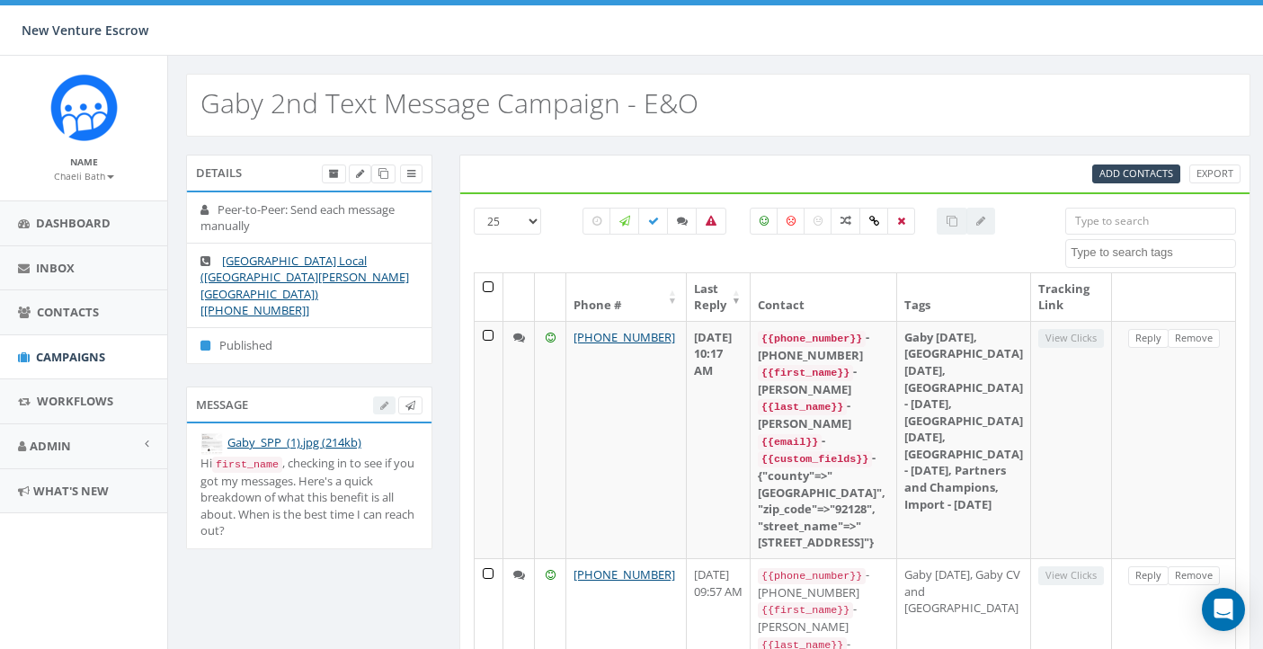
select select
click at [602, 218] on label at bounding box center [596, 221] width 29 height 27
checkbox input "true"
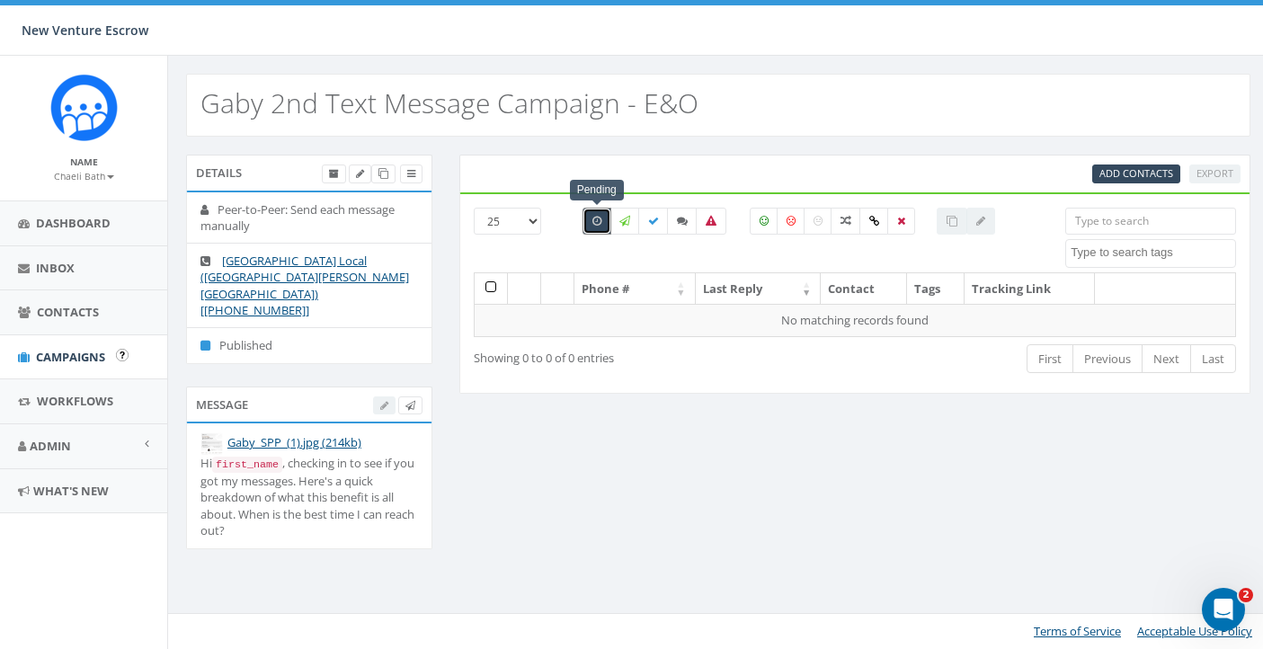
click at [105, 349] on span "Campaigns" at bounding box center [70, 357] width 69 height 16
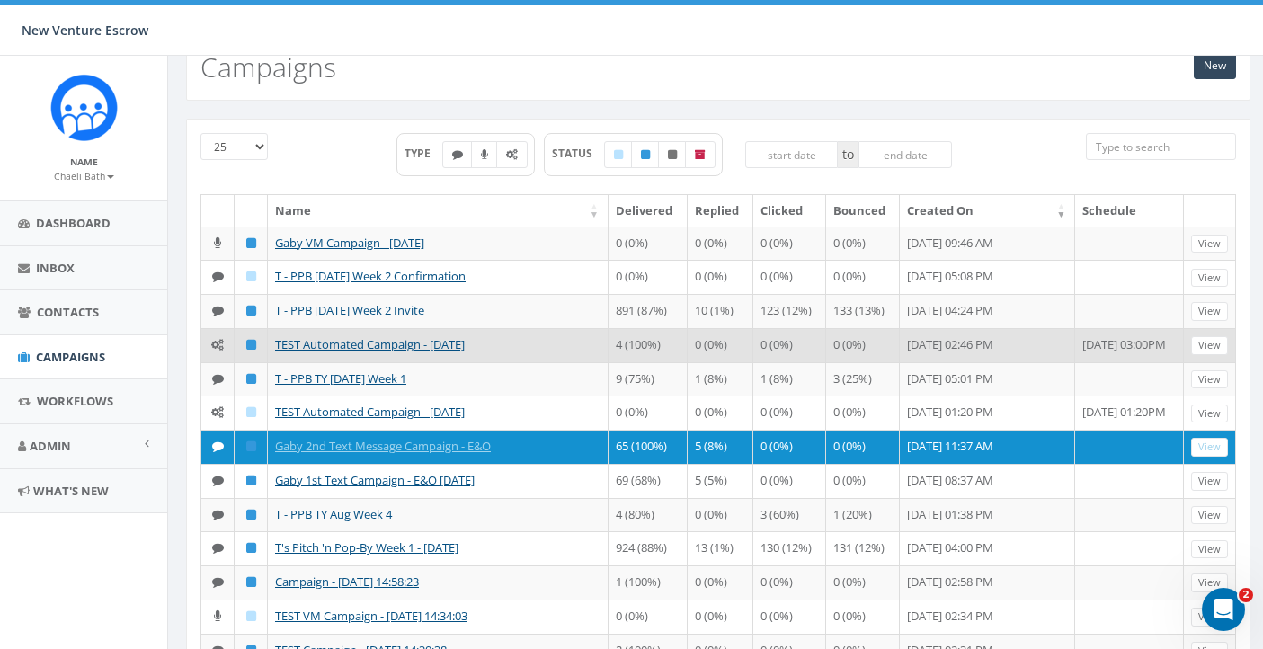
scroll to position [49, 0]
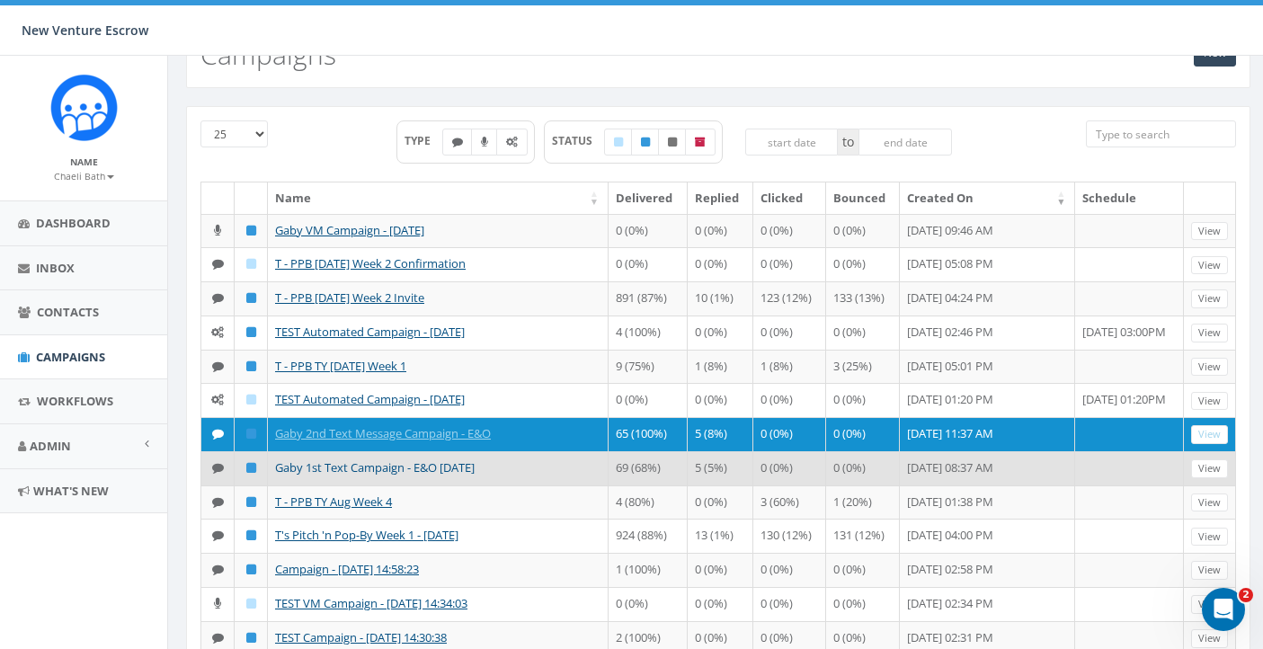
click at [445, 475] on link "Gaby 1st Text Campaign - E&O [DATE]" at bounding box center [375, 467] width 200 height 16
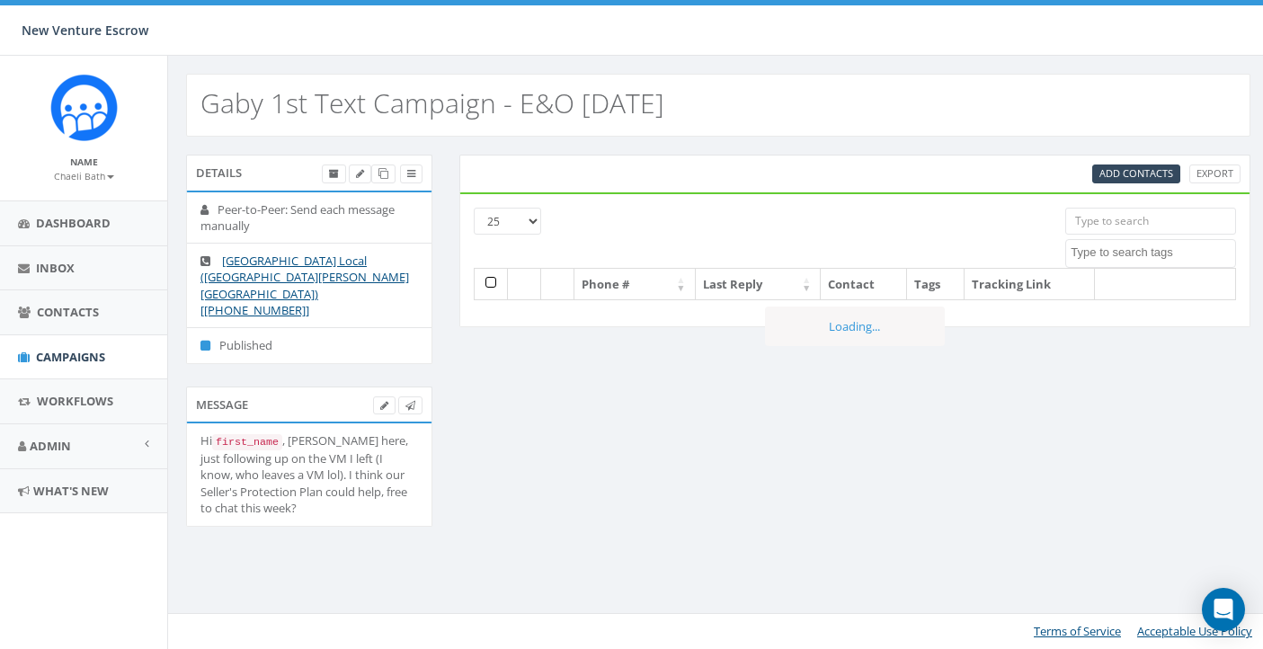
select select
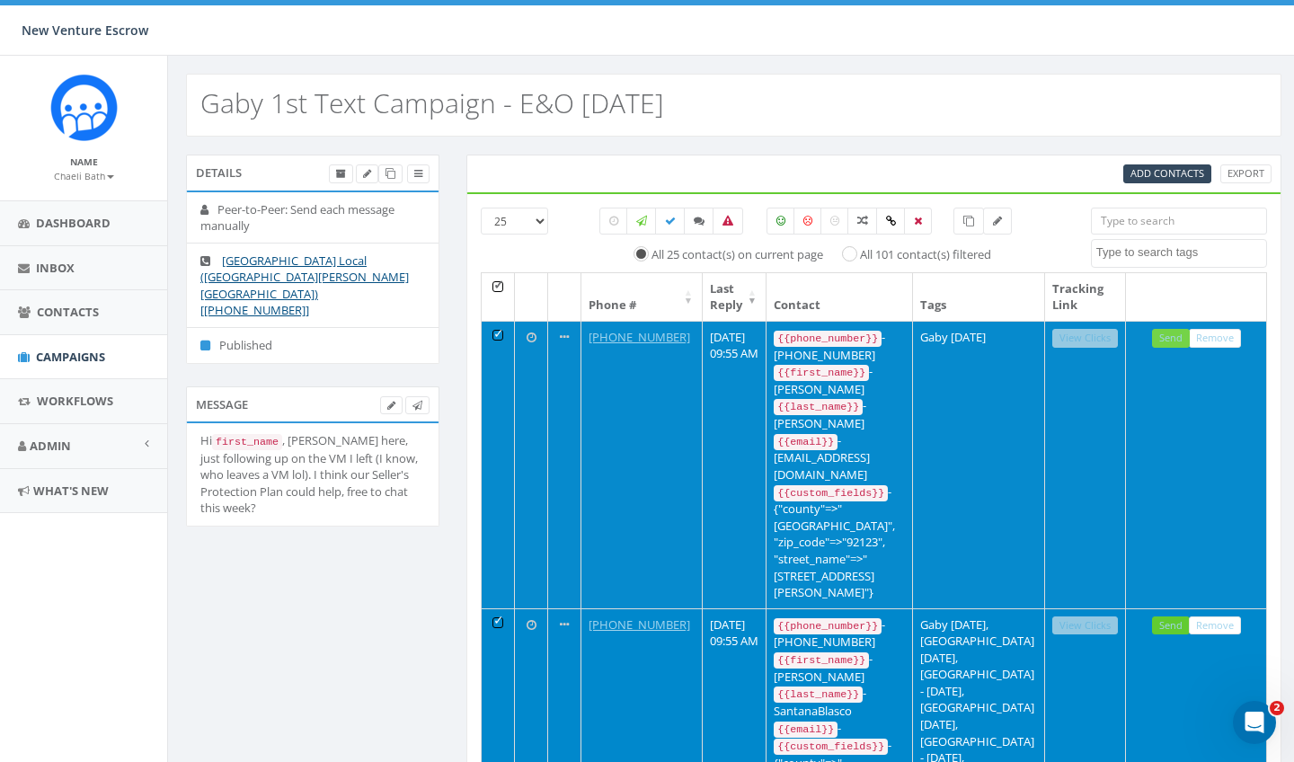
click at [1171, 337] on link "Send" at bounding box center [1171, 338] width 38 height 19
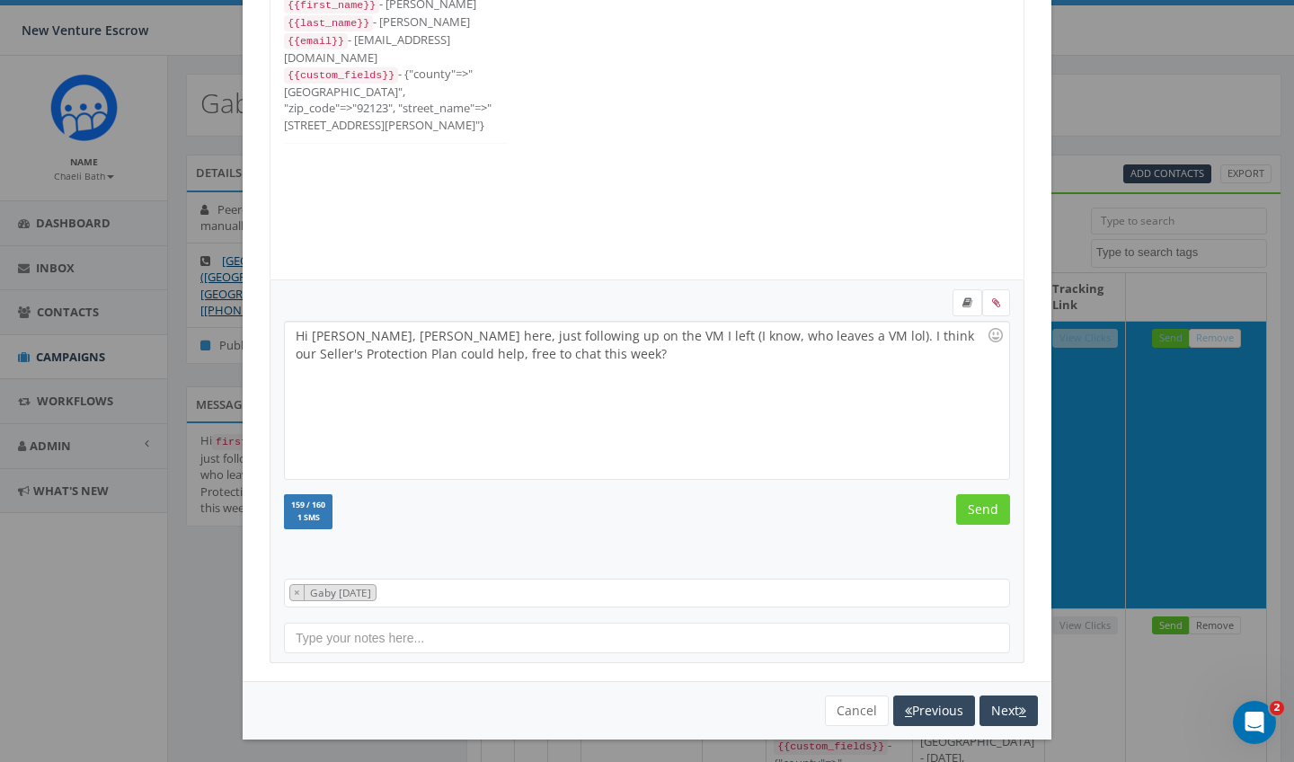
scroll to position [133, 0]
click at [984, 510] on input "Send" at bounding box center [983, 510] width 54 height 31
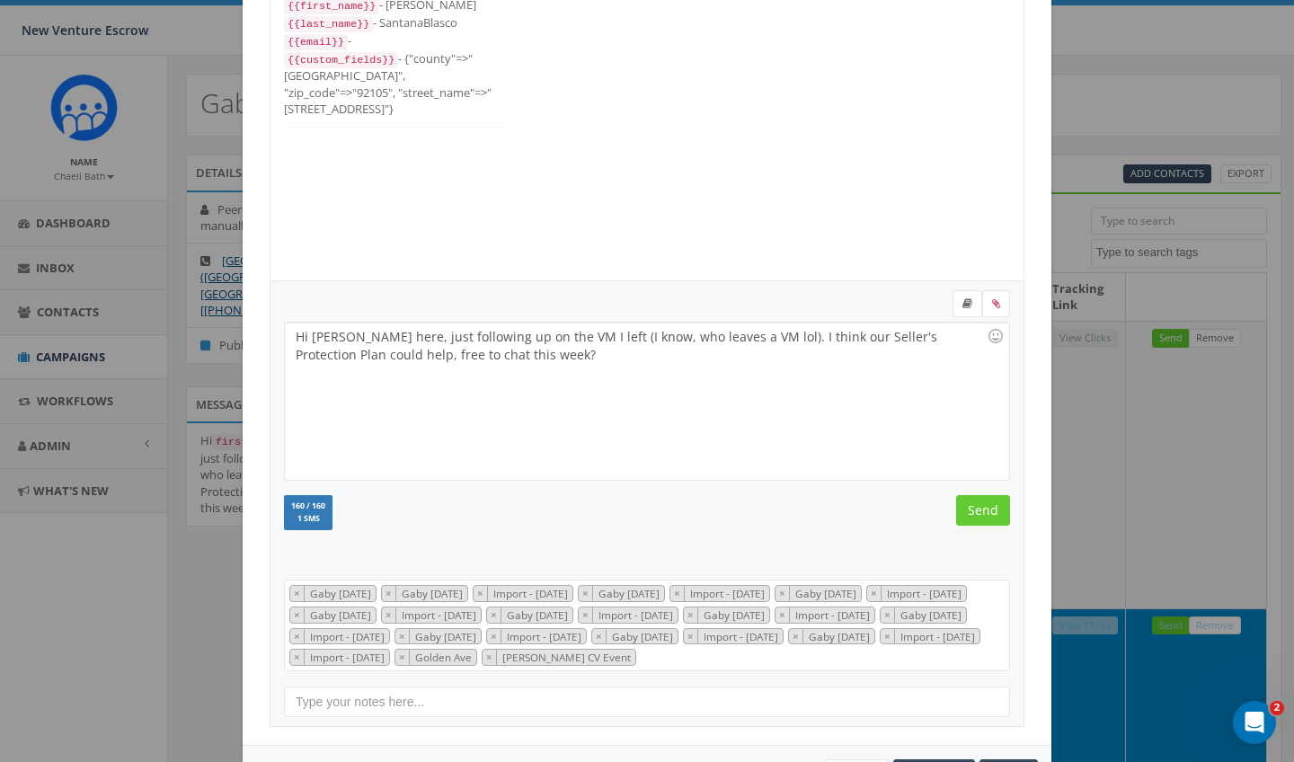
scroll to position [359, 0]
click at [984, 510] on input "Send" at bounding box center [983, 510] width 54 height 31
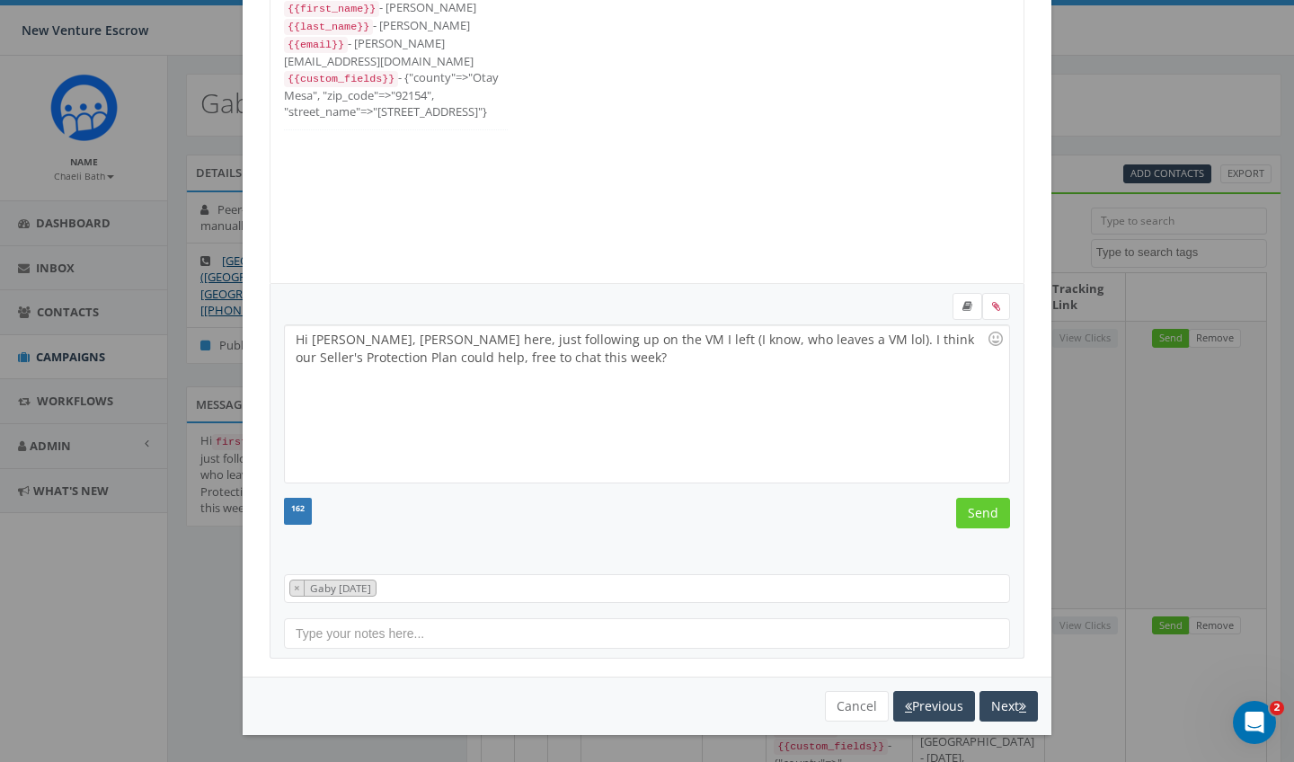
scroll to position [126, 0]
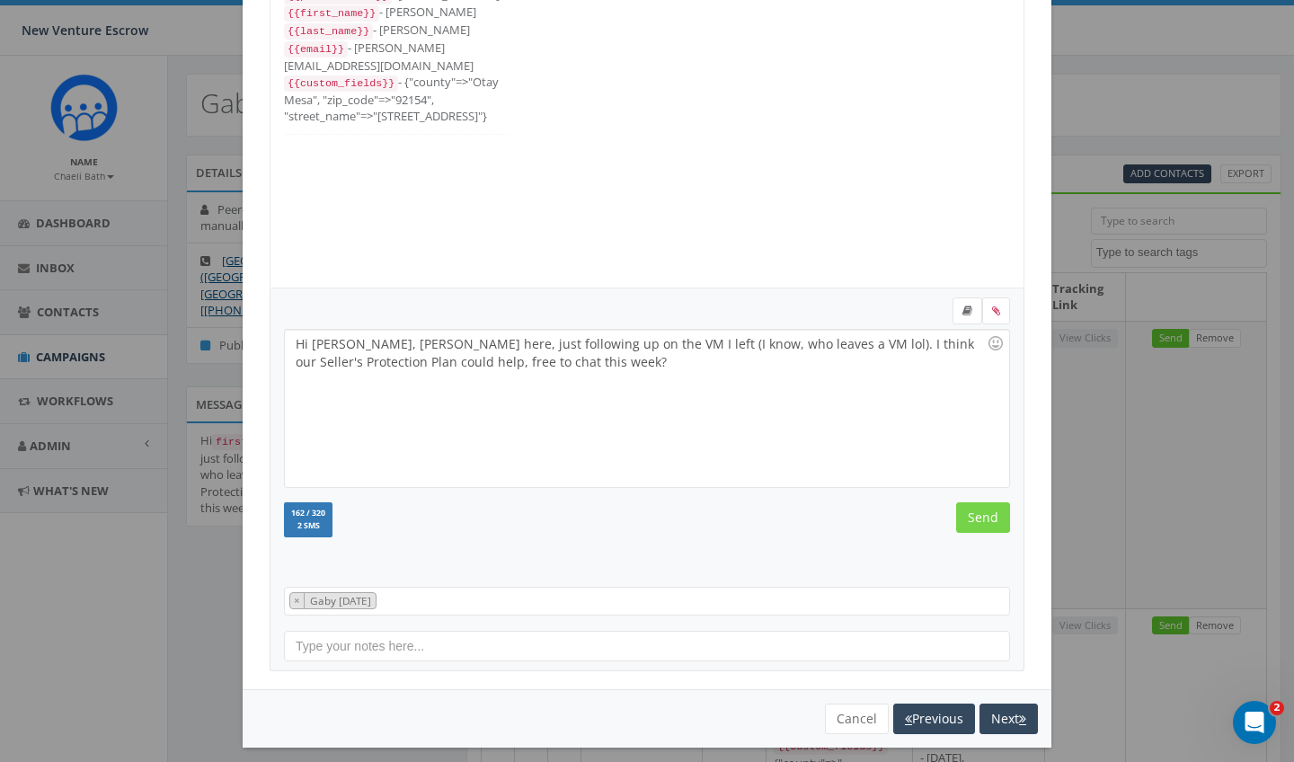
click at [984, 510] on input "Send" at bounding box center [983, 517] width 54 height 31
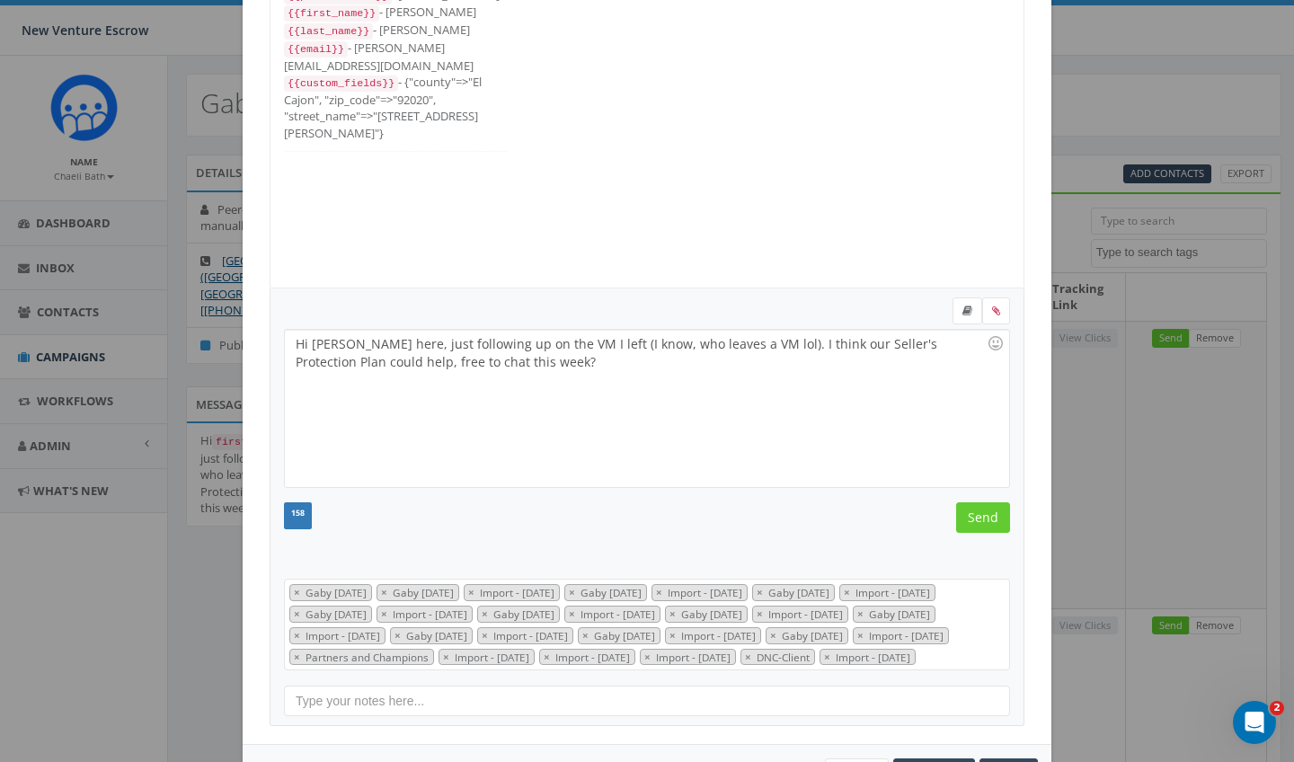
scroll to position [413, 0]
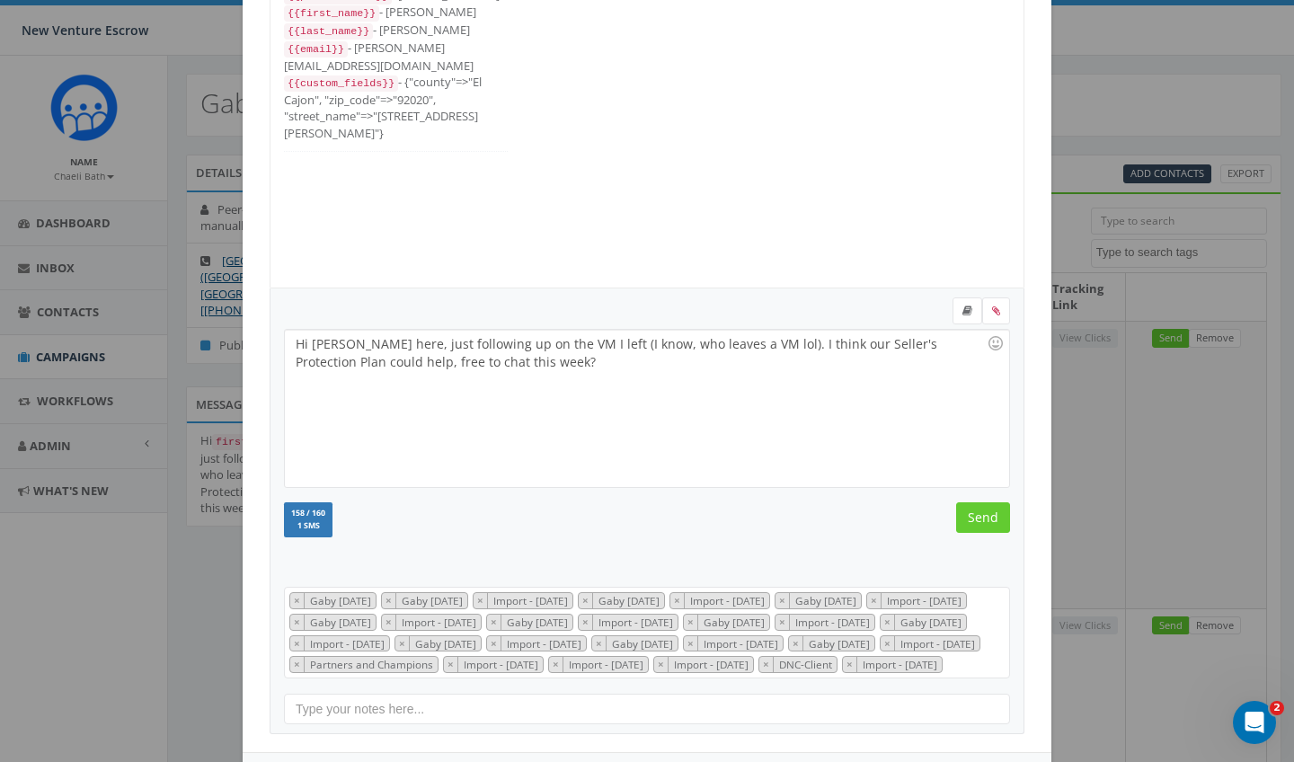
click at [984, 510] on input "Send" at bounding box center [983, 517] width 54 height 31
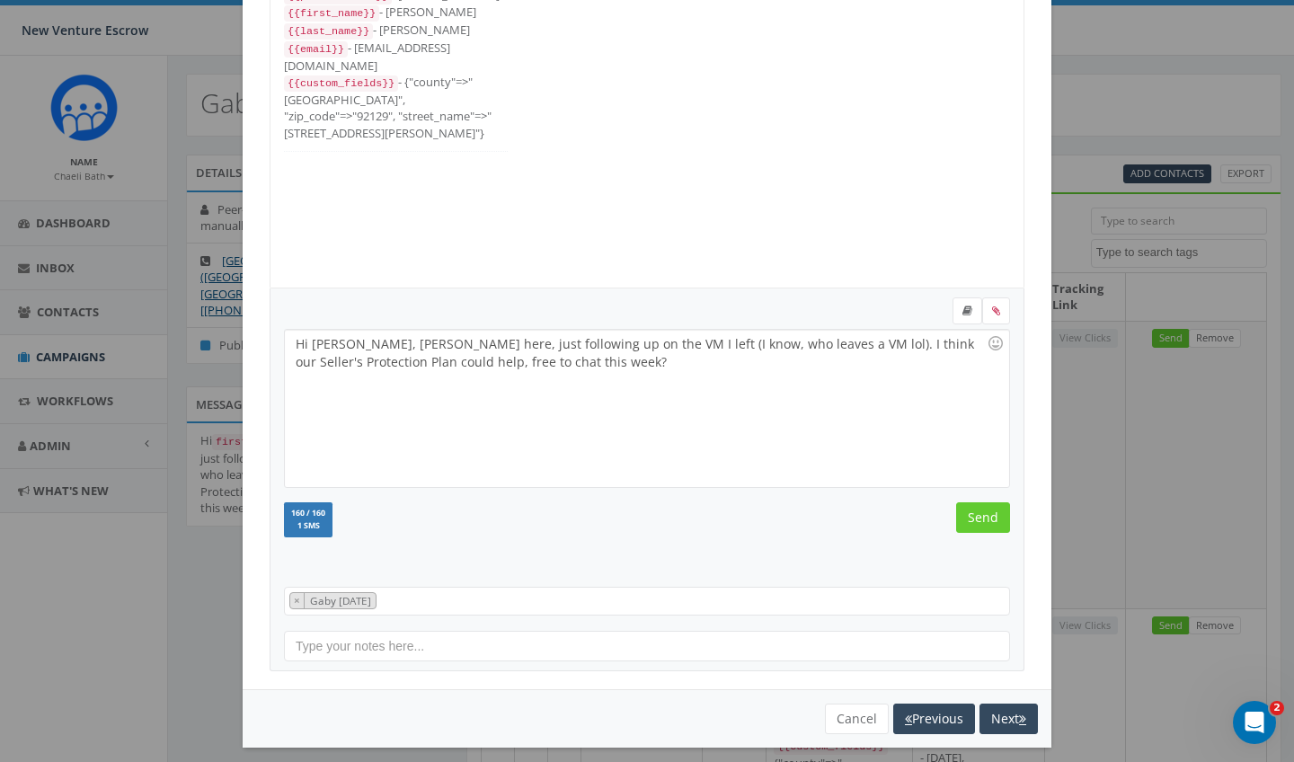
click at [984, 510] on input "Send" at bounding box center [983, 517] width 54 height 31
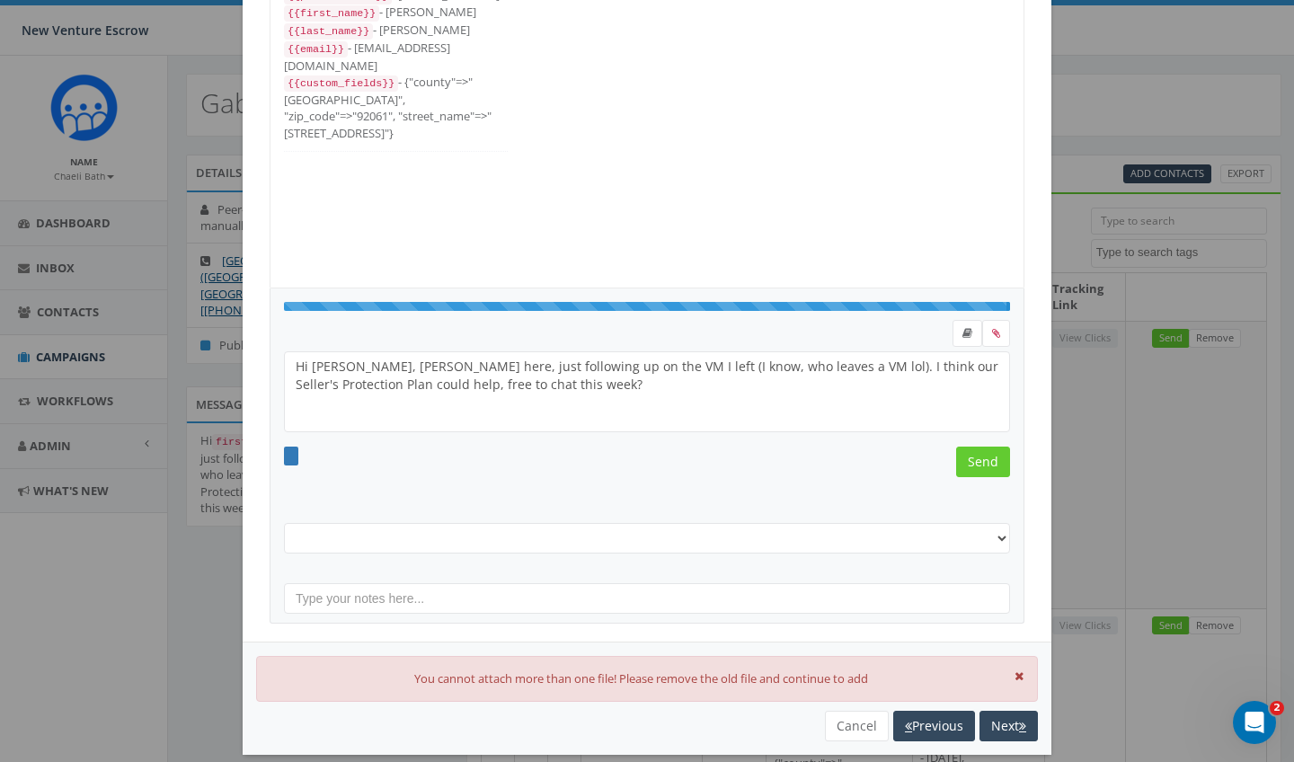
select select "Gaby sept 9 2025"
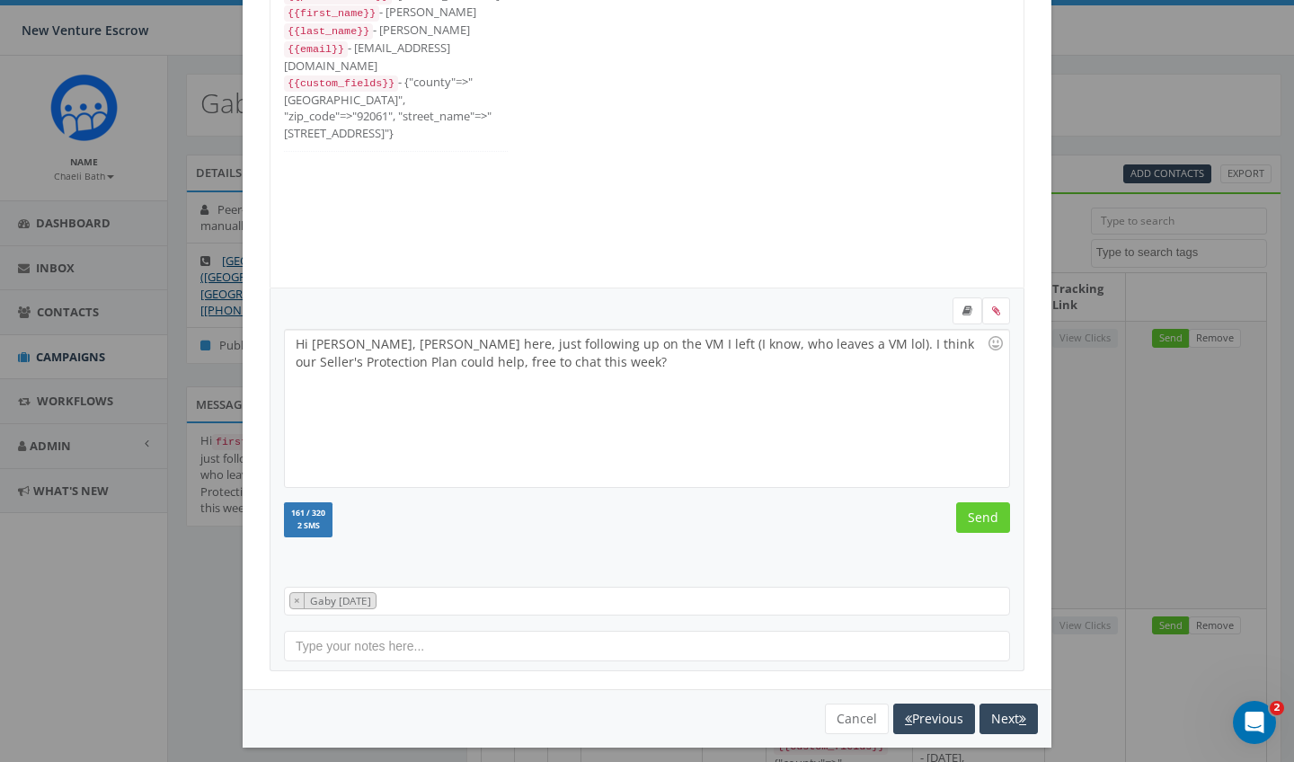
click at [984, 510] on input "Send" at bounding box center [983, 517] width 54 height 31
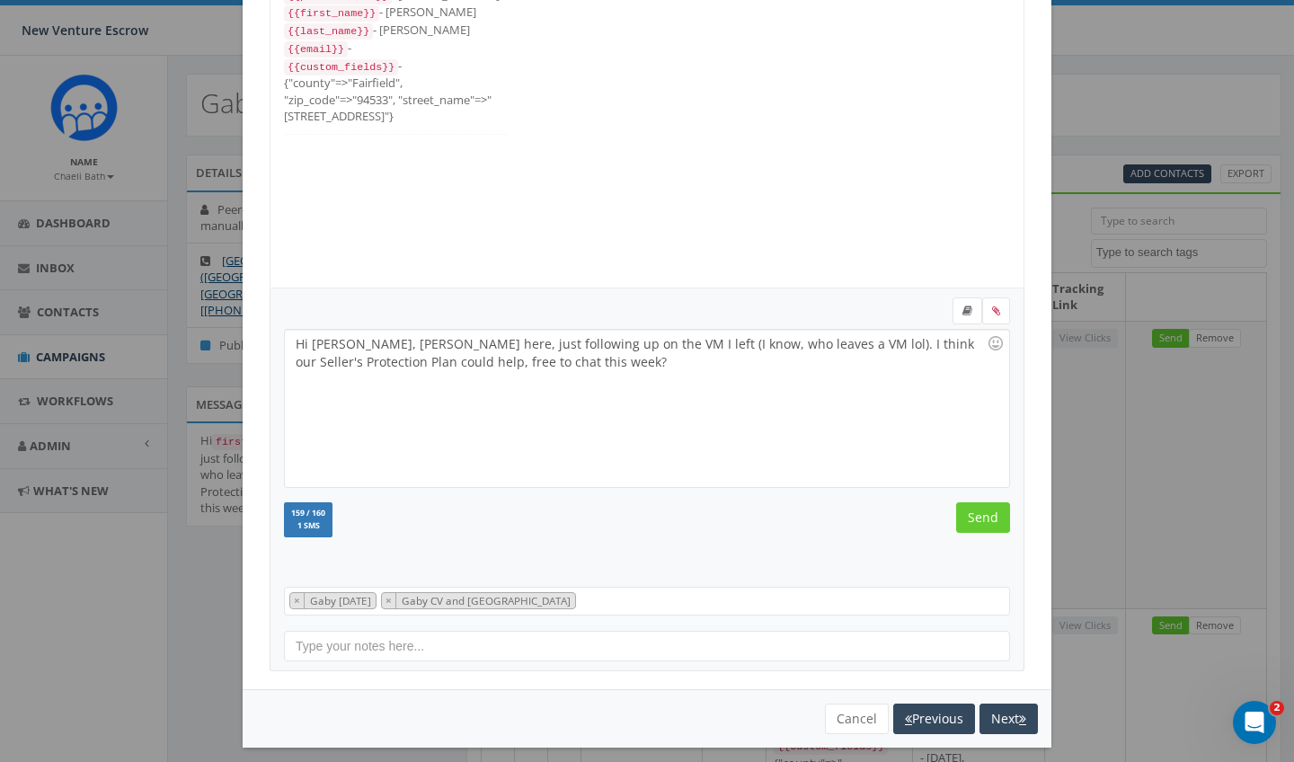
click at [984, 510] on input "Send" at bounding box center [983, 517] width 54 height 31
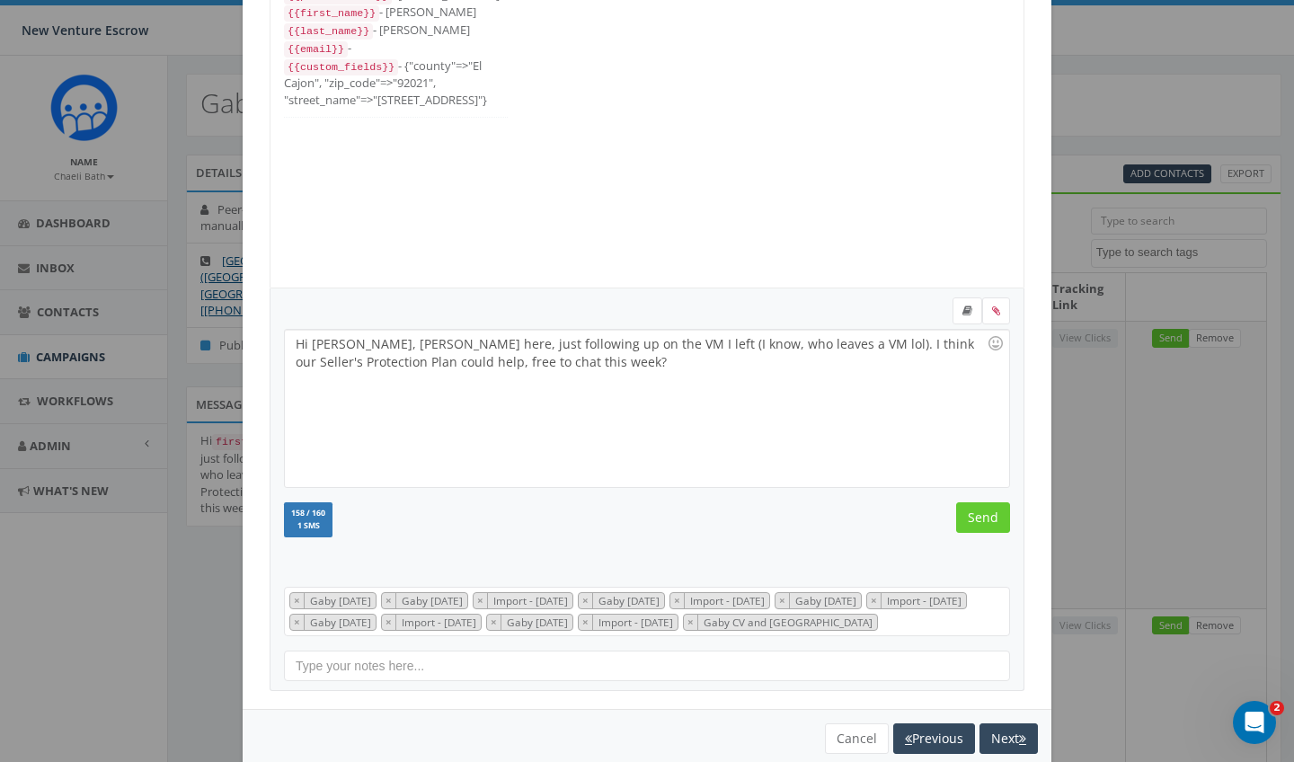
scroll to position [144, 0]
click at [984, 510] on input "Send" at bounding box center [983, 517] width 54 height 31
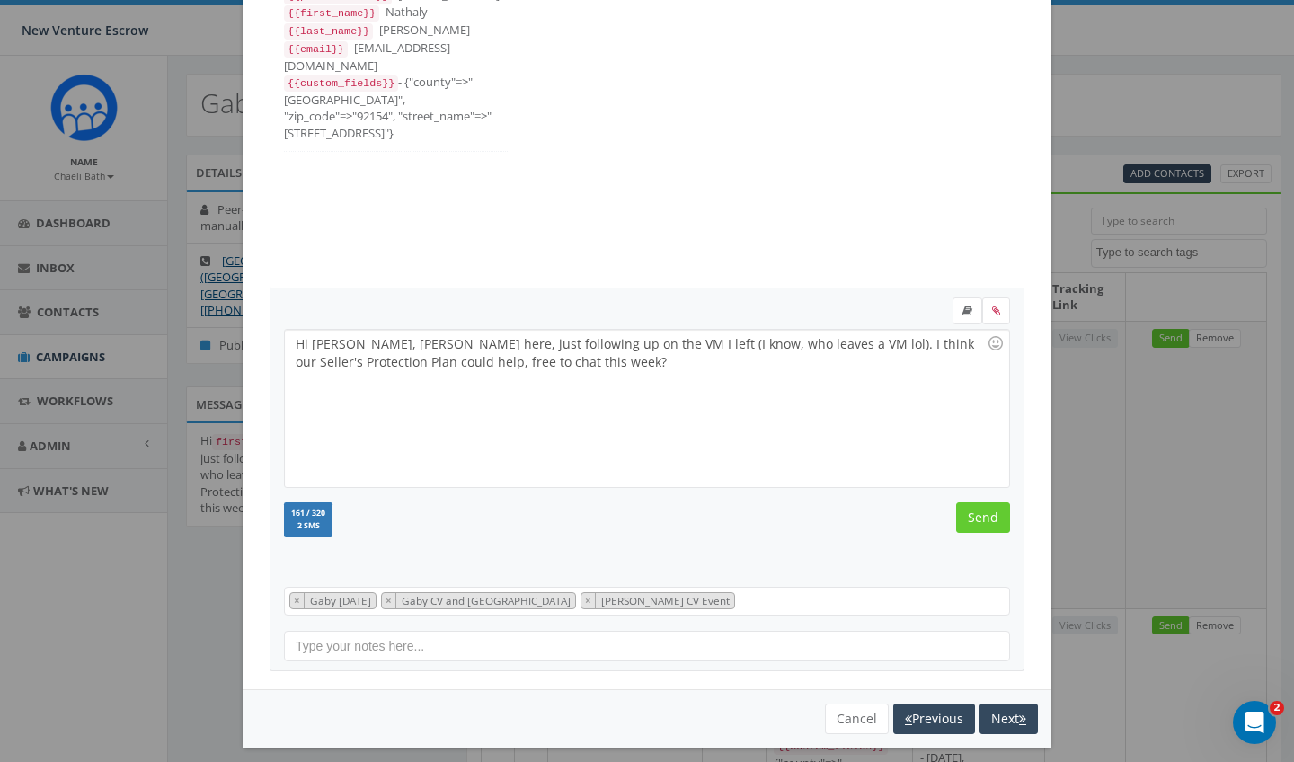
click at [984, 510] on input "Send" at bounding box center [983, 517] width 54 height 31
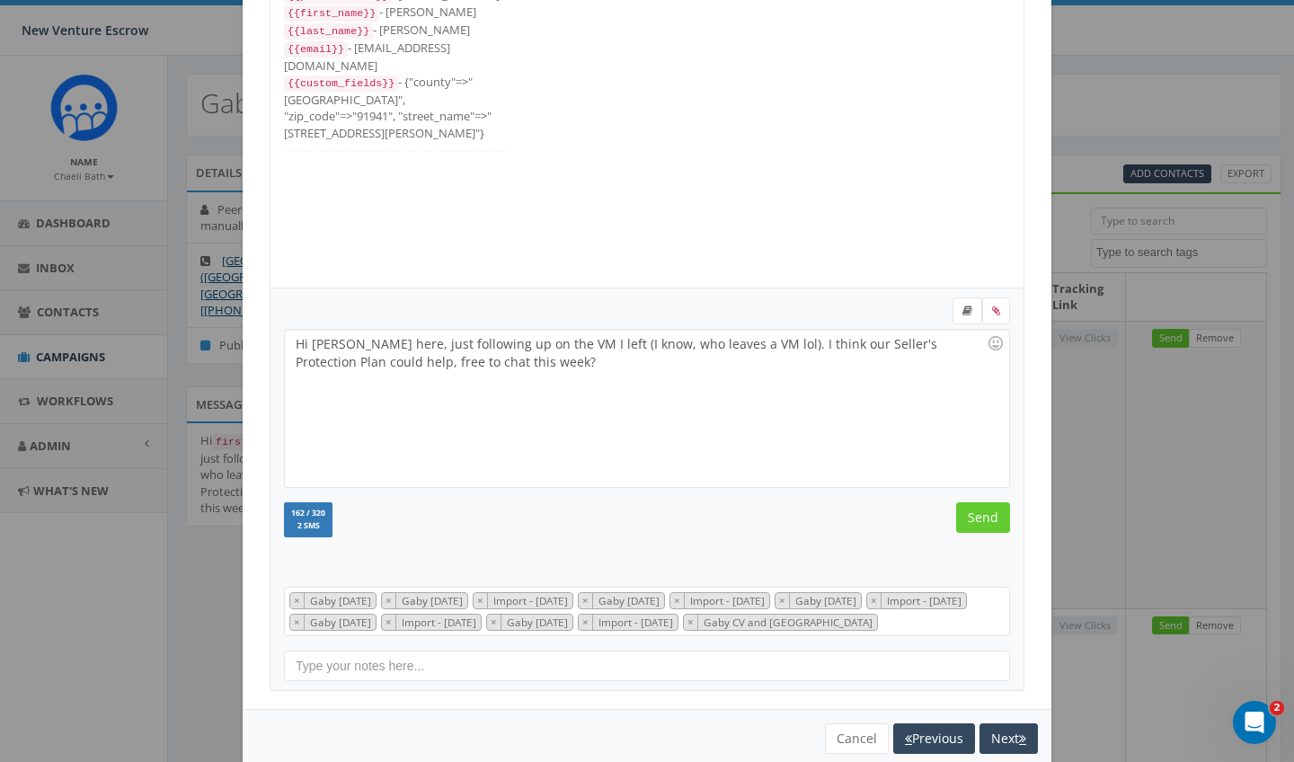
click at [984, 510] on input "Send" at bounding box center [983, 517] width 54 height 31
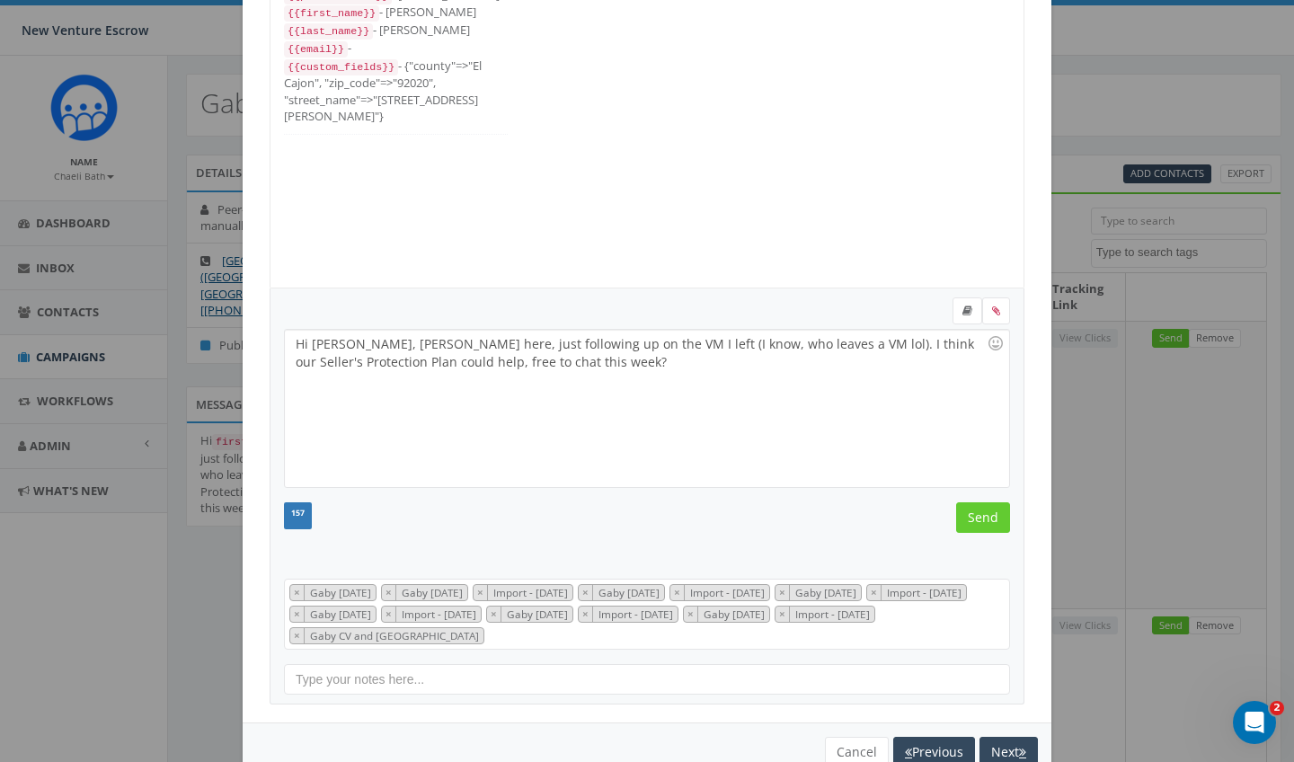
scroll to position [180, 0]
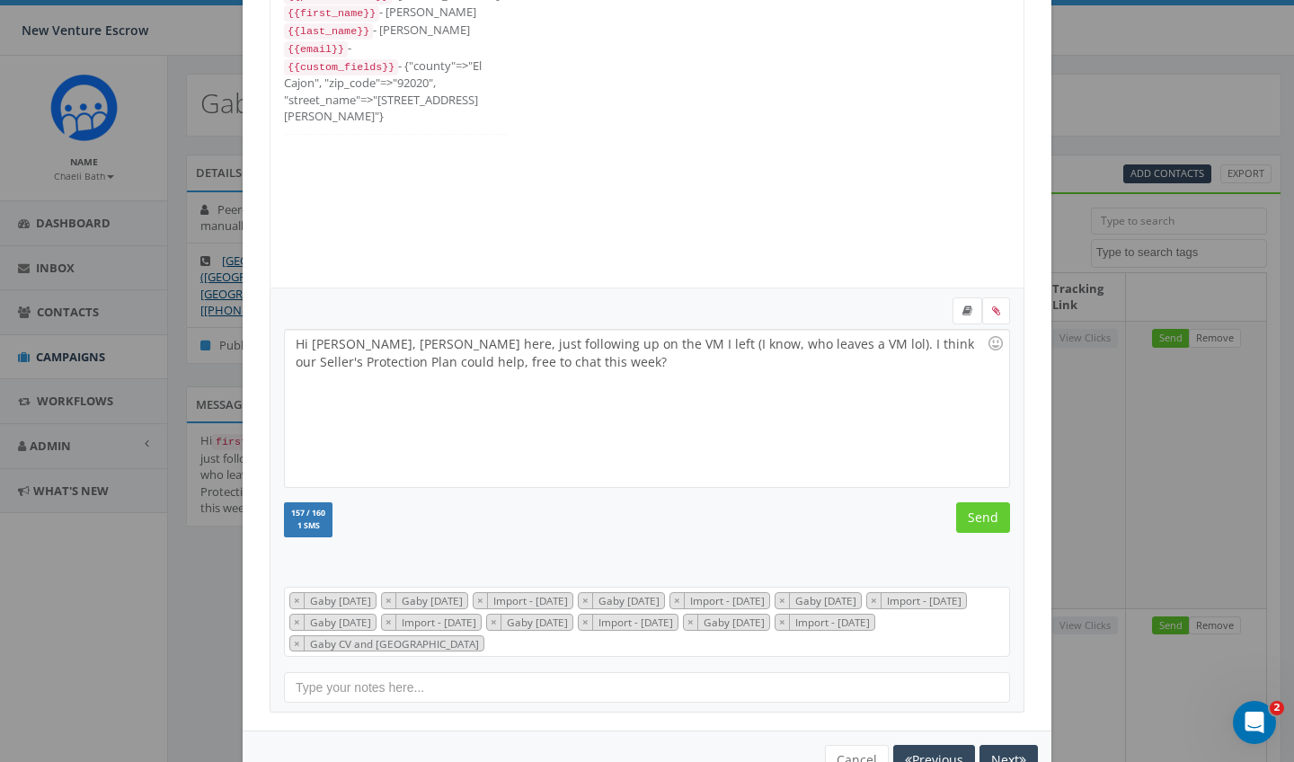
click at [984, 510] on input "Send" at bounding box center [983, 517] width 54 height 31
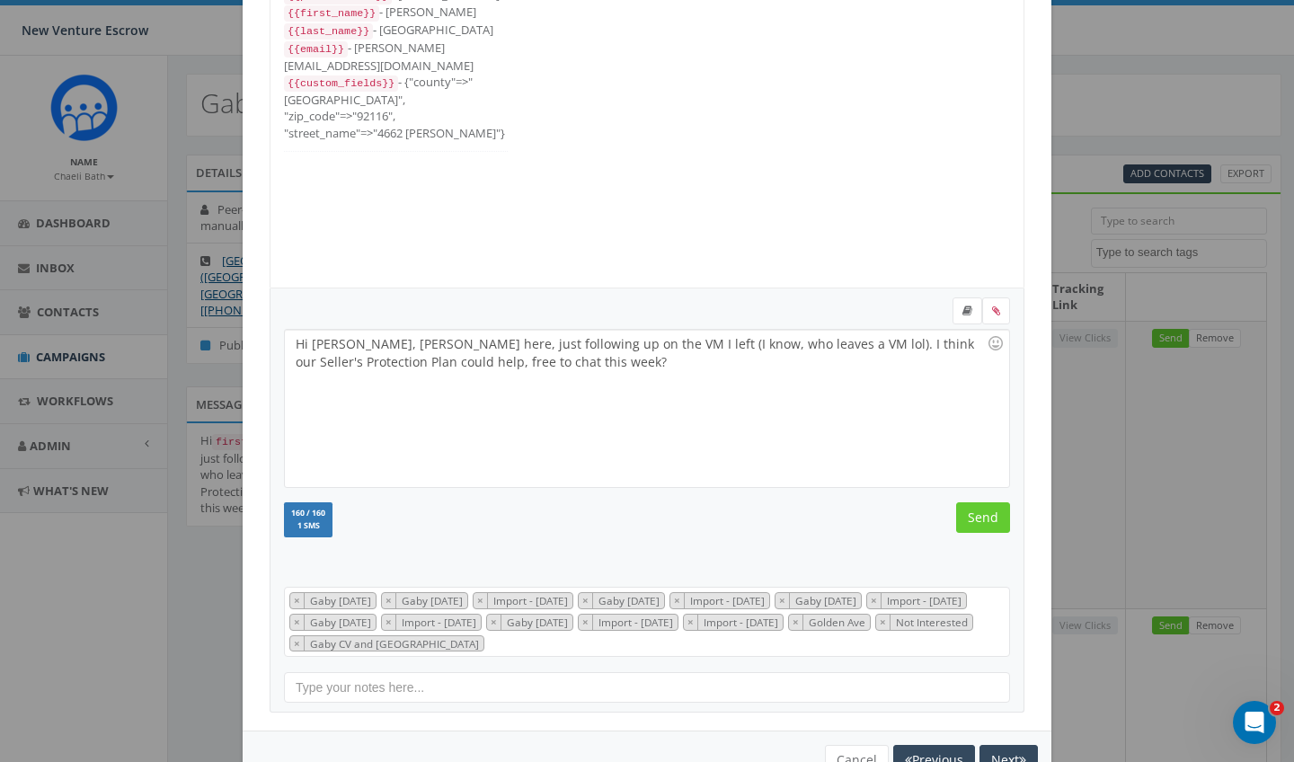
scroll to position [198, 0]
click at [984, 510] on input "Send" at bounding box center [983, 517] width 54 height 31
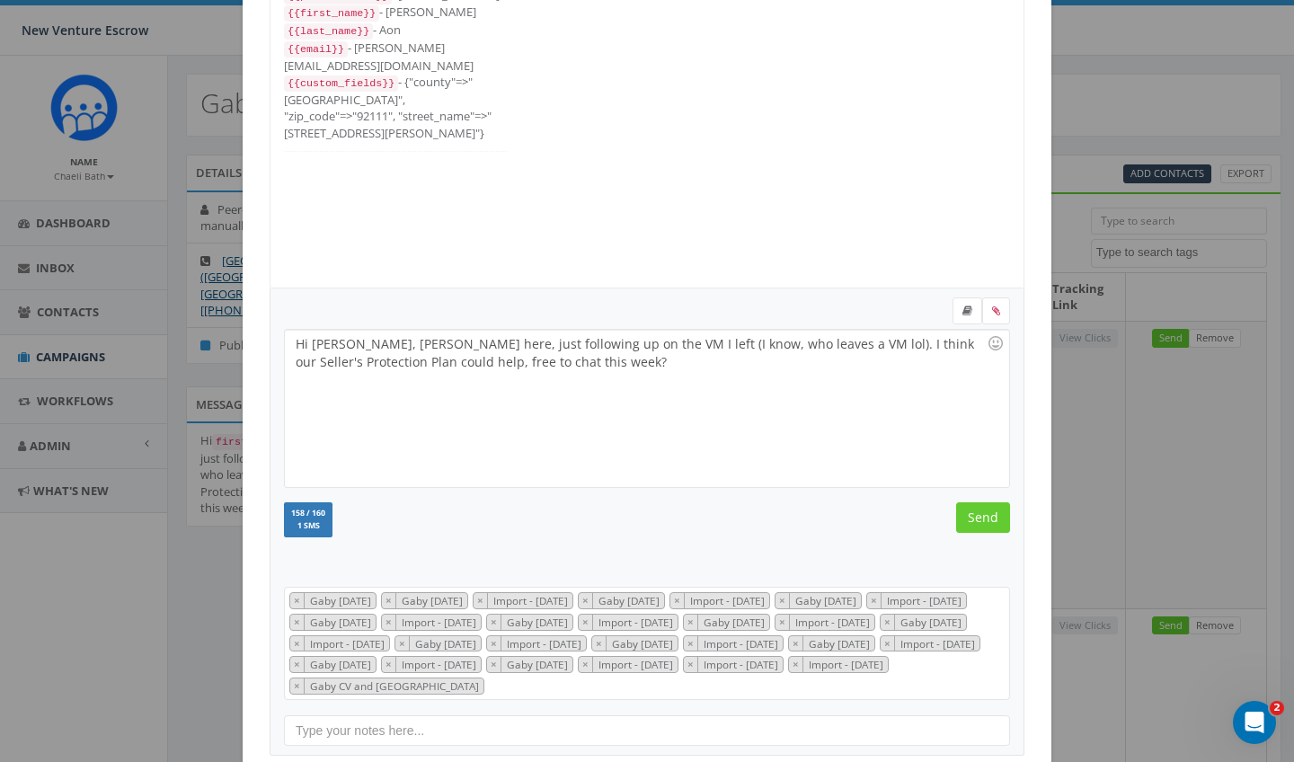
scroll to position [431, 0]
click at [984, 510] on input "Send" at bounding box center [983, 517] width 54 height 31
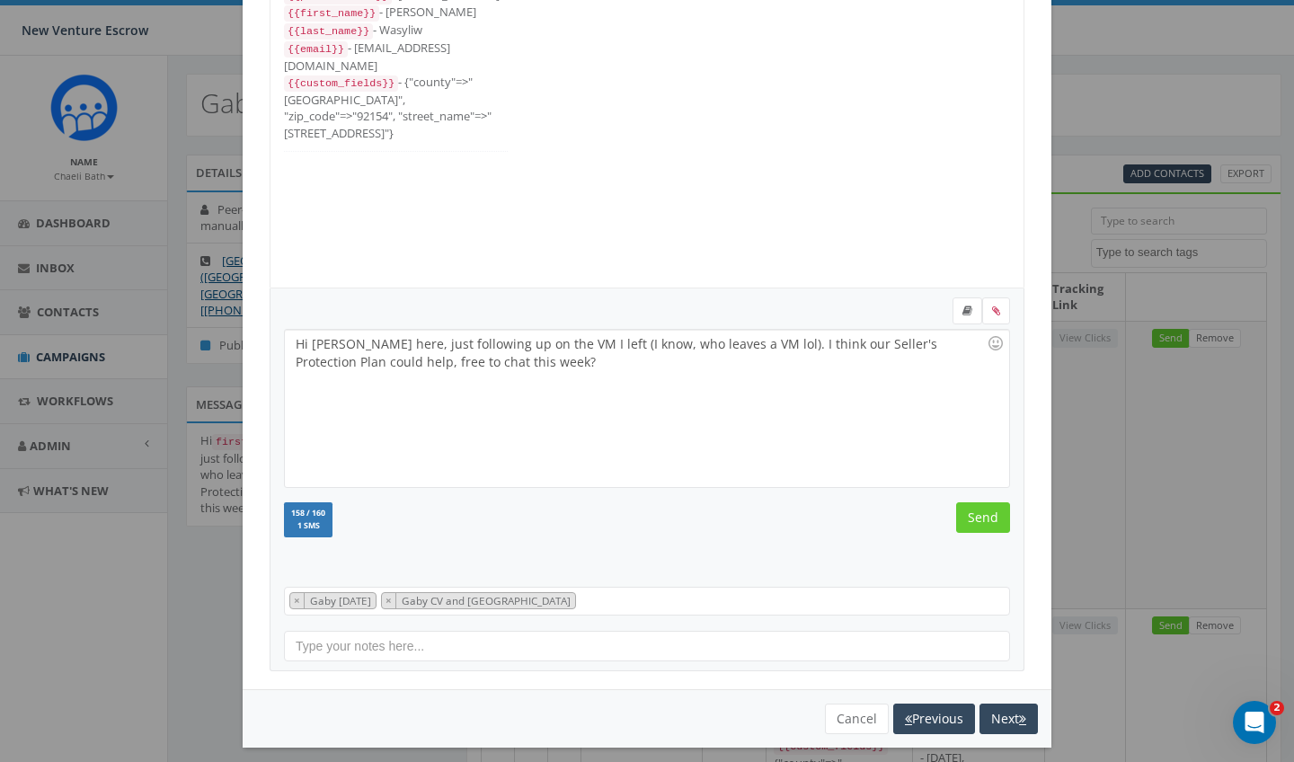
click at [984, 510] on input "Send" at bounding box center [983, 517] width 54 height 31
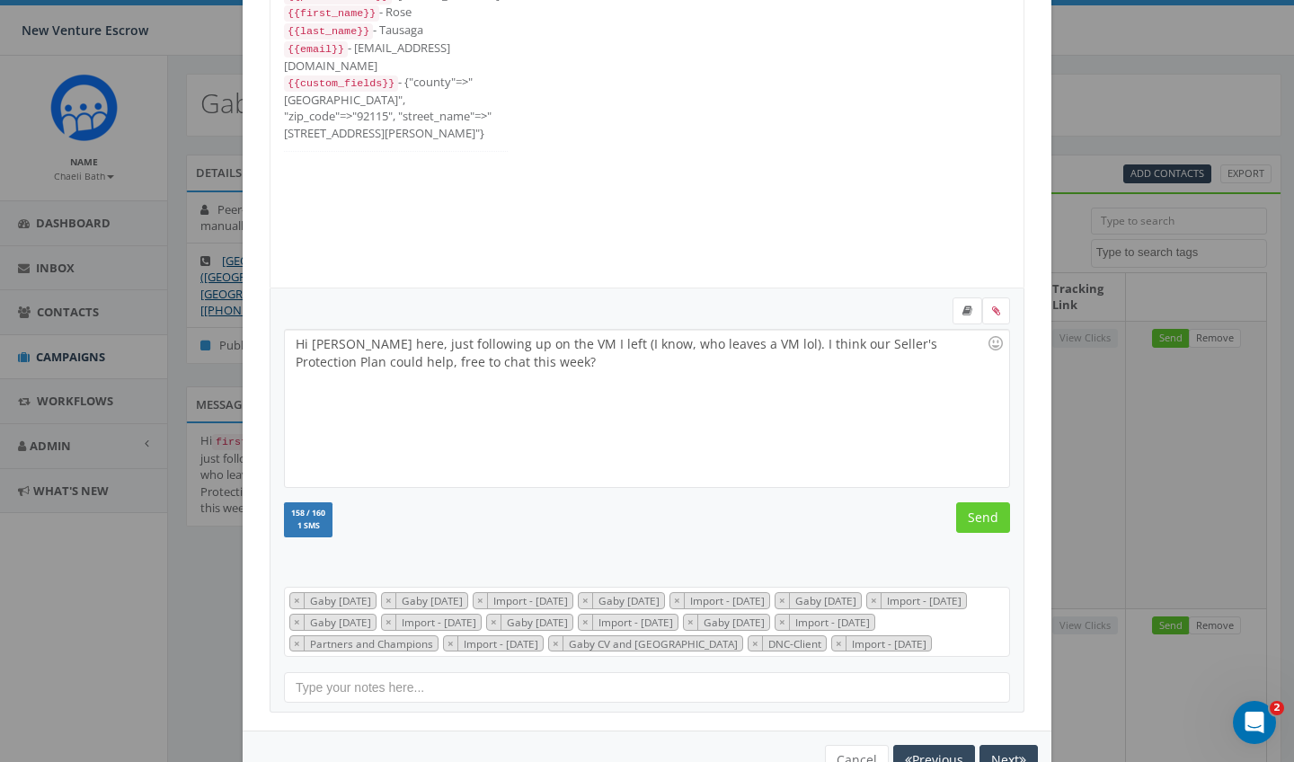
scroll to position [252, 0]
click at [984, 510] on input "Send" at bounding box center [983, 517] width 54 height 31
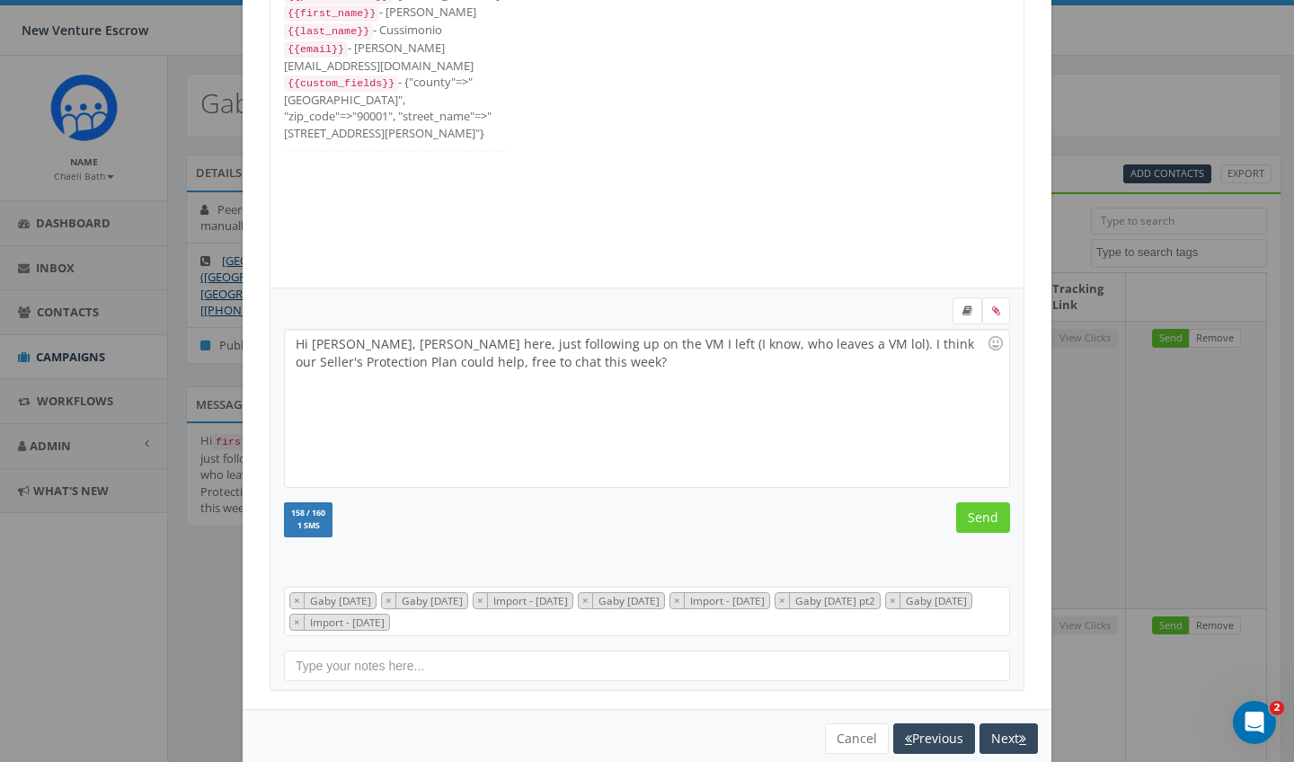
scroll to position [72, 0]
click at [984, 510] on input "Send" at bounding box center [983, 517] width 54 height 31
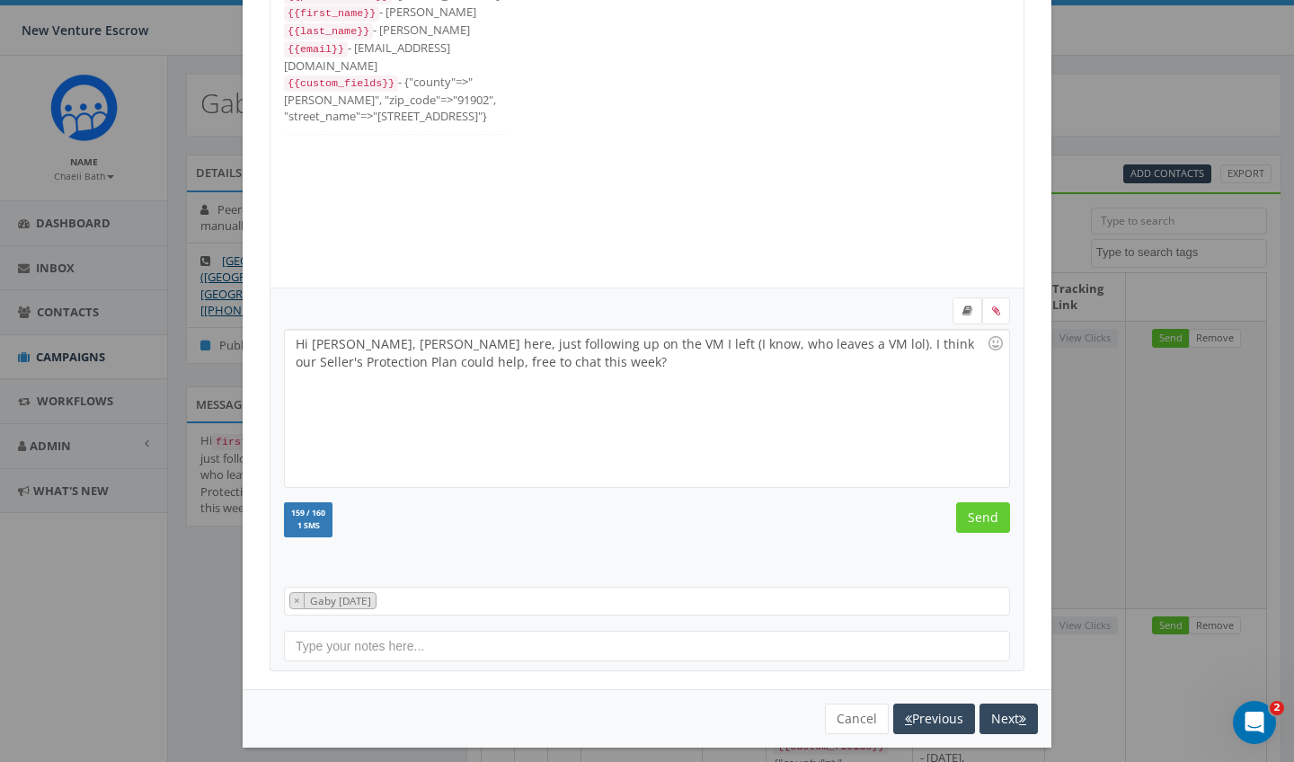
click at [984, 510] on input "Send" at bounding box center [983, 517] width 54 height 31
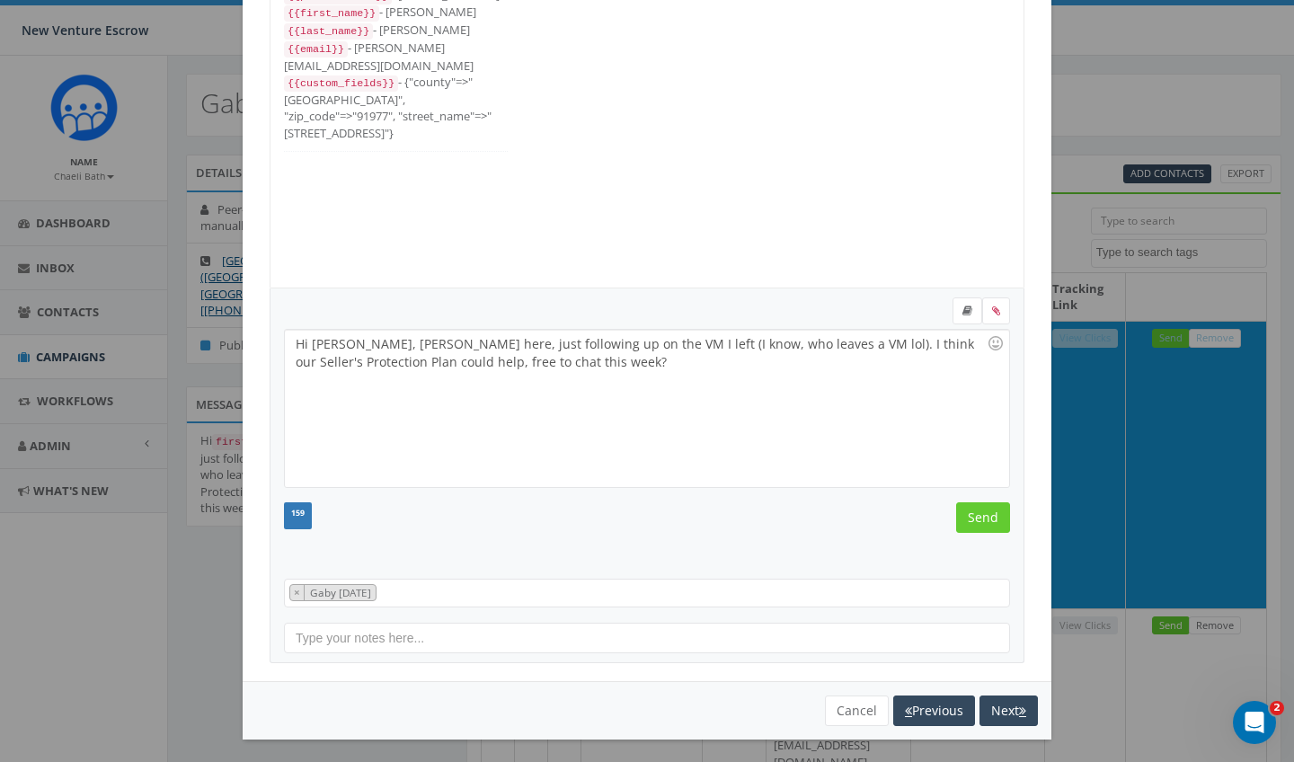
click at [984, 510] on input "Send" at bounding box center [983, 517] width 54 height 31
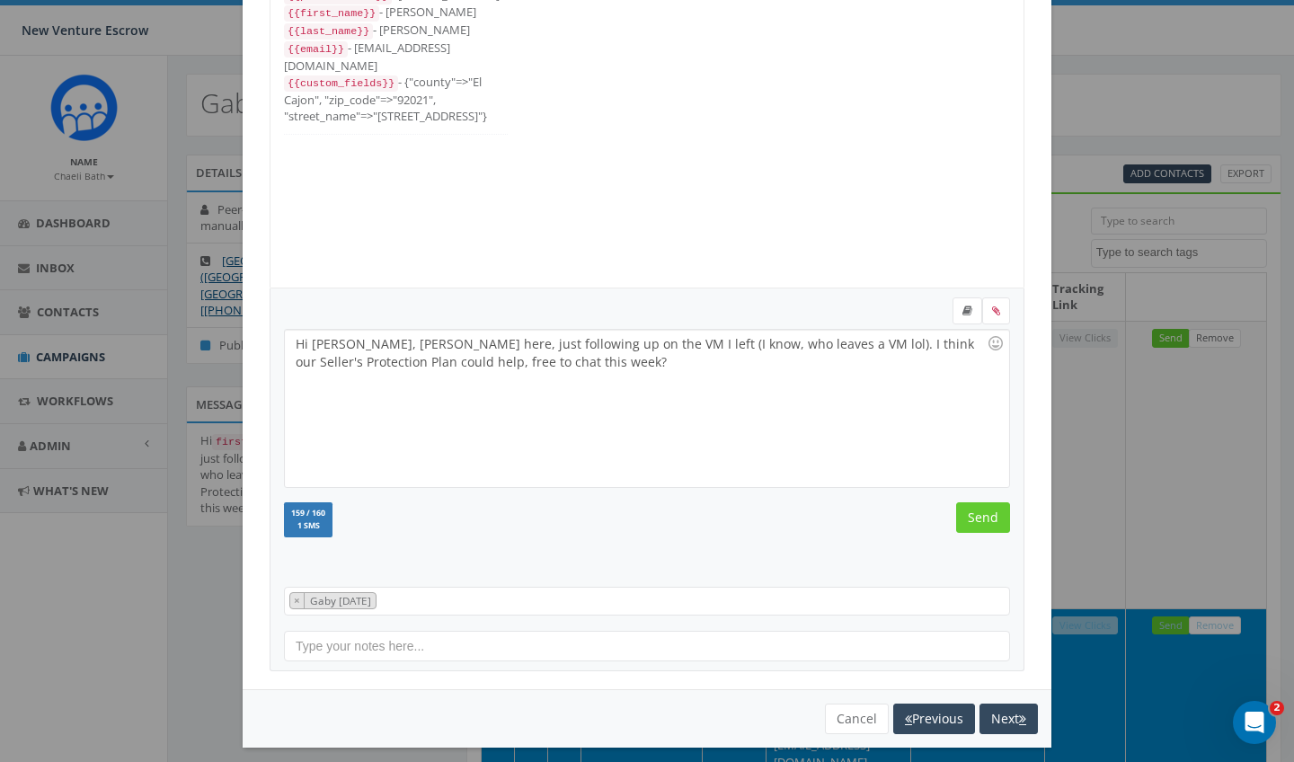
click at [984, 510] on input "Send" at bounding box center [983, 517] width 54 height 31
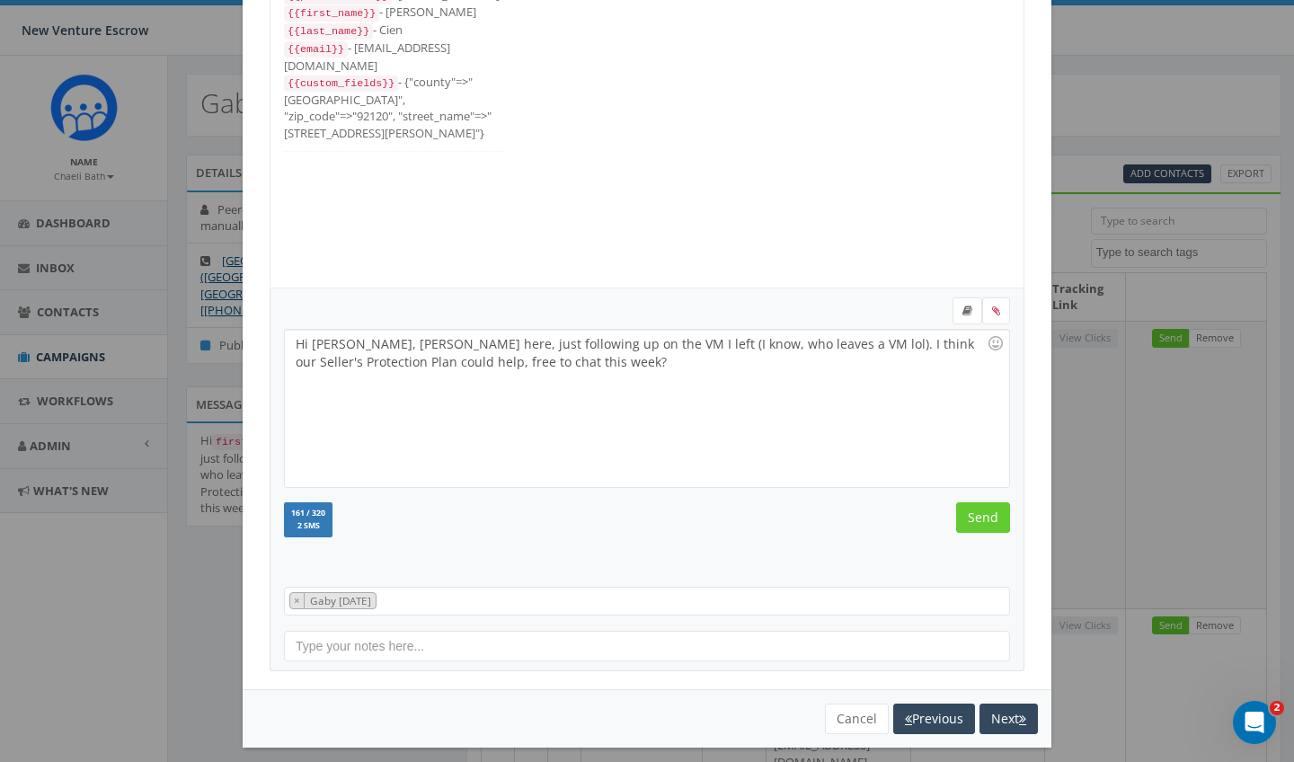
click at [984, 510] on input "Send" at bounding box center [983, 517] width 54 height 31
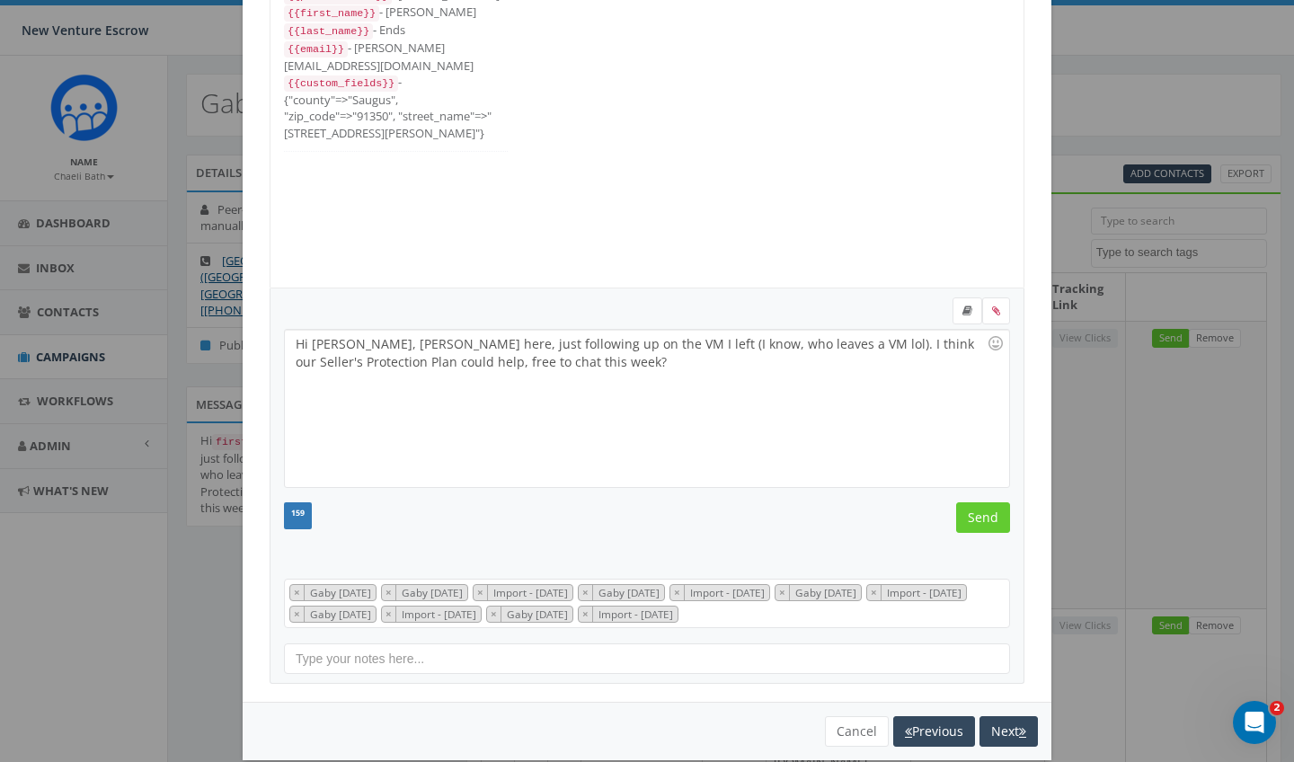
scroll to position [126, 0]
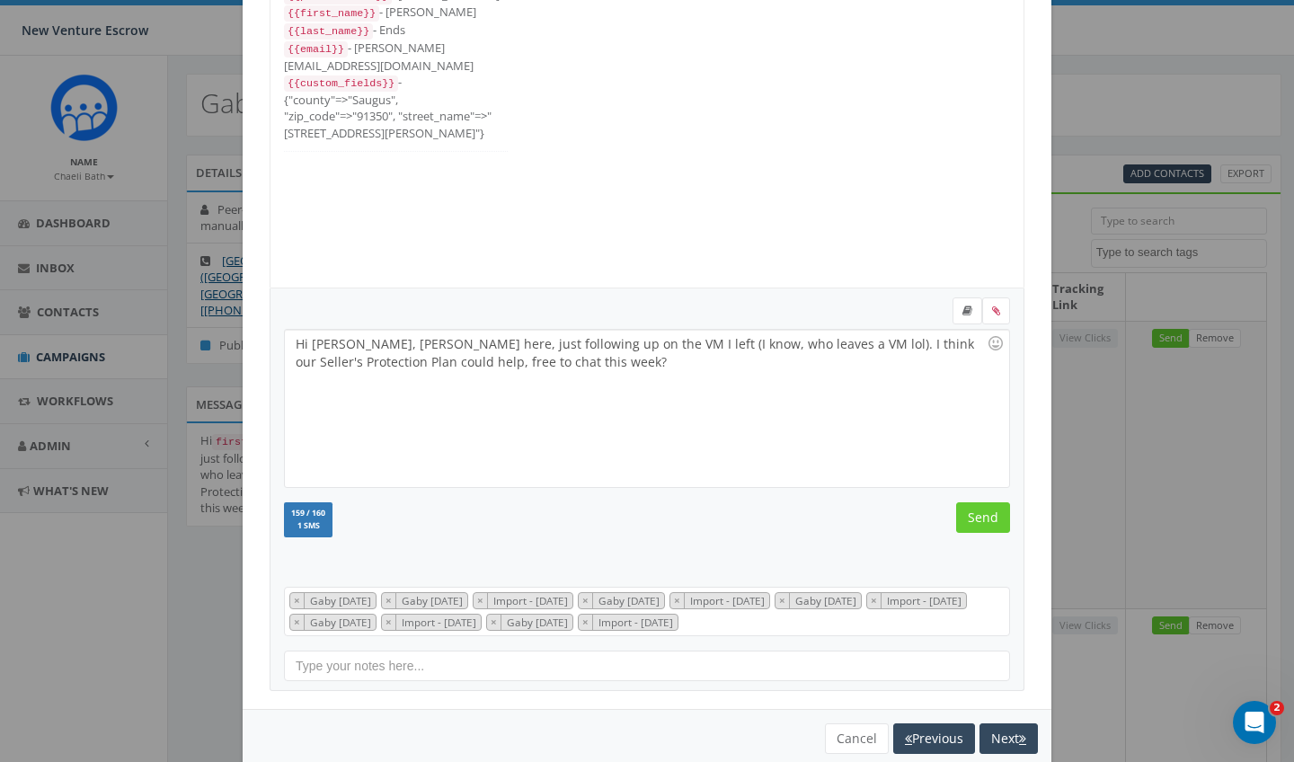
click at [984, 510] on input "Send" at bounding box center [983, 517] width 54 height 31
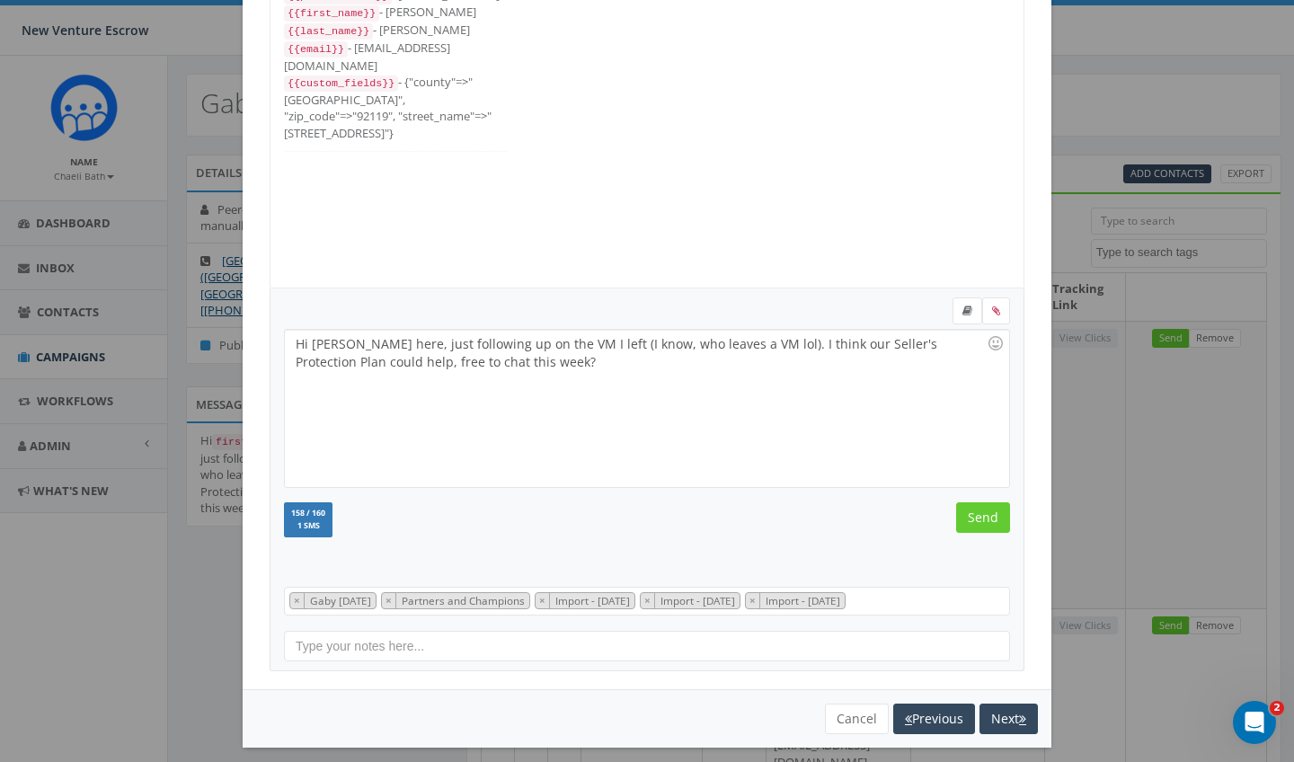
scroll to position [18, 0]
click at [984, 510] on input "Send" at bounding box center [983, 517] width 54 height 31
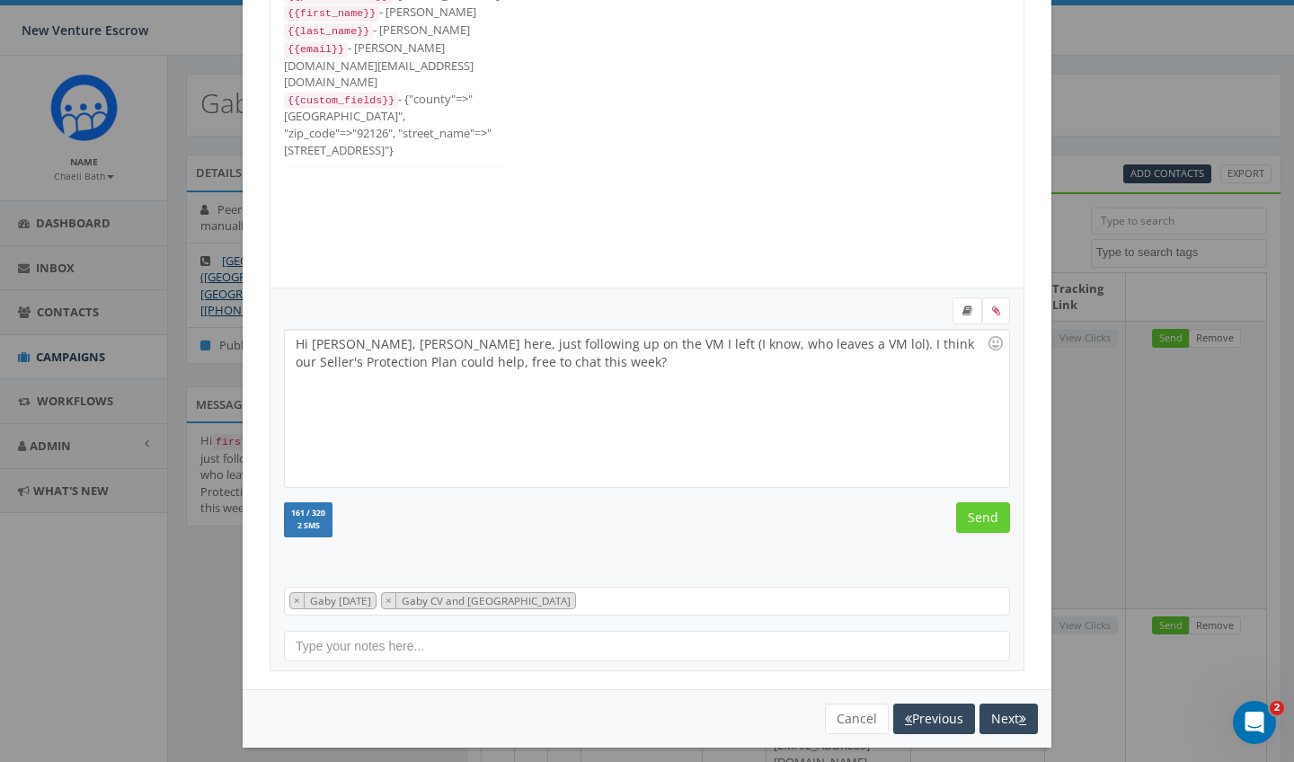
click at [984, 510] on input "Send" at bounding box center [983, 517] width 54 height 31
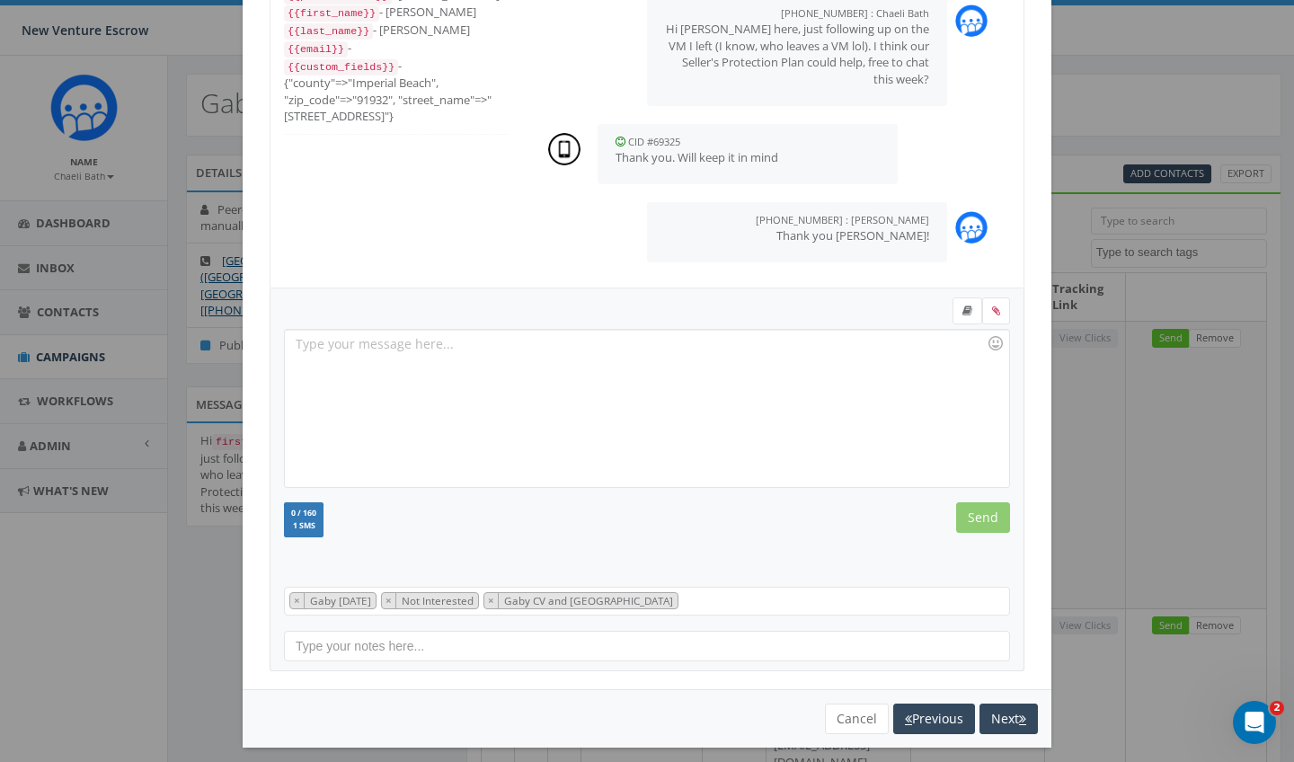
click at [1036, 413] on div "+1 619-992-6914 All Messages {{phone_number}} - +16199926914 {{first_name}} - K…" at bounding box center [647, 303] width 809 height 774
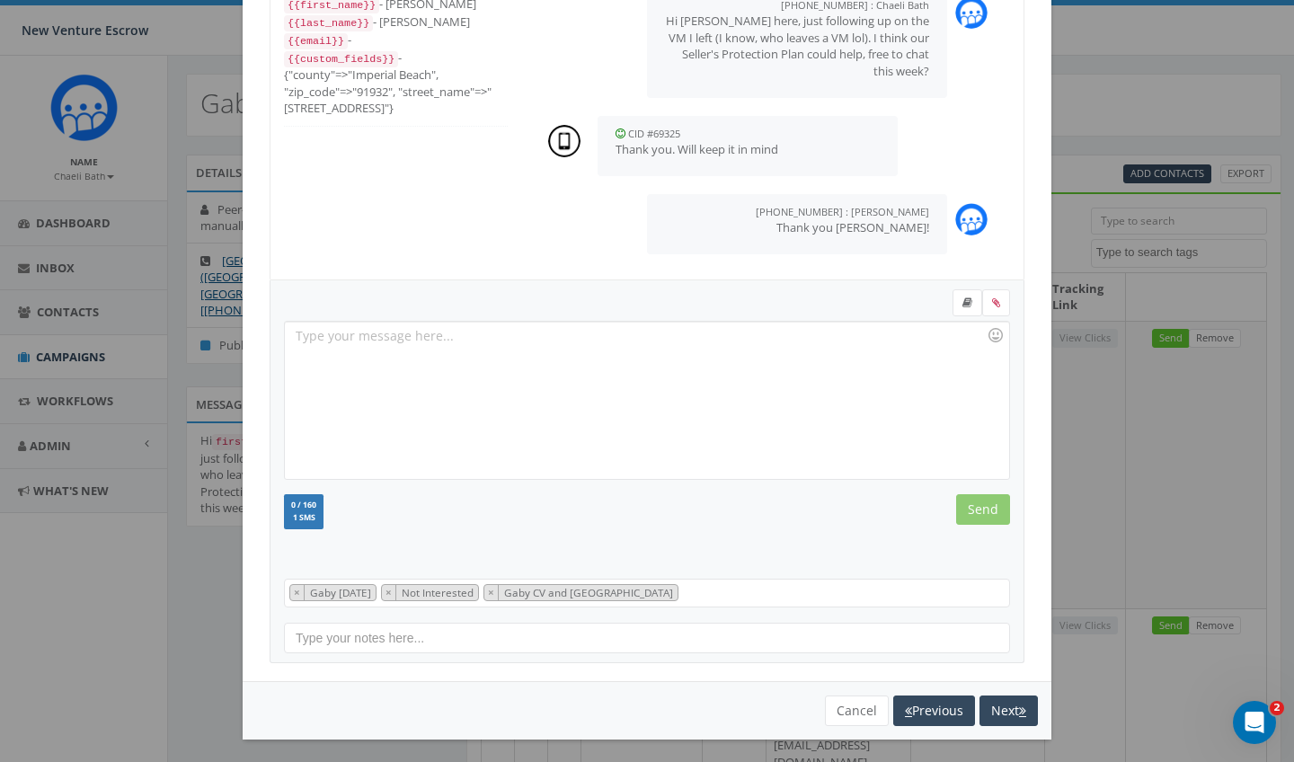
scroll to position [133, 0]
click at [855, 648] on button "Cancel" at bounding box center [857, 711] width 64 height 31
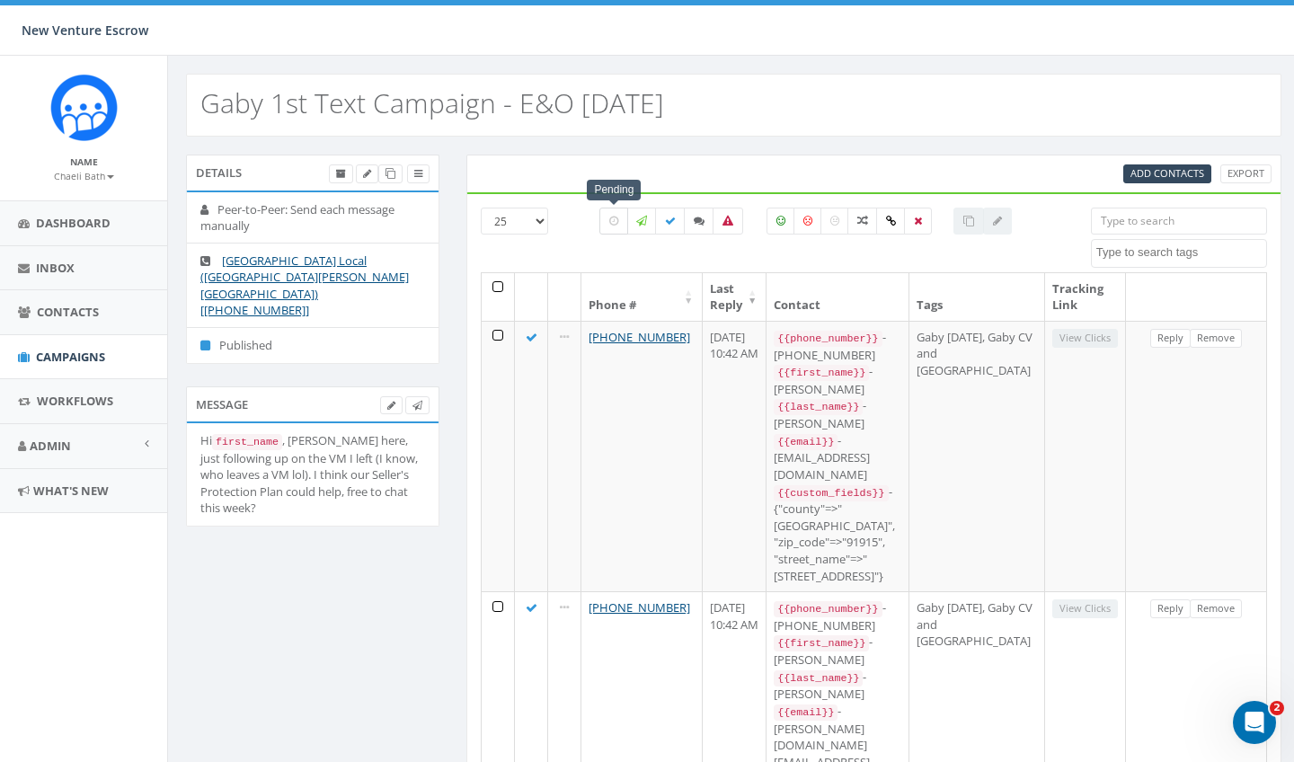
click at [614, 225] on icon at bounding box center [613, 221] width 9 height 11
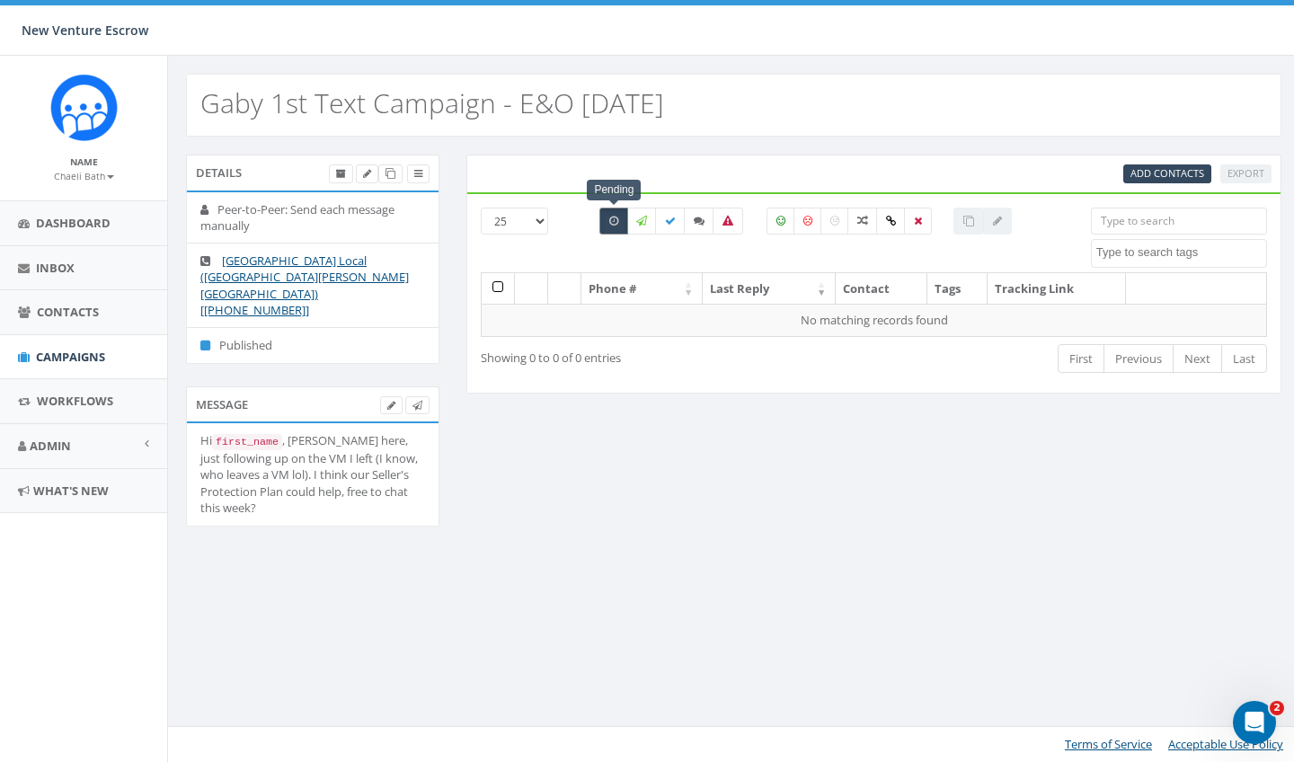
click at [614, 225] on icon at bounding box center [613, 221] width 9 height 11
checkbox input "false"
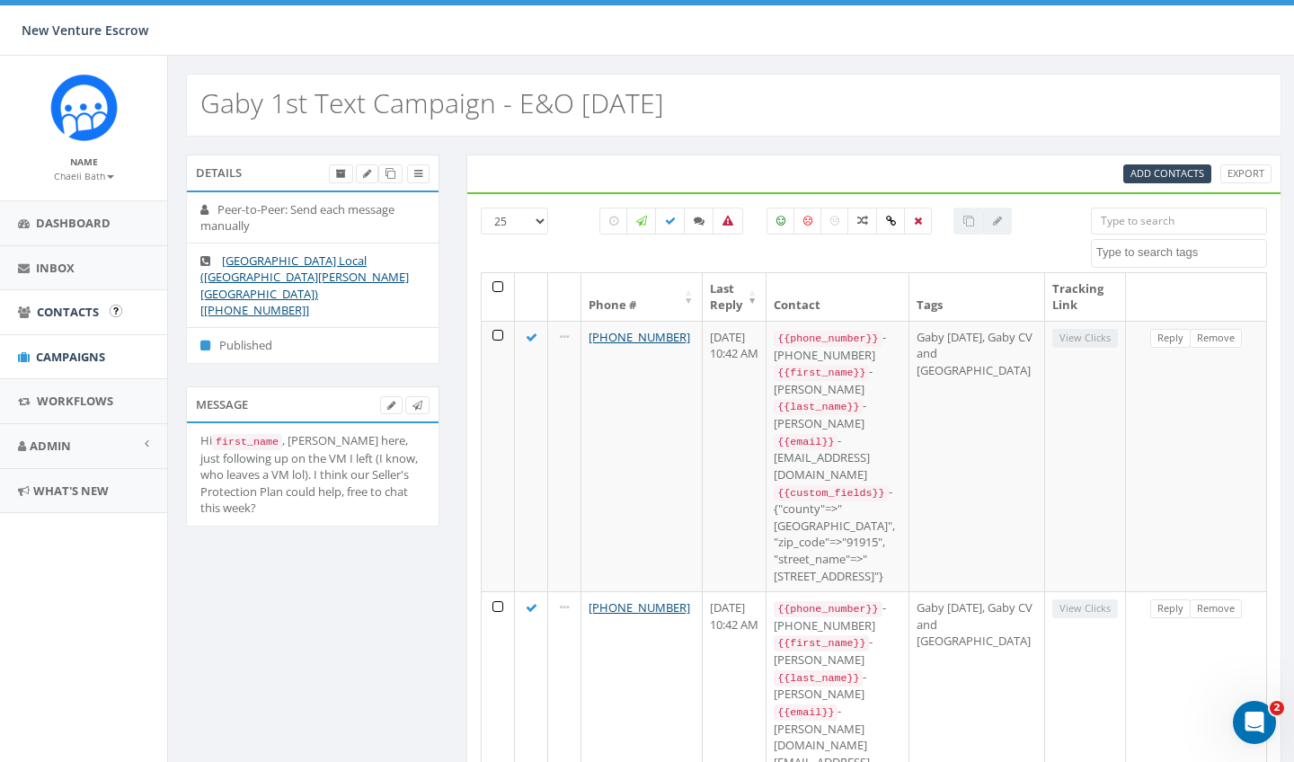
click at [84, 315] on span "Contacts" at bounding box center [68, 312] width 62 height 16
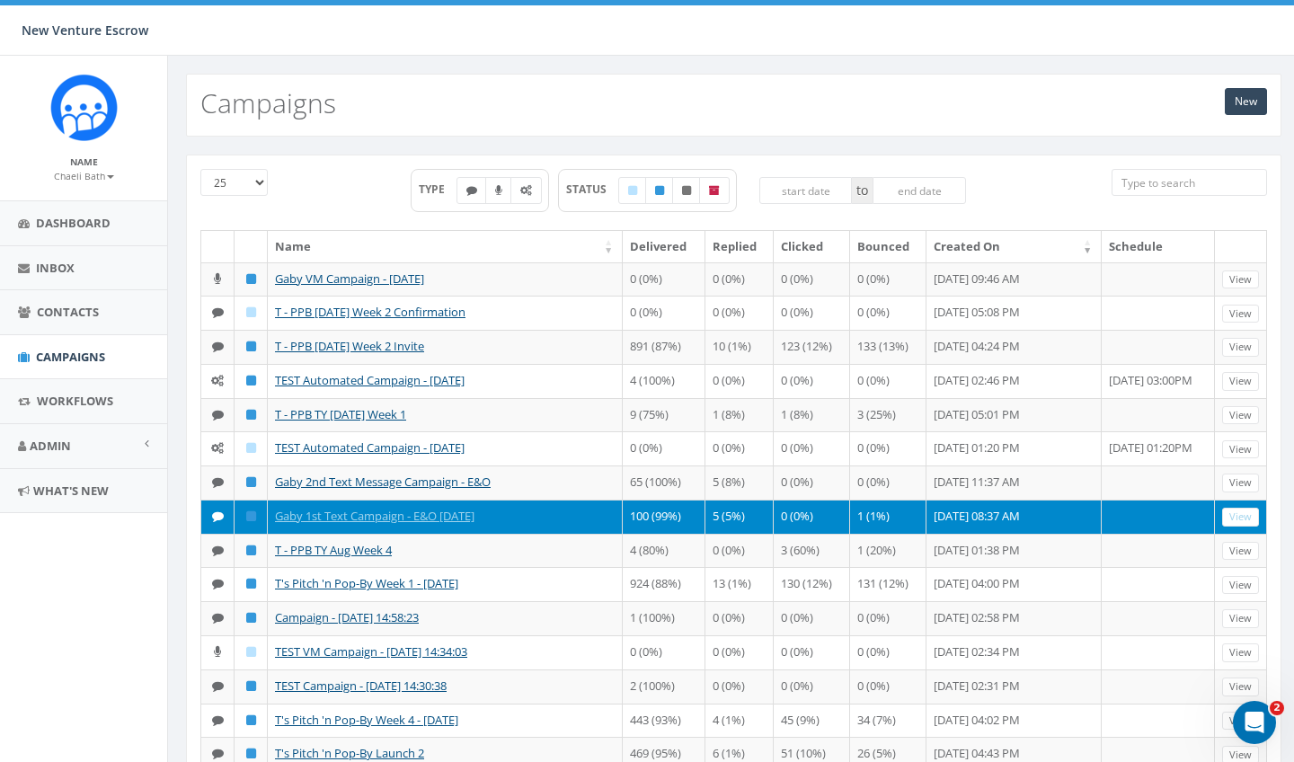
click at [89, 179] on small "Chaeli Bath" at bounding box center [84, 176] width 60 height 13
click at [67, 222] on link "Sign Out" at bounding box center [90, 226] width 142 height 22
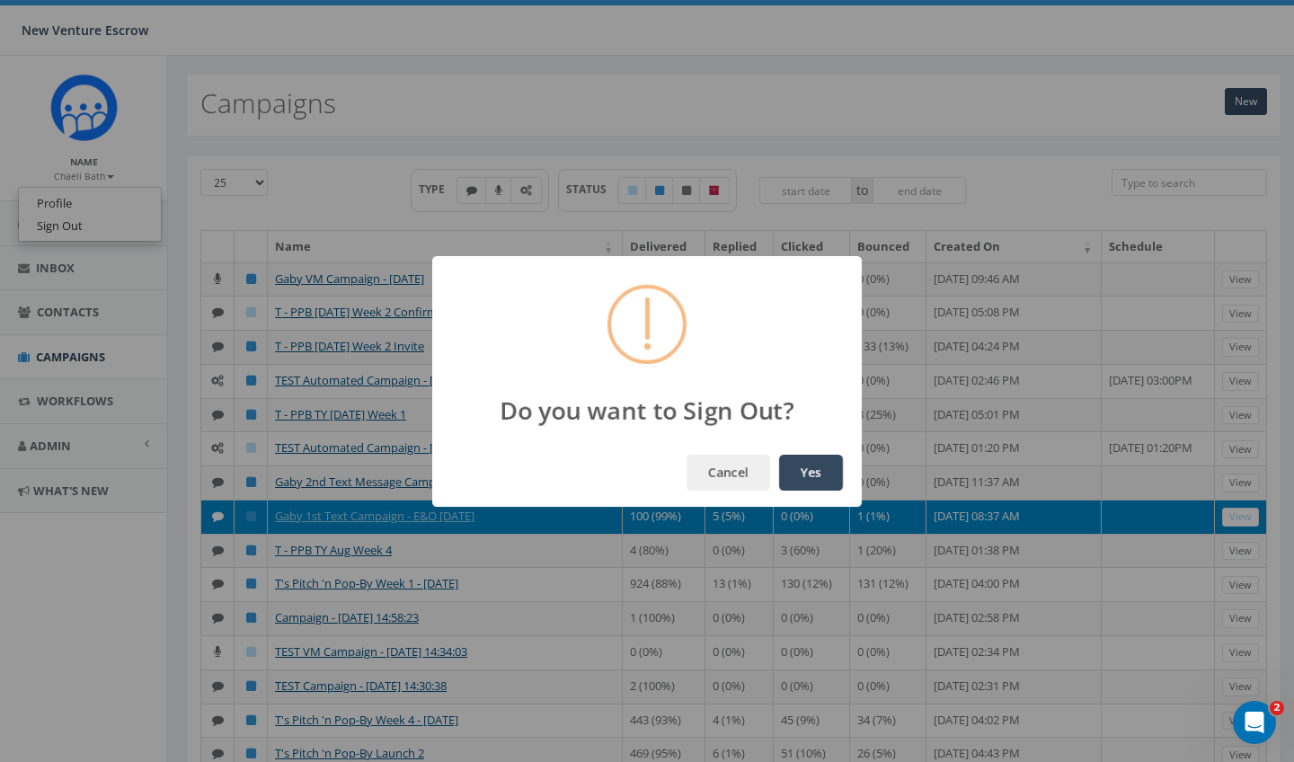
click at [814, 472] on button "Yes" at bounding box center [811, 473] width 64 height 36
